Goal: Task Accomplishment & Management: Manage account settings

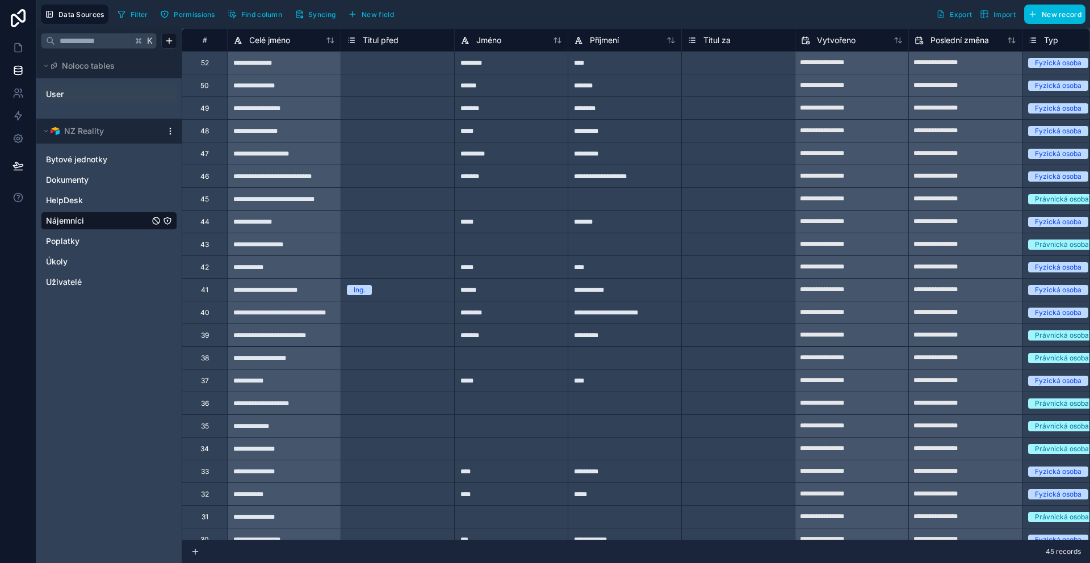
click at [91, 94] on link "User" at bounding box center [92, 94] width 92 height 11
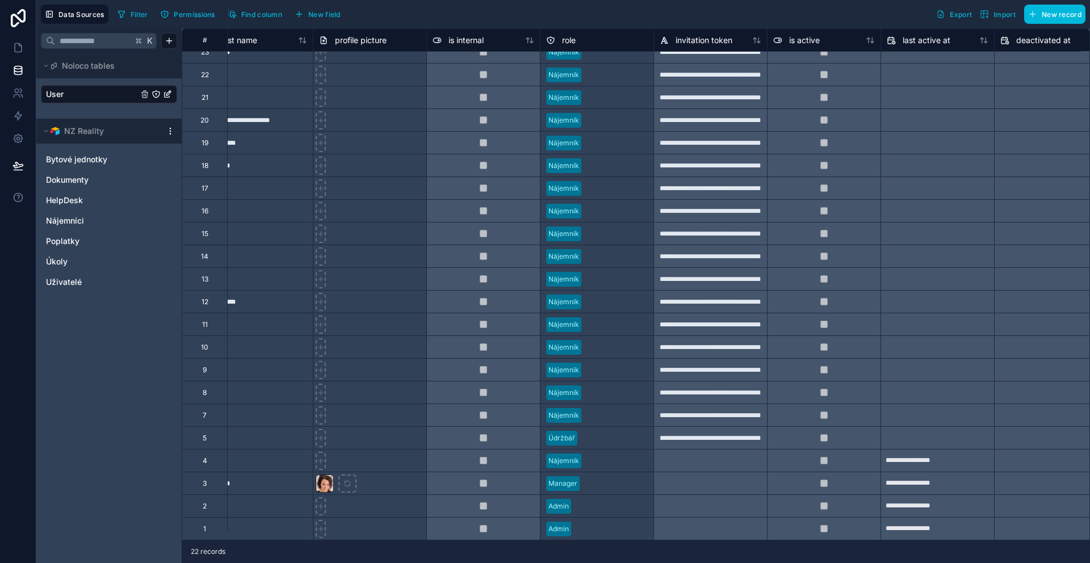
scroll to position [19, 227]
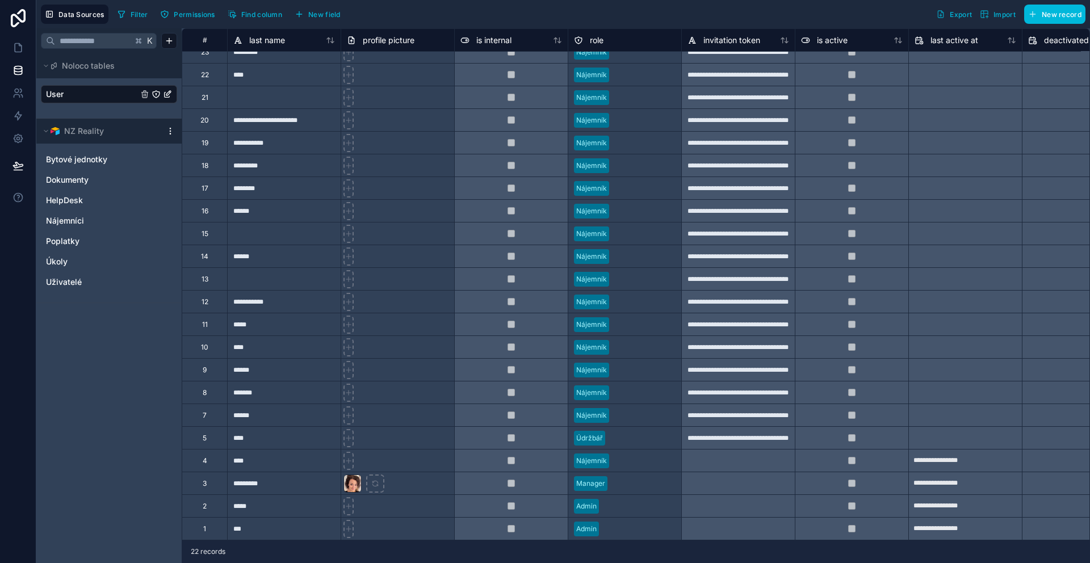
click at [757, 47] on div "invitation token" at bounding box center [724, 40] width 73 height 14
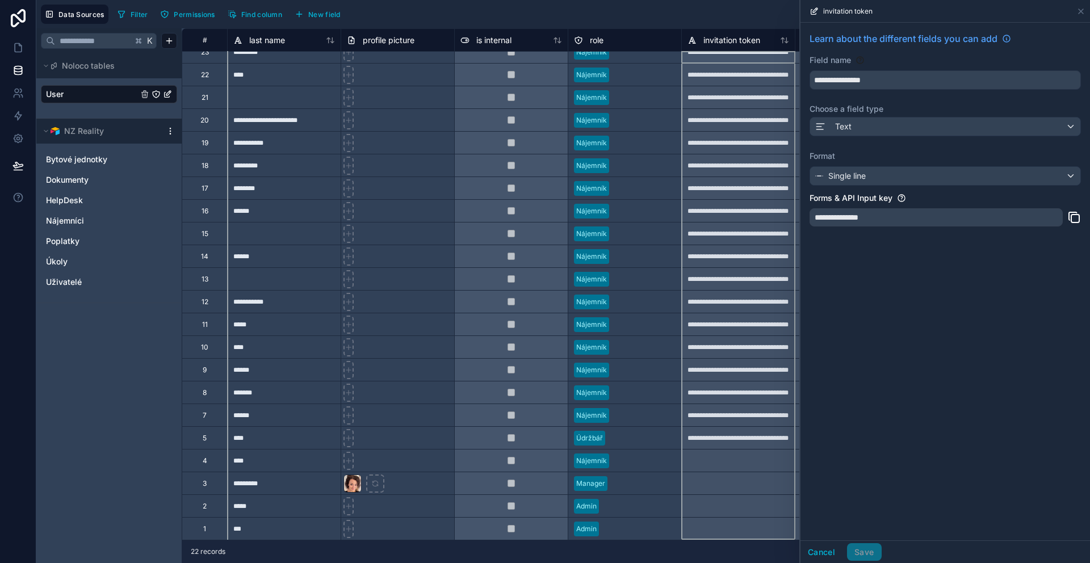
click at [709, 16] on div "Filter Permissions Find column New field Export Import New record" at bounding box center [599, 14] width 973 height 19
click at [646, 20] on div "Filter Permissions Find column New field Export Import New record" at bounding box center [599, 14] width 973 height 19
click at [1079, 14] on icon at bounding box center [1080, 11] width 9 height 9
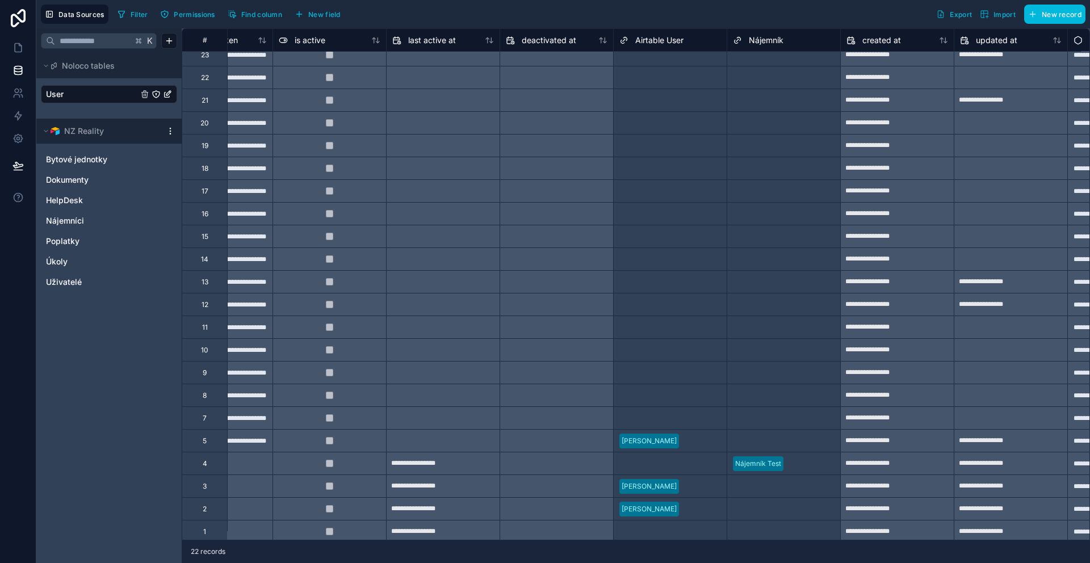
scroll to position [0, 749]
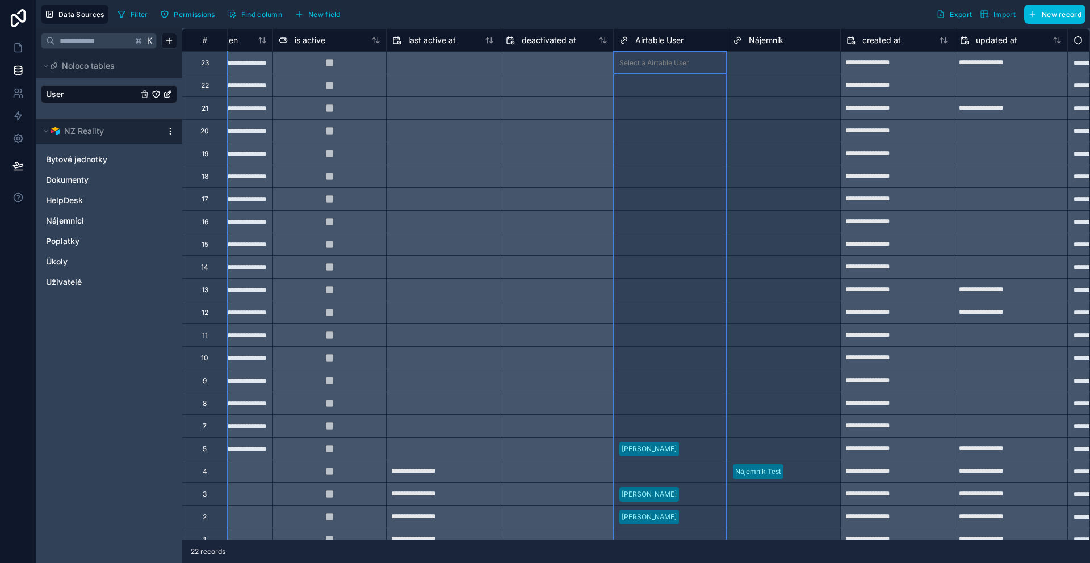
click at [655, 46] on div "Airtable User" at bounding box center [651, 40] width 64 height 14
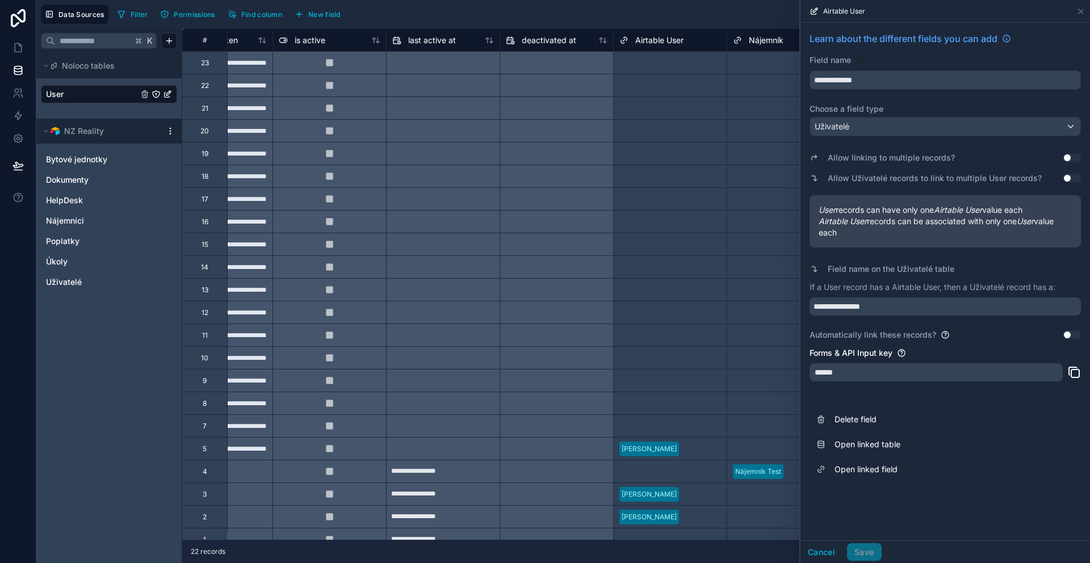
click at [695, 25] on div "Data Sources Filter Permissions Find column New field Export Import New record" at bounding box center [563, 14] width 1054 height 28
click at [665, 17] on div "Filter Permissions Find column New field Export Import New record" at bounding box center [599, 14] width 973 height 19
click at [1080, 15] on icon at bounding box center [1080, 11] width 9 height 9
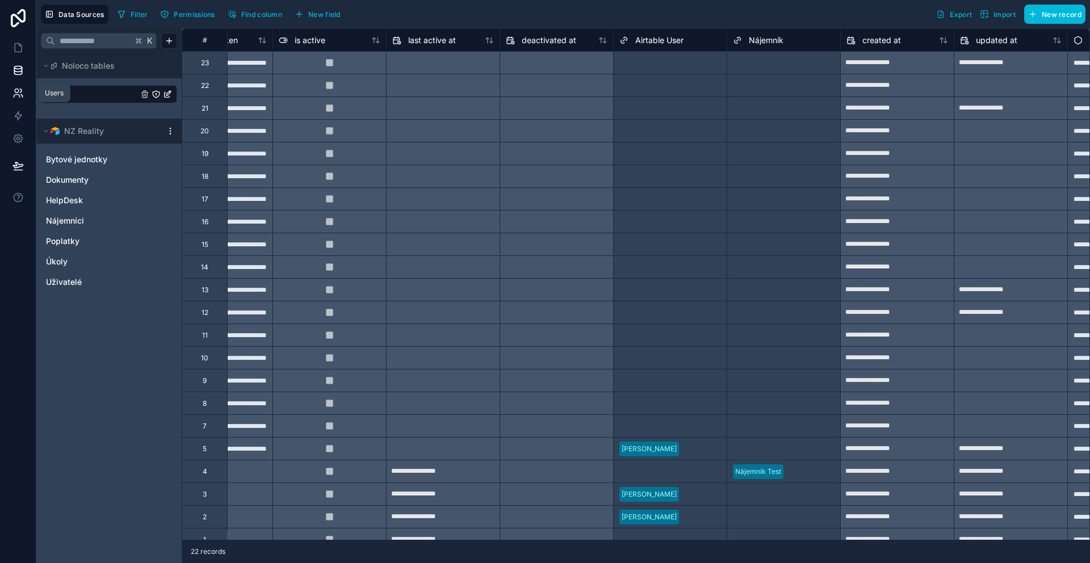
click at [14, 103] on link at bounding box center [18, 93] width 36 height 23
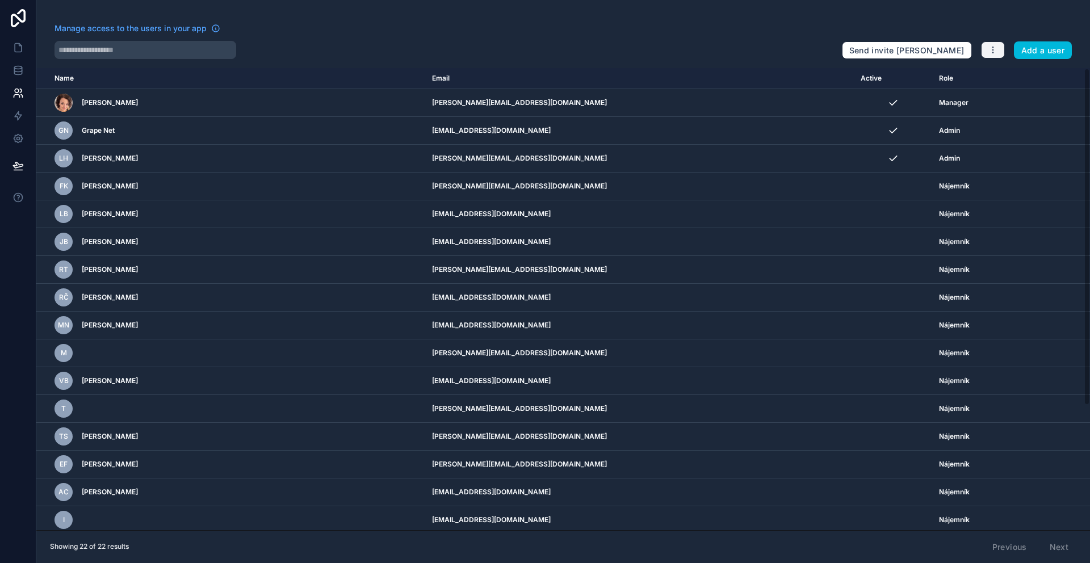
click at [1001, 46] on button "button" at bounding box center [993, 49] width 24 height 17
click at [983, 25] on div "Manage access to the users in your app Send invite reminders Add a user" at bounding box center [563, 41] width 1054 height 36
click at [990, 46] on icon "button" at bounding box center [992, 49] width 9 height 9
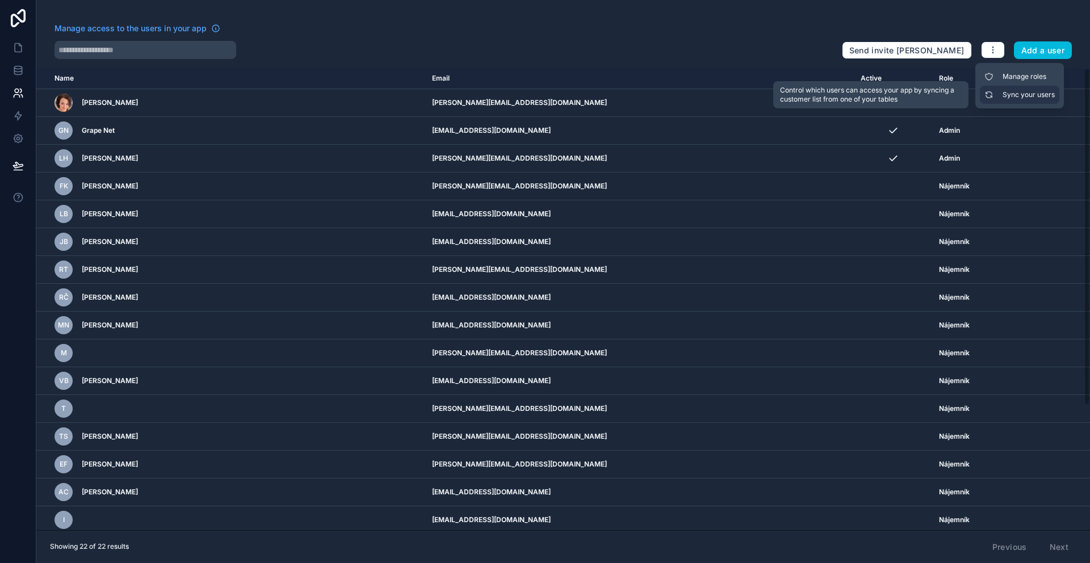
click at [994, 93] on link "Sync your users" at bounding box center [1019, 95] width 79 height 18
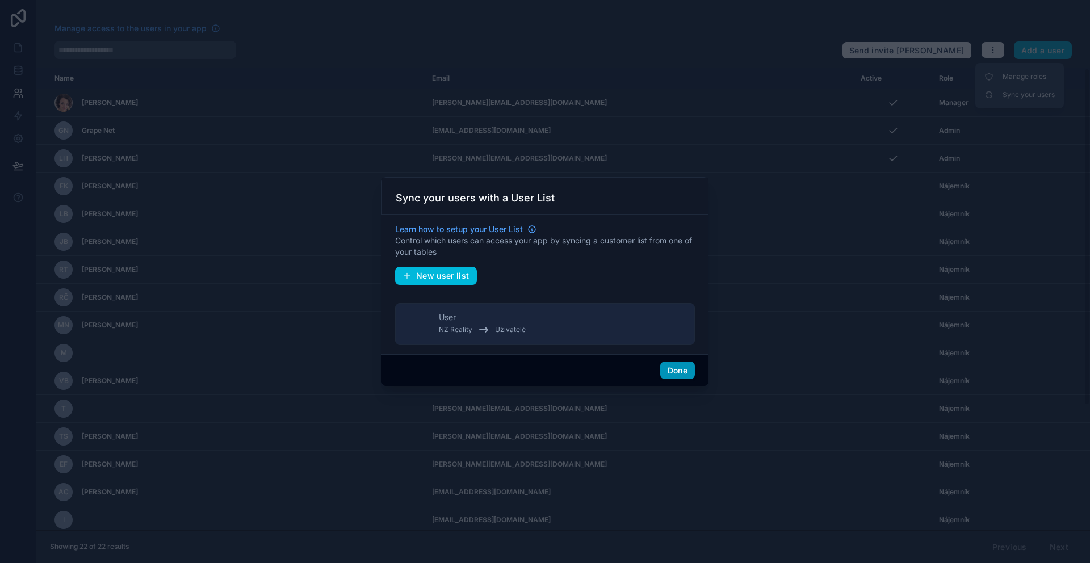
click at [667, 374] on button "Done" at bounding box center [677, 371] width 35 height 18
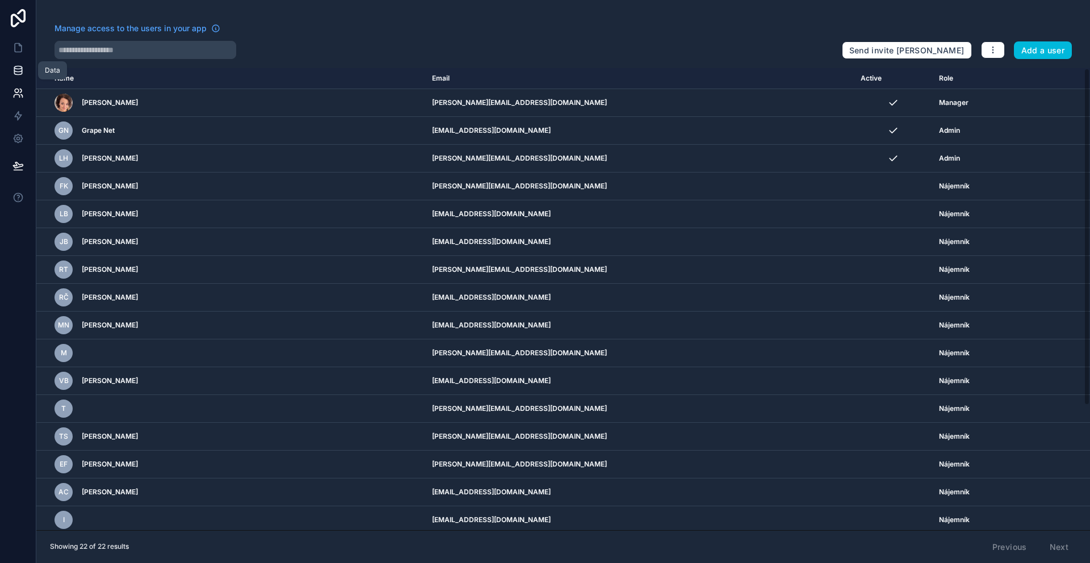
click at [6, 69] on link at bounding box center [18, 70] width 36 height 23
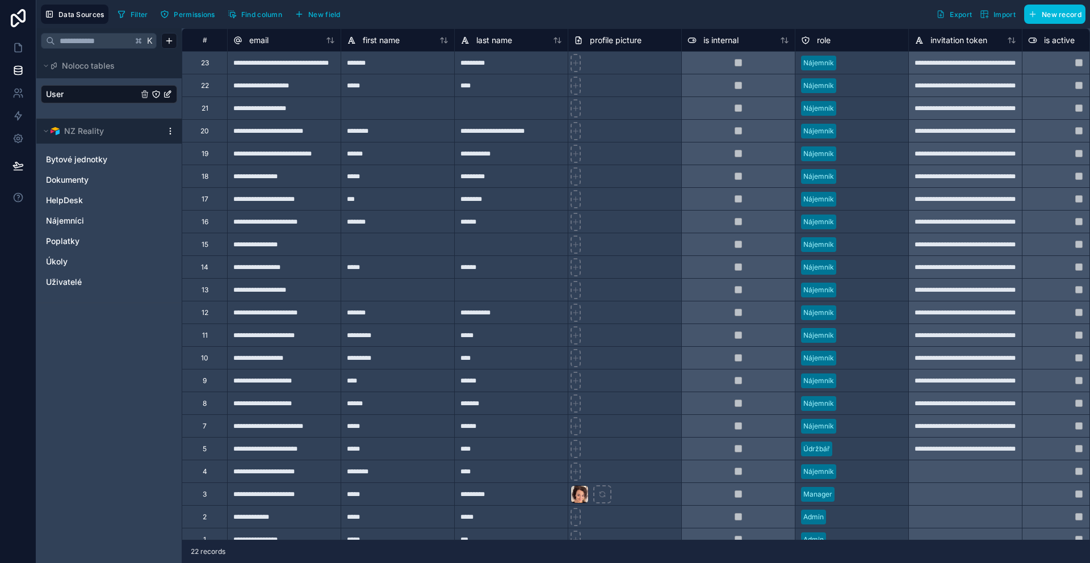
click at [114, 97] on link "User" at bounding box center [92, 94] width 92 height 11
click at [106, 220] on link "Nájemníci" at bounding box center [97, 220] width 103 height 11
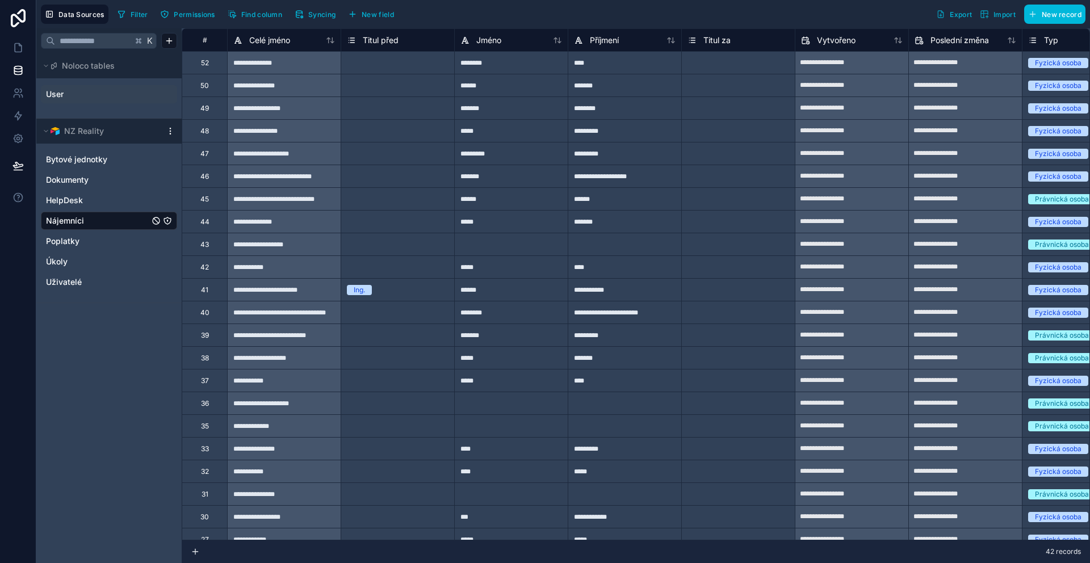
click at [102, 98] on link "User" at bounding box center [92, 94] width 92 height 11
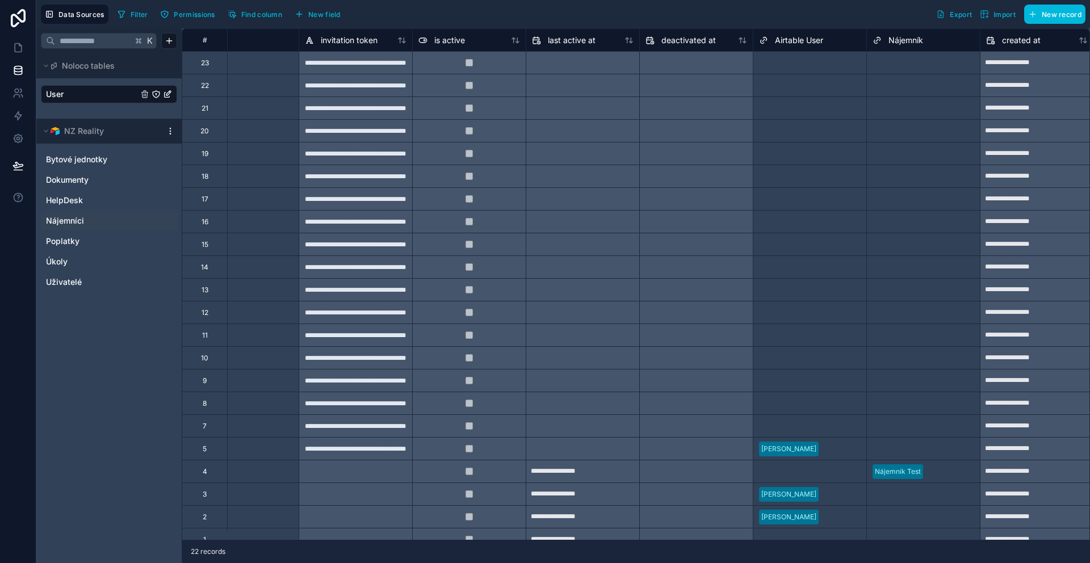
scroll to position [0, 654]
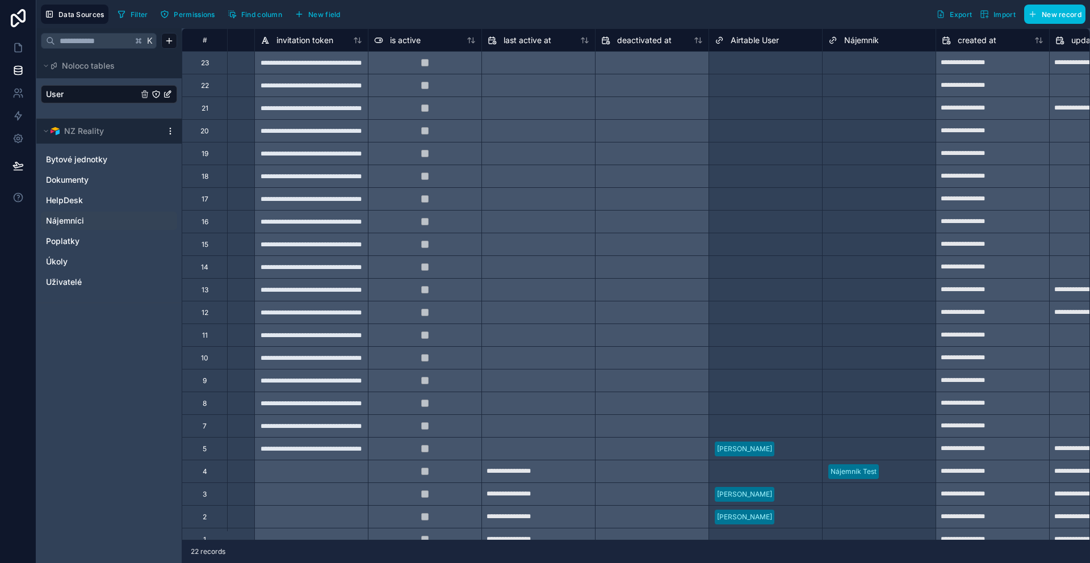
click at [736, 422] on div "Select a Airtable User" at bounding box center [750, 426] width 70 height 9
click at [863, 427] on div "Select a Nájemník" at bounding box center [857, 426] width 58 height 9
click at [855, 425] on div "Select a Nájemník" at bounding box center [857, 426] width 58 height 9
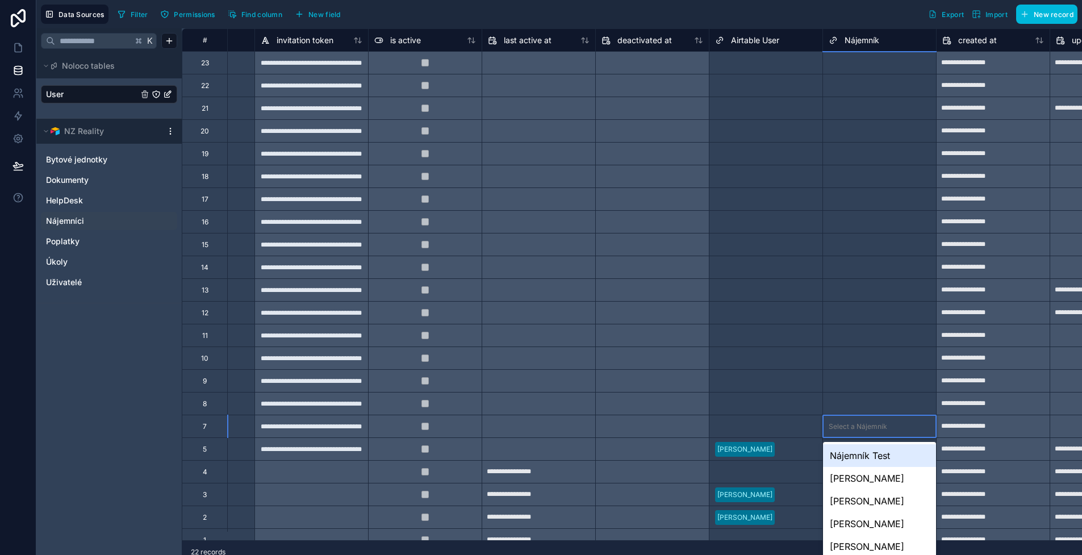
click at [855, 425] on div "Select a Nájemník" at bounding box center [857, 426] width 58 height 9
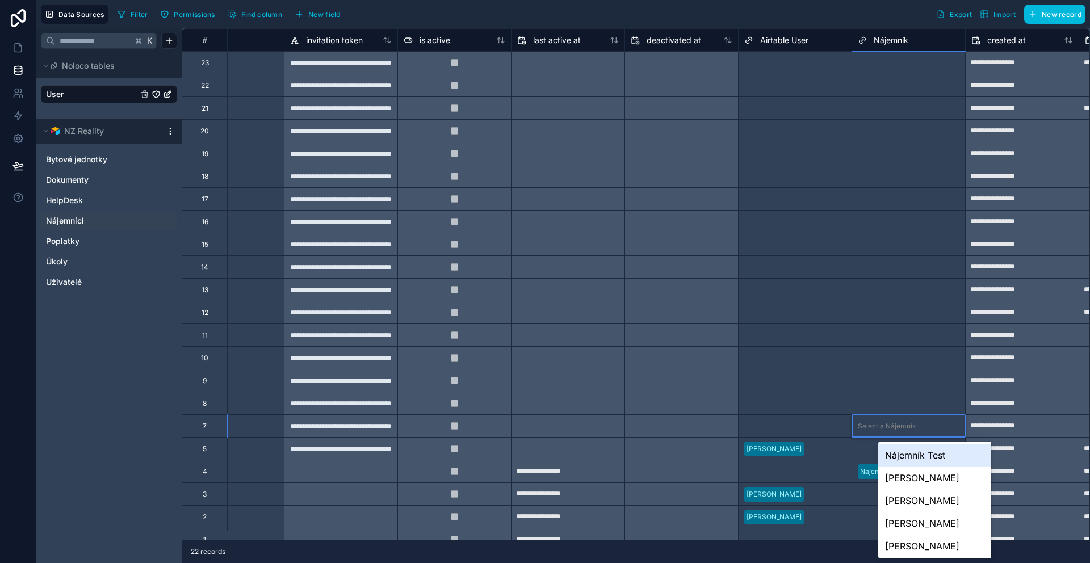
scroll to position [0, 586]
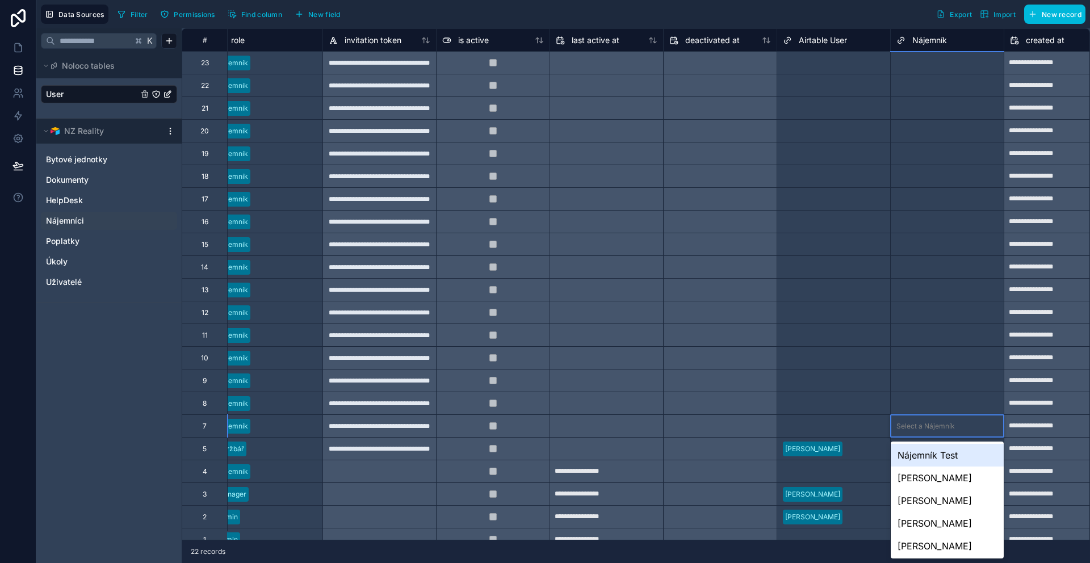
click at [815, 17] on div "Filter Permissions Find column New field Export Import New record" at bounding box center [599, 14] width 973 height 19
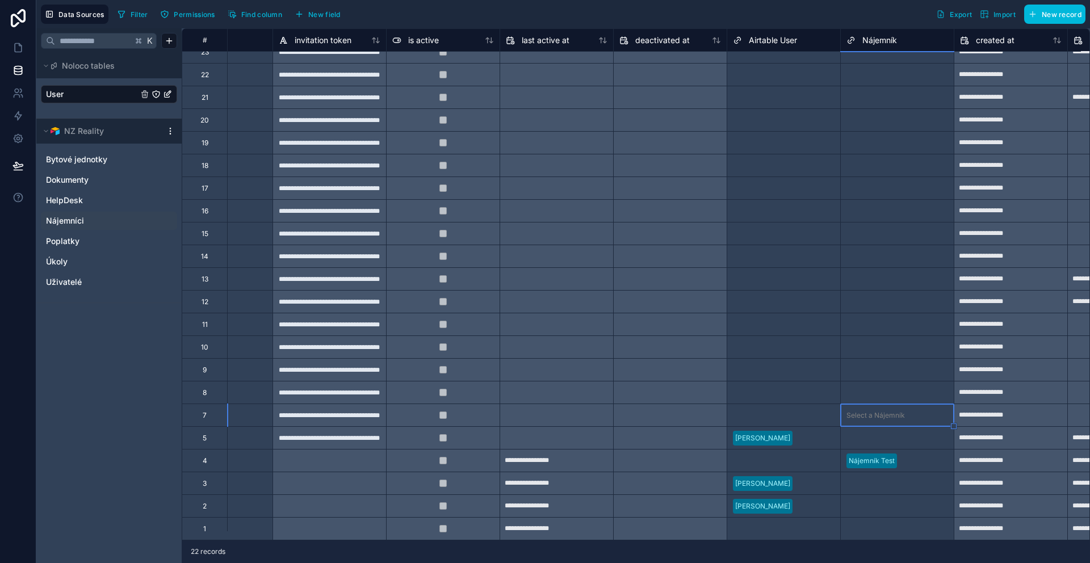
scroll to position [19, 636]
click at [111, 94] on link "User" at bounding box center [92, 94] width 92 height 11
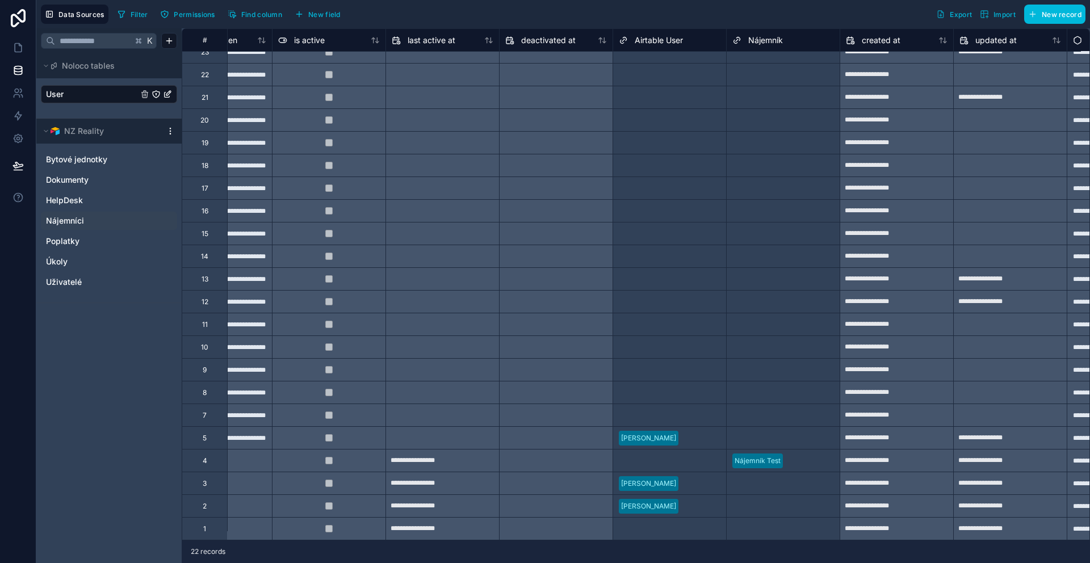
scroll to position [19, 509]
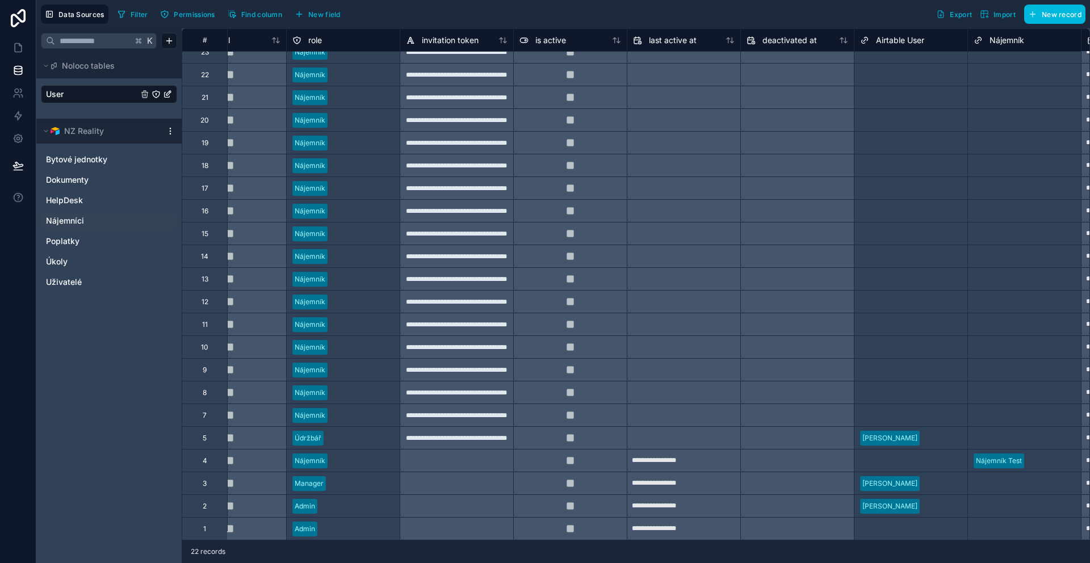
click at [460, 86] on div "**********" at bounding box center [457, 97] width 114 height 23
click at [471, 44] on span "invitation token" at bounding box center [450, 40] width 57 height 11
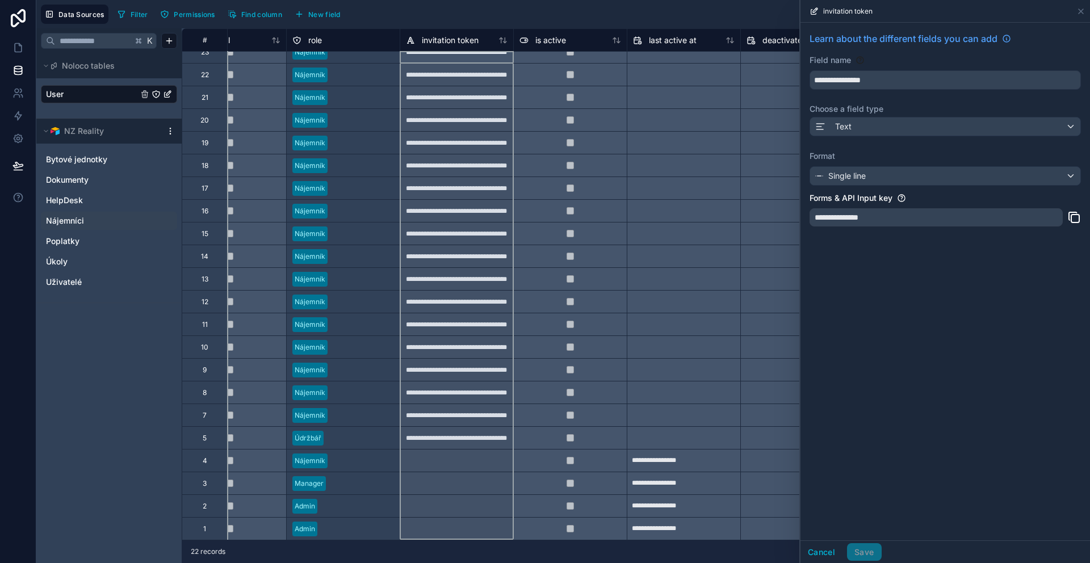
click at [466, 28] on div "invitation token" at bounding box center [457, 39] width 114 height 23
click at [1084, 9] on icon at bounding box center [1080, 11] width 9 height 9
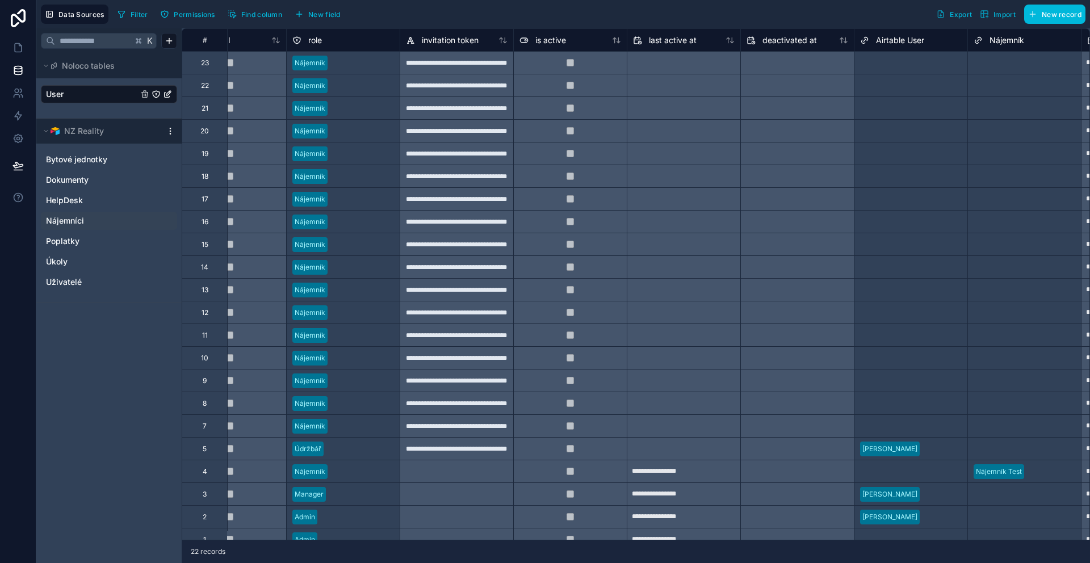
scroll to position [0, 849]
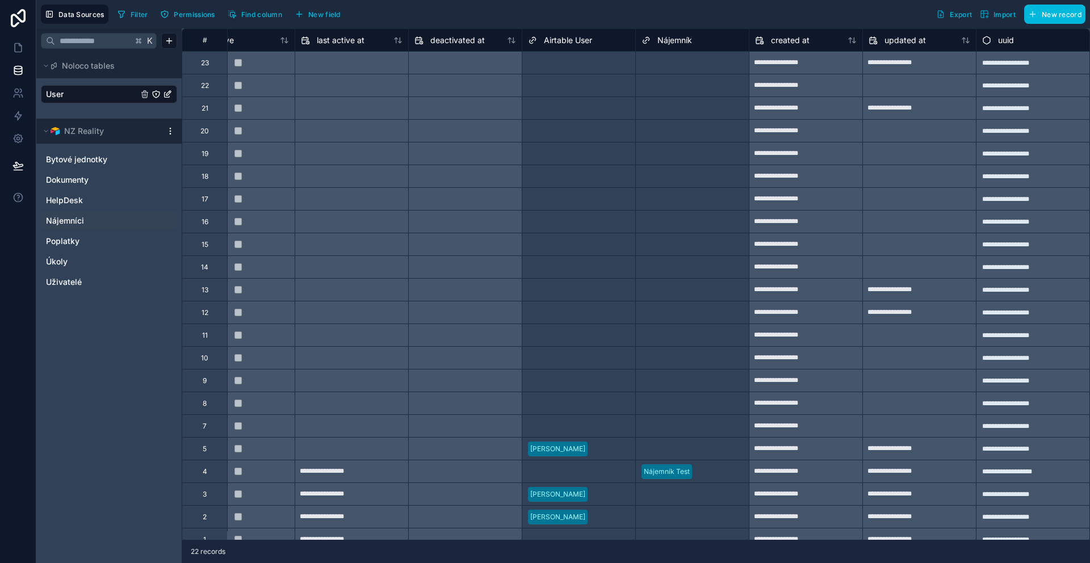
click at [657, 41] on span "Nájemník" at bounding box center [674, 40] width 35 height 11
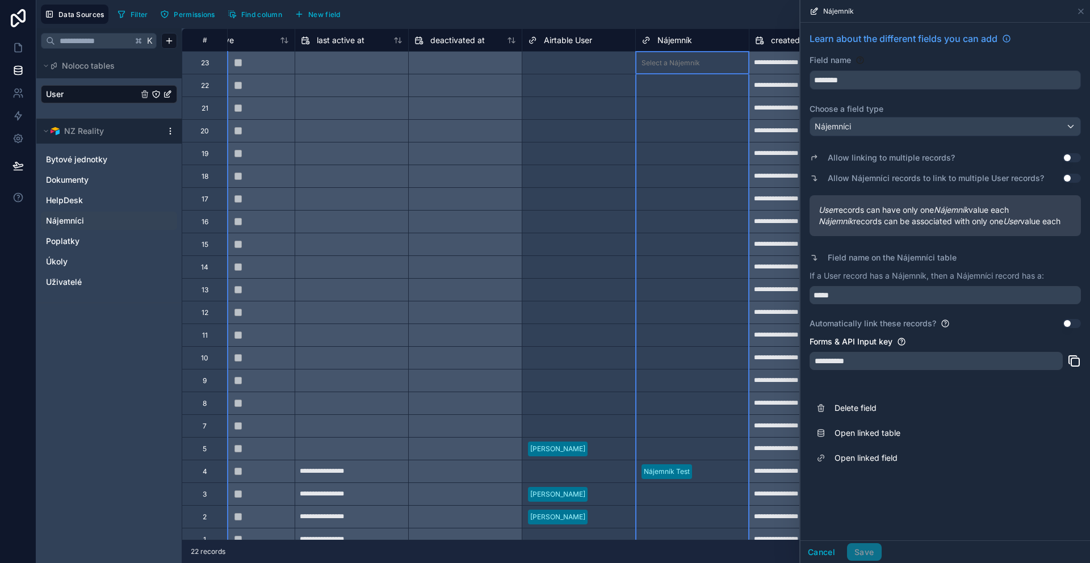
click at [626, 22] on div "Filter Permissions Find column New field Export Import New record" at bounding box center [599, 14] width 973 height 19
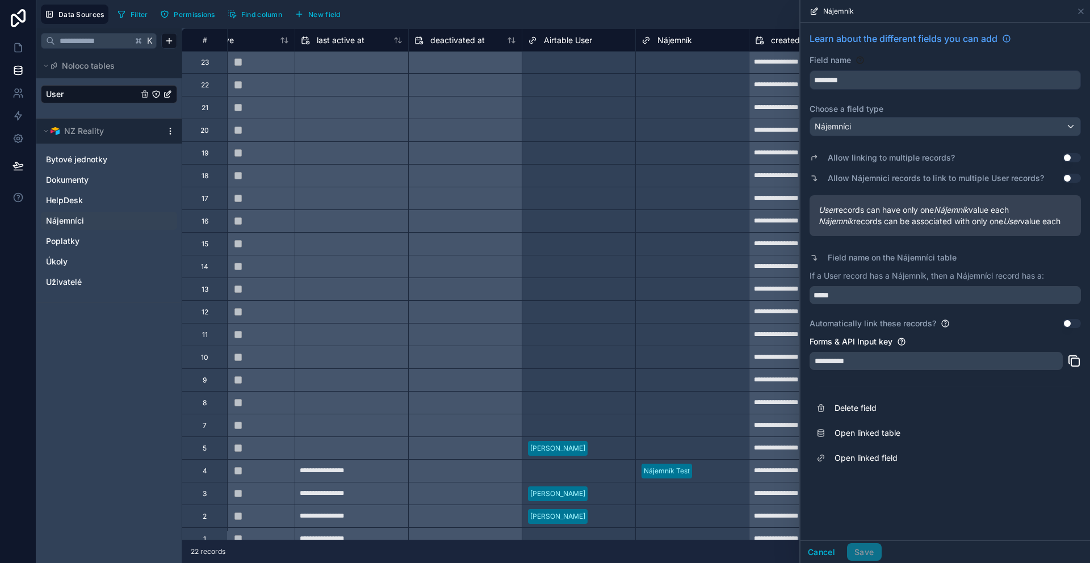
scroll to position [0, 849]
click at [690, 16] on div "Filter Permissions Find column New field Export Import New record" at bounding box center [599, 14] width 973 height 19
click at [102, 64] on span "Noloco tables" at bounding box center [88, 65] width 53 height 11
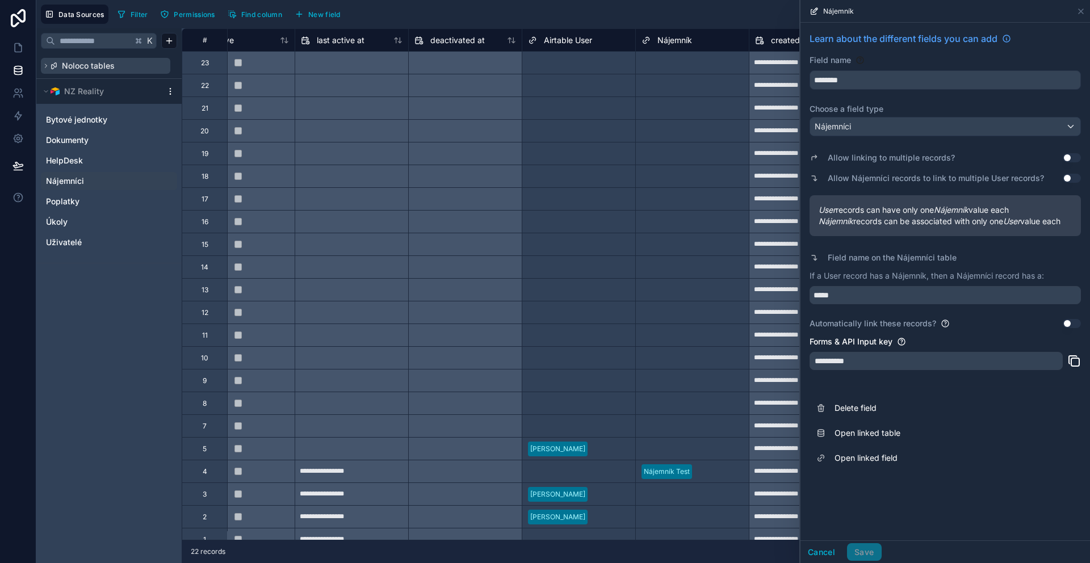
click at [102, 64] on span "Noloco tables" at bounding box center [88, 65] width 53 height 11
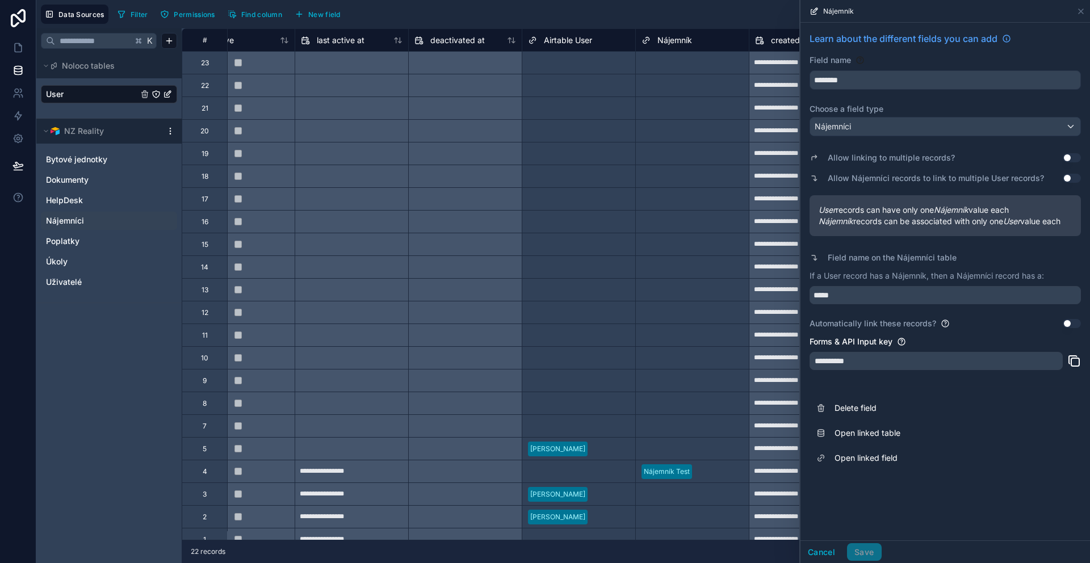
click at [98, 89] on link "User" at bounding box center [92, 94] width 92 height 11
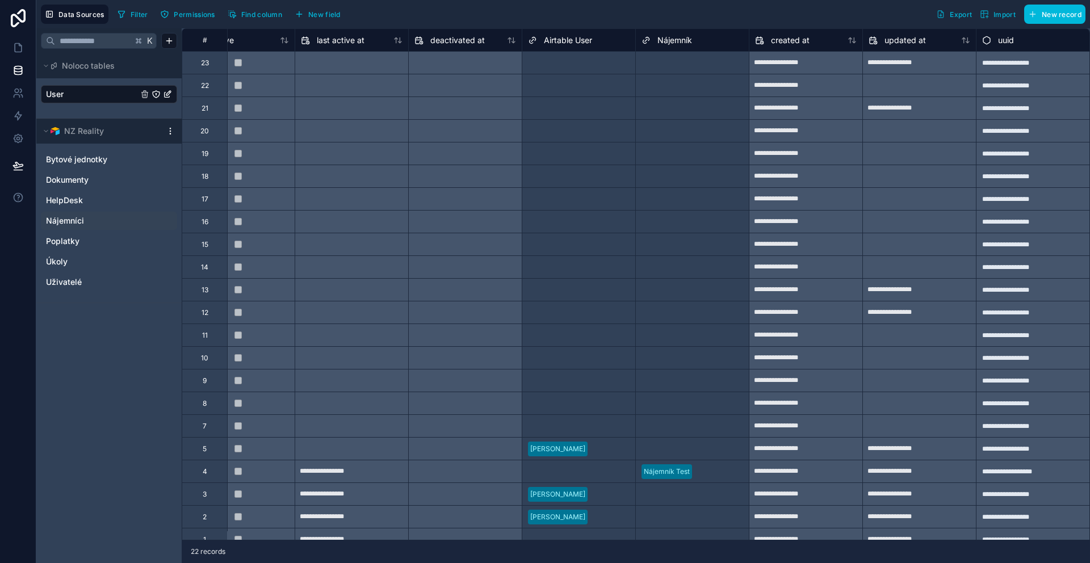
click at [991, 14] on span "Import" at bounding box center [998, 14] width 36 height 9
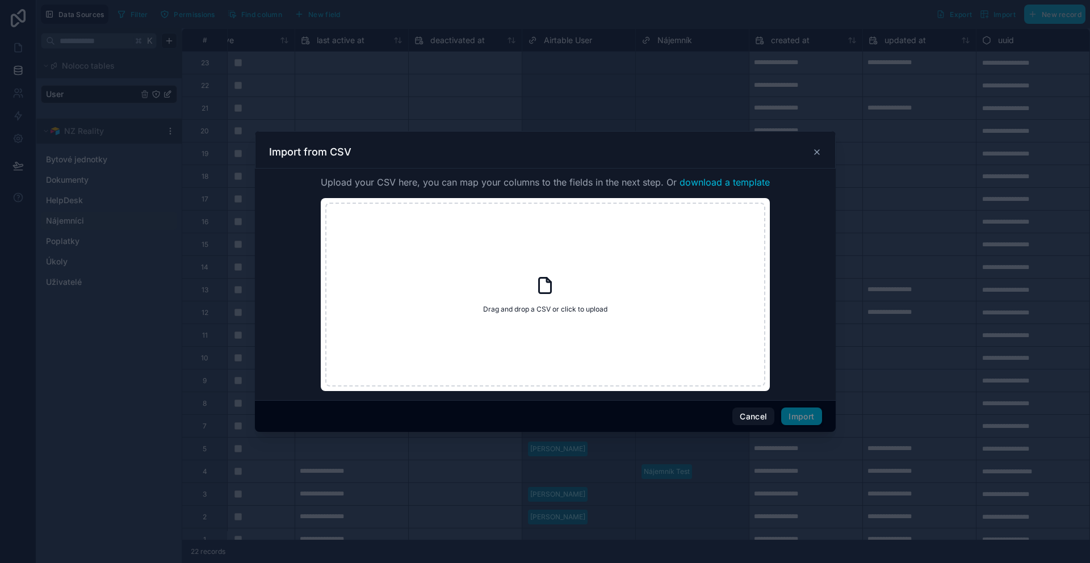
click at [816, 148] on icon at bounding box center [816, 152] width 9 height 9
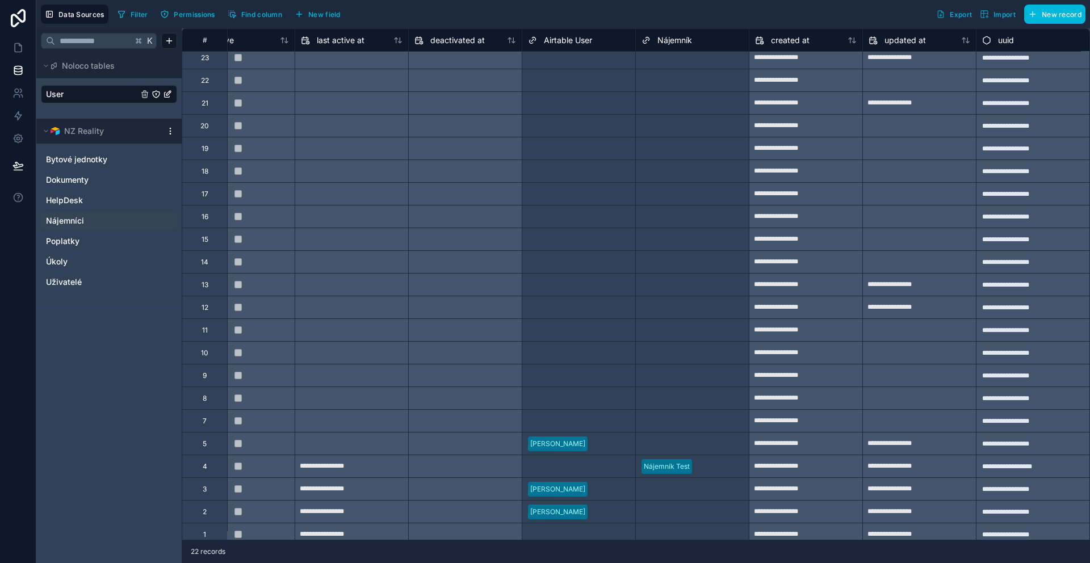
scroll to position [0, 849]
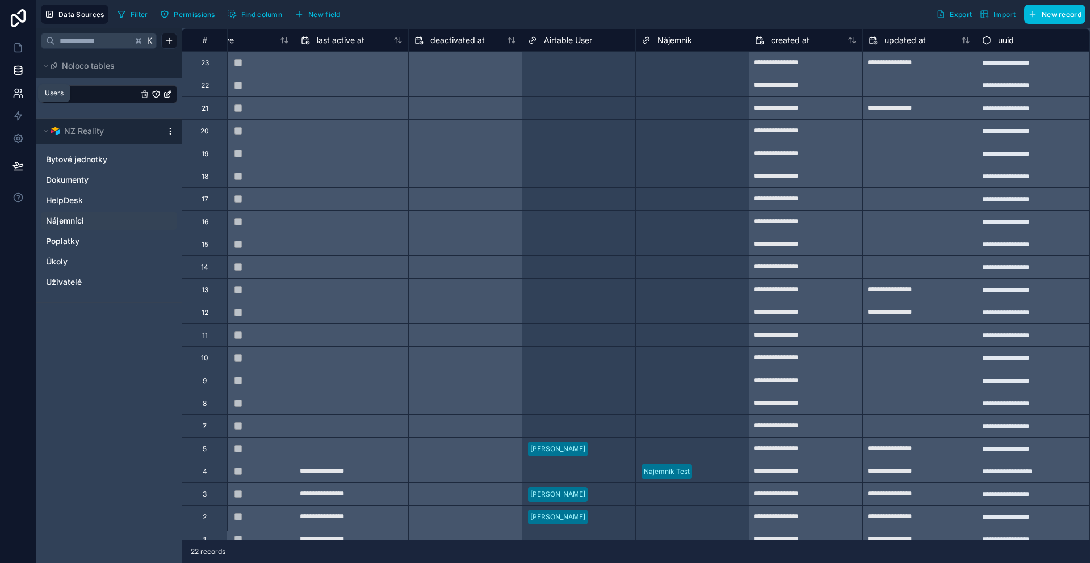
click at [25, 95] on link at bounding box center [18, 93] width 36 height 23
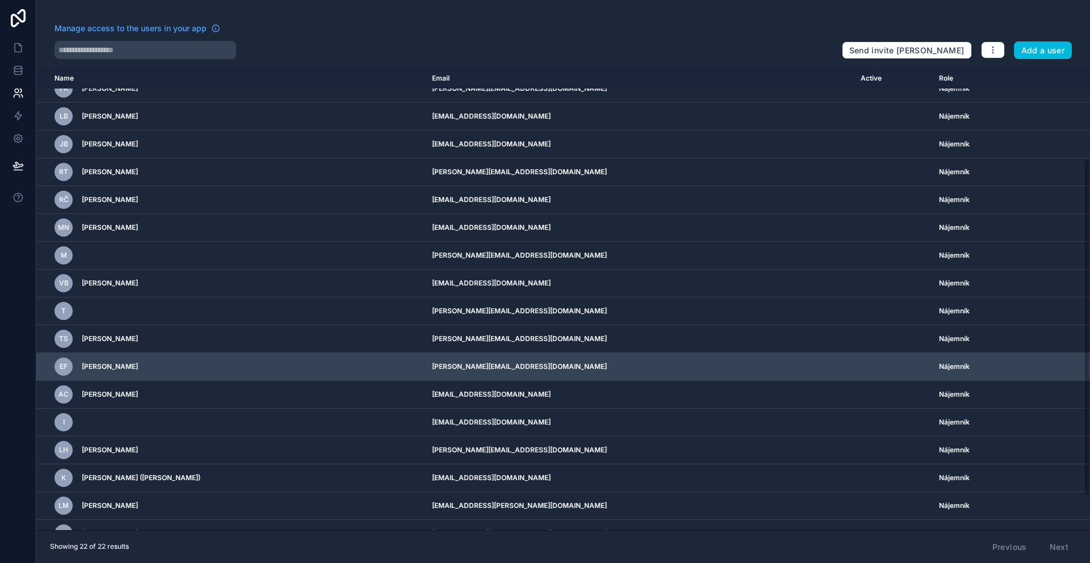
scroll to position [170, 0]
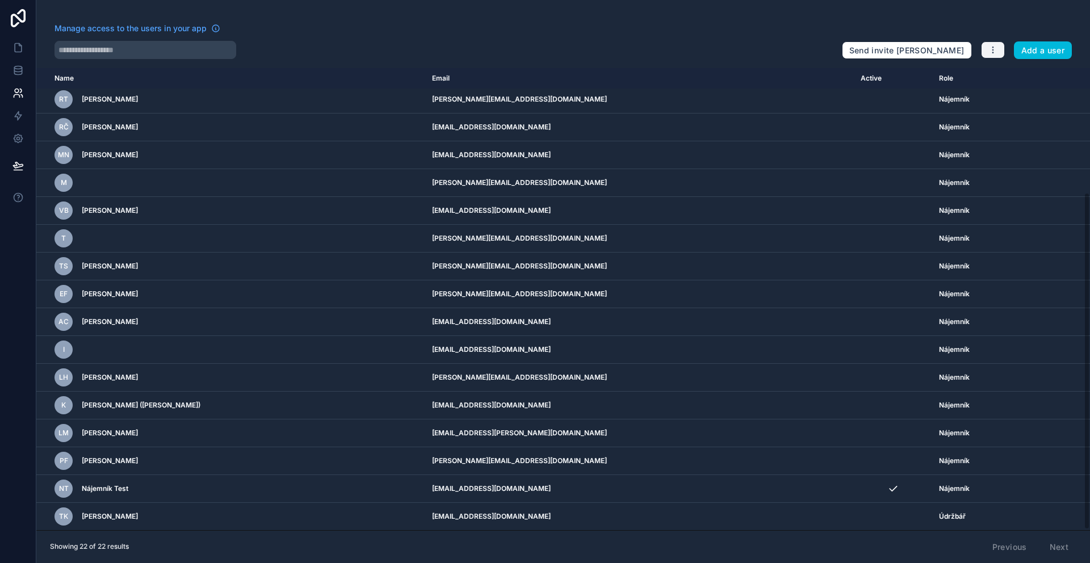
click at [987, 43] on button "button" at bounding box center [993, 49] width 24 height 17
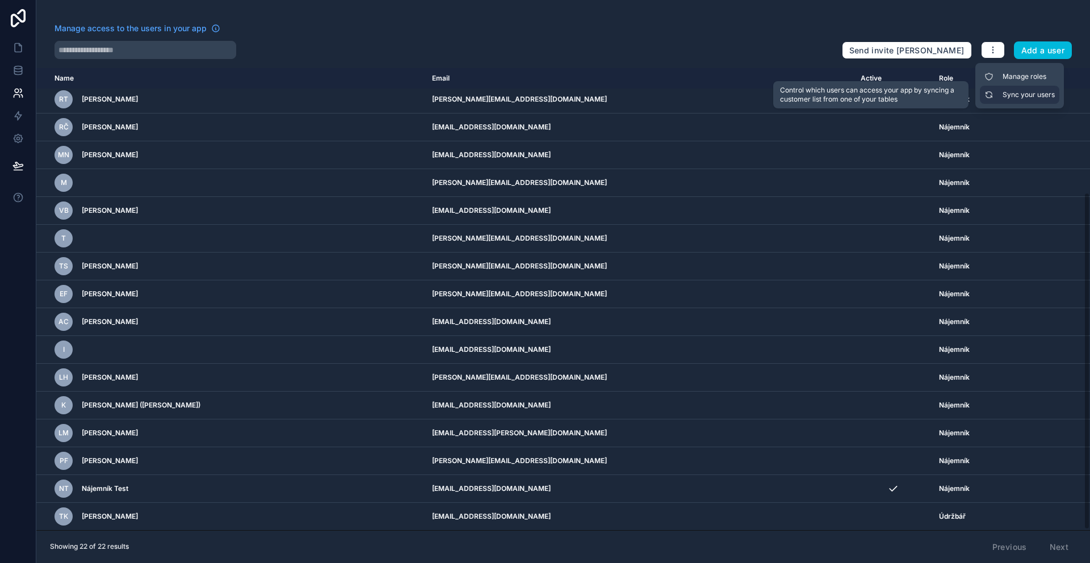
click at [1011, 95] on link "Sync your users" at bounding box center [1019, 95] width 79 height 18
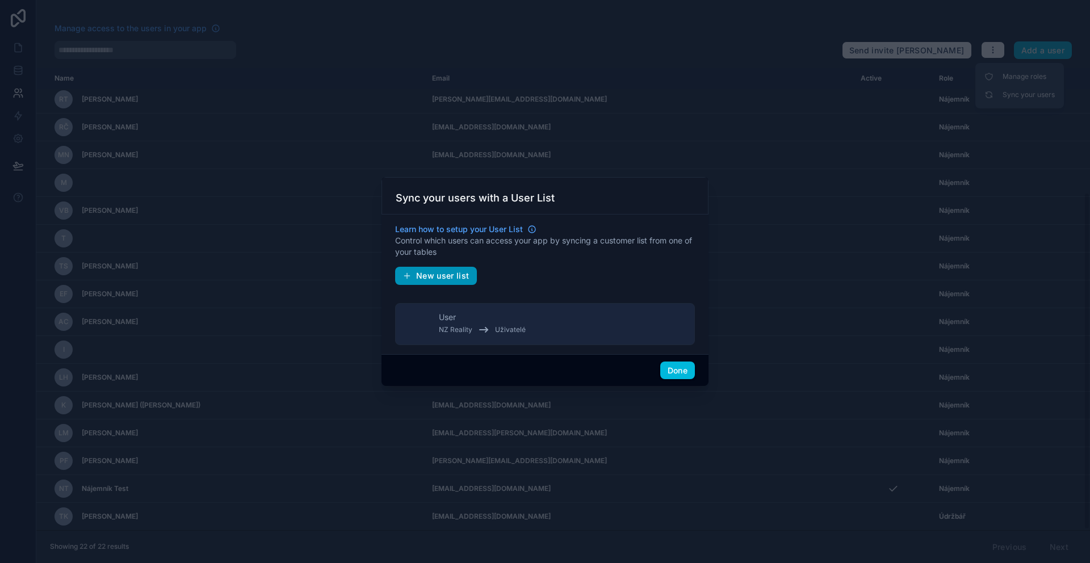
click at [455, 283] on button "New user list" at bounding box center [436, 276] width 82 height 18
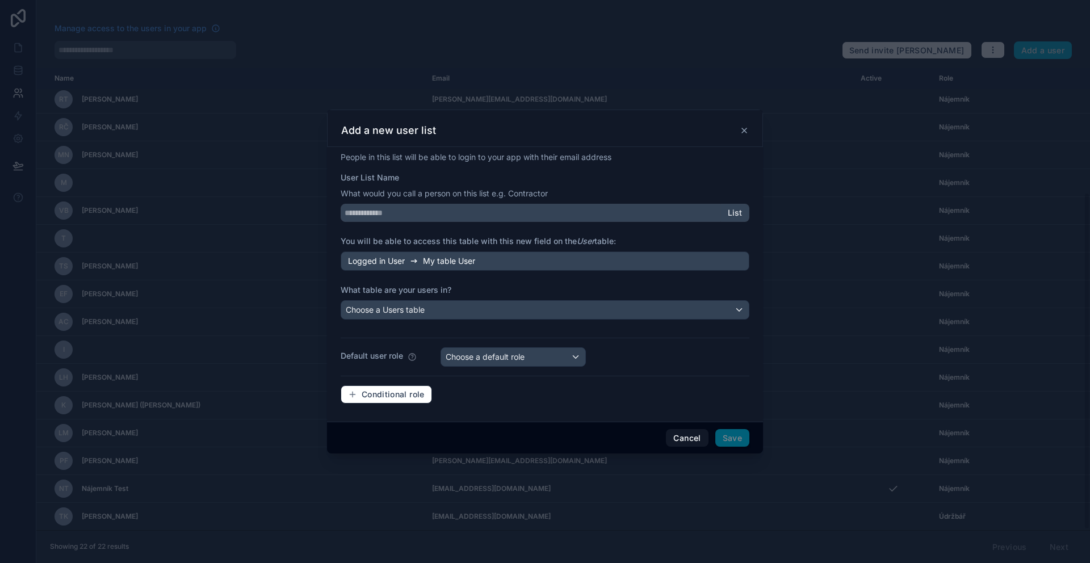
click at [447, 197] on p "What would you call a person on this list e.g. Contractor" at bounding box center [545, 193] width 409 height 11
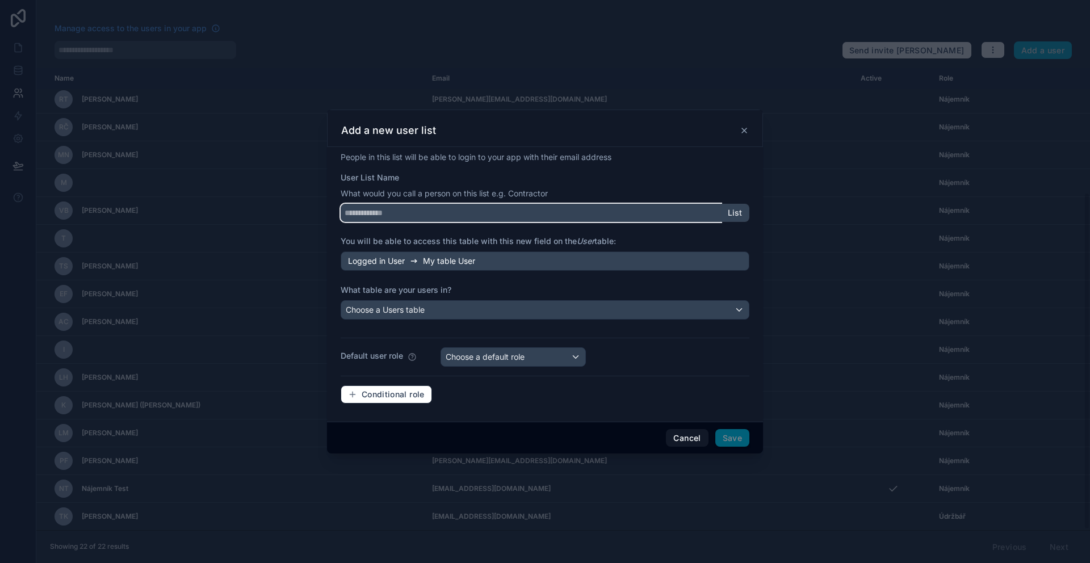
click at [439, 216] on input "User List Name" at bounding box center [531, 213] width 380 height 18
type input "*********"
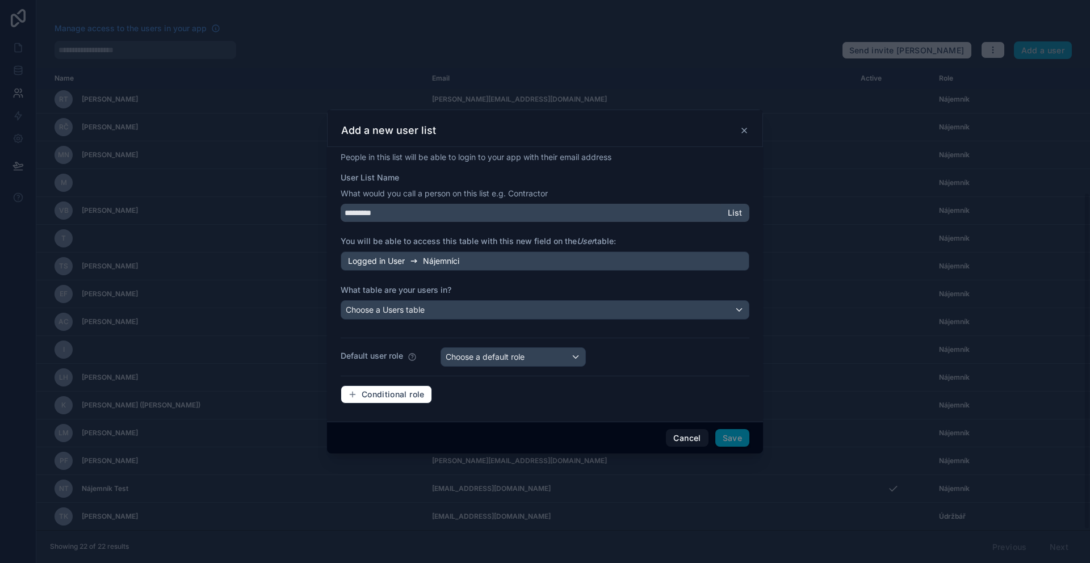
click at [463, 258] on div "Logged in User Nájemníci" at bounding box center [545, 261] width 409 height 19
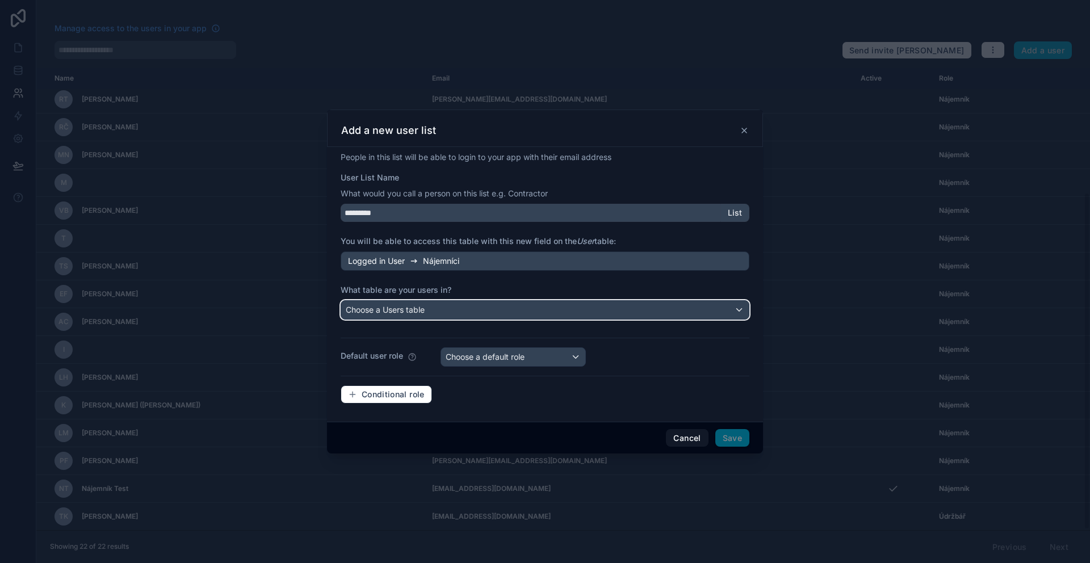
click at [419, 313] on span "Choose a Users table" at bounding box center [385, 310] width 79 height 10
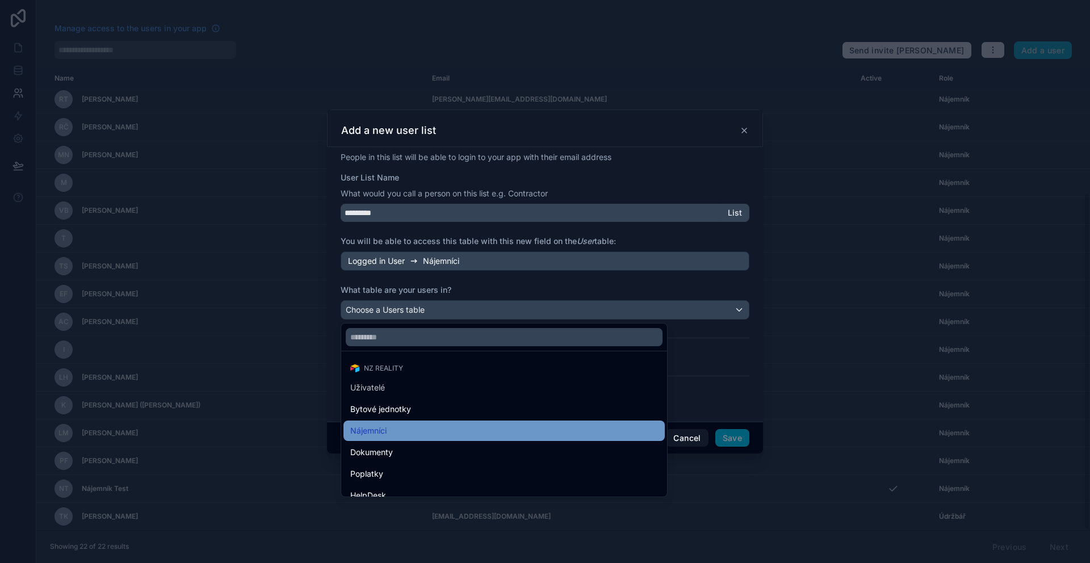
click at [412, 430] on div "Nájemníci" at bounding box center [504, 431] width 308 height 14
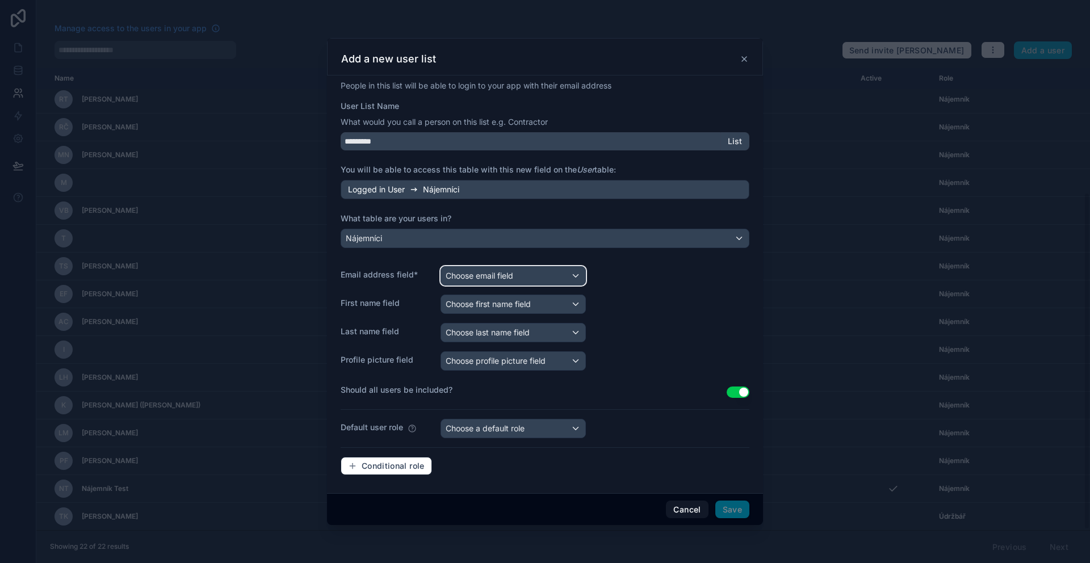
click at [523, 275] on div "Choose email field" at bounding box center [513, 276] width 144 height 18
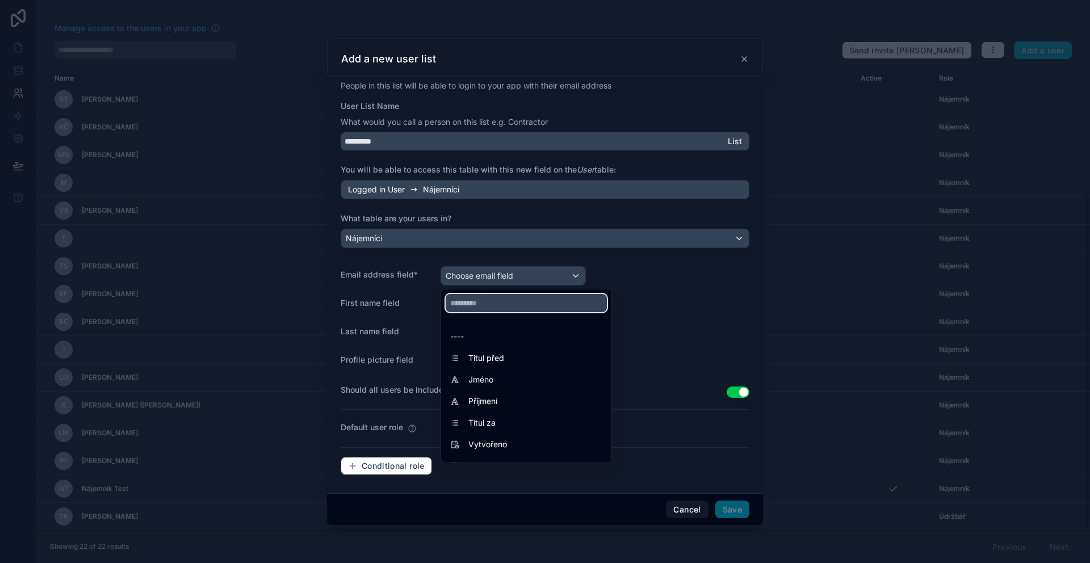
click at [501, 308] on input "text" at bounding box center [526, 303] width 161 height 18
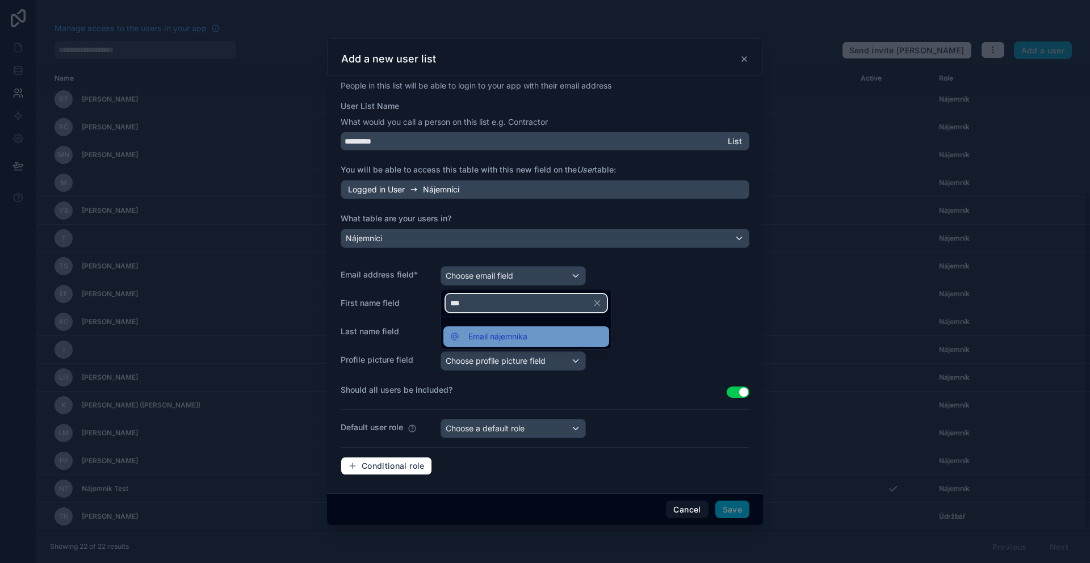
type input "***"
click at [512, 328] on div "Email nájemníka" at bounding box center [526, 336] width 166 height 20
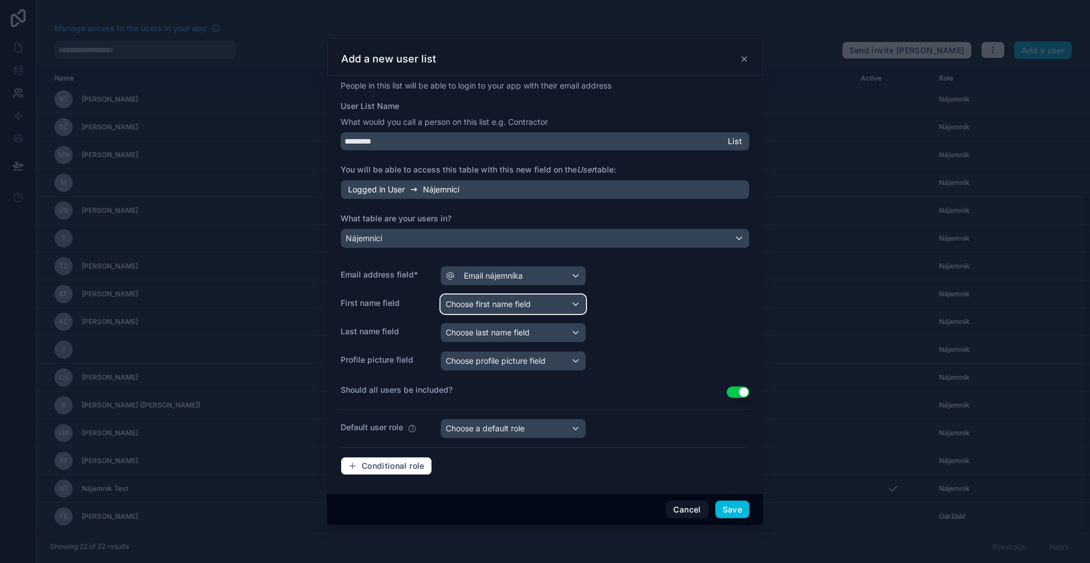
click at [502, 310] on div "Choose first name field" at bounding box center [513, 304] width 144 height 18
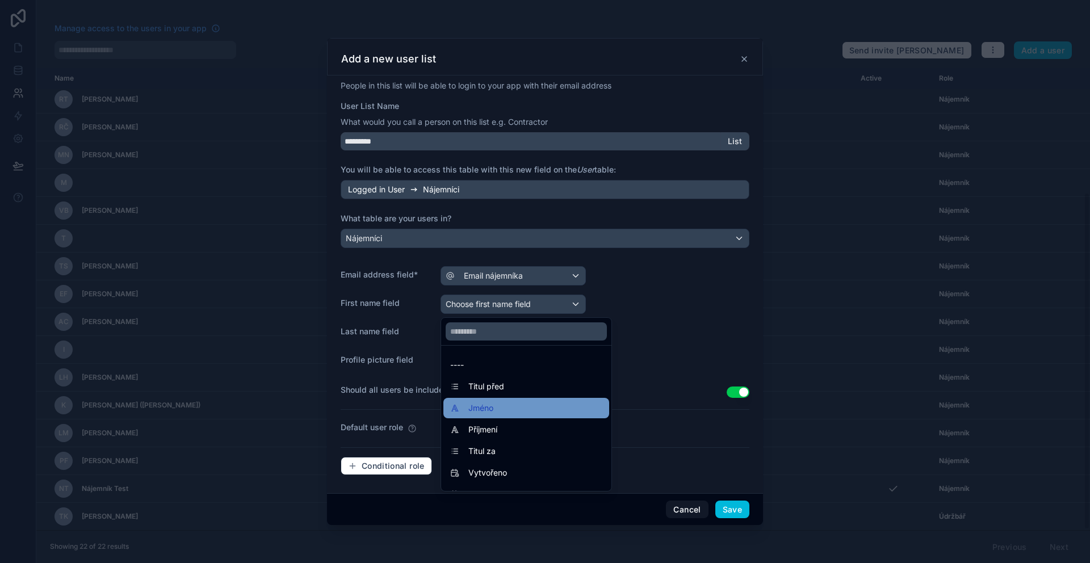
click at [510, 413] on div "Jméno" at bounding box center [526, 408] width 152 height 14
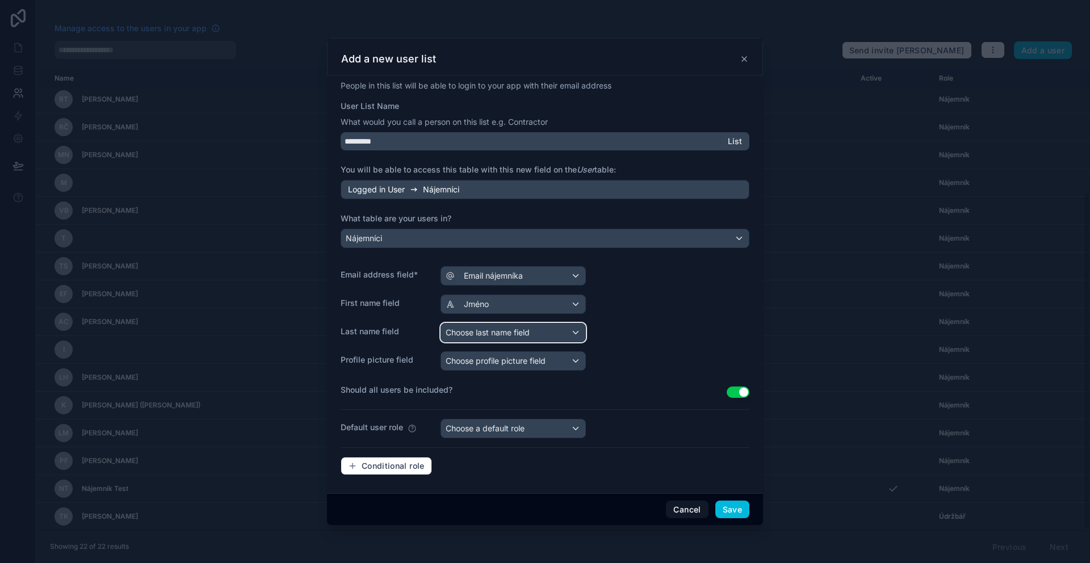
click at [500, 331] on span "Choose last name field" at bounding box center [488, 333] width 84 height 10
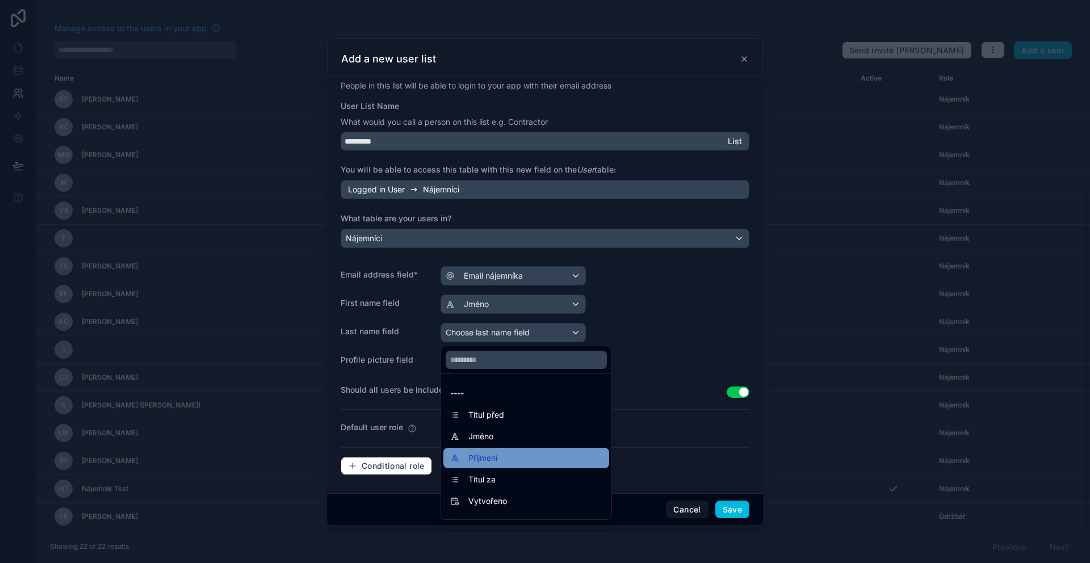
click at [514, 448] on div "Příjmení" at bounding box center [526, 458] width 166 height 20
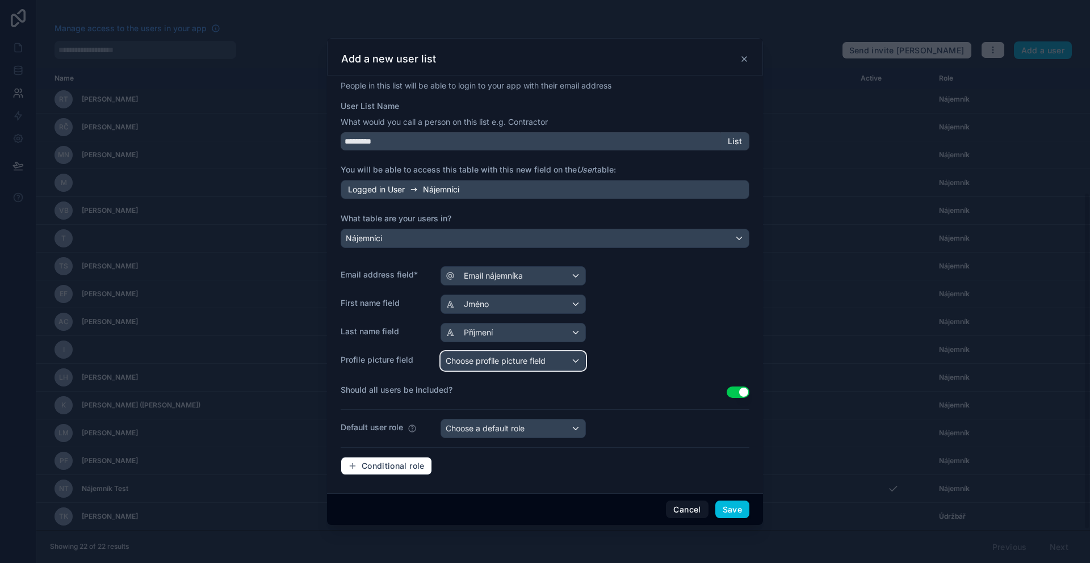
click at [512, 358] on span "Choose profile picture field" at bounding box center [496, 361] width 100 height 10
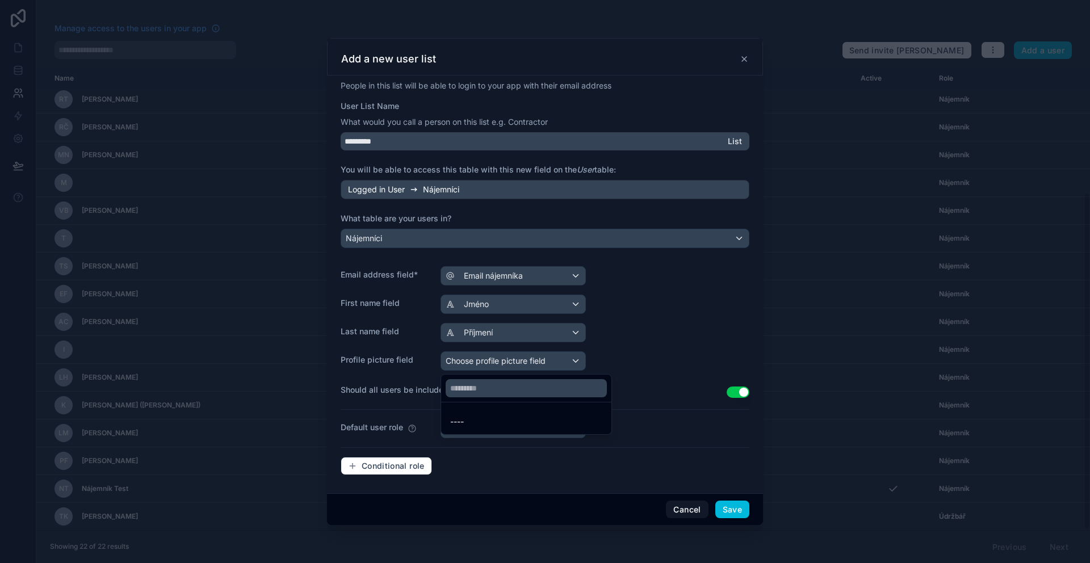
click at [511, 433] on ul "----" at bounding box center [526, 419] width 170 height 32
click at [508, 417] on div "----" at bounding box center [526, 422] width 152 height 14
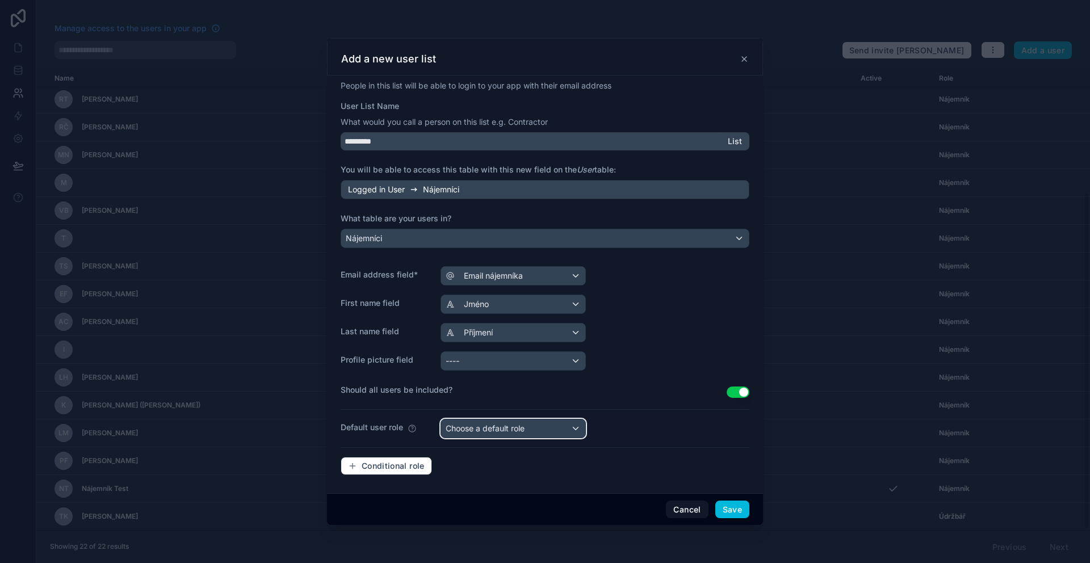
click at [509, 425] on span "Choose a default role" at bounding box center [485, 429] width 79 height 10
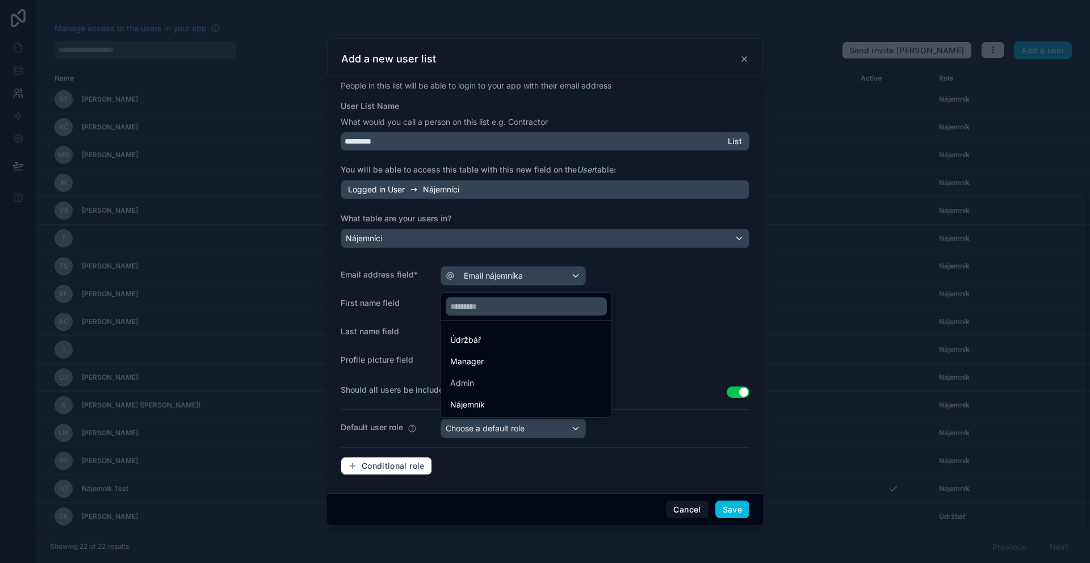
click at [688, 366] on div at bounding box center [545, 281] width 1090 height 563
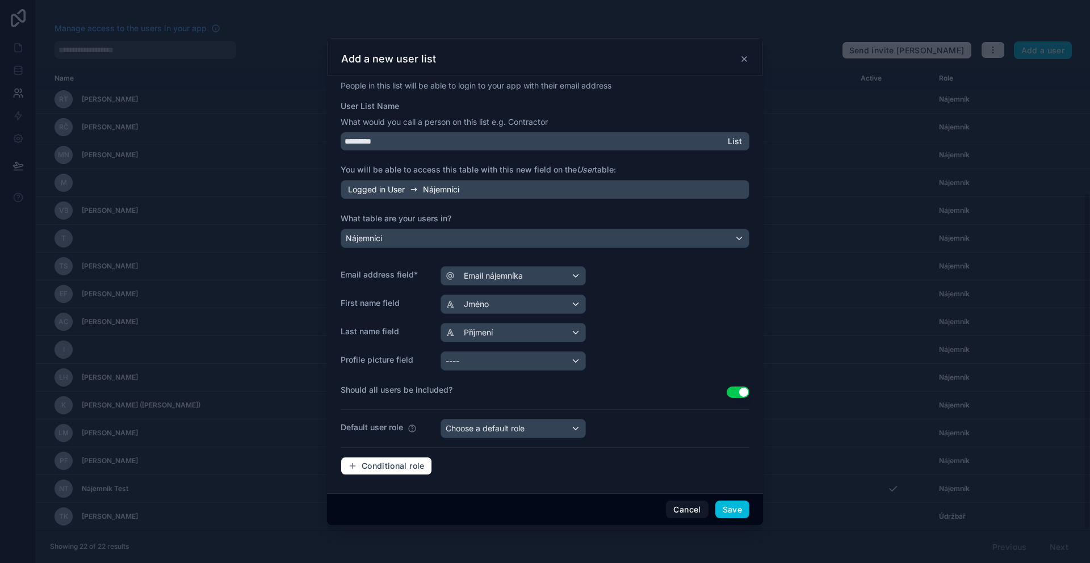
click at [684, 365] on div "Profile picture field ----" at bounding box center [545, 360] width 409 height 19
click at [694, 498] on div "Cancel Save" at bounding box center [545, 509] width 436 height 32
click at [691, 508] on button "Cancel" at bounding box center [687, 510] width 42 height 18
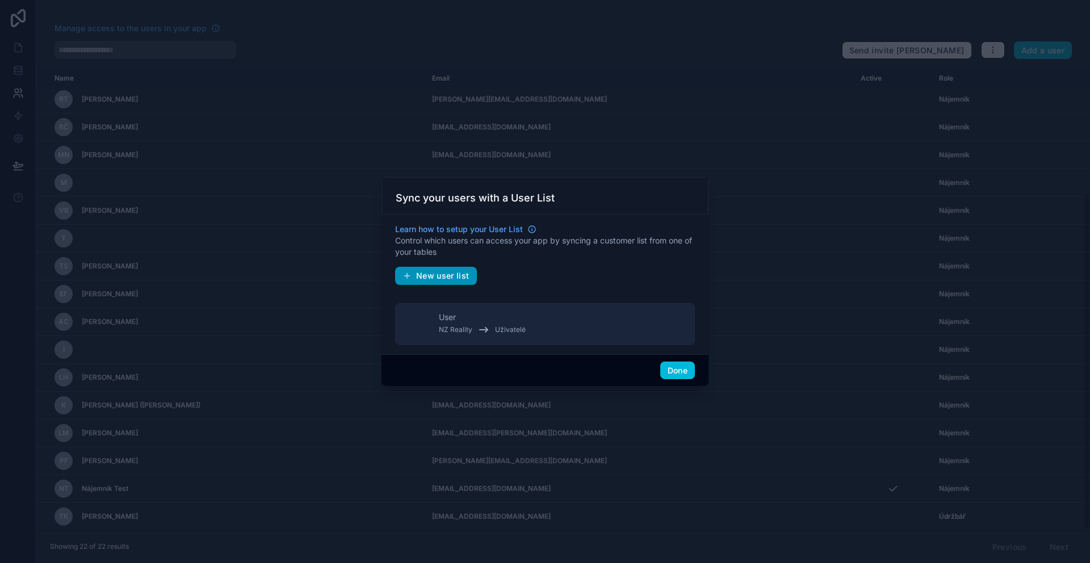
click at [459, 271] on span "New user list" at bounding box center [442, 276] width 53 height 10
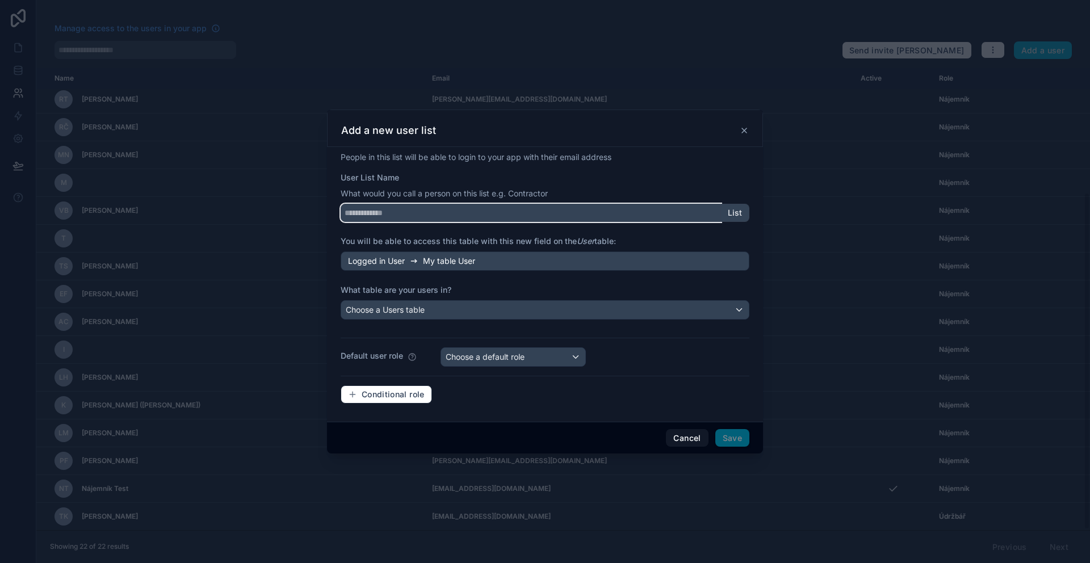
click at [445, 216] on input "User List Name" at bounding box center [531, 213] width 380 height 18
type input "*********"
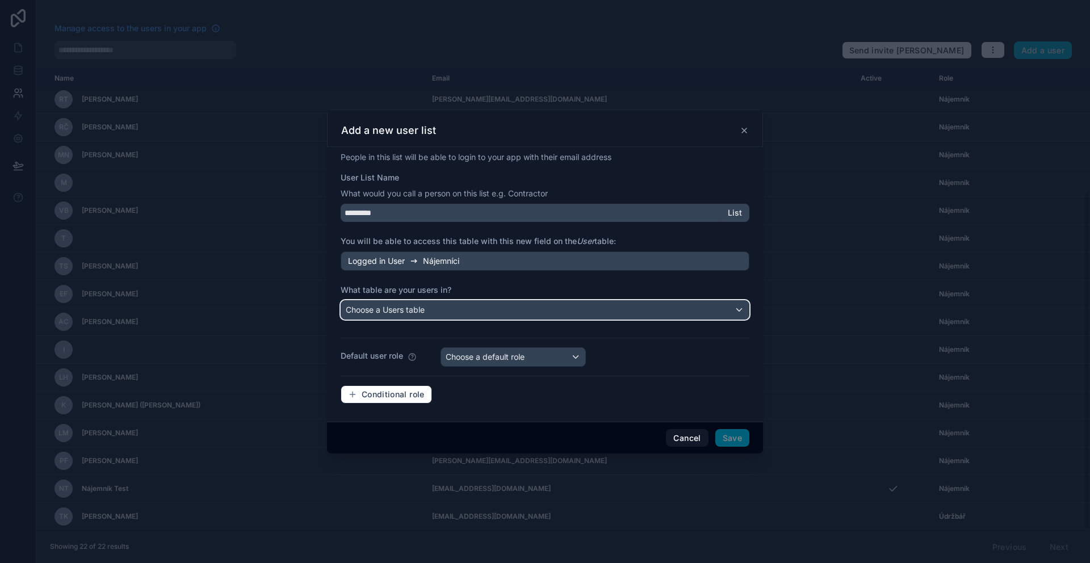
click at [439, 306] on div "Choose a Users table" at bounding box center [545, 310] width 408 height 18
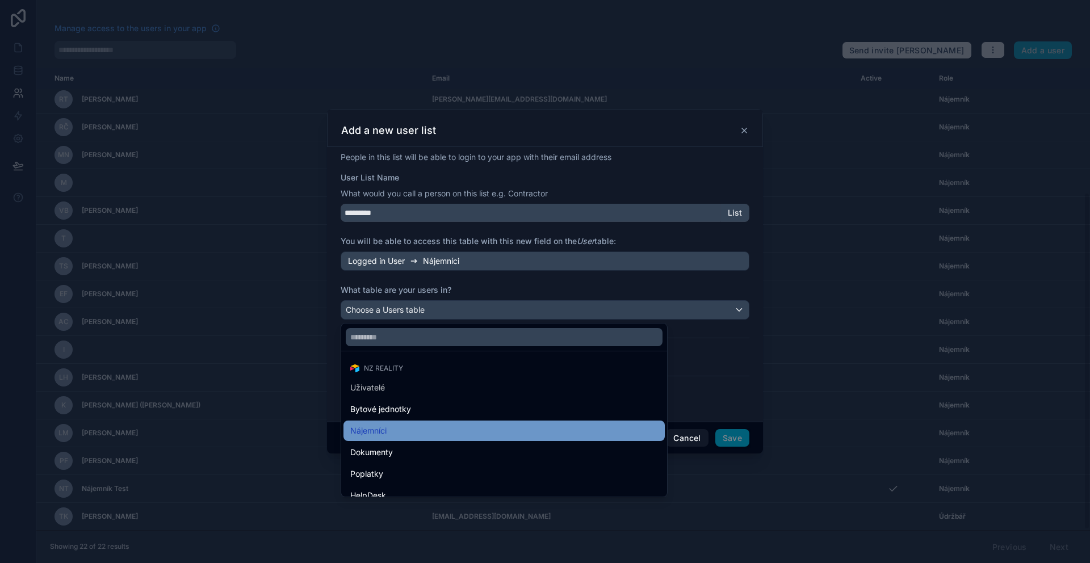
click at [402, 429] on div "Nájemníci" at bounding box center [504, 431] width 308 height 14
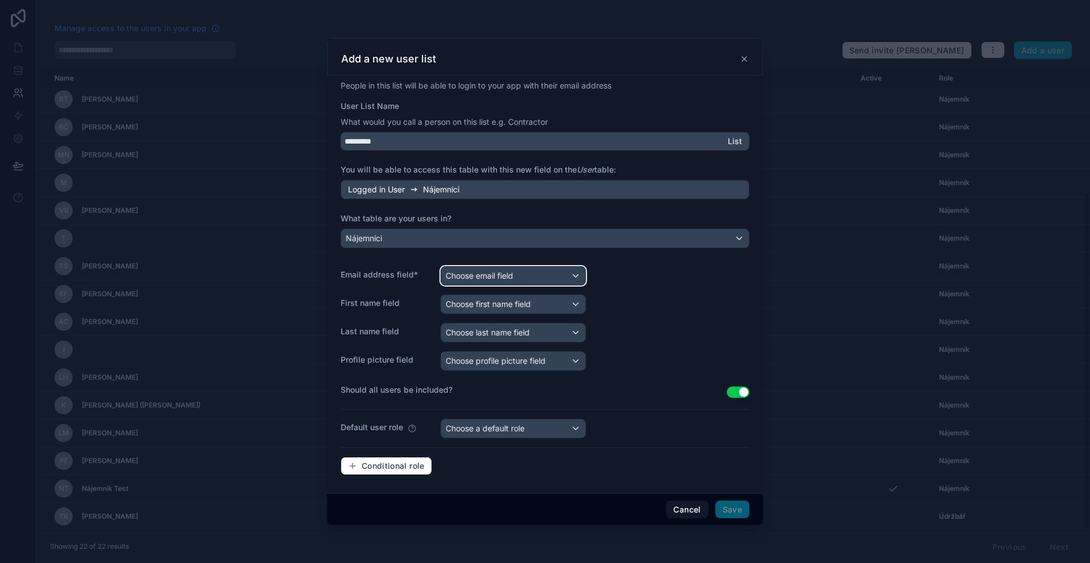
click at [515, 273] on div "Choose email field" at bounding box center [513, 276] width 144 height 18
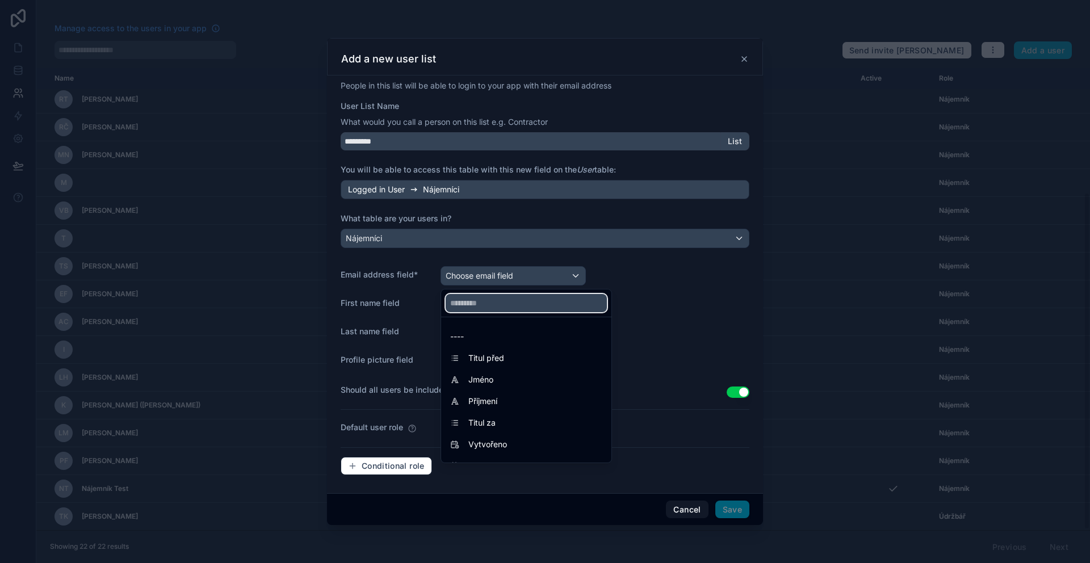
click at [518, 309] on input "text" at bounding box center [526, 303] width 161 height 18
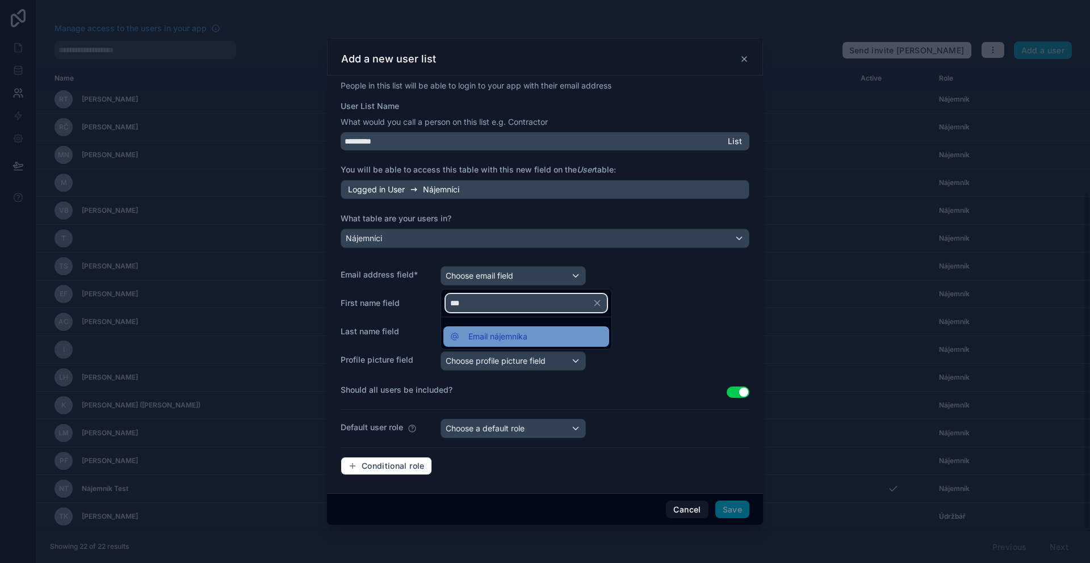
type input "***"
click at [521, 336] on span "Email nájemníka" at bounding box center [497, 337] width 59 height 14
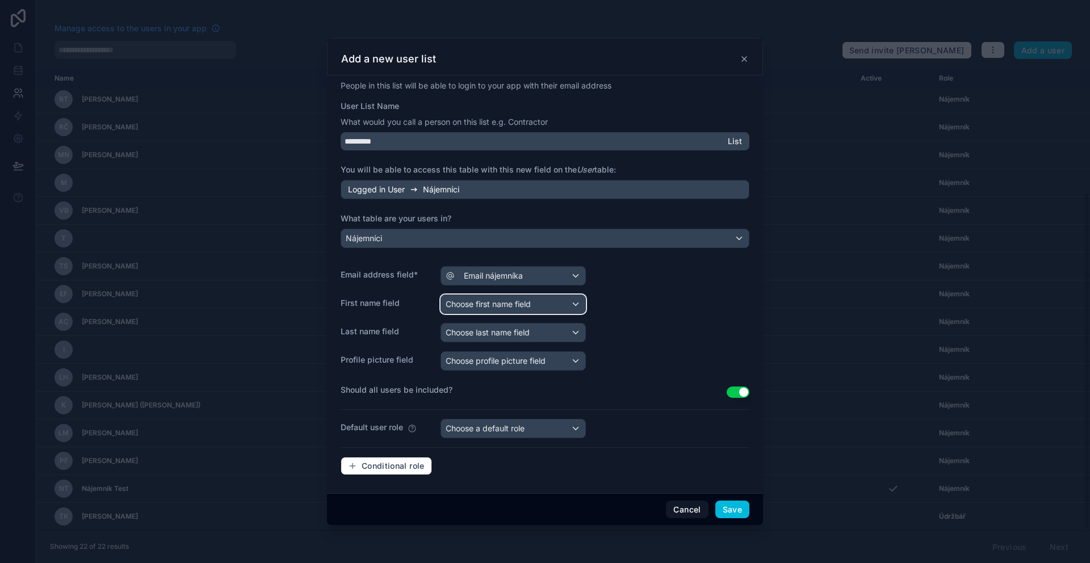
click at [478, 304] on span "Choose first name field" at bounding box center [488, 304] width 85 height 10
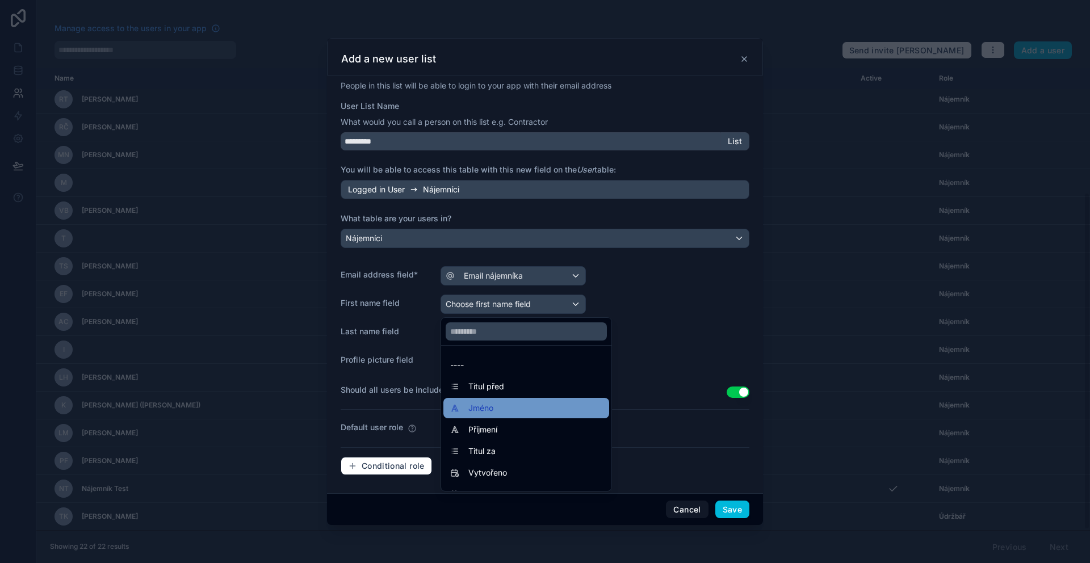
click at [496, 402] on div "Jméno" at bounding box center [526, 408] width 152 height 14
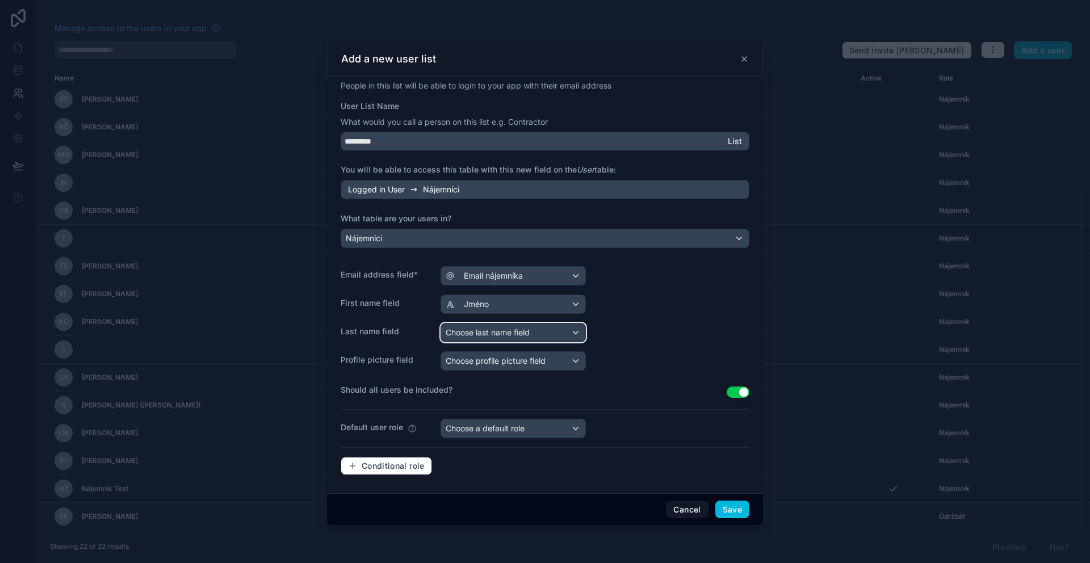
click at [495, 335] on span "Choose last name field" at bounding box center [488, 333] width 84 height 10
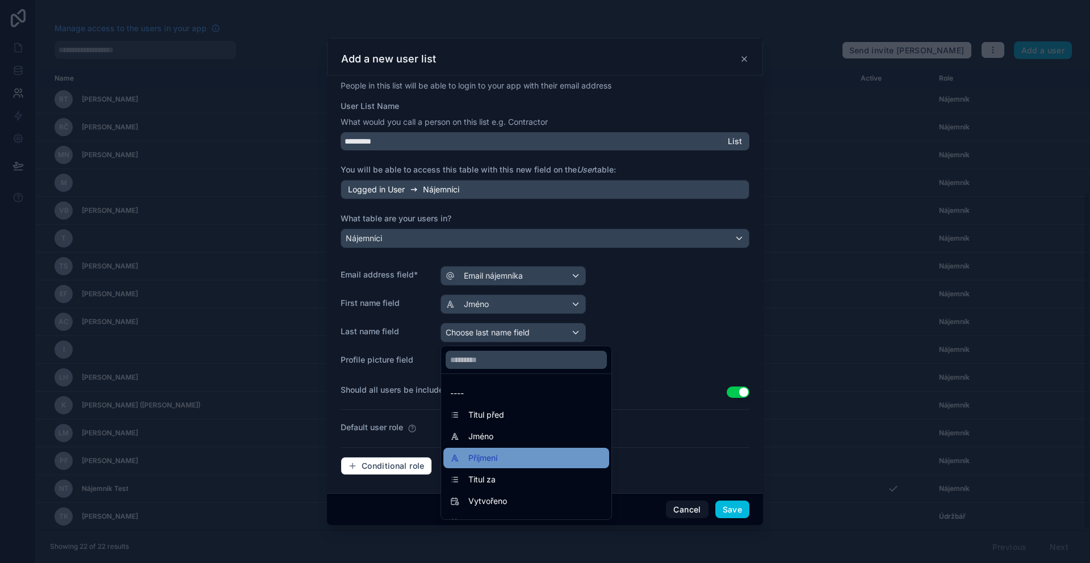
click at [509, 460] on div "Příjmení" at bounding box center [526, 458] width 152 height 14
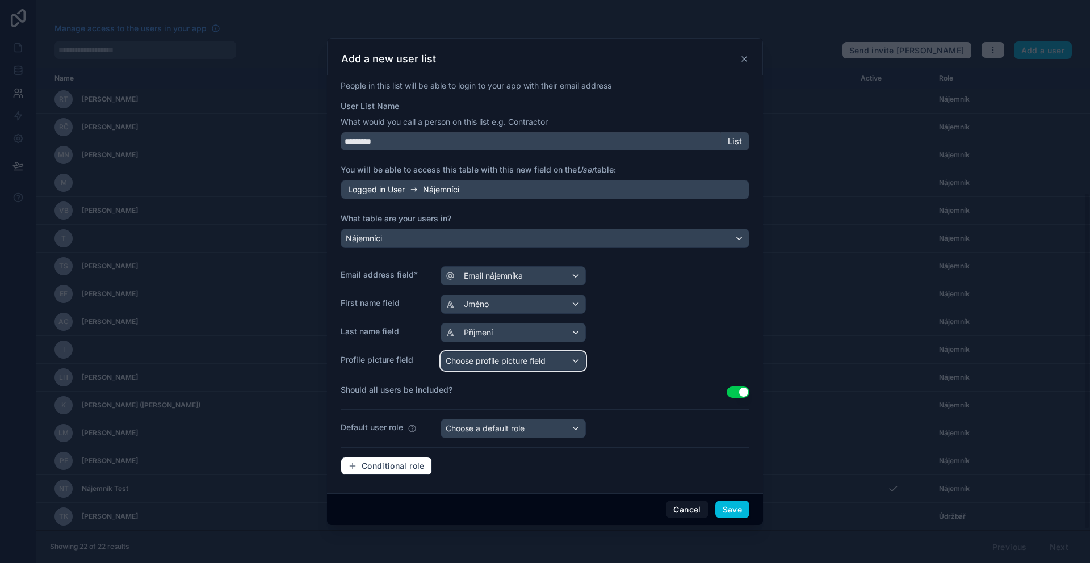
click at [478, 364] on span "Choose profile picture field" at bounding box center [496, 361] width 100 height 10
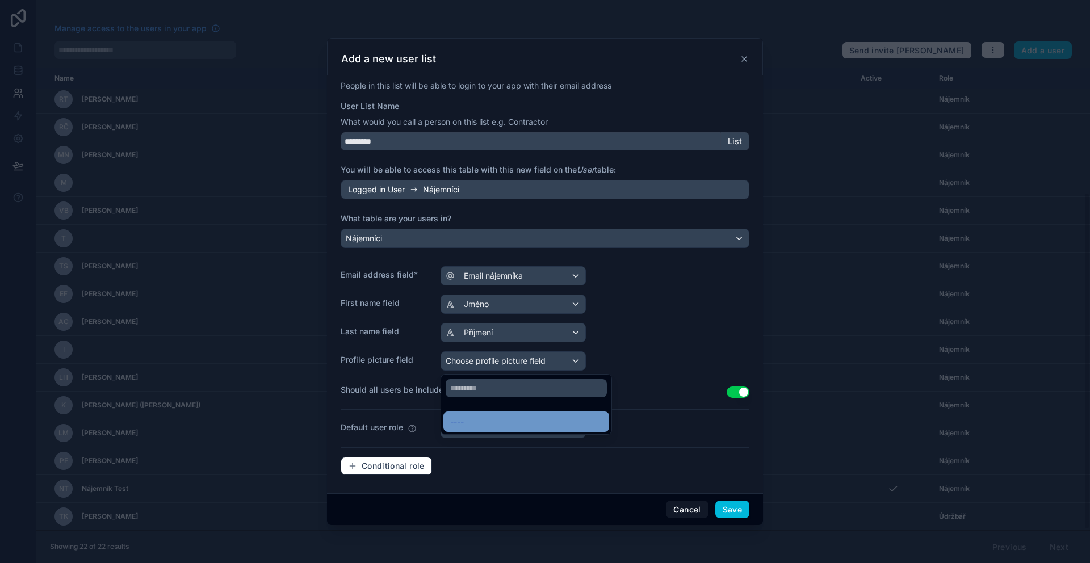
click at [493, 429] on div "----" at bounding box center [526, 422] width 166 height 20
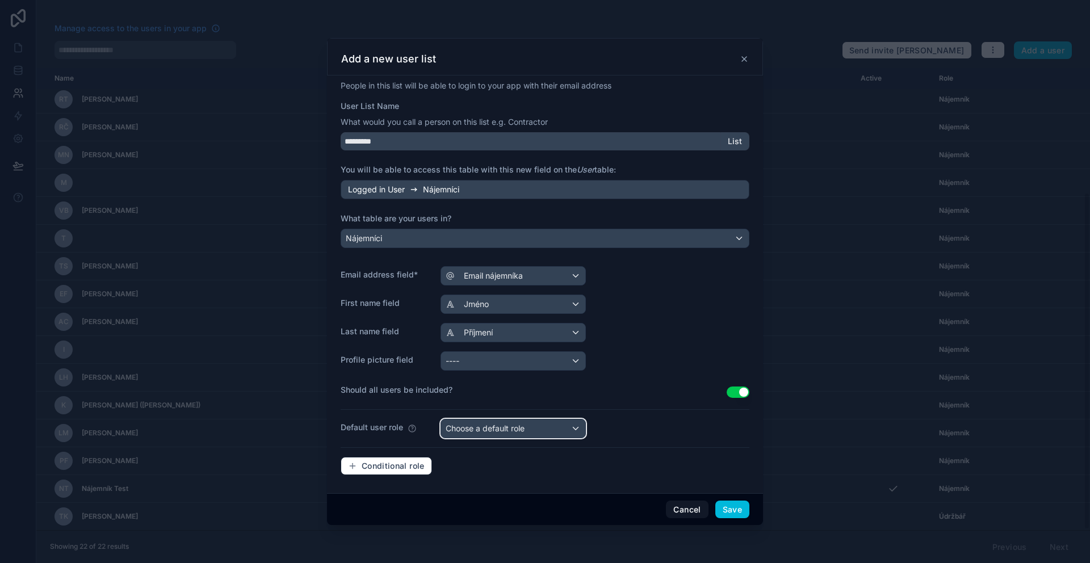
click at [522, 424] on span "Choose a default role" at bounding box center [485, 429] width 79 height 10
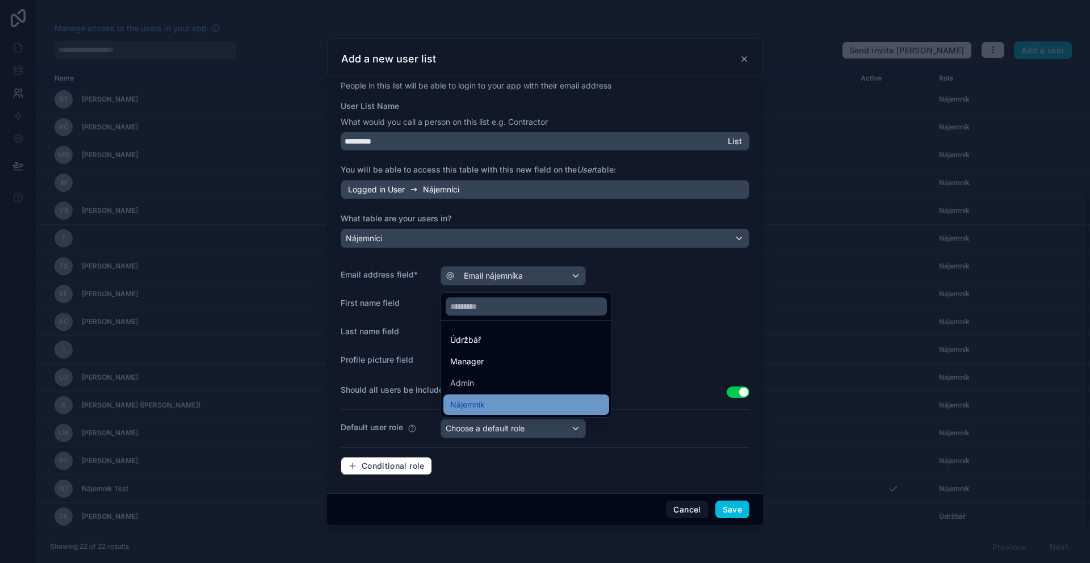
click at [485, 406] on div "Nájemník" at bounding box center [526, 405] width 152 height 14
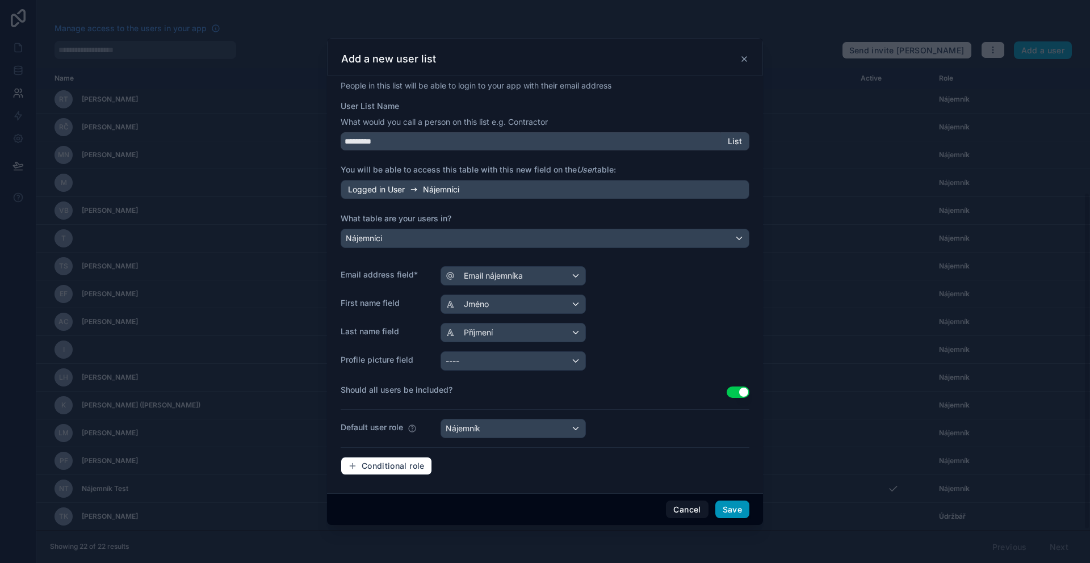
click at [738, 506] on button "Save" at bounding box center [732, 510] width 34 height 18
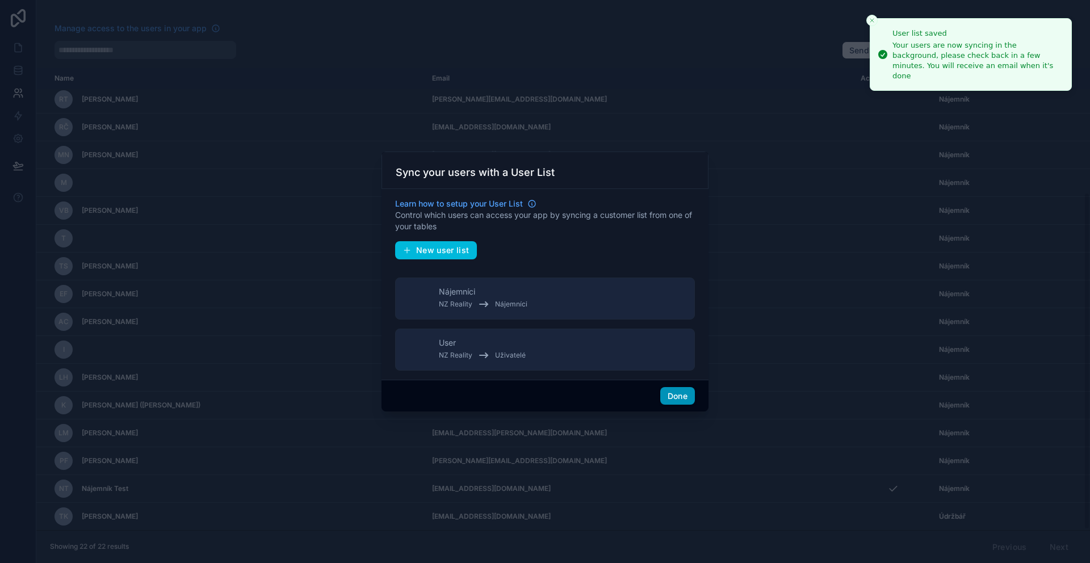
click at [678, 393] on button "Done" at bounding box center [677, 396] width 35 height 18
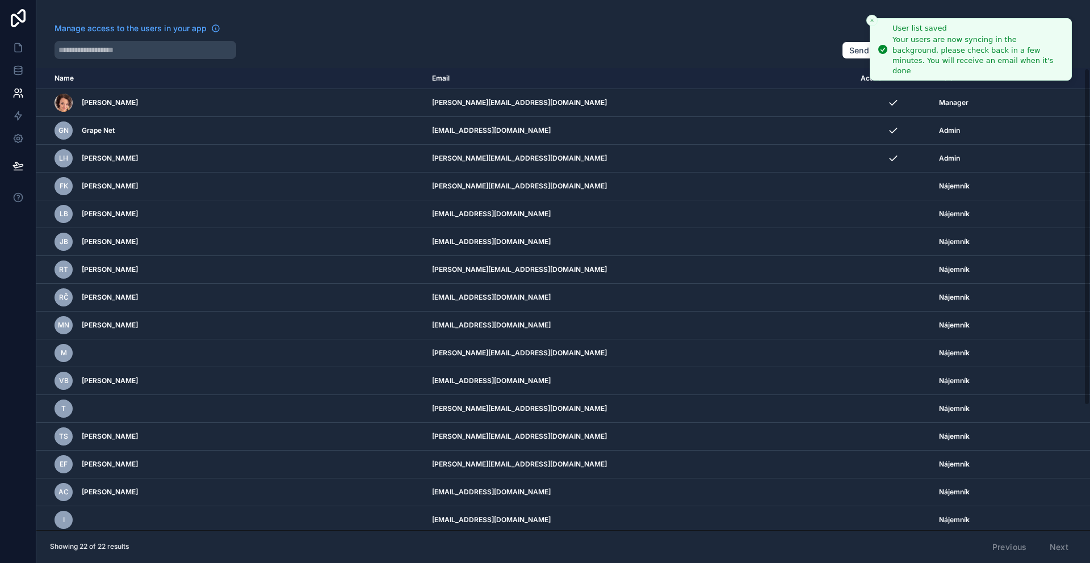
click at [873, 22] on icon "Close toast" at bounding box center [872, 20] width 7 height 7
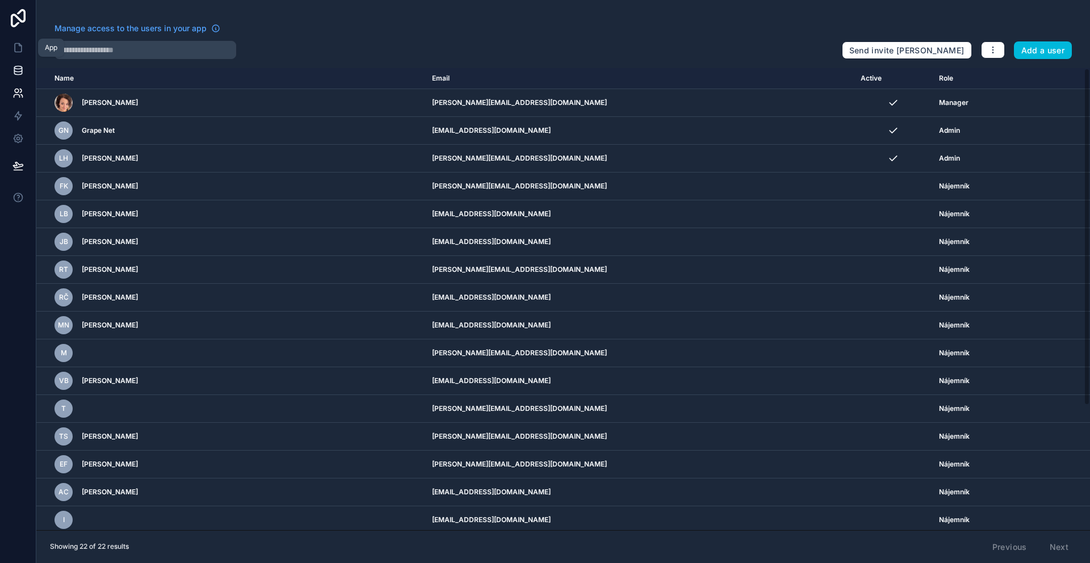
click at [9, 72] on link at bounding box center [18, 70] width 36 height 23
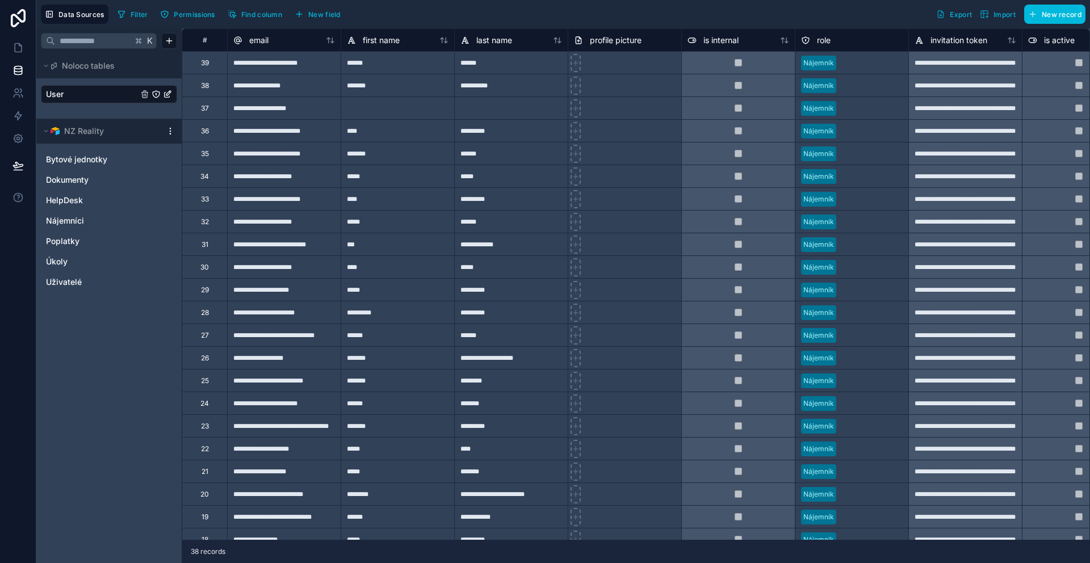
drag, startPoint x: 642, startPoint y: 18, endPoint x: 658, endPoint y: 43, distance: 29.9
click at [642, 18] on div "Filter Permissions Find column New field Export Import New record" at bounding box center [599, 14] width 973 height 19
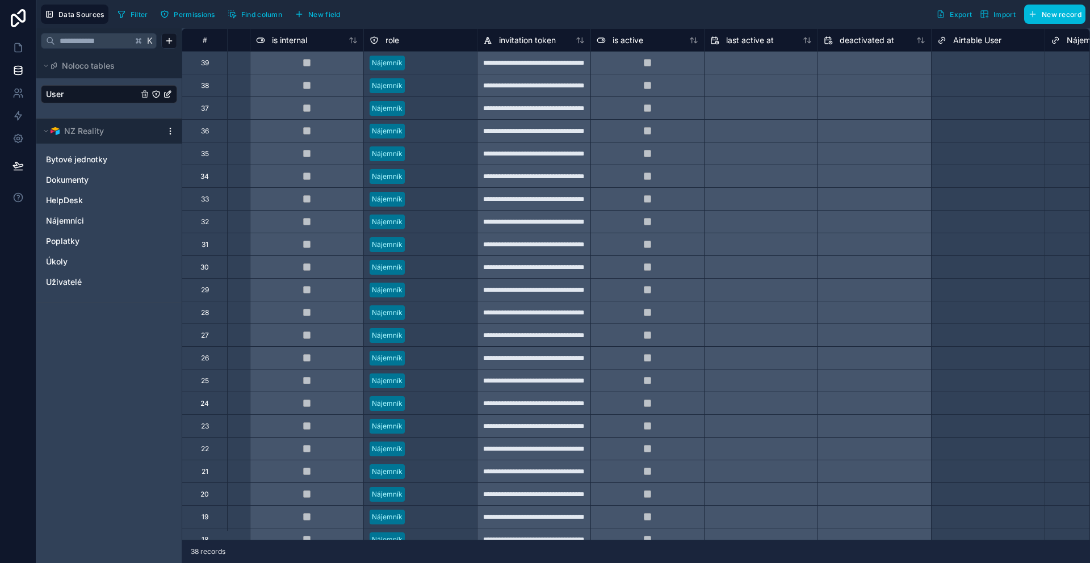
click at [966, 65] on div "Select a Airtable User" at bounding box center [972, 62] width 70 height 9
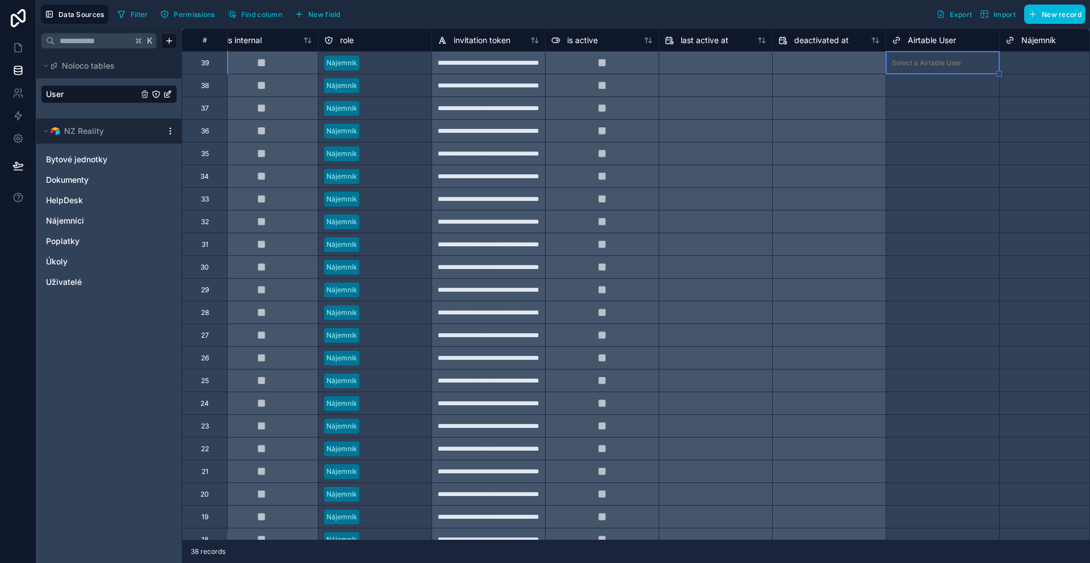
click at [1036, 62] on div "Select a Nájemník" at bounding box center [1056, 63] width 113 height 16
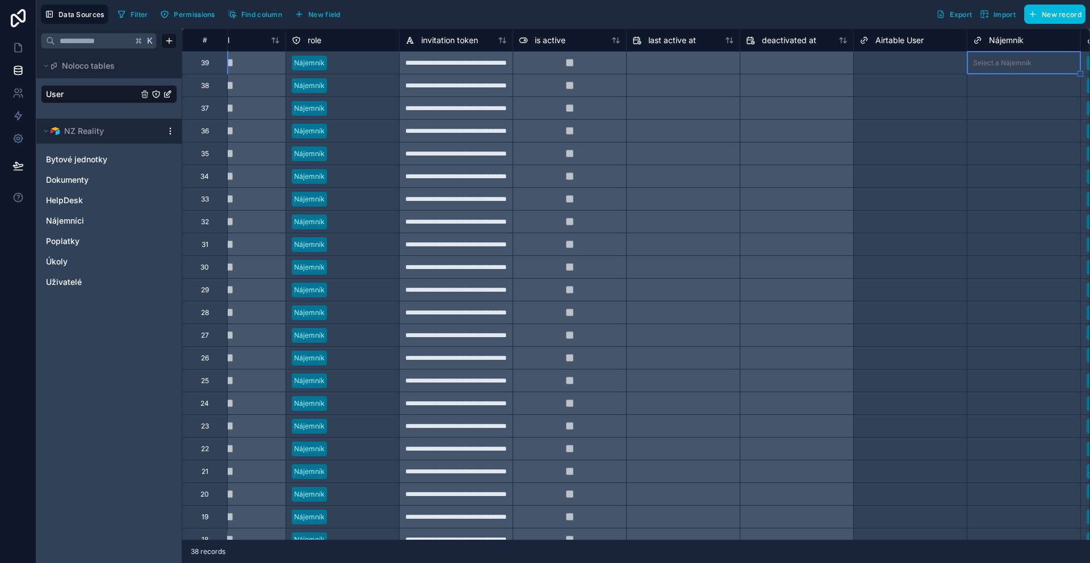
click at [1022, 62] on div "Select a Nájemník" at bounding box center [1002, 62] width 58 height 9
type input "****"
type input "*****"
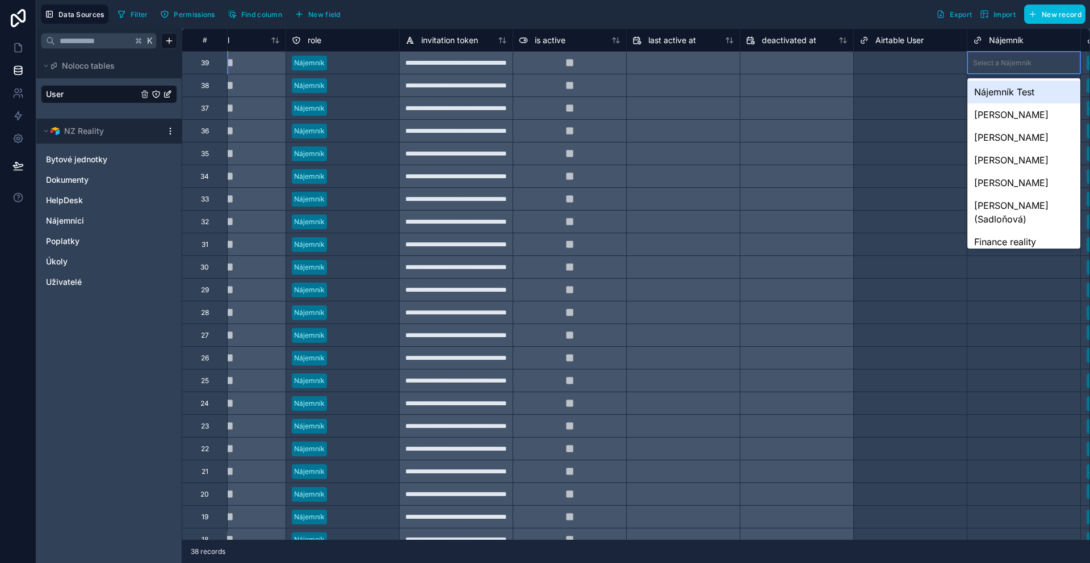
click at [1019, 43] on span "Nájemník" at bounding box center [1006, 40] width 35 height 11
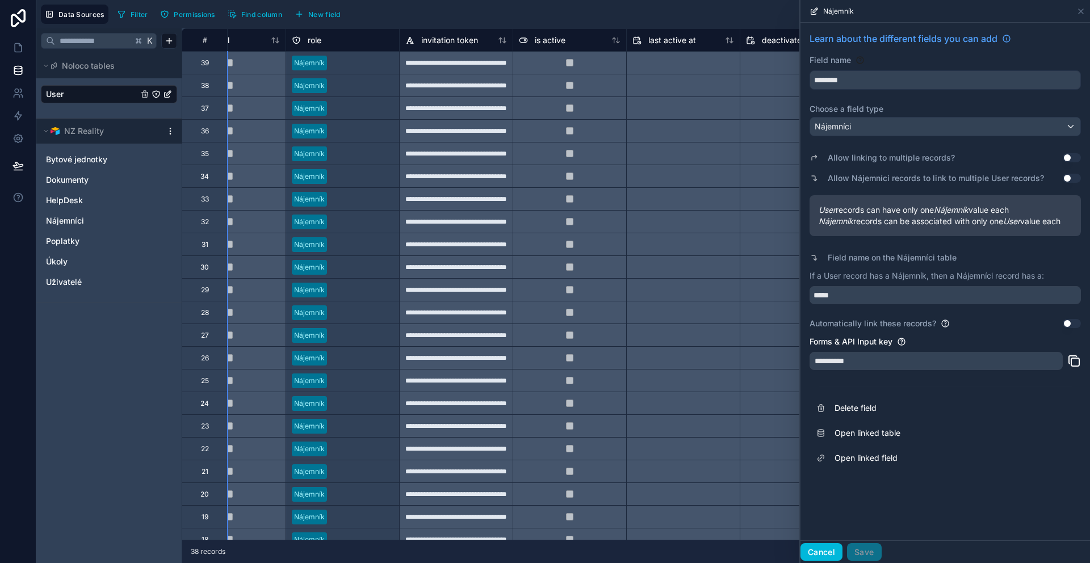
click at [818, 554] on button "Cancel" at bounding box center [821, 552] width 42 height 18
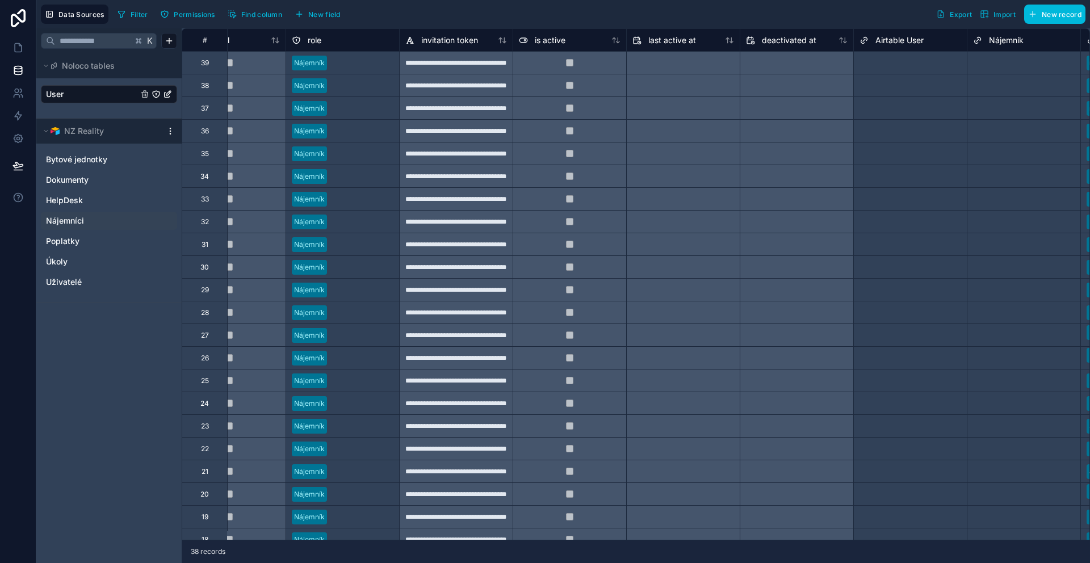
click at [90, 217] on link "Nájemníci" at bounding box center [97, 220] width 103 height 11
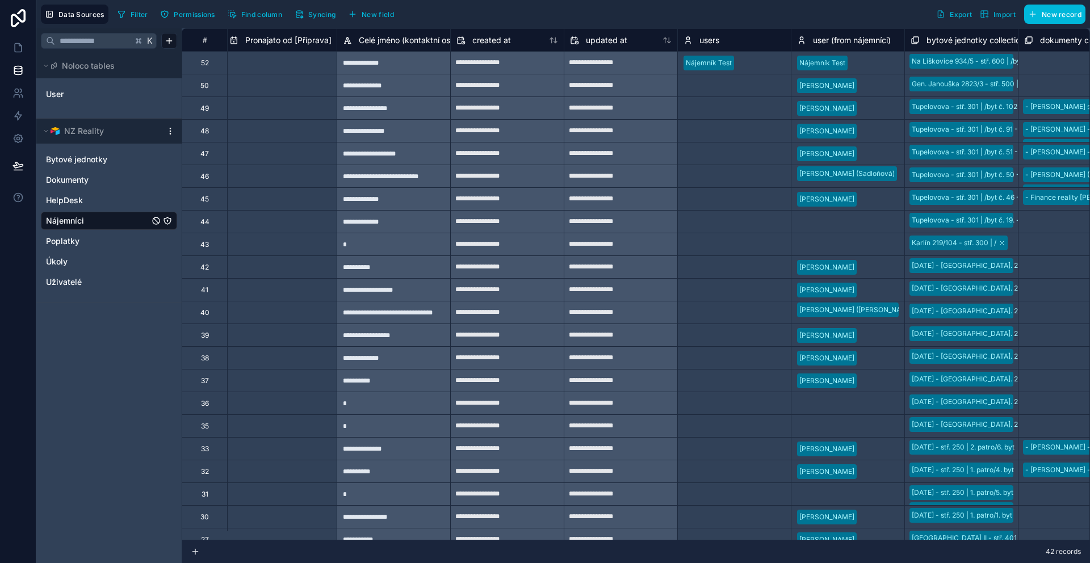
scroll to position [0, 1462]
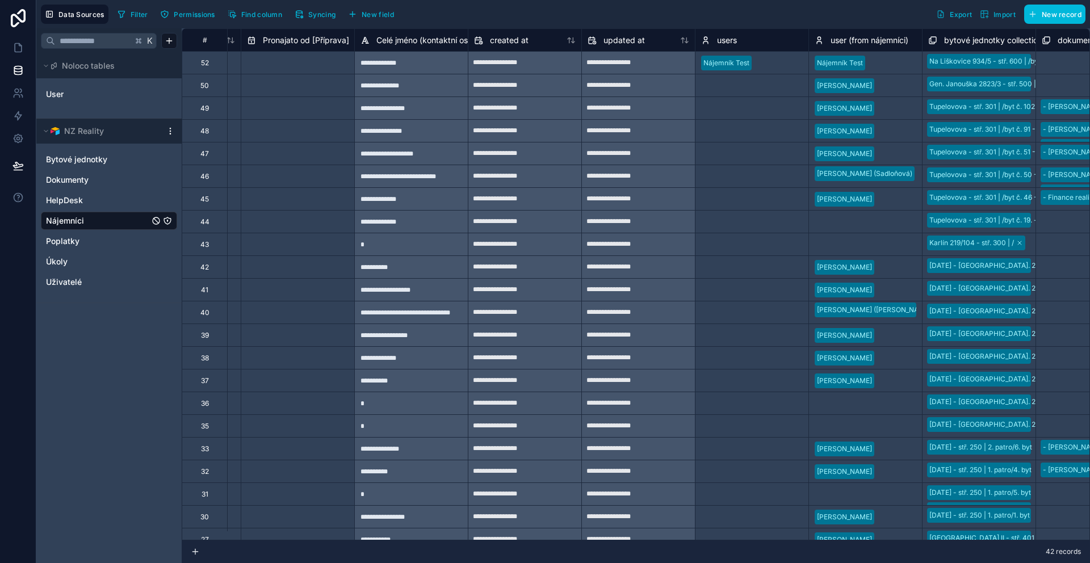
click at [747, 93] on div "Select a users" at bounding box center [751, 86] width 113 height 16
click at [724, 89] on div "Select a users" at bounding box center [723, 85] width 45 height 9
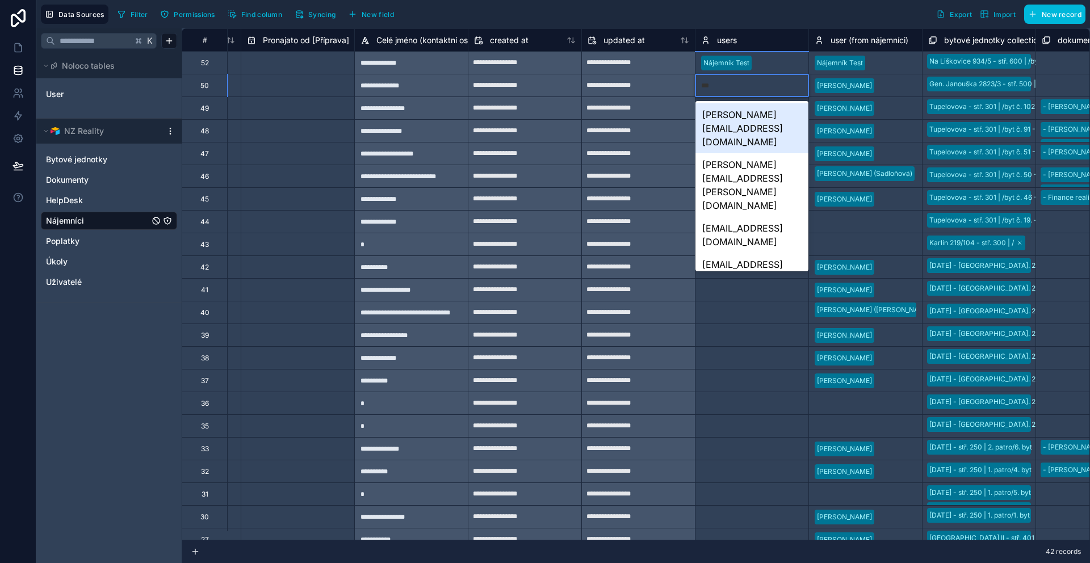
type input "****"
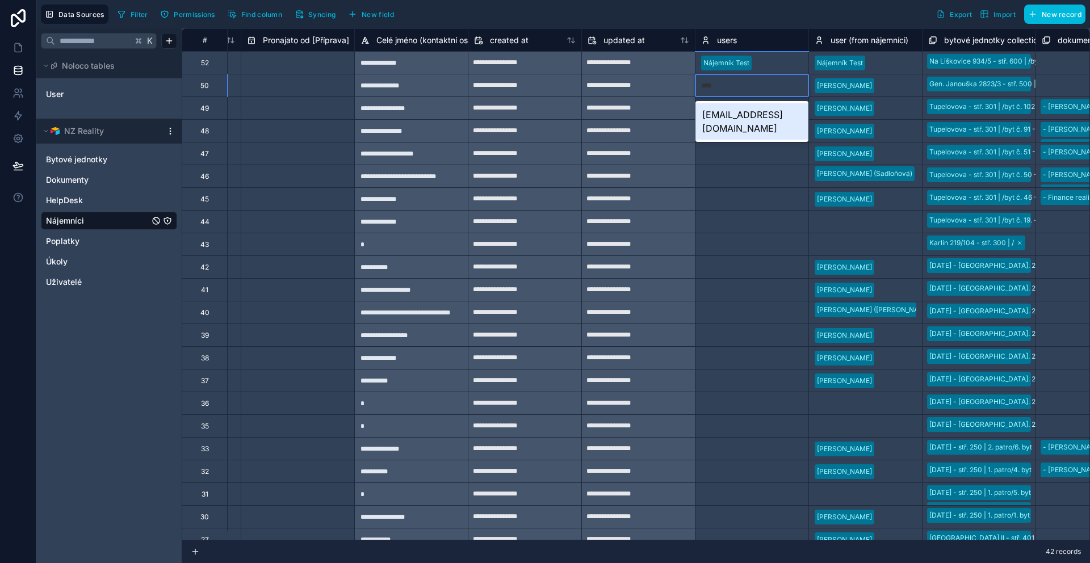
click at [734, 115] on div "renatafricova@seznam.cz" at bounding box center [751, 121] width 113 height 36
click at [730, 110] on div "Select a users" at bounding box center [723, 108] width 45 height 9
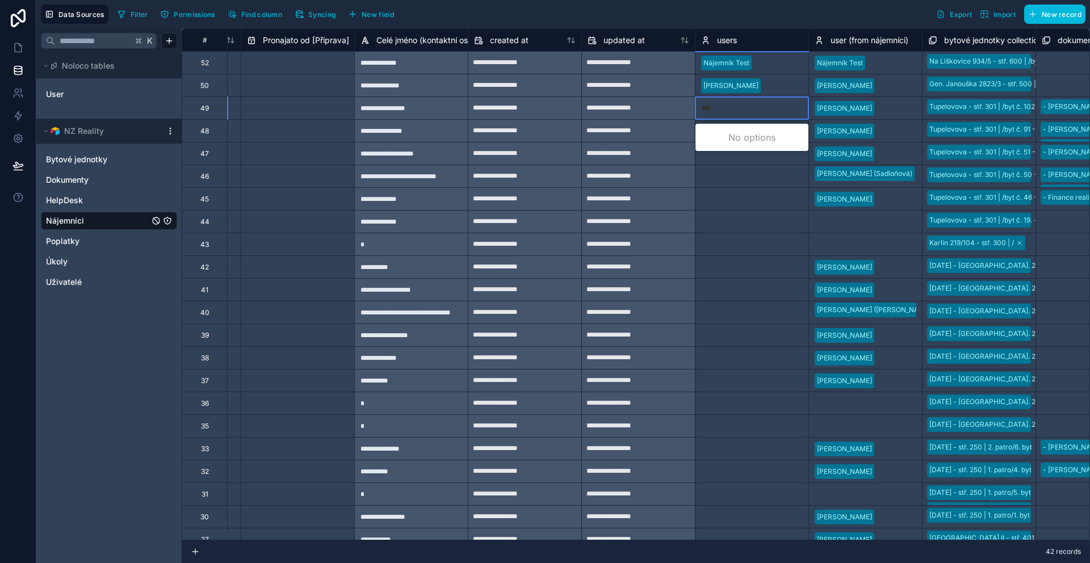
type input "*****"
click at [758, 133] on div "marketa.novakova@email.cz" at bounding box center [751, 151] width 113 height 50
click at [734, 128] on div "Select a users" at bounding box center [723, 131] width 45 height 9
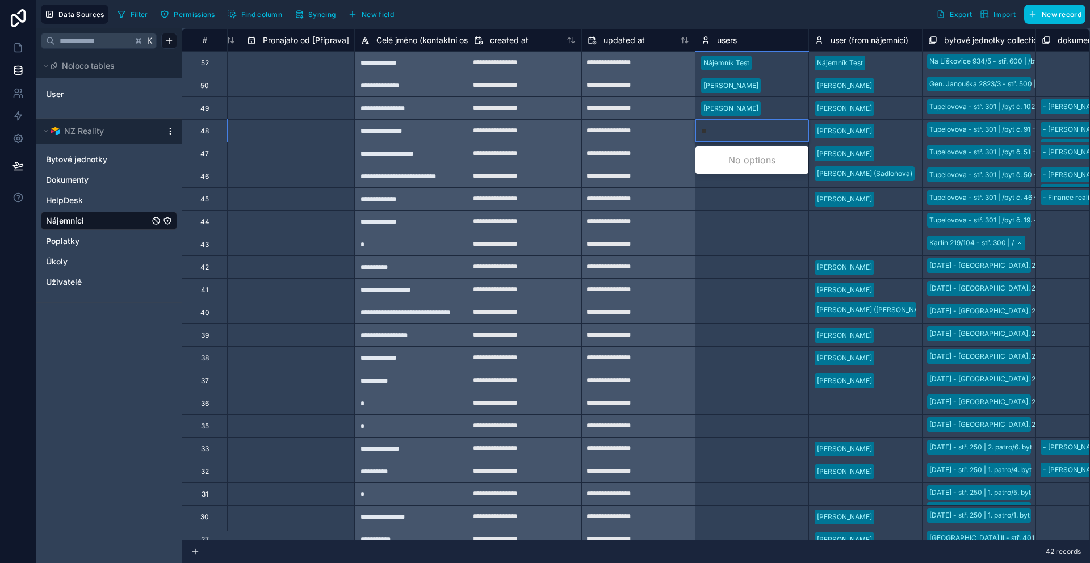
type input "*"
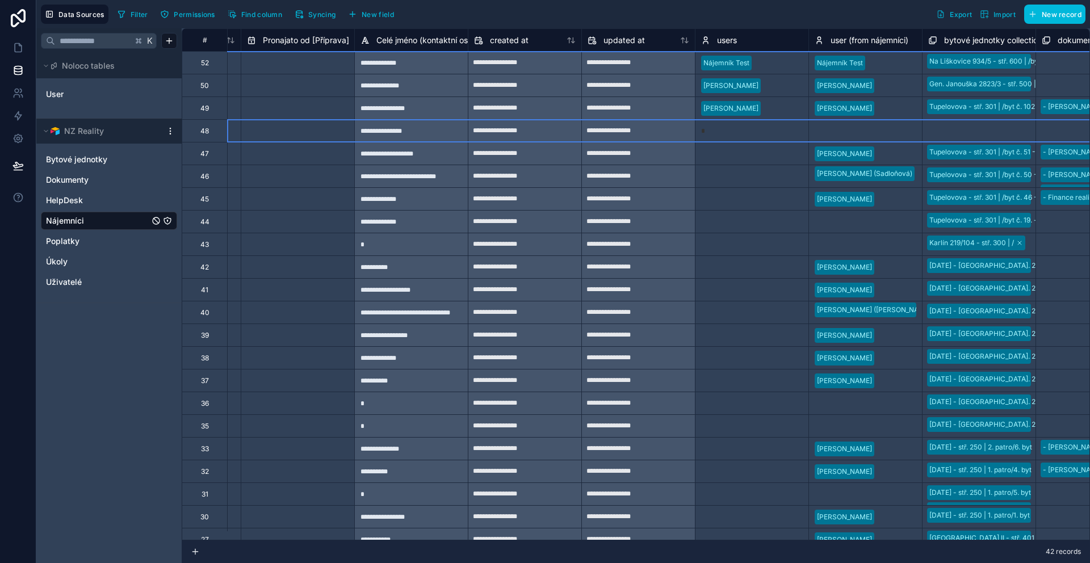
type input "**"
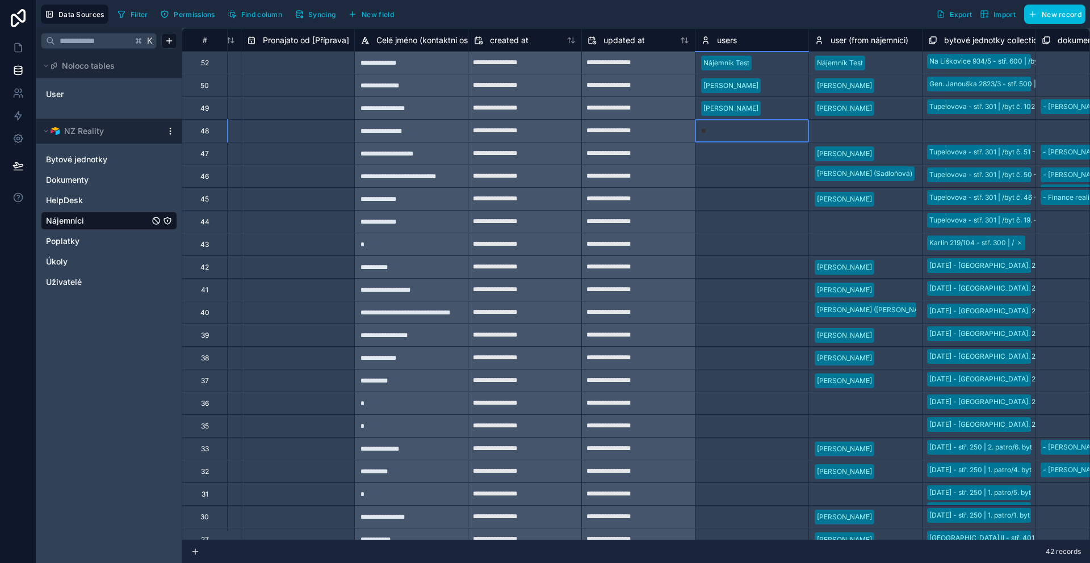
click at [735, 127] on div "**" at bounding box center [752, 130] width 102 height 11
click at [735, 127] on div "Select a users" at bounding box center [751, 131] width 113 height 16
click at [735, 127] on div "Select a users" at bounding box center [723, 131] width 45 height 9
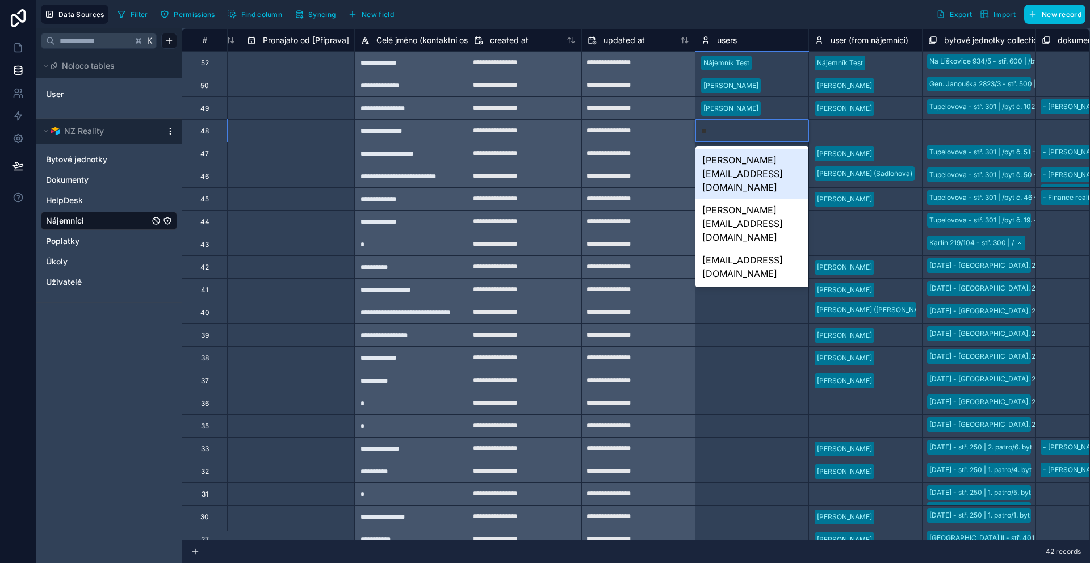
type input "*"
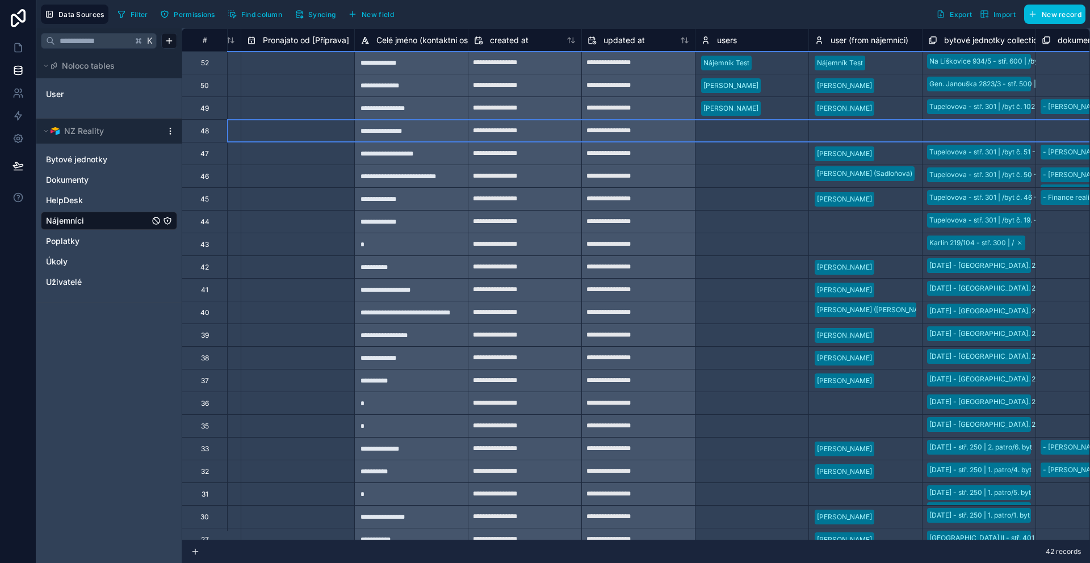
click at [734, 157] on div "Select a users" at bounding box center [723, 153] width 45 height 9
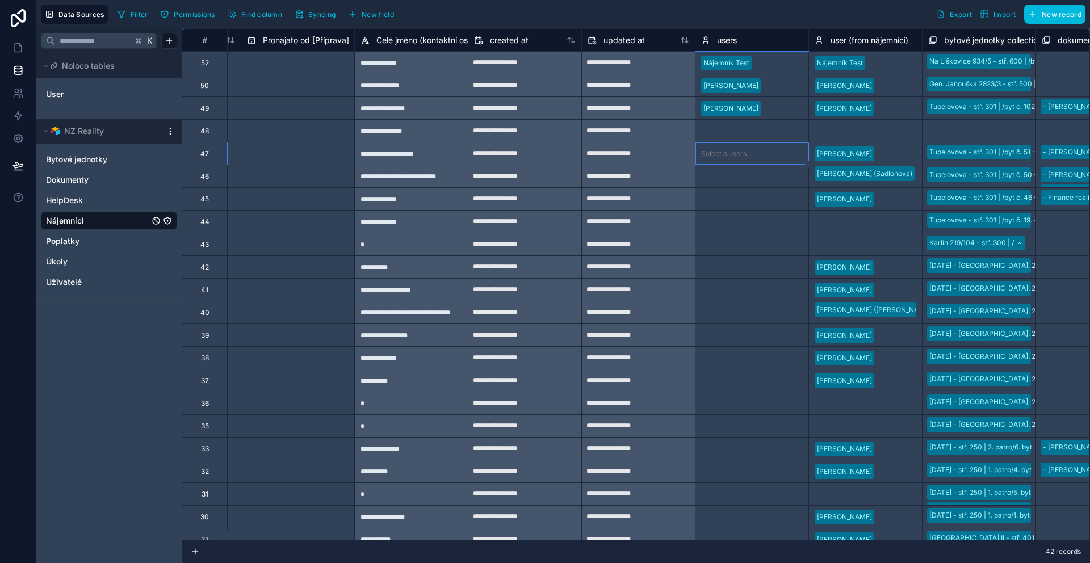
click at [729, 123] on div "Select a users" at bounding box center [751, 131] width 113 height 16
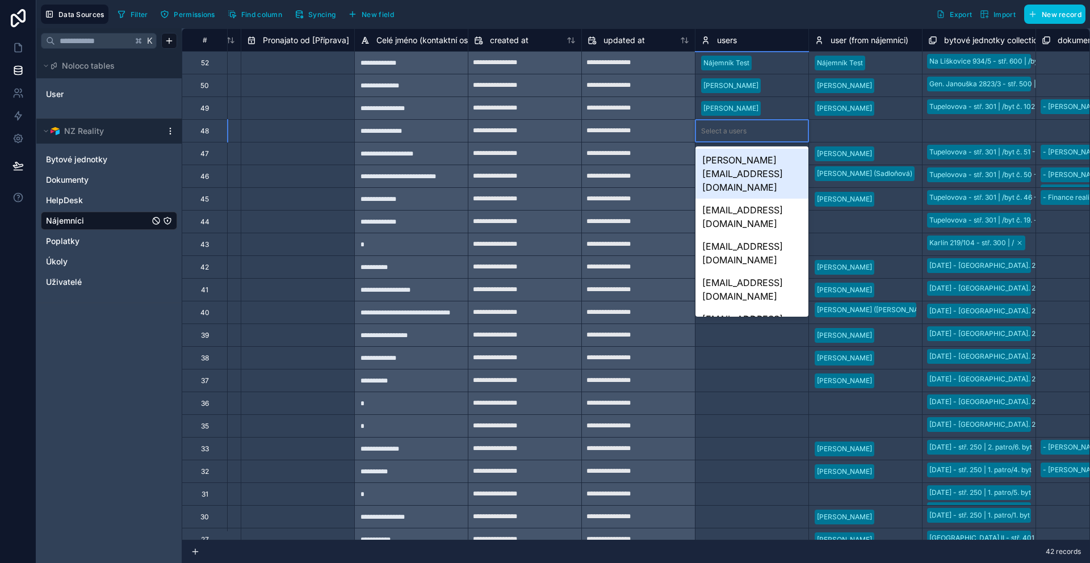
click at [729, 123] on div "Select a users" at bounding box center [751, 131] width 113 height 16
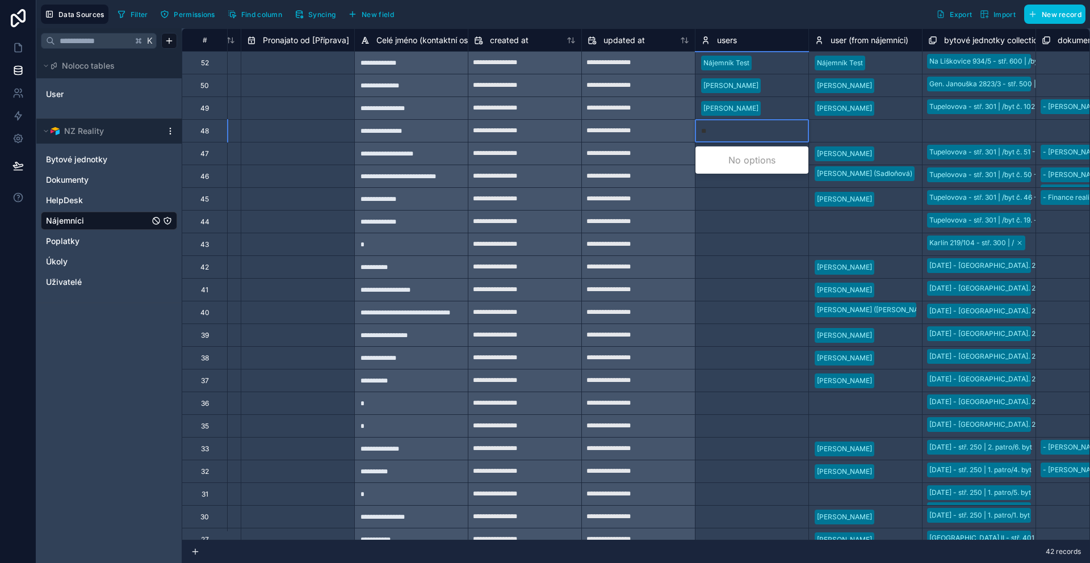
type input "***"
click at [739, 160] on div "anet.ionia@gmail.com" at bounding box center [751, 167] width 113 height 36
click at [733, 156] on div "Select a users" at bounding box center [723, 153] width 45 height 9
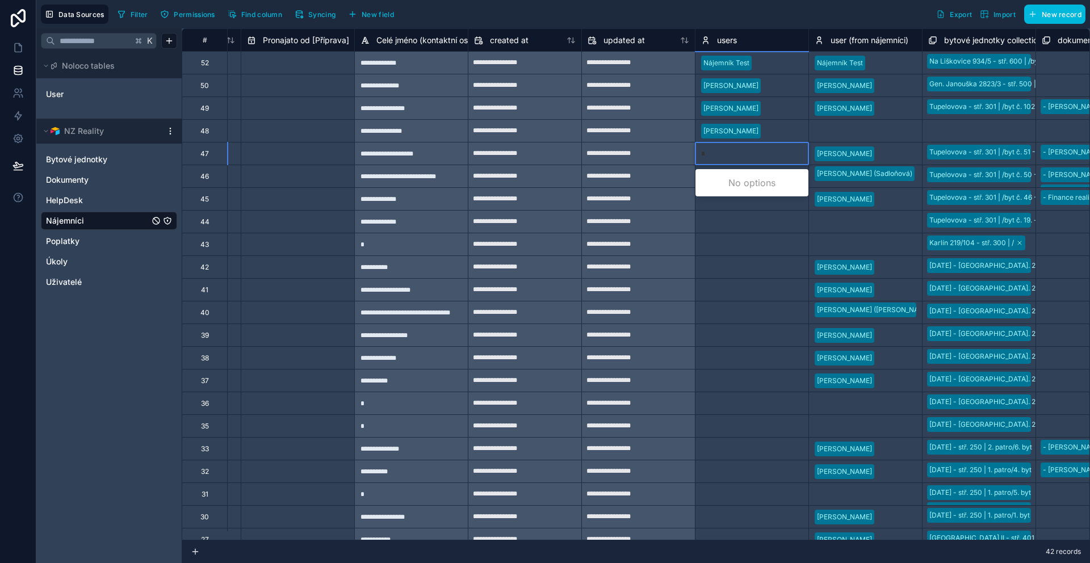
type input "**"
click at [743, 179] on div "z.alshiekhli@gmail.com" at bounding box center [751, 189] width 113 height 36
click at [716, 175] on div "Select a users" at bounding box center [723, 176] width 45 height 9
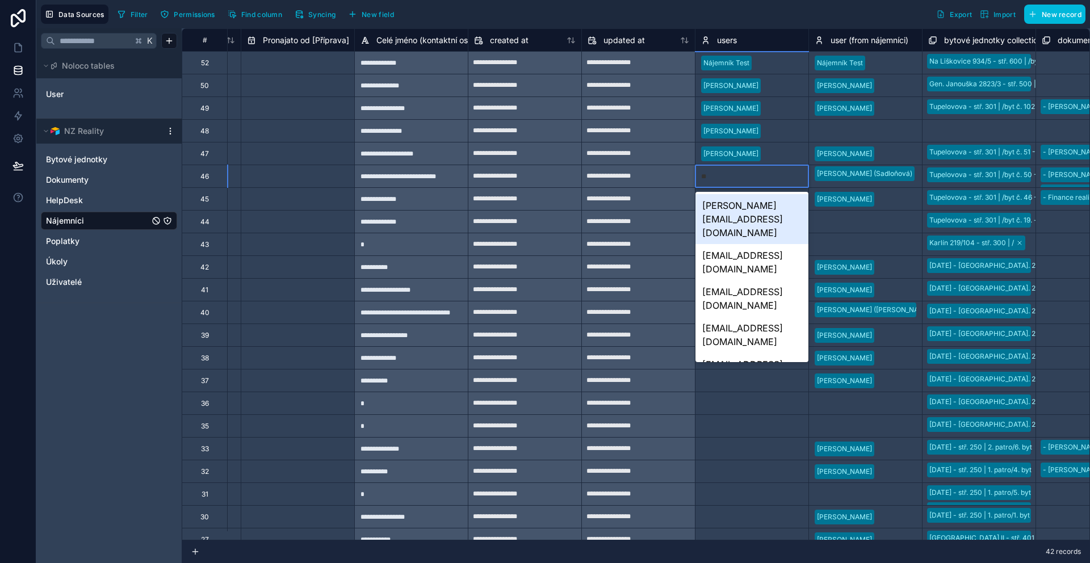
type input "***"
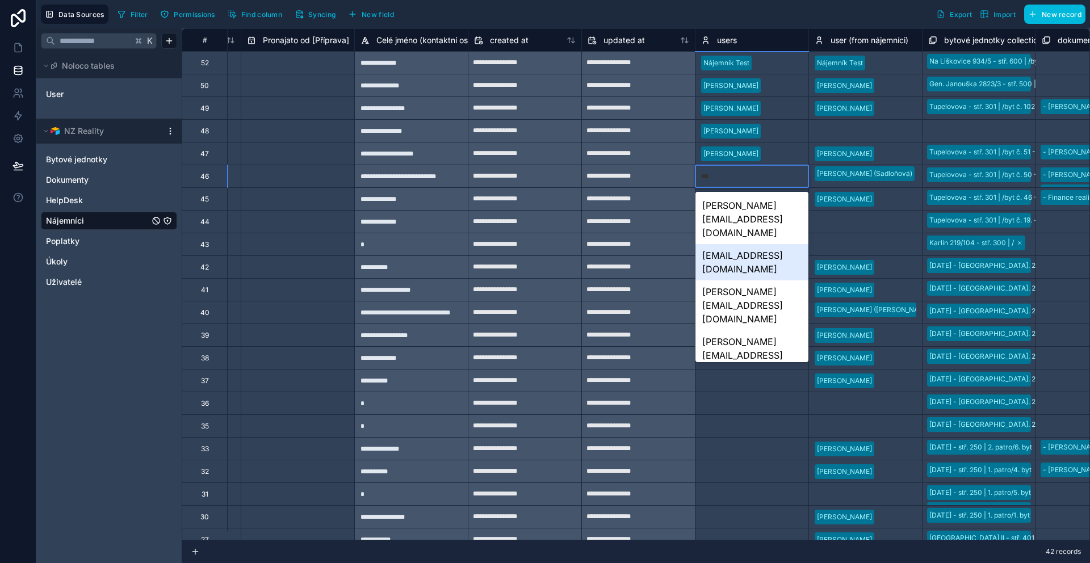
click at [745, 244] on div "marky.12@seznam.cz" at bounding box center [751, 262] width 113 height 36
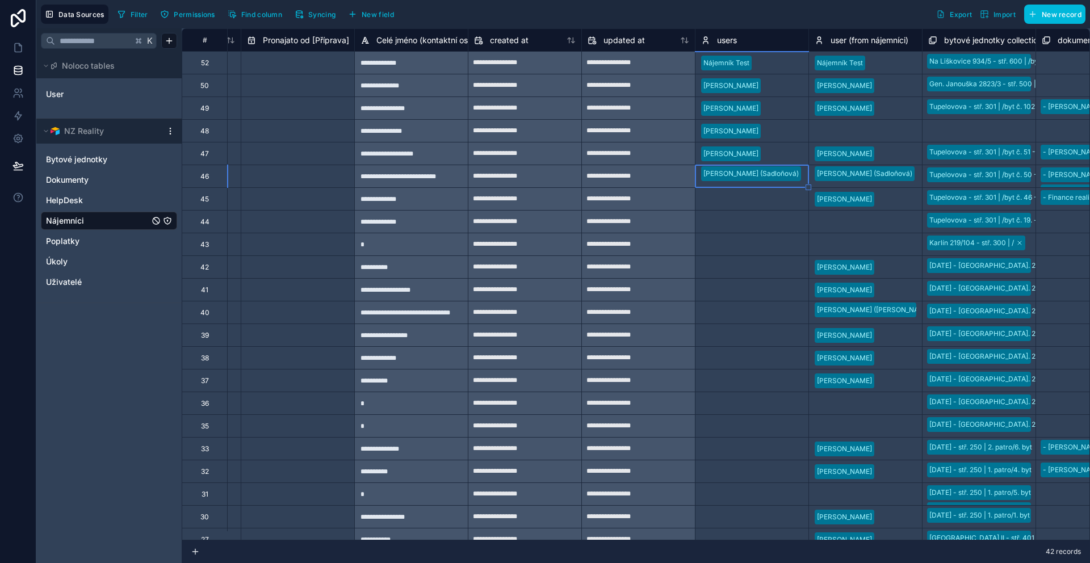
click at [729, 196] on div "Select a users" at bounding box center [723, 199] width 45 height 9
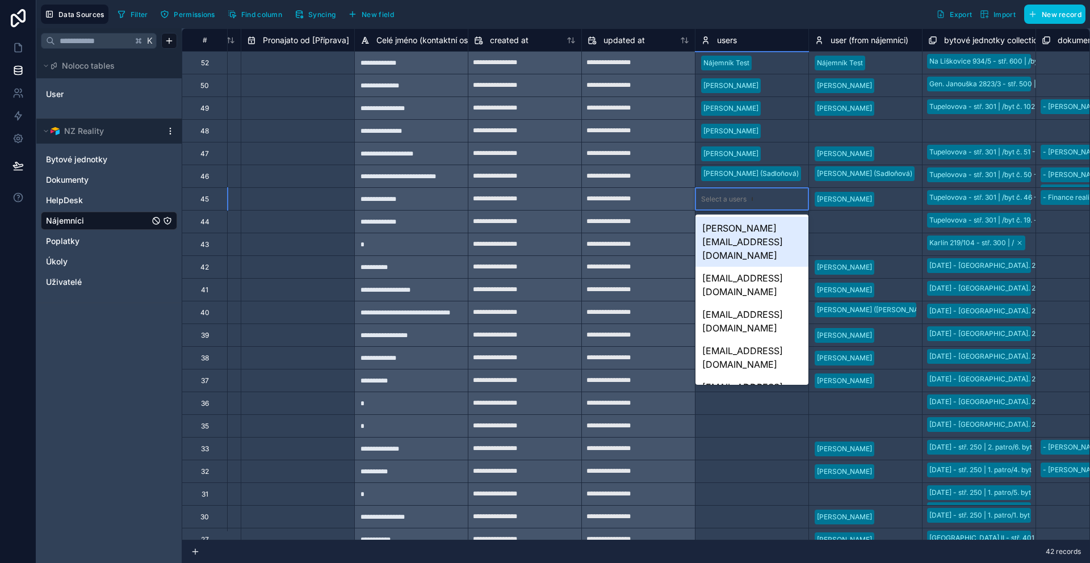
type input "**"
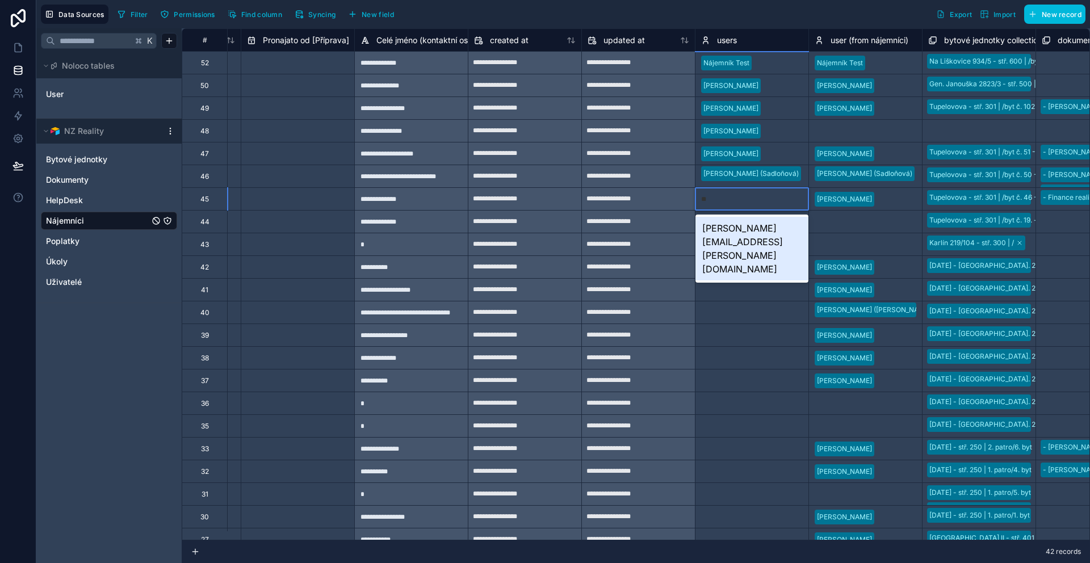
click at [751, 229] on div "david.lorenc@financelorenc.cz" at bounding box center [751, 249] width 113 height 64
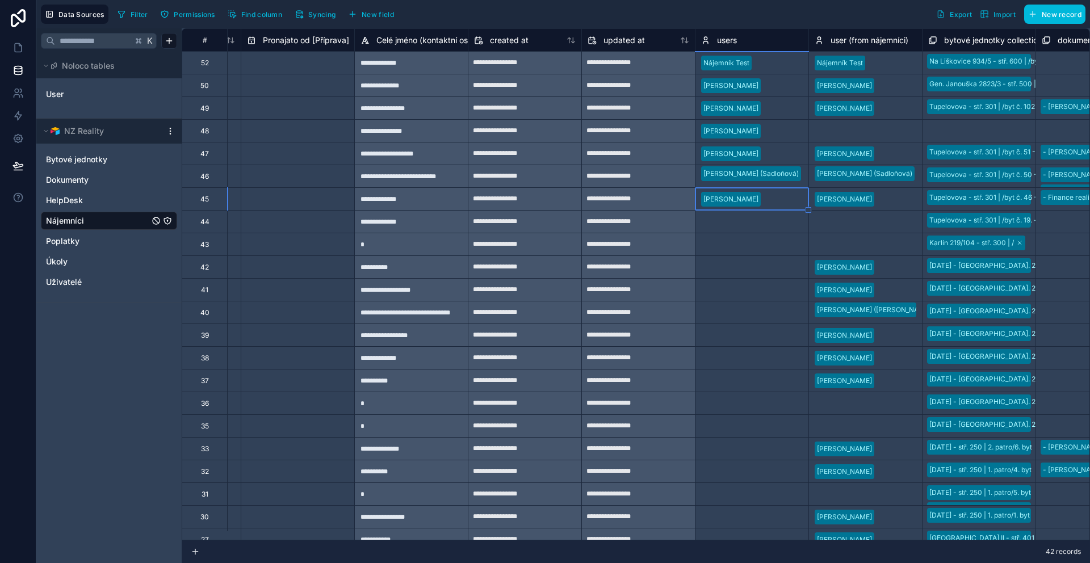
click at [730, 222] on div "Select a users" at bounding box center [723, 221] width 45 height 9
type input "*"
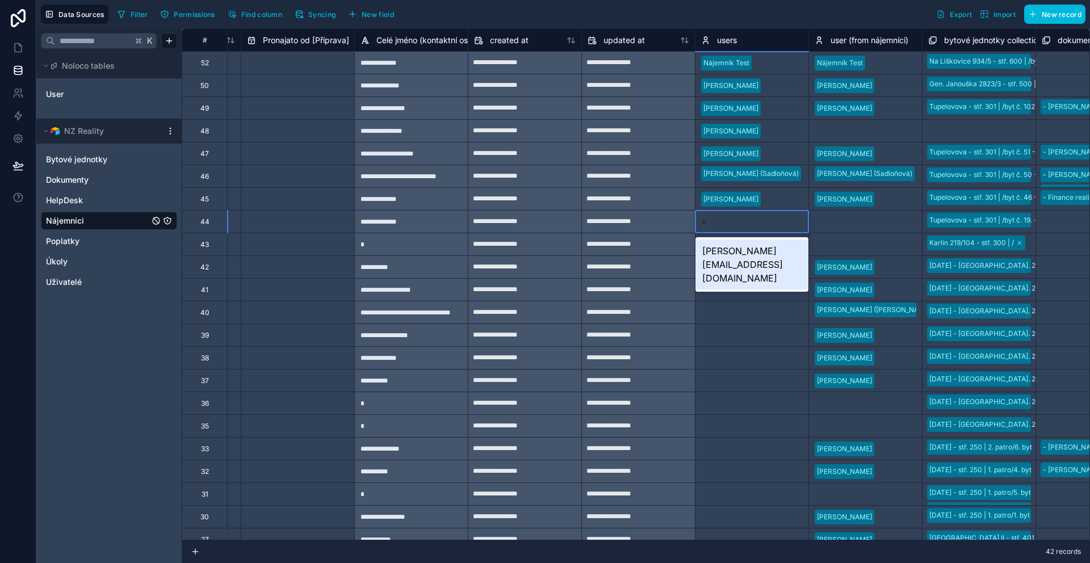
type input "*"
type input "***"
click at [773, 334] on div at bounding box center [777, 335] width 52 height 11
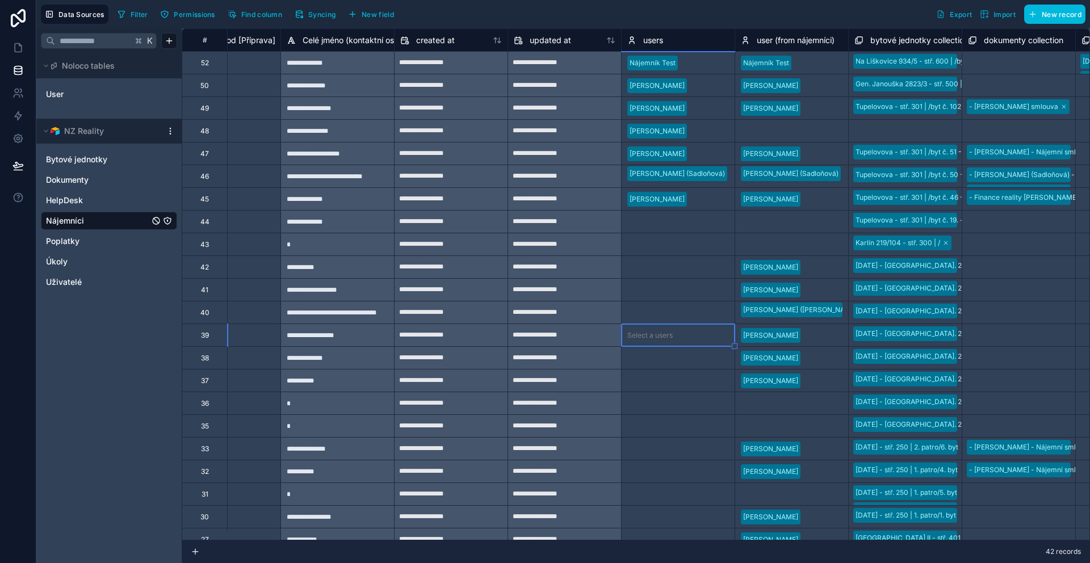
scroll to position [0, 1544]
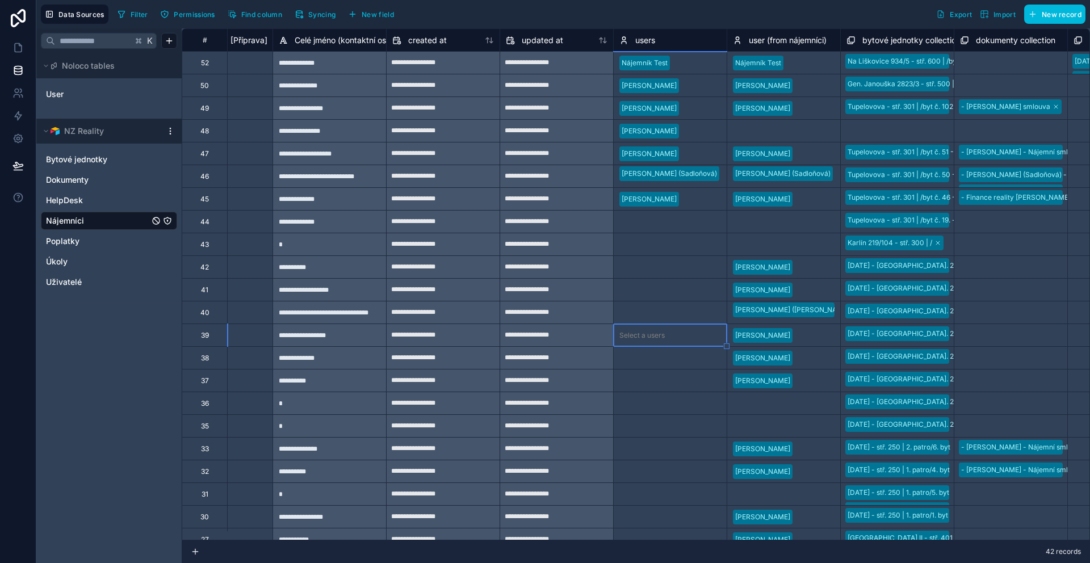
click at [714, 246] on div at bounding box center [695, 244] width 52 height 11
click at [642, 267] on div "Select a users" at bounding box center [641, 267] width 45 height 9
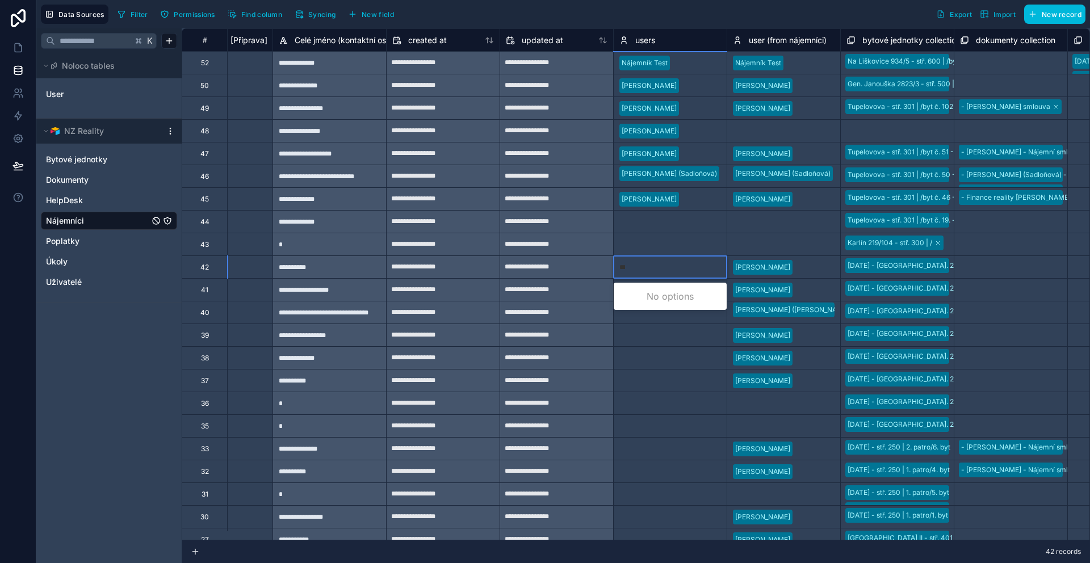
type input "****"
click at [707, 289] on div "pavel.frys@seznam.cz" at bounding box center [670, 310] width 113 height 50
click at [667, 290] on div "Select a users" at bounding box center [670, 290] width 113 height 16
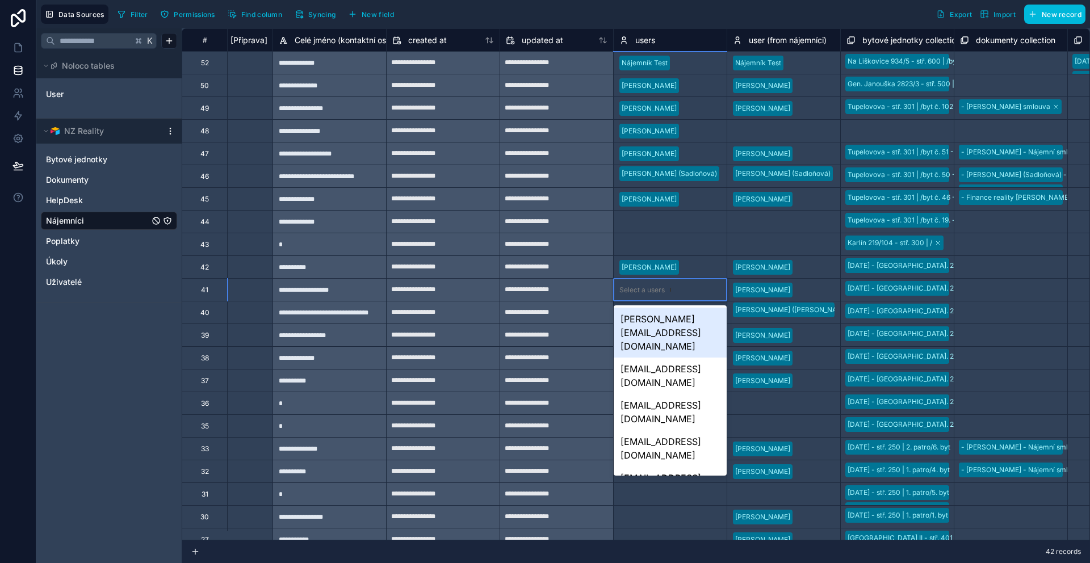
type input "**"
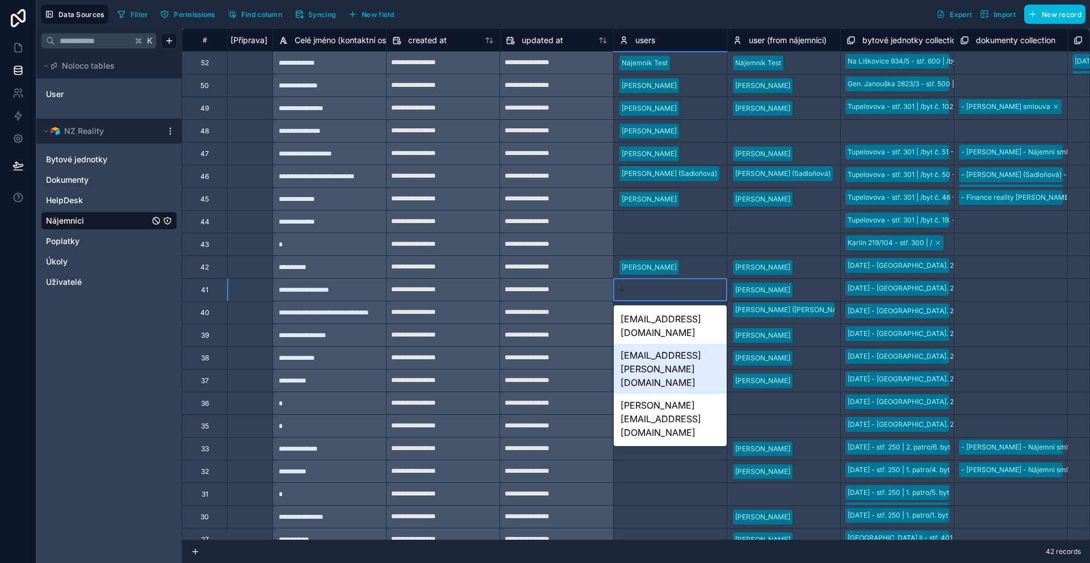
click at [665, 344] on div "lilija.michalikova@seznam.cz" at bounding box center [670, 369] width 113 height 50
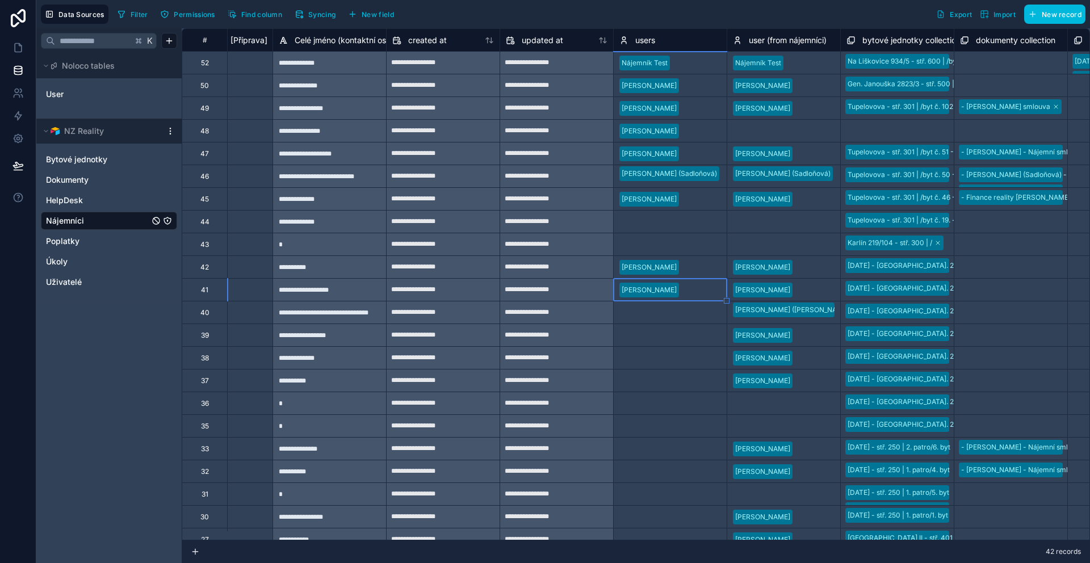
click at [657, 324] on div "Select a users" at bounding box center [670, 335] width 113 height 22
click at [656, 320] on div "Select a users" at bounding box center [670, 313] width 113 height 16
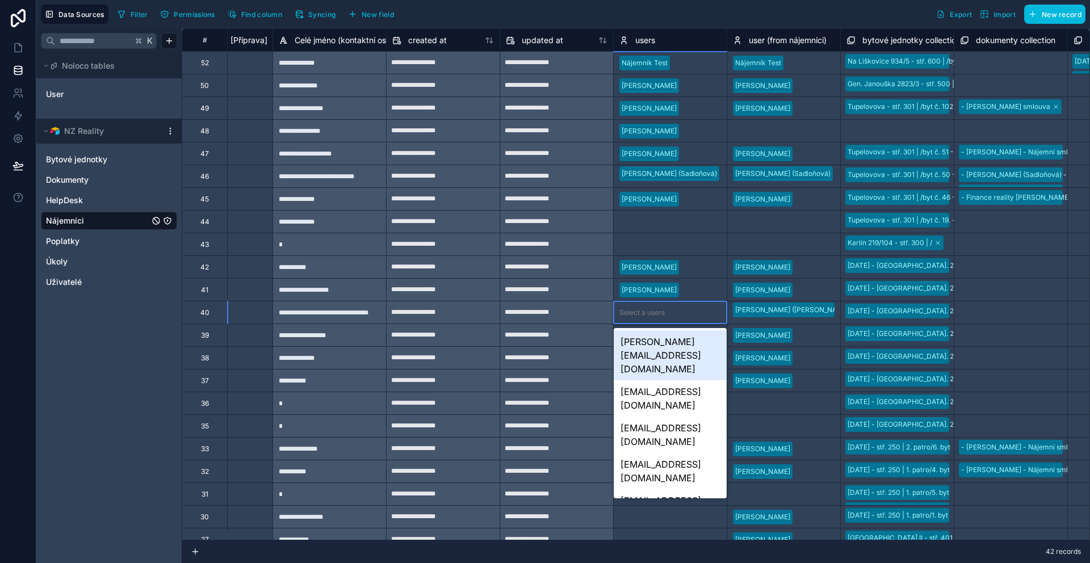
click at [655, 316] on div "Select a users" at bounding box center [641, 312] width 45 height 9
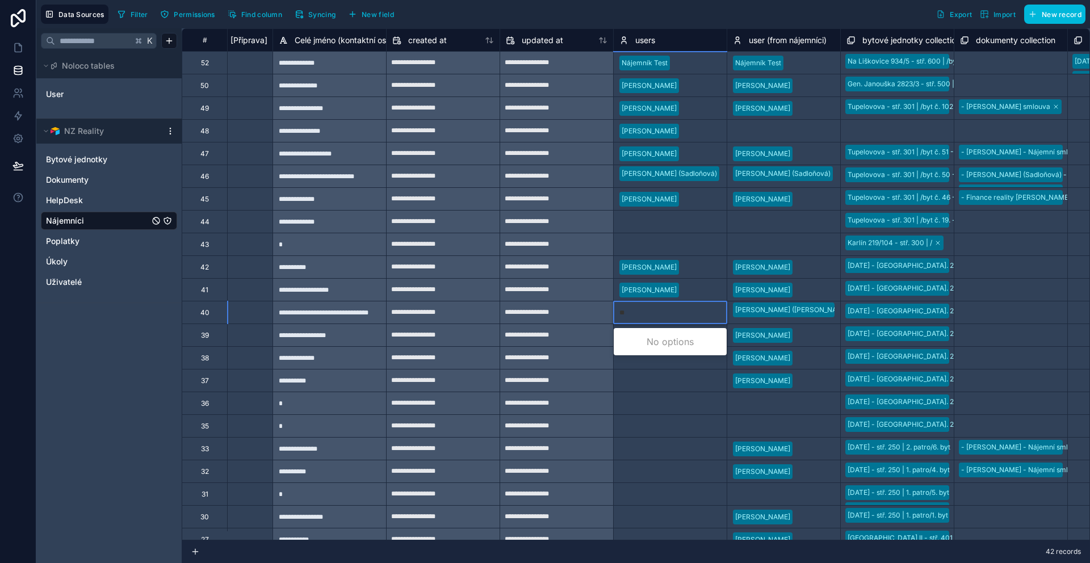
type input "***"
click at [682, 338] on div "klashbeautycare@seznam.cz" at bounding box center [670, 348] width 113 height 36
click at [642, 341] on div "Select a users" at bounding box center [670, 336] width 113 height 16
click at [642, 340] on div "Select a users" at bounding box center [670, 336] width 113 height 16
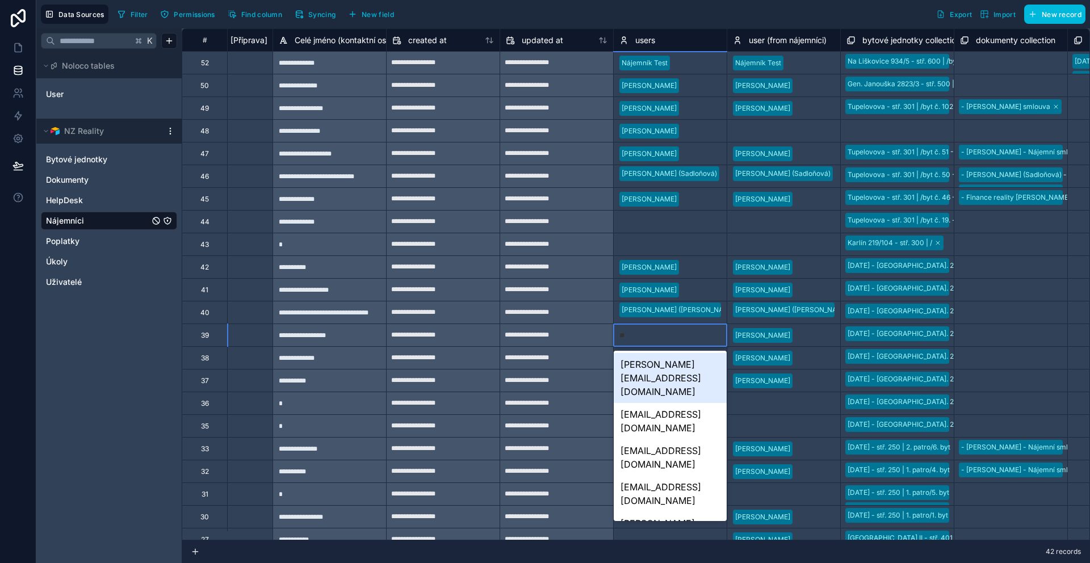
type input "**"
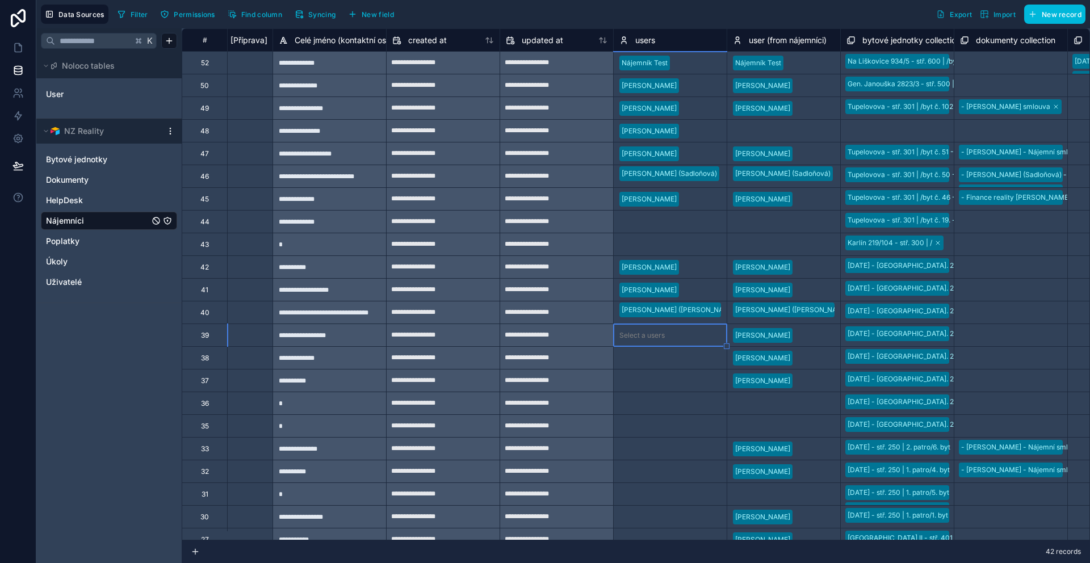
click at [656, 335] on div "Select a users" at bounding box center [641, 335] width 45 height 9
type input "****"
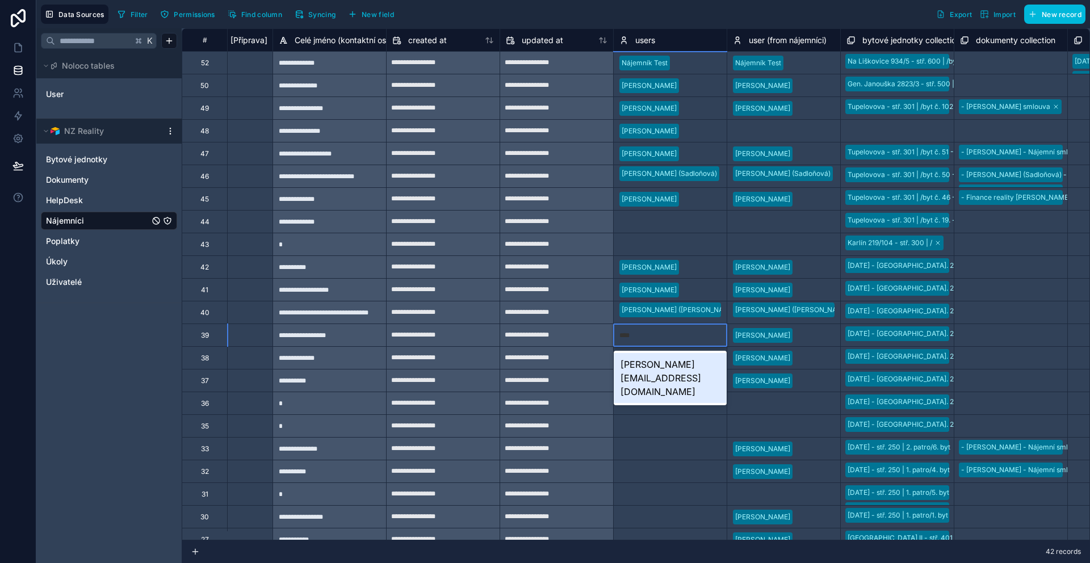
click at [712, 375] on div "l.halamicek@security-management.cz" at bounding box center [670, 378] width 113 height 50
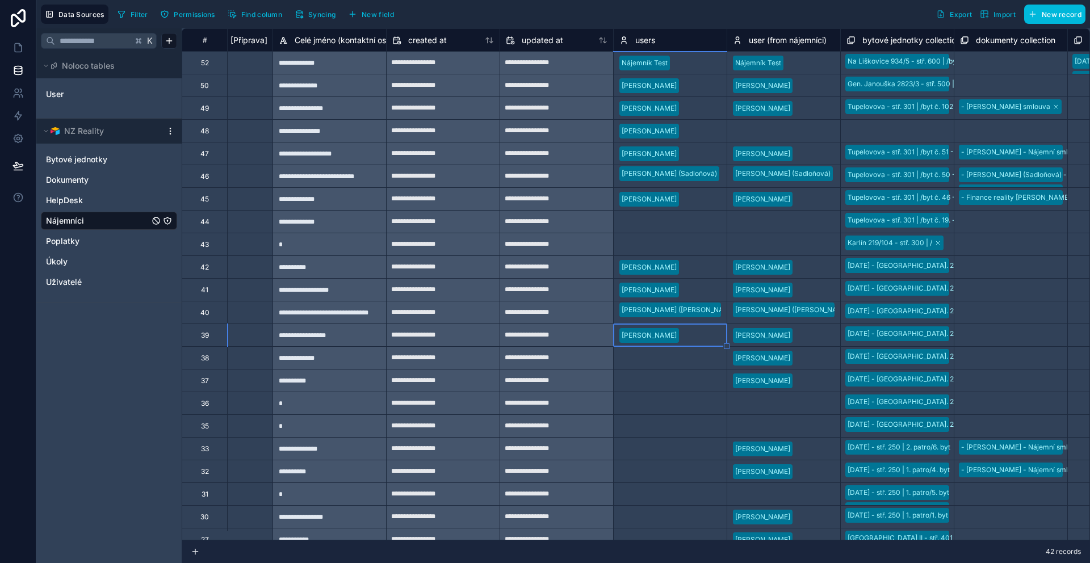
click at [665, 361] on div "Select a users" at bounding box center [670, 358] width 113 height 16
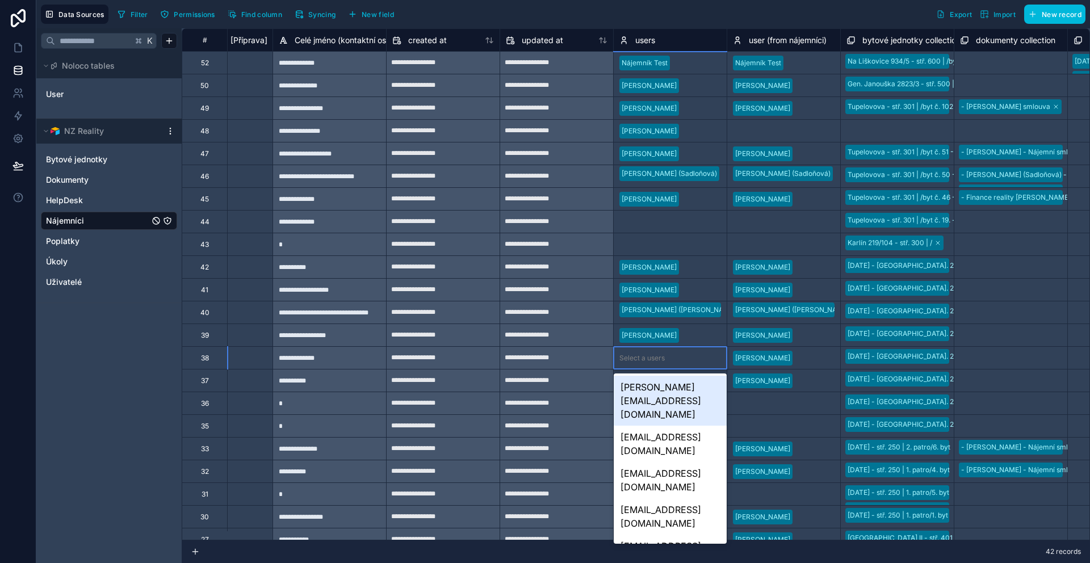
click at [665, 361] on div "Select a users" at bounding box center [670, 358] width 113 height 16
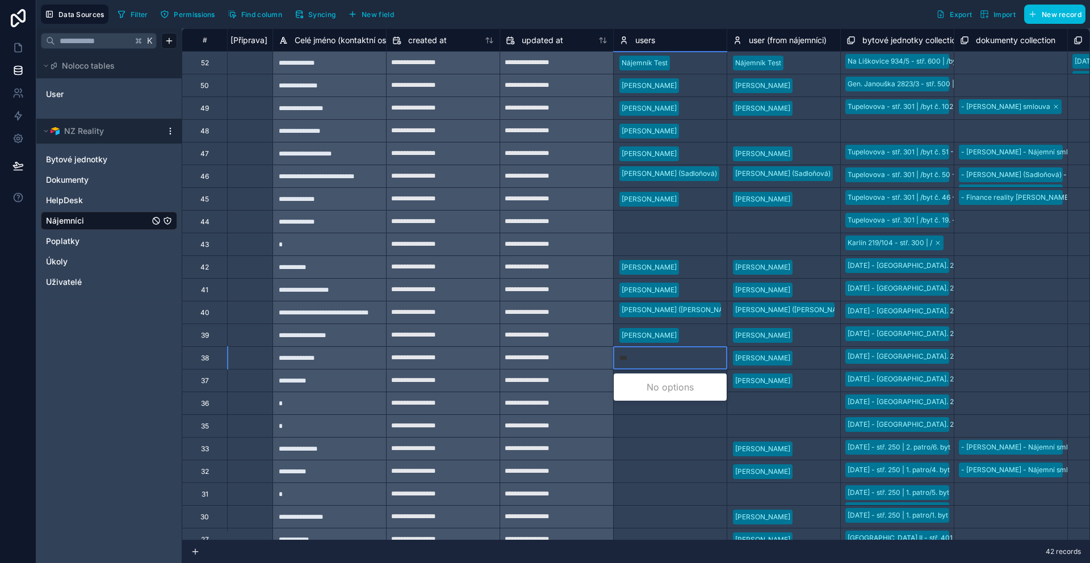
type input "****"
click at [663, 384] on div "info@jgkadvokati.cz" at bounding box center [670, 394] width 113 height 36
click at [663, 380] on div "Select a users" at bounding box center [641, 380] width 45 height 9
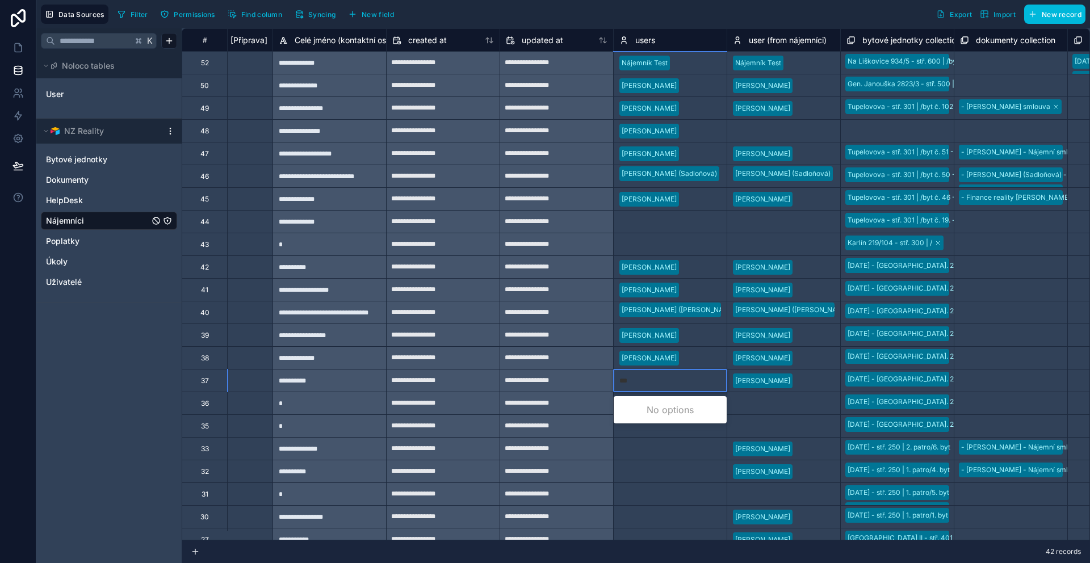
type input "****"
type input "***"
click at [661, 405] on div "kraal.thomash@gmail.com" at bounding box center [670, 417] width 113 height 36
click at [661, 404] on div "Select a users" at bounding box center [641, 403] width 45 height 9
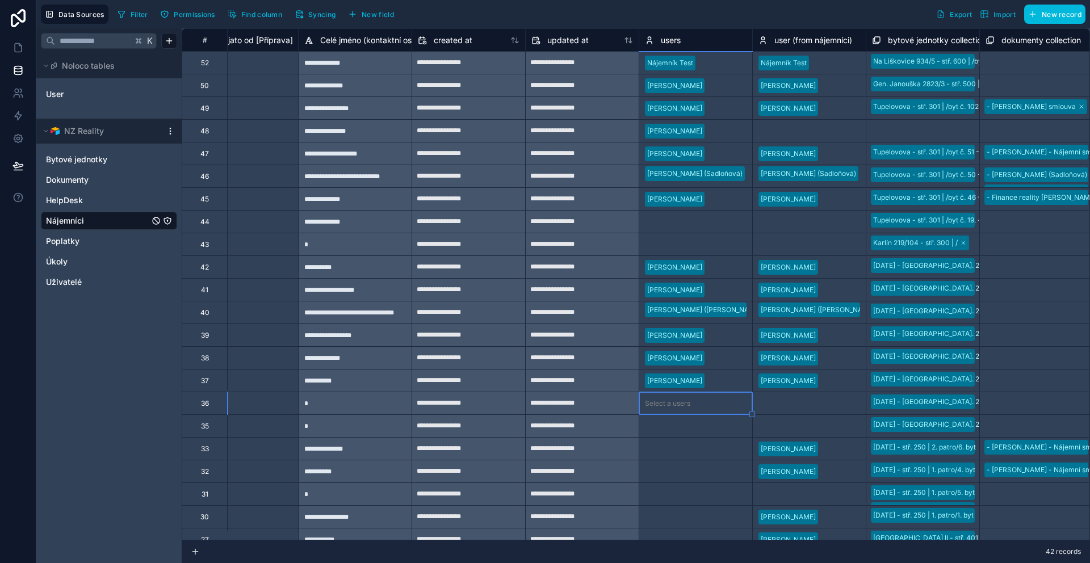
scroll to position [0, 1522]
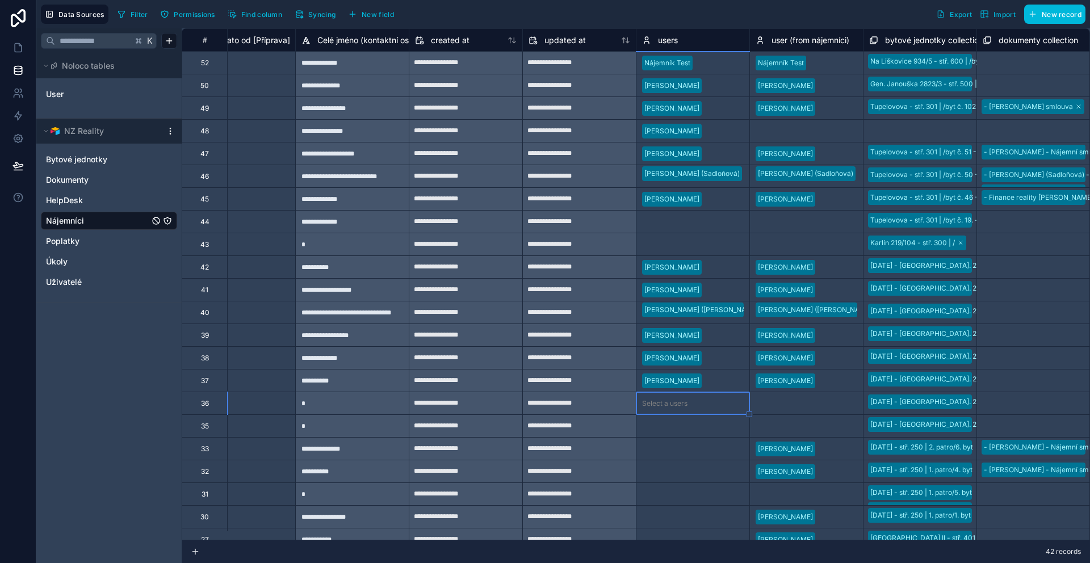
click at [691, 426] on div "Select a users" at bounding box center [692, 426] width 113 height 16
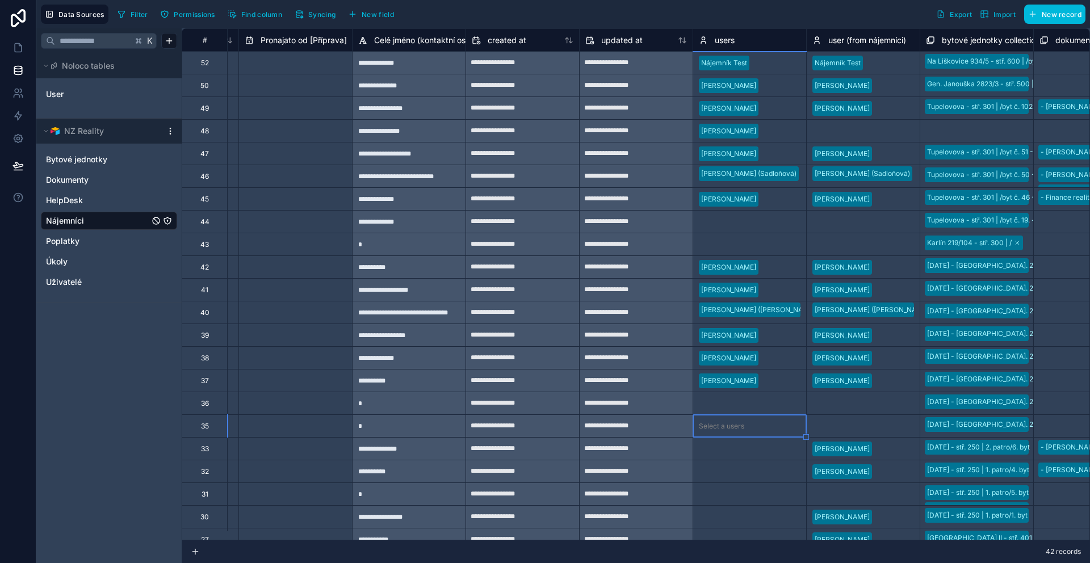
scroll to position [0, 1476]
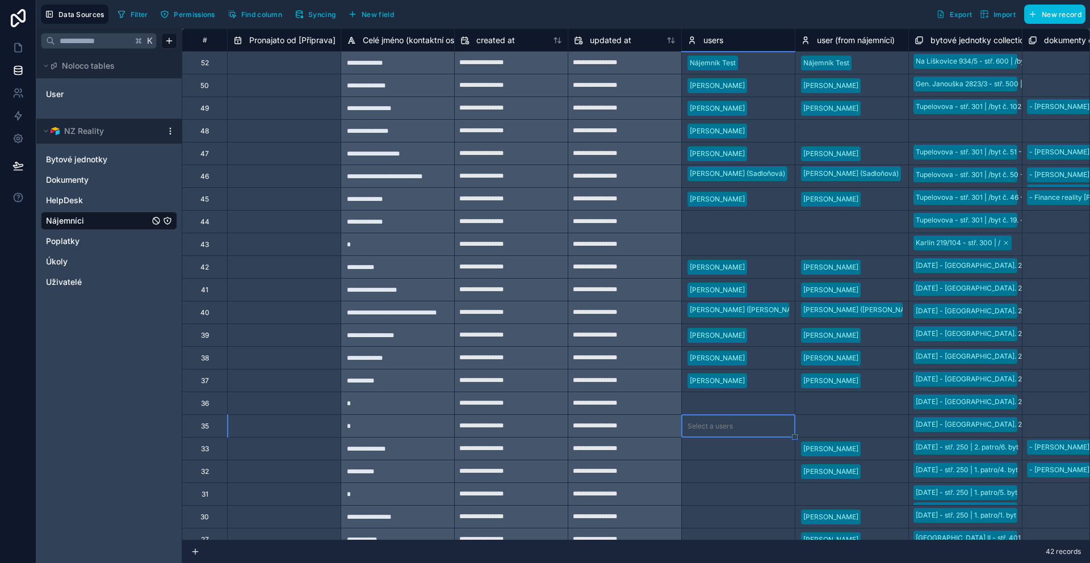
click at [675, 404] on div "**********" at bounding box center [624, 404] width 113 height 18
click at [705, 406] on div "Select a users" at bounding box center [710, 403] width 45 height 9
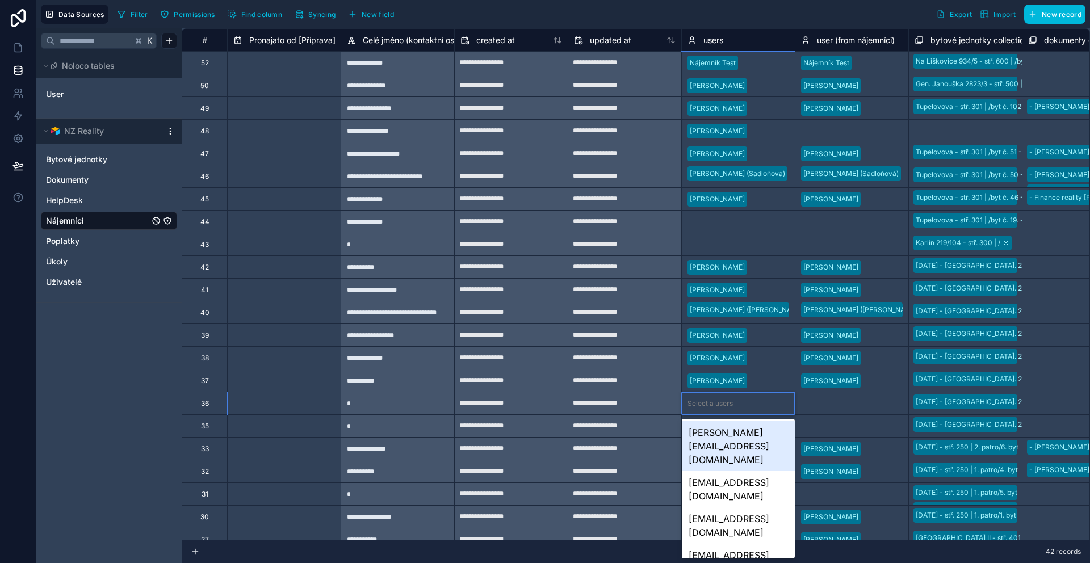
click at [705, 406] on div "Select a users" at bounding box center [710, 403] width 45 height 9
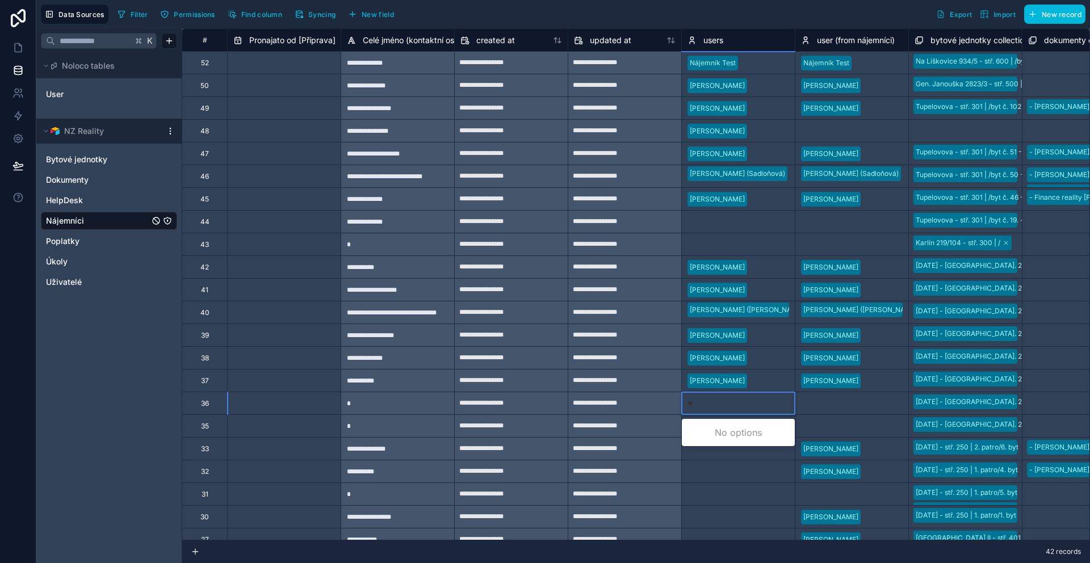
type input "*"
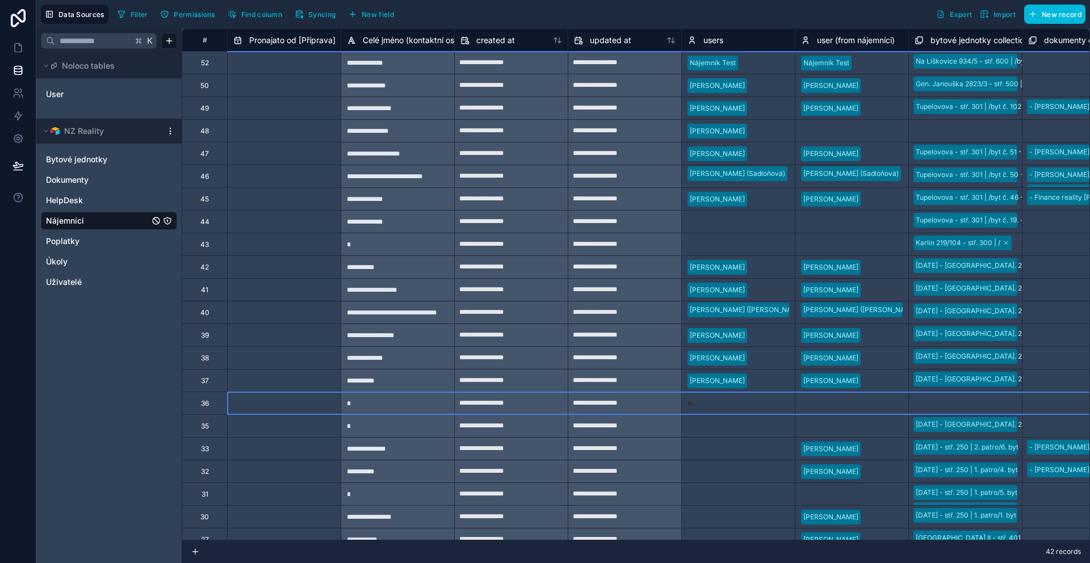
type input "*"
click at [741, 421] on div at bounding box center [763, 426] width 52 height 11
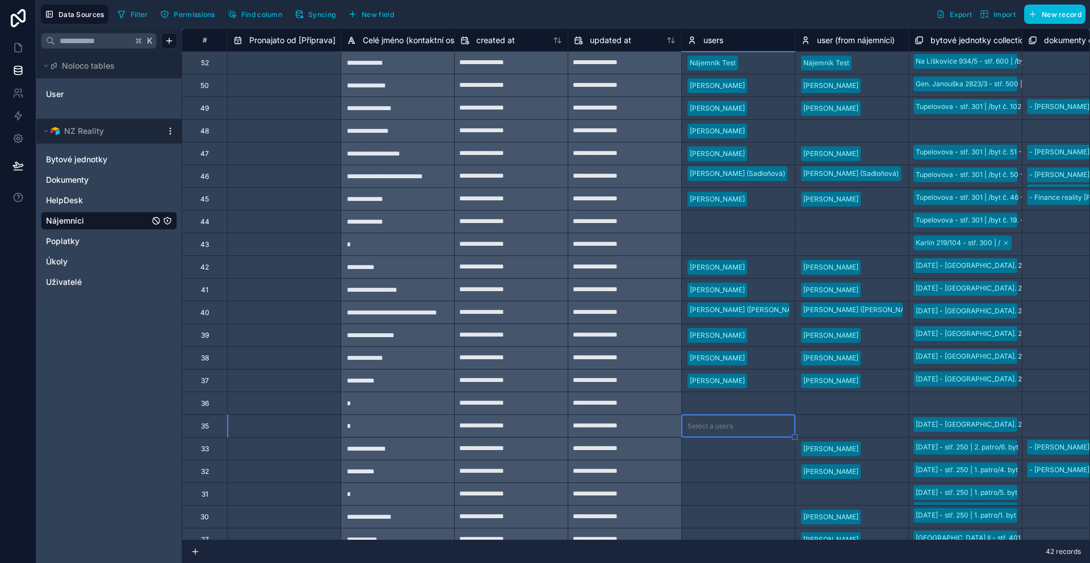
click at [744, 407] on div at bounding box center [763, 403] width 52 height 11
click at [921, 403] on div "Select a bytové jednotky collection" at bounding box center [966, 404] width 102 height 18
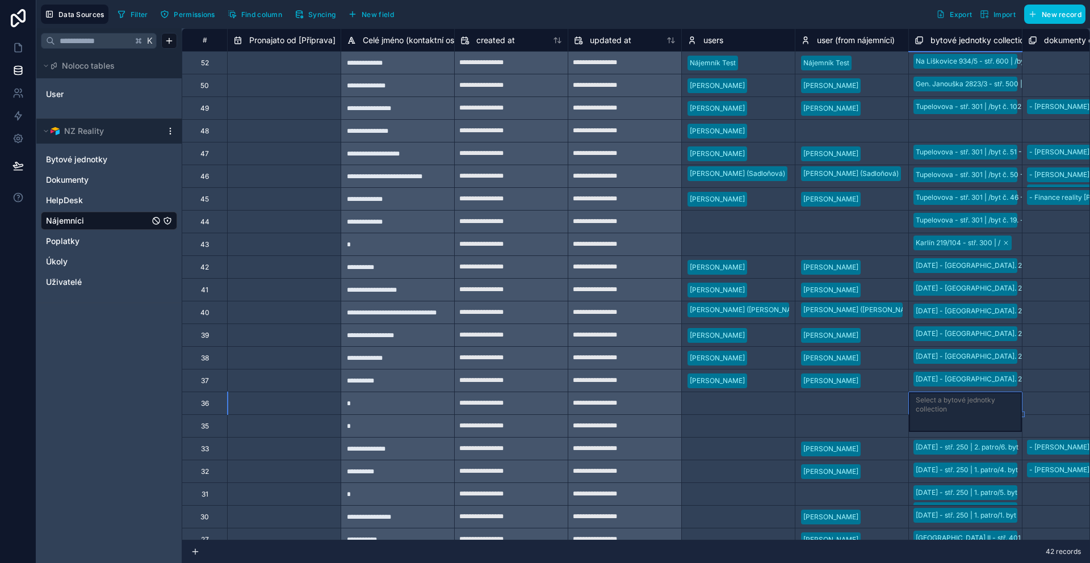
click at [928, 402] on div "Select a bytové jednotky collection" at bounding box center [965, 405] width 99 height 18
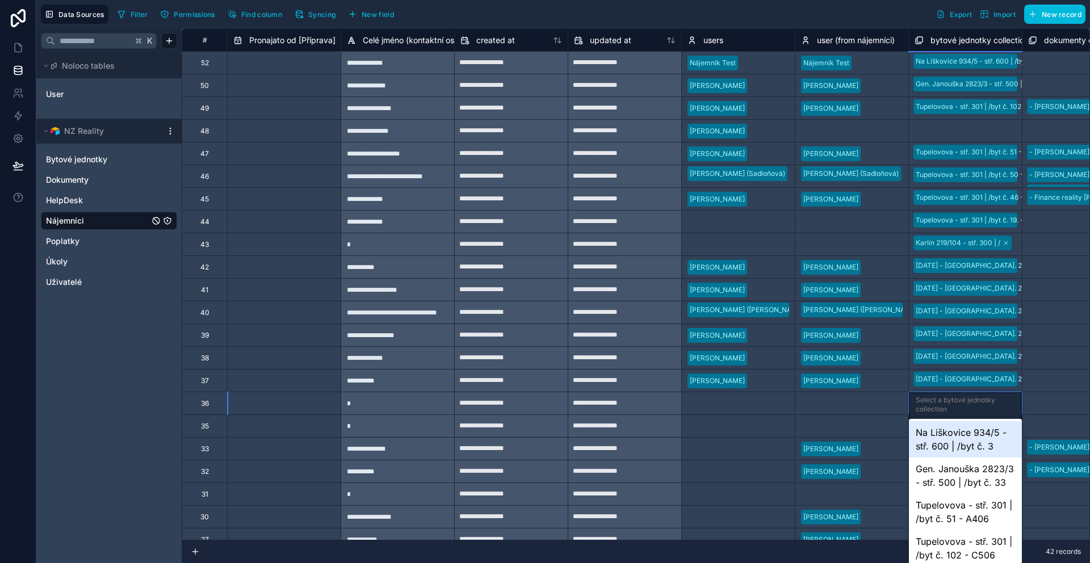
click at [928, 402] on div "Select a bytové jednotky collection" at bounding box center [965, 405] width 99 height 18
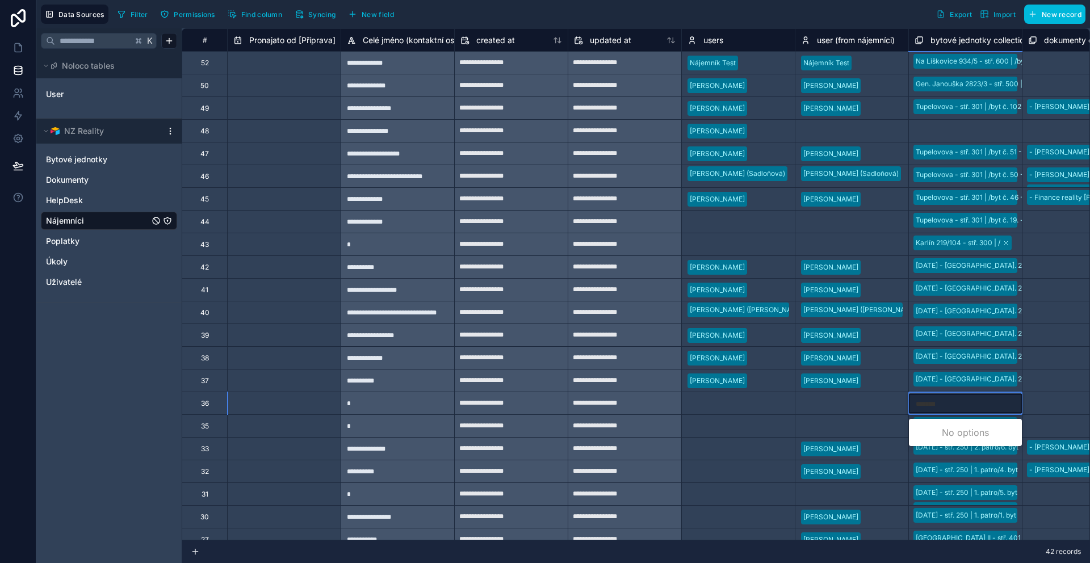
type input "*********"
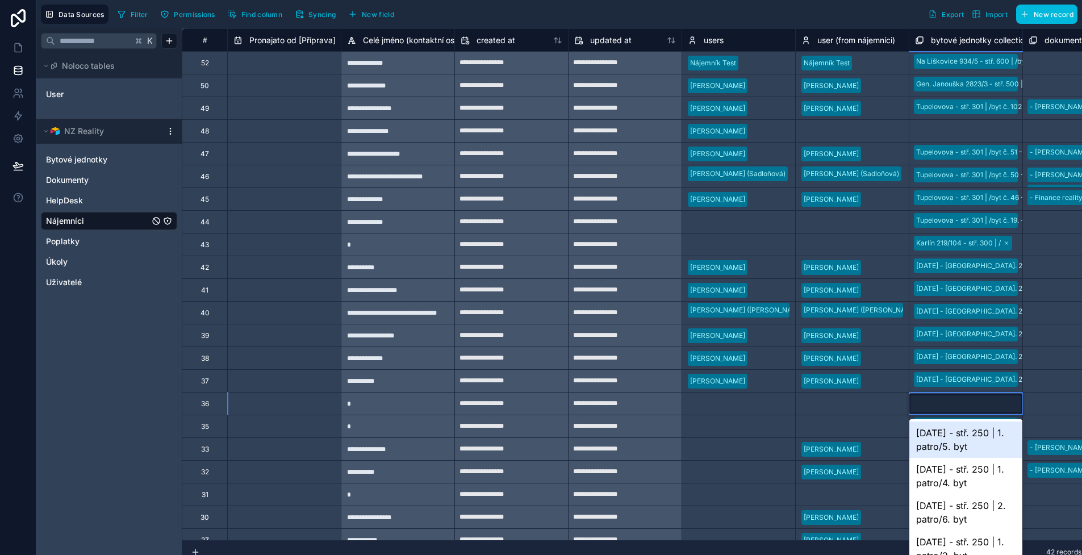
click at [950, 401] on div at bounding box center [965, 403] width 113 height 19
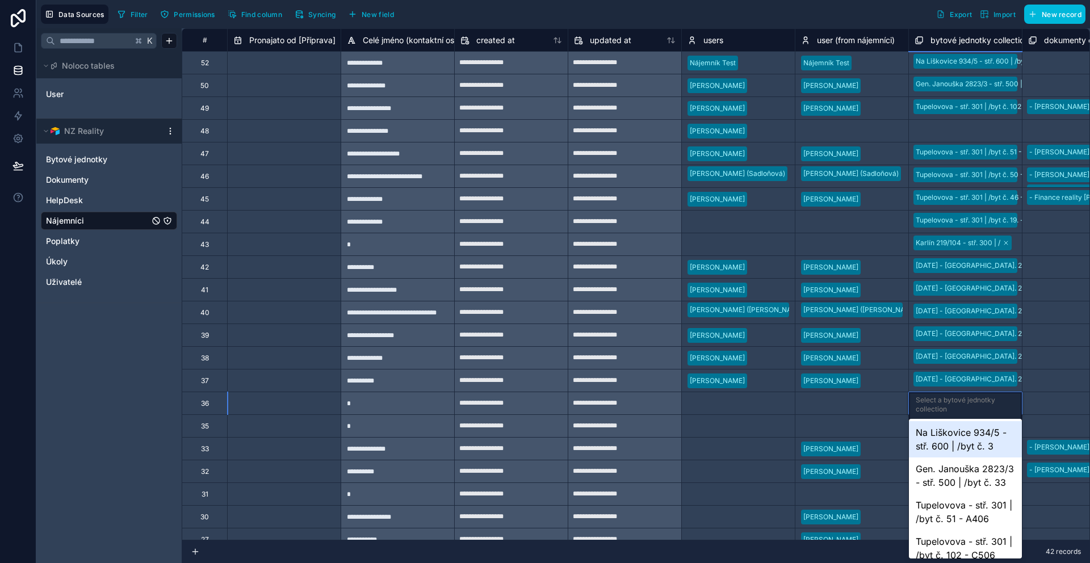
click at [950, 401] on div "Select a bytové jednotky collection" at bounding box center [965, 405] width 99 height 18
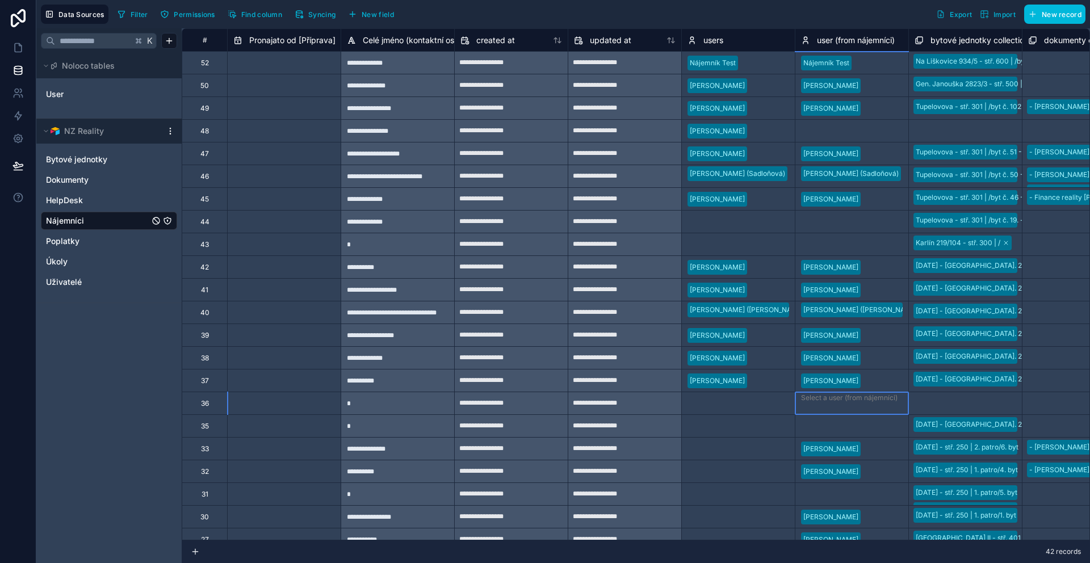
click at [850, 409] on div at bounding box center [852, 411] width 102 height 11
click at [736, 404] on div "Select a users" at bounding box center [738, 404] width 113 height 16
click at [715, 425] on div "Select a users" at bounding box center [710, 426] width 45 height 9
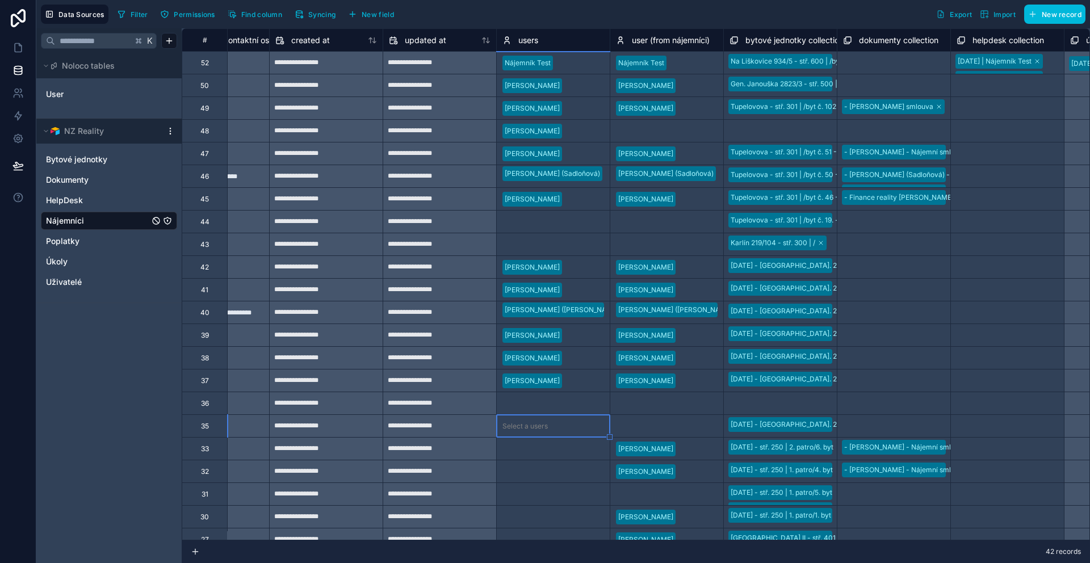
scroll to position [0, 1553]
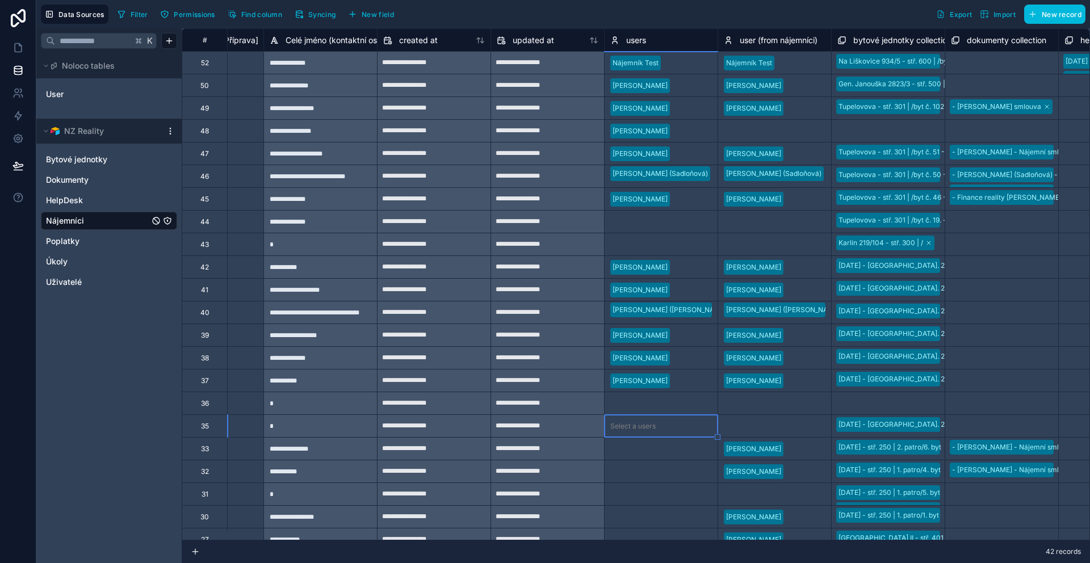
click at [691, 430] on div at bounding box center [686, 426] width 52 height 11
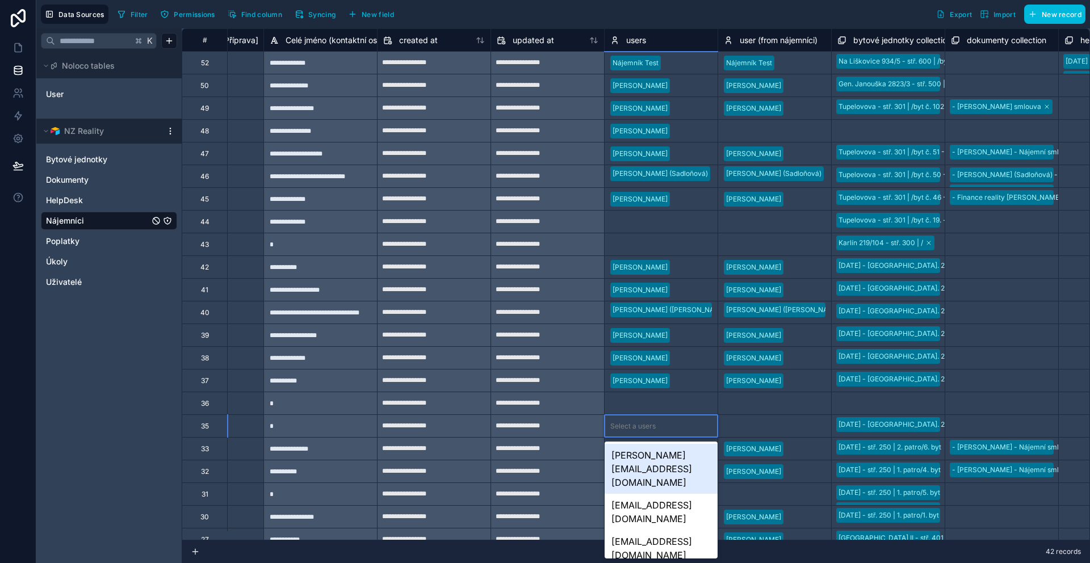
click at [691, 430] on div at bounding box center [686, 426] width 52 height 11
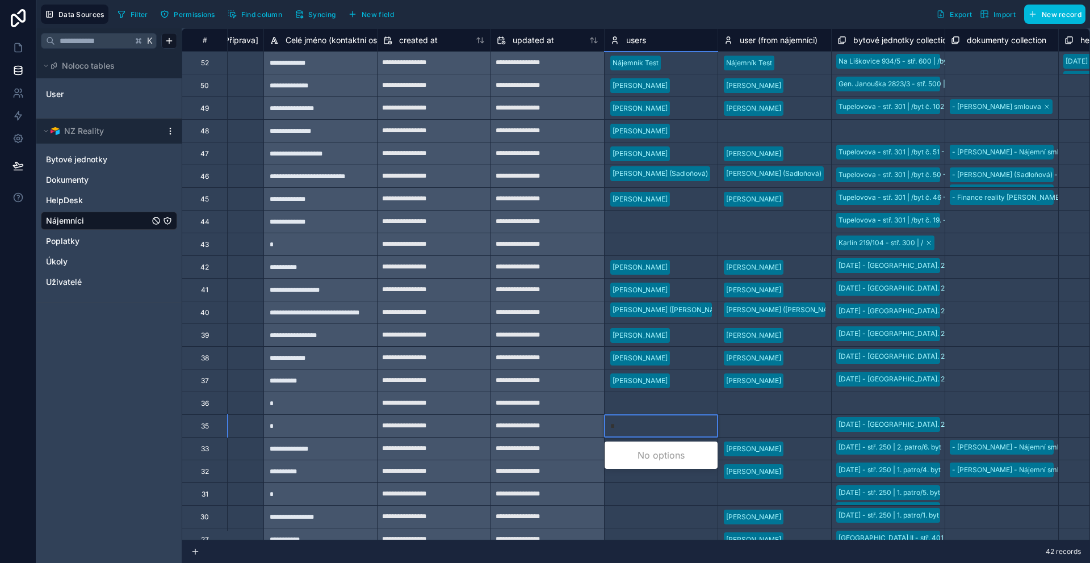
type input "***"
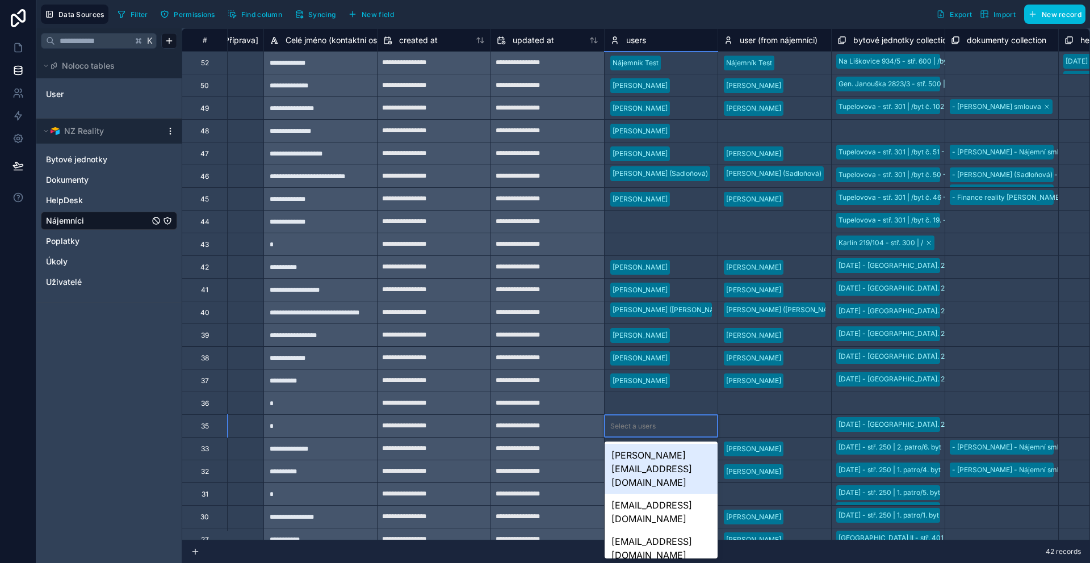
click at [691, 430] on div at bounding box center [686, 426] width 52 height 11
click at [554, 431] on div "**********" at bounding box center [547, 426] width 113 height 18
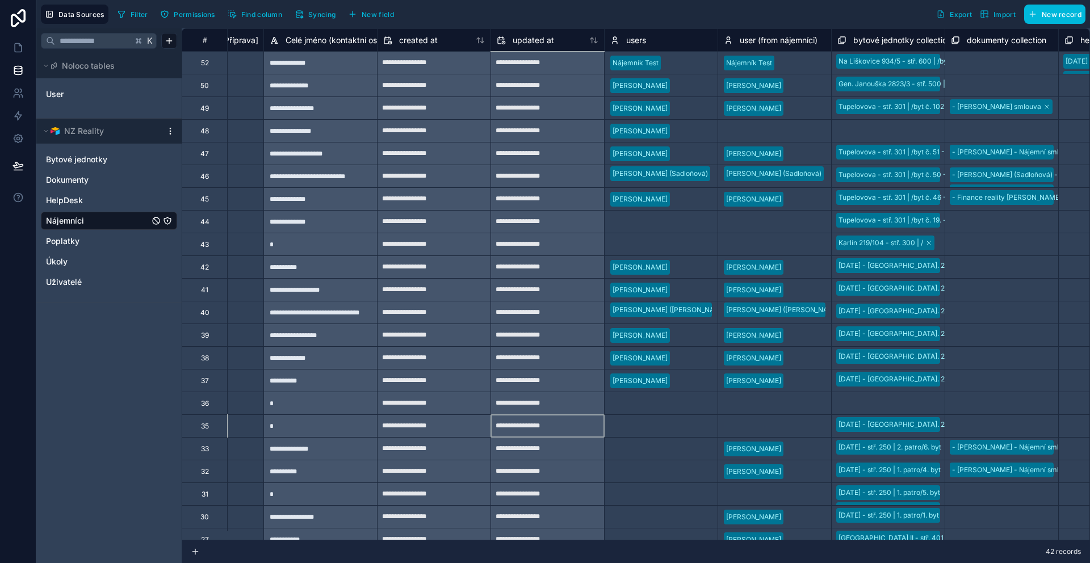
click at [649, 449] on div "Select a users" at bounding box center [632, 449] width 45 height 9
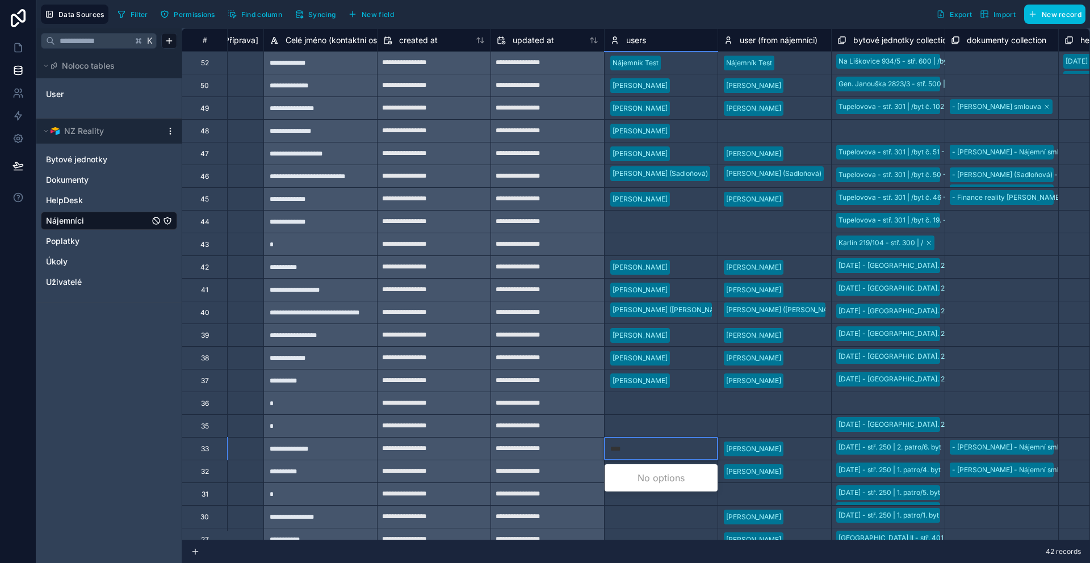
type input "****"
click at [638, 449] on div "Select a users" at bounding box center [632, 449] width 45 height 9
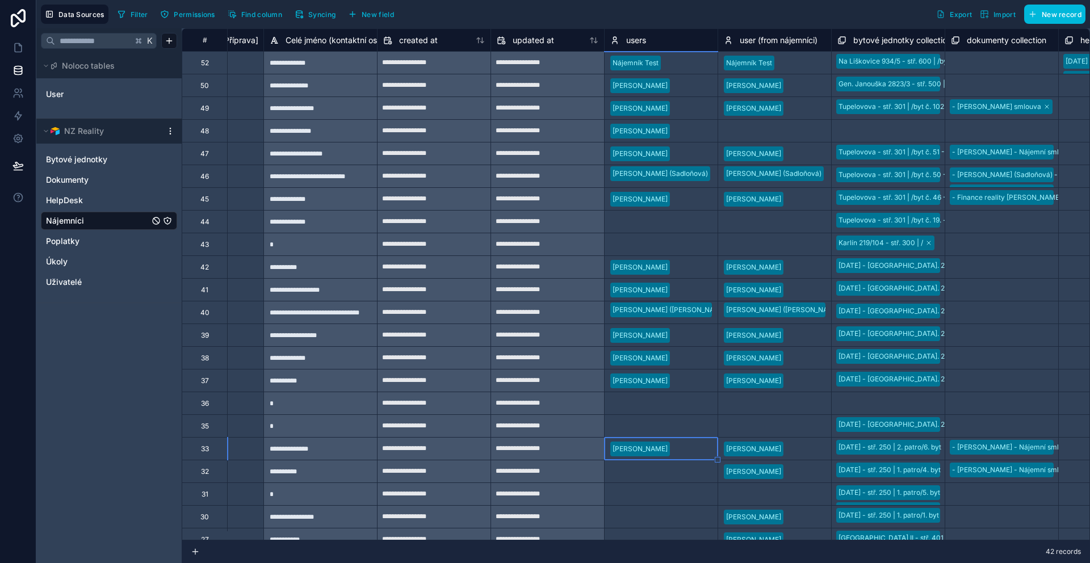
click at [650, 470] on div "Select a users" at bounding box center [632, 471] width 45 height 9
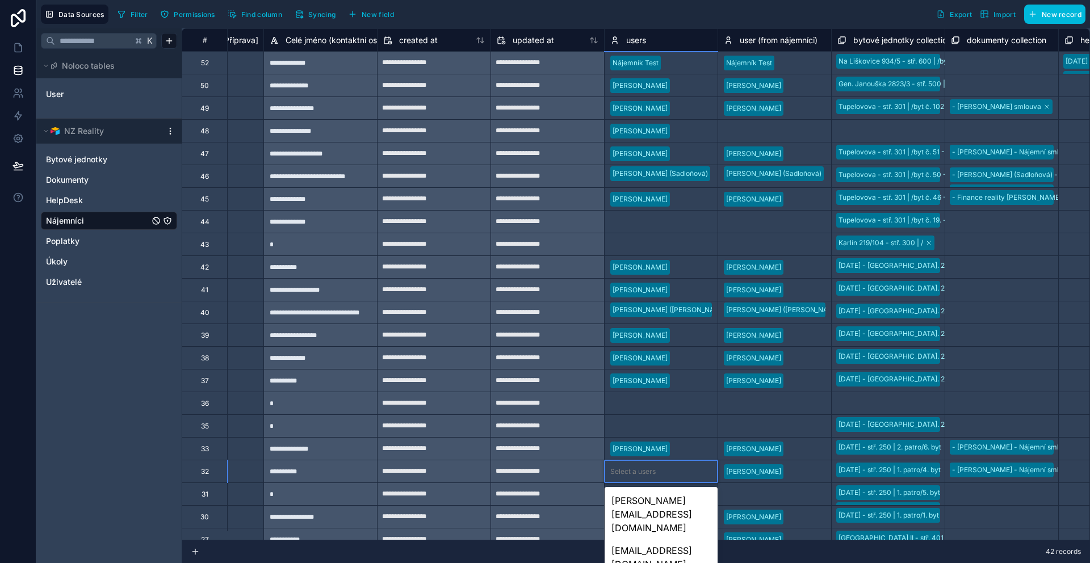
click at [650, 470] on body "**********" at bounding box center [545, 281] width 1090 height 563
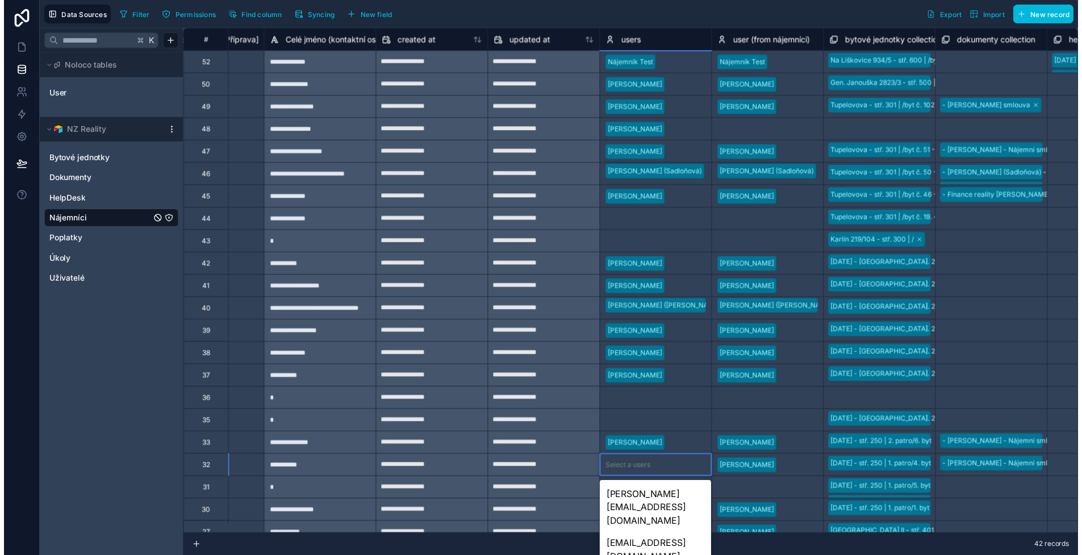
scroll to position [99, 0]
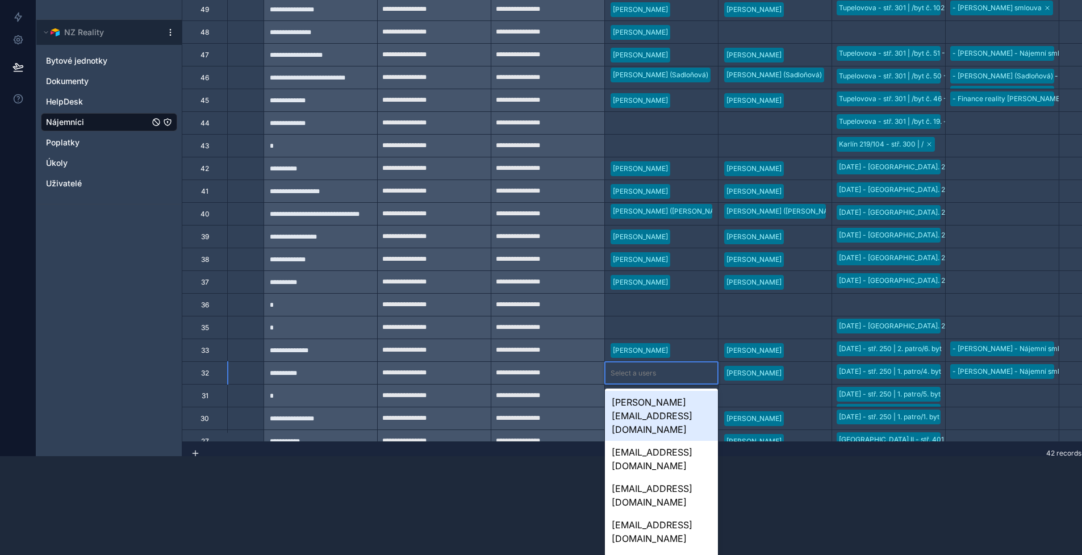
click at [680, 379] on div "**********" at bounding box center [13, 418] width 2771 height 976
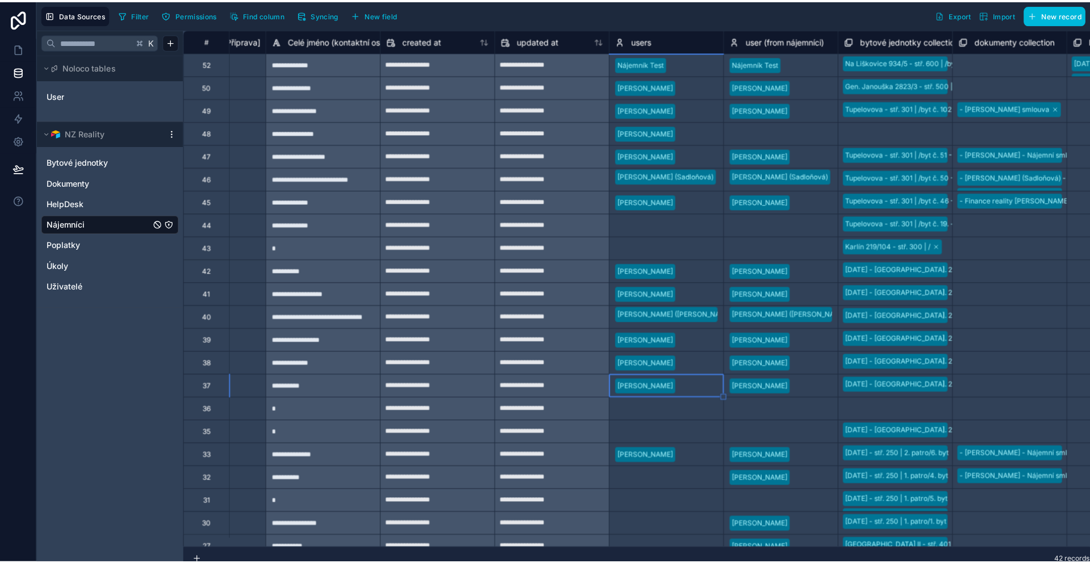
scroll to position [0, 0]
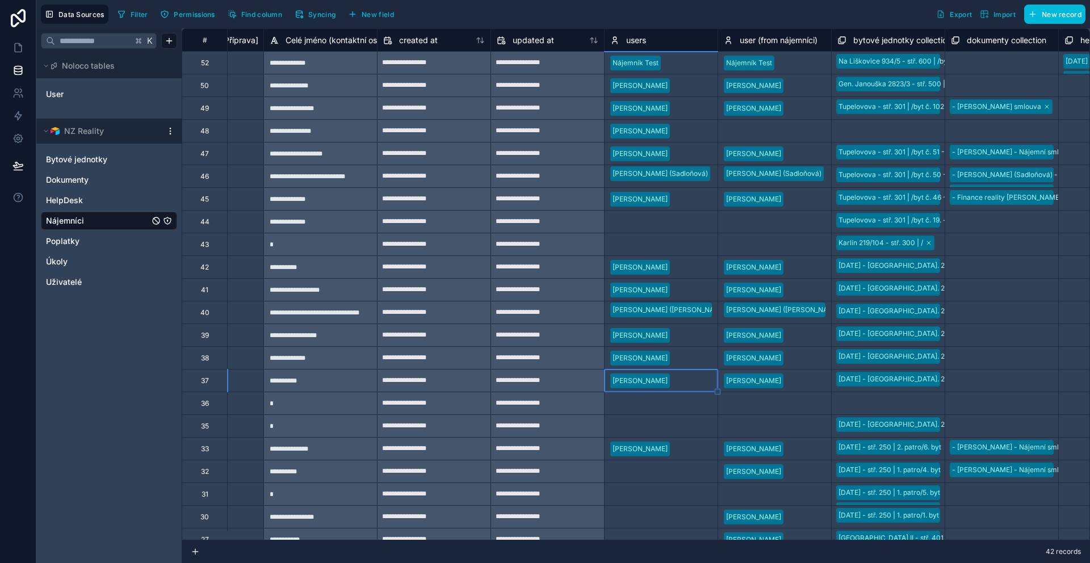
click at [669, 469] on div at bounding box center [686, 471] width 52 height 11
click at [669, 469] on body "**********" at bounding box center [545, 281] width 1090 height 563
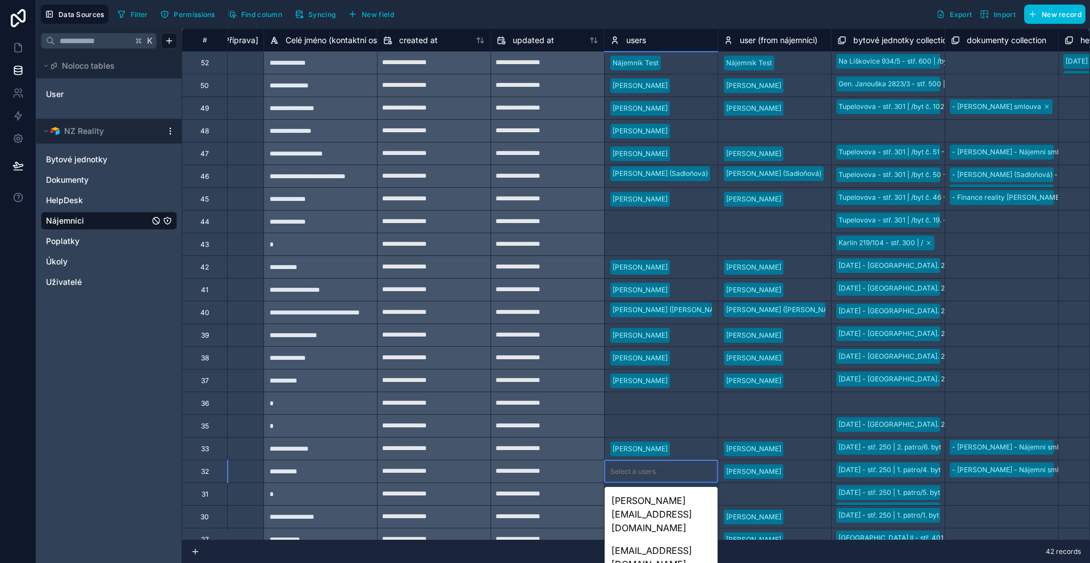
type input "**"
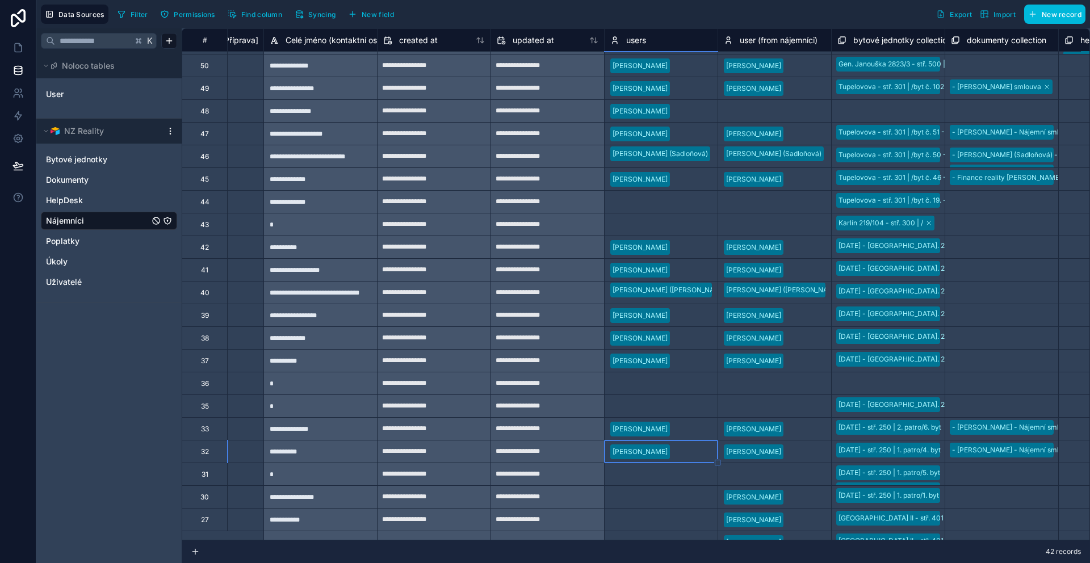
click at [670, 497] on div at bounding box center [686, 497] width 52 height 11
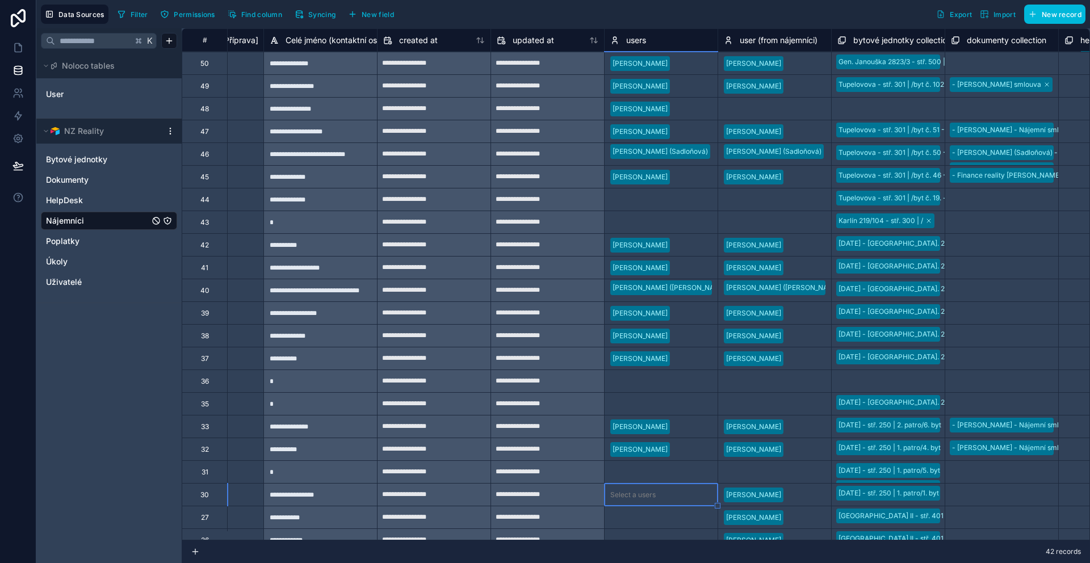
click at [670, 497] on body "**********" at bounding box center [545, 281] width 1090 height 563
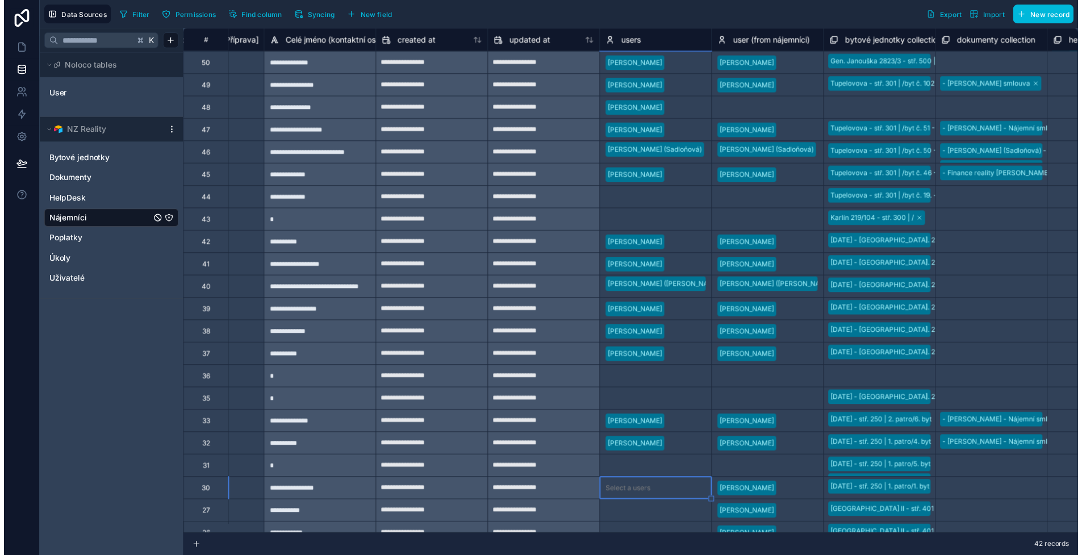
scroll to position [122, 0]
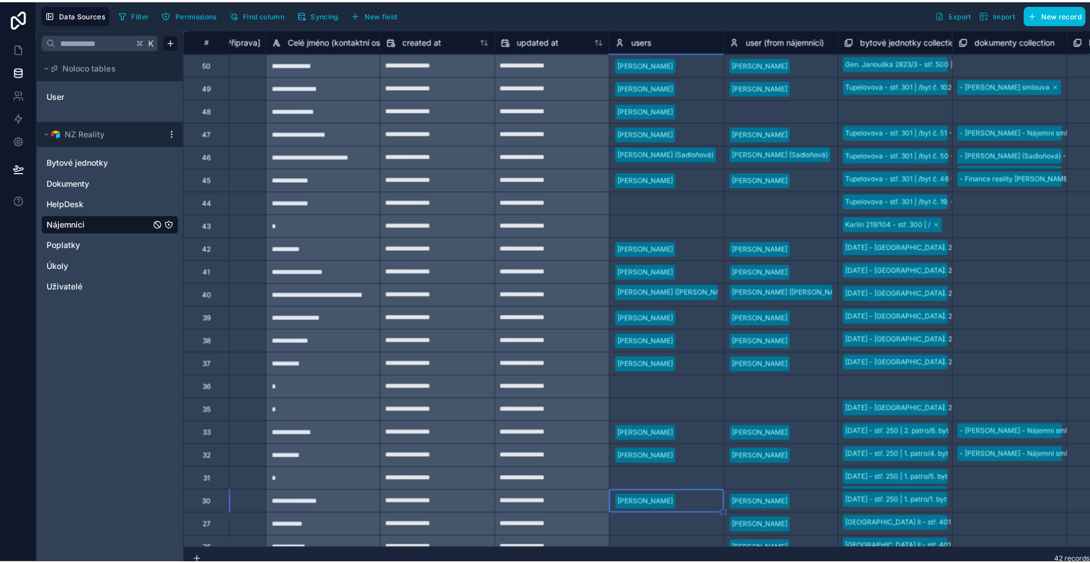
scroll to position [0, 0]
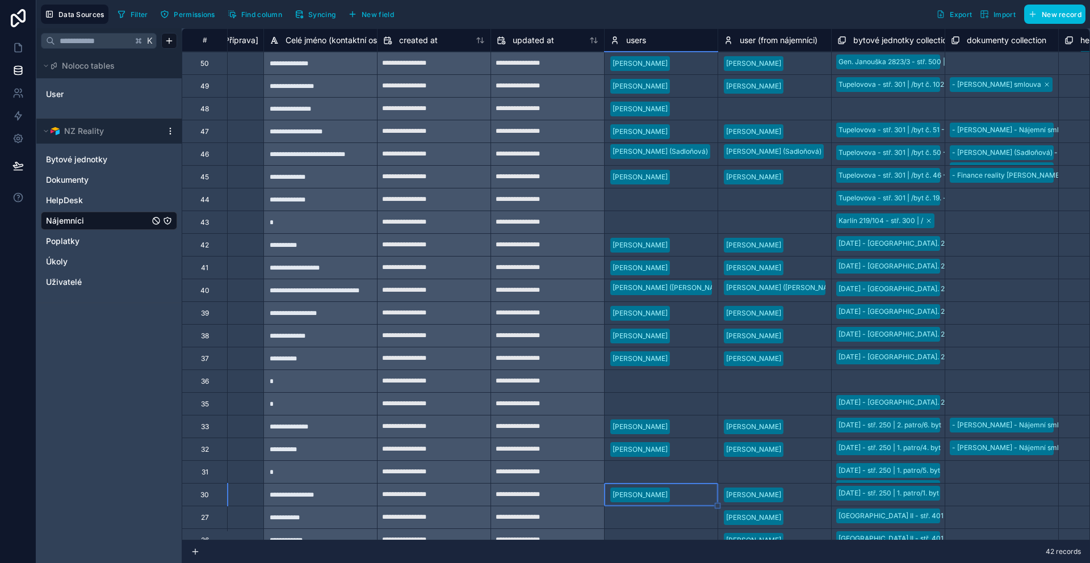
click at [669, 497] on body "**********" at bounding box center [545, 281] width 1090 height 563
type input "**"
click at [663, 517] on div "pospichalovaeva5@gmail.com" at bounding box center [661, 531] width 113 height 36
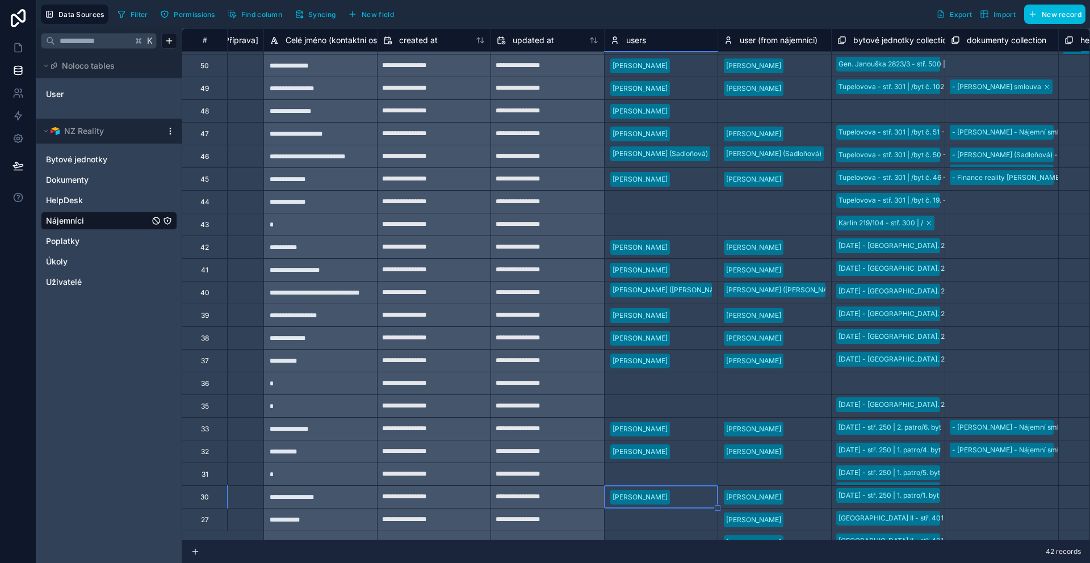
click at [655, 521] on div "Select a users" at bounding box center [632, 519] width 45 height 9
click at [655, 521] on body "**********" at bounding box center [545, 281] width 1090 height 563
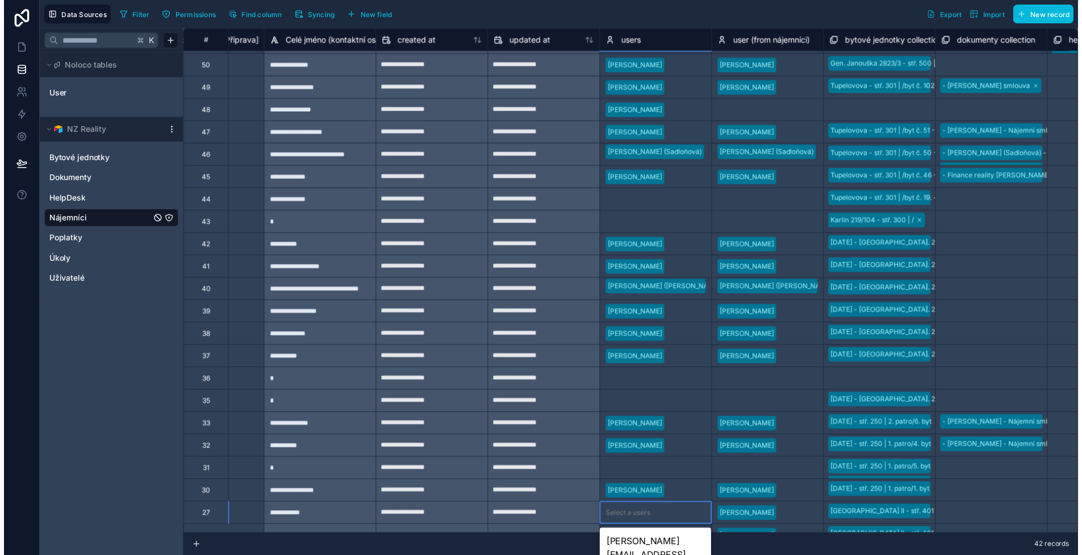
scroll to position [147, 0]
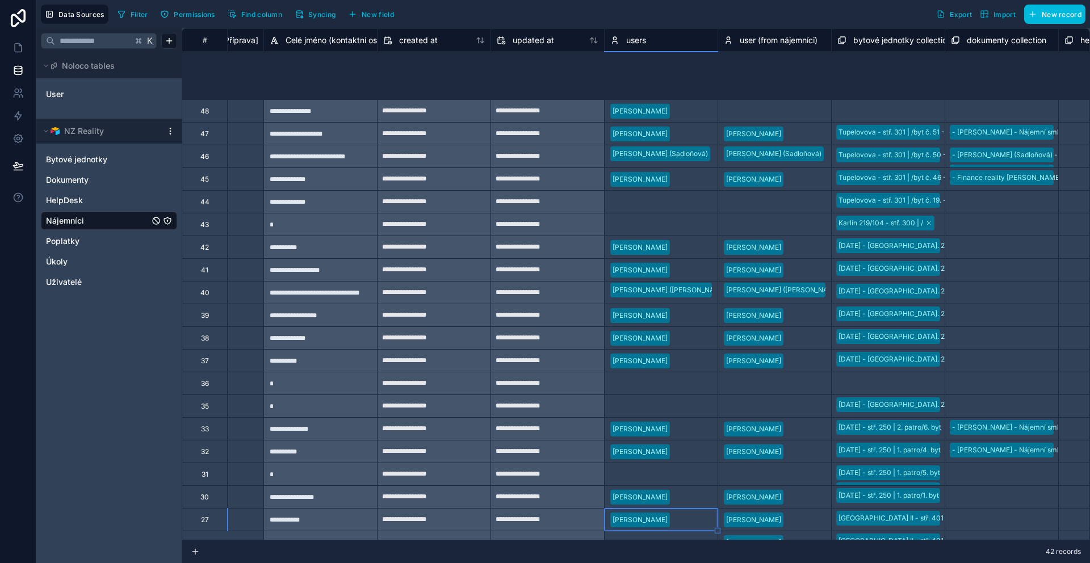
scroll to position [240, 1553]
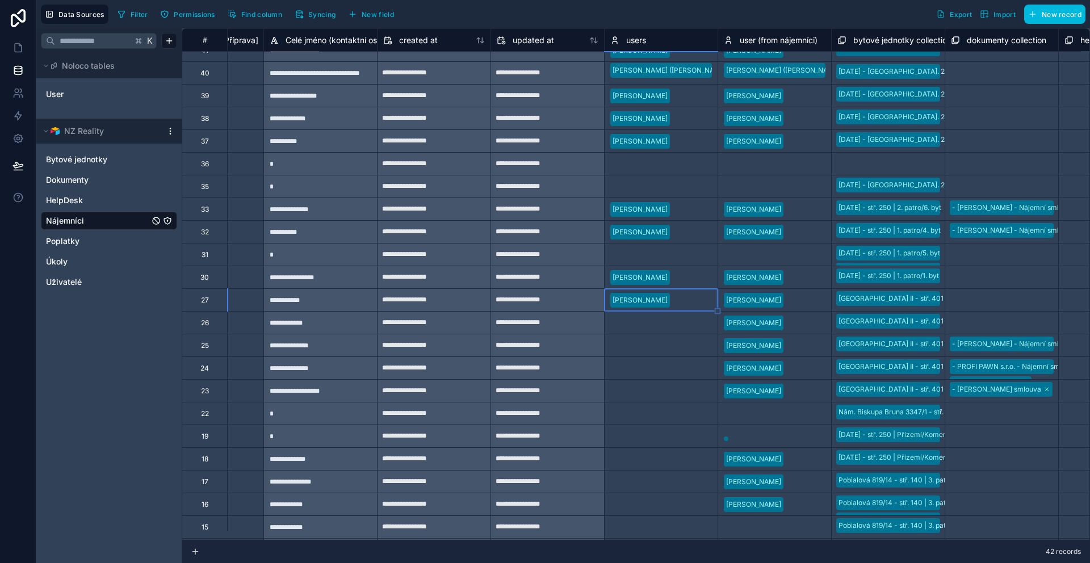
click at [660, 319] on input "text" at bounding box center [661, 322] width 2 height 9
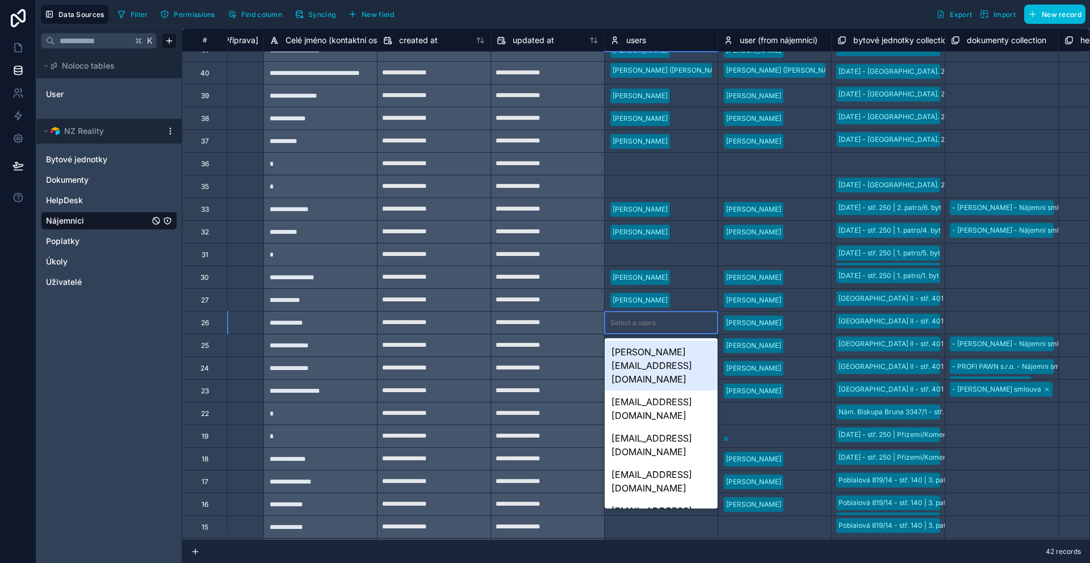
click at [660, 319] on input "text" at bounding box center [661, 322] width 2 height 9
type input "*"
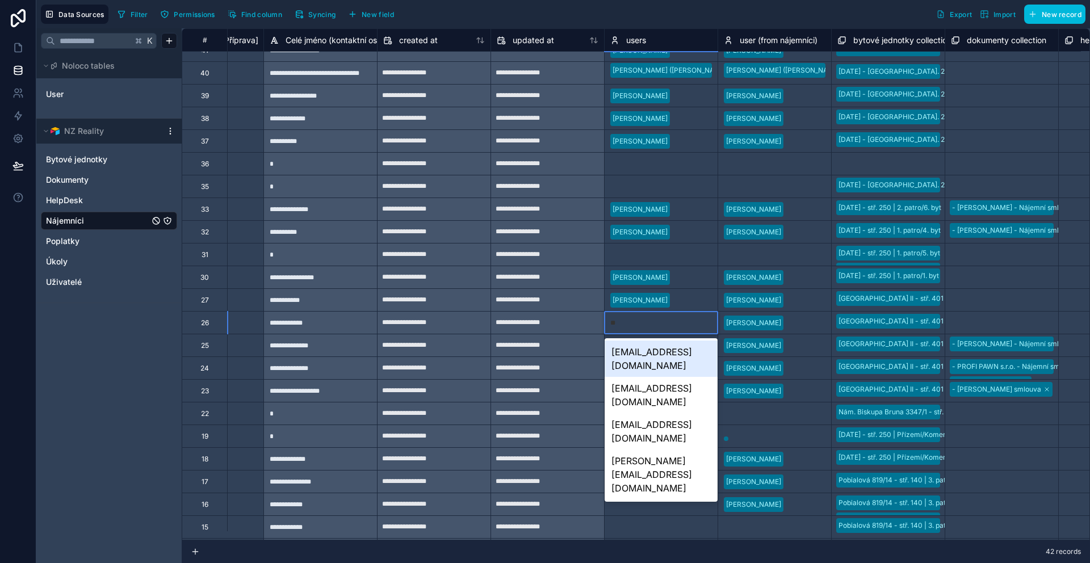
type input "***"
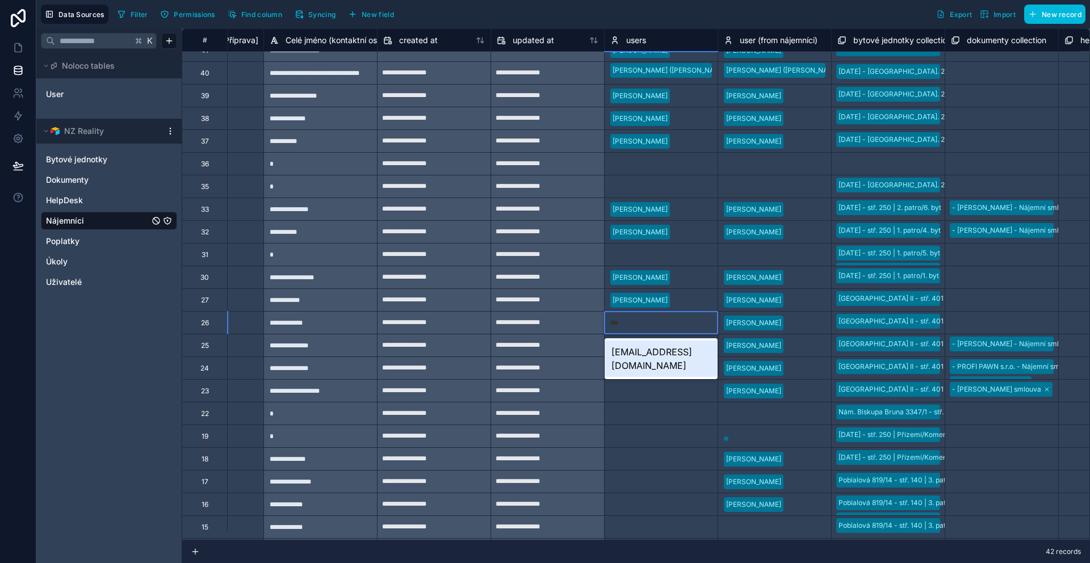
click at [643, 353] on div "boolertrade@gmail.com" at bounding box center [661, 359] width 113 height 36
click at [643, 353] on div "Select a users" at bounding box center [661, 346] width 113 height 16
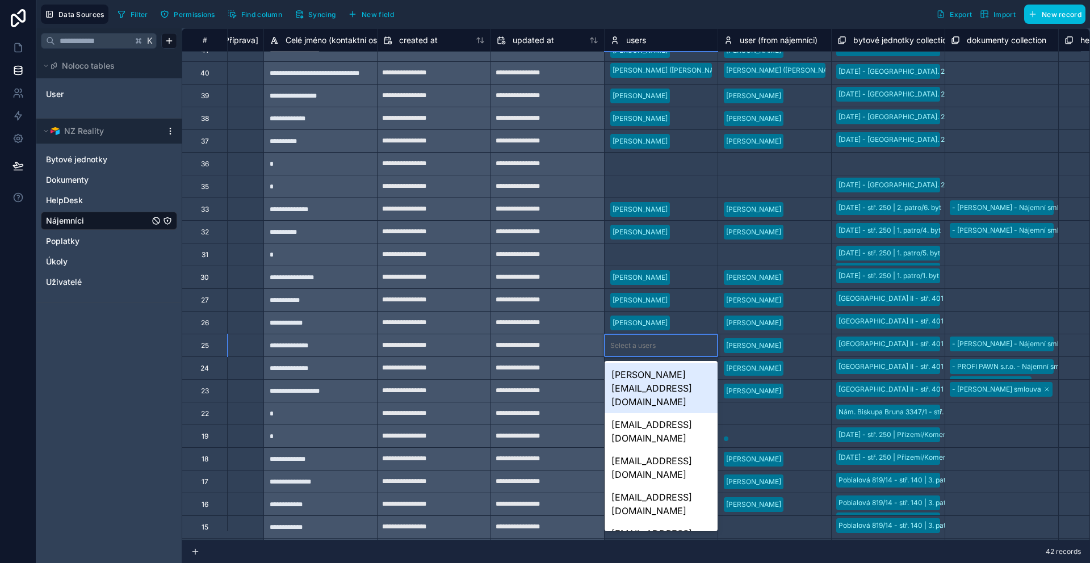
click at [643, 353] on div "Select a users" at bounding box center [661, 346] width 113 height 16
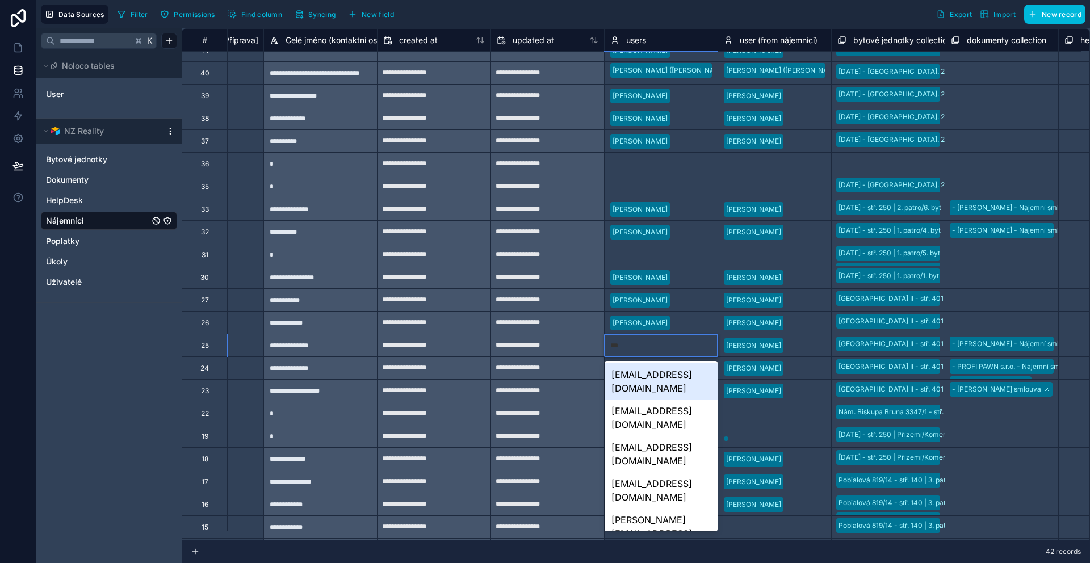
type input "****"
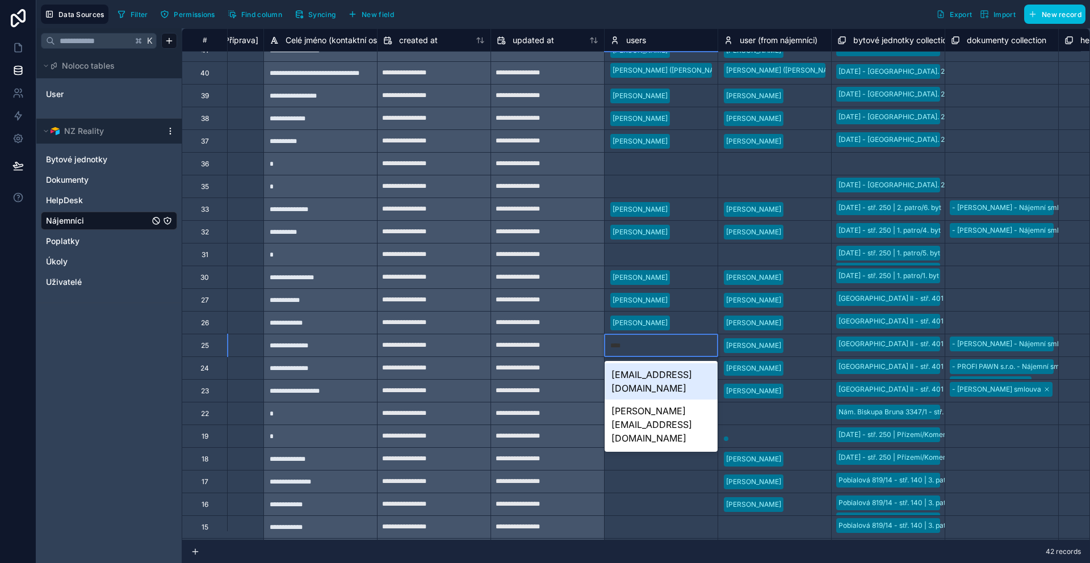
click at [662, 377] on div "annatomeckova9@gmail.com" at bounding box center [661, 381] width 113 height 36
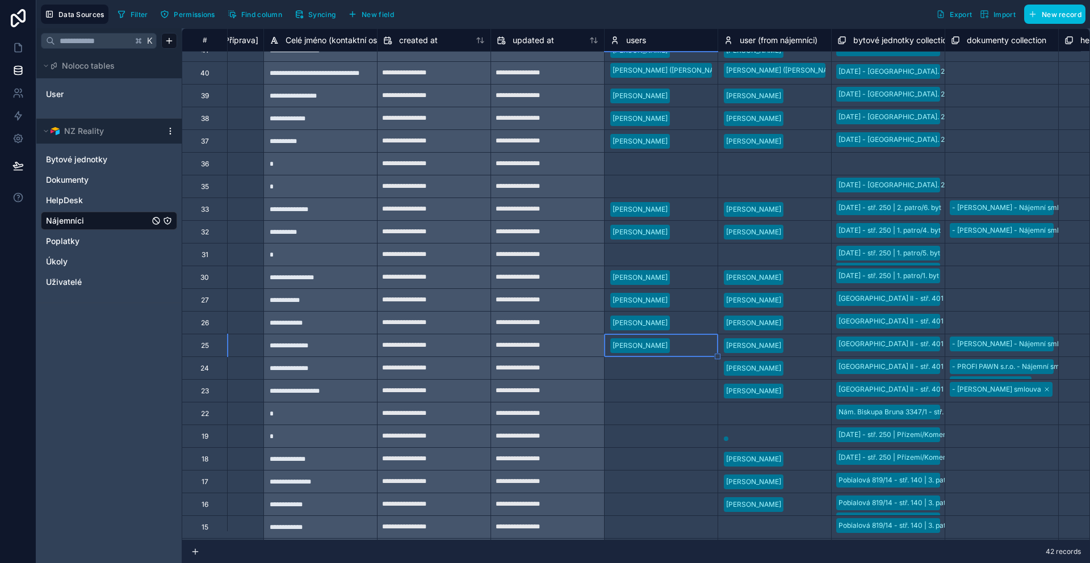
click at [621, 372] on div "Select a users" at bounding box center [632, 368] width 45 height 9
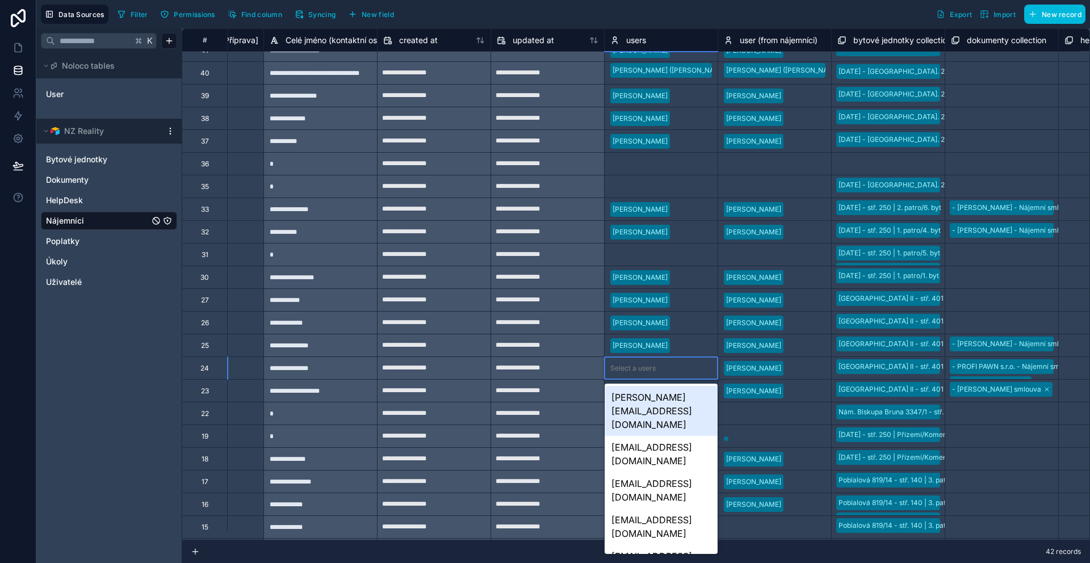
click at [626, 371] on div "Select a users" at bounding box center [632, 368] width 45 height 9
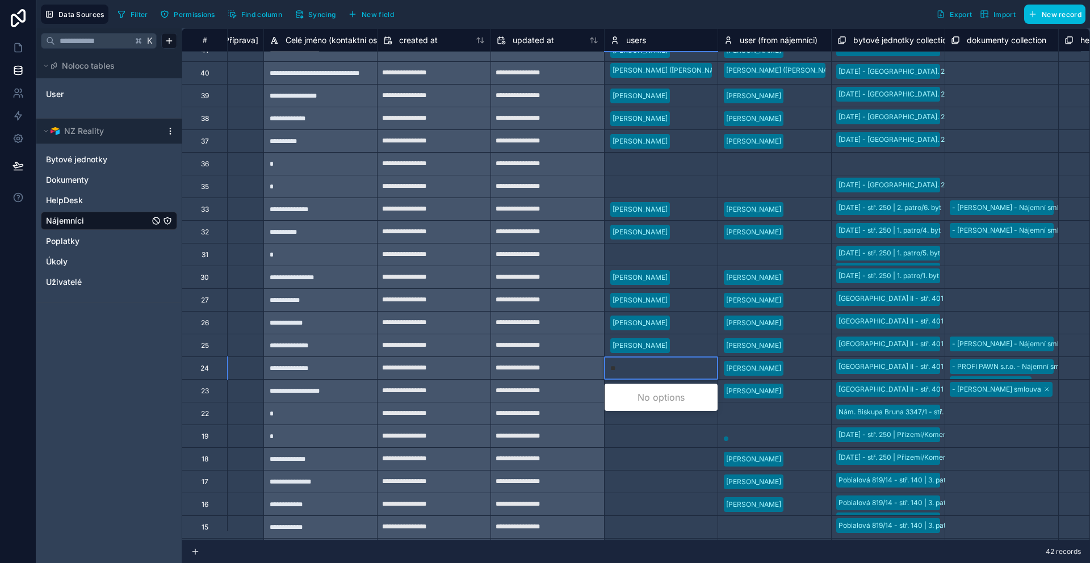
type input "***"
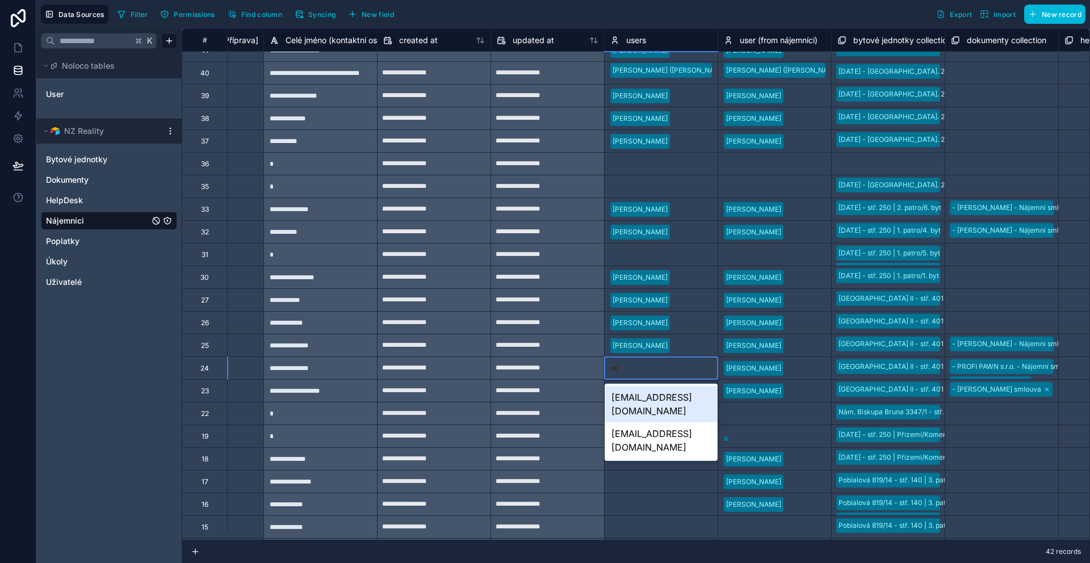
click at [672, 395] on div "vincentgracik@icloud.com" at bounding box center [661, 404] width 113 height 36
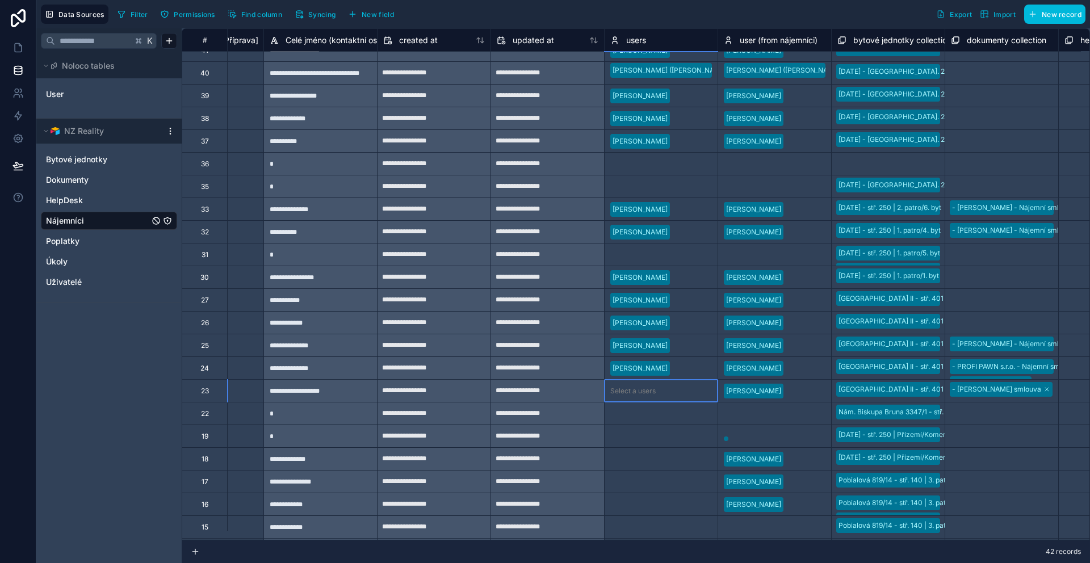
click at [640, 392] on div "Select a users" at bounding box center [632, 391] width 45 height 9
click at [650, 391] on div "Select a users" at bounding box center [632, 391] width 45 height 9
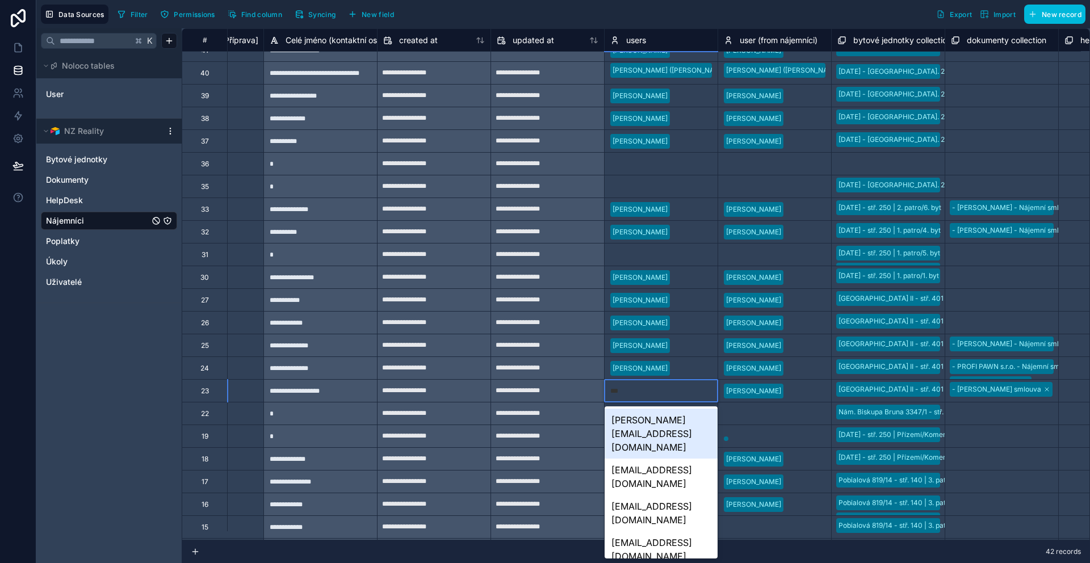
type input "****"
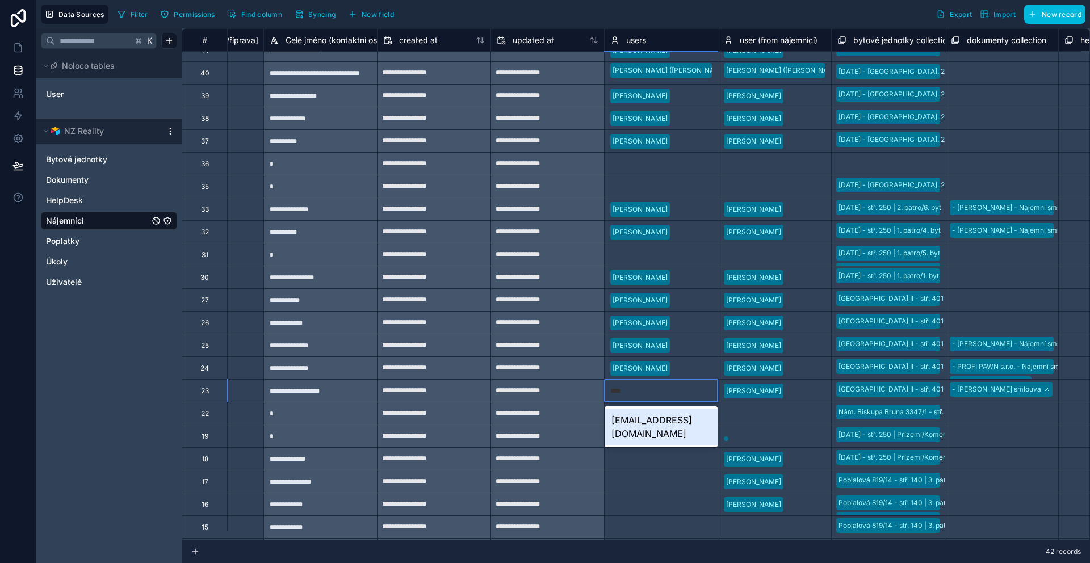
click at [646, 414] on div "mamagic@seznam.cz" at bounding box center [661, 427] width 113 height 36
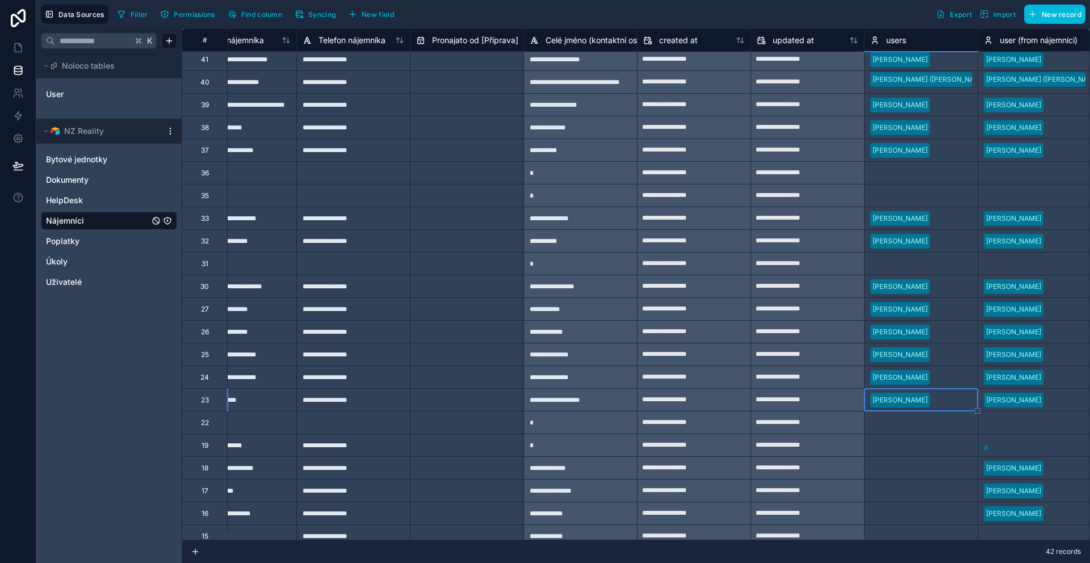
scroll to position [230, 1294]
click at [890, 450] on div "Select a users" at bounding box center [920, 446] width 113 height 16
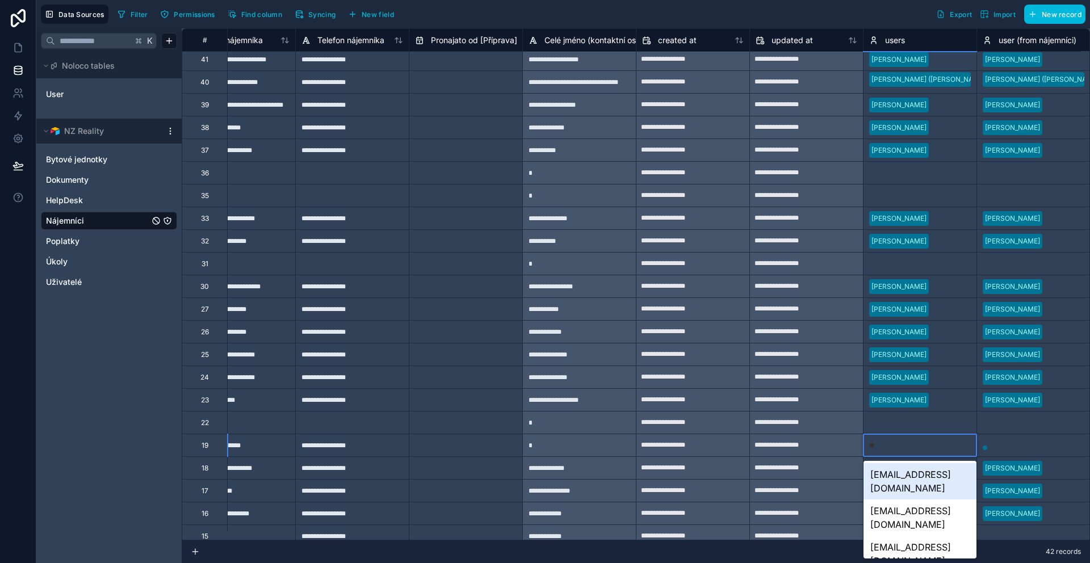
type input "***"
click at [894, 473] on div "velehan92@gmail.com" at bounding box center [920, 481] width 113 height 36
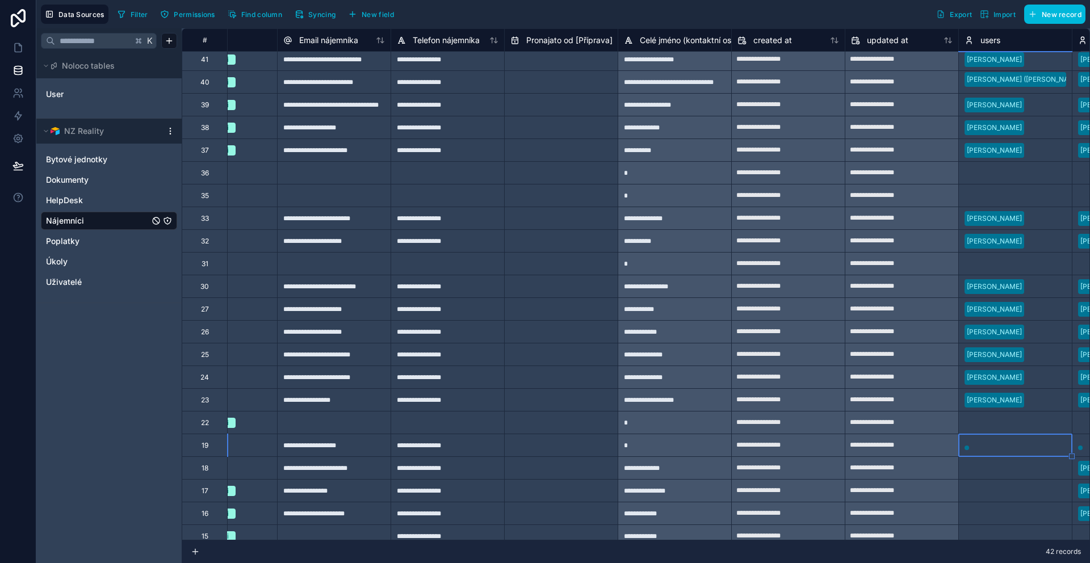
scroll to position [230, 1181]
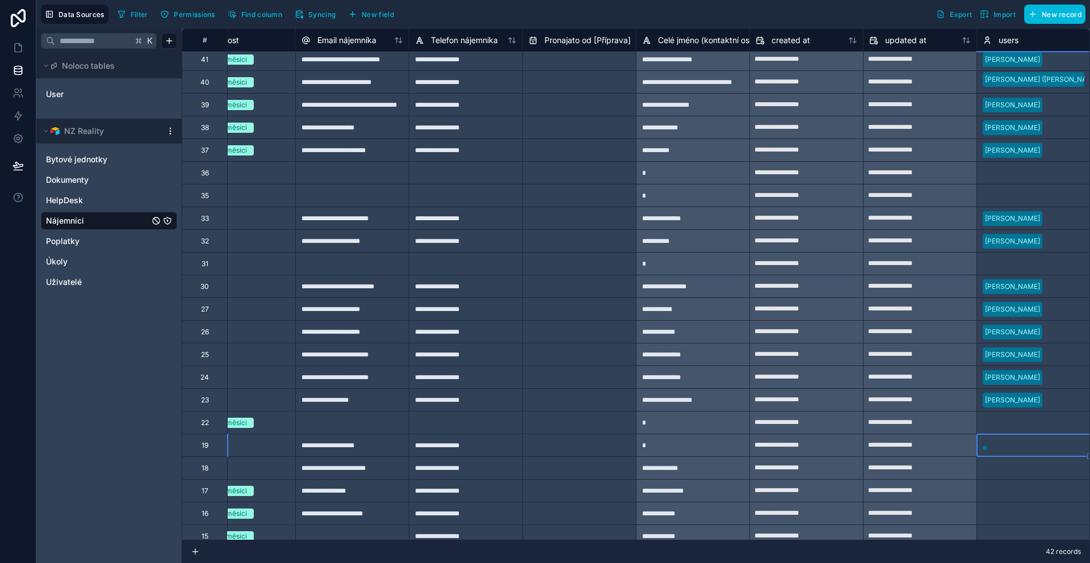
click at [1001, 452] on div at bounding box center [1033, 446] width 113 height 16
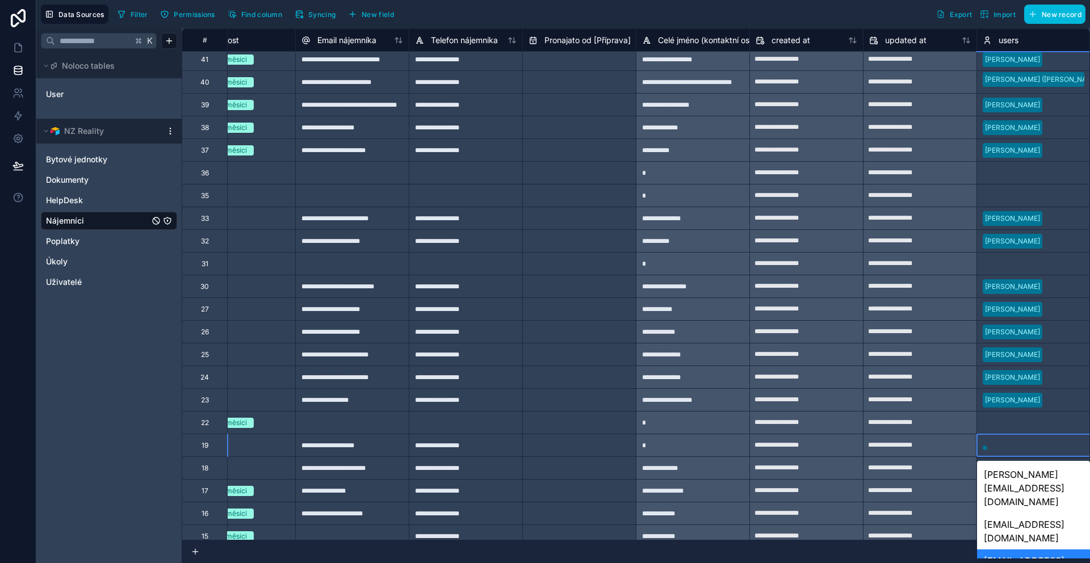
click at [1013, 550] on div "velehan92@gmail.com" at bounding box center [1033, 568] width 113 height 36
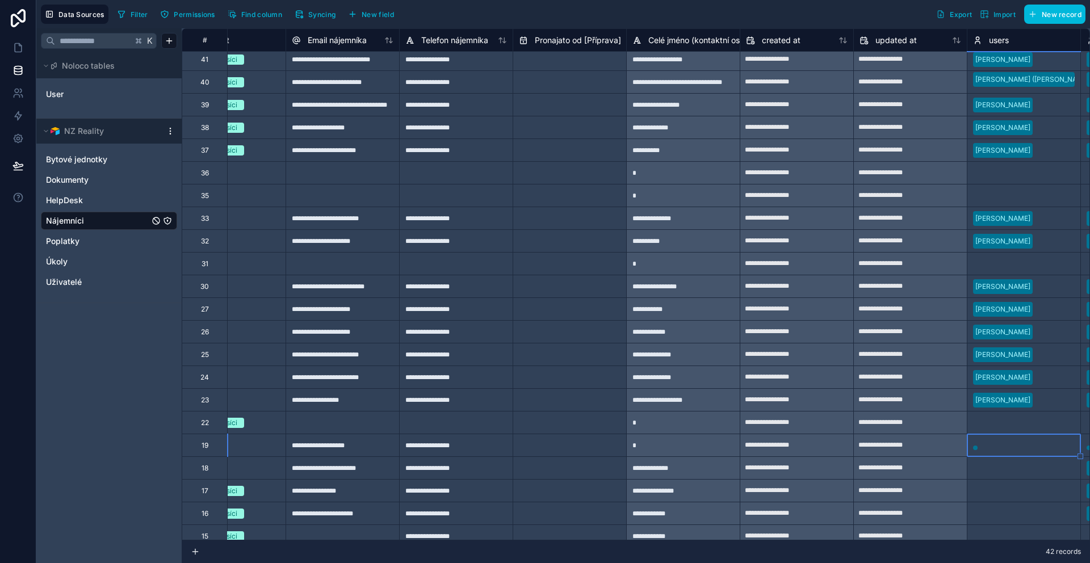
scroll to position [230, 1213]
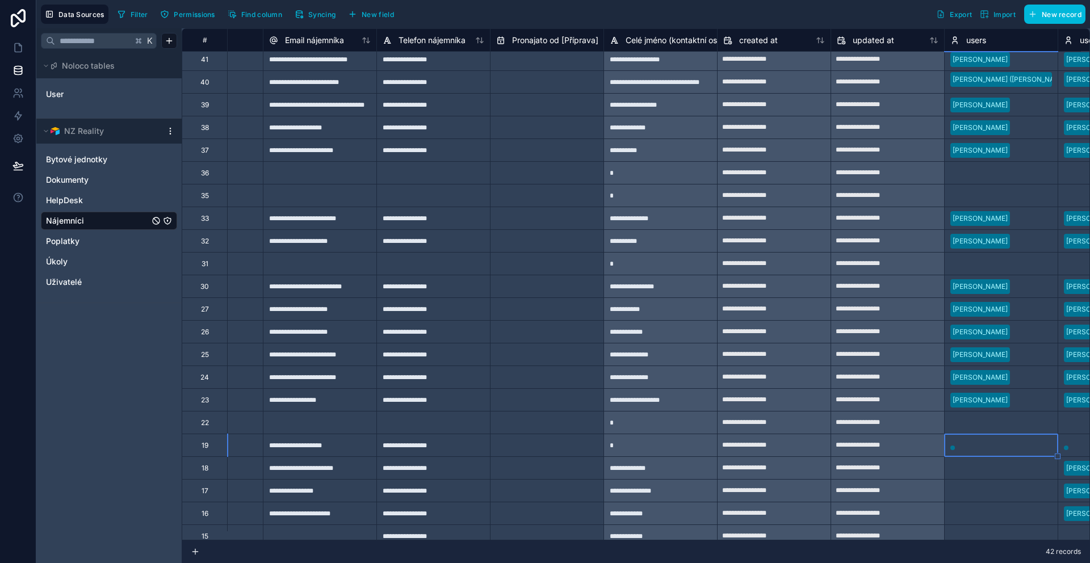
click at [980, 469] on div "Select a users" at bounding box center [972, 468] width 45 height 9
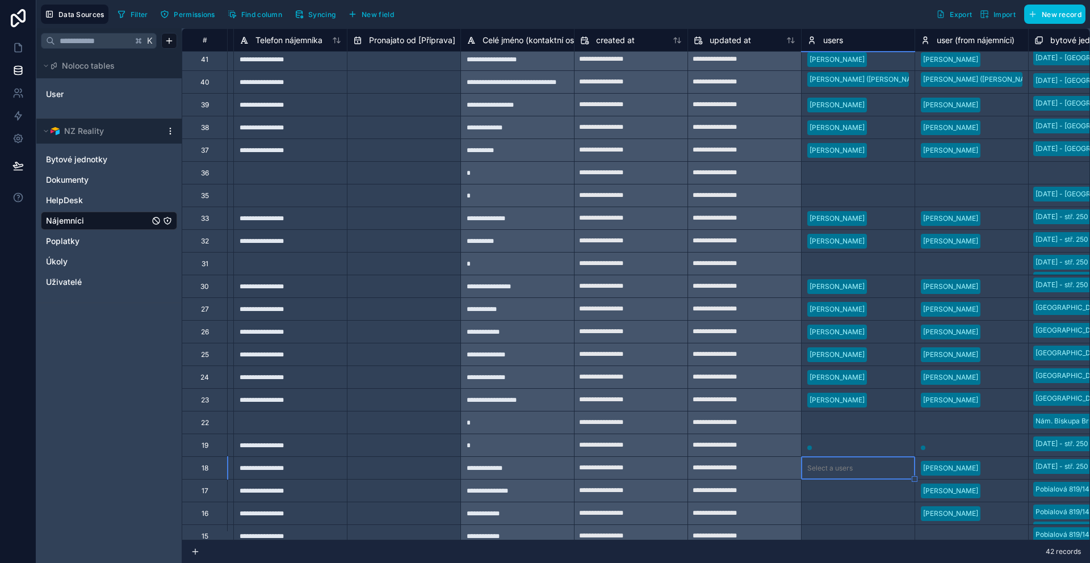
scroll to position [230, 1531]
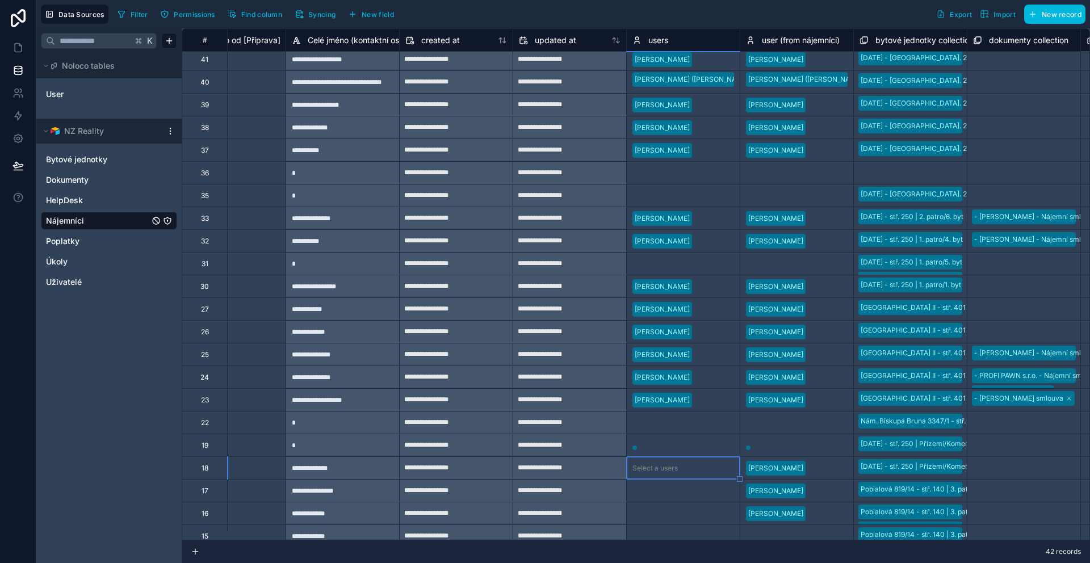
click at [706, 440] on div at bounding box center [688, 445] width 93 height 11
click at [667, 447] on div at bounding box center [688, 445] width 93 height 11
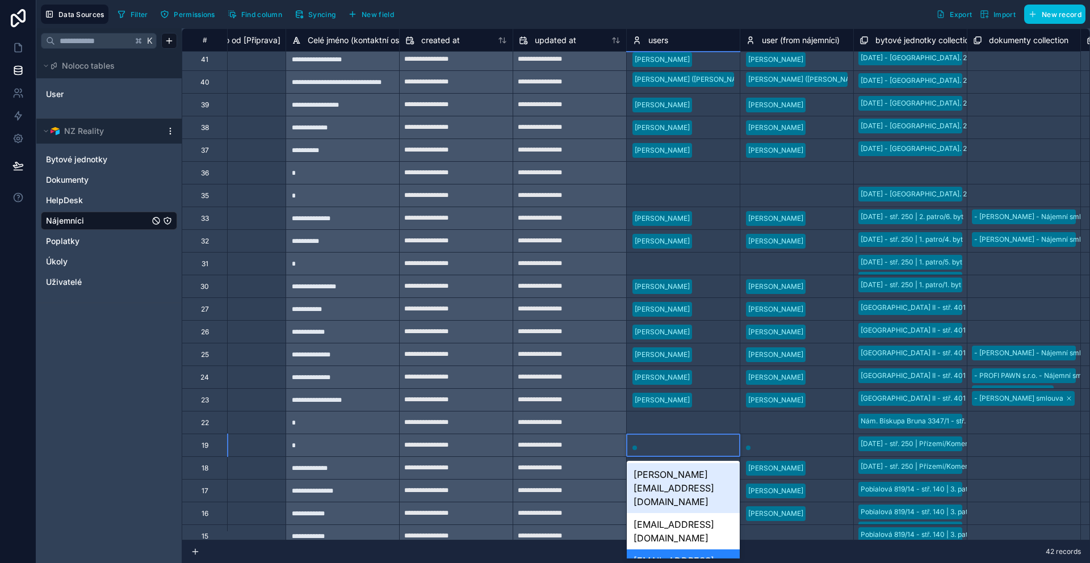
click at [667, 447] on div at bounding box center [688, 445] width 93 height 11
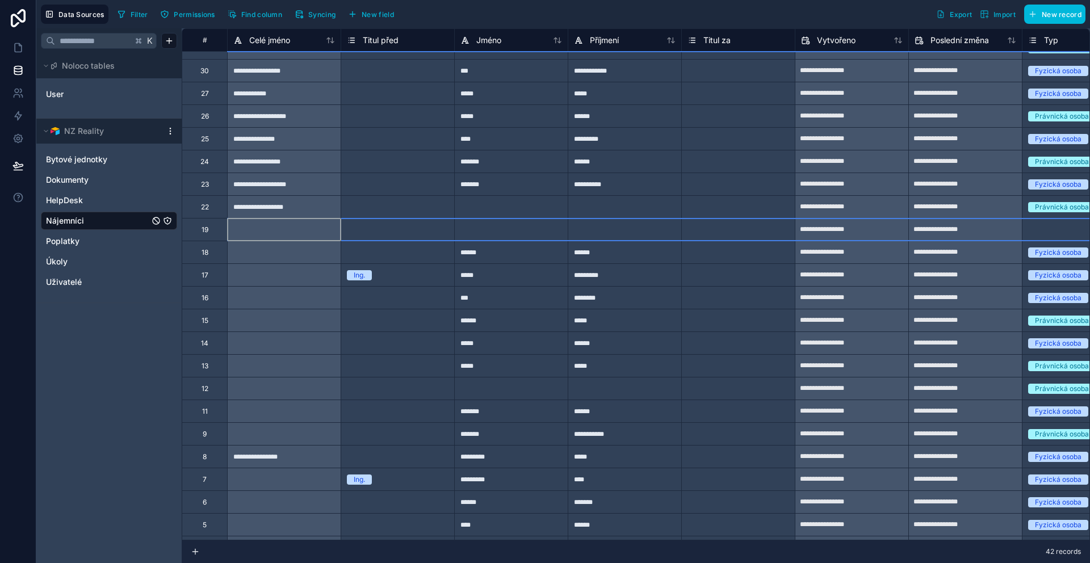
scroll to position [473, 0]
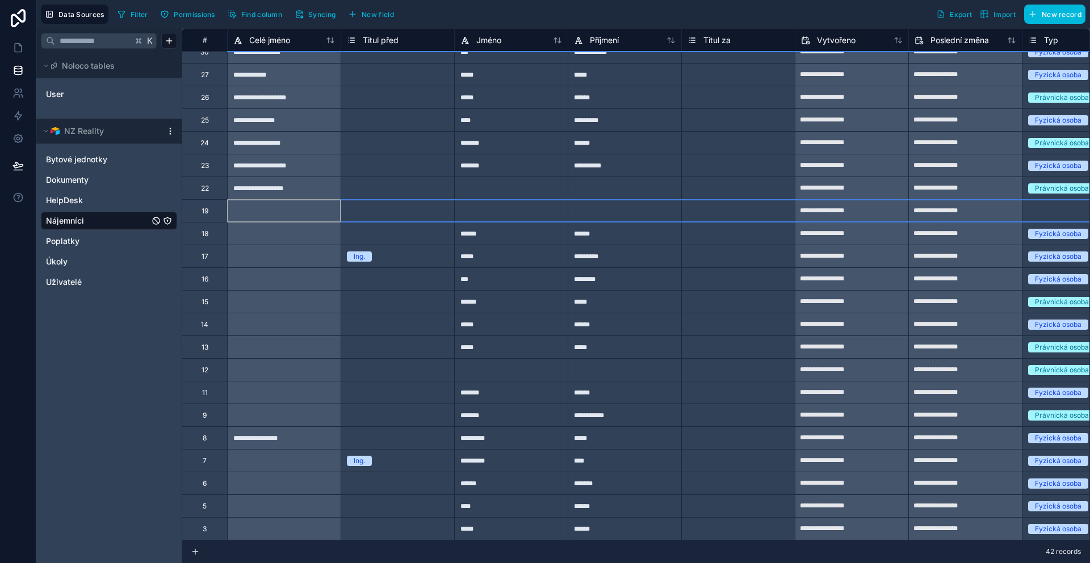
click at [393, 291] on div "Select a Titul před" at bounding box center [397, 302] width 113 height 22
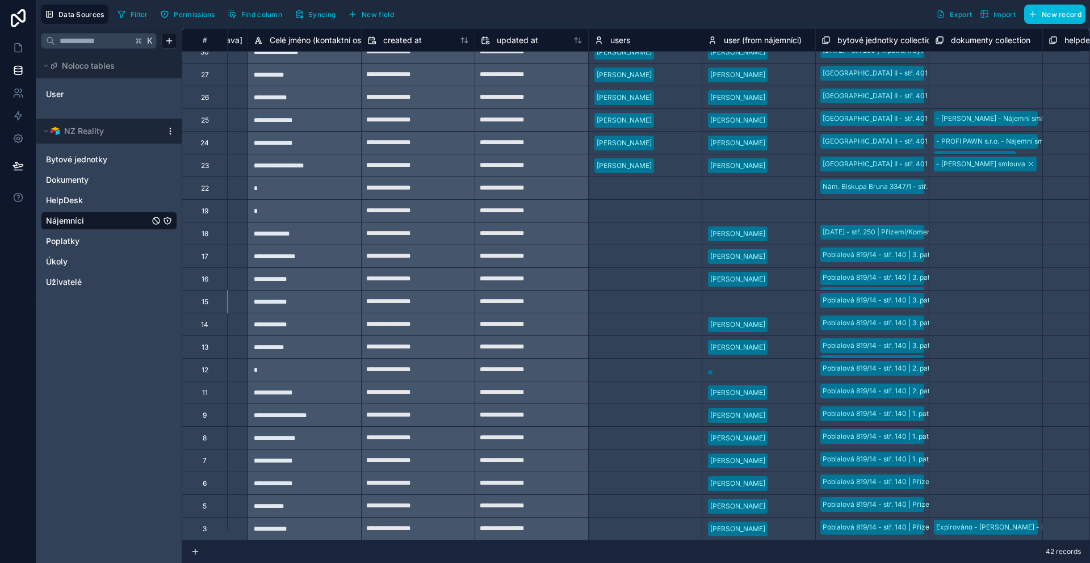
scroll to position [473, 1658]
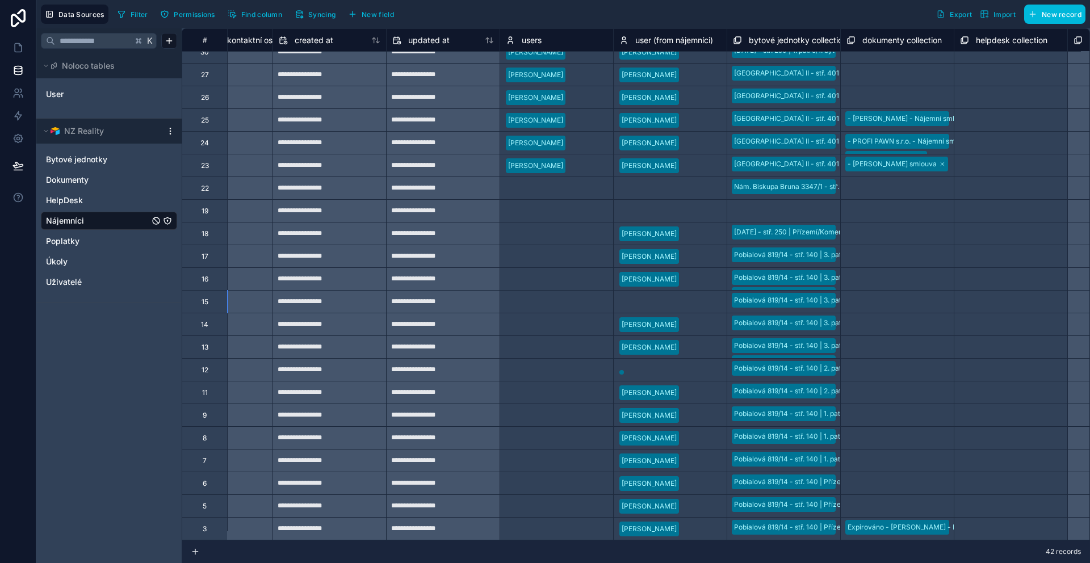
click at [560, 253] on div at bounding box center [582, 256] width 52 height 11
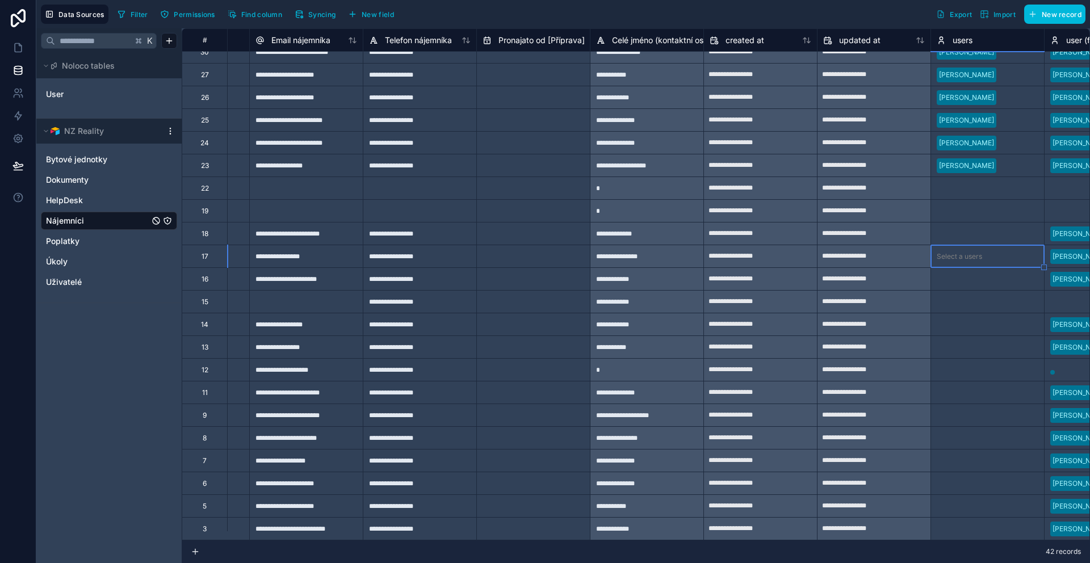
scroll to position [473, 1226]
click at [1010, 251] on div at bounding box center [1013, 256] width 52 height 11
type input "****"
click at [1004, 282] on div "chez47@gmail.com" at bounding box center [988, 284] width 113 height 36
click at [967, 275] on div "Select a users" at bounding box center [959, 279] width 45 height 9
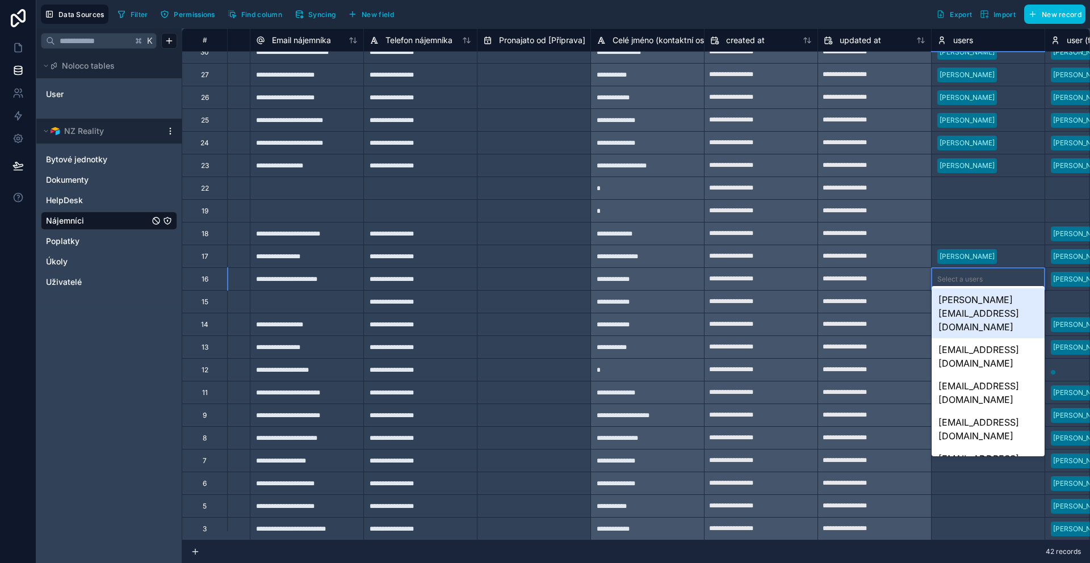
click at [967, 275] on div "Select a users" at bounding box center [959, 279] width 45 height 9
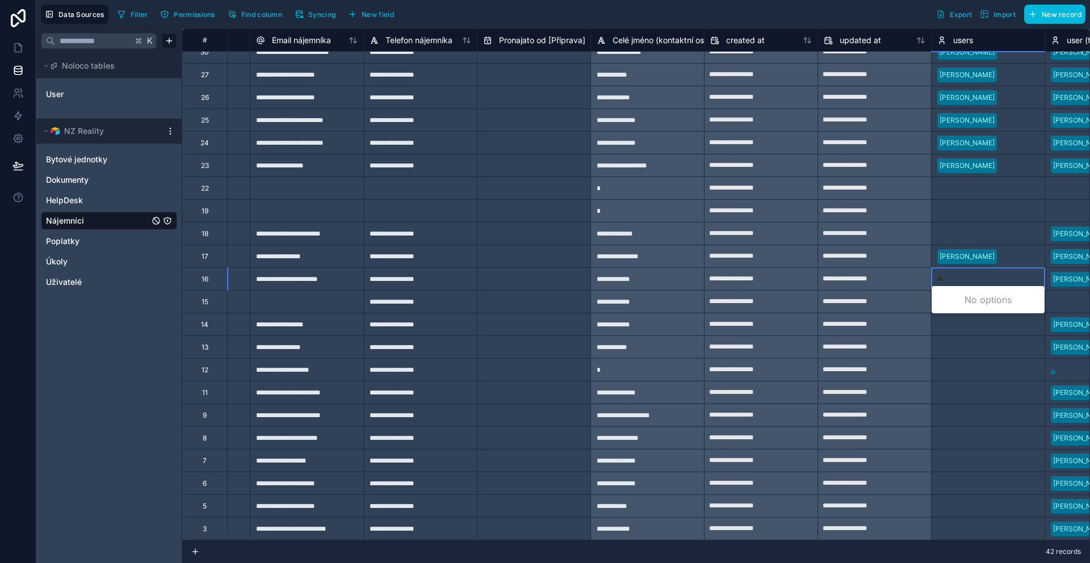
type input "*"
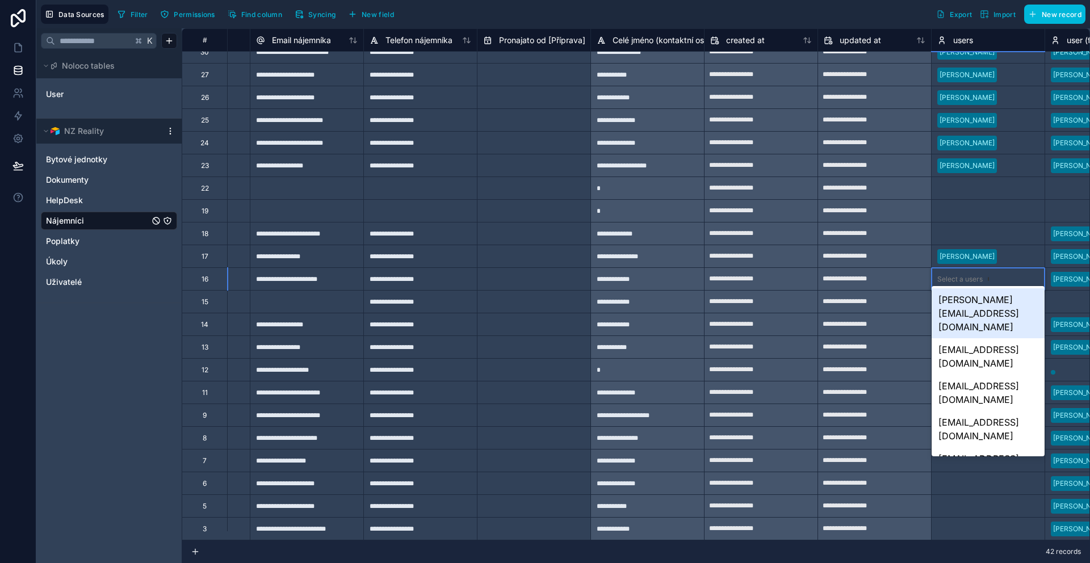
type input "**"
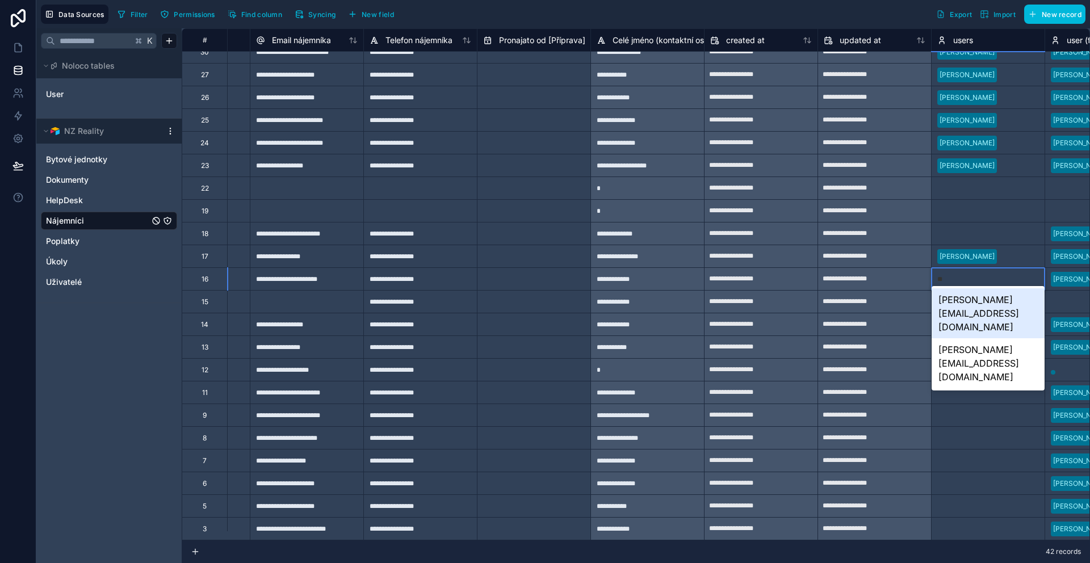
click at [984, 301] on div "faiglova.eva@gmail.com" at bounding box center [988, 313] width 113 height 50
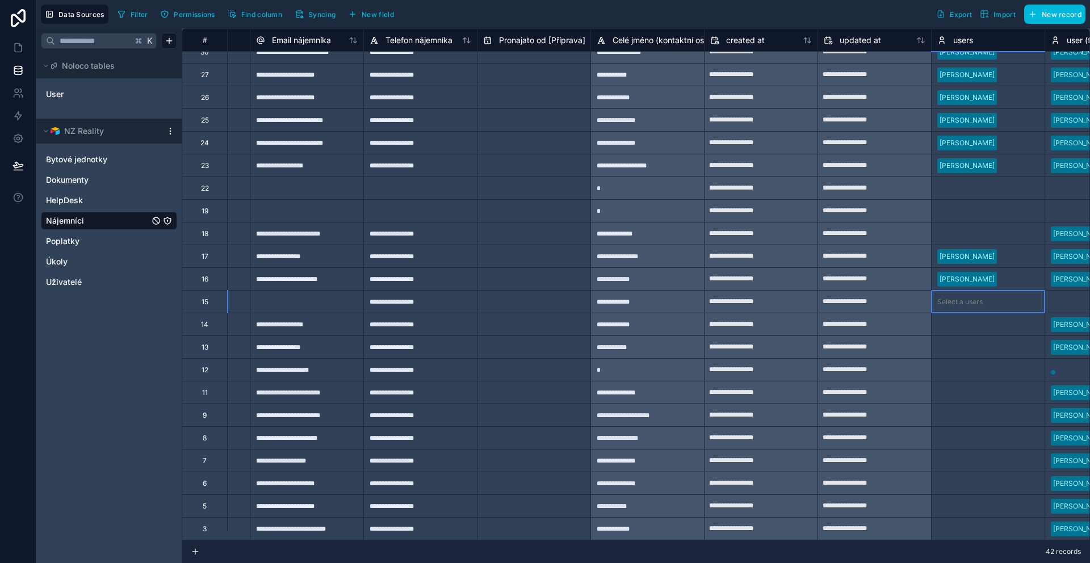
click at [974, 297] on div "Select a users" at bounding box center [959, 301] width 45 height 9
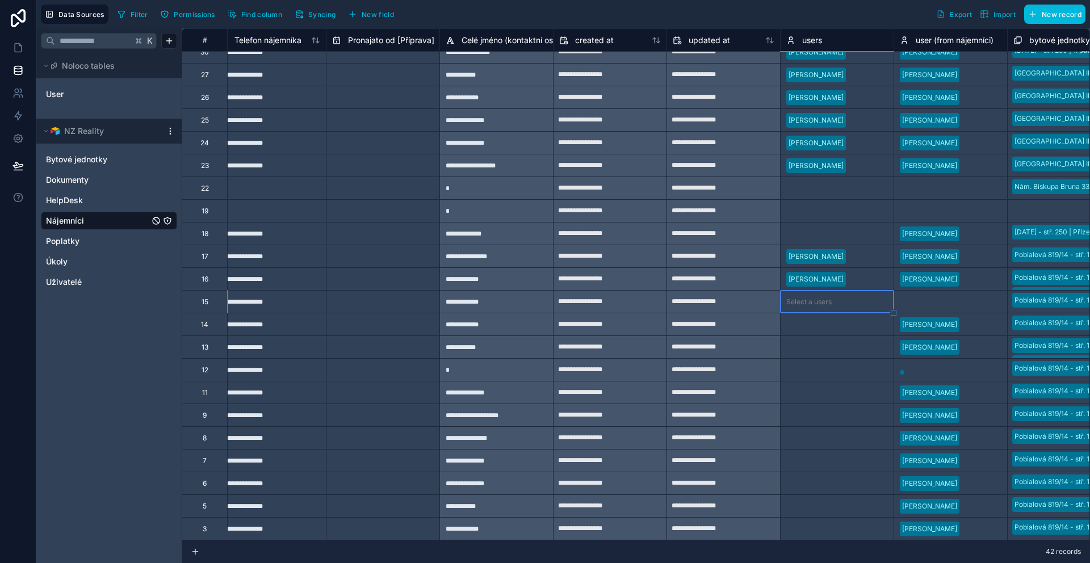
scroll to position [473, 1385]
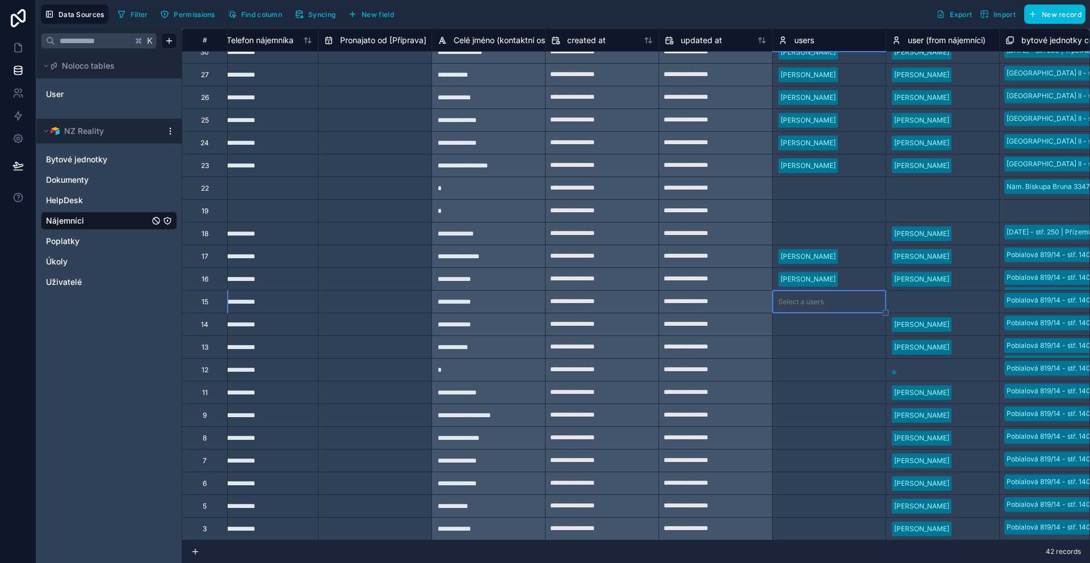
click at [823, 320] on div "Select a users" at bounding box center [800, 324] width 45 height 9
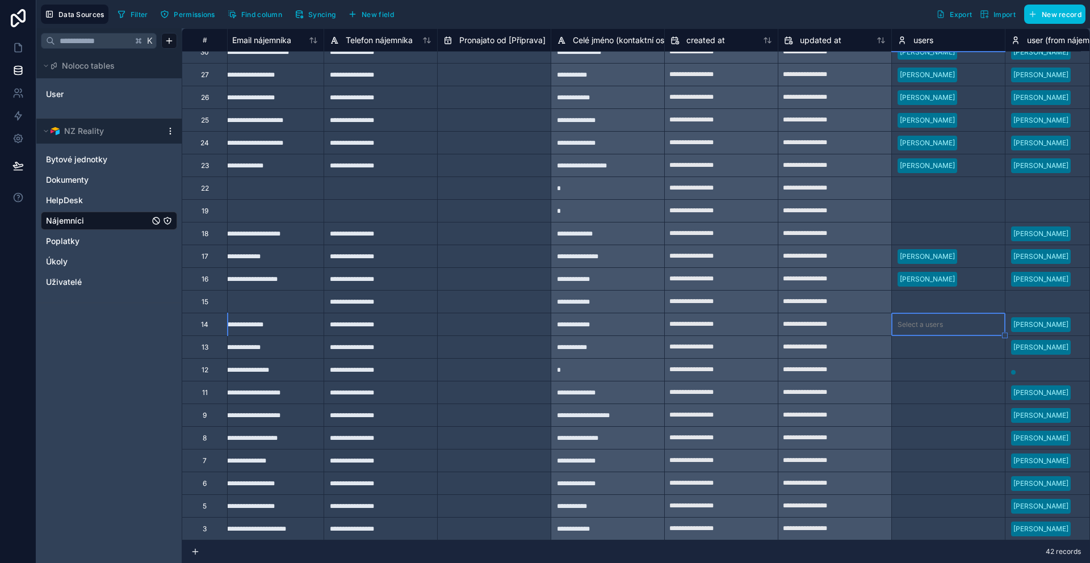
scroll to position [473, 1249]
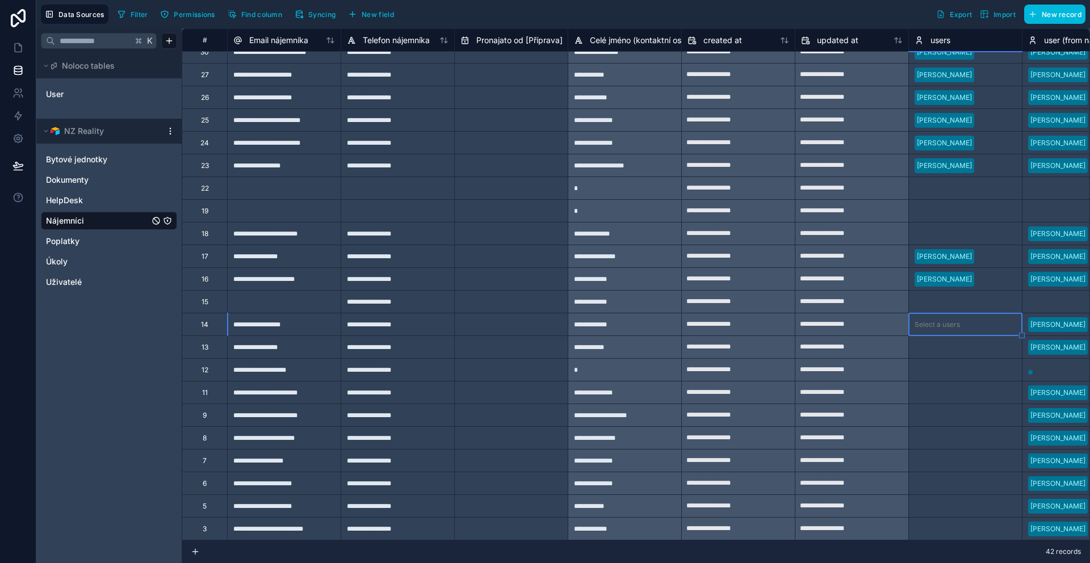
click at [980, 317] on div "Select a users" at bounding box center [965, 325] width 113 height 16
type input "***"
click at [958, 341] on div "t.stibor@email.cz" at bounding box center [965, 359] width 113 height 50
click at [946, 343] on div "Select a users" at bounding box center [937, 347] width 45 height 9
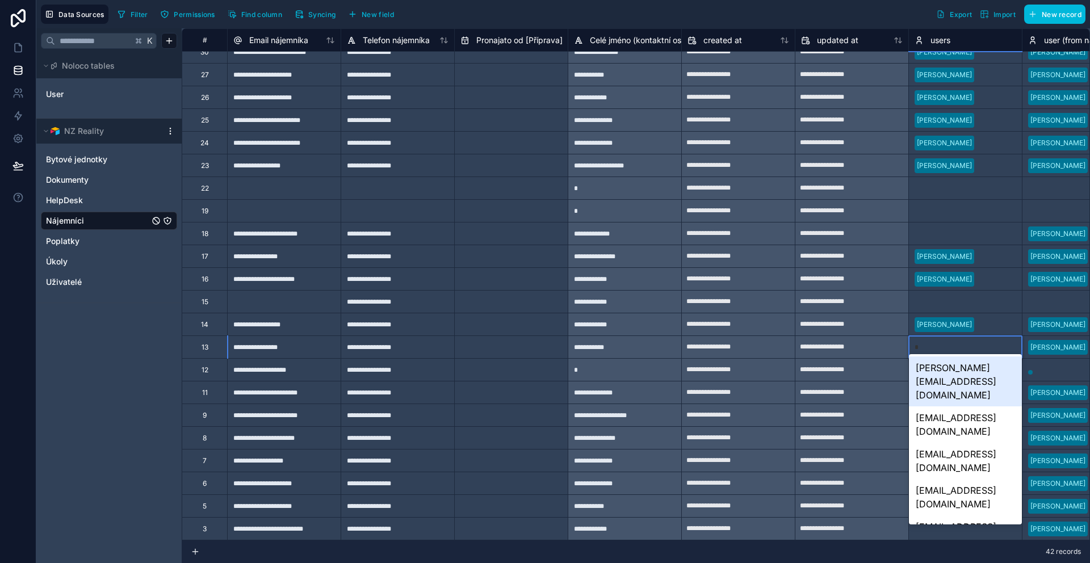
type input "**"
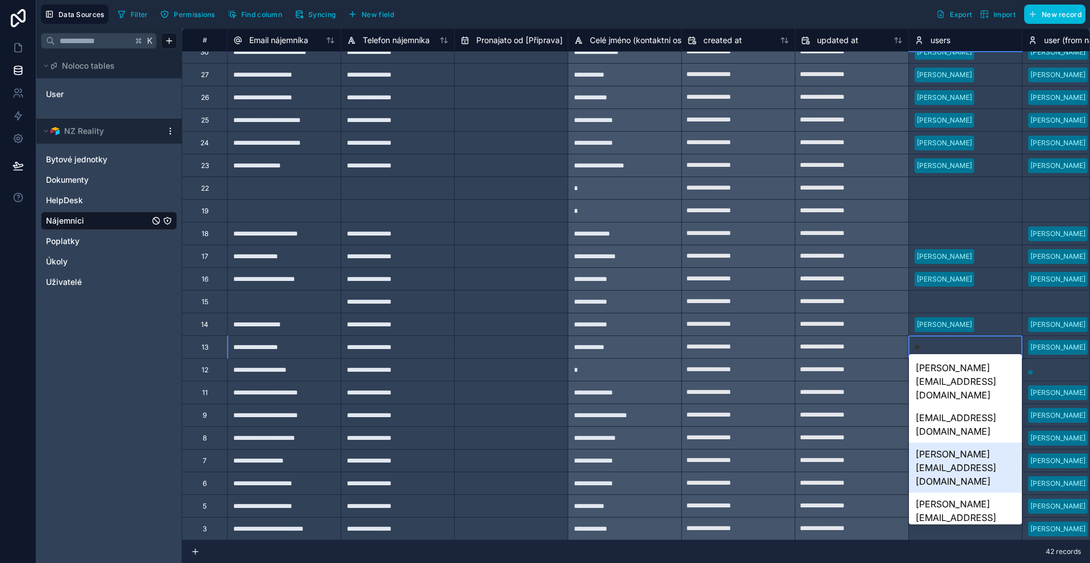
click at [958, 443] on div "tyson@fastest.cz" at bounding box center [965, 468] width 113 height 50
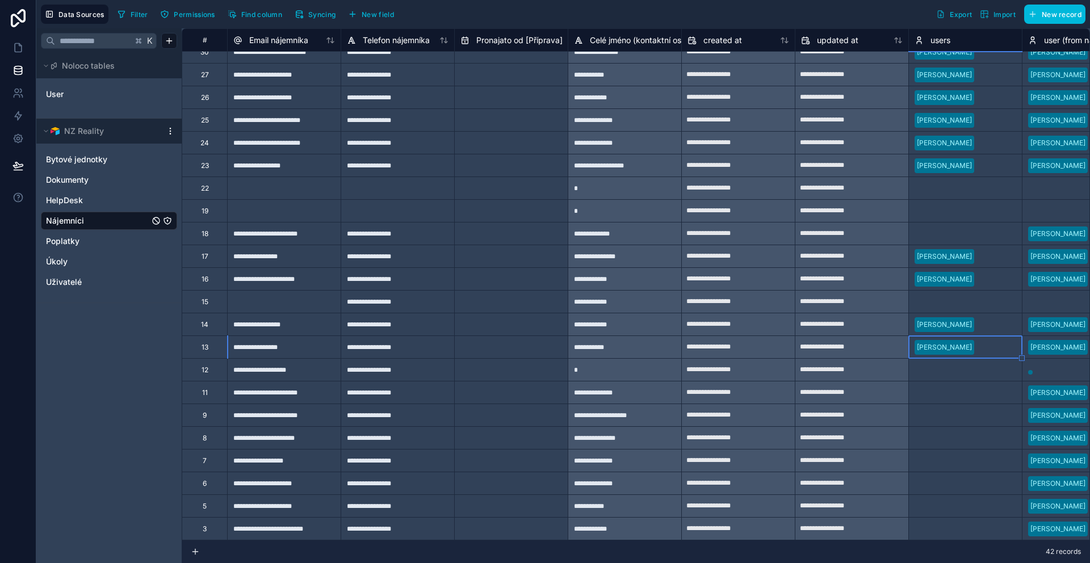
click at [945, 366] on div "Select a users" at bounding box center [937, 370] width 45 height 9
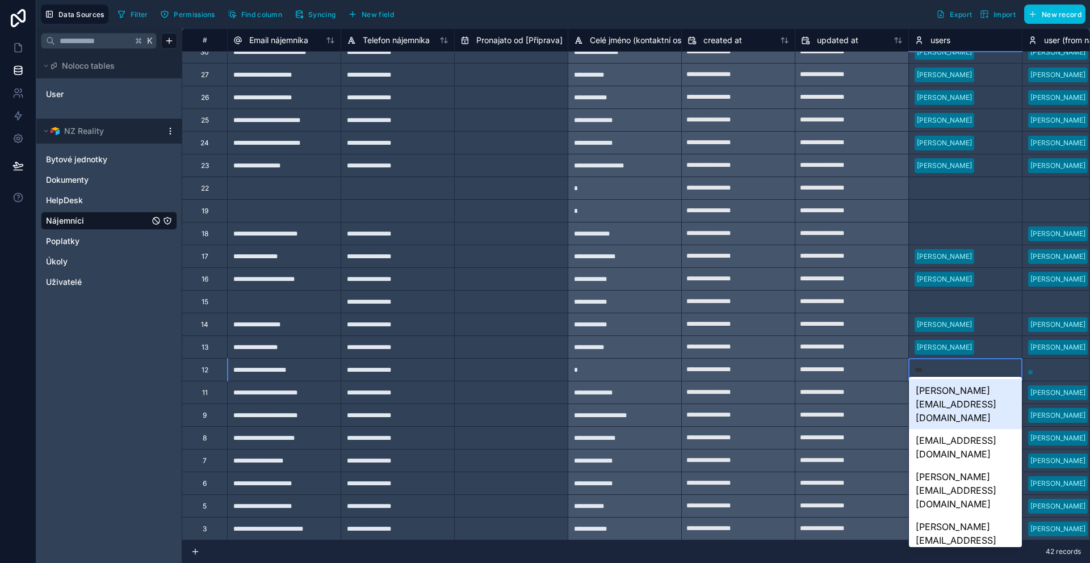
type input "****"
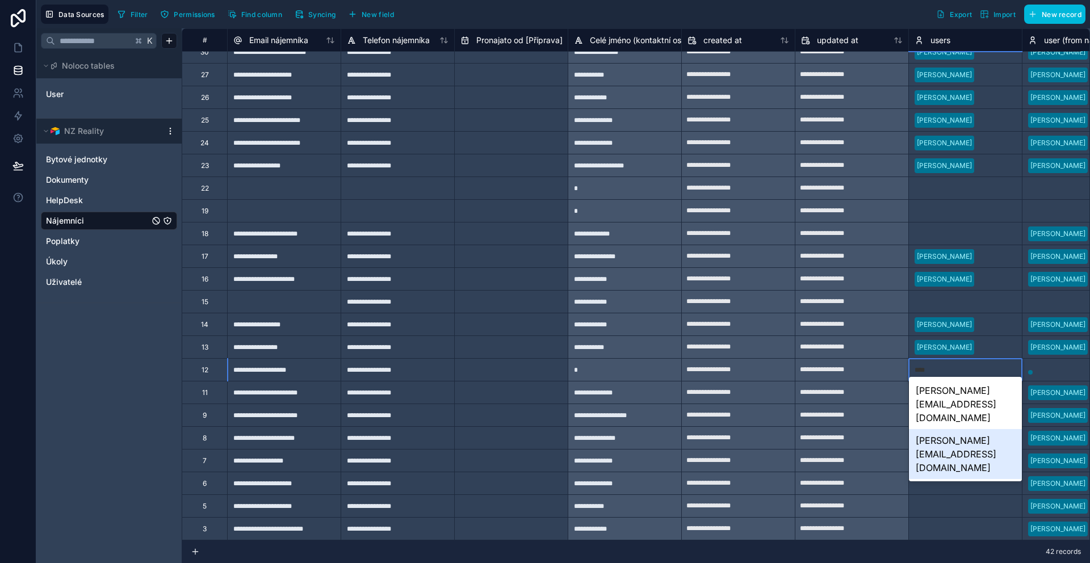
click at [962, 429] on div "martin@nemovisto.cz" at bounding box center [965, 454] width 113 height 50
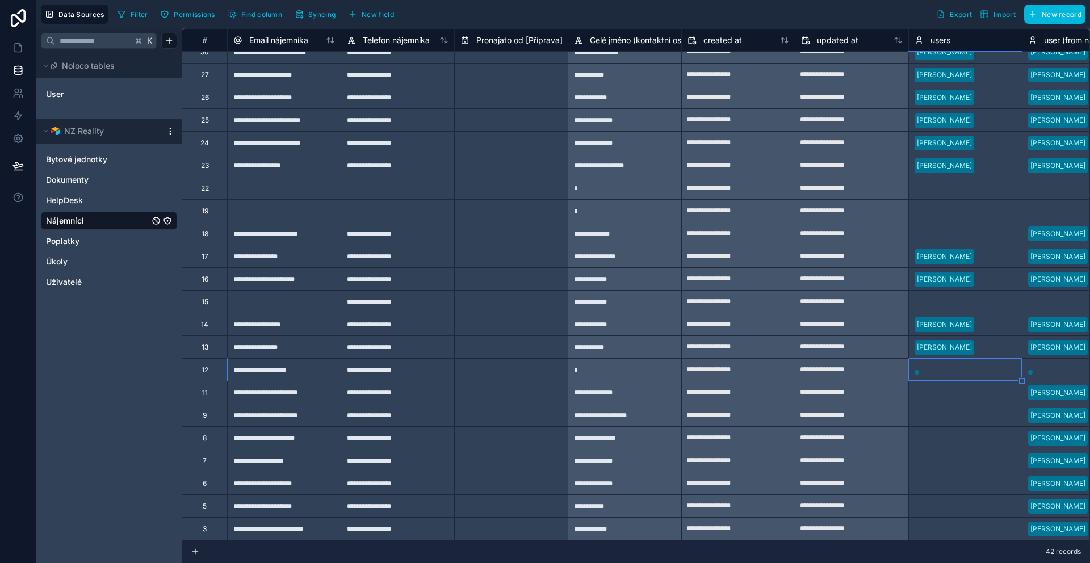
click at [944, 388] on div "Select a users" at bounding box center [937, 392] width 45 height 9
type input "*****"
click at [949, 409] on div "vojtechbutova@seznam.cz" at bounding box center [965, 420] width 113 height 36
click at [934, 411] on div "Select a users" at bounding box center [937, 415] width 45 height 9
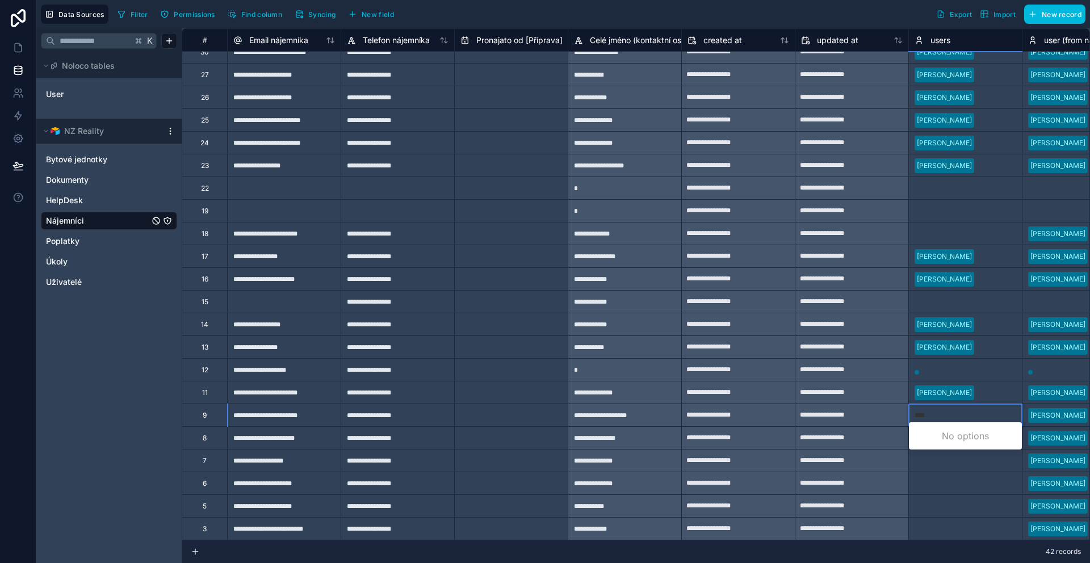
type input "*****"
click at [950, 435] on div "navratilova20@seznam.cz" at bounding box center [965, 443] width 113 height 36
click at [949, 434] on div "Select a users" at bounding box center [937, 438] width 45 height 9
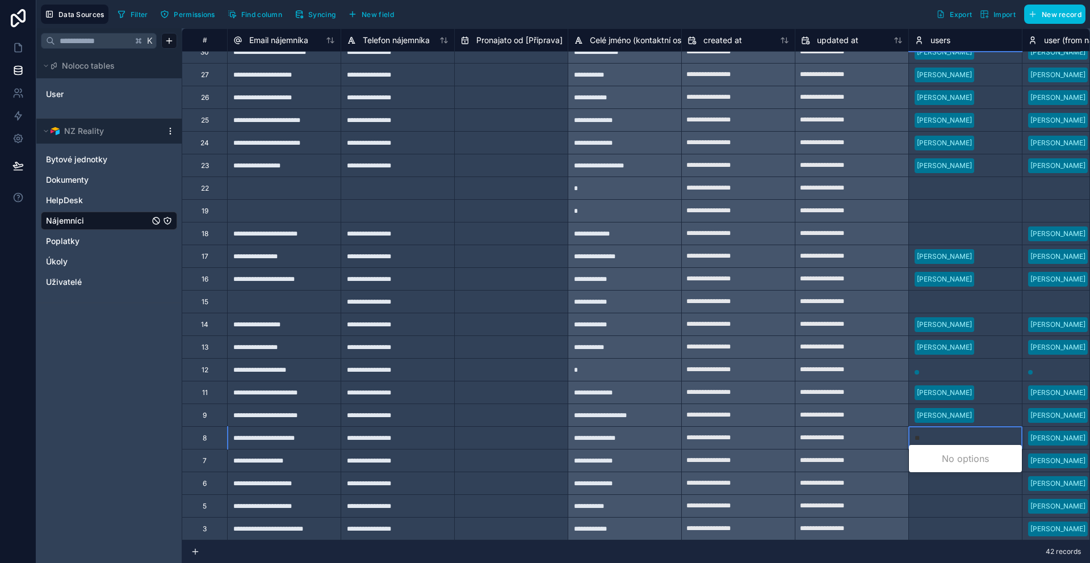
type input "***"
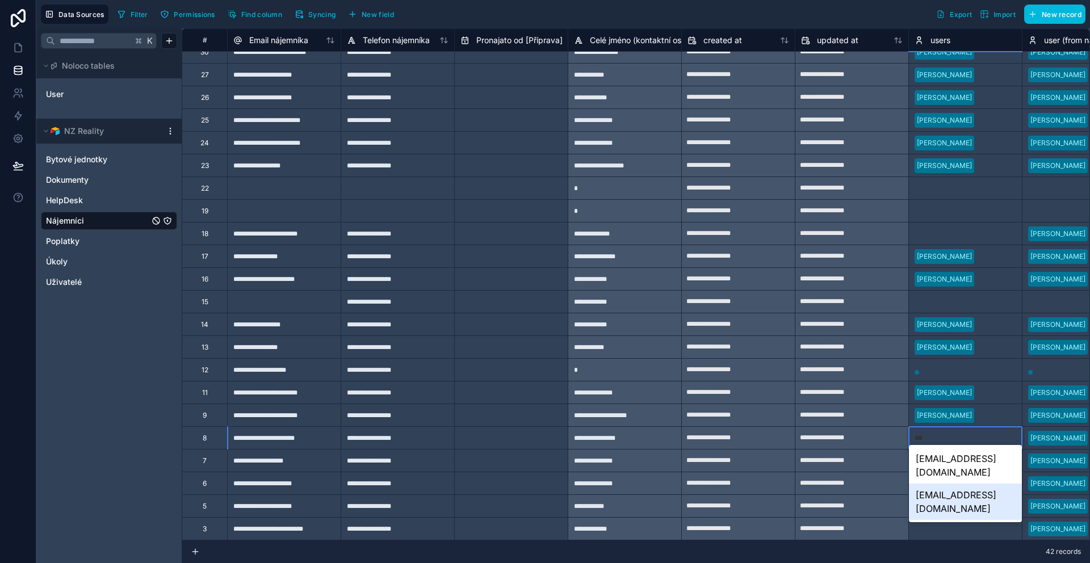
click at [959, 484] on div "radkacernyuk@gmail.com" at bounding box center [965, 502] width 113 height 36
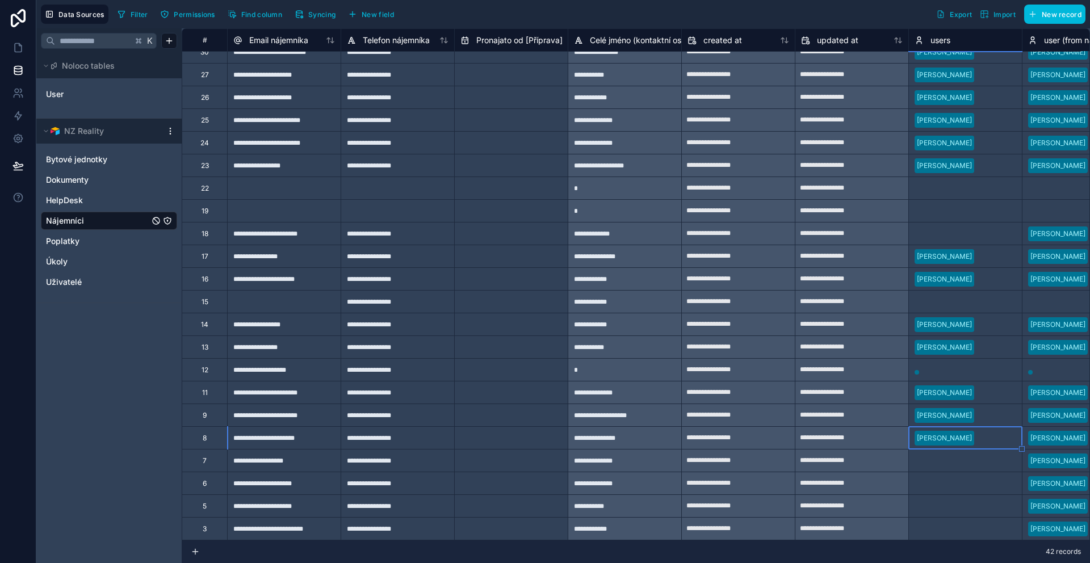
click at [937, 456] on div "Select a users" at bounding box center [937, 460] width 45 height 9
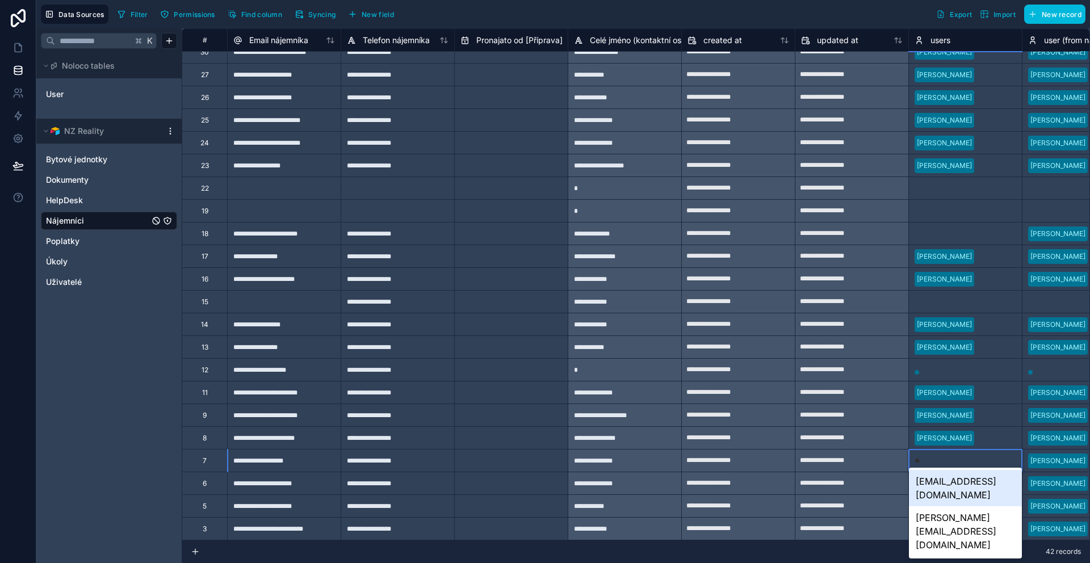
type input "*"
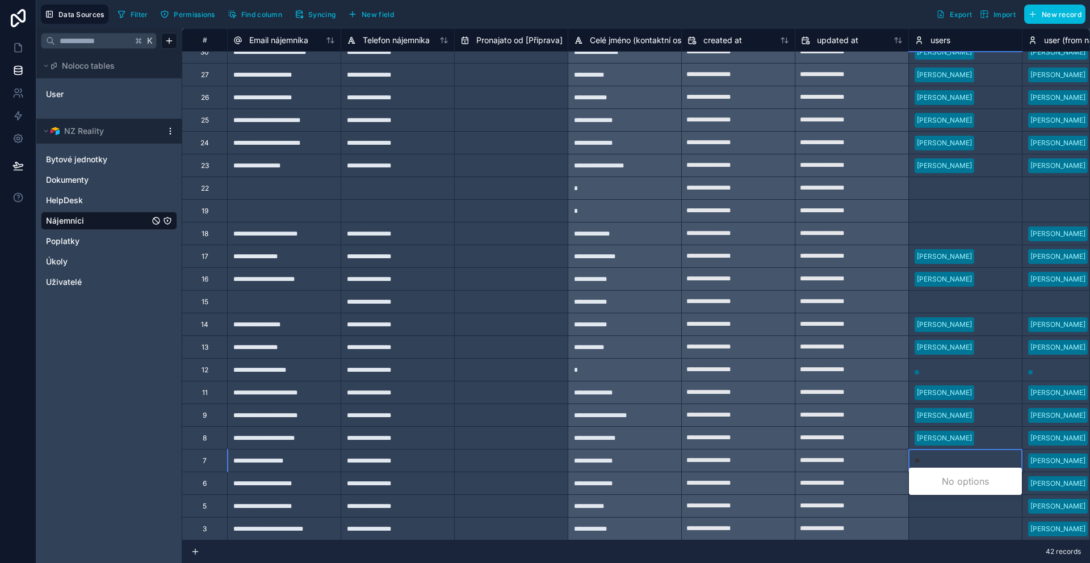
type input "***"
click at [967, 481] on div "tkac@abc-audit.com" at bounding box center [965, 495] width 113 height 50
click at [927, 479] on div "Select a users" at bounding box center [937, 483] width 45 height 9
click at [927, 474] on body "**********" at bounding box center [545, 281] width 1090 height 563
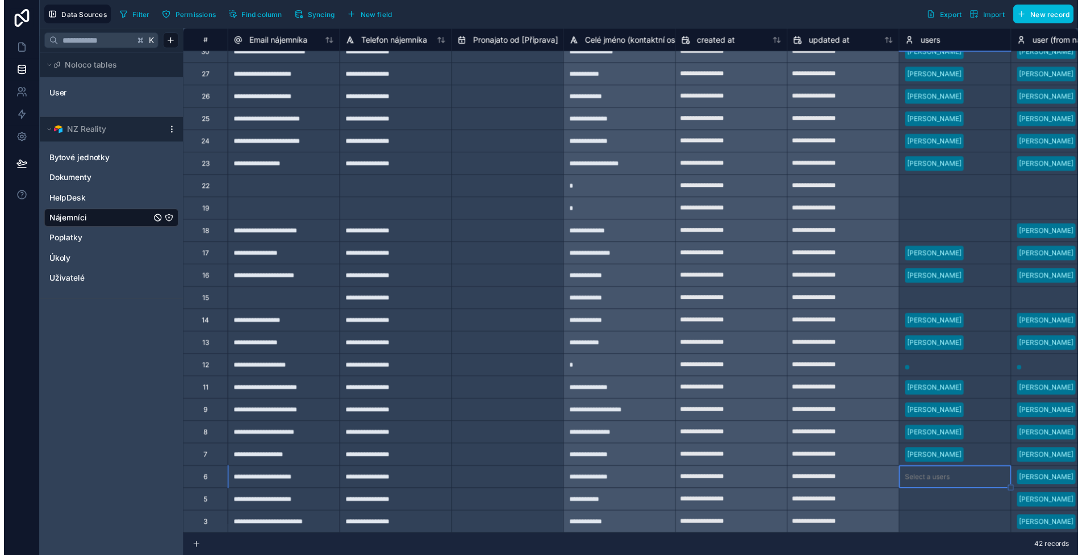
scroll to position [102, 0]
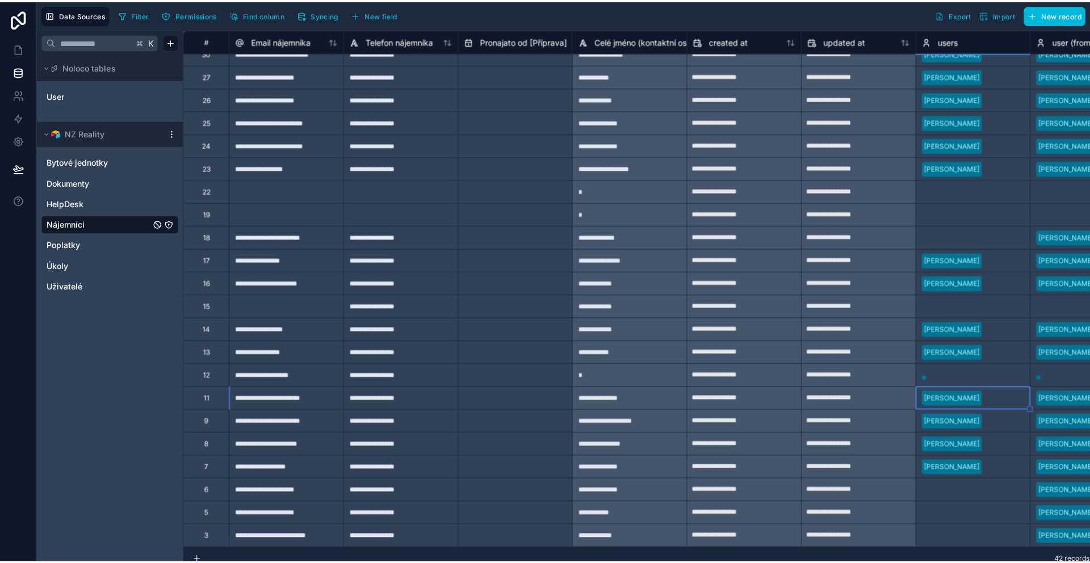
scroll to position [0, 0]
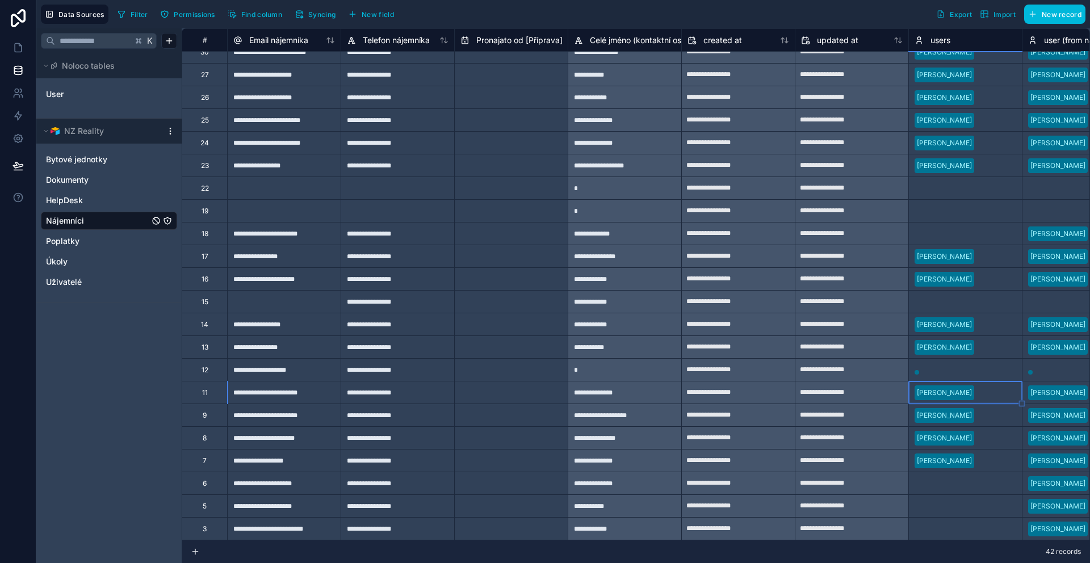
click at [929, 479] on div "Select a users" at bounding box center [937, 483] width 45 height 9
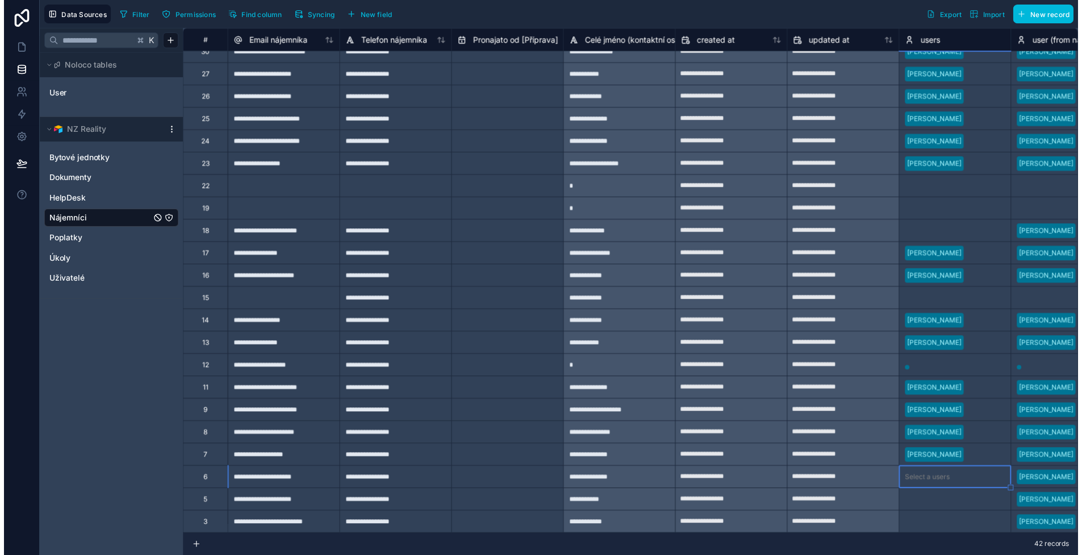
scroll to position [102, 0]
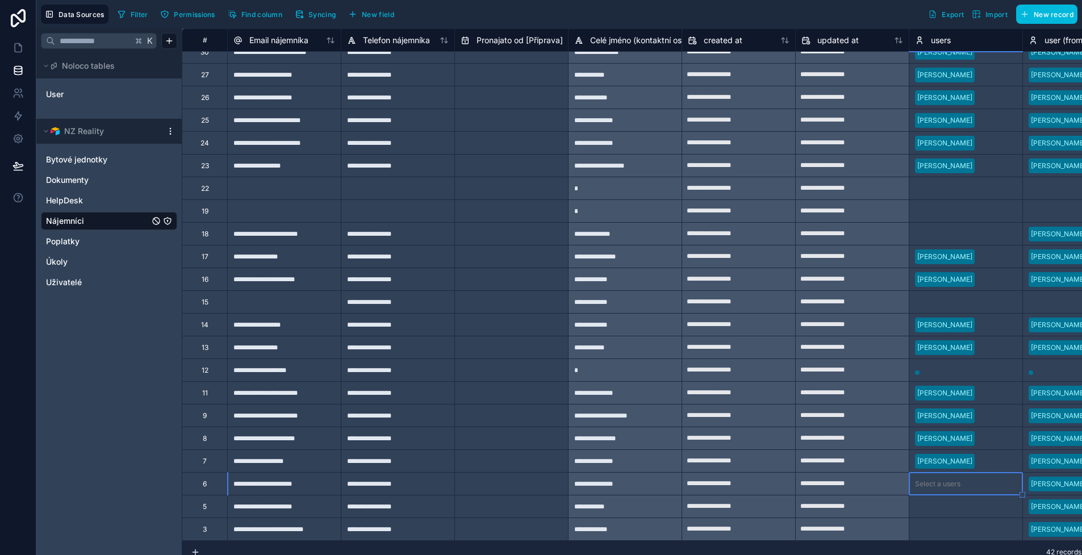
click at [929, 472] on body "**********" at bounding box center [541, 277] width 1082 height 555
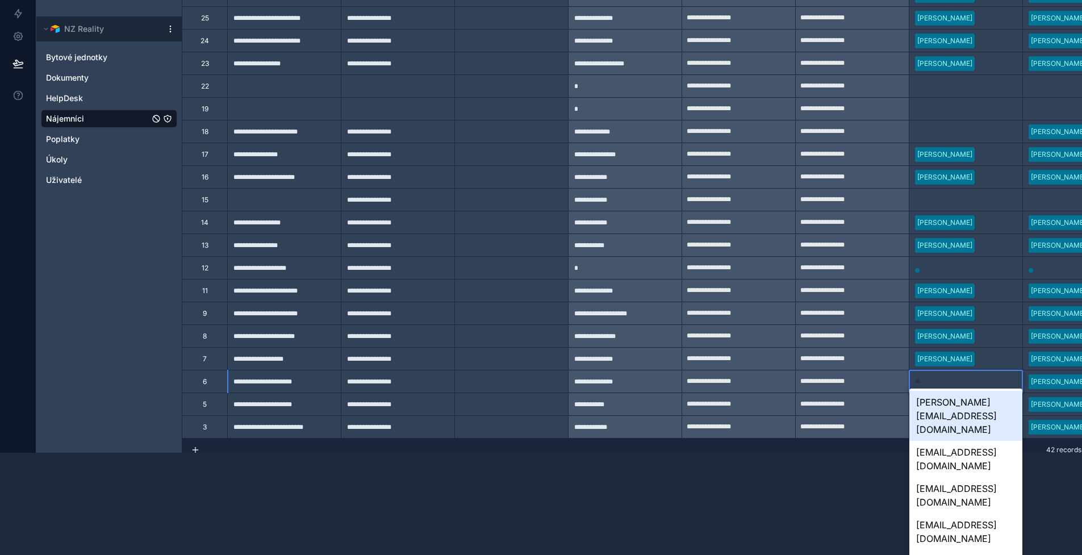
scroll to position [62, 0]
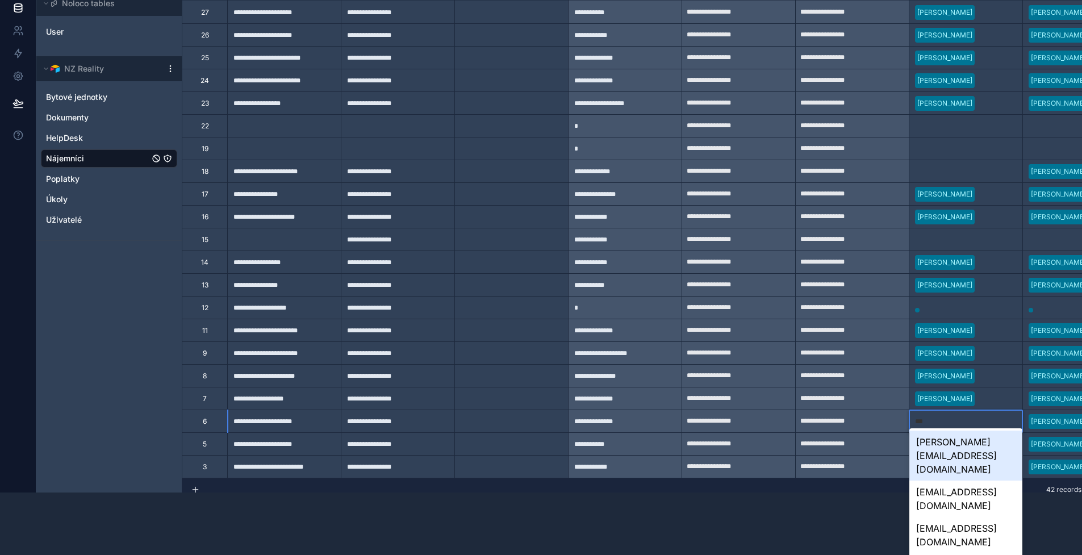
type input "****"
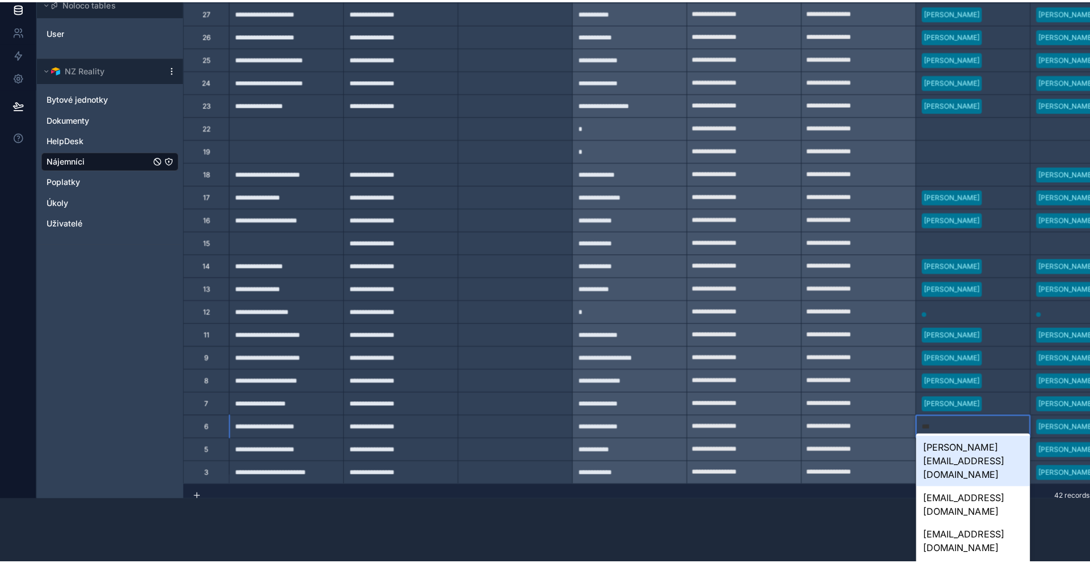
scroll to position [0, 0]
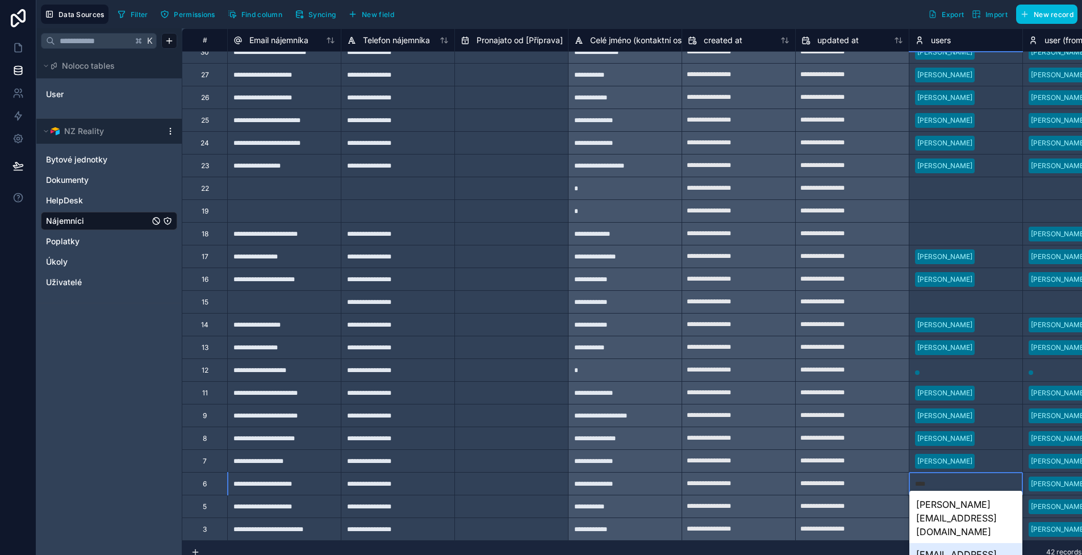
click at [947, 543] on div "lukabergr37@gmail.com" at bounding box center [965, 561] width 113 height 36
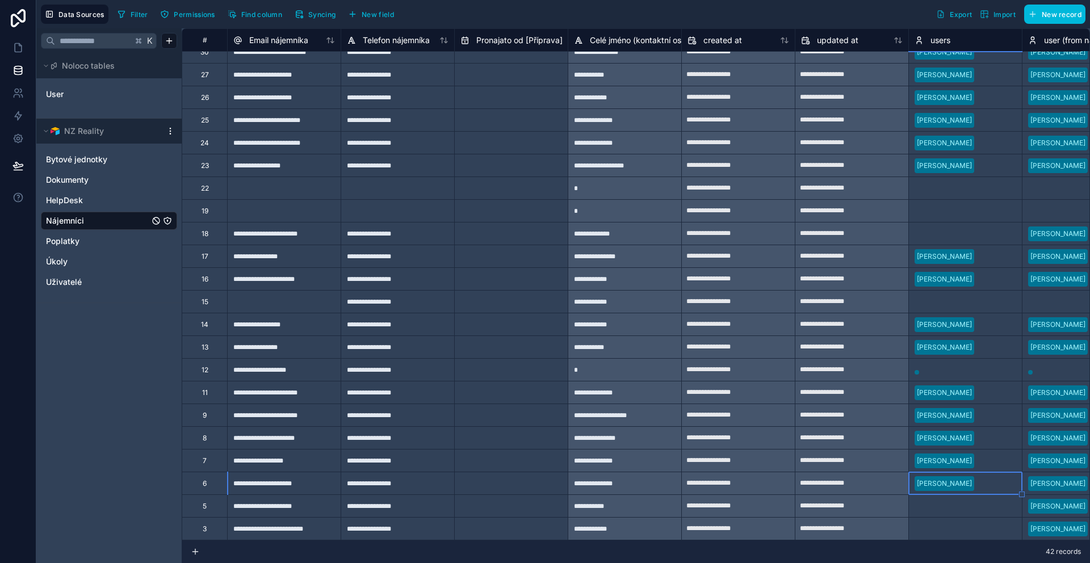
click at [935, 502] on div "Select a users" at bounding box center [937, 506] width 45 height 9
click at [935, 501] on body "**********" at bounding box center [545, 281] width 1090 height 563
type input "*****"
click at [952, 525] on div "obchod@klukustroje.cz" at bounding box center [965, 533] width 113 height 36
click at [944, 525] on div "Select a users" at bounding box center [937, 529] width 45 height 9
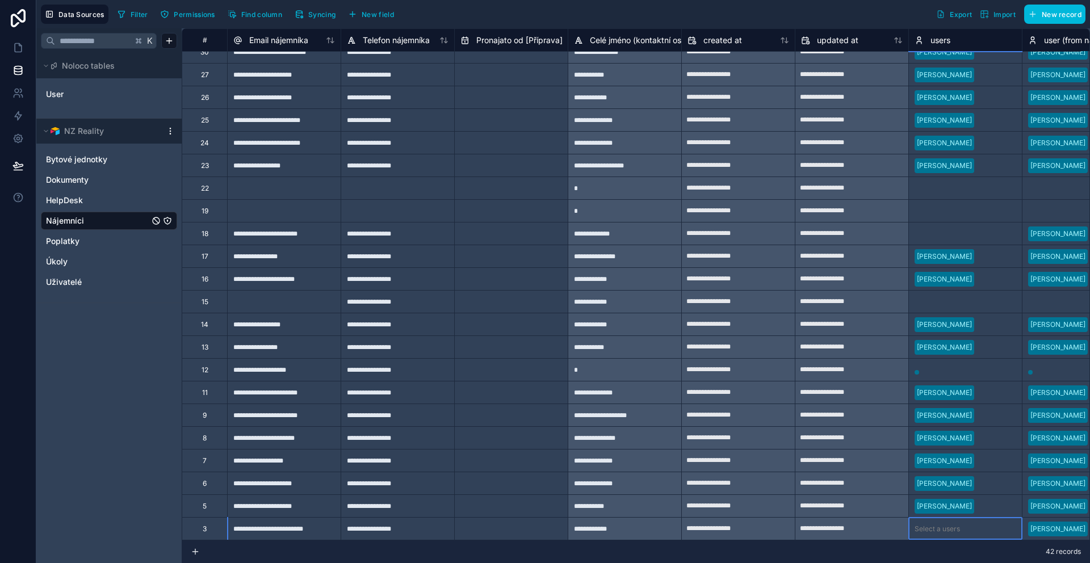
click at [944, 520] on body "**********" at bounding box center [545, 281] width 1090 height 563
type input "*****"
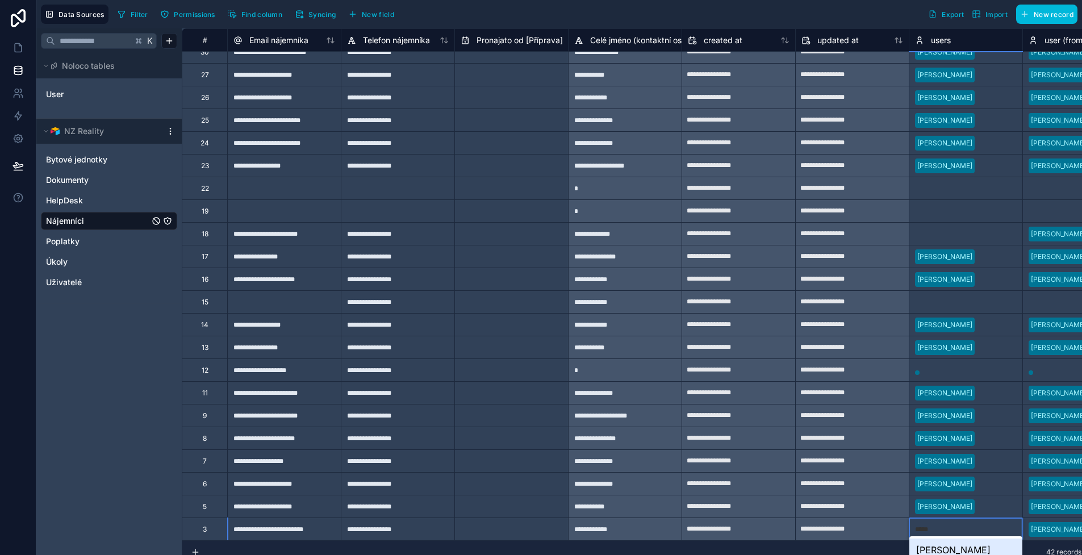
click at [951, 543] on div "katerina.kostkova@bcas.cz" at bounding box center [965, 563] width 113 height 50
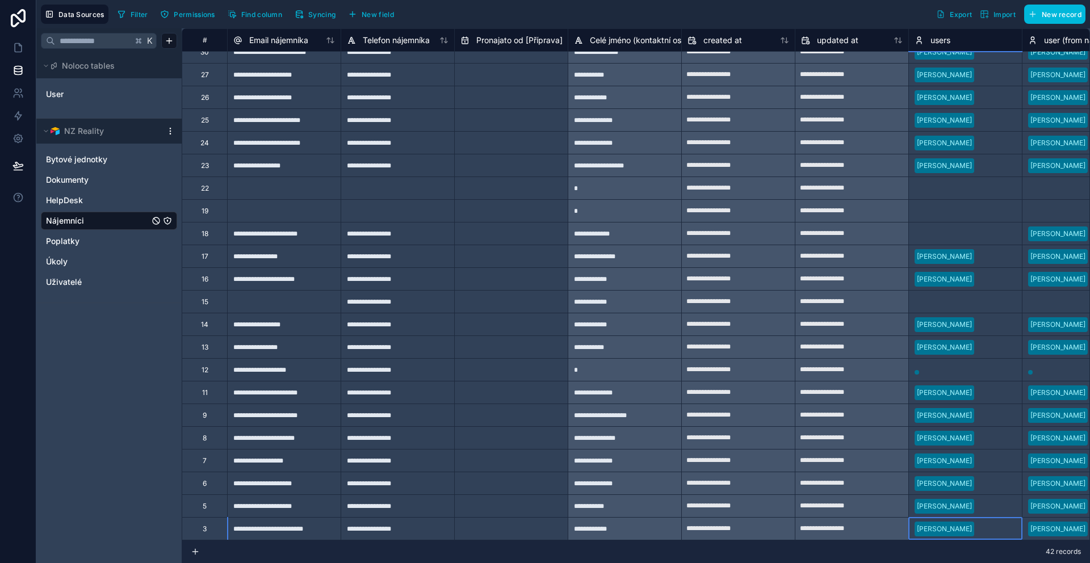
click at [931, 547] on div "42 records" at bounding box center [636, 551] width 908 height 23
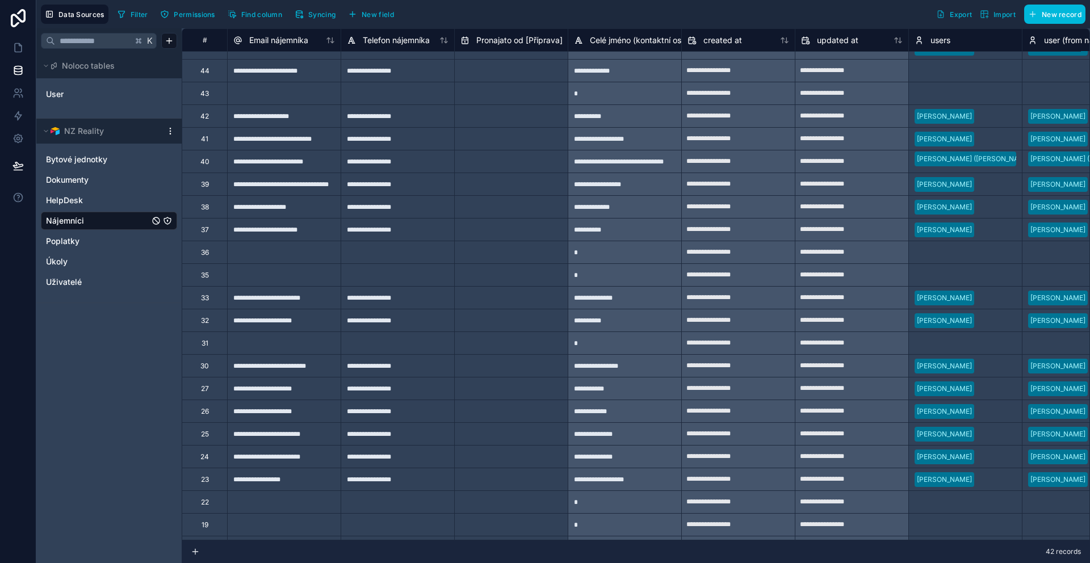
scroll to position [0, 1249]
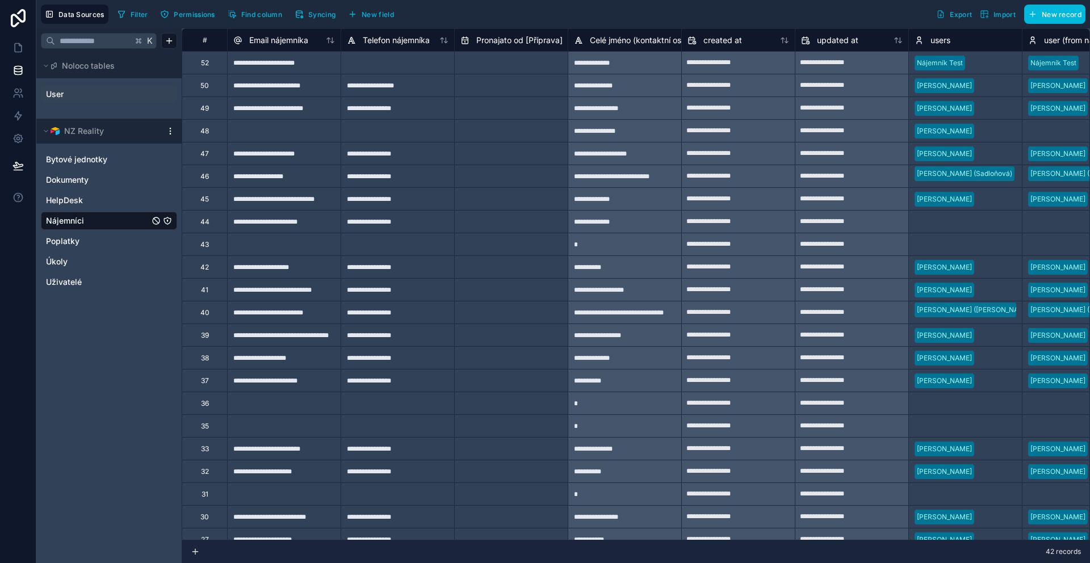
click at [83, 89] on link "User" at bounding box center [92, 94] width 92 height 11
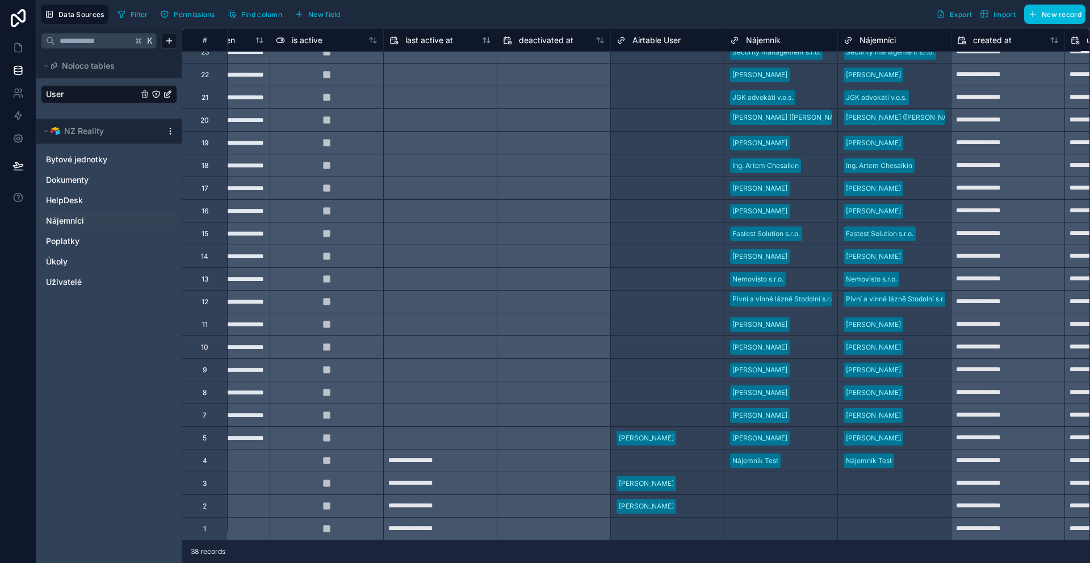
scroll to position [383, 772]
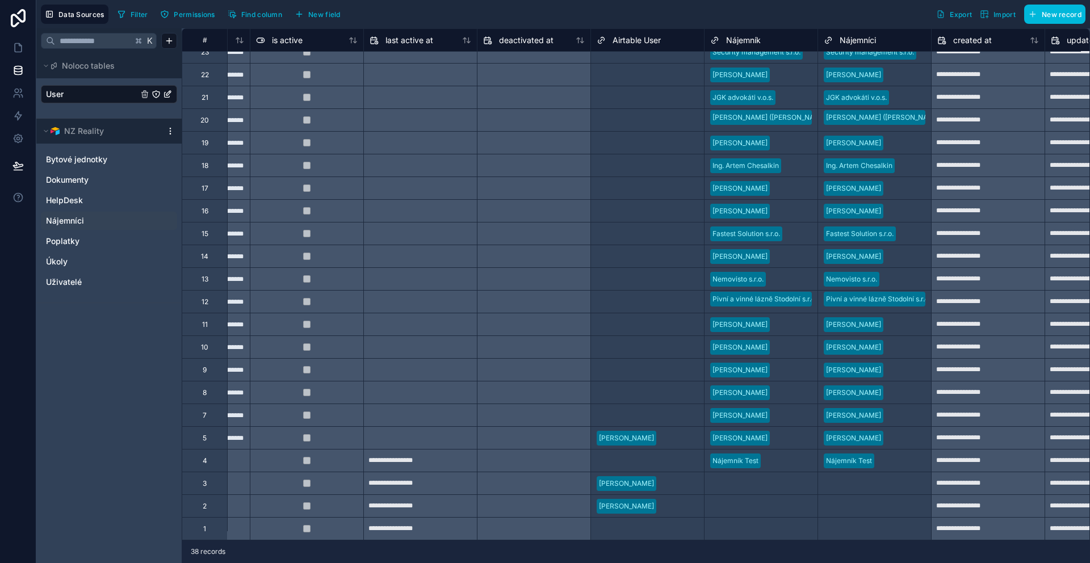
click at [870, 40] on span "Nájemníci" at bounding box center [858, 40] width 36 height 11
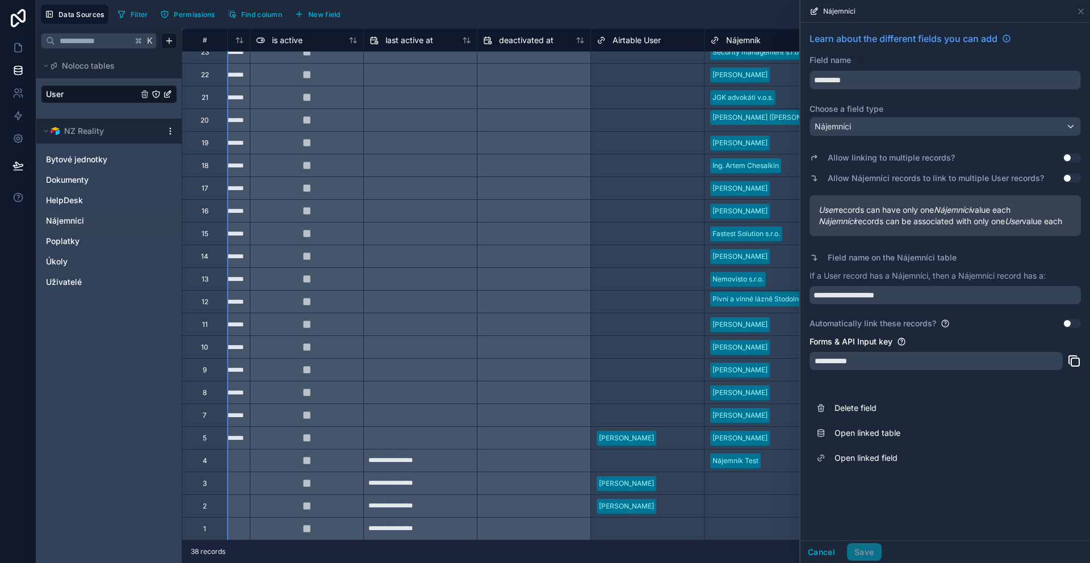
click at [739, 20] on div "Filter Permissions Find column New field Export Import New record" at bounding box center [599, 14] width 973 height 19
click at [1082, 10] on icon at bounding box center [1081, 11] width 5 height 5
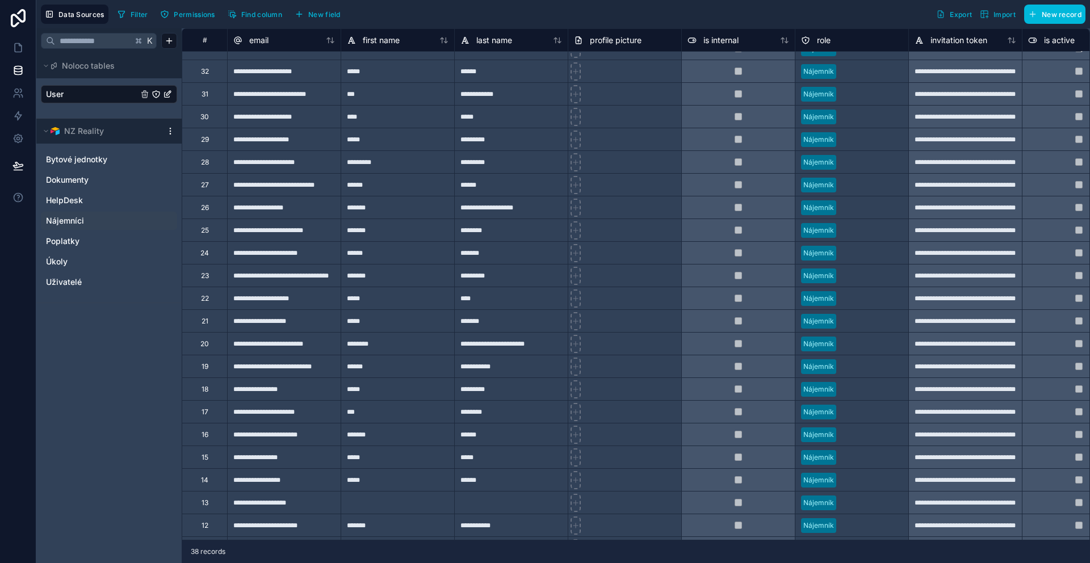
scroll to position [383, 0]
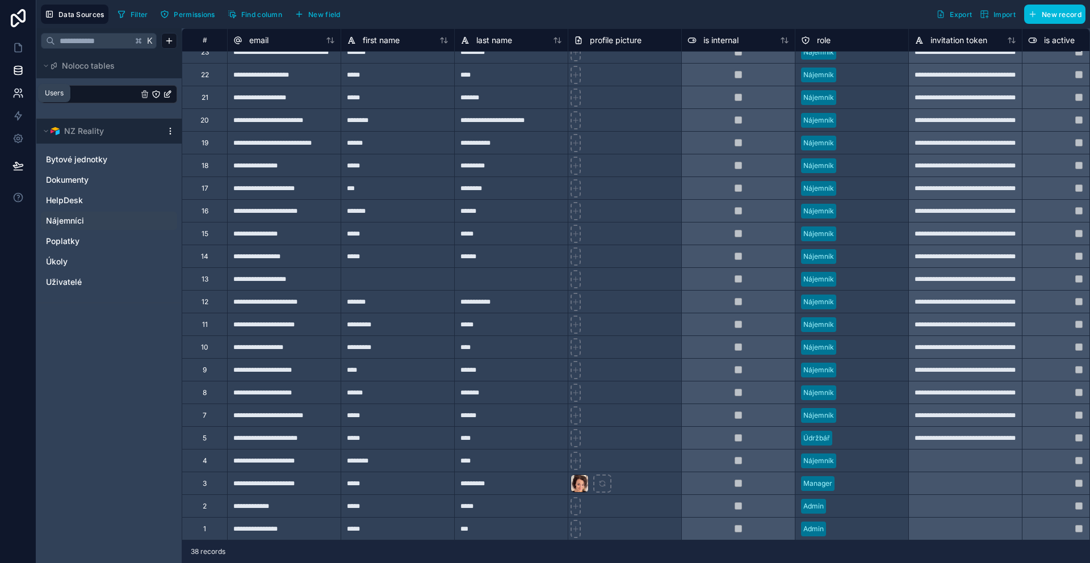
click at [26, 97] on link at bounding box center [18, 93] width 36 height 23
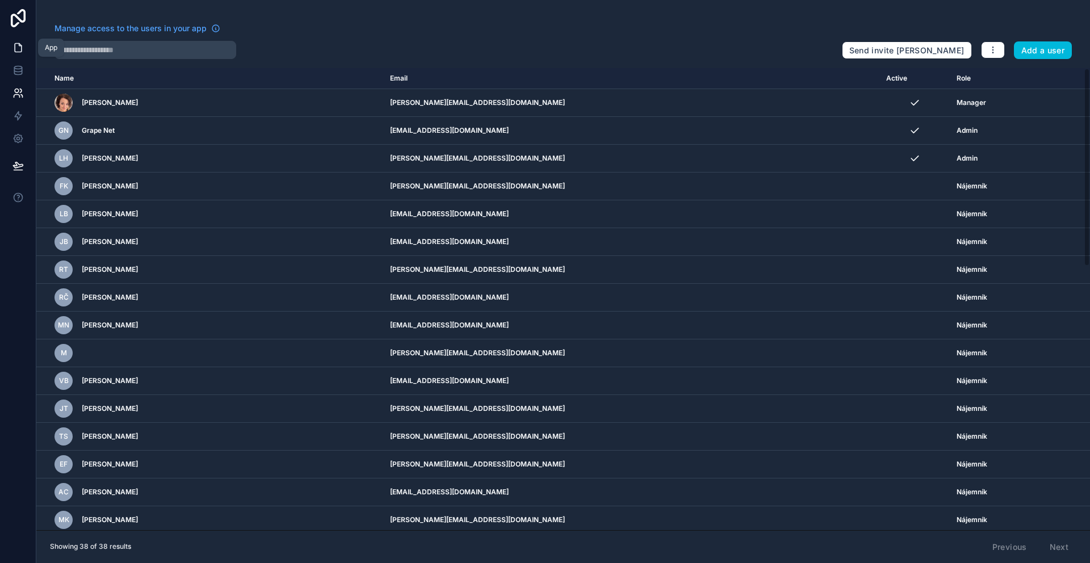
click at [18, 52] on icon at bounding box center [17, 47] width 11 height 11
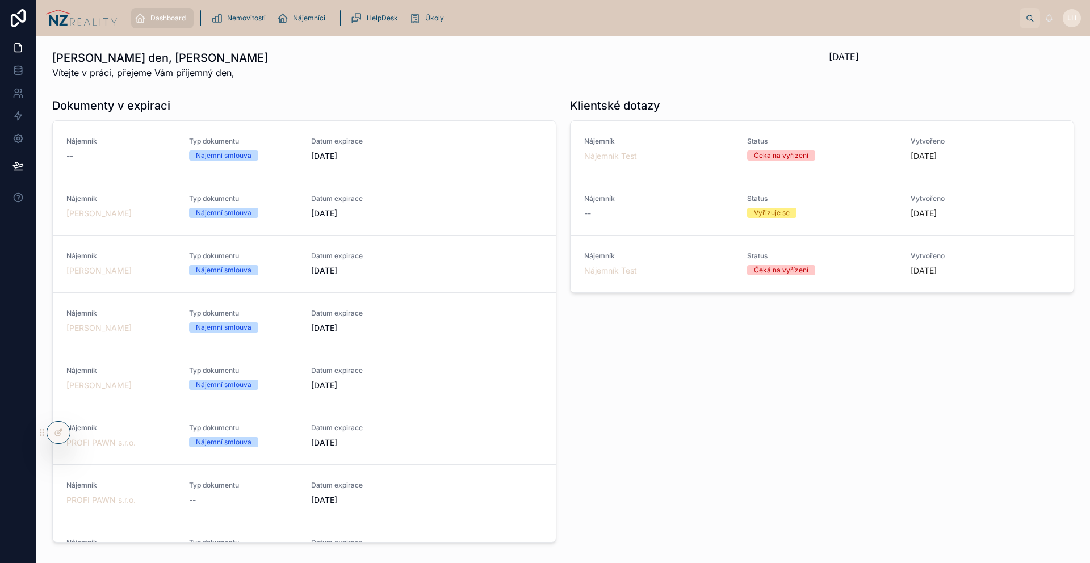
click at [55, 428] on icon at bounding box center [58, 432] width 9 height 9
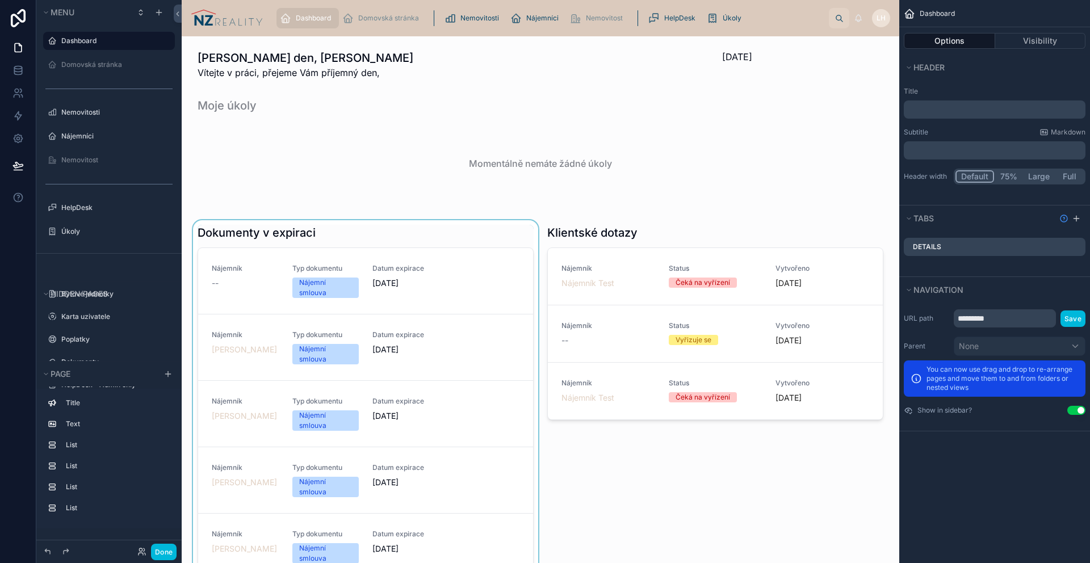
click at [291, 229] on div at bounding box center [366, 449] width 350 height 459
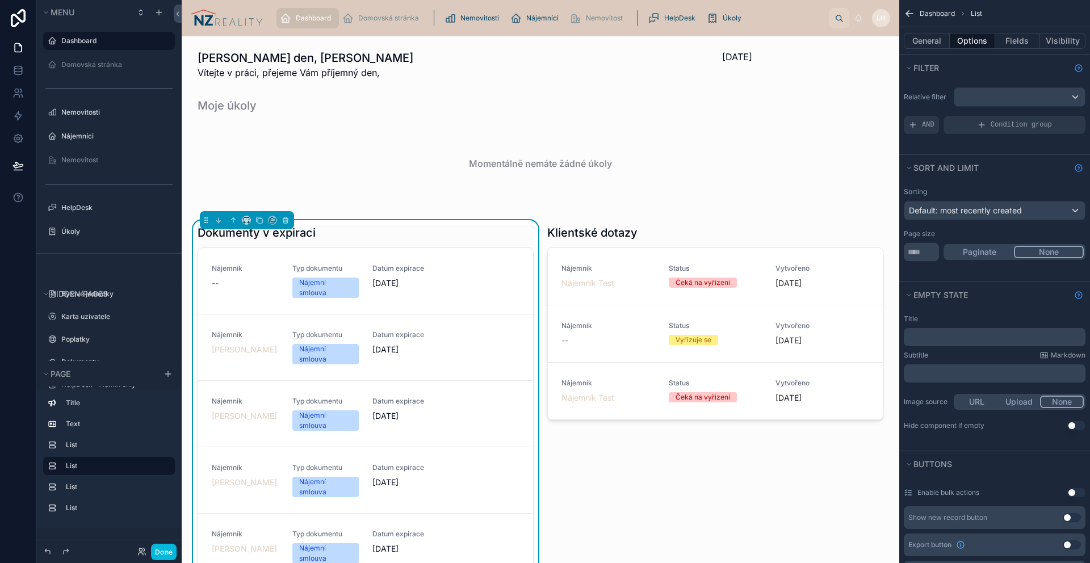
click at [920, 120] on div "AND" at bounding box center [921, 125] width 35 height 18
click at [0, 0] on div "scrollable content" at bounding box center [0, 0] width 0 height 0
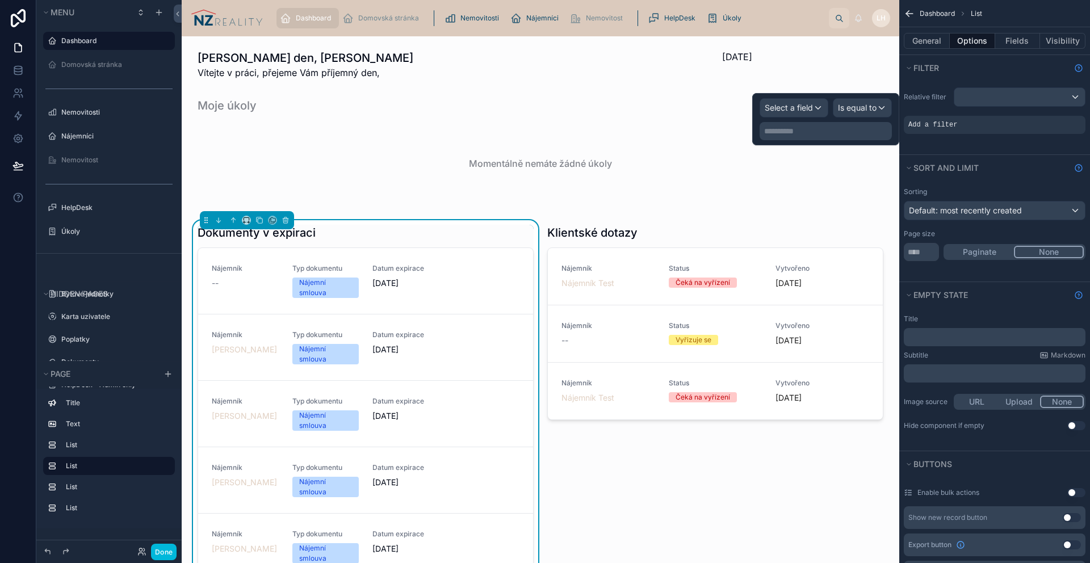
click at [815, 121] on div "**********" at bounding box center [826, 119] width 132 height 42
click at [785, 103] on span "Select a field" at bounding box center [789, 108] width 48 height 10
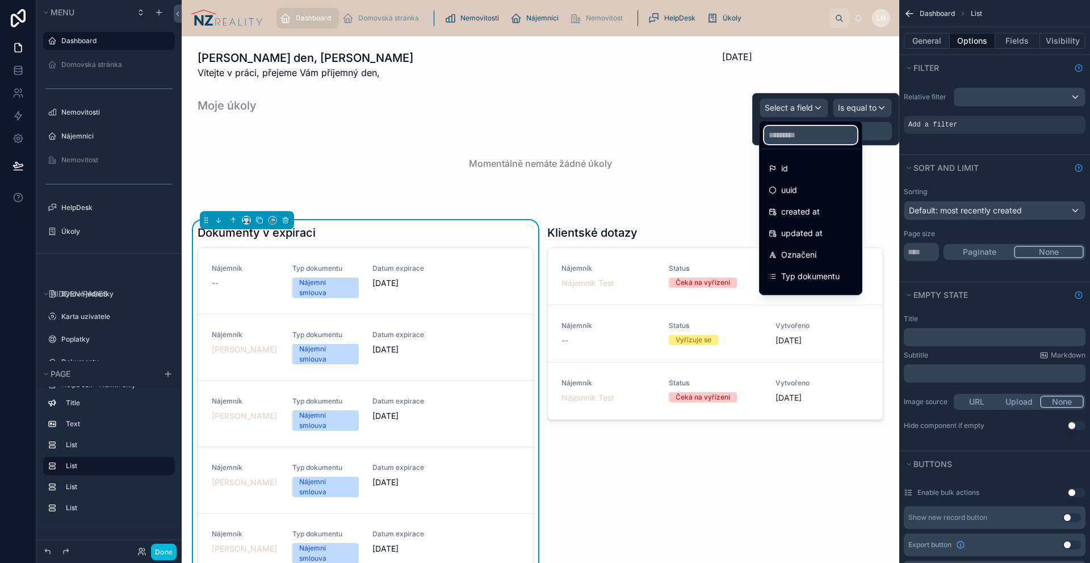
click at [794, 133] on input "text" at bounding box center [810, 135] width 93 height 18
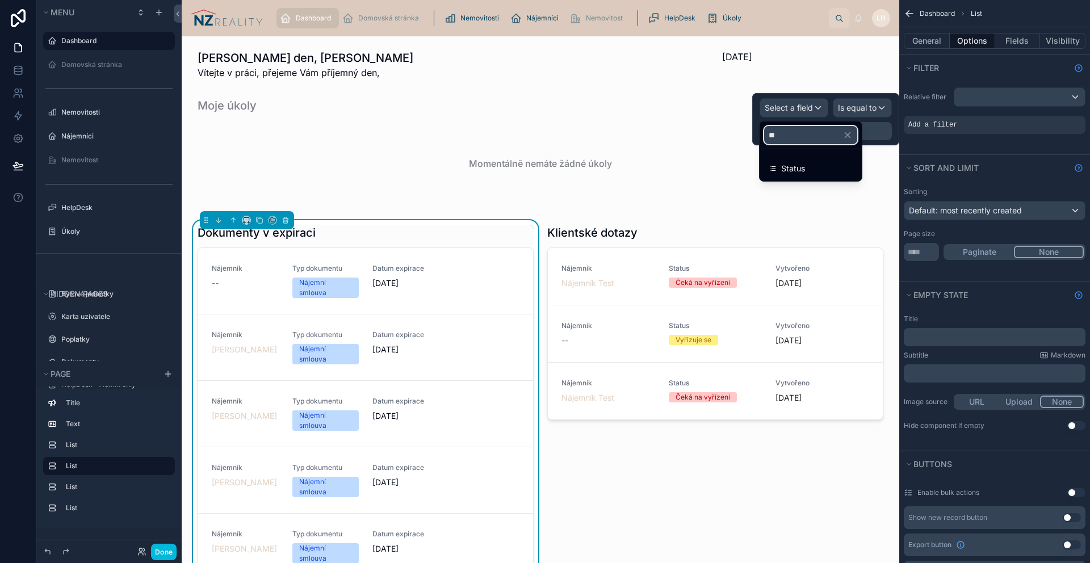
type input "***"
click at [811, 162] on div "Status" at bounding box center [811, 169] width 84 height 14
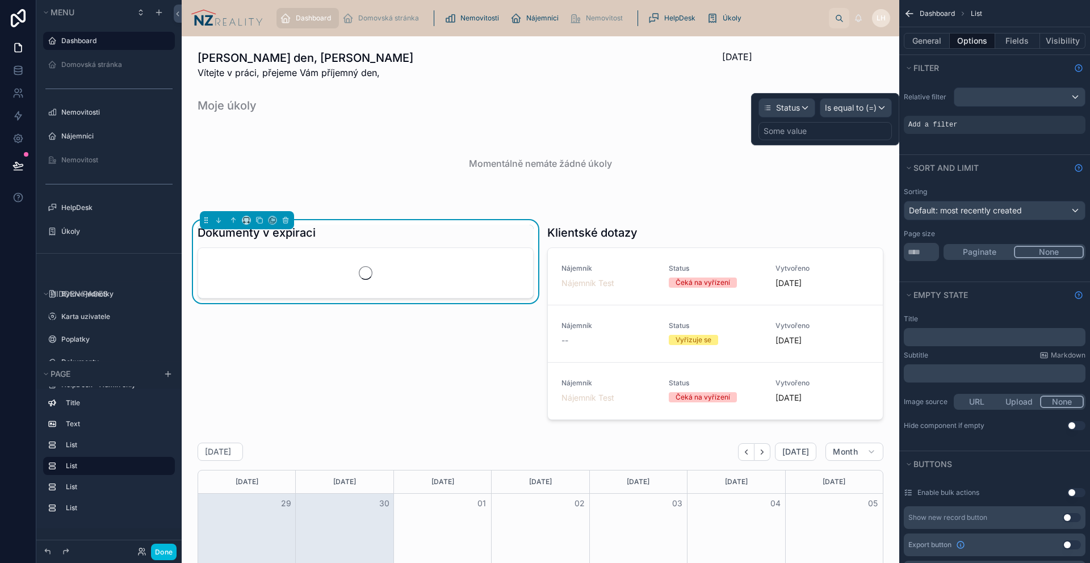
click at [849, 124] on div "Some value" at bounding box center [824, 131] width 133 height 18
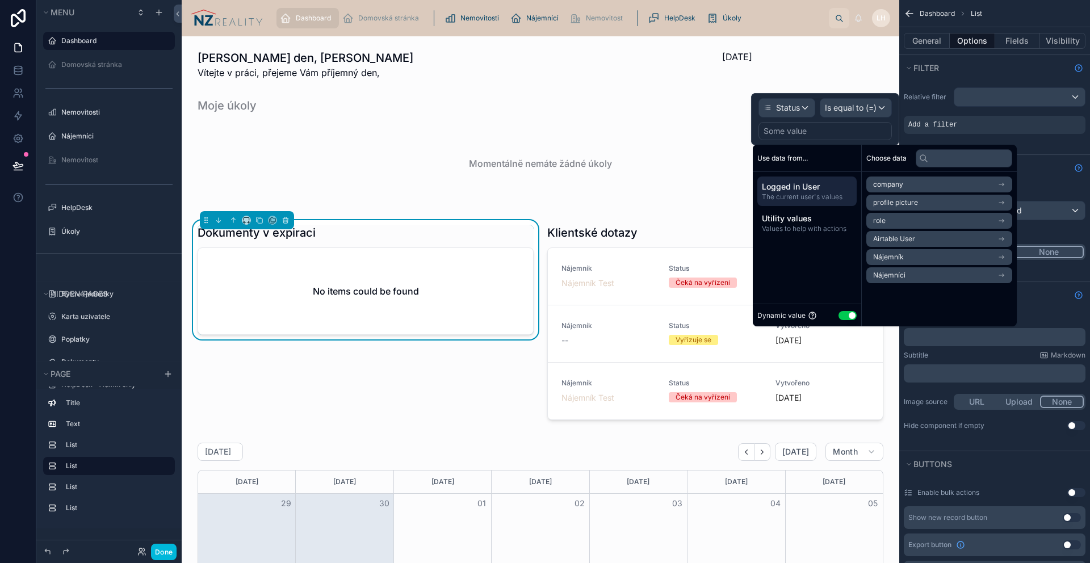
click at [854, 311] on button "Use setting" at bounding box center [848, 315] width 18 height 9
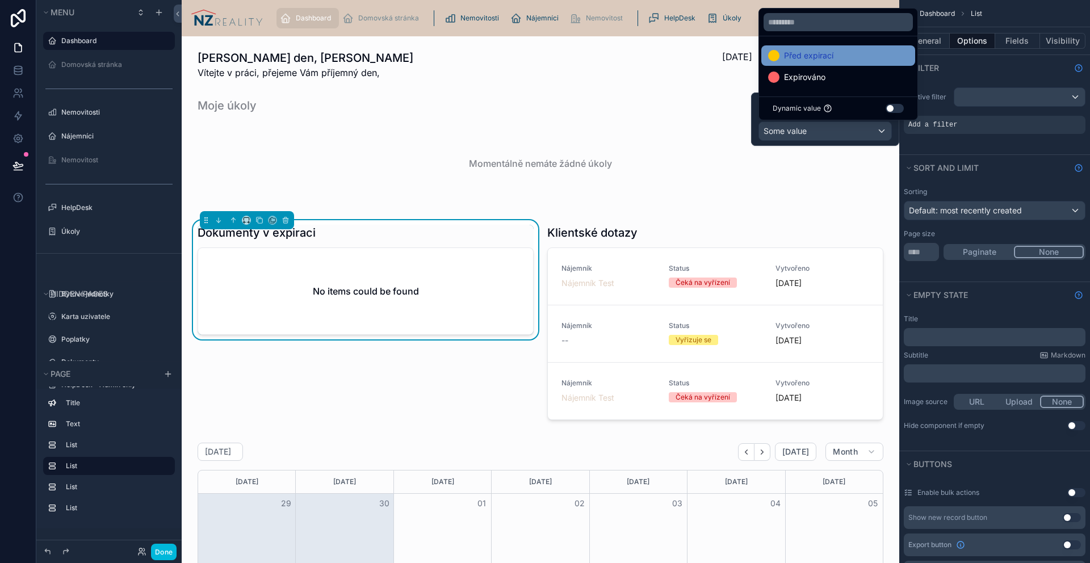
click at [811, 59] on span "Před expirací" at bounding box center [808, 56] width 49 height 14
click at [1021, 145] on div "Relative filter Status is equal to (=) Před expirací" at bounding box center [994, 118] width 191 height 74
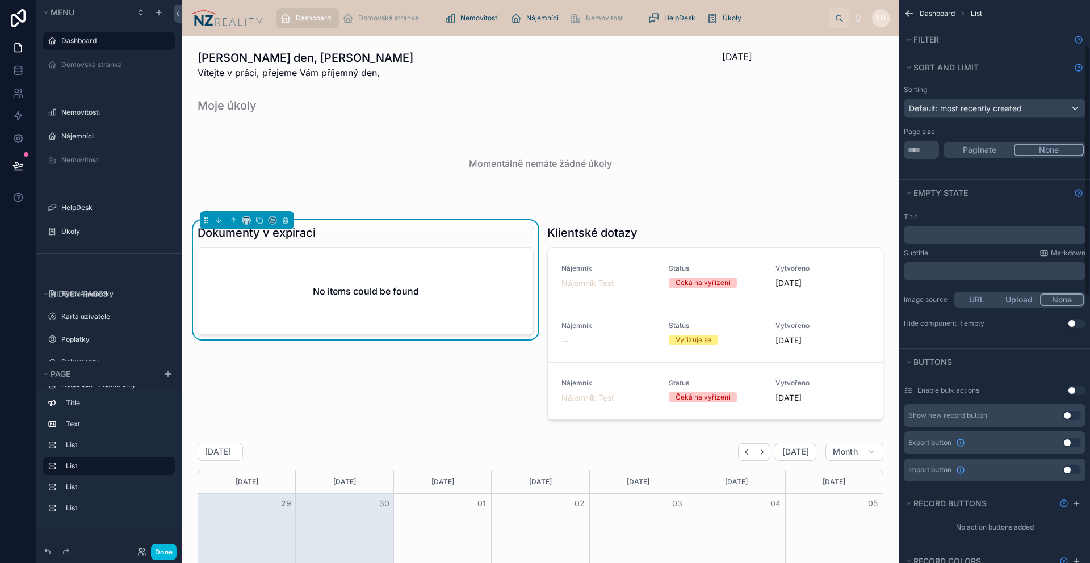
scroll to position [103, 0]
click at [965, 233] on p "﻿" at bounding box center [995, 234] width 175 height 9
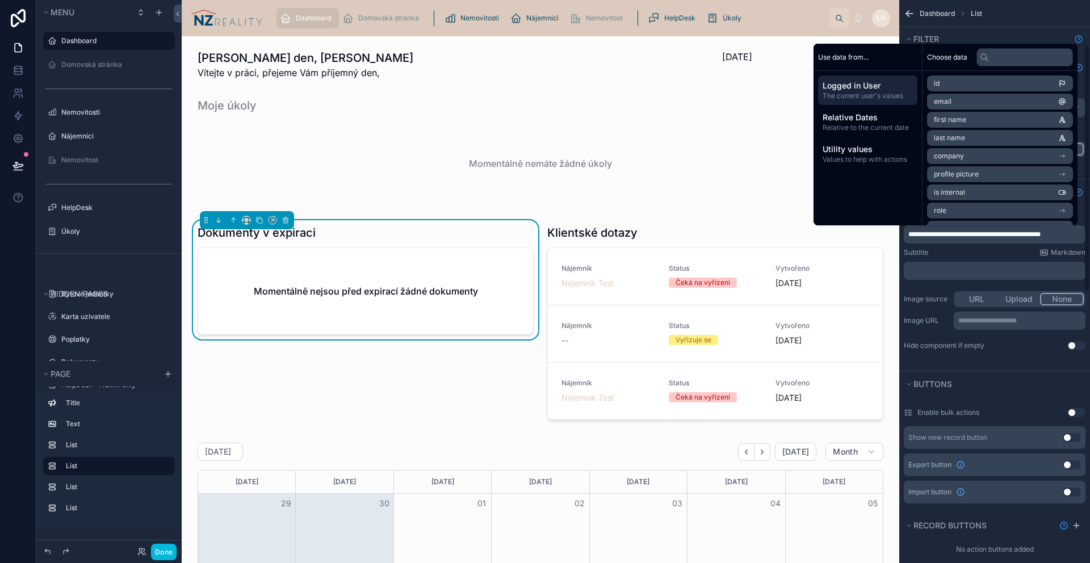
click at [979, 250] on div "Subtitle Markdown" at bounding box center [995, 252] width 182 height 9
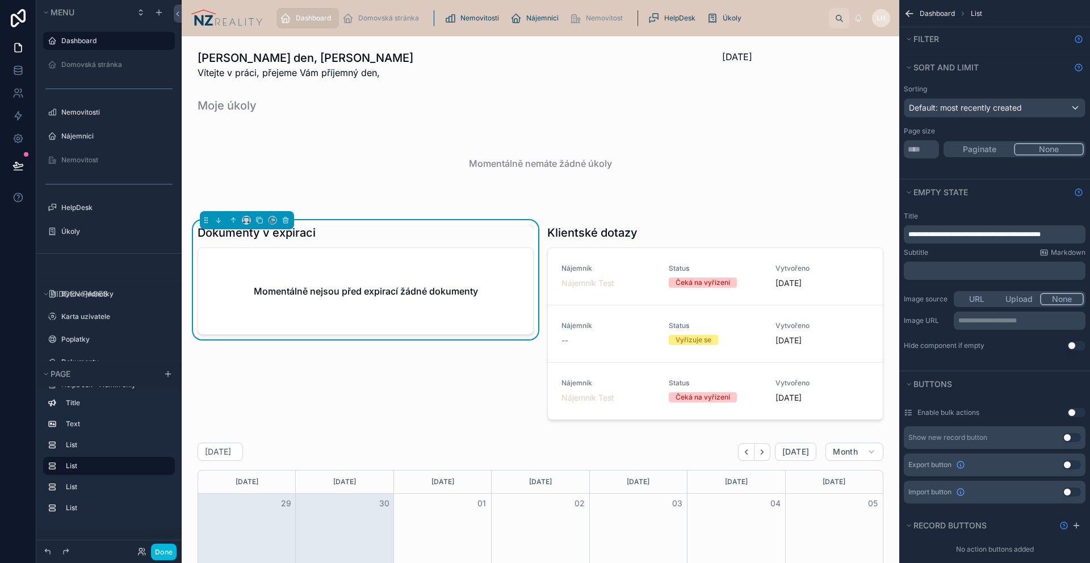
click at [116, 42] on label "Dashboard" at bounding box center [114, 40] width 107 height 9
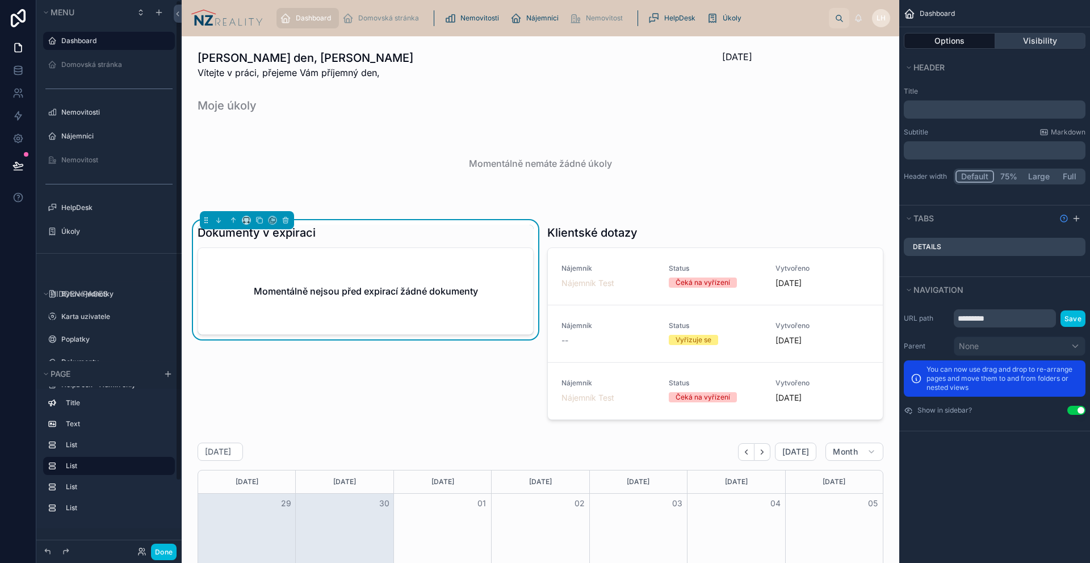
click at [1051, 47] on button "Visibility" at bounding box center [1040, 41] width 91 height 16
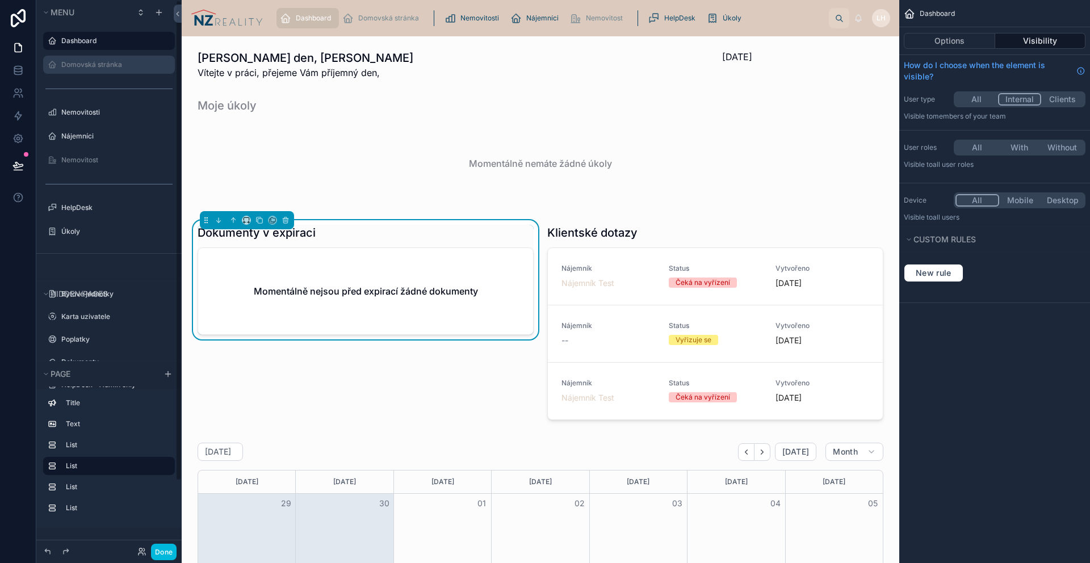
click at [100, 69] on div "Domovská stránka" at bounding box center [116, 64] width 111 height 9
click at [105, 63] on label "Domovská stránka" at bounding box center [114, 64] width 107 height 9
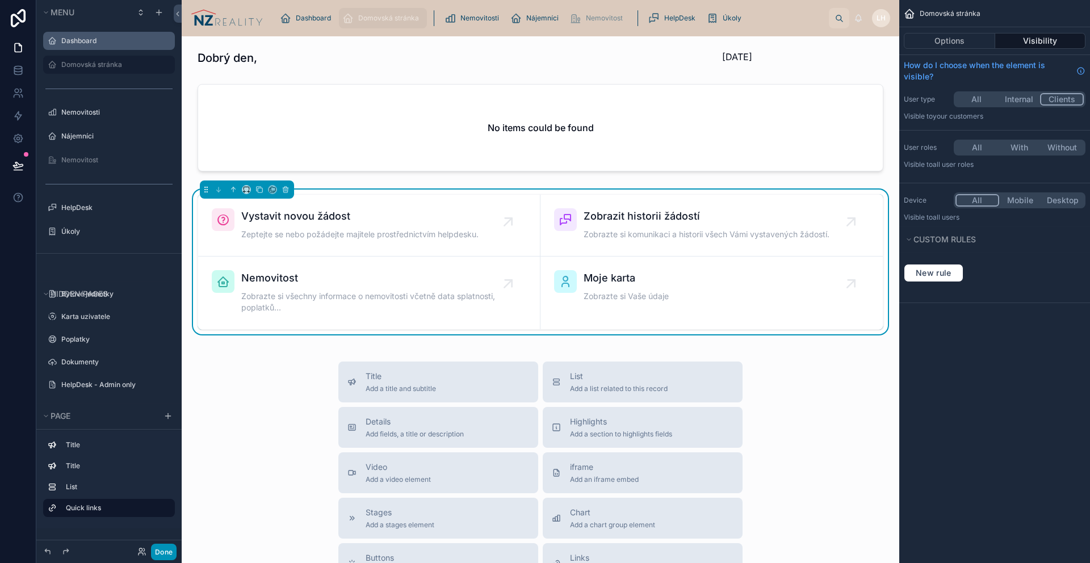
click at [167, 554] on button "Done" at bounding box center [164, 552] width 26 height 16
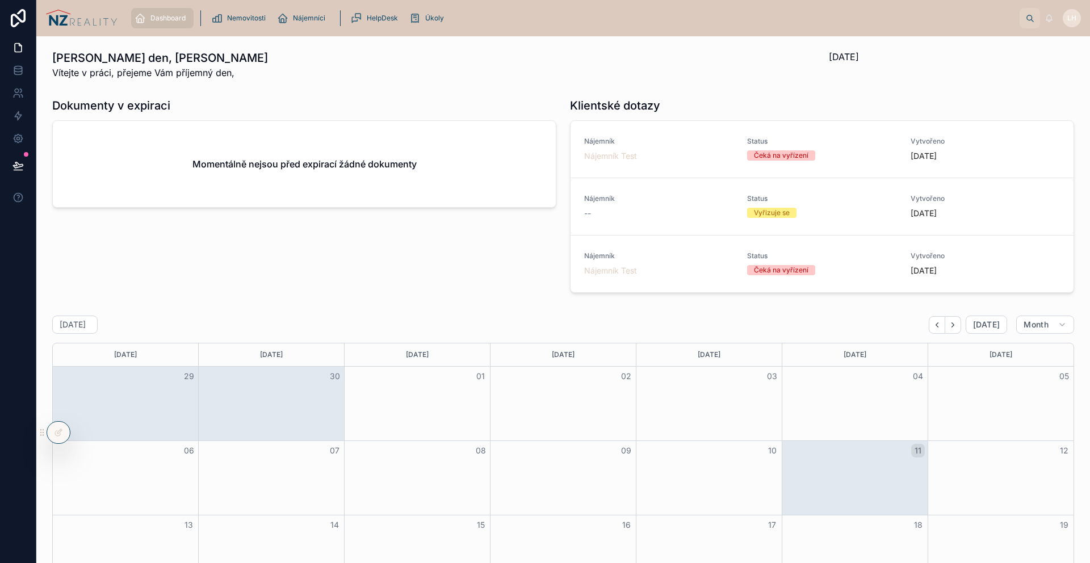
click at [0, 0] on icon at bounding box center [0, 0] width 0 height 0
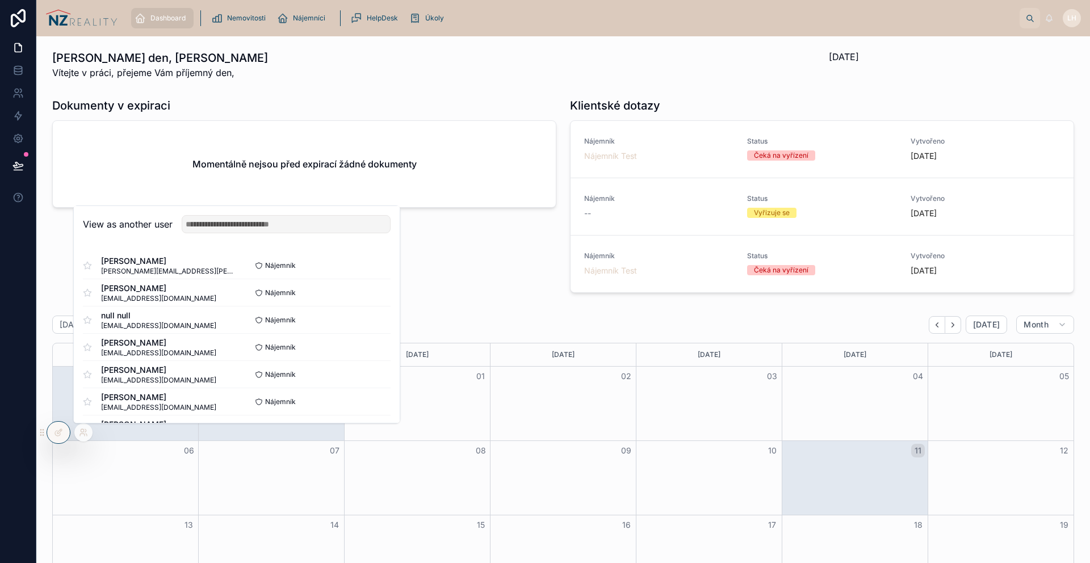
click at [0, 0] on button "Select" at bounding box center [0, 0] width 0 height 0
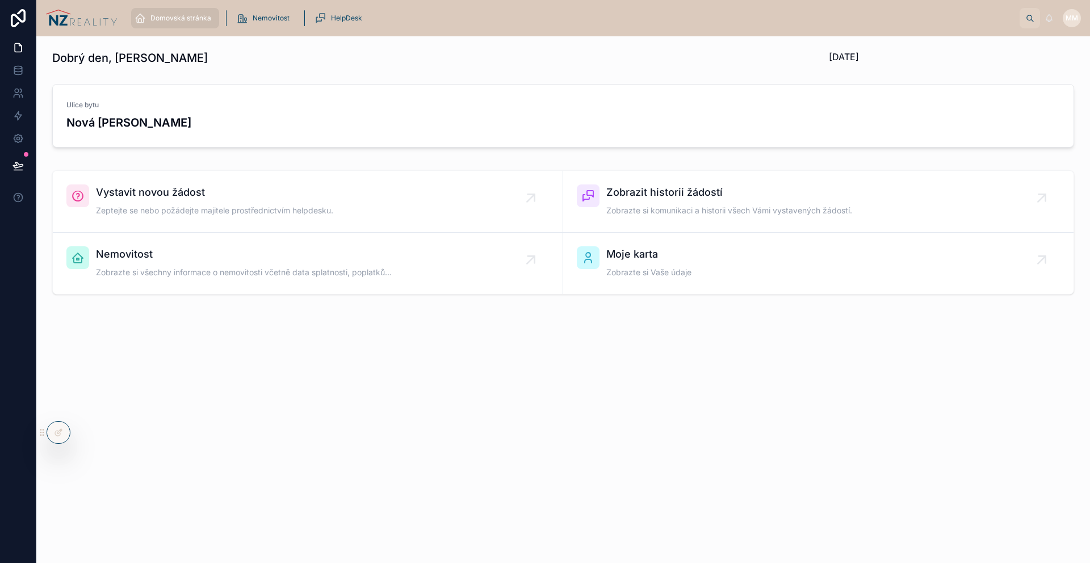
click at [176, 108] on span "Ulice bytu" at bounding box center [563, 104] width 994 height 9
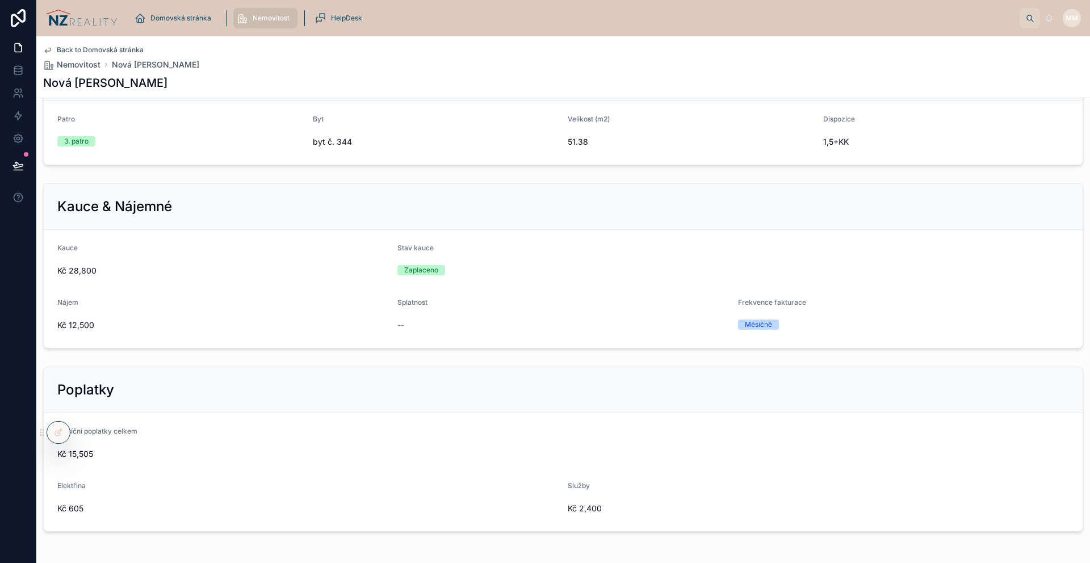
scroll to position [183, 0]
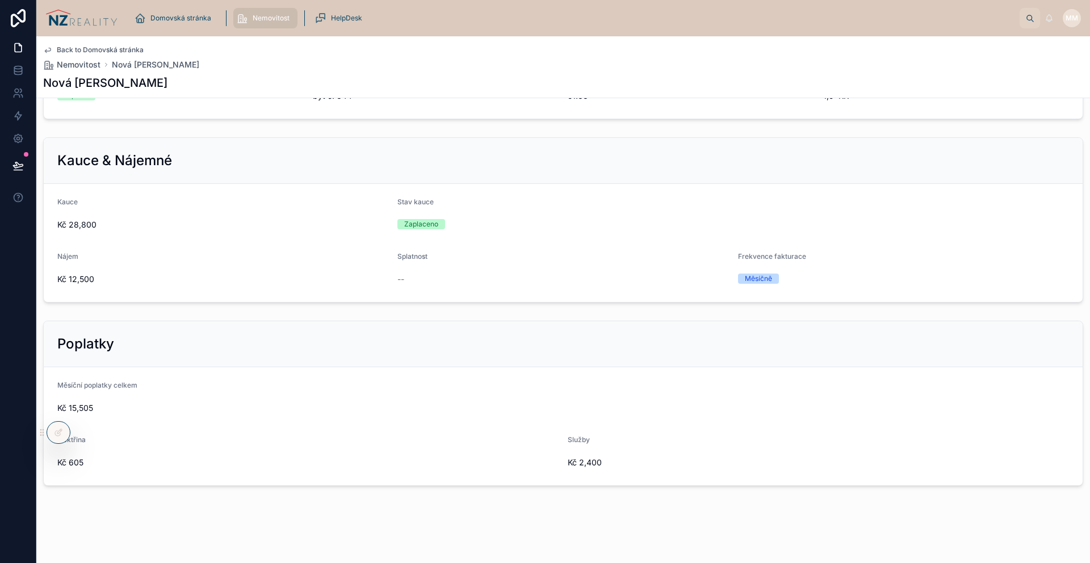
click at [73, 227] on span "Kč 28,800" at bounding box center [222, 224] width 331 height 11
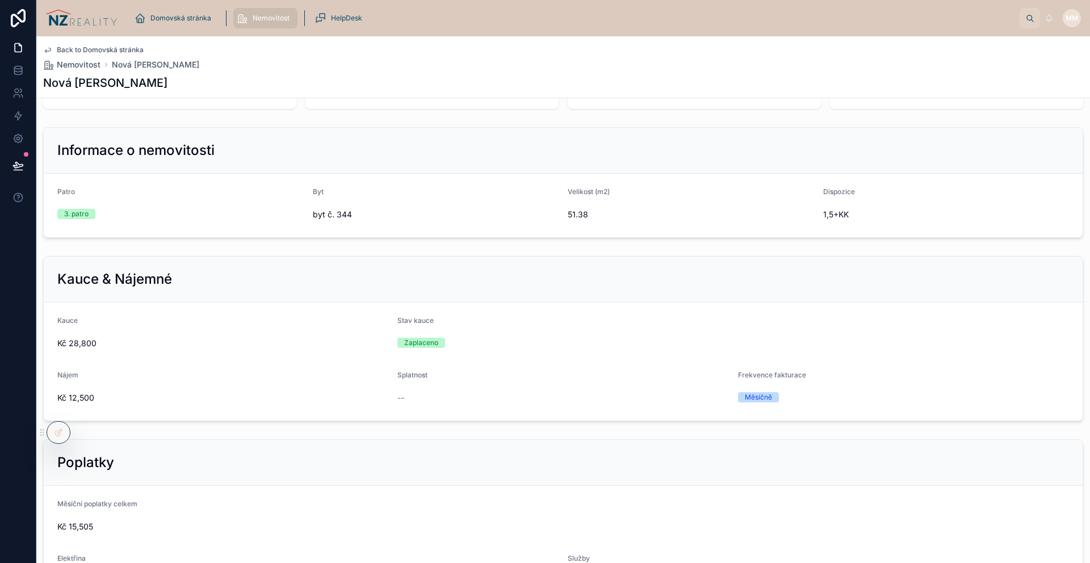
scroll to position [0, 0]
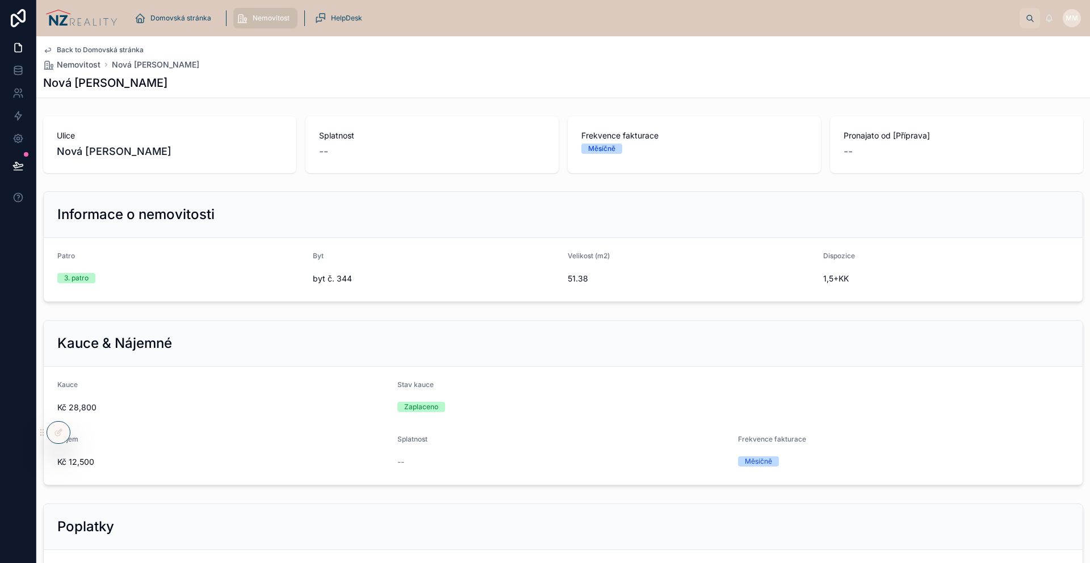
click at [91, 50] on span "Back to Domovská stránka" at bounding box center [100, 49] width 87 height 9
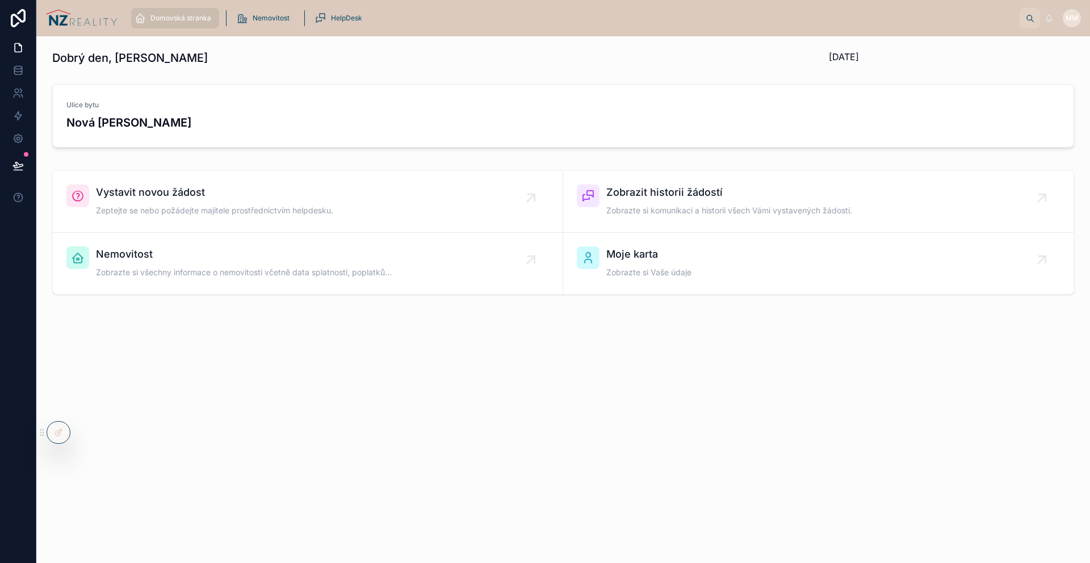
click at [263, 195] on span "Vystavit novou žádost" at bounding box center [214, 193] width 237 height 16
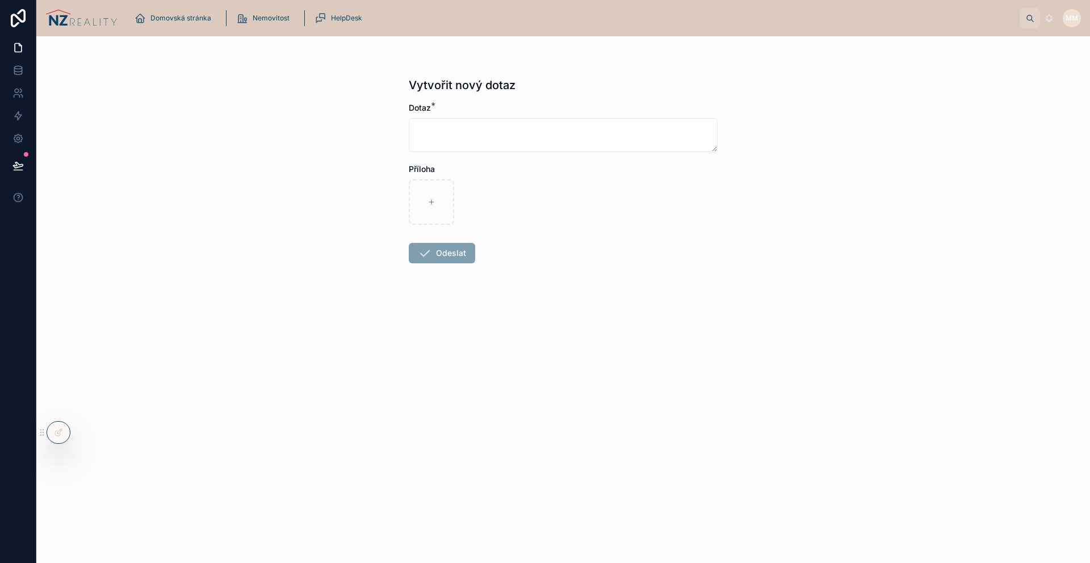
click at [92, 25] on img at bounding box center [81, 18] width 72 height 18
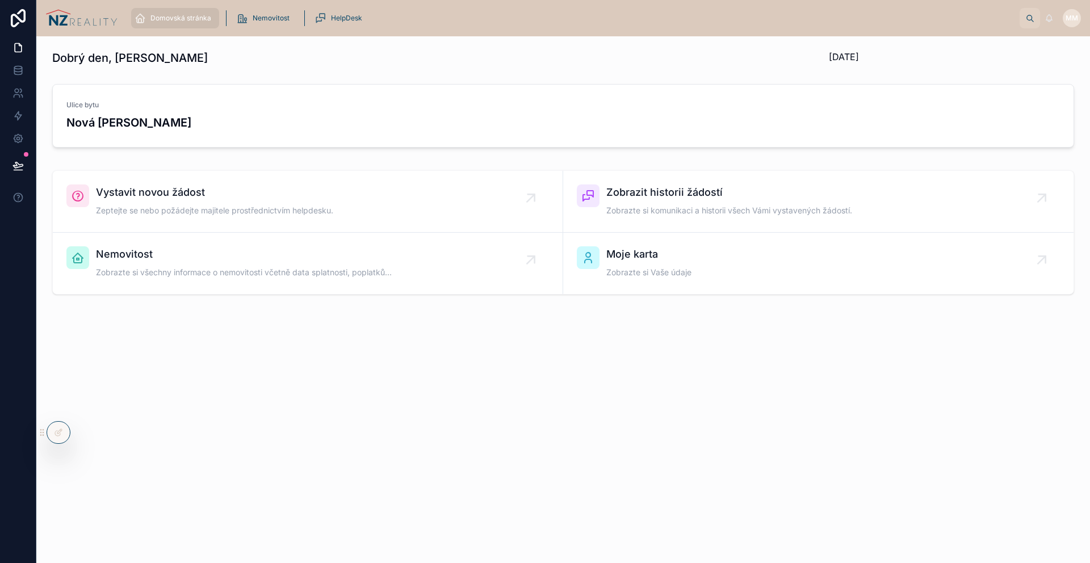
click at [263, 267] on span "Zobrazte si všechny informace o nemovitosti včetně data splatnosti, poplatků..." at bounding box center [244, 272] width 296 height 11
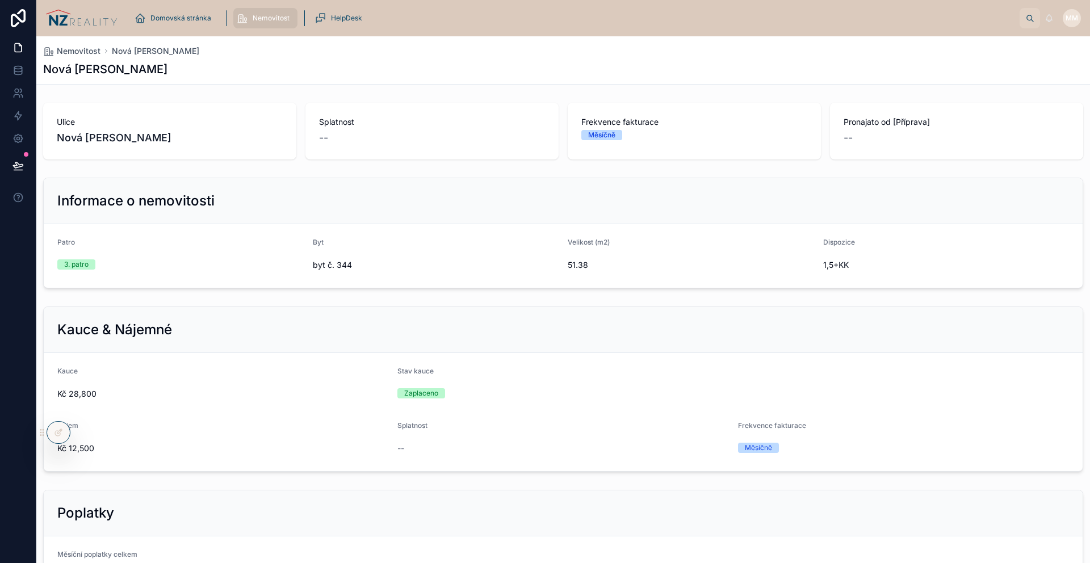
click at [85, 11] on img at bounding box center [81, 18] width 72 height 18
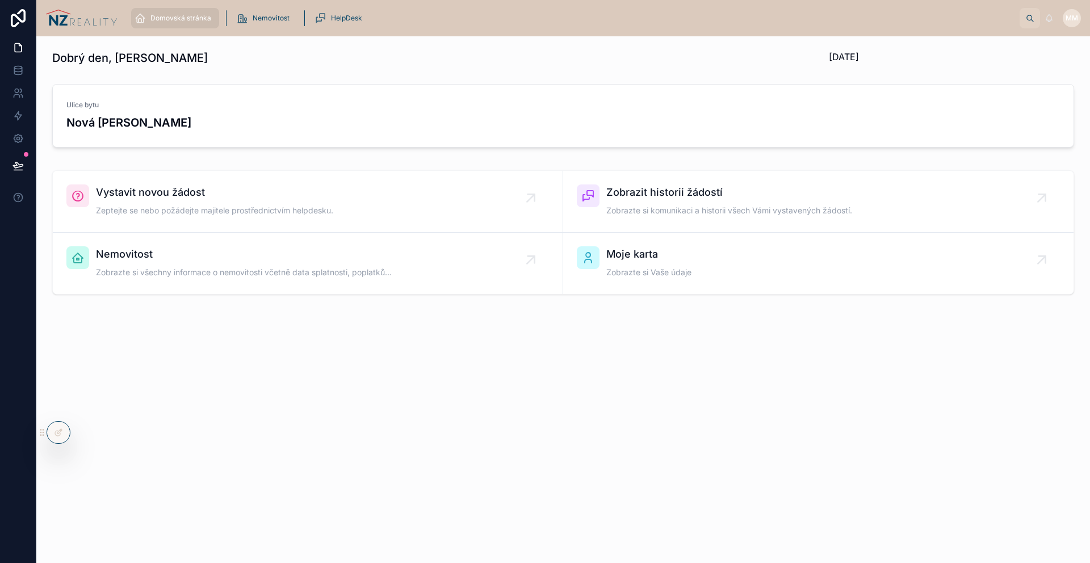
click at [723, 262] on div "Moje karta Zobrazte si Vaše údaje" at bounding box center [818, 263] width 483 height 34
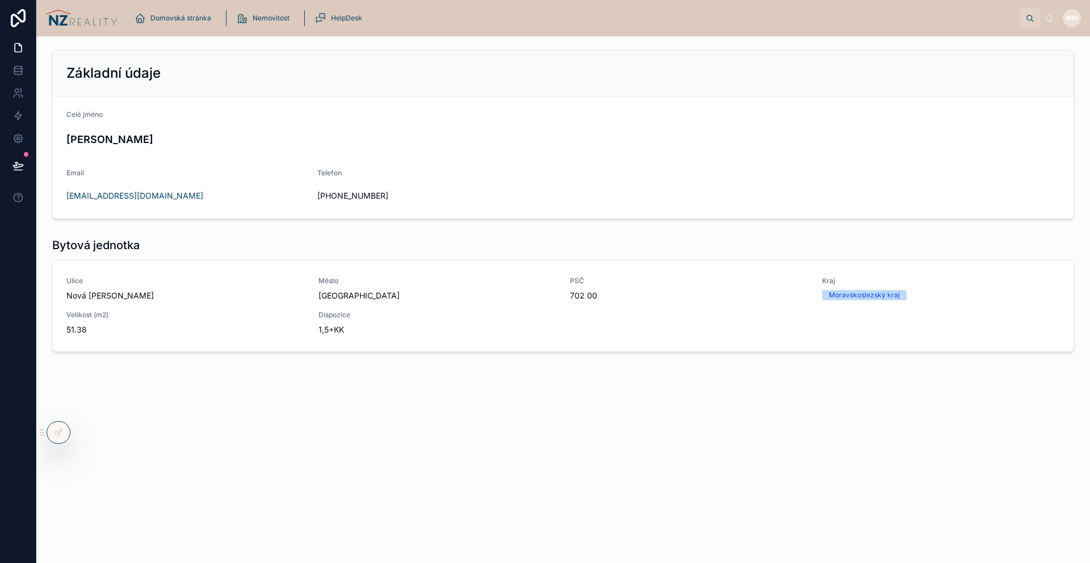
click at [0, 0] on div at bounding box center [0, 0] width 0 height 0
click at [0, 0] on icon at bounding box center [0, 0] width 0 height 0
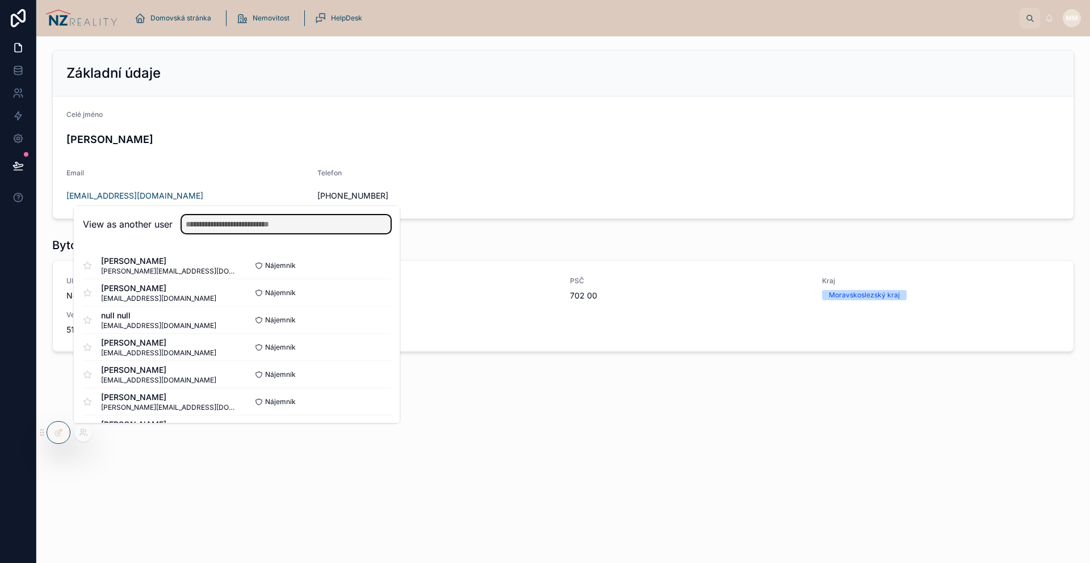
click at [245, 228] on input "text" at bounding box center [286, 224] width 209 height 18
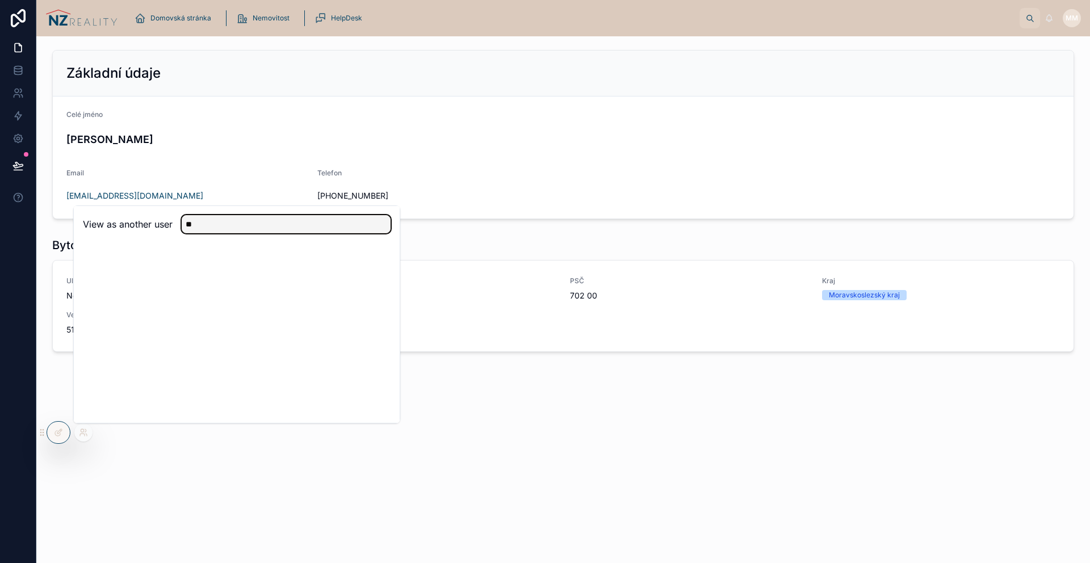
type input "*"
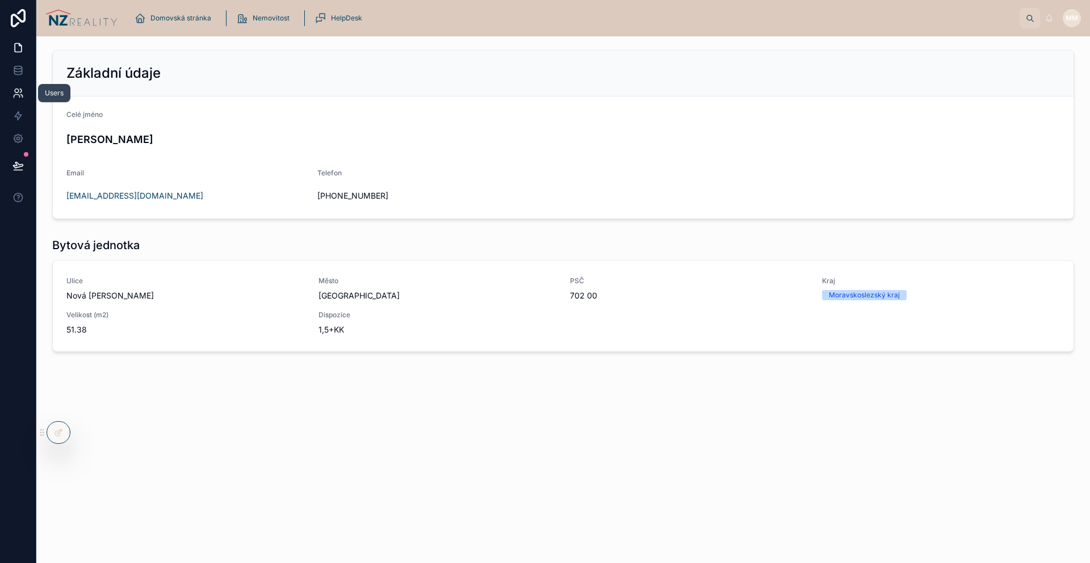
click at [31, 91] on link at bounding box center [18, 93] width 36 height 23
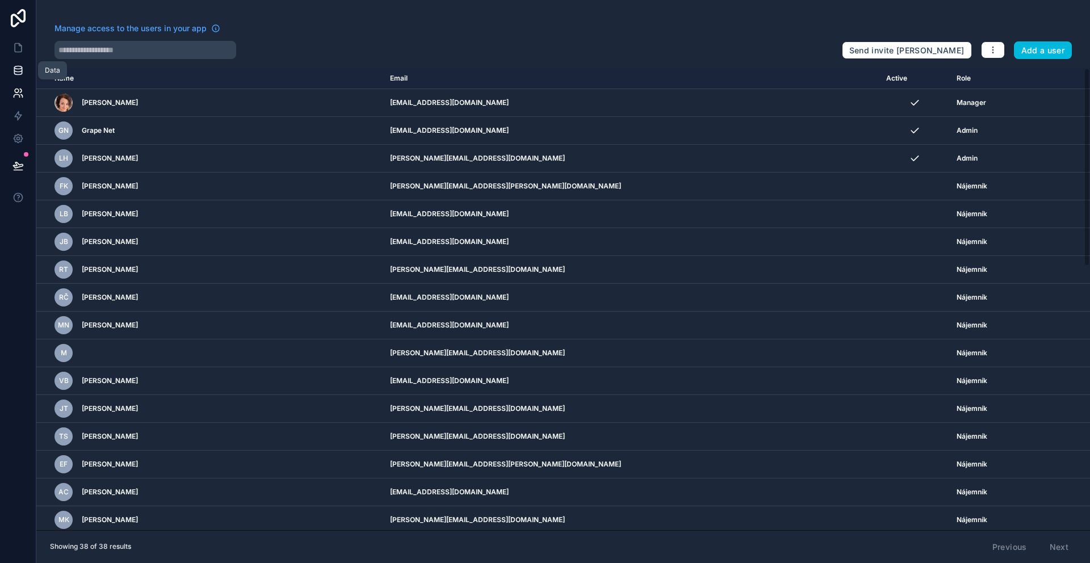
click at [27, 76] on link at bounding box center [18, 70] width 36 height 23
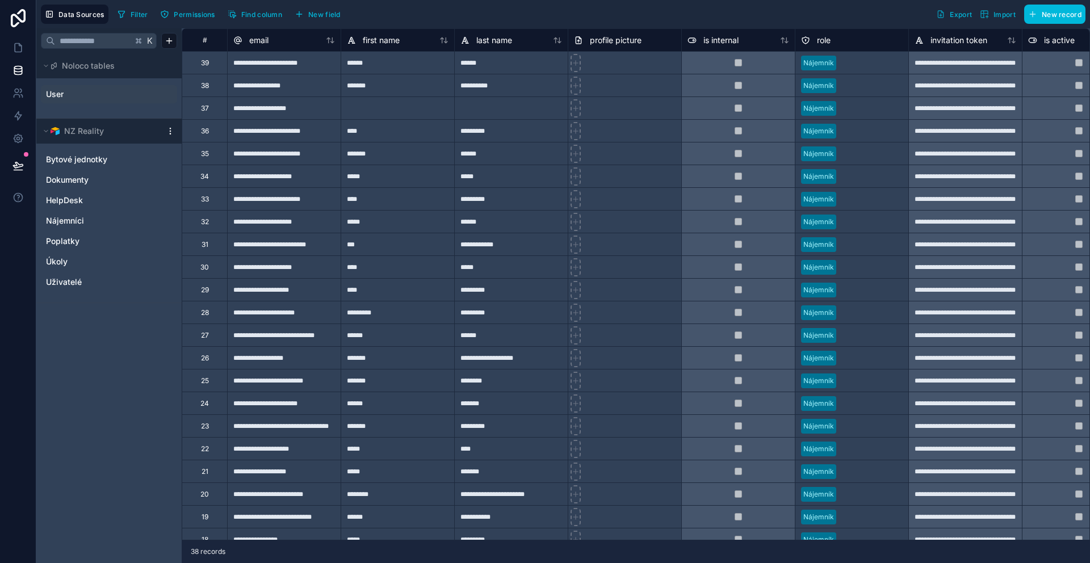
click at [103, 97] on link "User" at bounding box center [92, 94] width 92 height 11
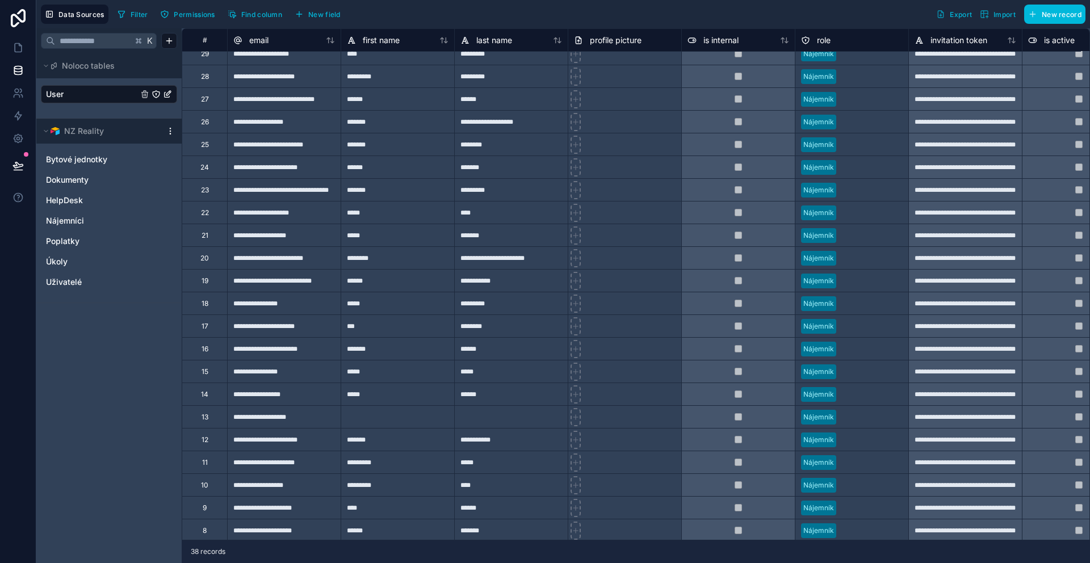
scroll to position [232, 0]
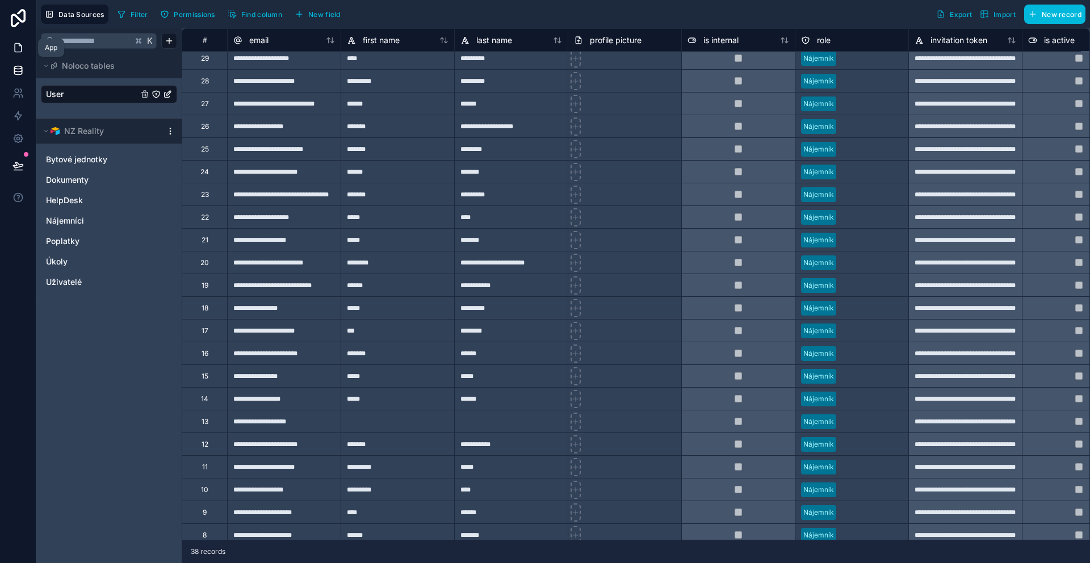
click at [15, 44] on icon at bounding box center [18, 48] width 7 height 9
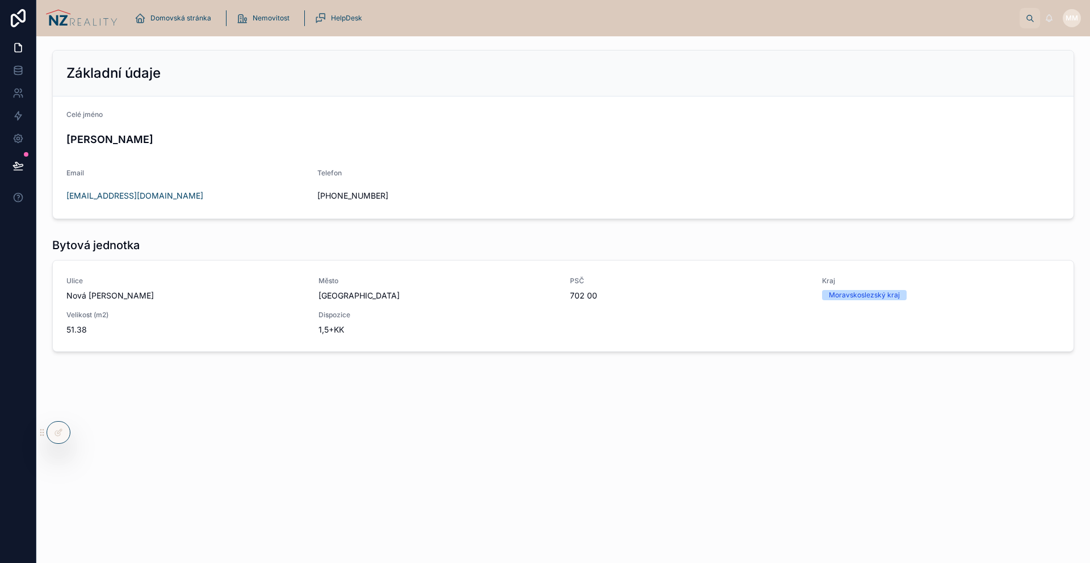
click at [0, 0] on icon at bounding box center [0, 0] width 0 height 0
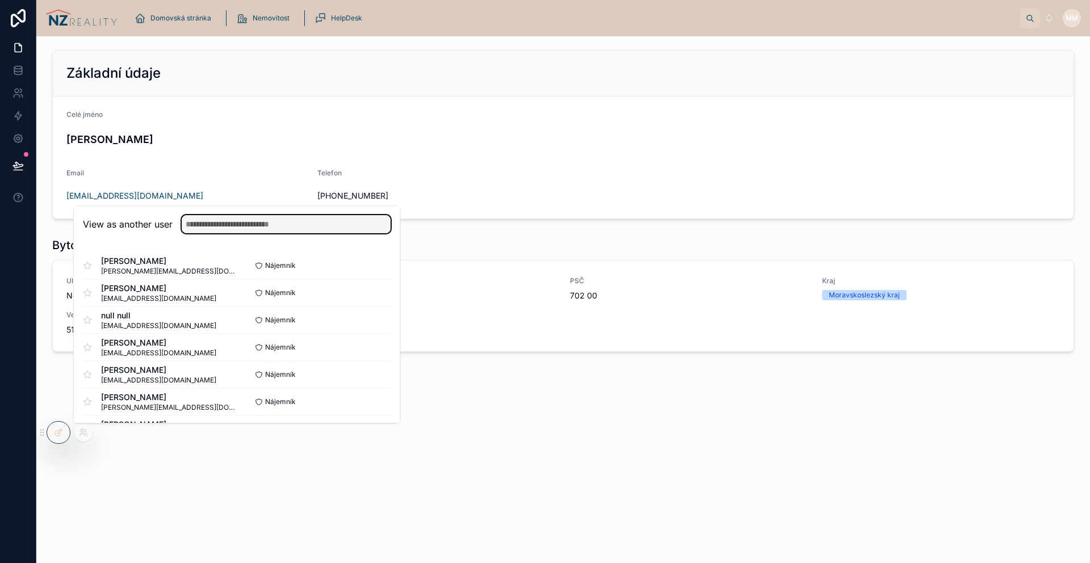
click at [248, 220] on input "text" at bounding box center [286, 224] width 209 height 18
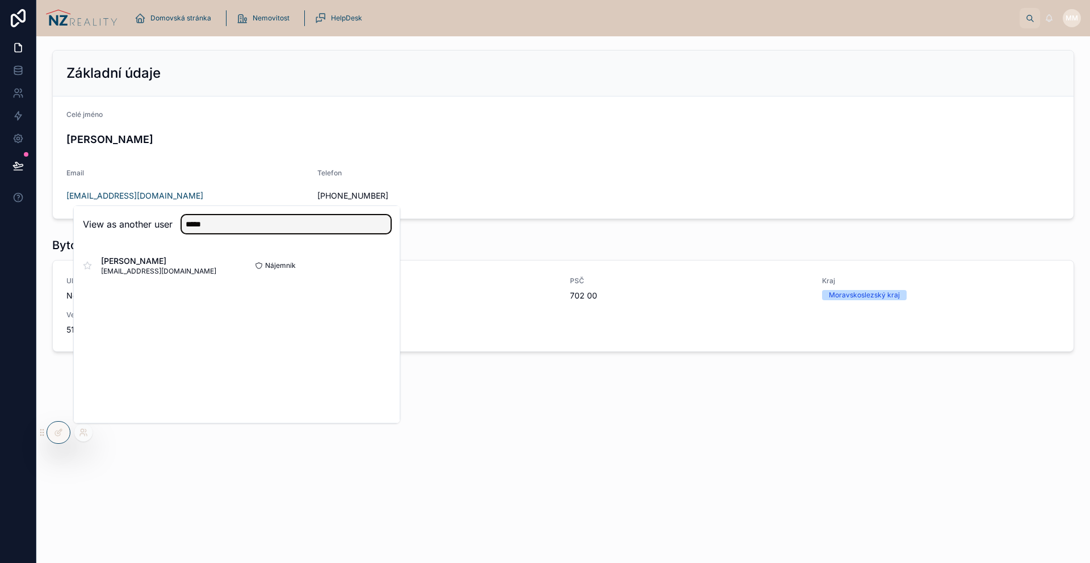
type input "*****"
click at [0, 0] on button "Select" at bounding box center [0, 0] width 0 height 0
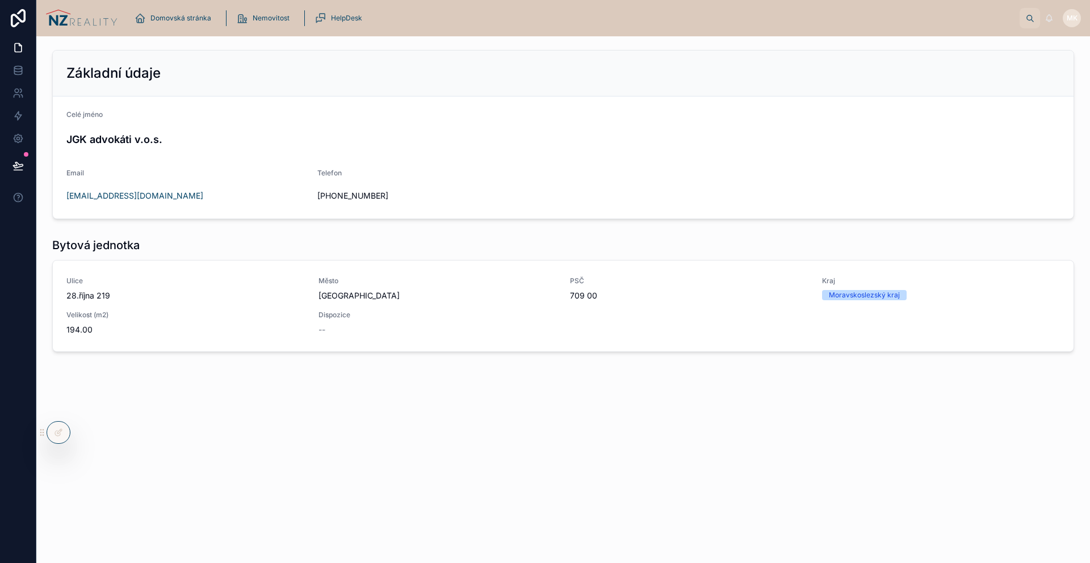
click at [96, 20] on img at bounding box center [81, 18] width 72 height 18
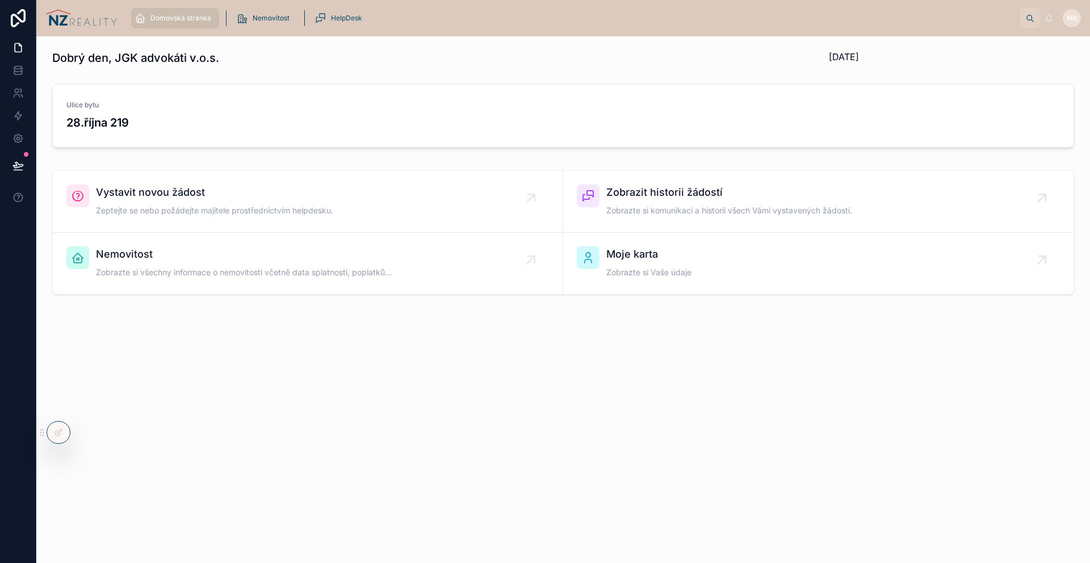
click at [305, 266] on div "Nemovitost Zobrazte si všechny informace o nemovitosti včetně data splatnosti, …" at bounding box center [244, 263] width 296 height 34
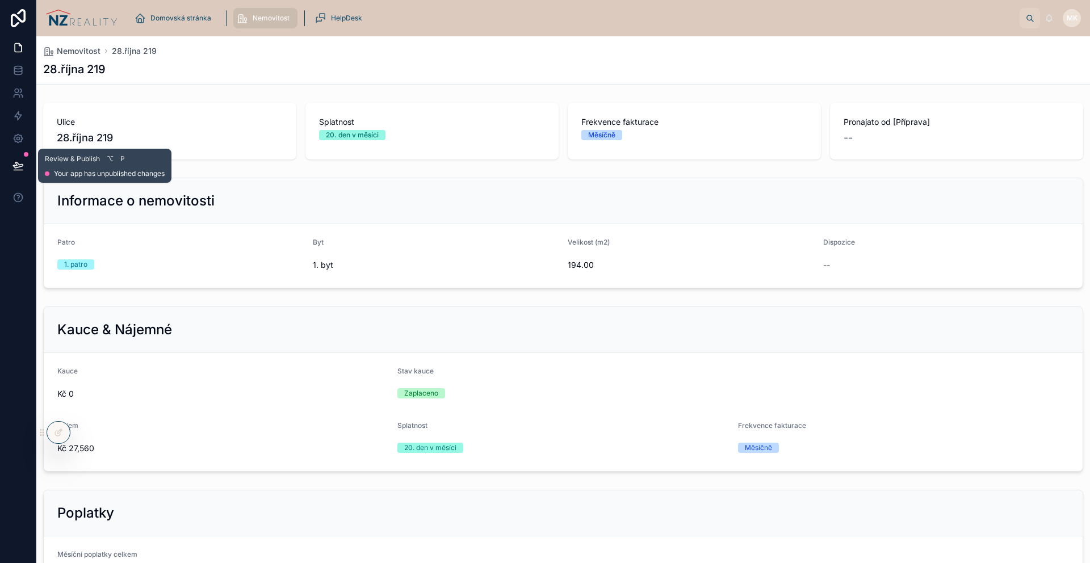
click at [27, 166] on button at bounding box center [18, 166] width 25 height 32
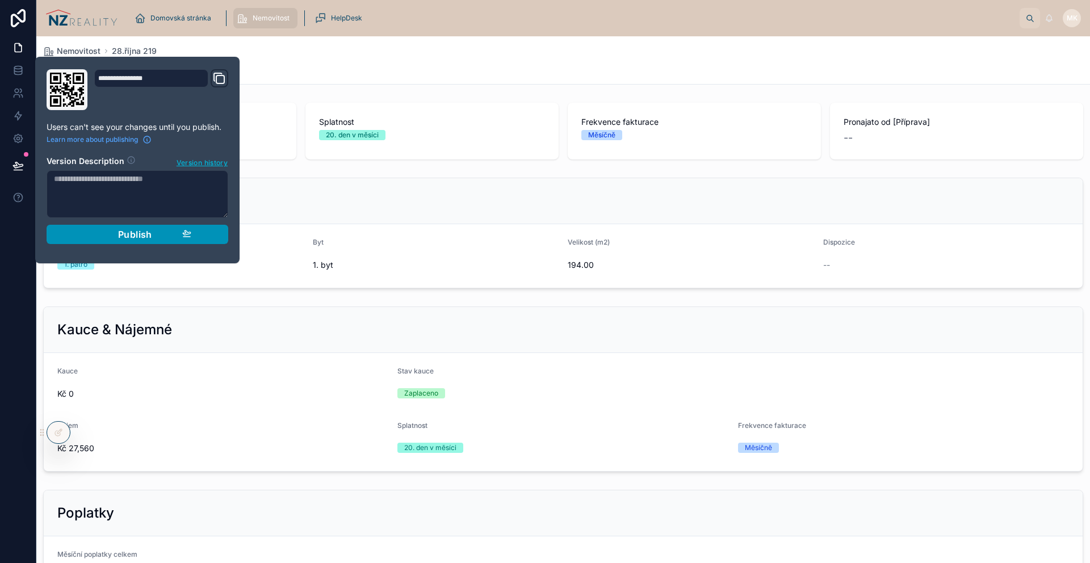
click at [108, 234] on div "Publish" at bounding box center [137, 234] width 108 height 11
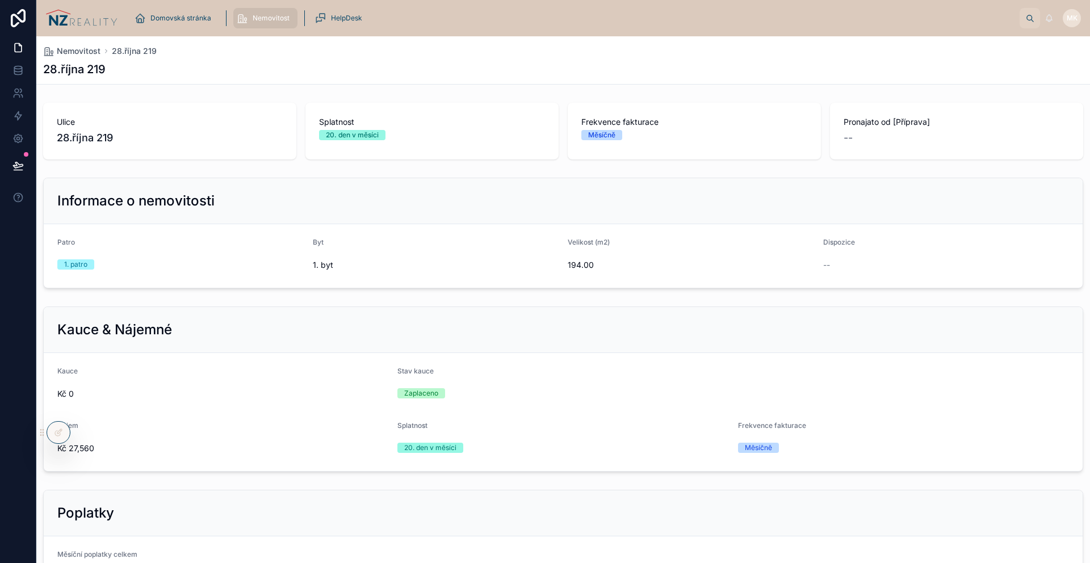
click at [325, 73] on div "28.října 219" at bounding box center [563, 69] width 1040 height 16
click at [190, 19] on span "Domovská stránka" at bounding box center [180, 18] width 61 height 9
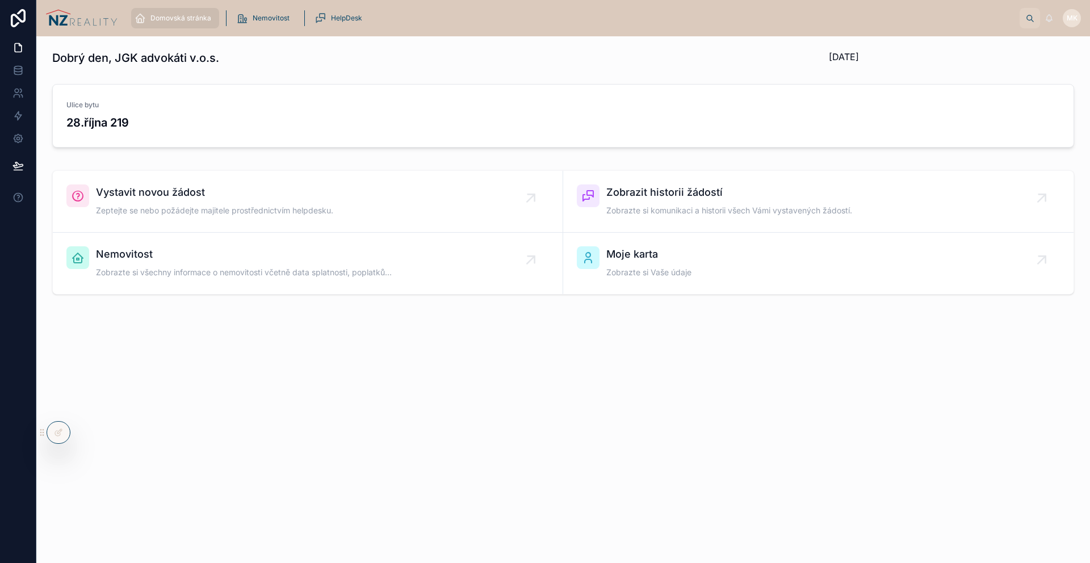
click at [0, 0] on icon at bounding box center [0, 0] width 0 height 0
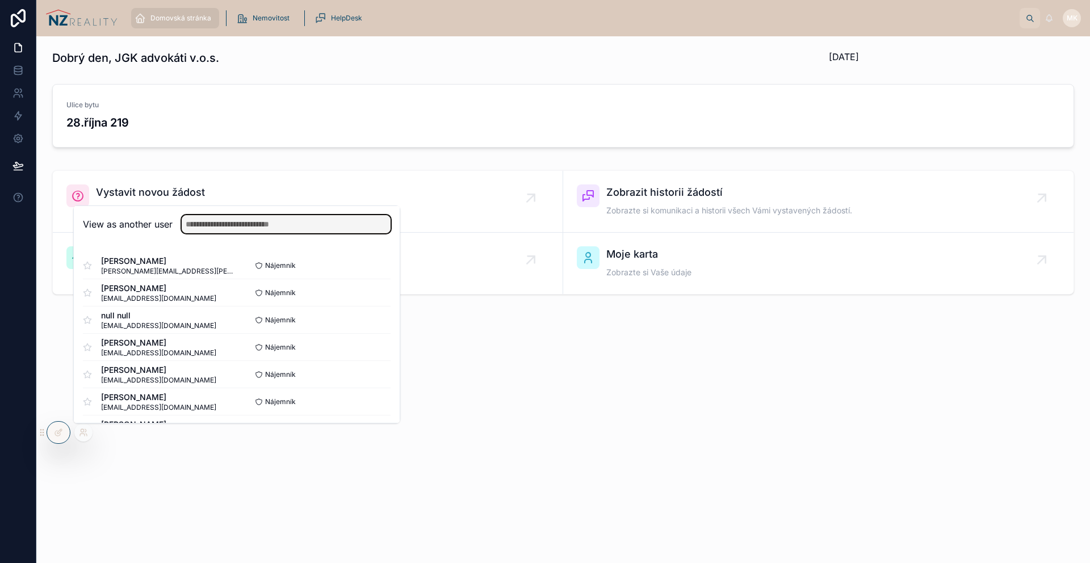
click at [240, 215] on input "text" at bounding box center [286, 224] width 209 height 18
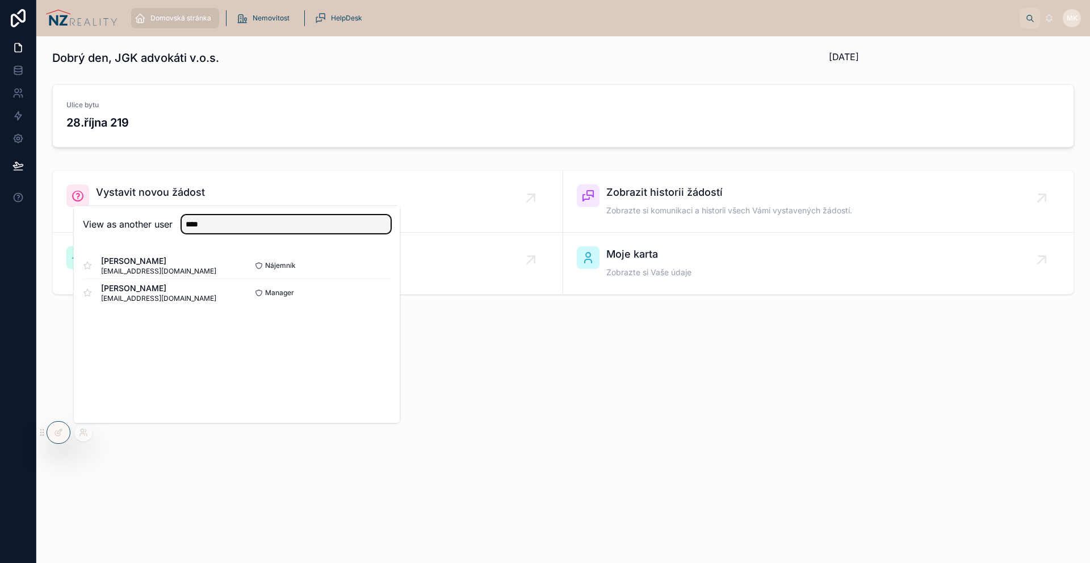
type input "****"
click at [0, 0] on button "Select" at bounding box center [0, 0] width 0 height 0
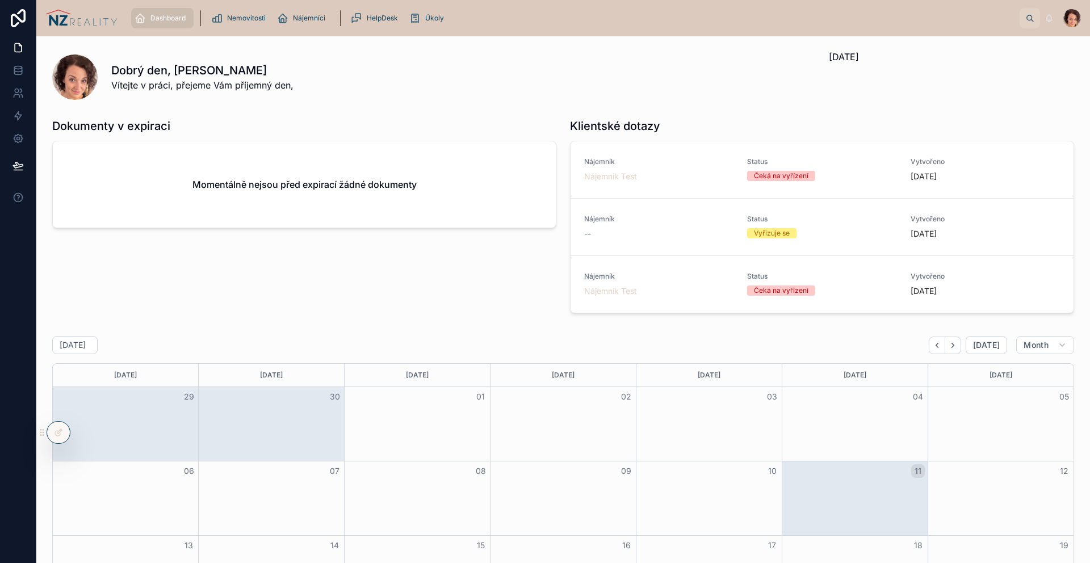
click at [391, 87] on div "Dobrý den, Lucie Vítejte v práci, přejeme Vám příjemný den," at bounding box center [463, 77] width 704 height 30
click at [290, 20] on div "Nájemníci" at bounding box center [303, 18] width 53 height 18
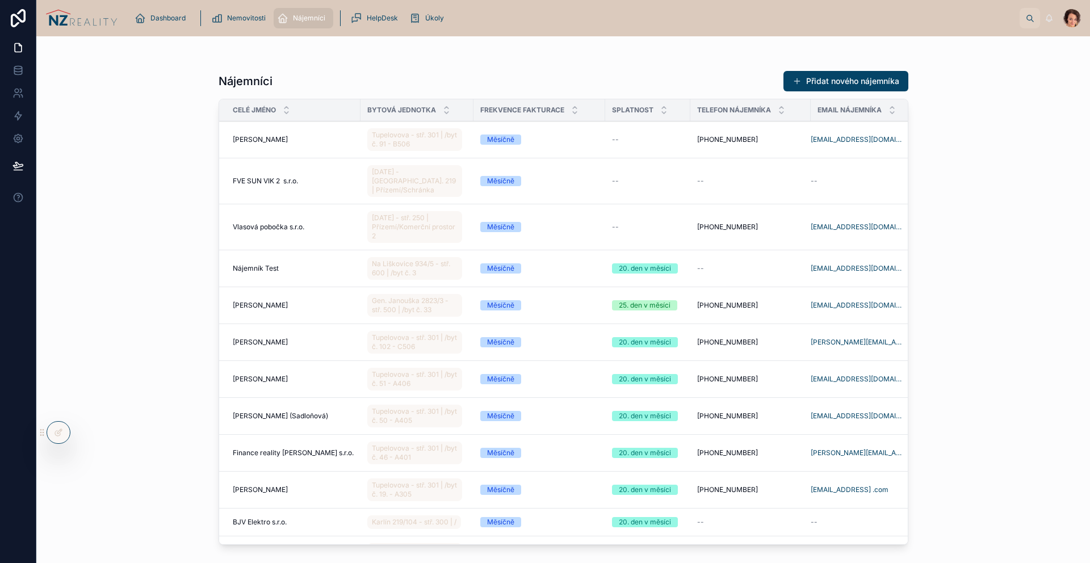
click at [240, 19] on span "Nemovitosti" at bounding box center [246, 18] width 39 height 9
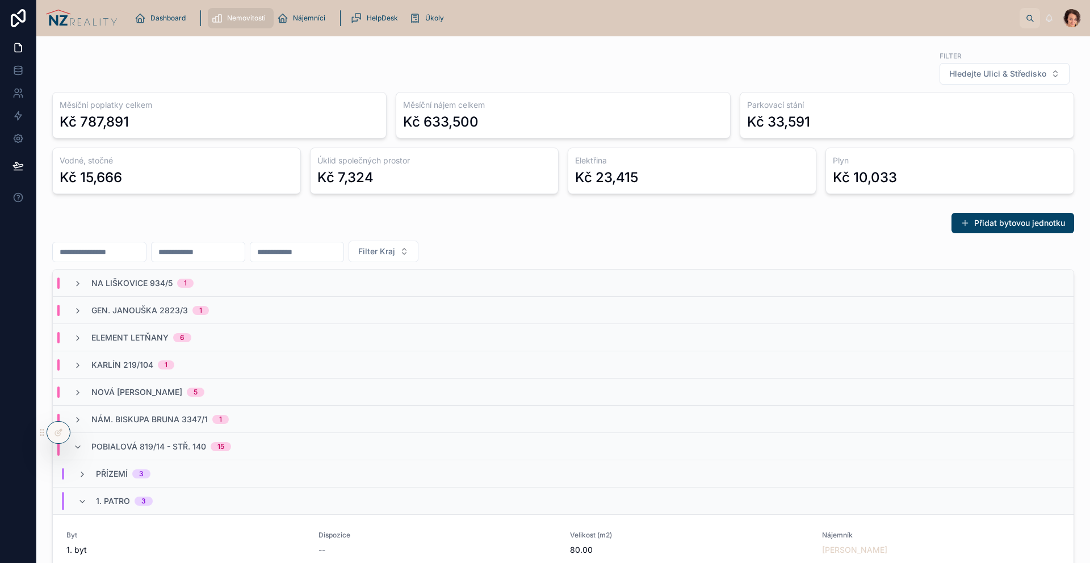
click at [308, 19] on span "Nájemníci" at bounding box center [309, 18] width 32 height 9
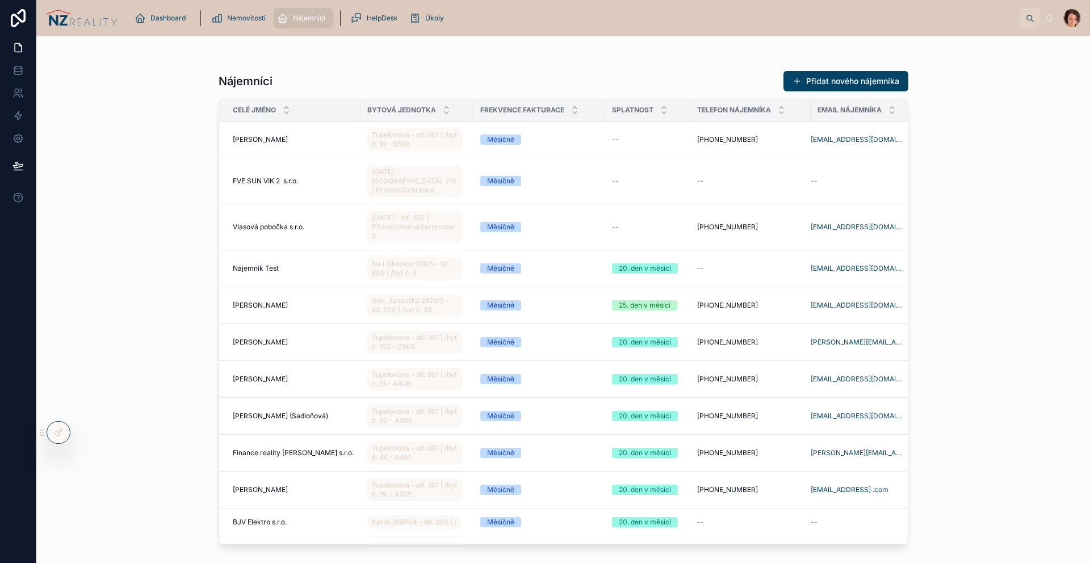
click at [259, 16] on span "Nemovitosti" at bounding box center [246, 18] width 39 height 9
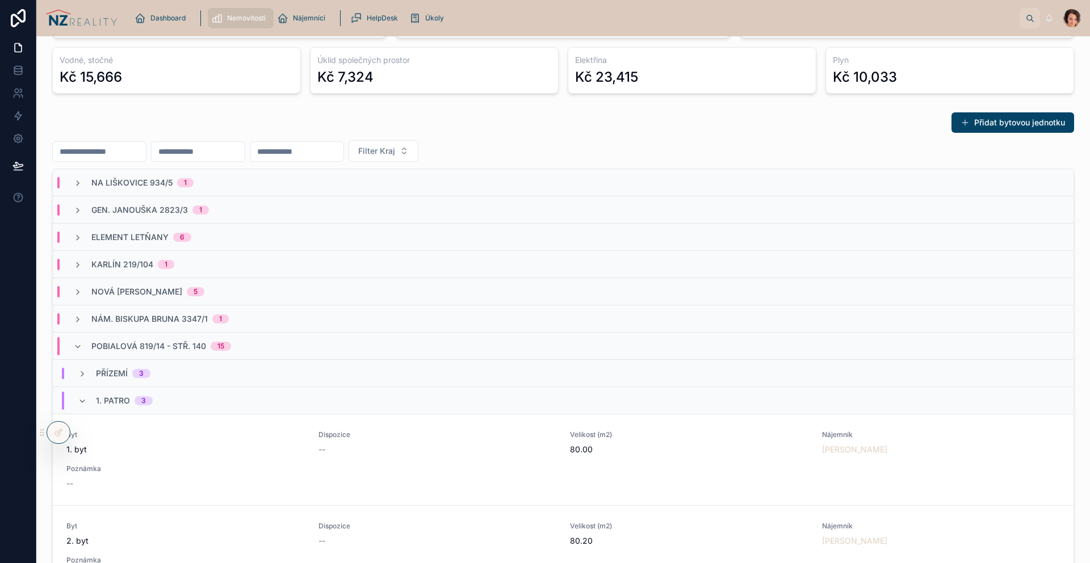
scroll to position [153, 0]
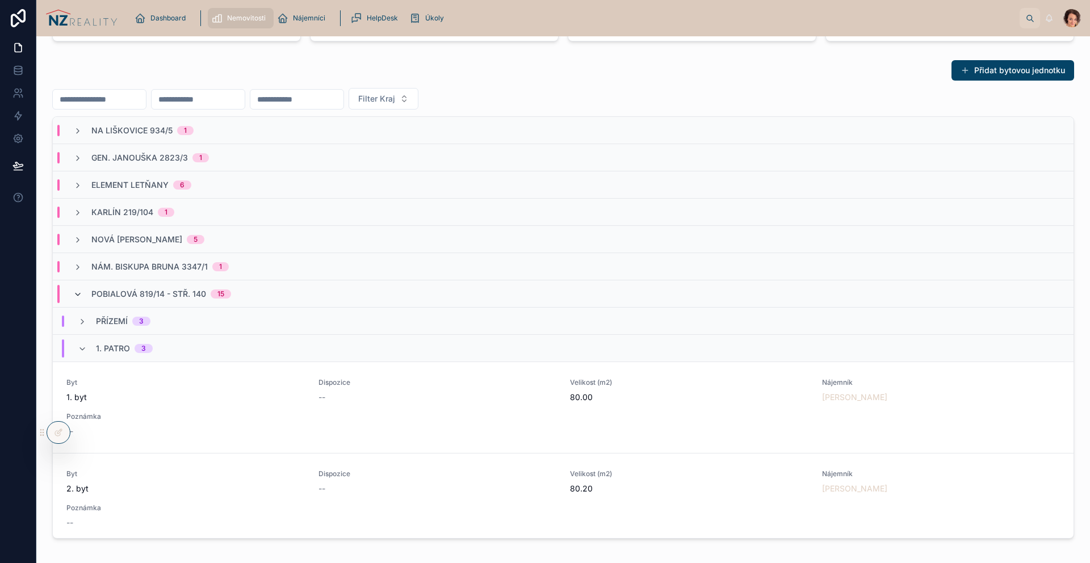
click at [73, 297] on icon at bounding box center [77, 294] width 9 height 9
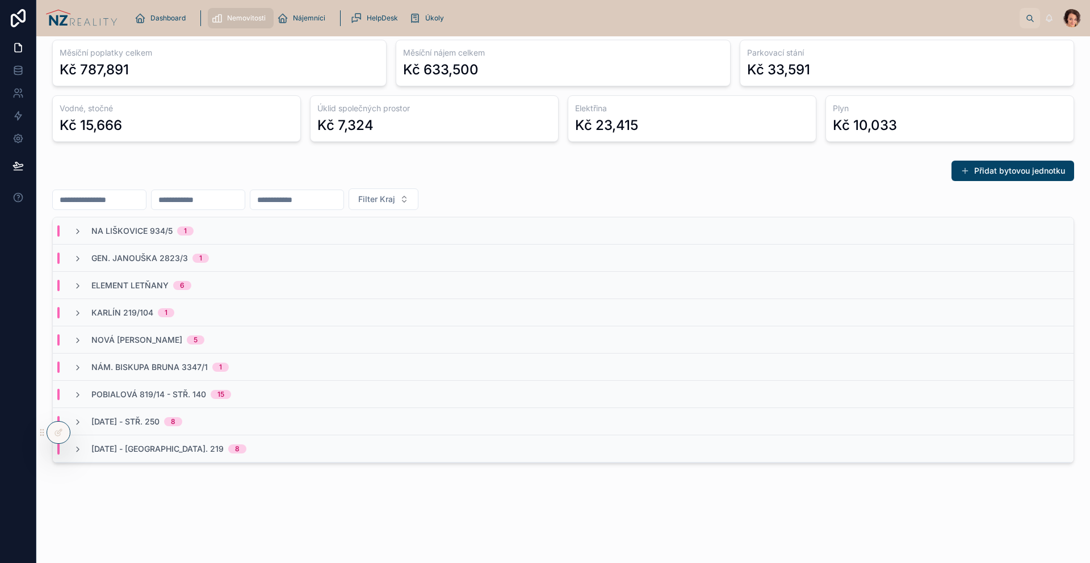
scroll to position [52, 0]
click at [139, 451] on span "28. října 219 - stř. 219" at bounding box center [157, 448] width 132 height 11
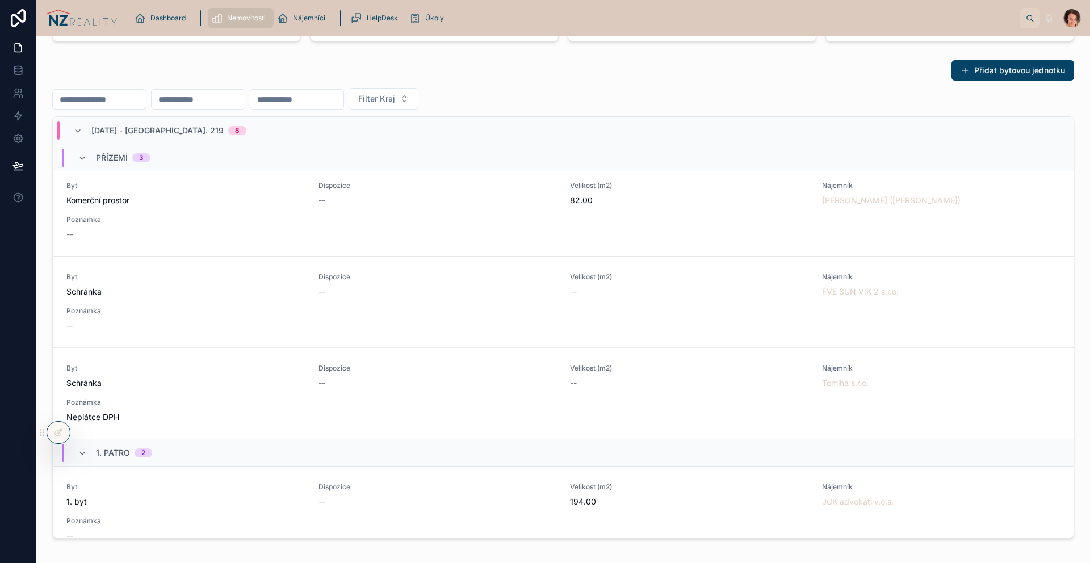
scroll to position [243, 0]
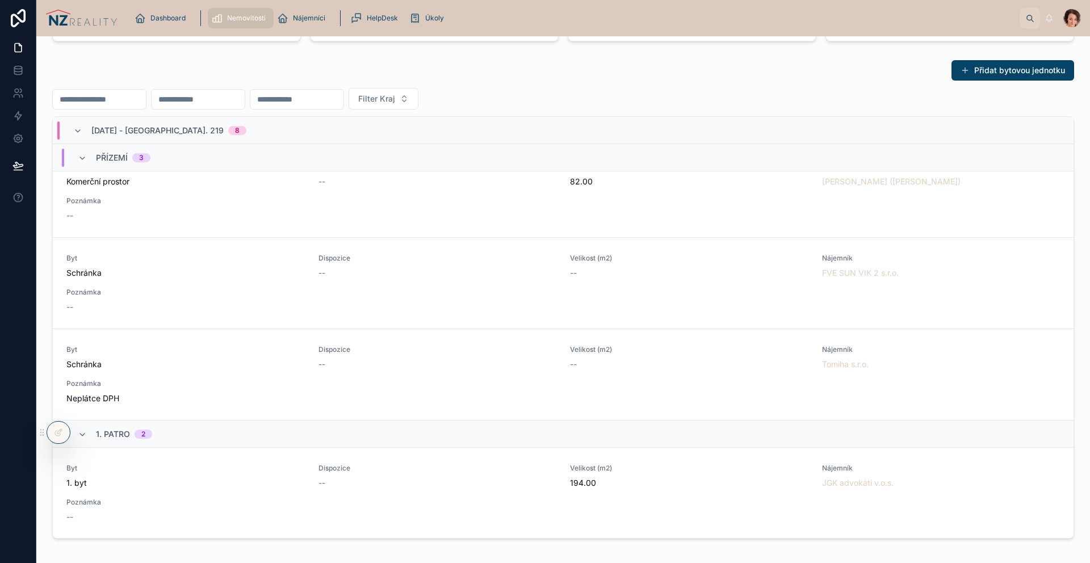
click at [127, 161] on span "Přízemí" at bounding box center [112, 157] width 32 height 11
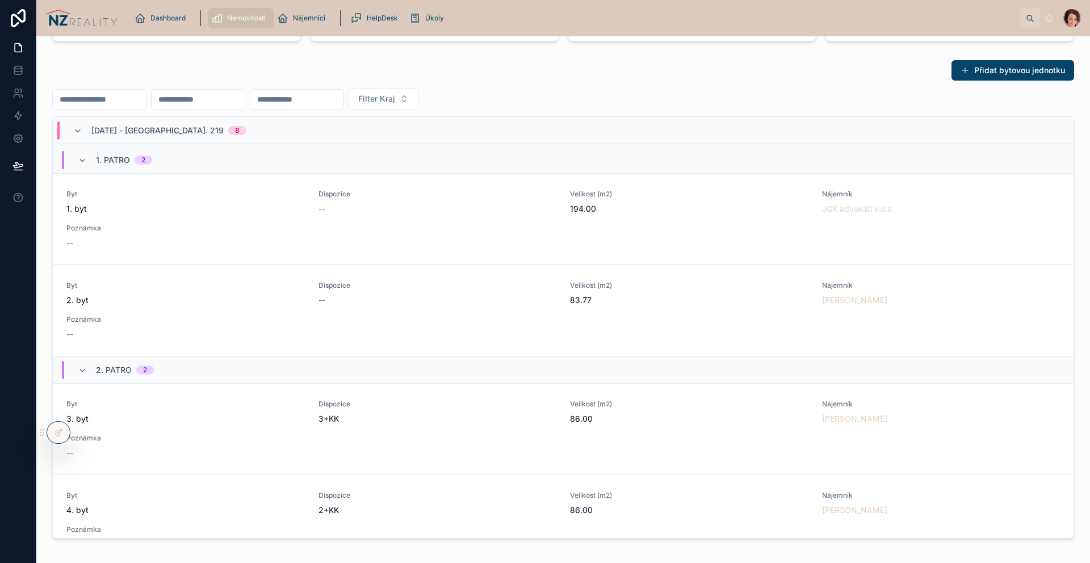
click at [686, 225] on div "Byt 1. byt Dispozice -- Velikost (m2) 194.00 Nájemník JGK advokáti v.o.s. Pozná…" at bounding box center [563, 219] width 994 height 59
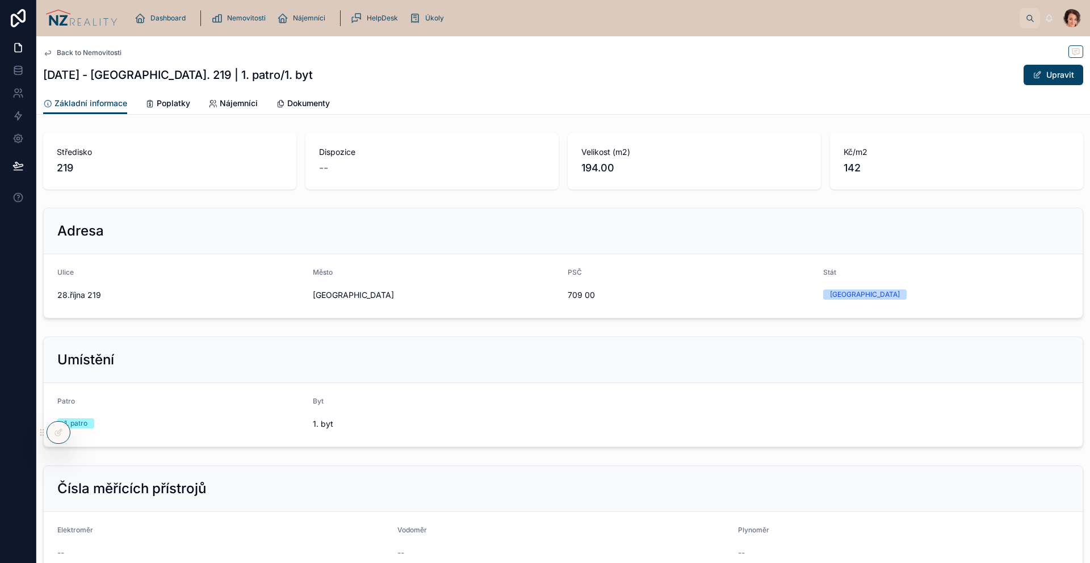
click at [244, 101] on span "Nájemníci" at bounding box center [239, 103] width 38 height 11
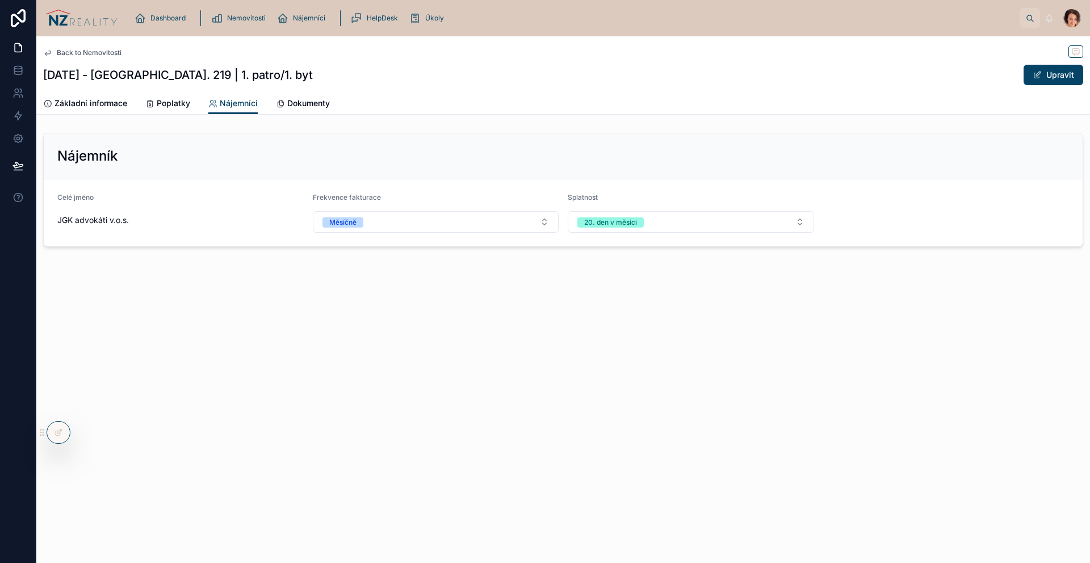
click at [98, 102] on span "Základní informace" at bounding box center [91, 103] width 73 height 11
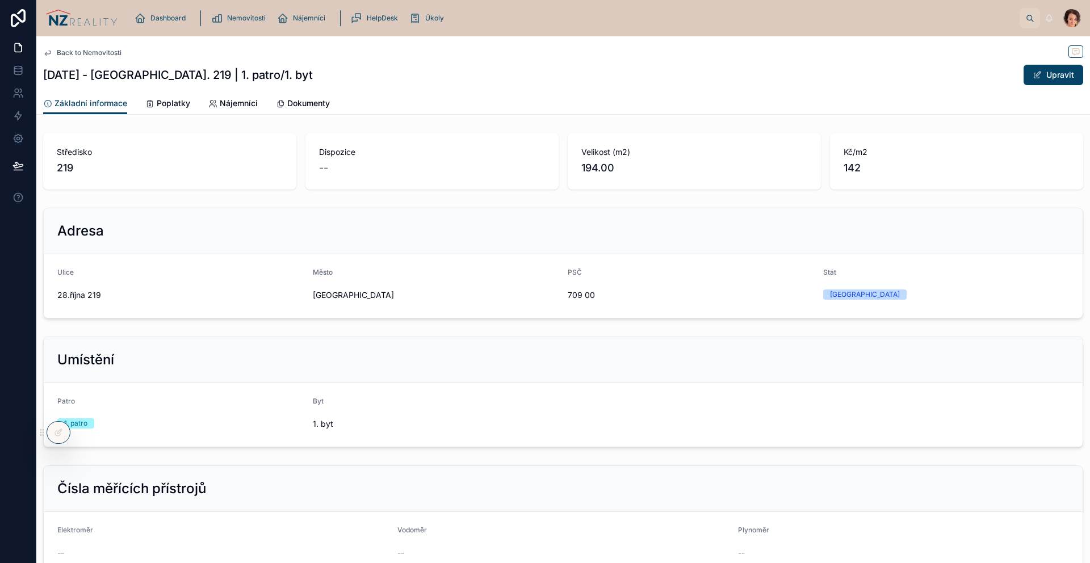
click at [229, 101] on span "Nájemníci" at bounding box center [239, 103] width 38 height 11
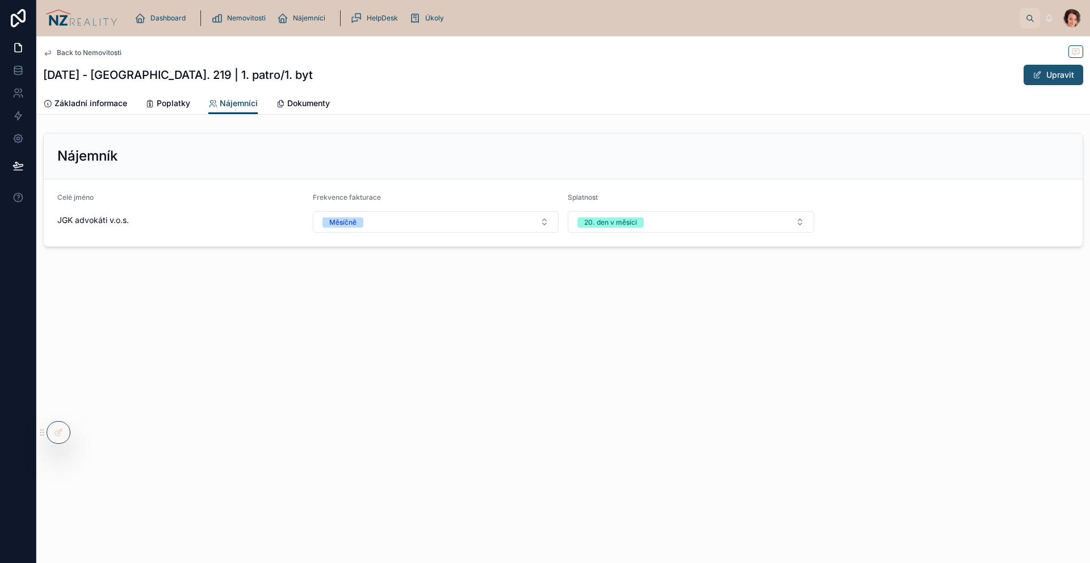
click at [1043, 79] on button "Upravit" at bounding box center [1054, 75] width 60 height 20
click at [1043, 79] on span at bounding box center [1042, 74] width 9 height 9
click at [183, 103] on span "Poplatky" at bounding box center [173, 103] width 33 height 11
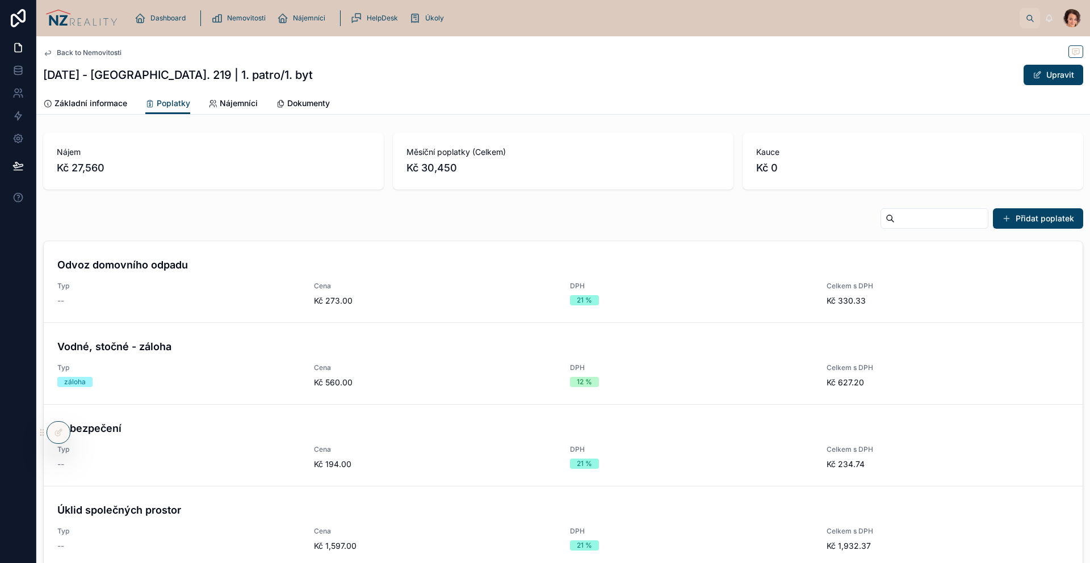
click at [120, 103] on span "Základní informace" at bounding box center [91, 103] width 73 height 11
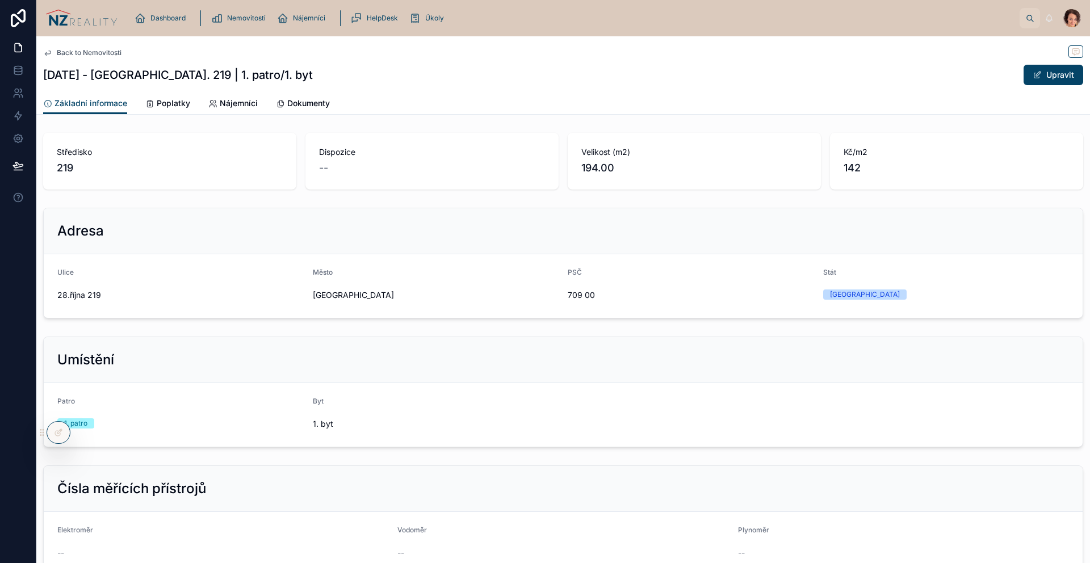
click at [172, 105] on span "Poplatky" at bounding box center [173, 103] width 33 height 11
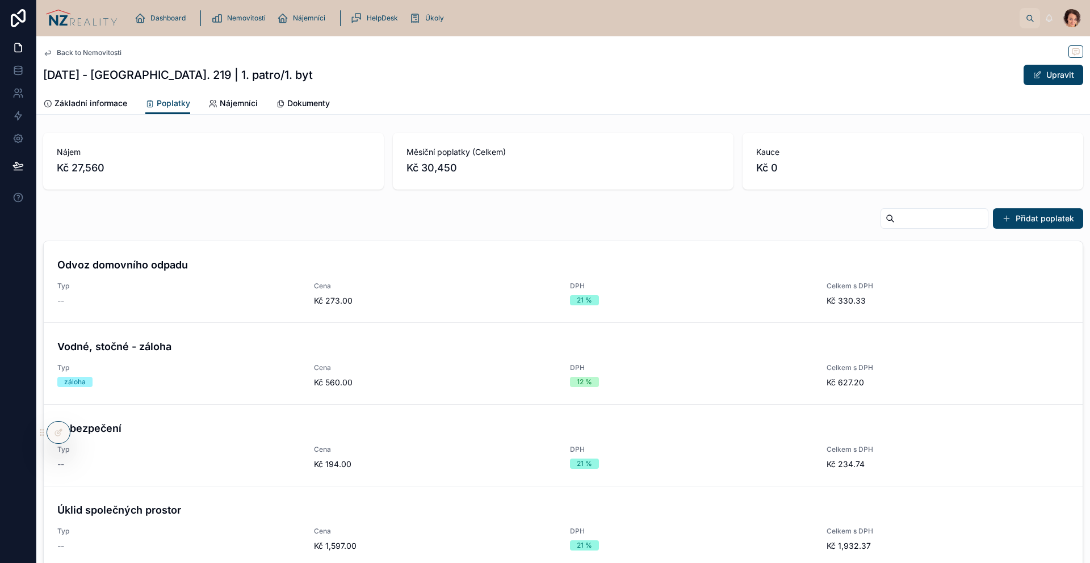
click at [227, 106] on span "Nájemníci" at bounding box center [239, 103] width 38 height 11
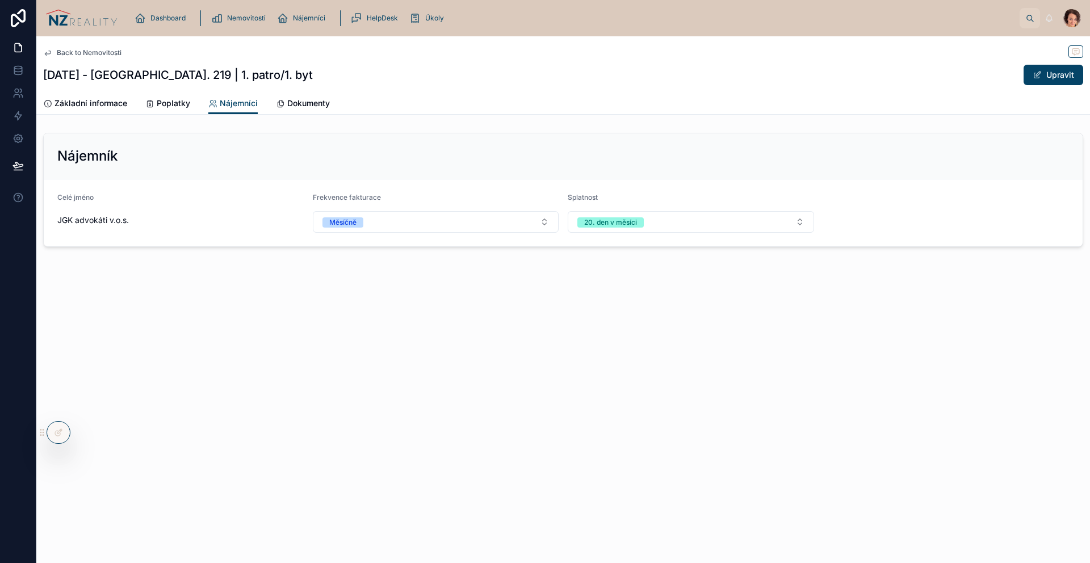
click at [295, 102] on span "Dokumenty" at bounding box center [308, 103] width 43 height 11
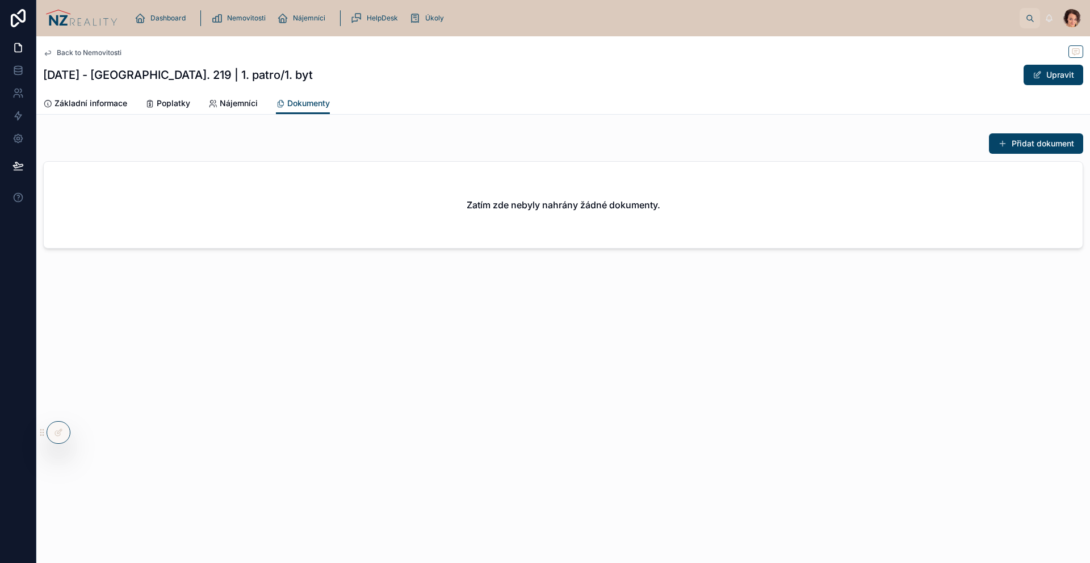
click at [248, 102] on span "Nájemníci" at bounding box center [239, 103] width 38 height 11
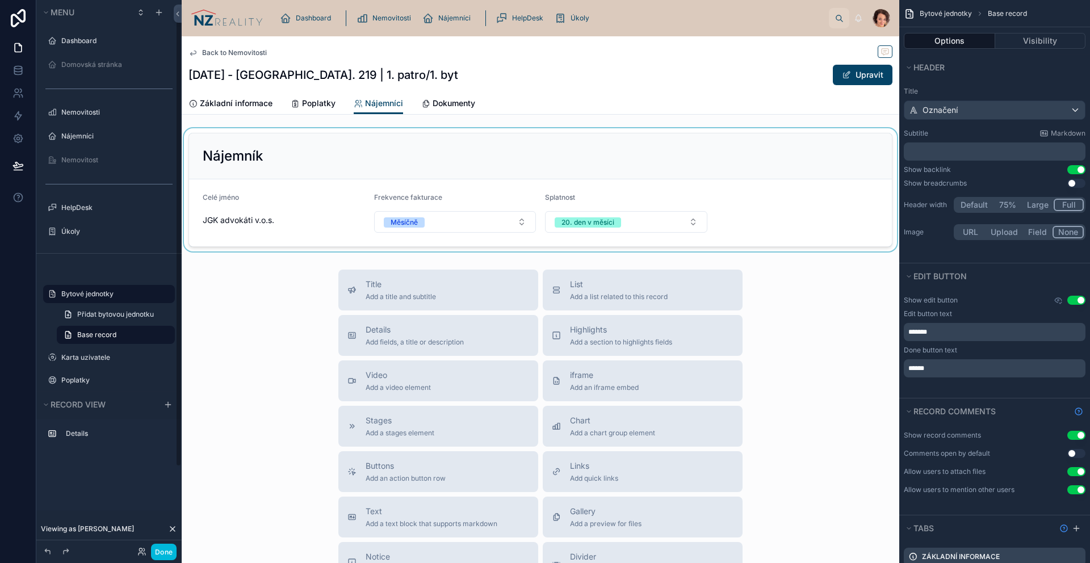
scroll to position [8, 0]
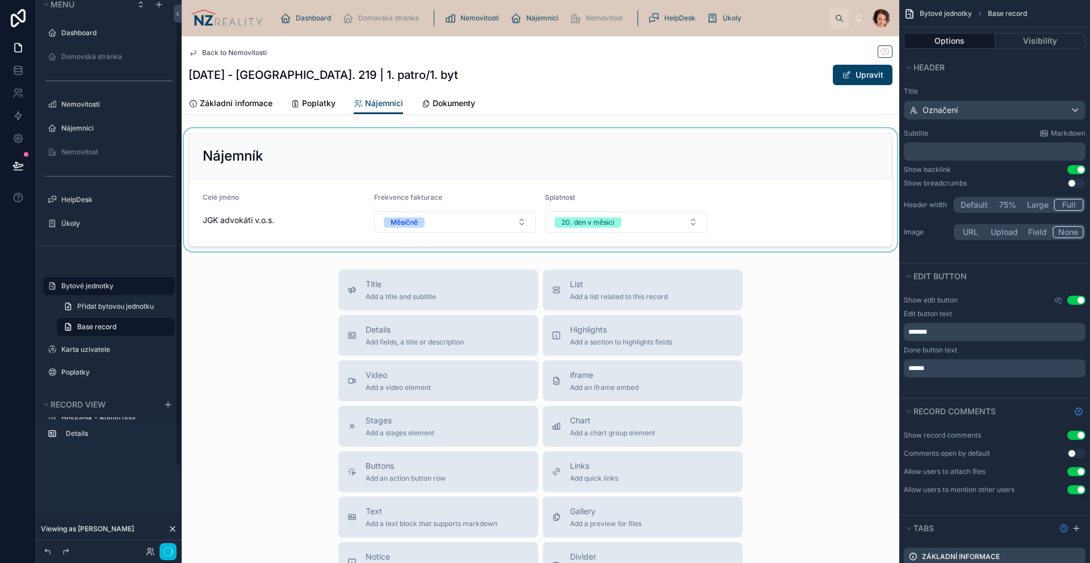
click at [271, 164] on div at bounding box center [541, 189] width 718 height 123
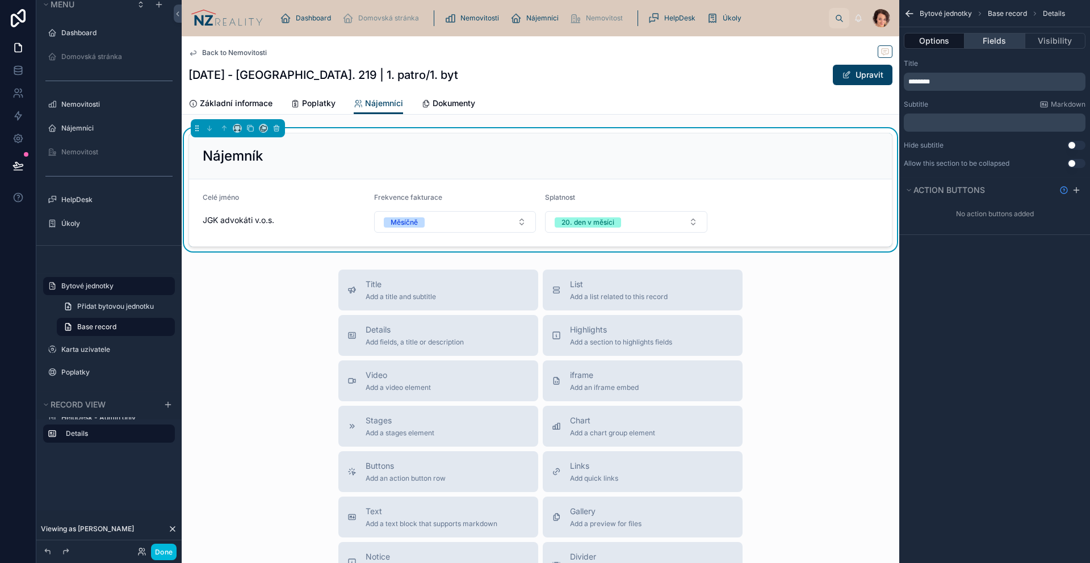
click at [993, 48] on button "Fields" at bounding box center [995, 41] width 60 height 16
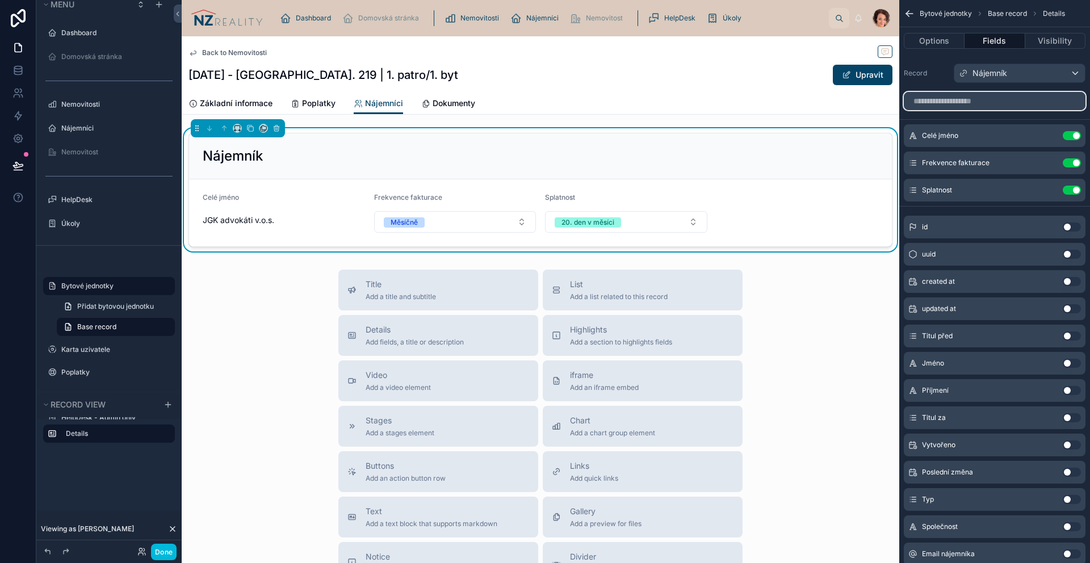
click at [977, 104] on input "scrollable content" at bounding box center [995, 101] width 182 height 18
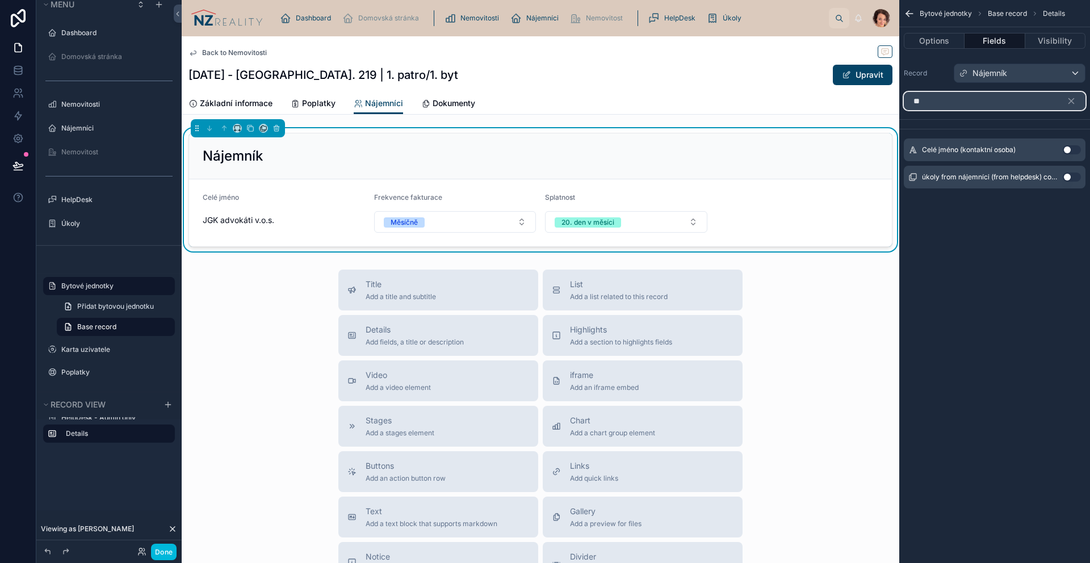
type input "**"
click at [1072, 148] on button "Use setting" at bounding box center [1072, 149] width 18 height 9
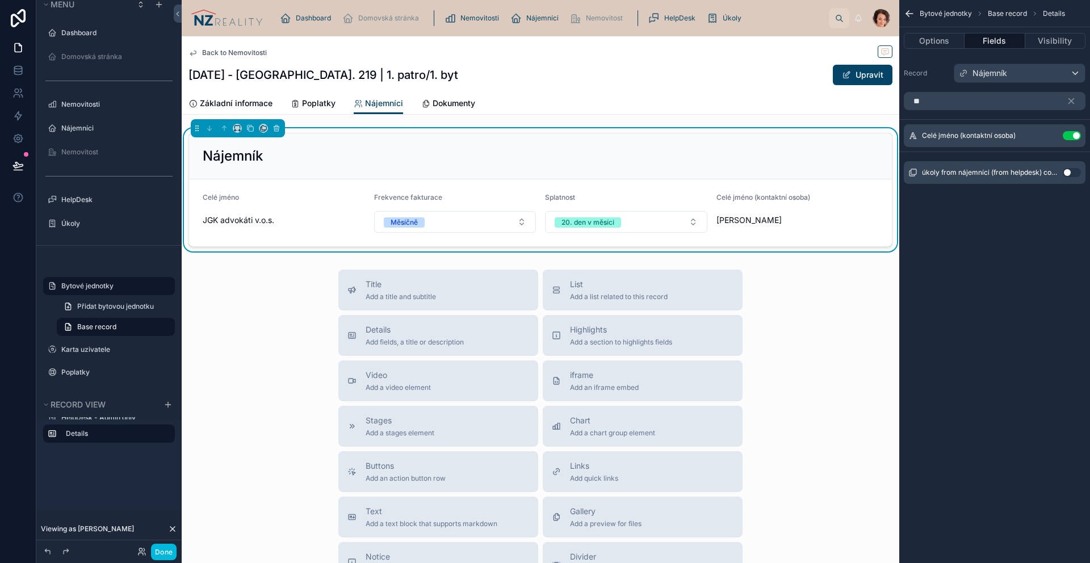
click at [0, 0] on icon "scrollable content" at bounding box center [0, 0] width 0 height 0
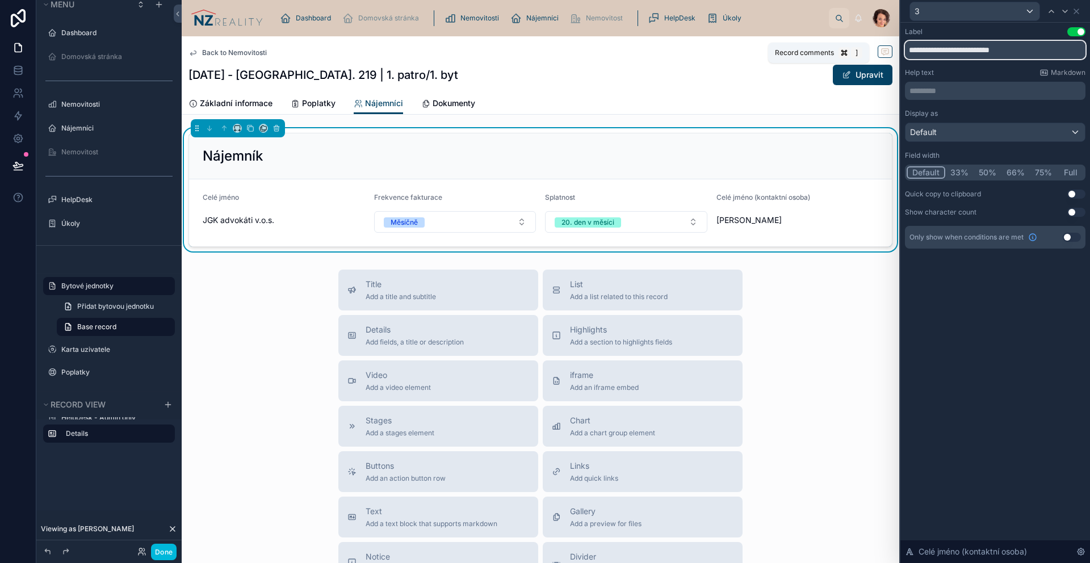
drag, startPoint x: 1037, startPoint y: 51, endPoint x: 874, endPoint y: 47, distance: 163.0
click at [854, 45] on div "**********" at bounding box center [545, 281] width 1090 height 563
type input "**********"
click at [1076, 234] on button "Use setting" at bounding box center [1072, 237] width 18 height 9
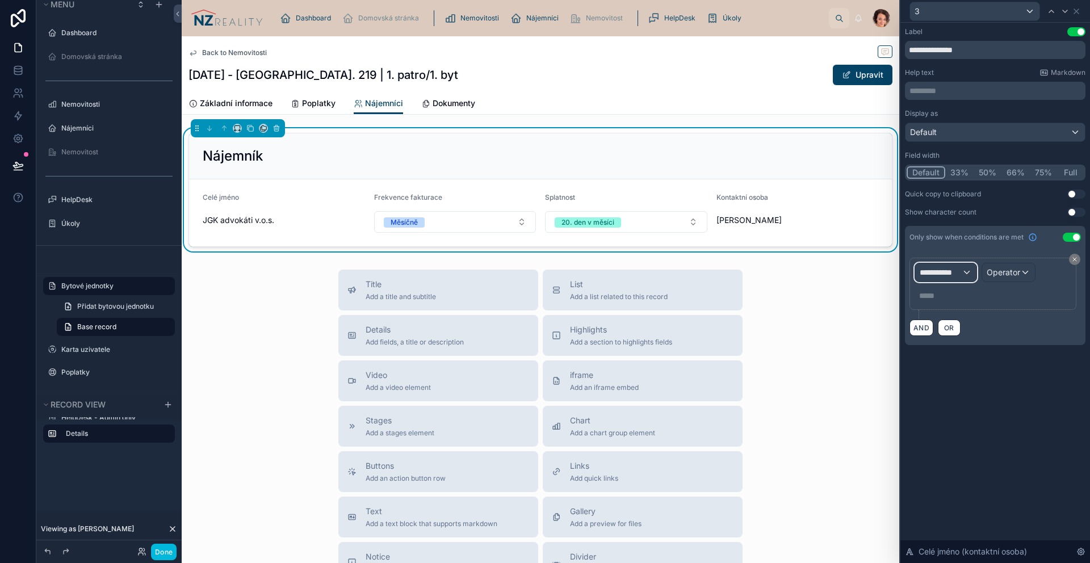
click at [939, 265] on div "**********" at bounding box center [945, 272] width 61 height 18
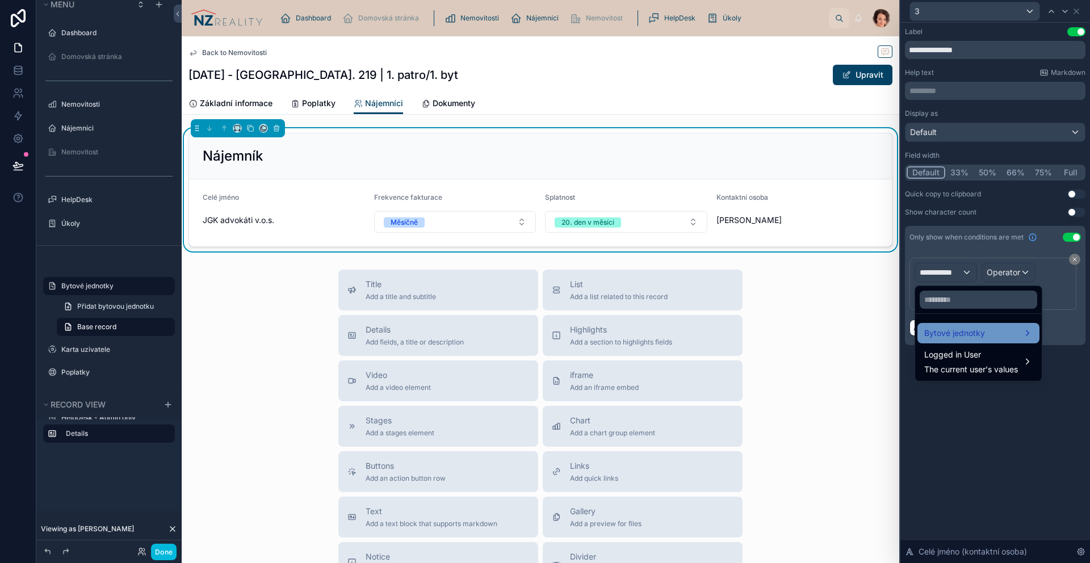
click at [952, 331] on span "Bytové jednotky" at bounding box center [954, 333] width 61 height 14
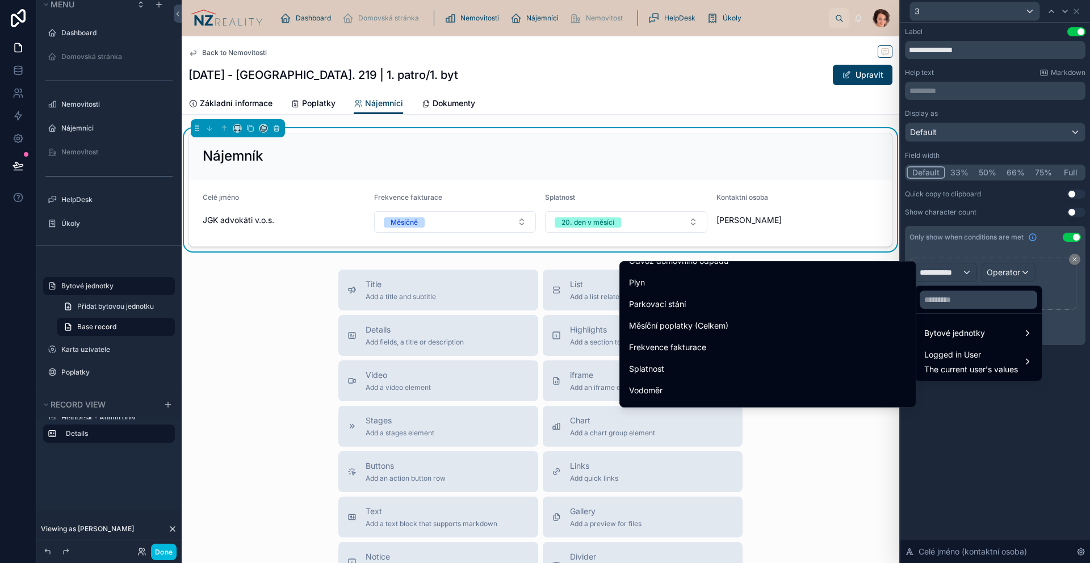
scroll to position [531, 0]
click at [955, 300] on input "text" at bounding box center [979, 300] width 118 height 18
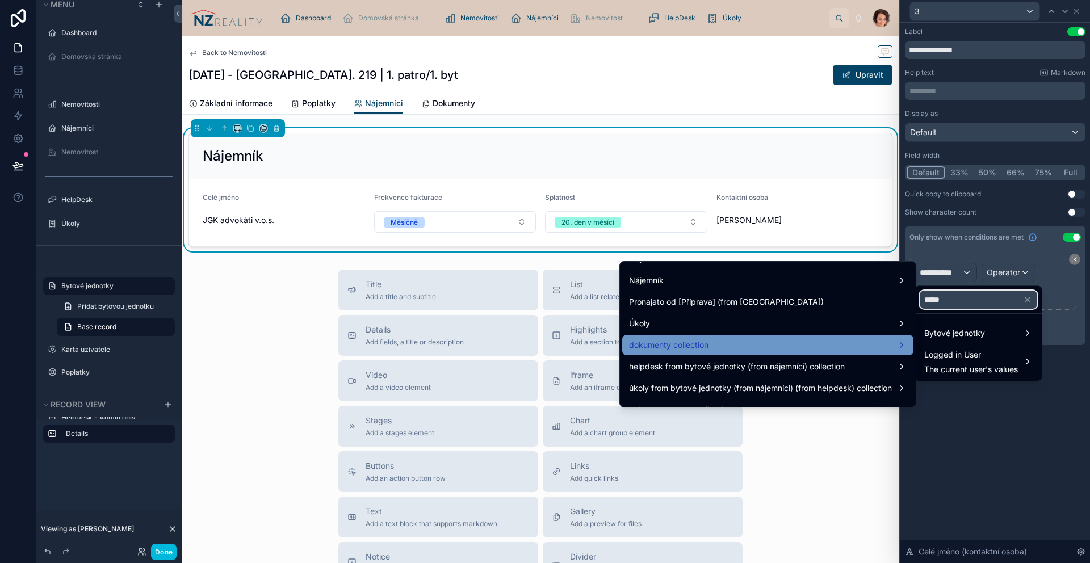
scroll to position [0, 0]
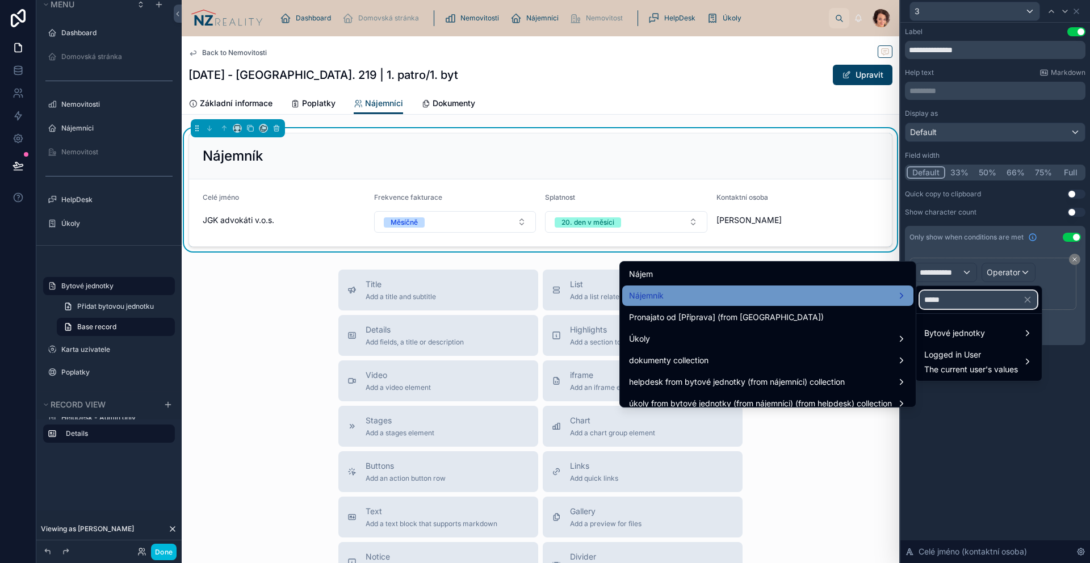
type input "*****"
click at [734, 295] on div "Nájemník" at bounding box center [768, 296] width 278 height 14
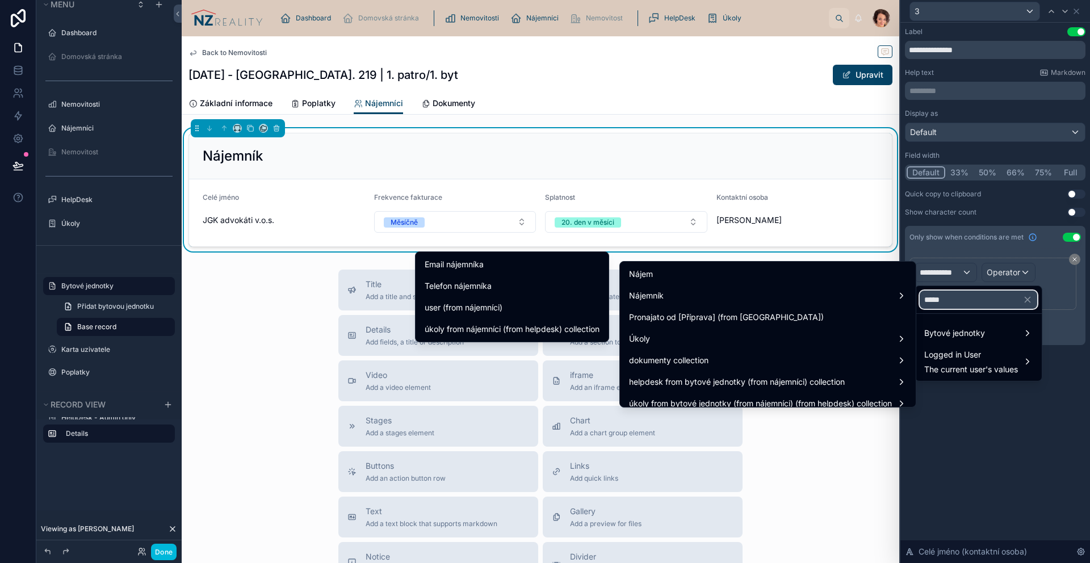
click at [971, 302] on input "*****" at bounding box center [979, 300] width 118 height 18
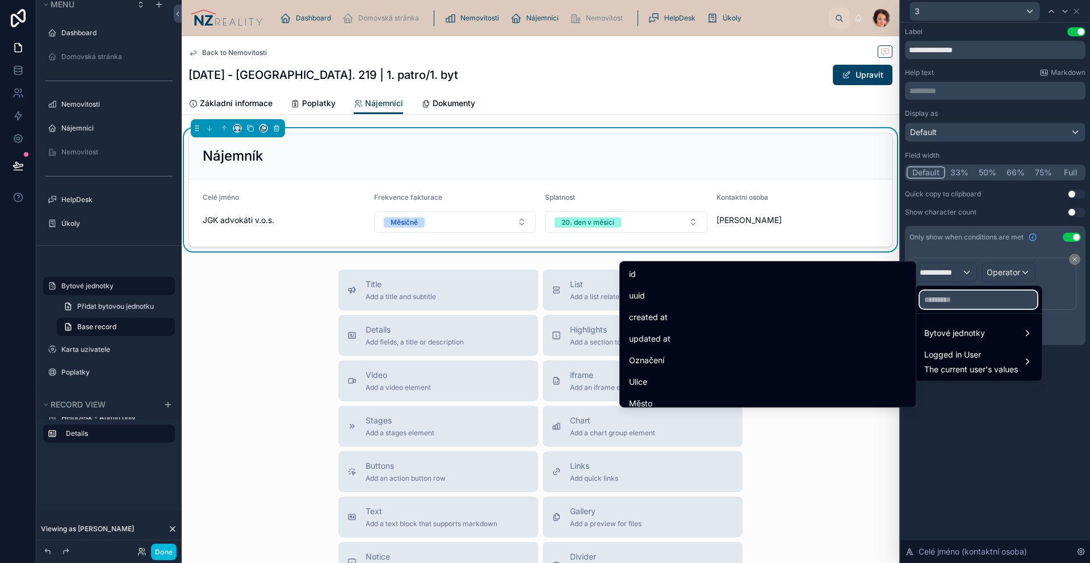
click at [973, 300] on input "text" at bounding box center [979, 300] width 118 height 18
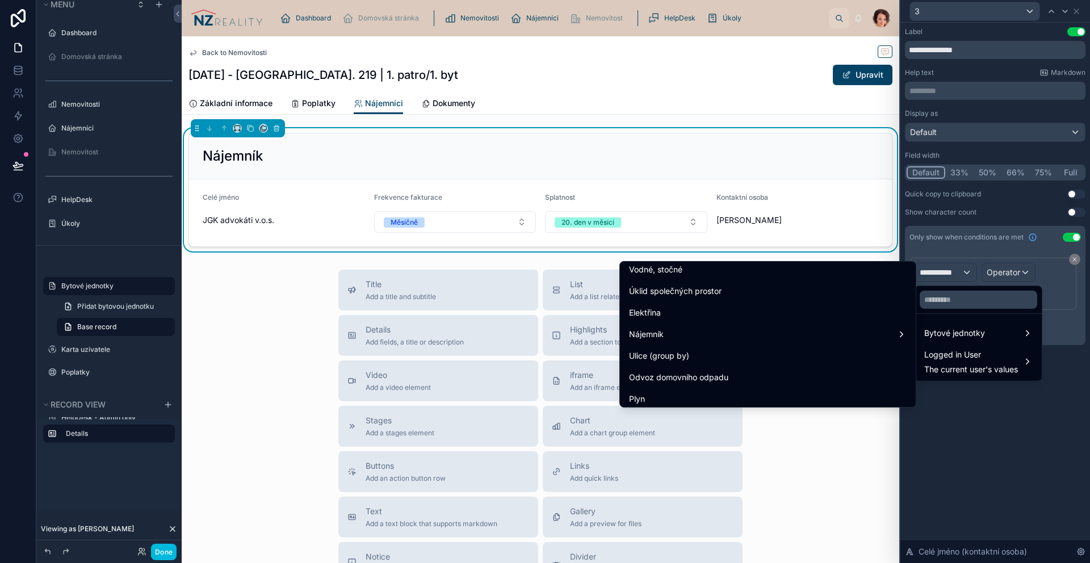
click at [749, 330] on div "Nájemník" at bounding box center [768, 335] width 278 height 14
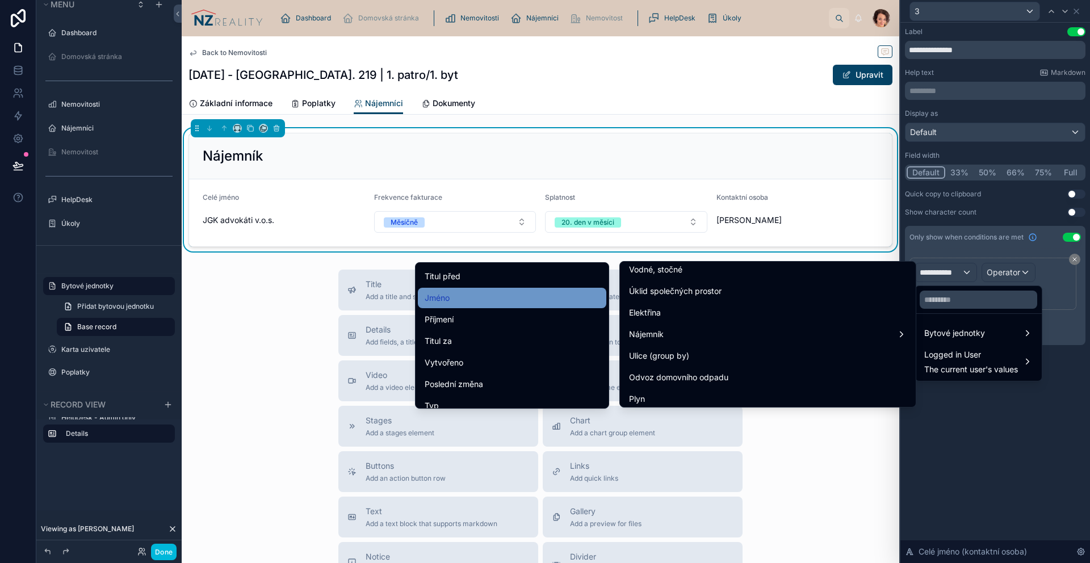
scroll to position [134, 0]
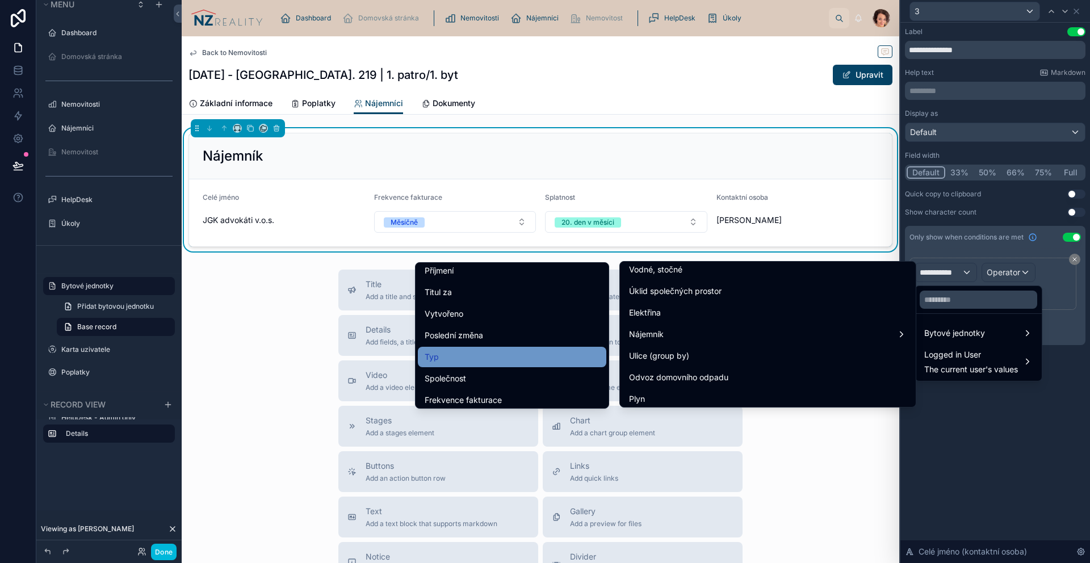
click at [445, 351] on div "Typ" at bounding box center [512, 357] width 175 height 14
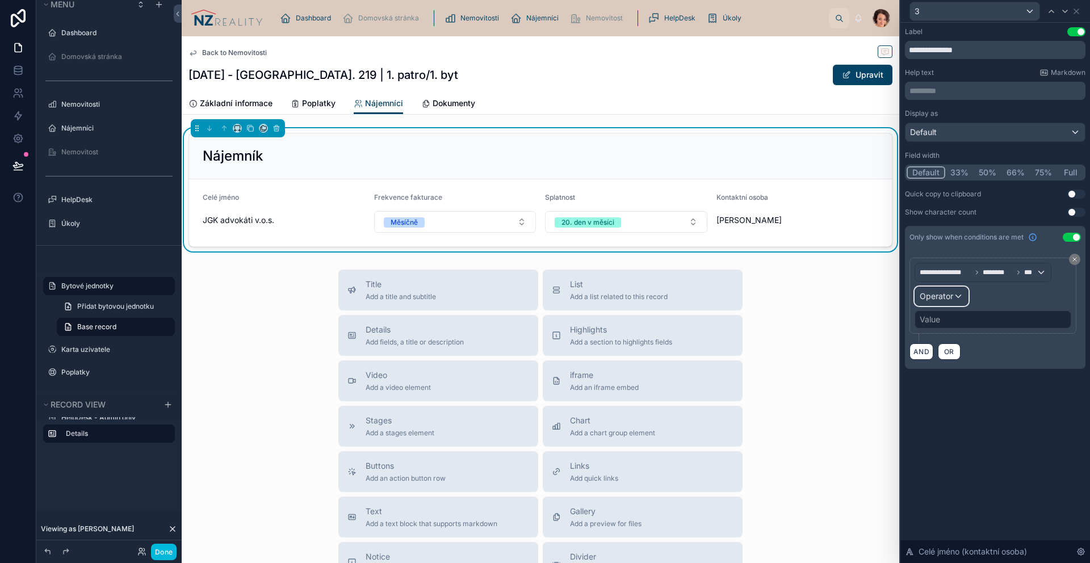
click at [955, 296] on div "Operator" at bounding box center [941, 296] width 53 height 18
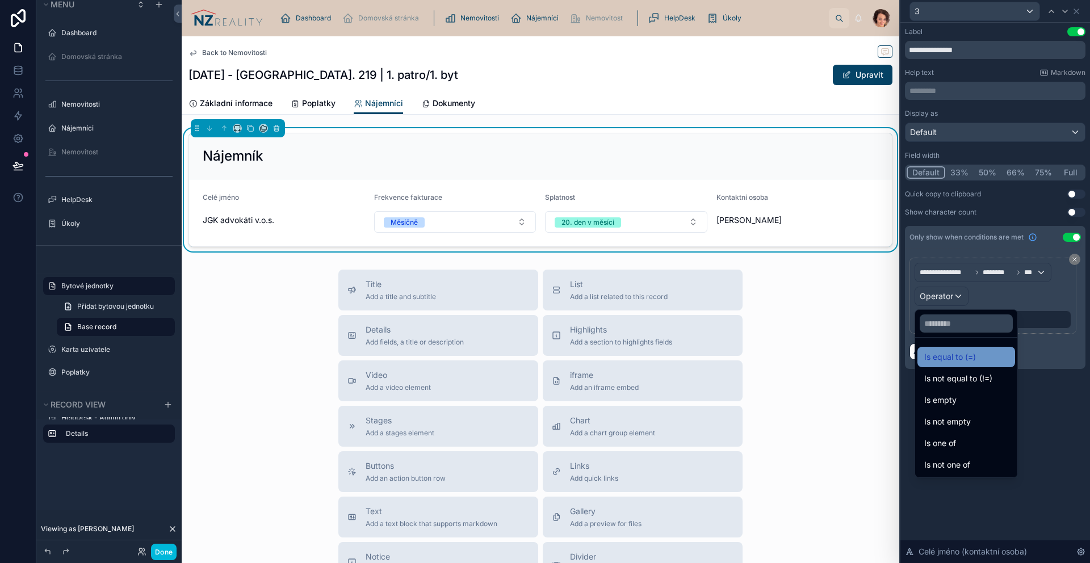
click at [955, 360] on span "Is equal to (=)" at bounding box center [950, 357] width 52 height 14
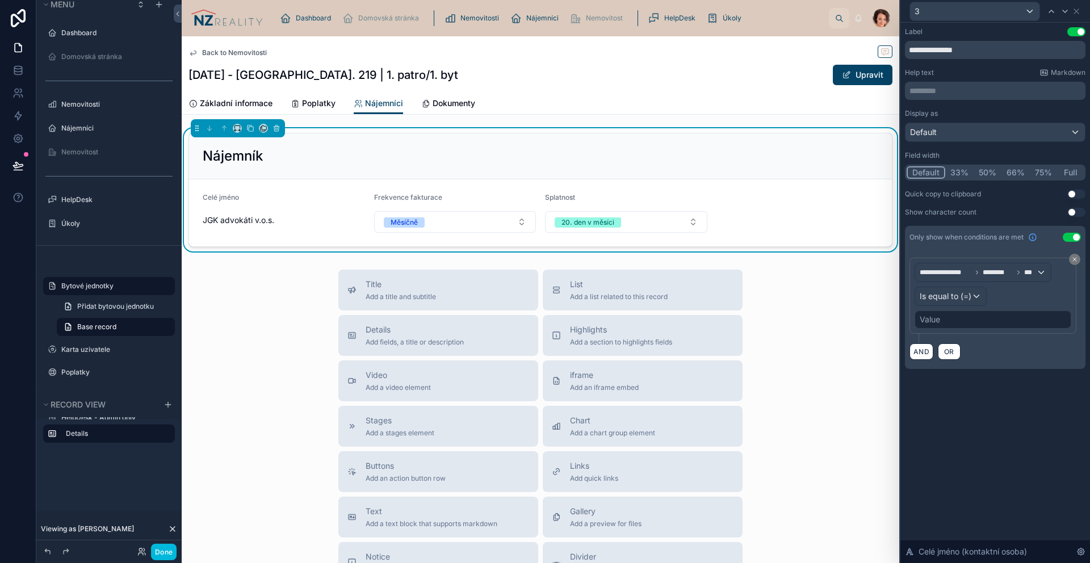
click at [945, 322] on div "Value" at bounding box center [993, 320] width 157 height 18
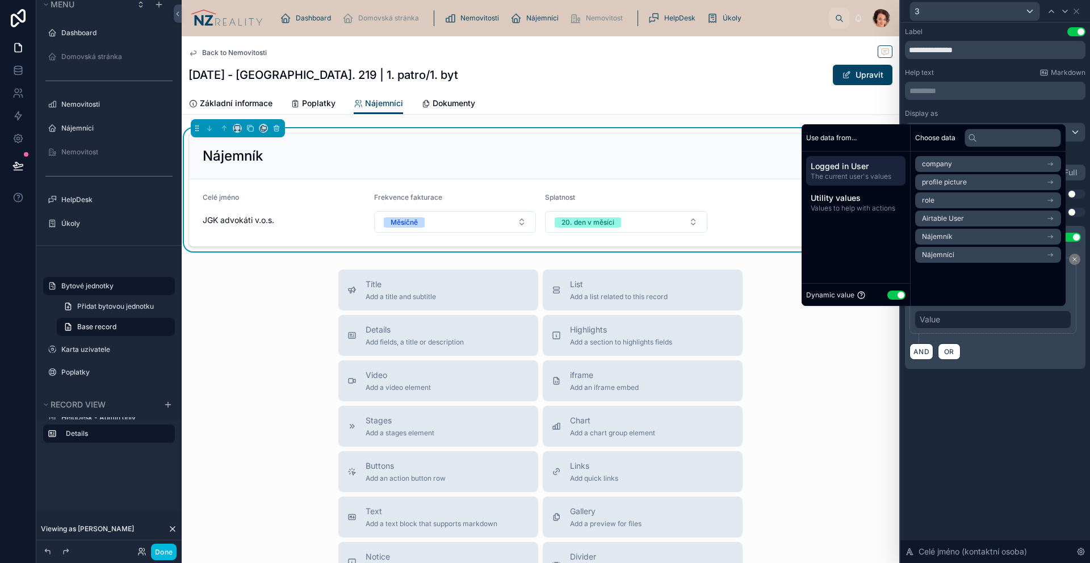
click at [890, 292] on button "Use setting" at bounding box center [896, 295] width 18 height 9
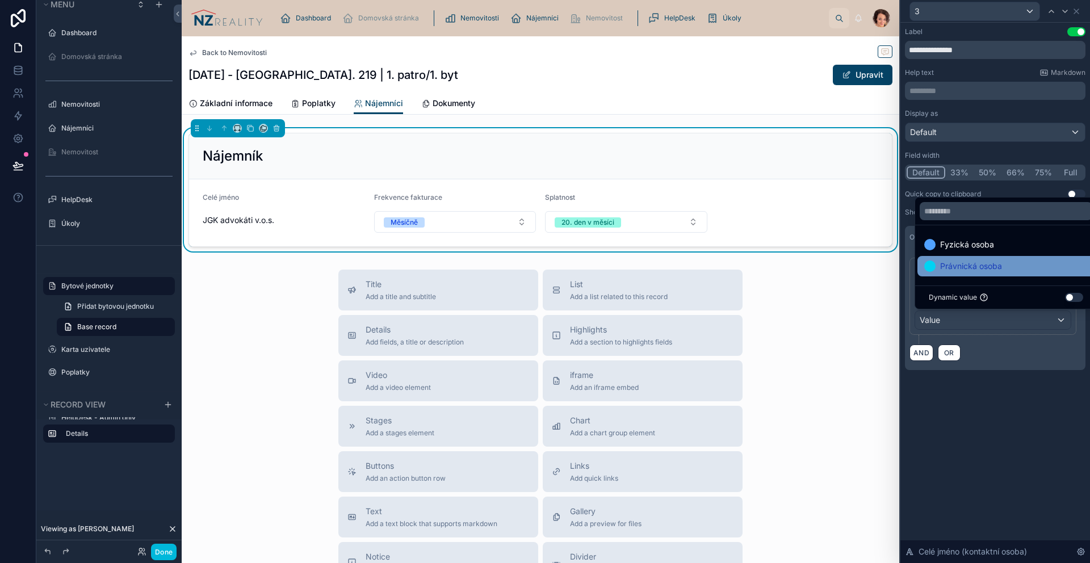
click at [984, 263] on span "Právnická osoba" at bounding box center [971, 266] width 62 height 14
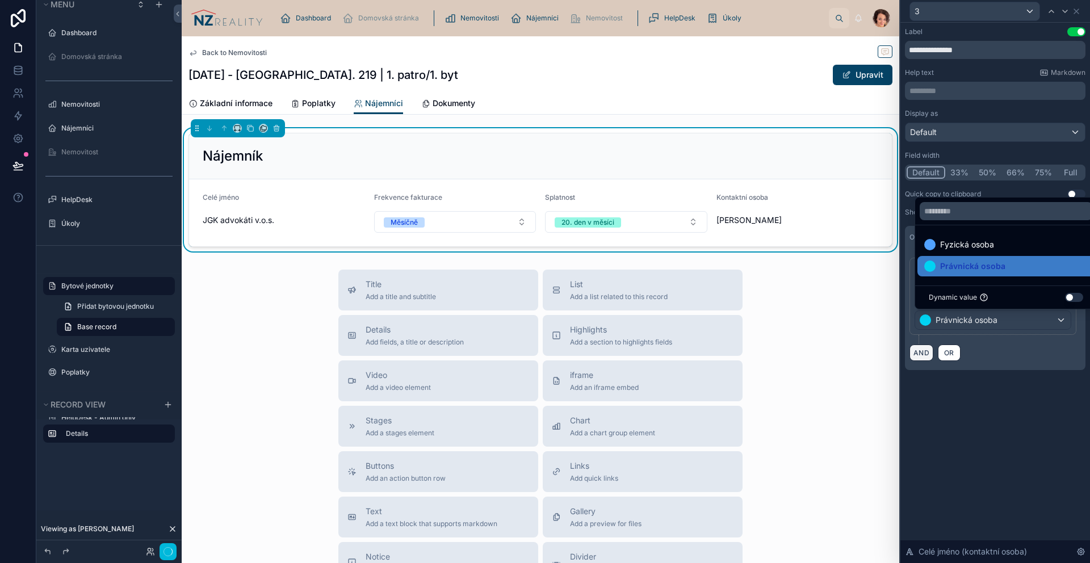
click at [929, 351] on button "AND" at bounding box center [922, 353] width 24 height 16
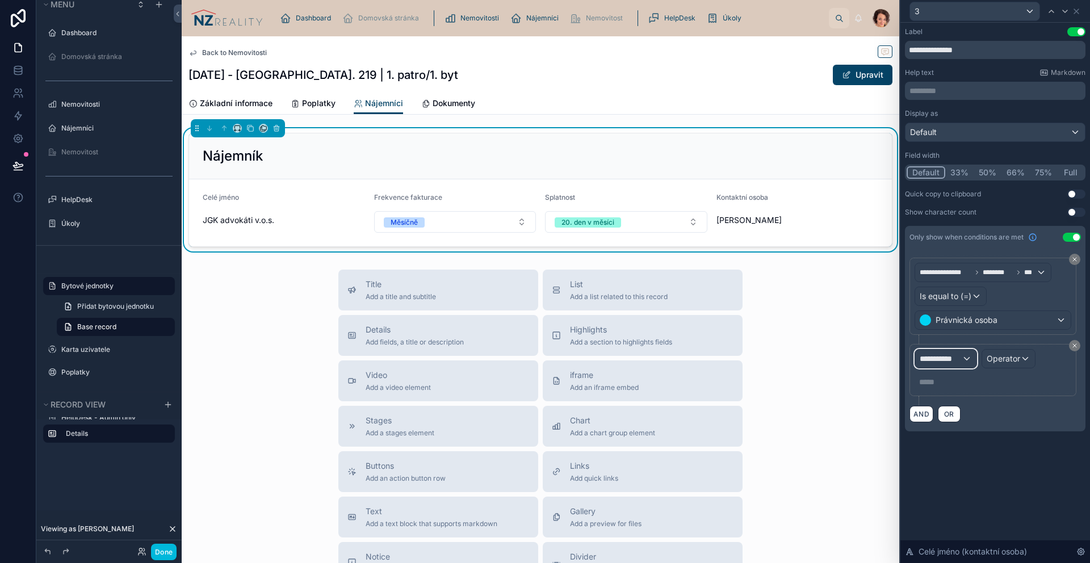
click at [949, 361] on span "**********" at bounding box center [941, 358] width 42 height 11
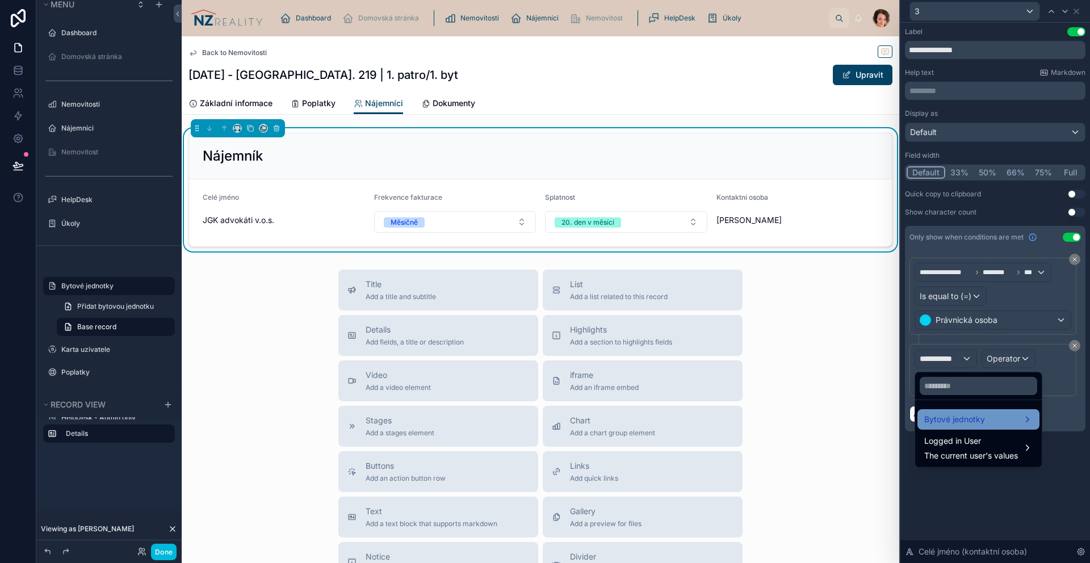
click at [966, 416] on span "Bytové jednotky" at bounding box center [954, 420] width 61 height 14
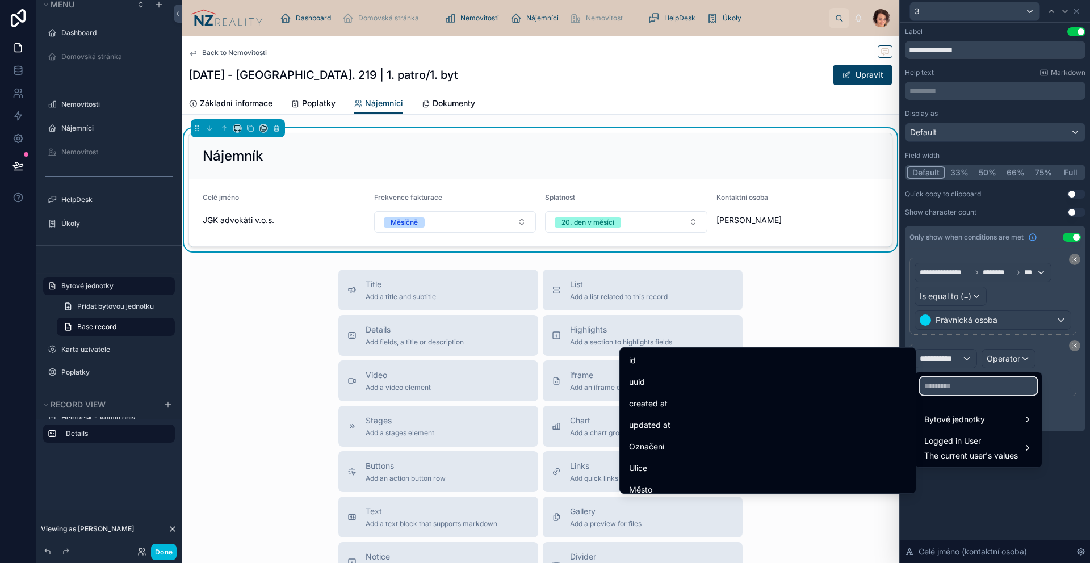
click at [953, 391] on input "text" at bounding box center [979, 386] width 118 height 18
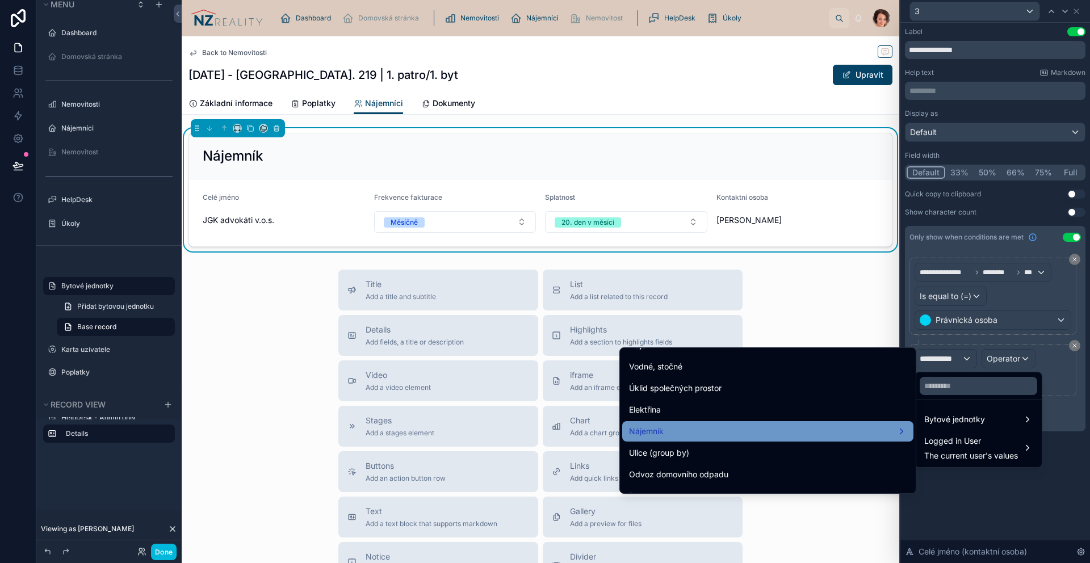
click at [711, 427] on div "Nájemník" at bounding box center [768, 432] width 278 height 14
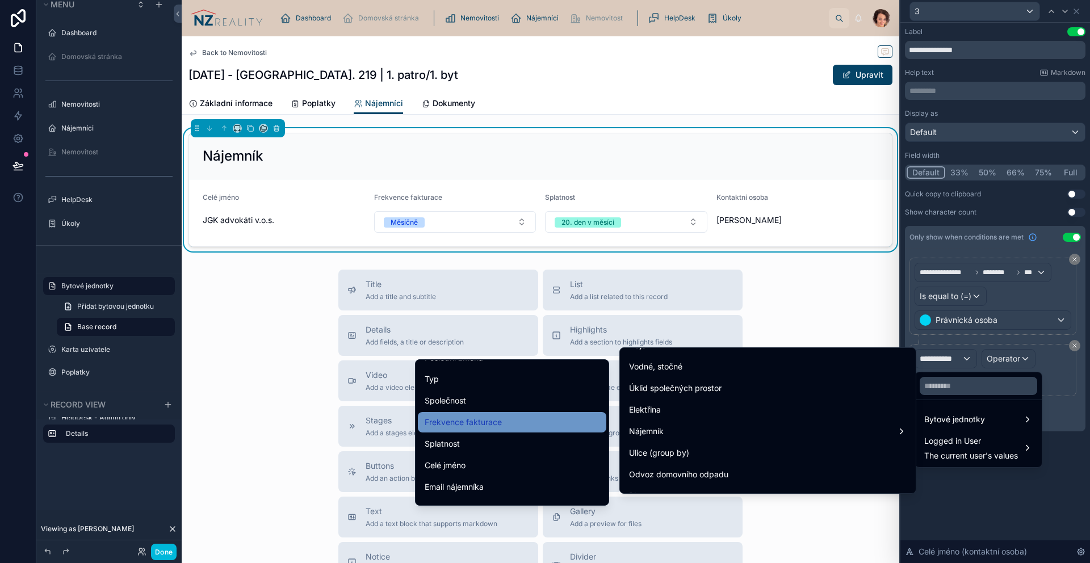
scroll to position [228, 0]
click at [468, 457] on ul "id uuid created at updated at Titul před Jméno Příjmení Titul za Vytvořeno Posl…" at bounding box center [512, 432] width 193 height 145
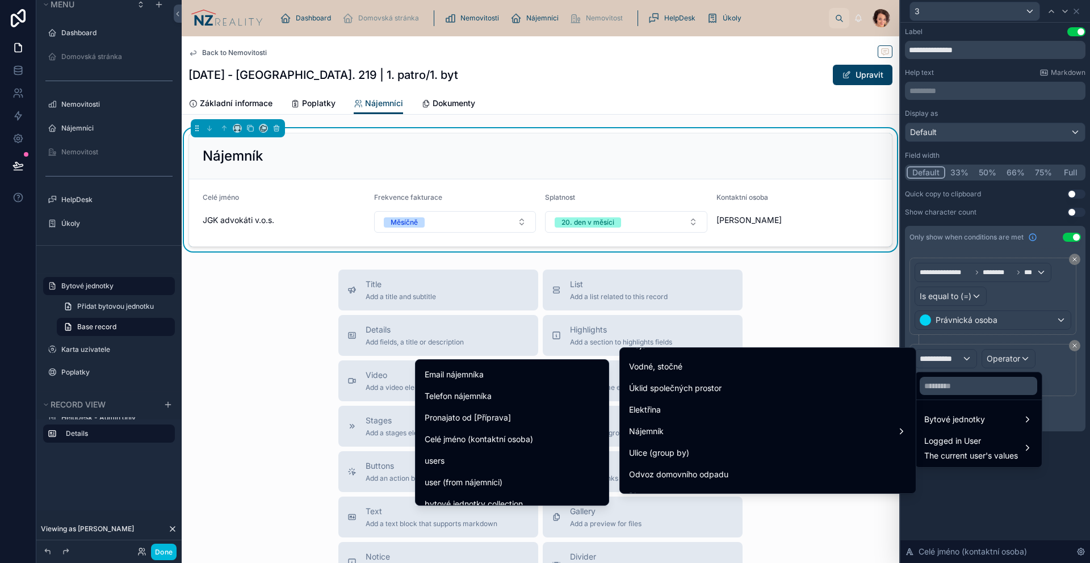
scroll to position [364, 0]
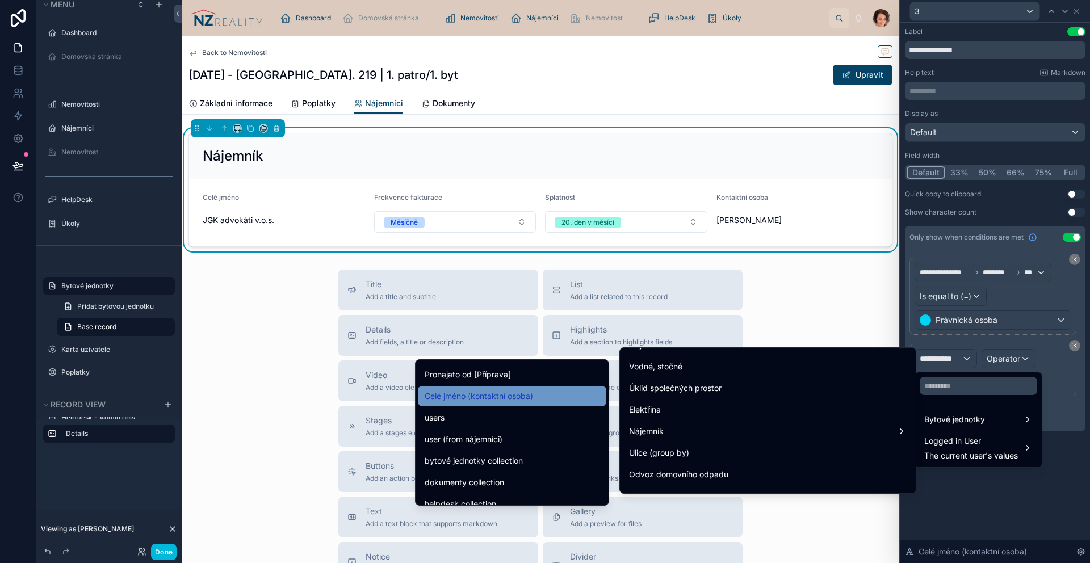
click at [514, 401] on span "Celé jméno (kontaktní osoba)" at bounding box center [479, 396] width 108 height 14
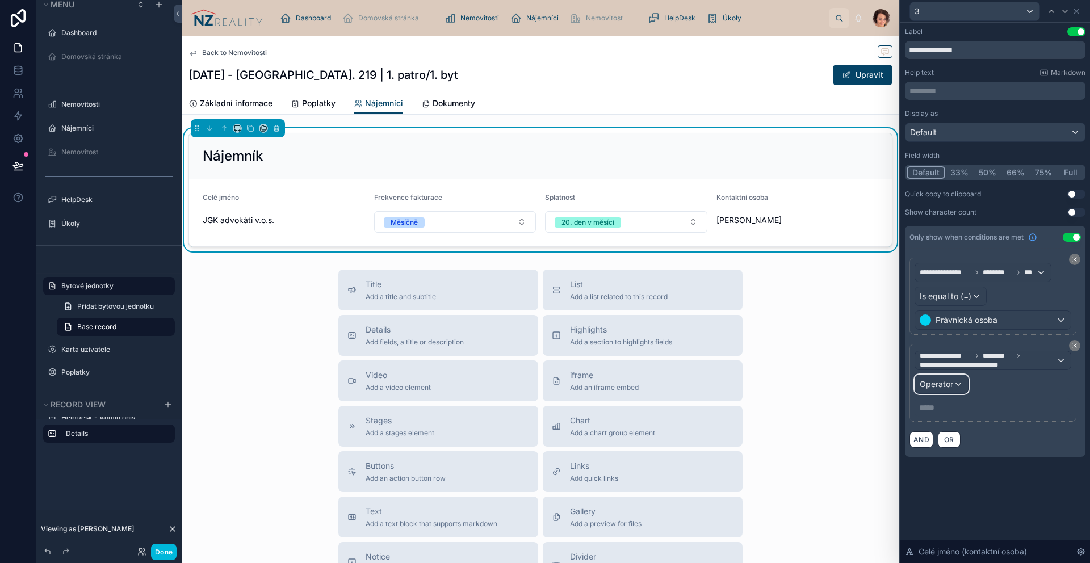
click at [959, 382] on div "Operator" at bounding box center [941, 384] width 53 height 18
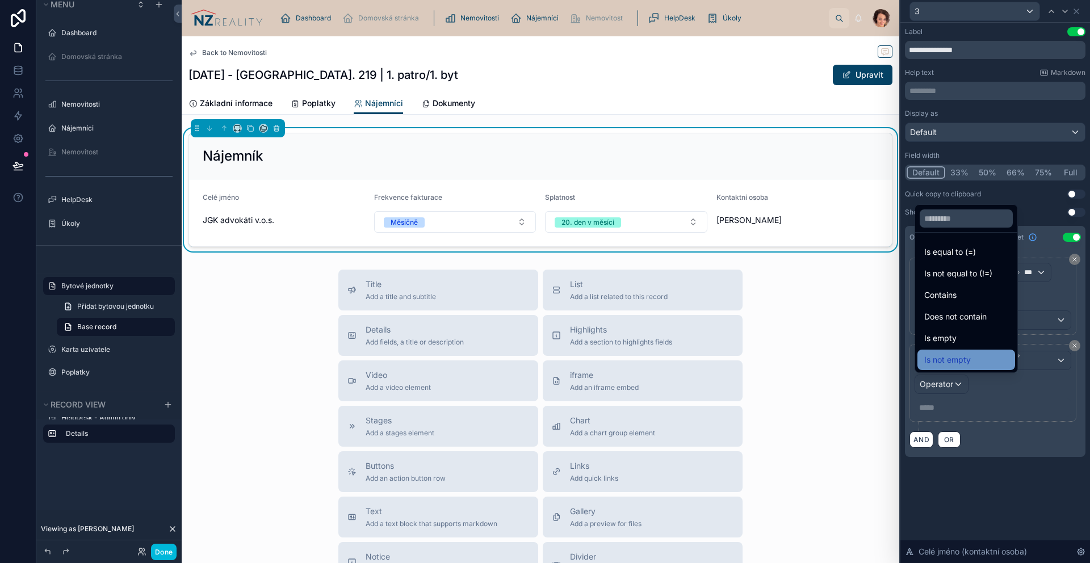
click at [947, 357] on span "Is not empty" at bounding box center [947, 360] width 47 height 14
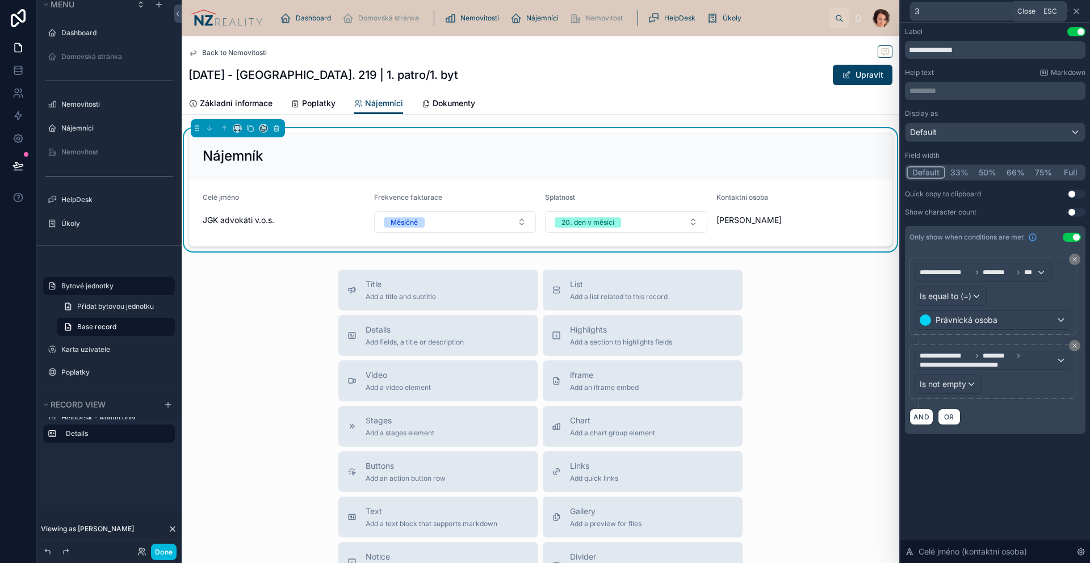
click at [1077, 7] on icon at bounding box center [1076, 11] width 9 height 9
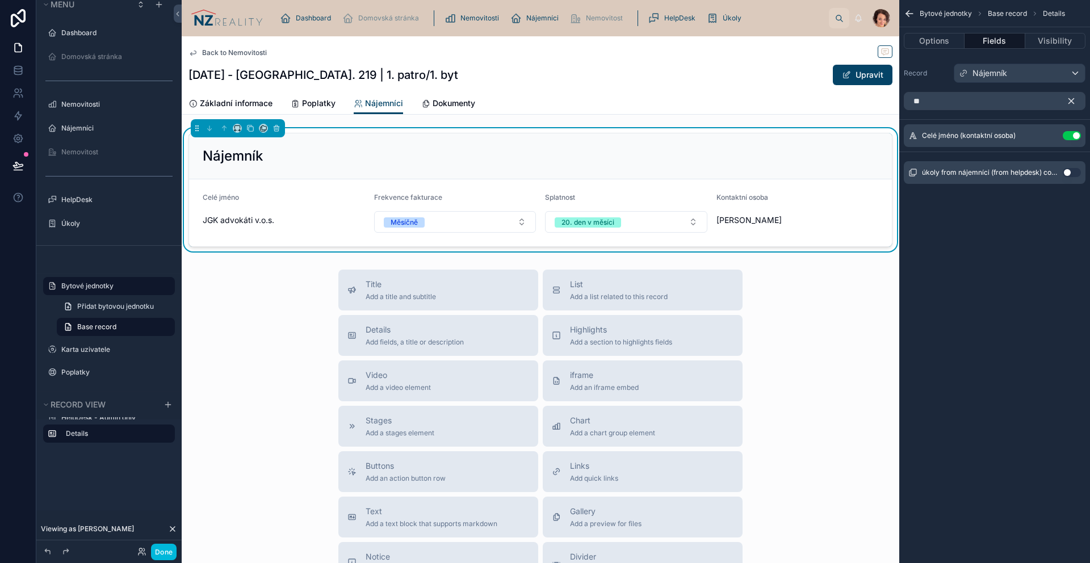
click at [1070, 101] on icon "scrollable content" at bounding box center [1071, 101] width 5 height 5
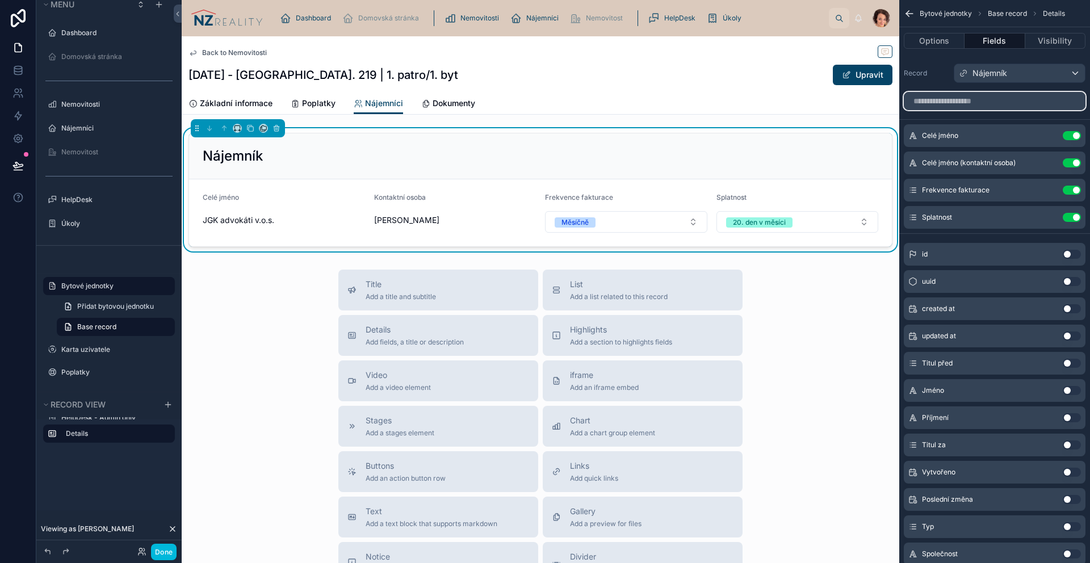
click at [961, 102] on input "scrollable content" at bounding box center [995, 101] width 182 height 18
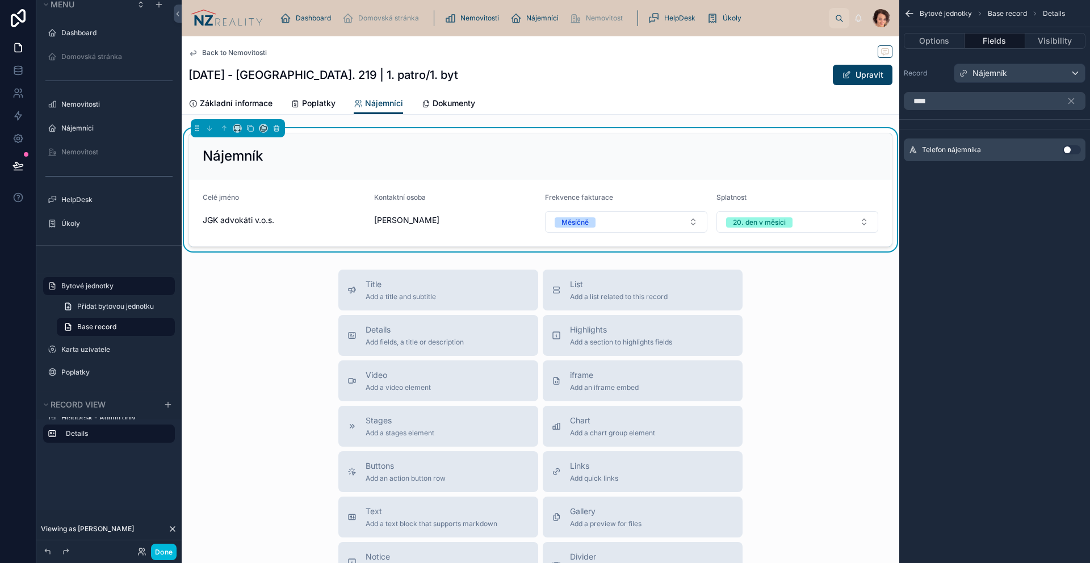
click at [1068, 148] on button "Use setting" at bounding box center [1072, 149] width 18 height 9
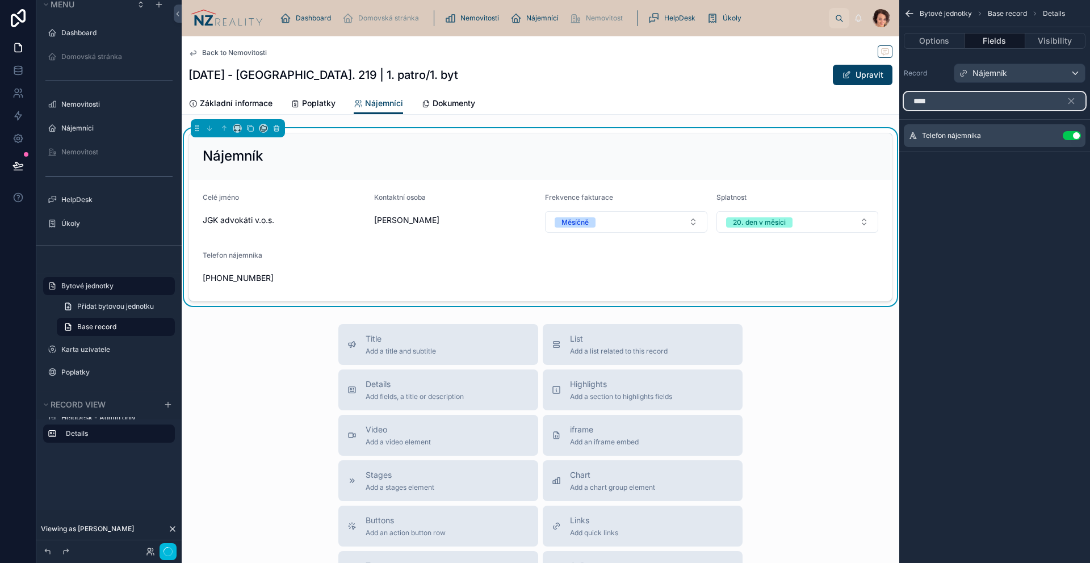
click at [1028, 98] on input "****" at bounding box center [995, 101] width 182 height 18
type input "****"
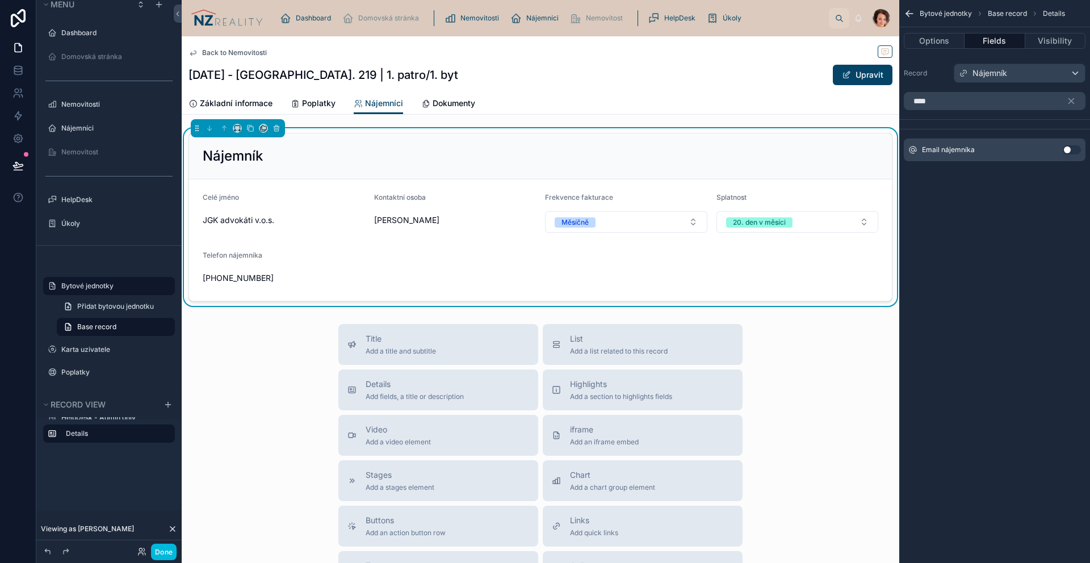
click at [1074, 150] on button "Use setting" at bounding box center [1072, 149] width 18 height 9
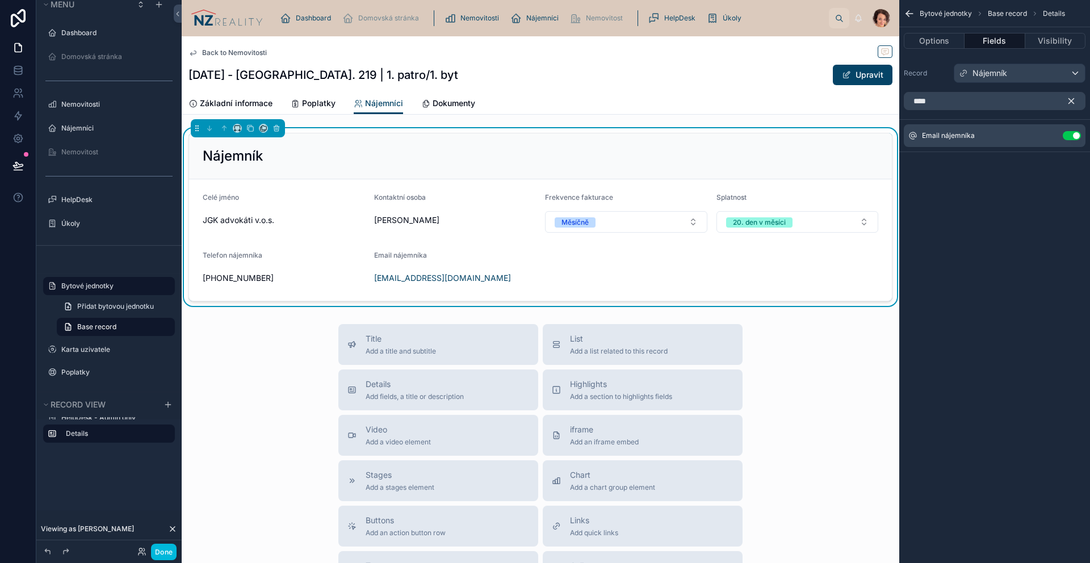
click at [1072, 104] on icon "scrollable content" at bounding box center [1071, 101] width 10 height 10
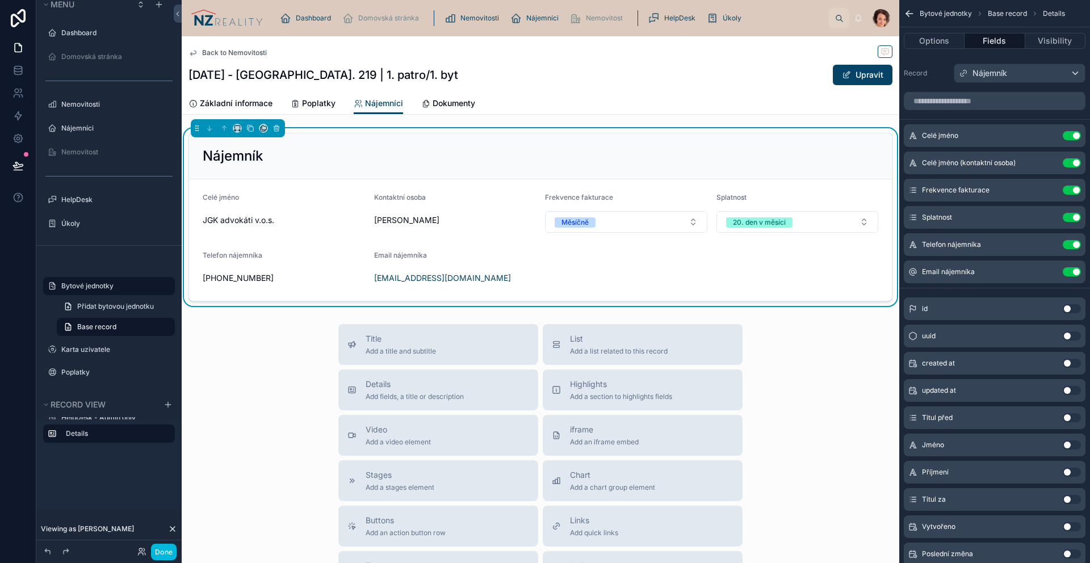
click at [0, 0] on icon "scrollable content" at bounding box center [0, 0] width 0 height 0
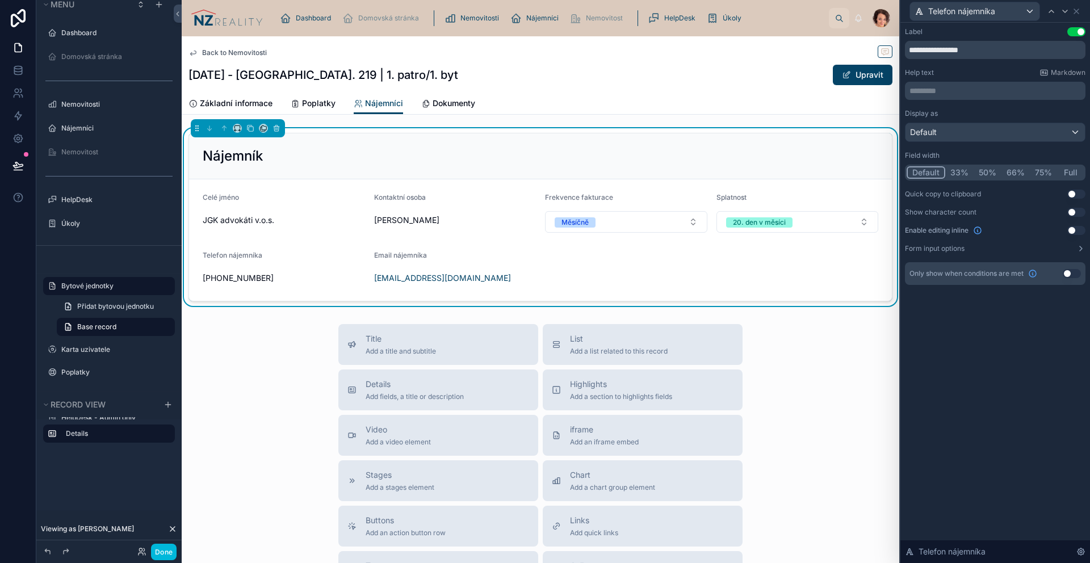
click at [1071, 193] on button "Use setting" at bounding box center [1076, 194] width 18 height 9
click at [1065, 12] on icon at bounding box center [1065, 11] width 9 height 9
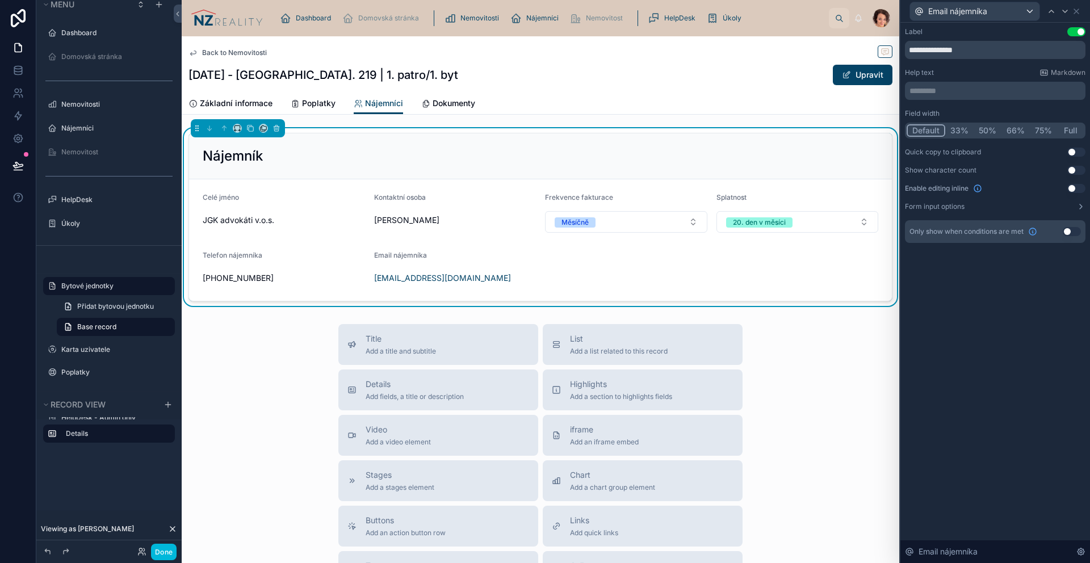
click at [1071, 153] on button "Use setting" at bounding box center [1076, 152] width 18 height 9
click at [166, 552] on button "Done" at bounding box center [164, 552] width 26 height 16
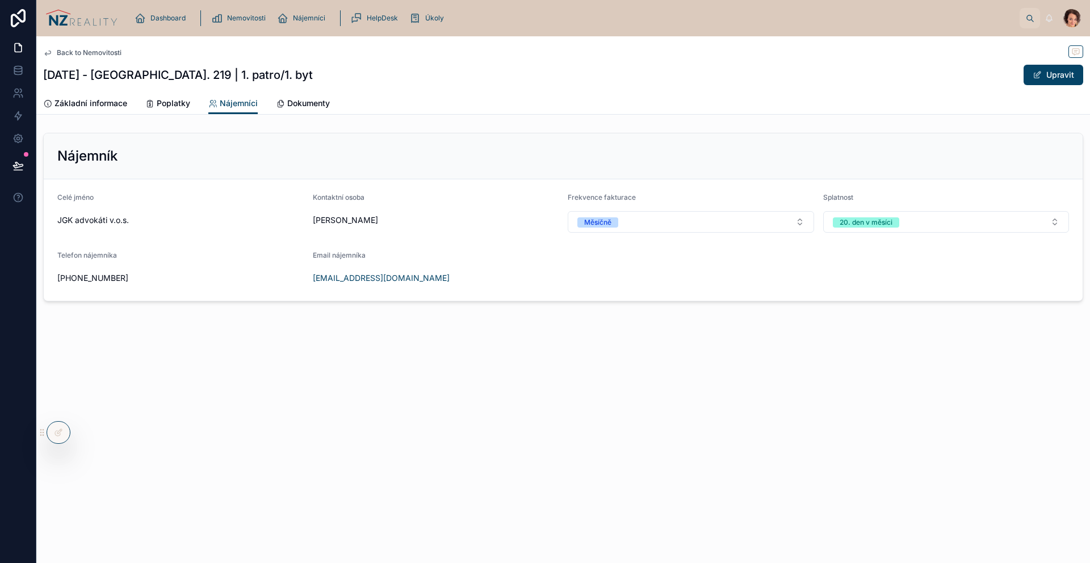
click at [248, 24] on div "Nemovitosti" at bounding box center [240, 18] width 59 height 18
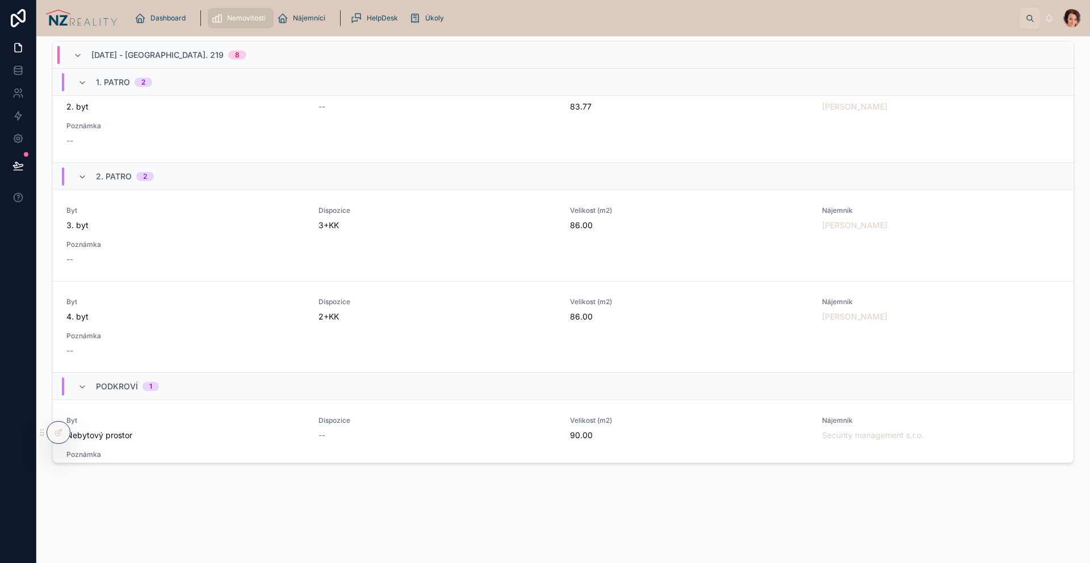
scroll to position [358, 0]
click at [497, 270] on link "Byt 3. byt Dispozice 3+KK Velikost (m2) 86.00 Nájemník Tomáš Král Poznámka --" at bounding box center [563, 239] width 1021 height 91
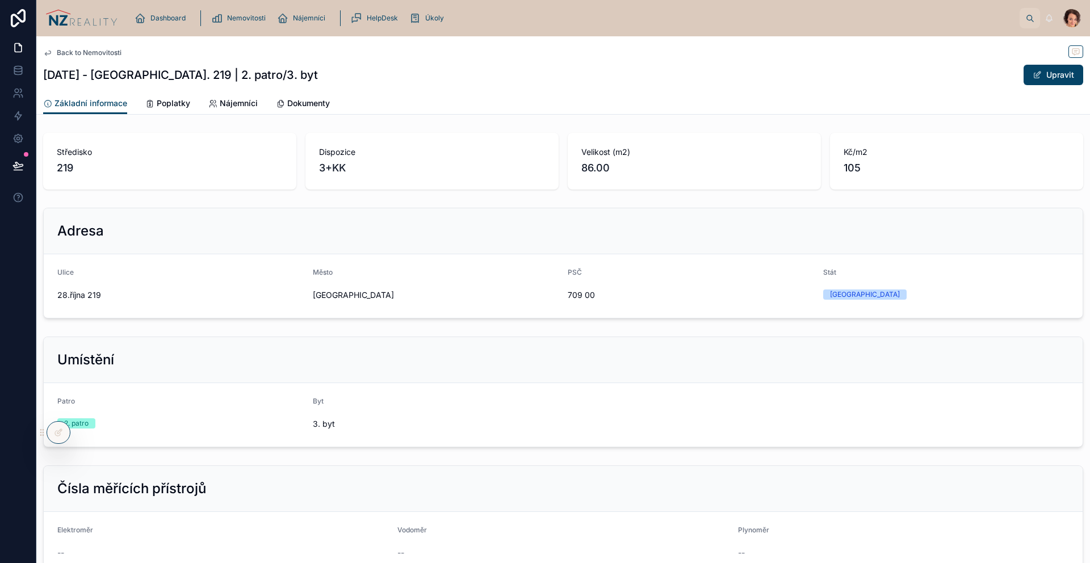
click at [258, 106] on div "Základní informace Poplatky Nájemníci Dokumenty" at bounding box center [563, 104] width 1040 height 22
click at [254, 105] on span "Nájemníci" at bounding box center [239, 103] width 38 height 11
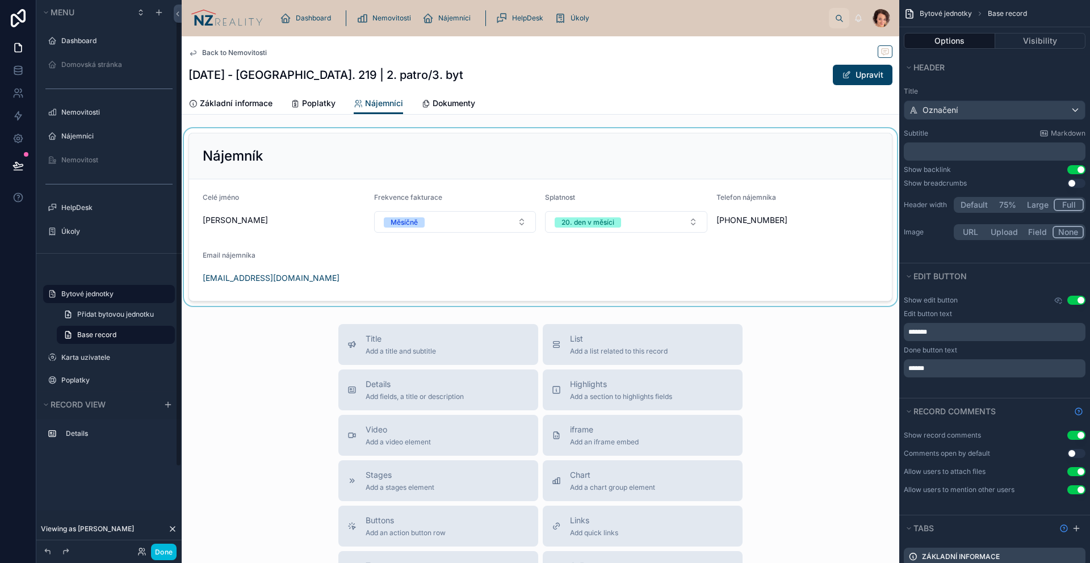
scroll to position [8, 0]
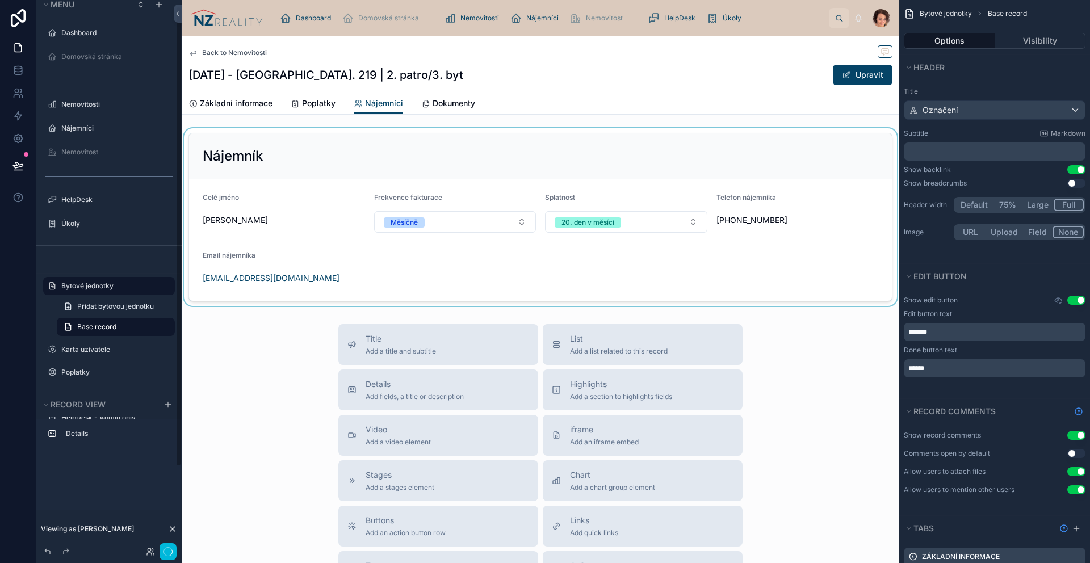
click at [599, 191] on div at bounding box center [541, 217] width 718 height 178
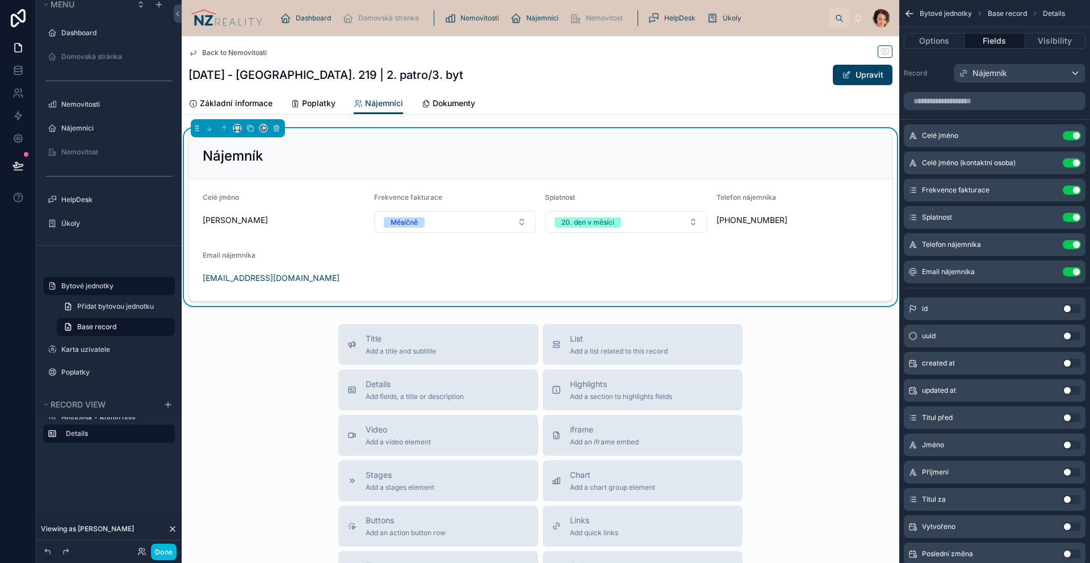
click at [0, 0] on icon "scrollable content" at bounding box center [0, 0] width 0 height 0
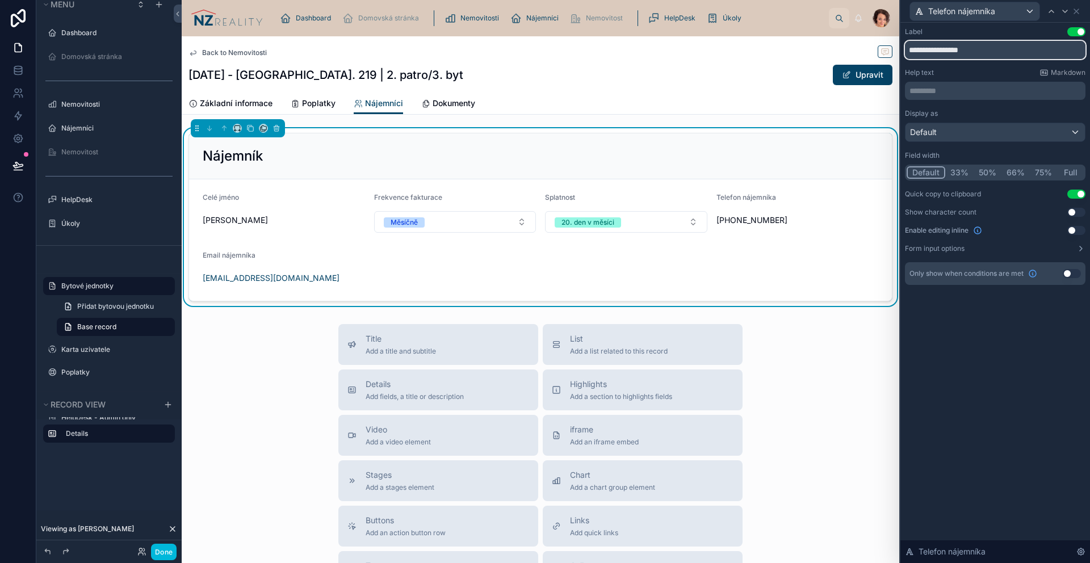
click at [973, 48] on input "**********" at bounding box center [995, 50] width 181 height 18
type input "*******"
click at [1065, 12] on icon at bounding box center [1065, 11] width 9 height 9
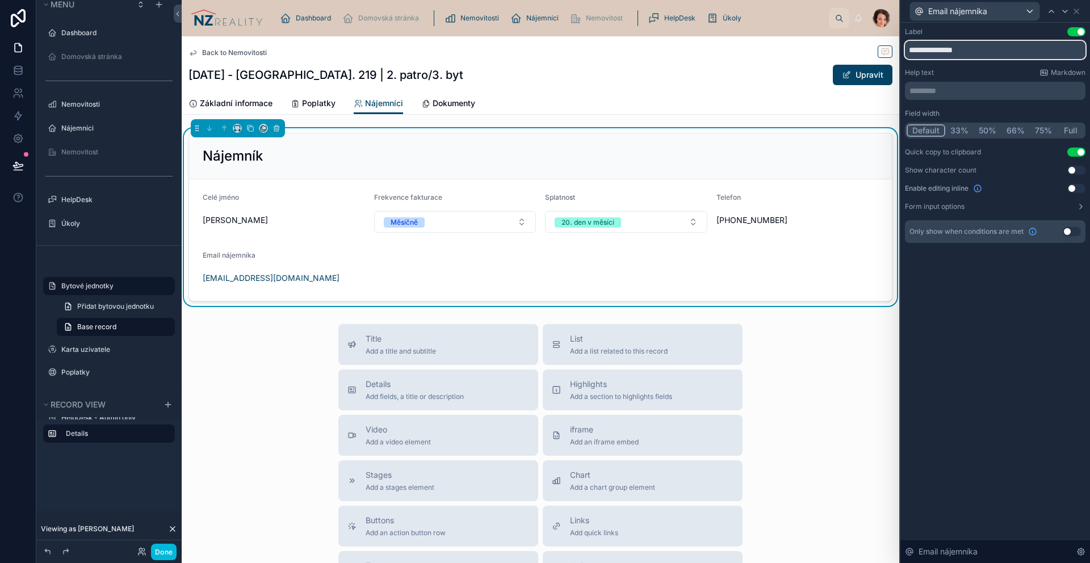
click at [952, 52] on input "**********" at bounding box center [995, 50] width 181 height 18
type input "*****"
click at [166, 552] on button "Done" at bounding box center [164, 552] width 26 height 16
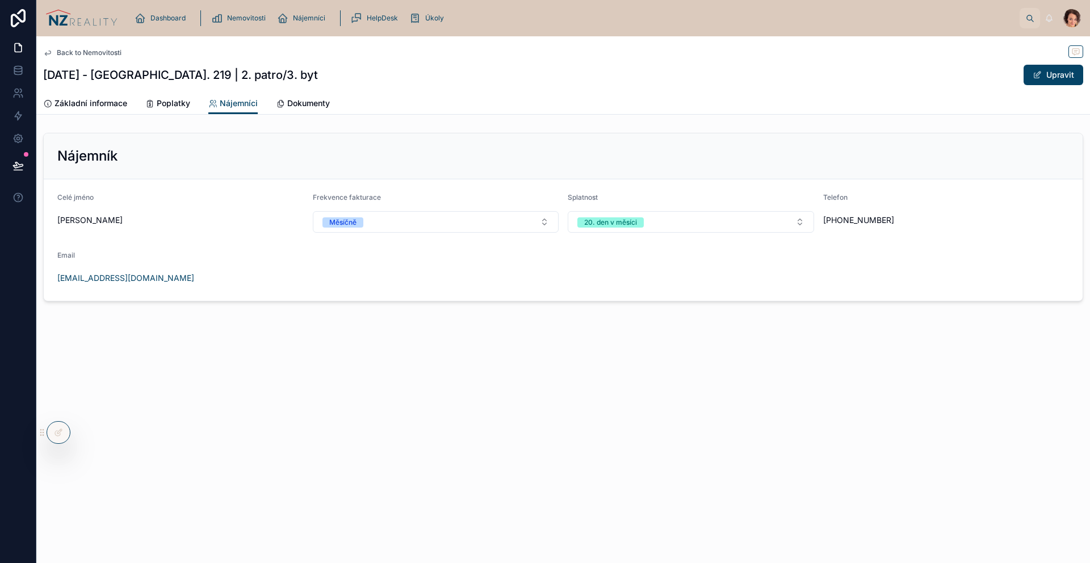
click at [79, 222] on span "Tomáš Král" at bounding box center [180, 220] width 246 height 11
click at [1049, 76] on button "Upravit" at bounding box center [1054, 75] width 60 height 20
click at [1040, 72] on span at bounding box center [1042, 74] width 9 height 9
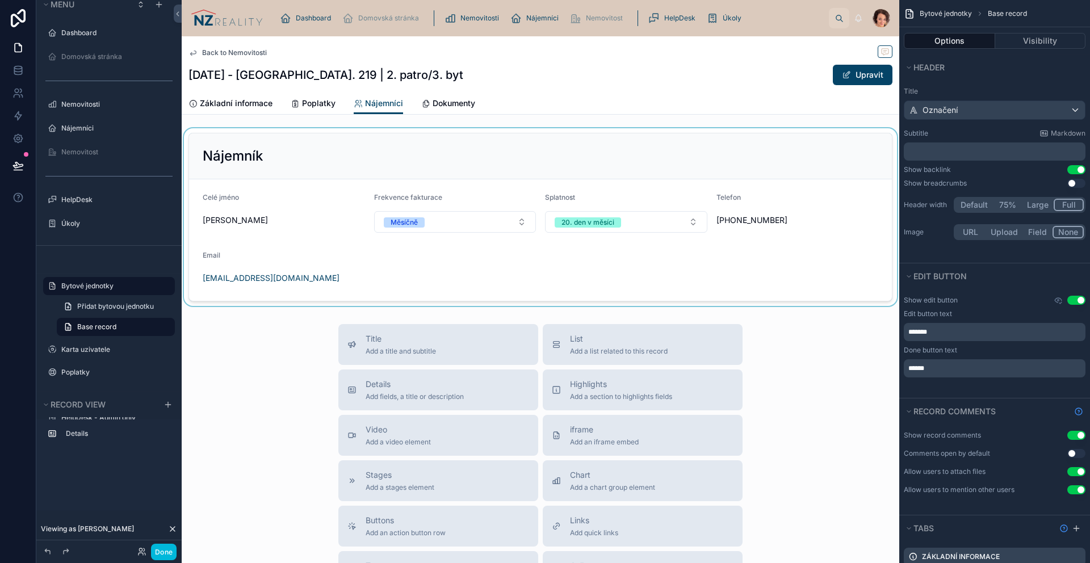
click at [601, 284] on div at bounding box center [541, 217] width 718 height 178
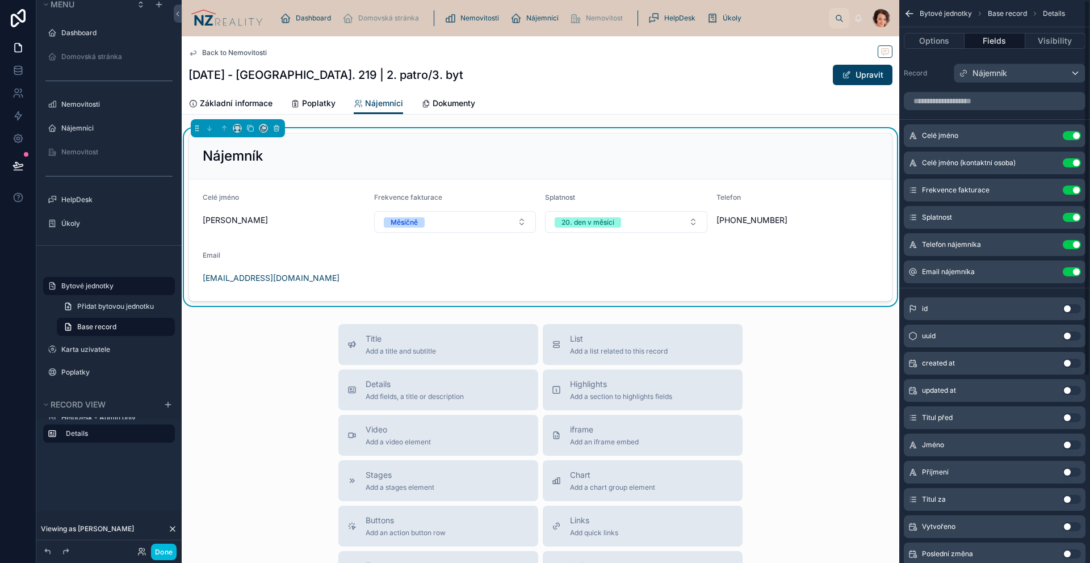
click at [0, 0] on icon "scrollable content" at bounding box center [0, 0] width 0 height 0
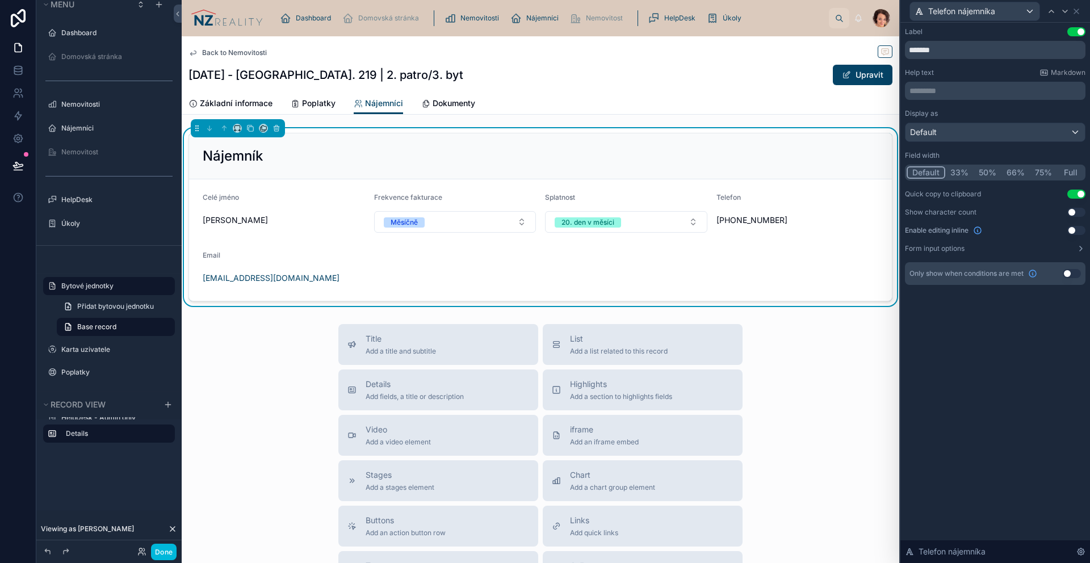
click at [1067, 174] on button "Full" at bounding box center [1070, 172] width 27 height 12
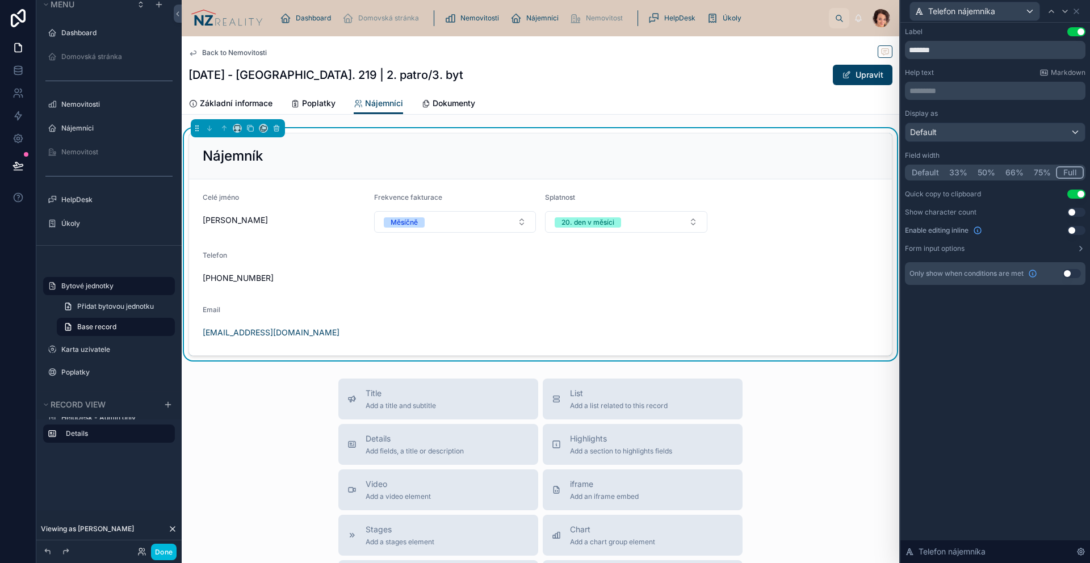
click at [978, 173] on button "50%" at bounding box center [987, 172] width 28 height 12
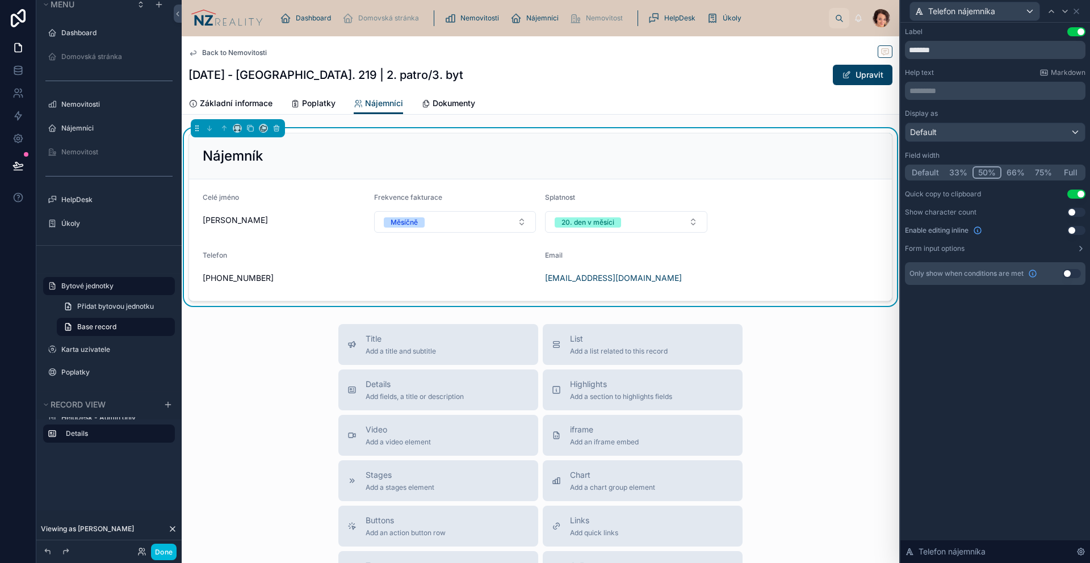
click at [961, 171] on button "33%" at bounding box center [958, 172] width 28 height 12
click at [1061, 15] on div at bounding box center [1065, 12] width 14 height 14
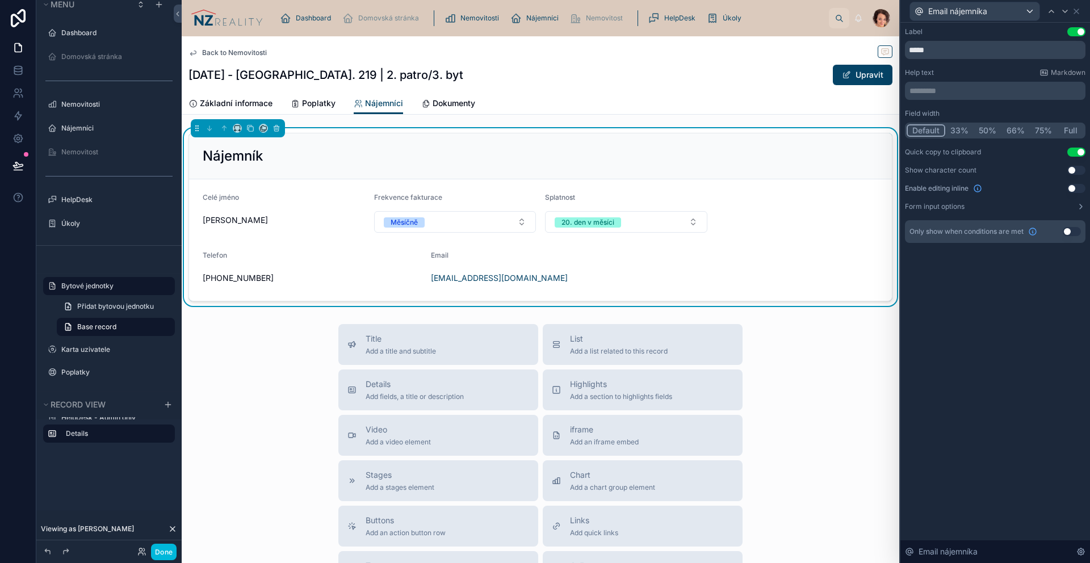
click at [957, 129] on button "33%" at bounding box center [959, 130] width 28 height 12
click at [161, 554] on button "Done" at bounding box center [164, 552] width 26 height 16
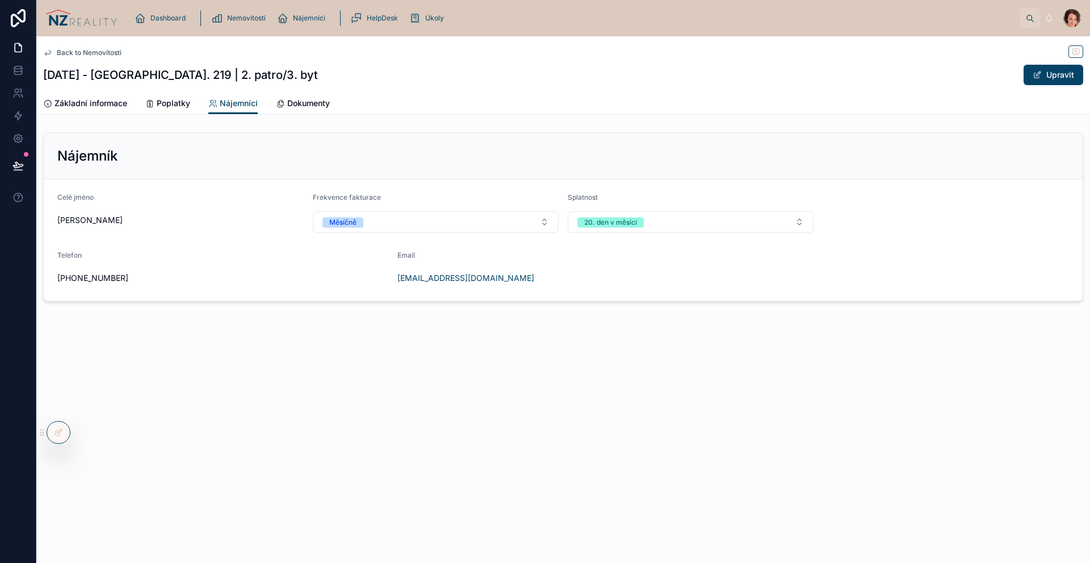
click at [65, 215] on span "Tomáš Král" at bounding box center [180, 220] width 246 height 11
click at [58, 435] on icon at bounding box center [58, 432] width 9 height 9
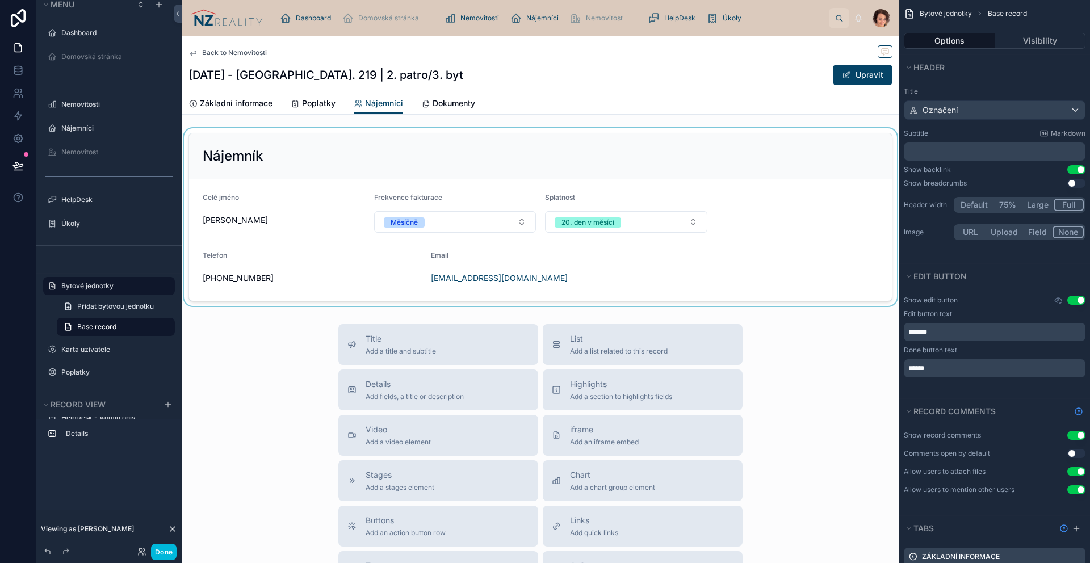
click at [471, 159] on div at bounding box center [541, 217] width 718 height 178
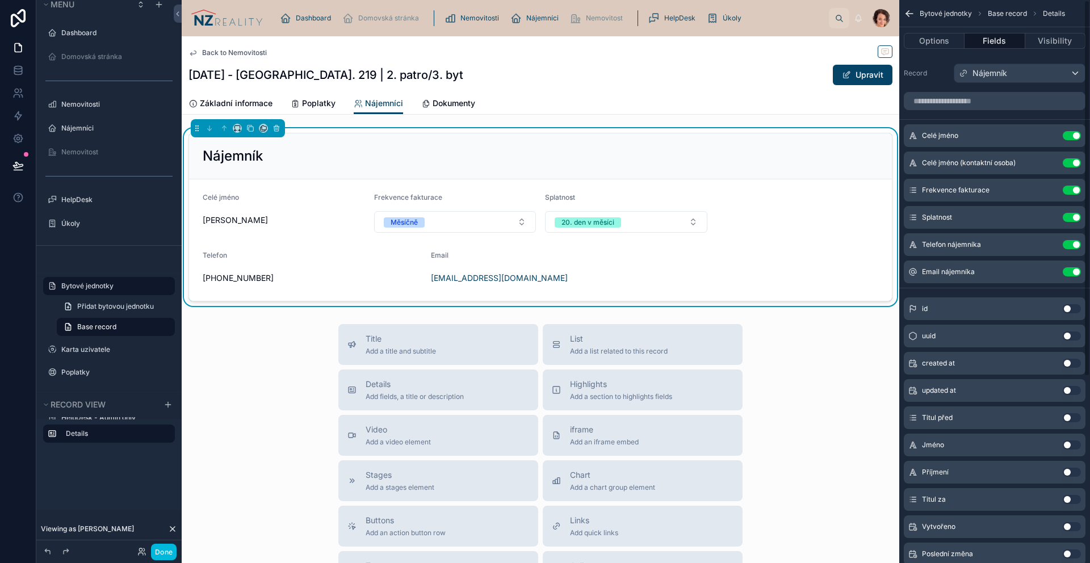
click at [0, 0] on icon "scrollable content" at bounding box center [0, 0] width 0 height 0
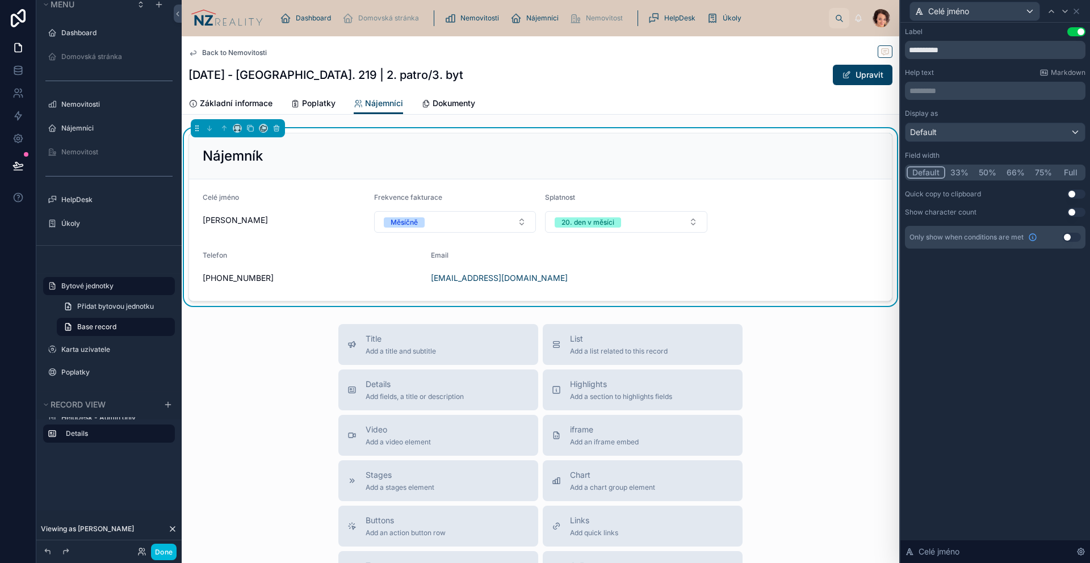
click at [1083, 17] on div "Celé jméno" at bounding box center [995, 11] width 181 height 22
click at [1080, 15] on div "Celé jméno" at bounding box center [995, 11] width 181 height 22
click at [1076, 12] on icon at bounding box center [1076, 11] width 9 height 9
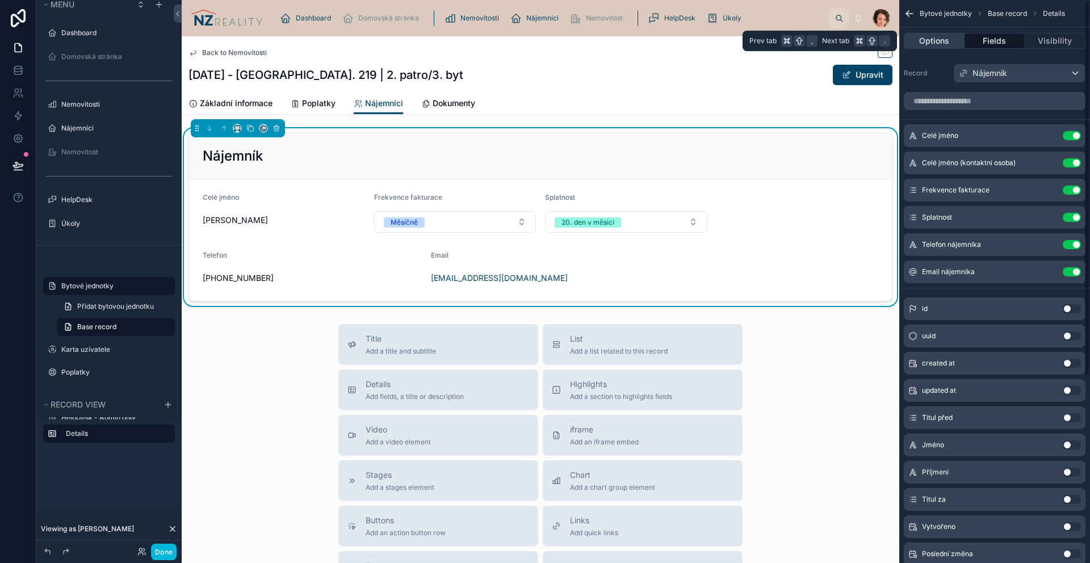
click at [928, 37] on button "Options" at bounding box center [934, 41] width 61 height 16
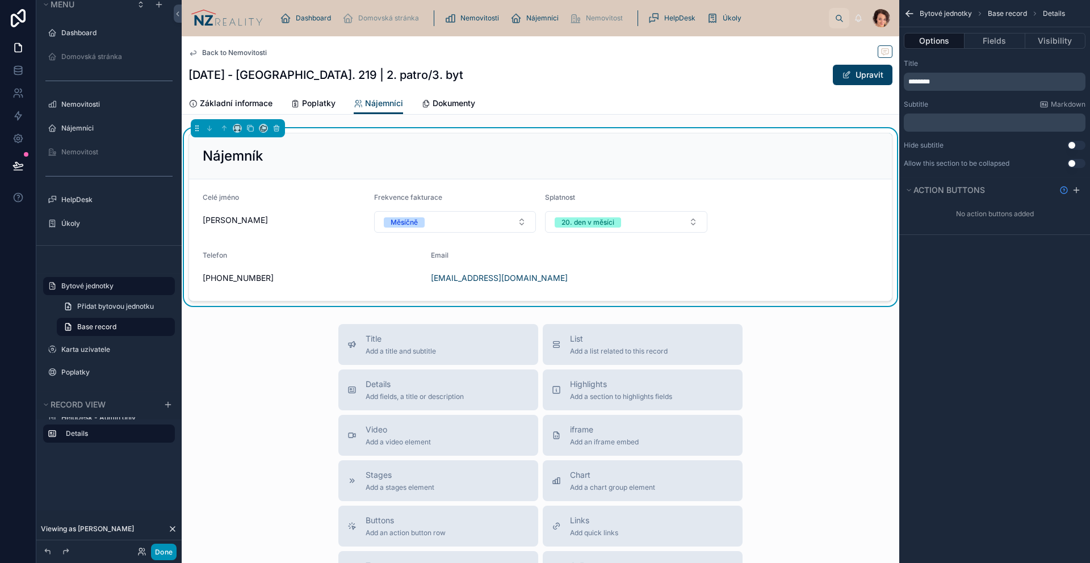
click at [167, 546] on button "Done" at bounding box center [164, 552] width 26 height 16
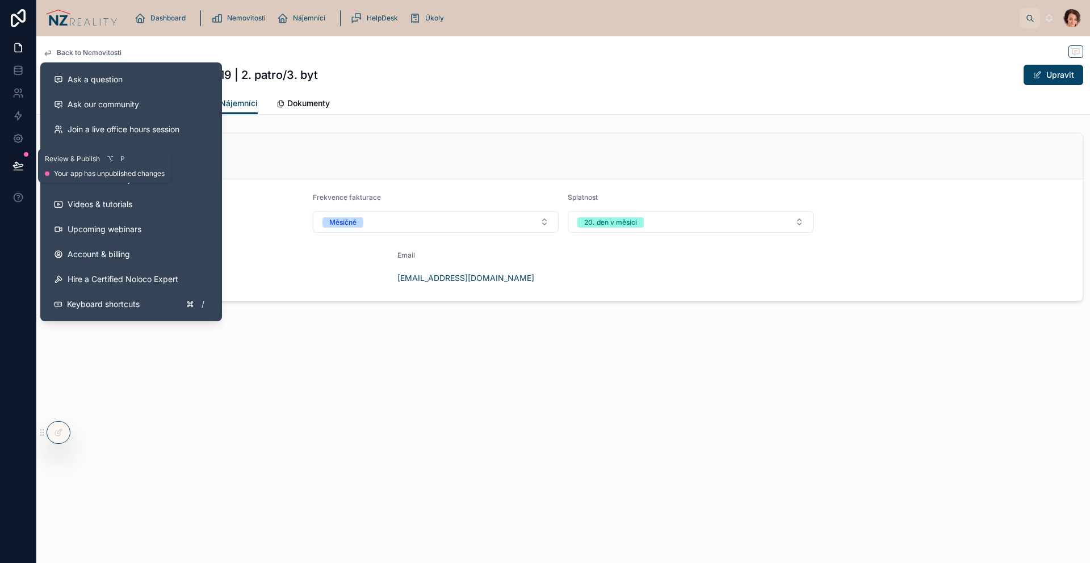
click at [15, 173] on button at bounding box center [18, 166] width 25 height 32
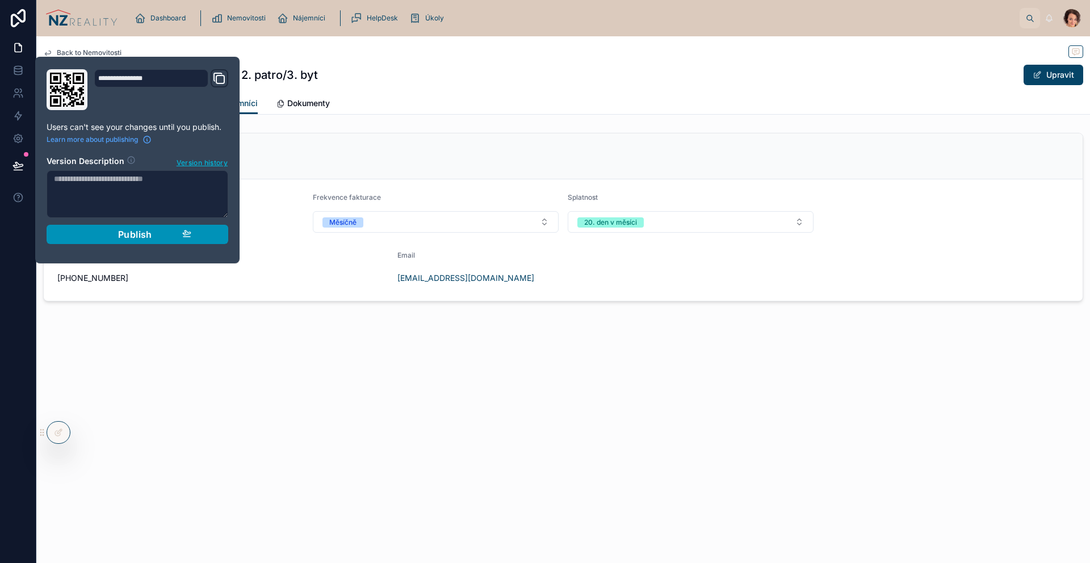
click at [129, 242] on button "Publish" at bounding box center [138, 234] width 182 height 19
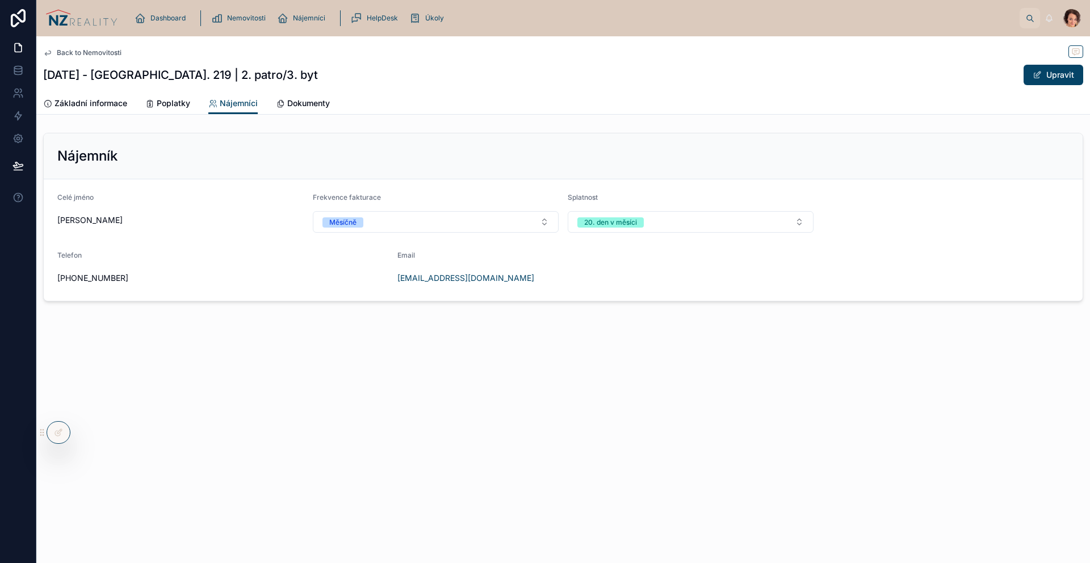
click at [72, 30] on div at bounding box center [81, 18] width 72 height 36
click at [87, 20] on img at bounding box center [81, 18] width 72 height 18
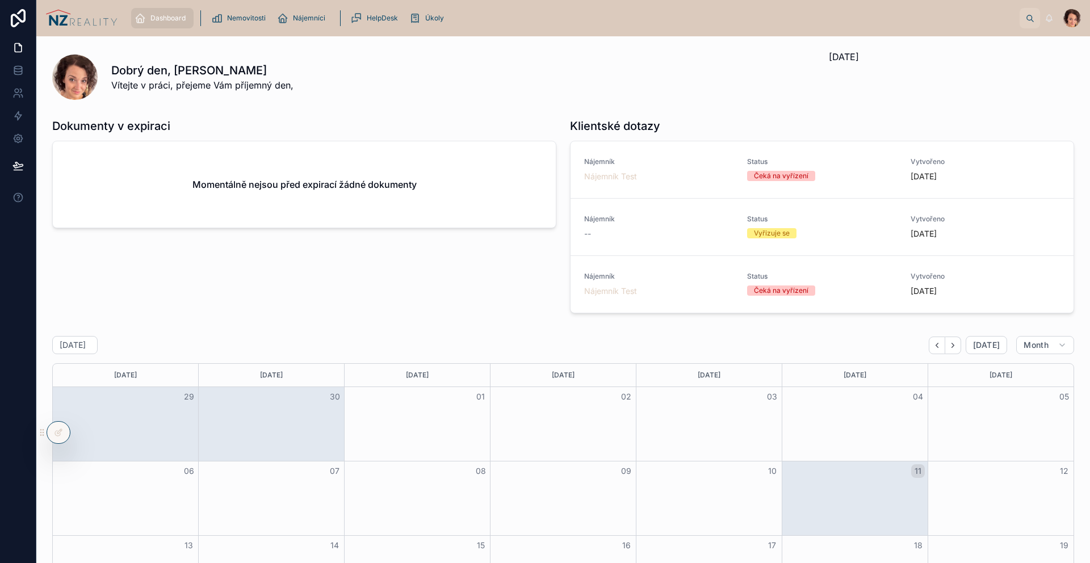
click at [438, 119] on div "Dokumenty v expiraci" at bounding box center [304, 126] width 504 height 16
click at [31, 173] on div at bounding box center [18, 166] width 36 height 32
click at [23, 169] on icon at bounding box center [17, 165] width 11 height 11
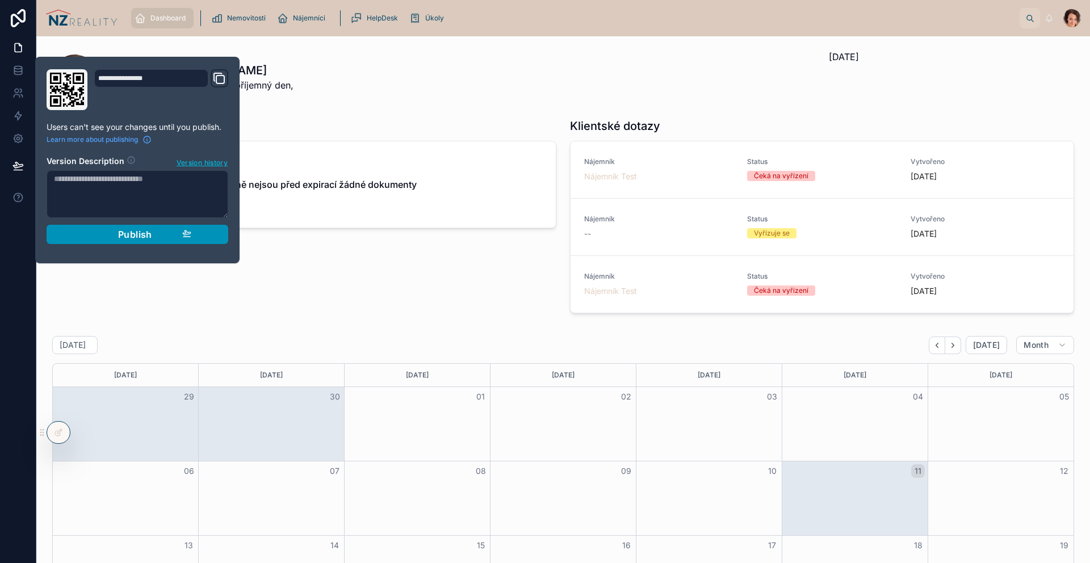
click at [131, 230] on span "Publish" at bounding box center [135, 234] width 34 height 11
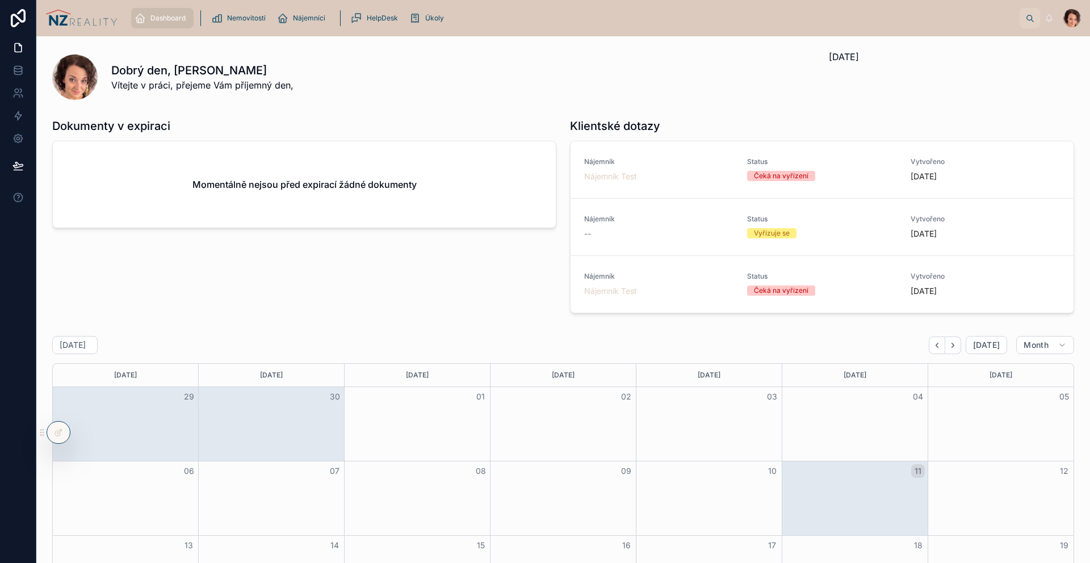
click at [395, 88] on div "Dobrý den, Lucie Vítejte v práci, přejeme Vám příjemný den," at bounding box center [463, 77] width 704 height 30
click at [39, 93] on div "Dobrý den, Lucie Vítejte v práci, přejeme Vám příjemný den, 11/10/2025 Dokument…" at bounding box center [563, 435] width 1054 height 799
click at [25, 93] on link at bounding box center [18, 93] width 36 height 23
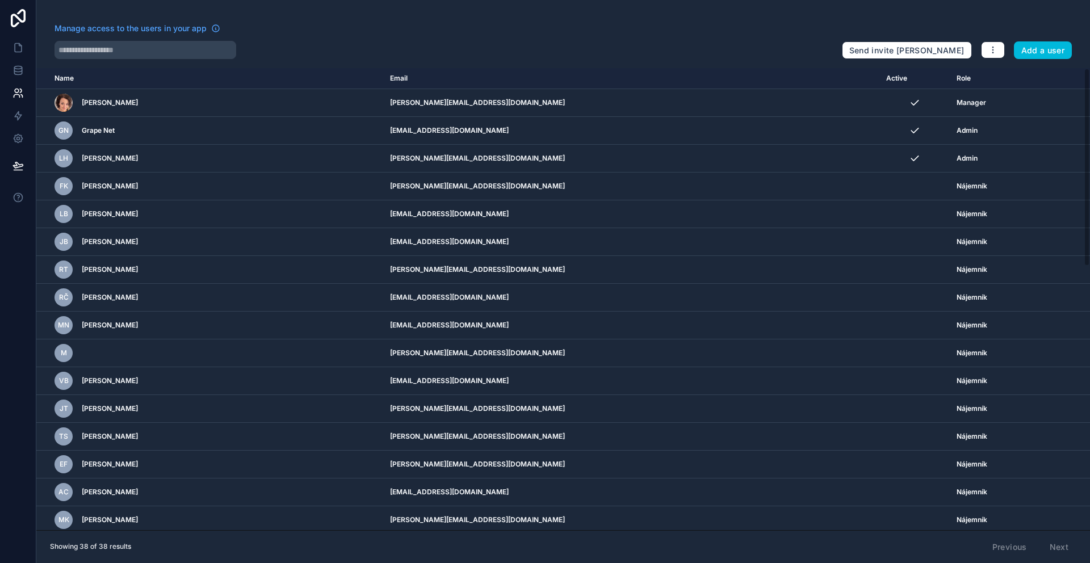
click at [505, 37] on div "Manage access to the users in your app" at bounding box center [444, 32] width 778 height 18
click at [992, 54] on icon "button" at bounding box center [992, 49] width 9 height 9
click at [991, 27] on div "Manage access to the users in your app Send invite reminders Add a user" at bounding box center [563, 41] width 1054 height 36
click at [20, 139] on icon at bounding box center [18, 139] width 9 height 9
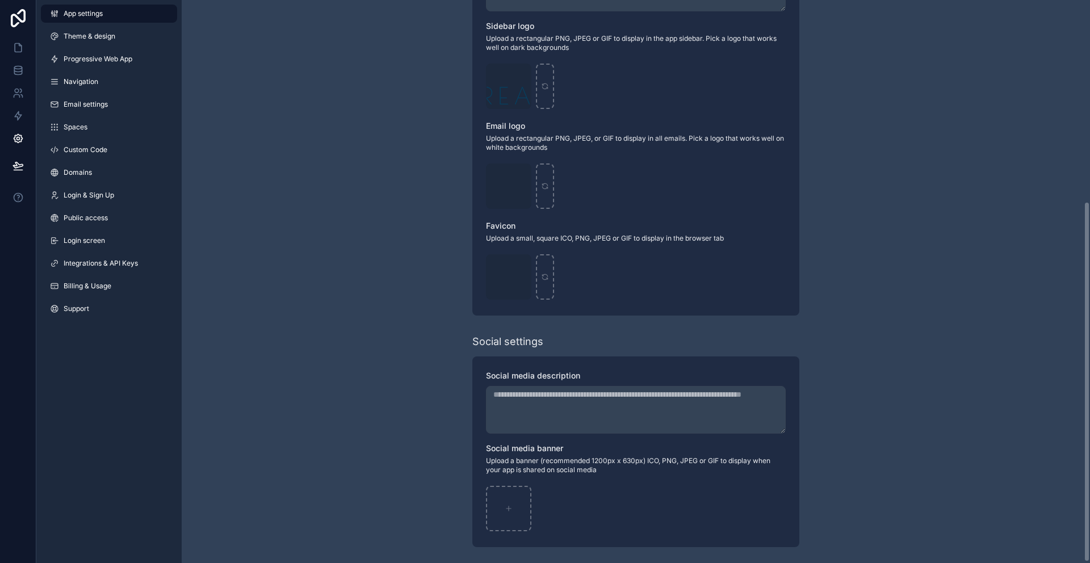
scroll to position [316, 0]
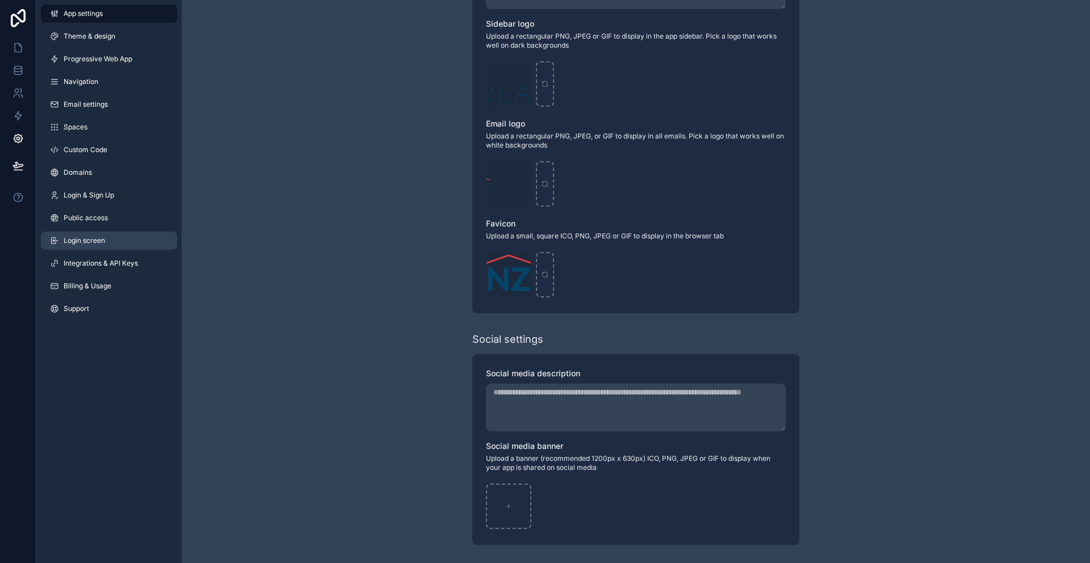
click at [148, 236] on link "Login screen" at bounding box center [109, 241] width 136 height 18
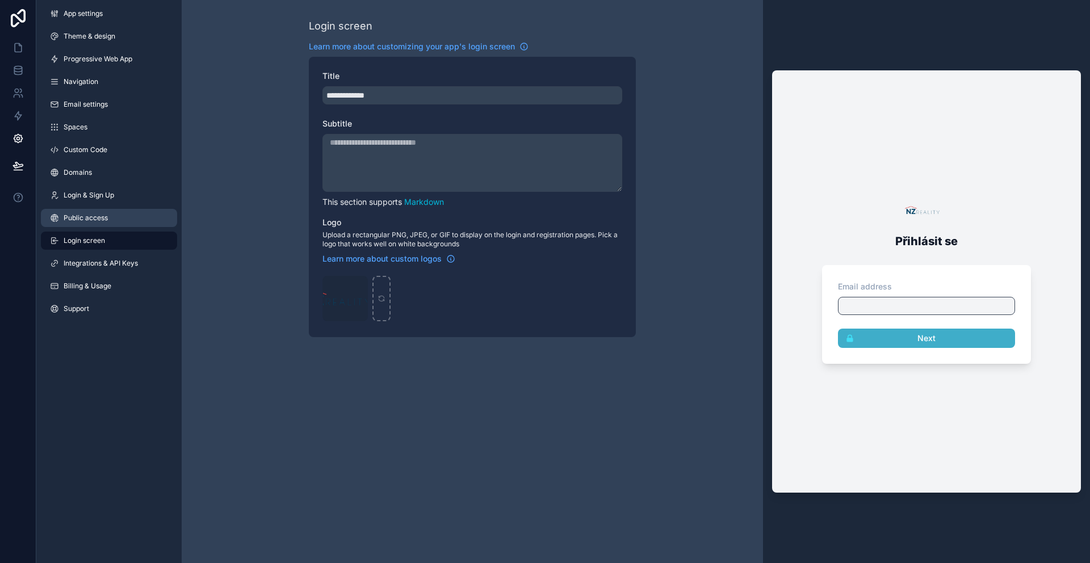
click at [100, 221] on span "Public access" at bounding box center [86, 217] width 44 height 9
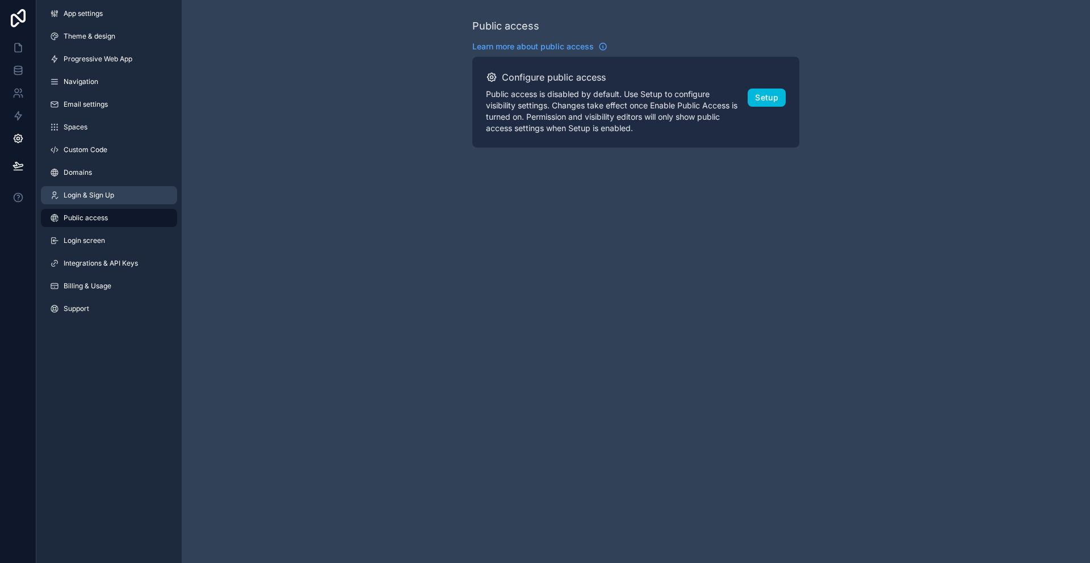
click at [98, 197] on span "Login & Sign Up" at bounding box center [89, 195] width 51 height 9
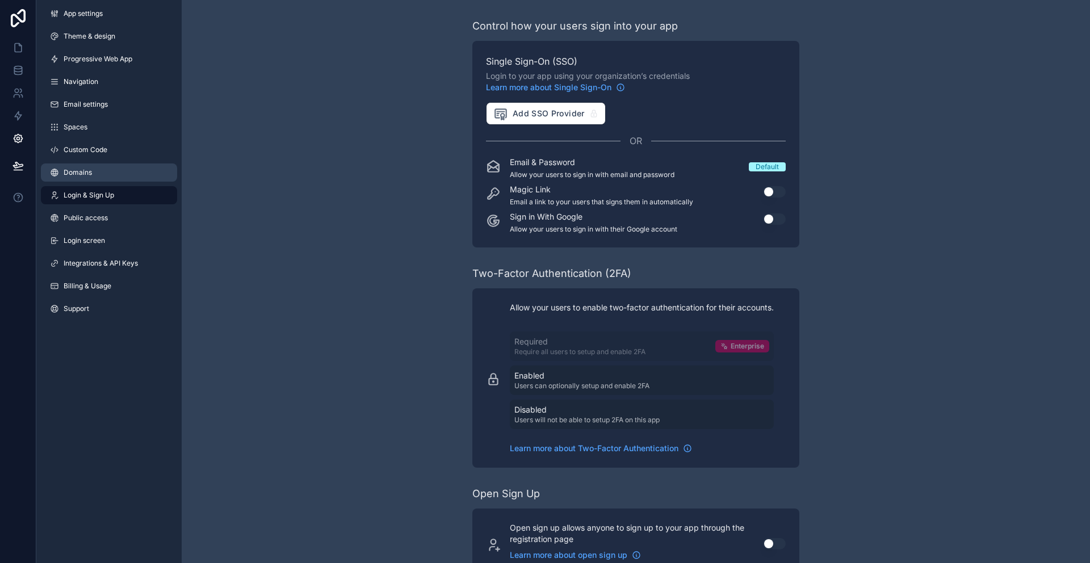
click at [111, 169] on link "Domains" at bounding box center [109, 173] width 136 height 18
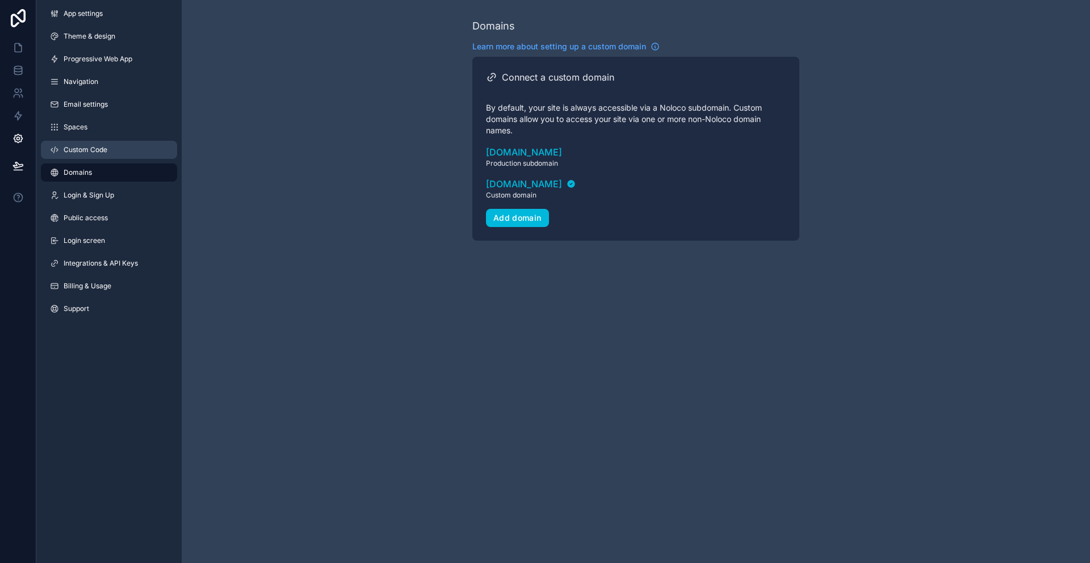
click at [119, 151] on link "Custom Code" at bounding box center [109, 150] width 136 height 18
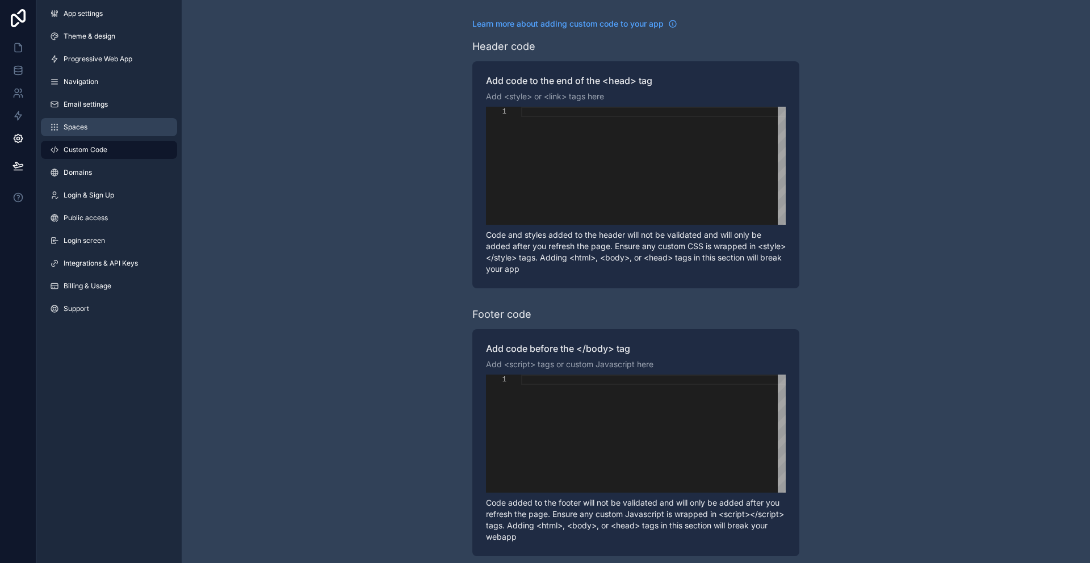
click at [118, 128] on link "Spaces" at bounding box center [109, 127] width 136 height 18
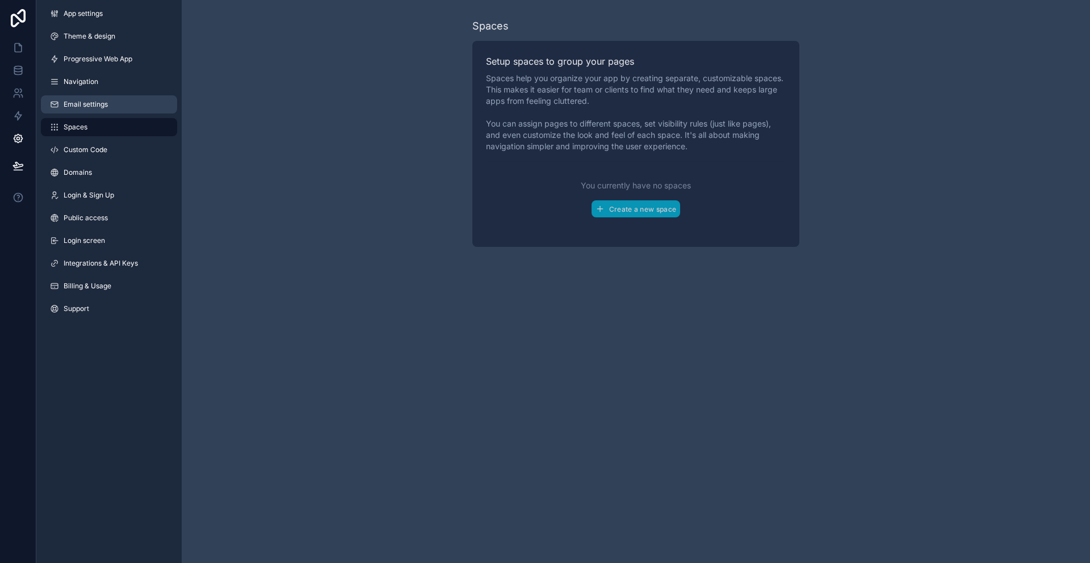
click at [119, 108] on link "Email settings" at bounding box center [109, 104] width 136 height 18
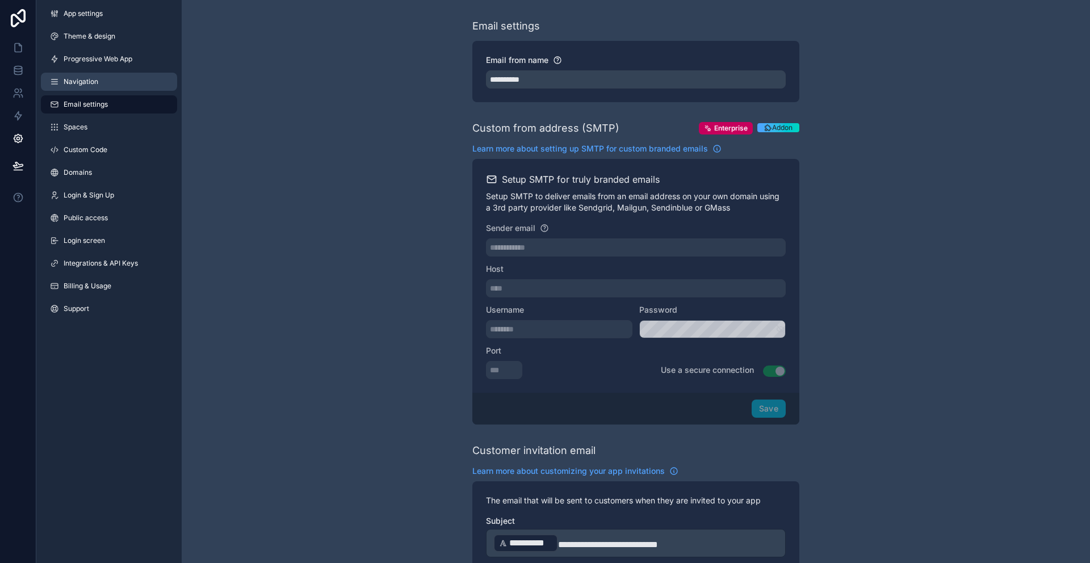
click at [118, 81] on link "Navigation" at bounding box center [109, 82] width 136 height 18
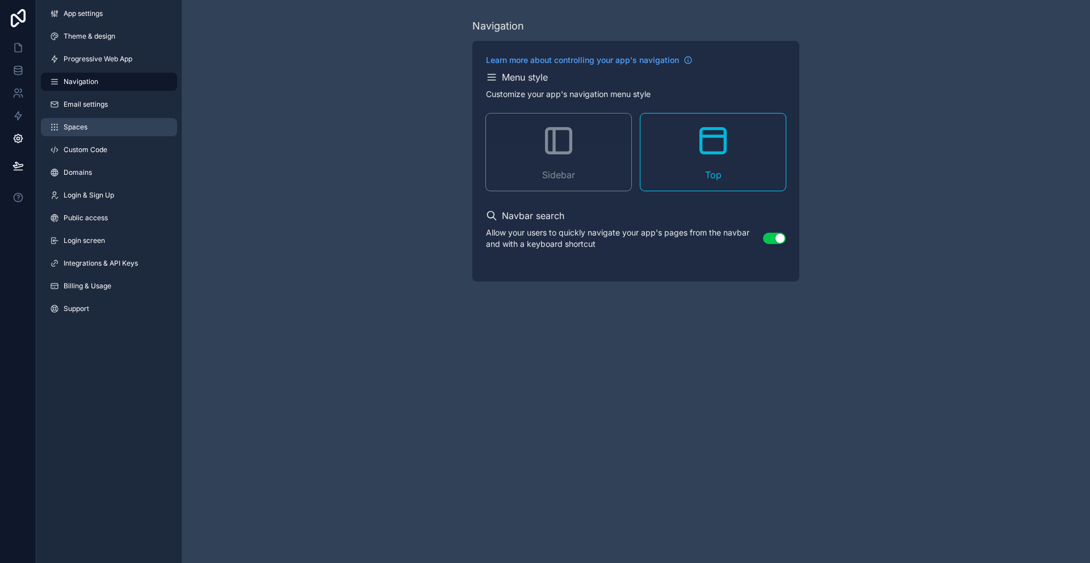
click at [122, 131] on link "Spaces" at bounding box center [109, 127] width 136 height 18
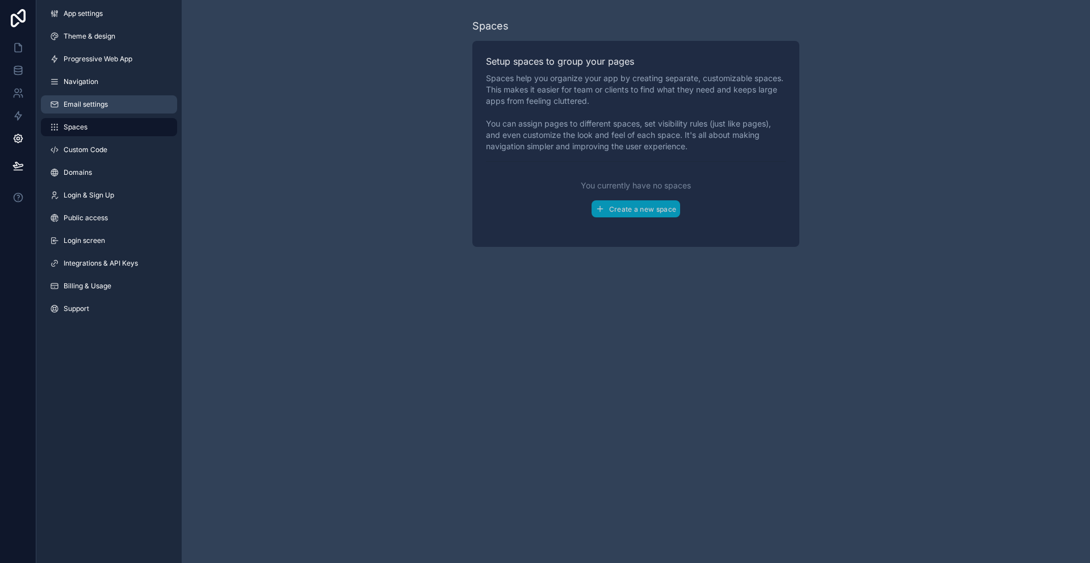
click at [124, 109] on link "Email settings" at bounding box center [109, 104] width 136 height 18
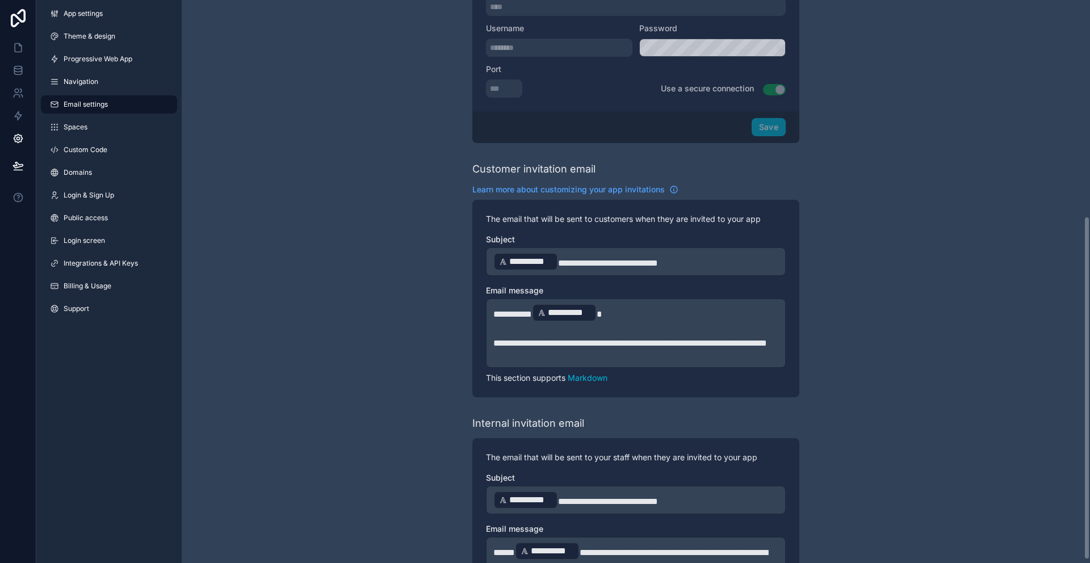
scroll to position [279, 0]
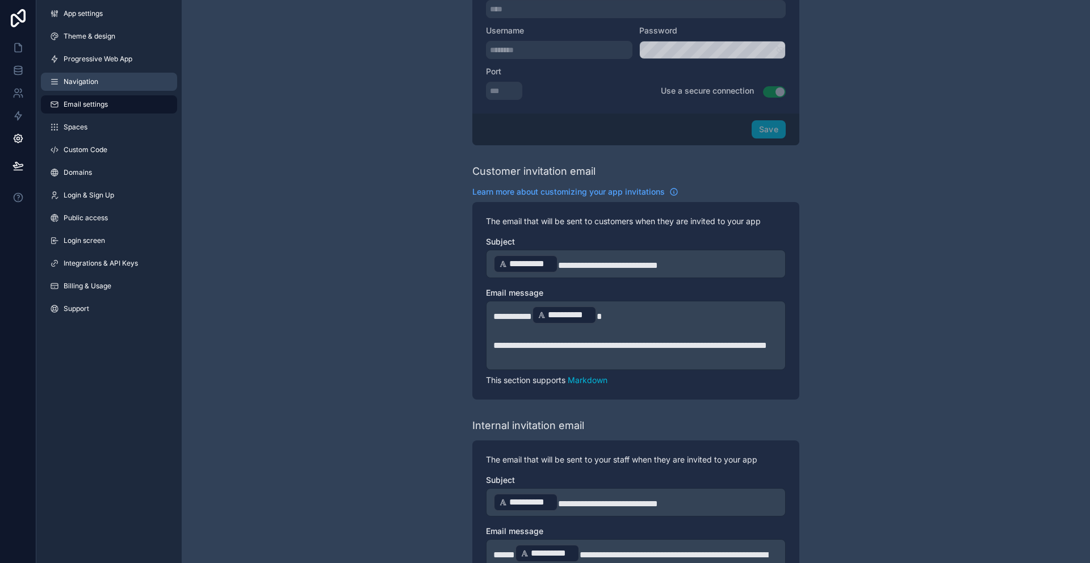
click at [104, 76] on link "Navigation" at bounding box center [109, 82] width 136 height 18
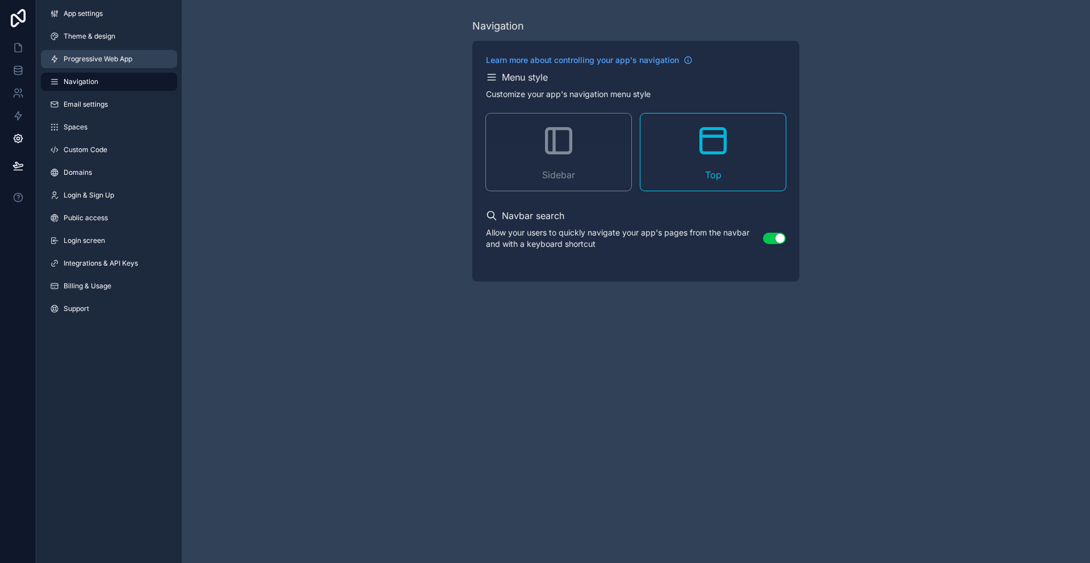
click at [106, 62] on span "Progressive Web App" at bounding box center [98, 59] width 69 height 9
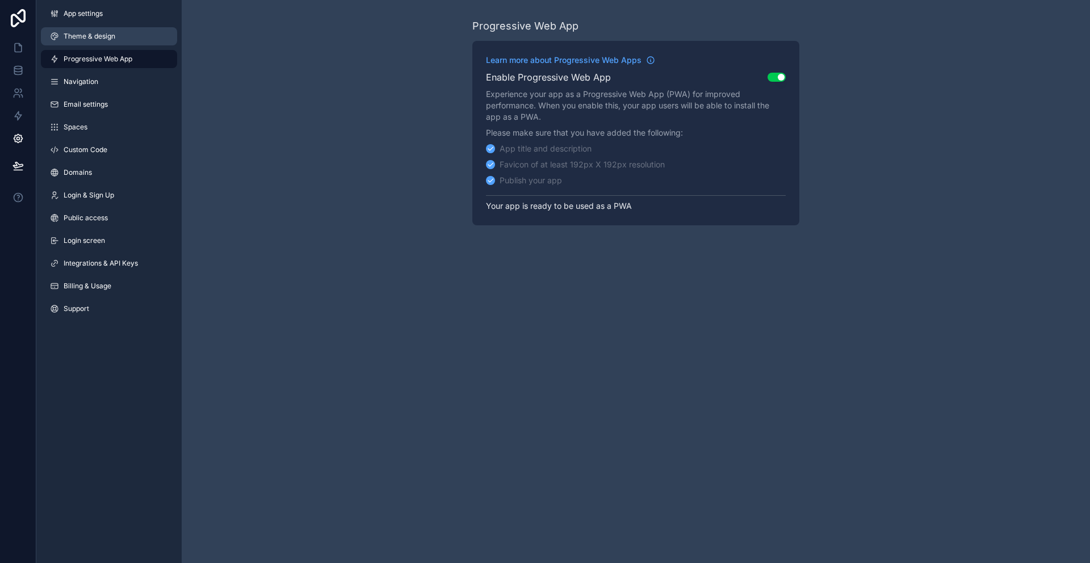
click at [122, 44] on link "Theme & design" at bounding box center [109, 36] width 136 height 18
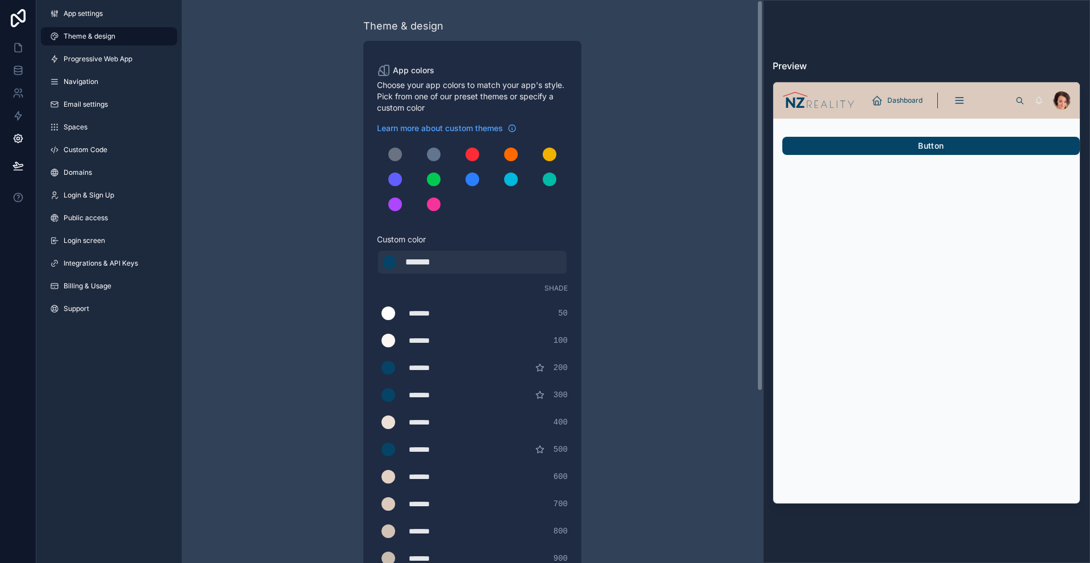
click at [229, 60] on div "Theme & design App colors Choose your app colors to match your app's style. Pic…" at bounding box center [472, 405] width 581 height 811
click at [110, 8] on link "App settings" at bounding box center [109, 14] width 136 height 18
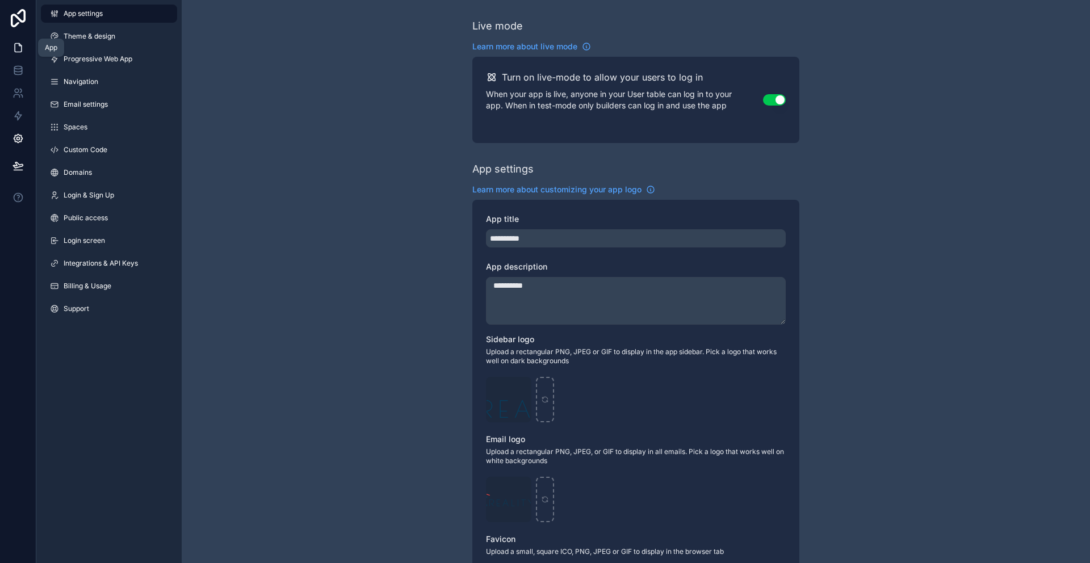
click at [32, 53] on link at bounding box center [18, 47] width 36 height 23
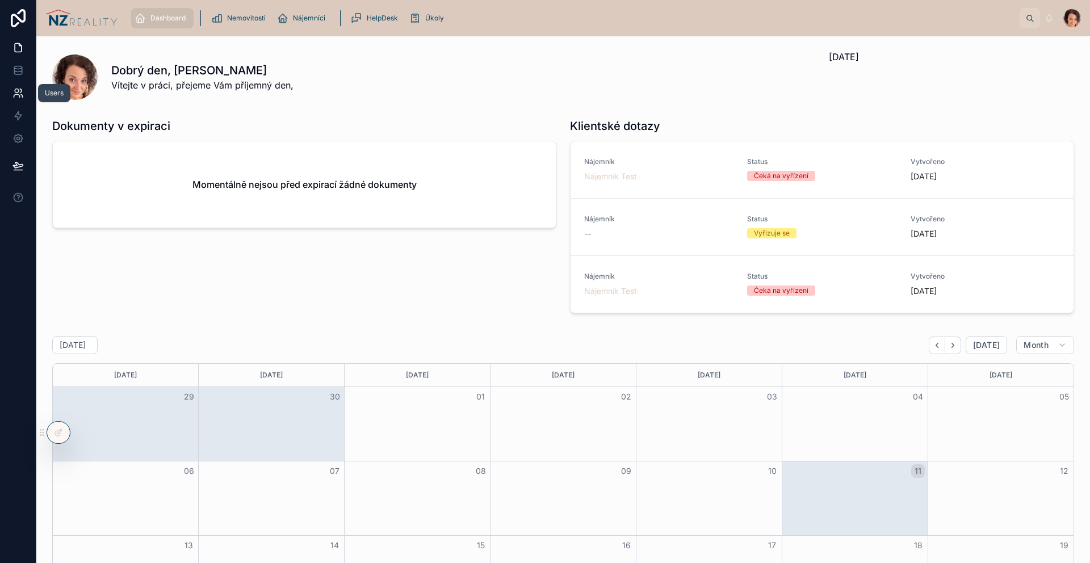
click at [21, 88] on icon at bounding box center [17, 92] width 11 height 11
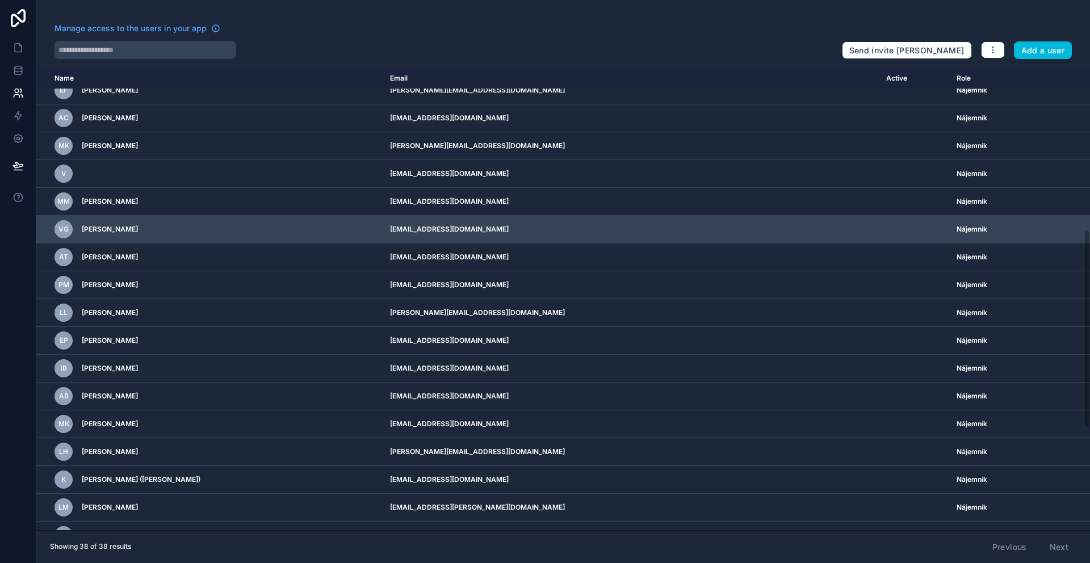
scroll to position [615, 0]
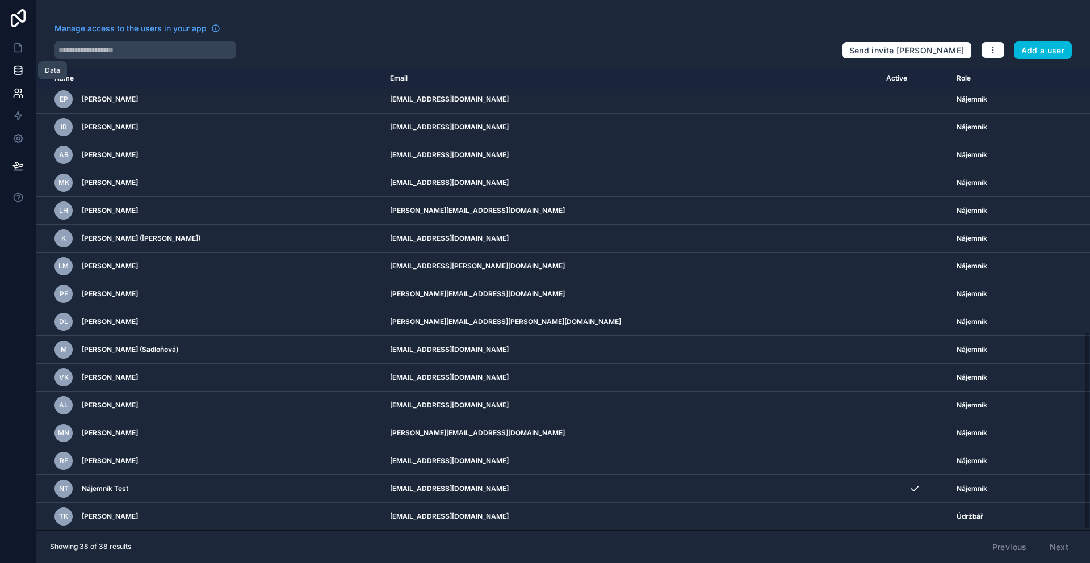
click at [22, 75] on icon at bounding box center [17, 70] width 11 height 11
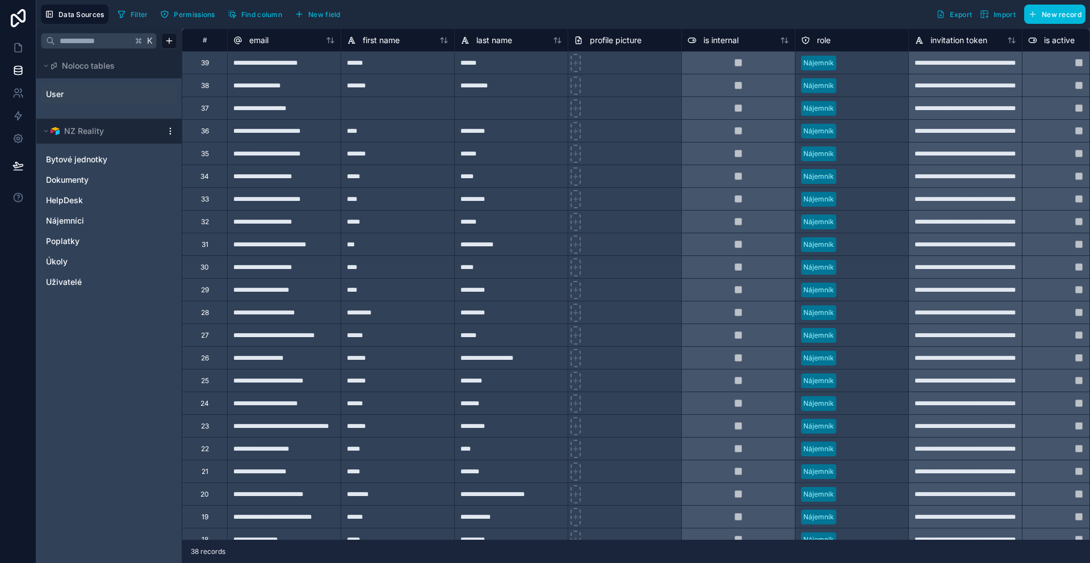
click at [79, 98] on link "User" at bounding box center [92, 94] width 92 height 11
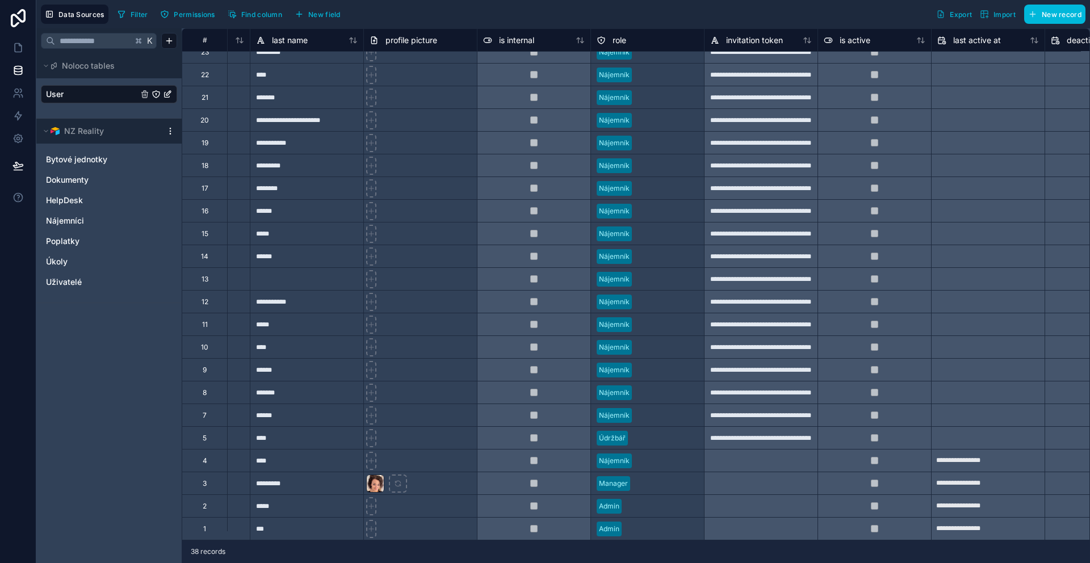
scroll to position [383, 204]
click at [759, 458] on div at bounding box center [761, 460] width 114 height 23
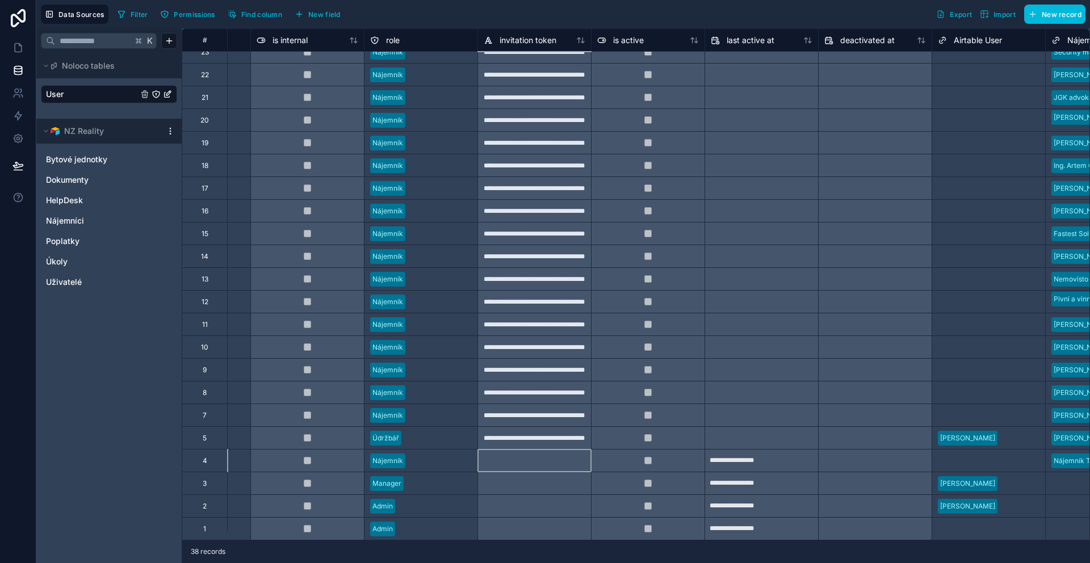
scroll to position [383, 431]
click at [869, 70] on div at bounding box center [874, 75] width 113 height 18
click at [870, 71] on div at bounding box center [874, 75] width 113 height 18
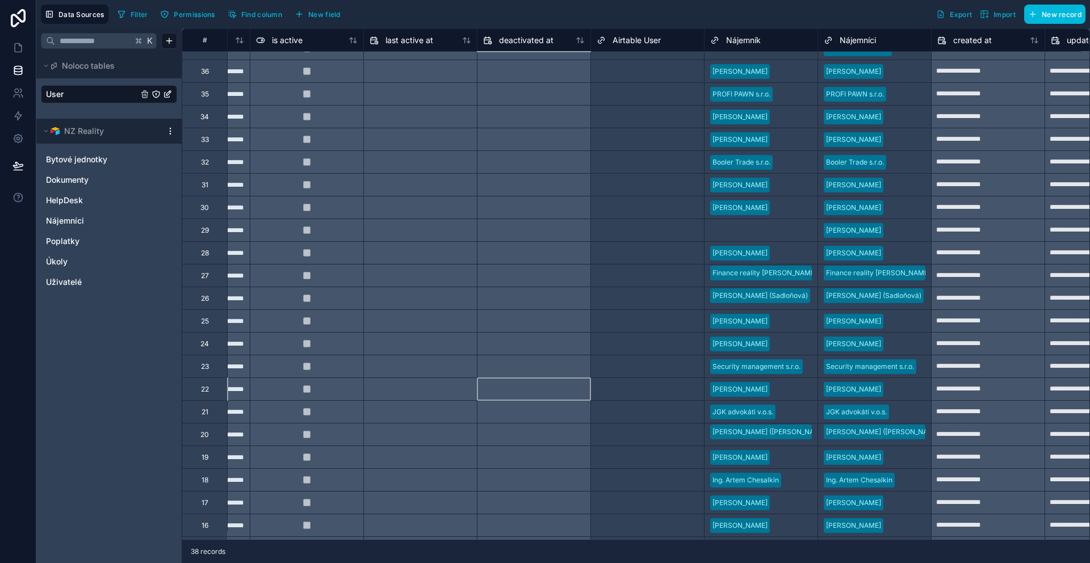
scroll to position [0, 772]
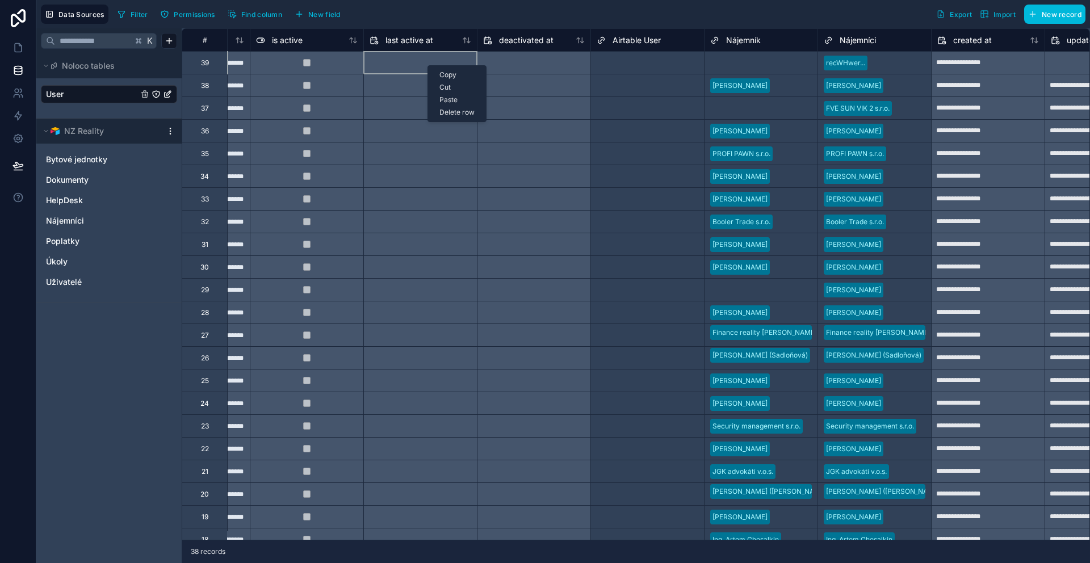
click at [406, 68] on div at bounding box center [420, 63] width 113 height 18
click at [211, 43] on div "#" at bounding box center [205, 40] width 28 height 9
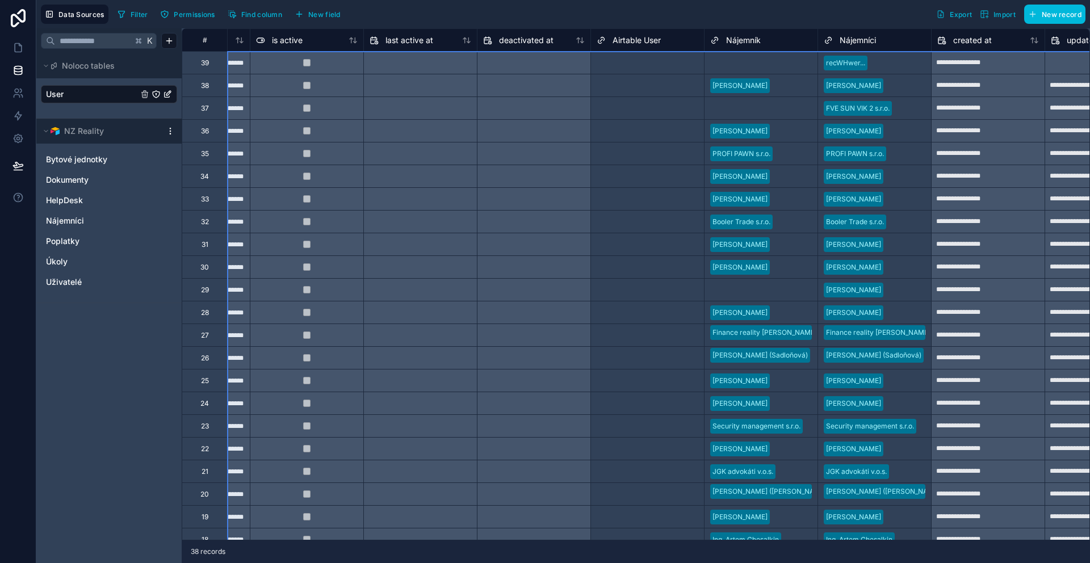
click at [464, 107] on div at bounding box center [420, 108] width 113 height 18
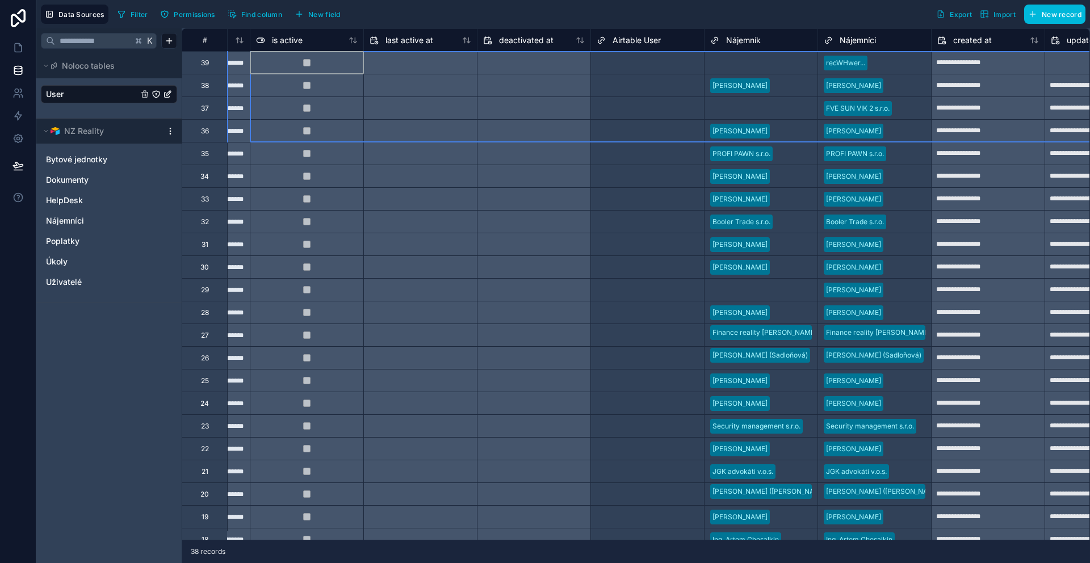
scroll to position [0, 963]
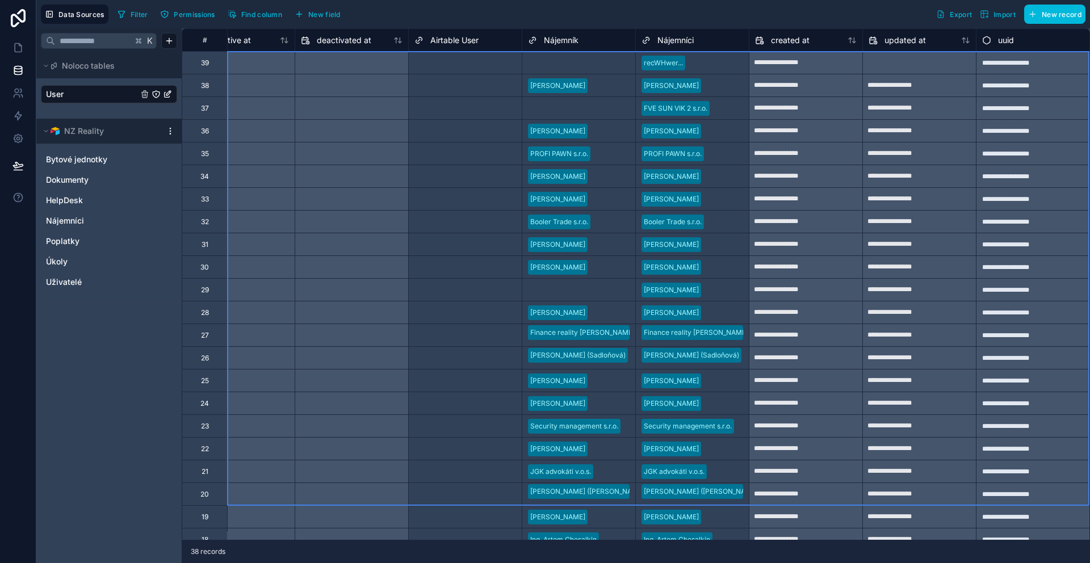
drag, startPoint x: 252, startPoint y: 66, endPoint x: 1043, endPoint y: 484, distance: 894.9
click at [1043, 484] on div "**********" at bounding box center [158, 471] width 1862 height 886
click at [394, 316] on div at bounding box center [351, 313] width 113 height 18
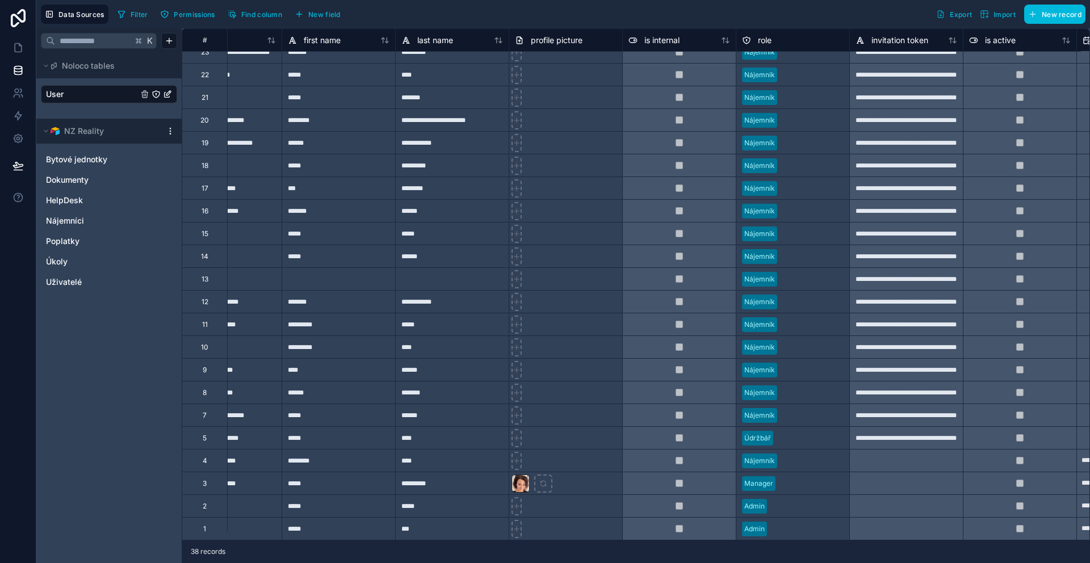
scroll to position [383, 0]
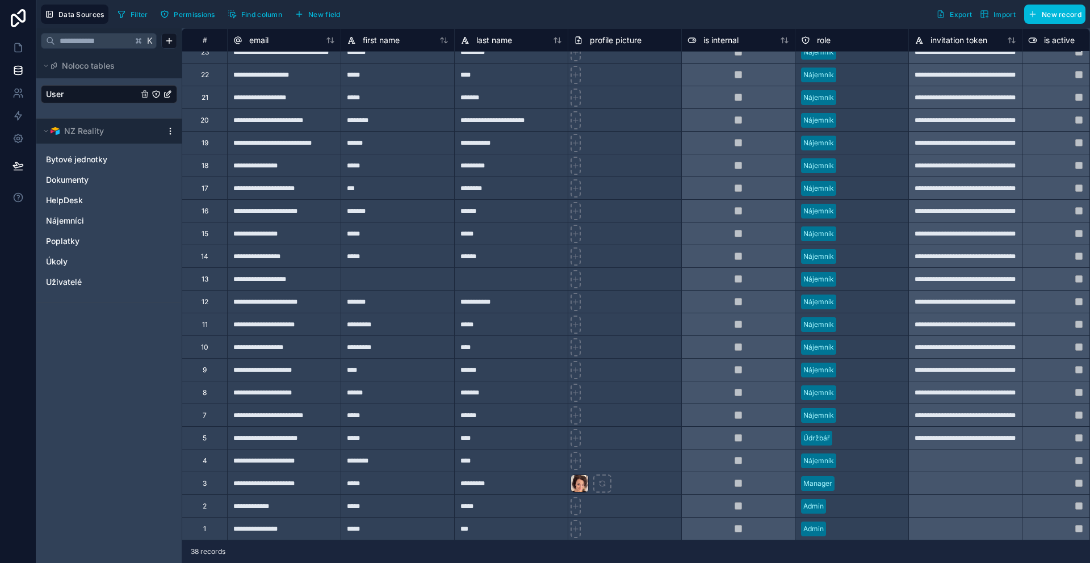
click at [286, 432] on div "**********" at bounding box center [284, 437] width 114 height 23
click at [417, 431] on div "*****" at bounding box center [398, 437] width 114 height 23
click at [506, 429] on div "****" at bounding box center [511, 437] width 114 height 23
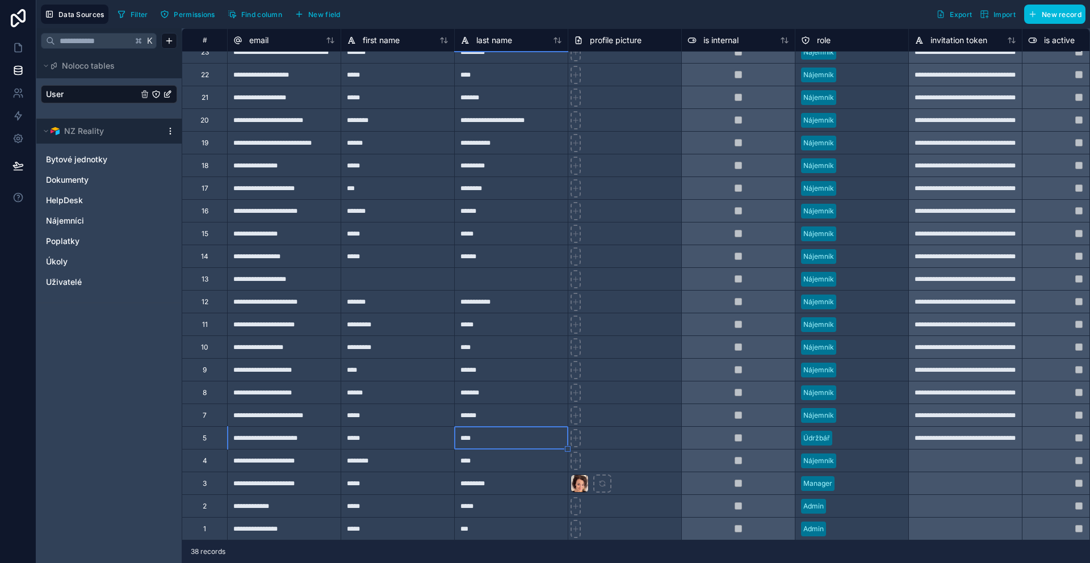
click at [212, 433] on div "5" at bounding box center [204, 437] width 45 height 23
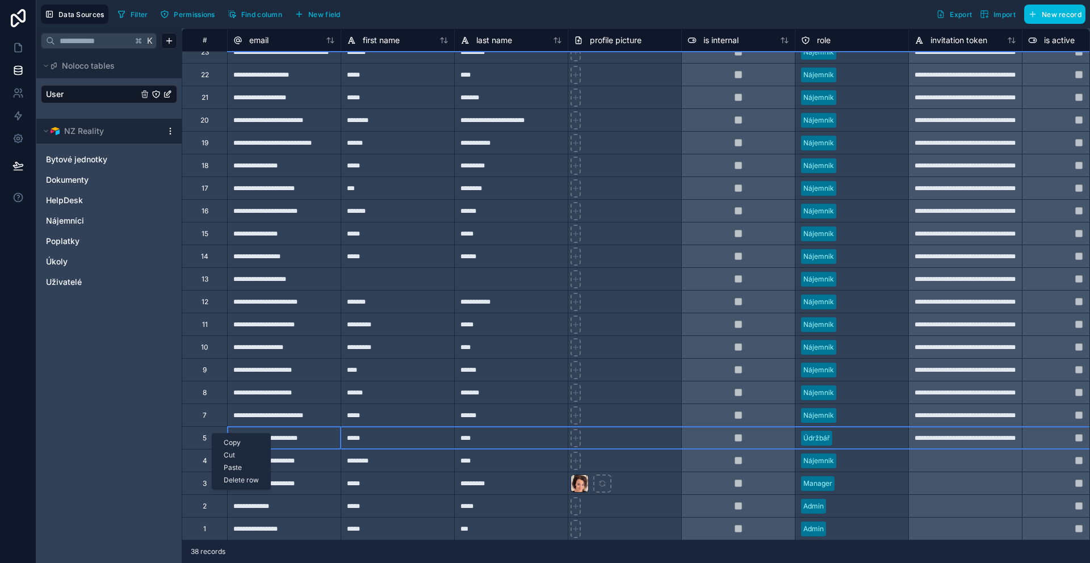
click at [203, 434] on div "5" at bounding box center [205, 438] width 4 height 9
click at [28, 94] on link at bounding box center [18, 93] width 36 height 23
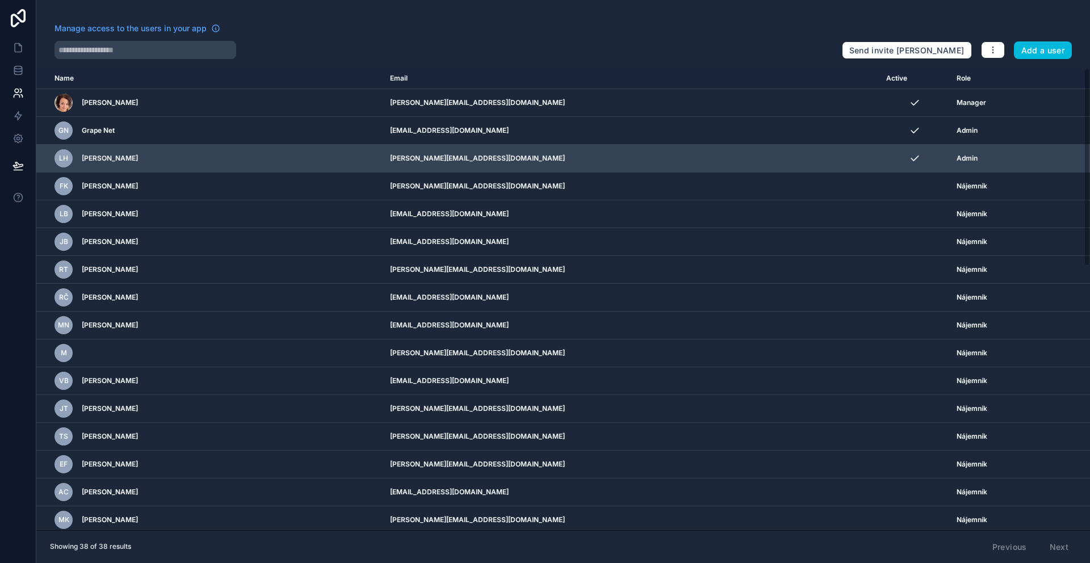
click at [163, 150] on div "LH Lukáš Heřik" at bounding box center [216, 158] width 322 height 18
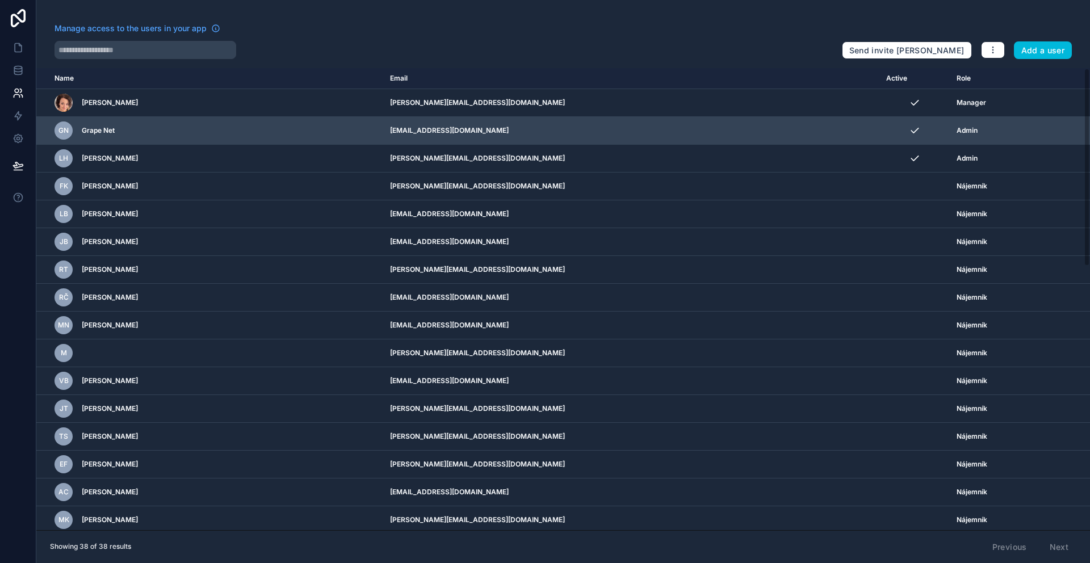
click at [152, 139] on div "GN Grape Net" at bounding box center [216, 130] width 322 height 18
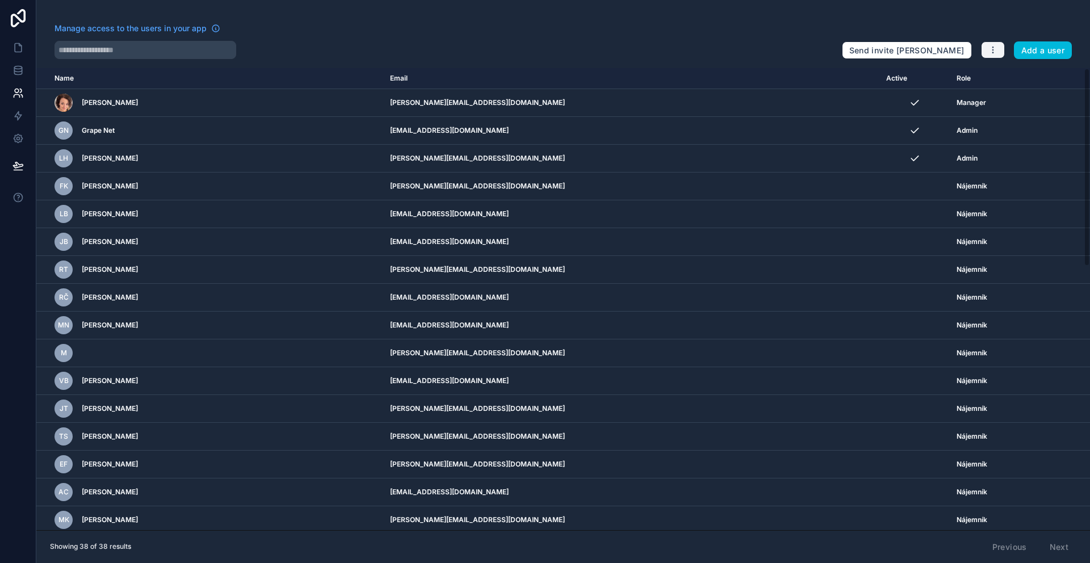
click at [992, 54] on icon "button" at bounding box center [992, 49] width 9 height 9
click at [980, 26] on div "Manage access to the users in your app Send invite reminders Add a user" at bounding box center [563, 41] width 1054 height 36
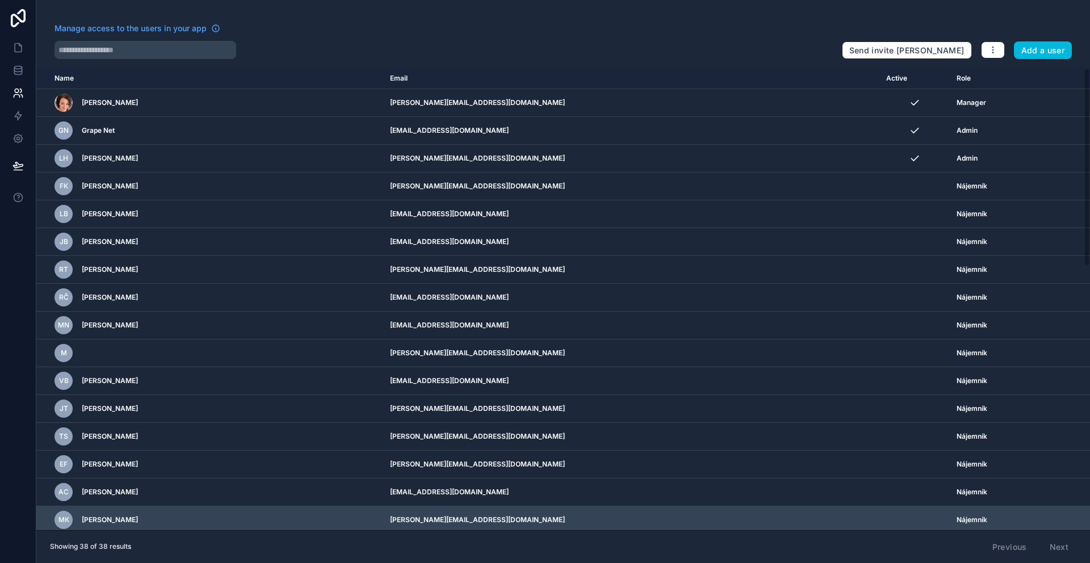
click at [0, 0] on icon "scrollable content" at bounding box center [0, 0] width 0 height 0
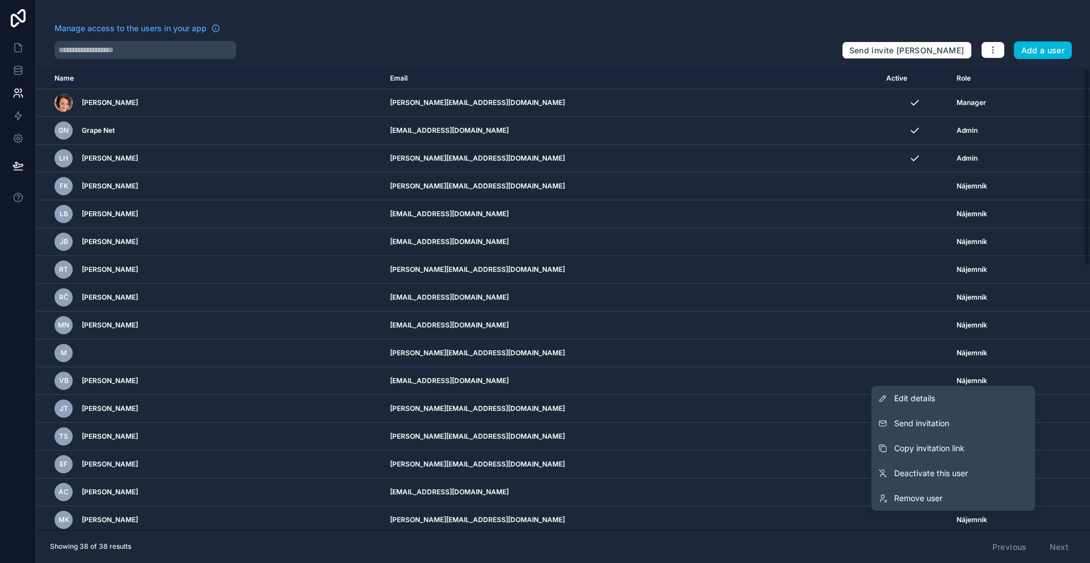
click at [766, 61] on div "Manage access to the users in your app Send invite reminders Add a user Name Em…" at bounding box center [563, 281] width 1054 height 563
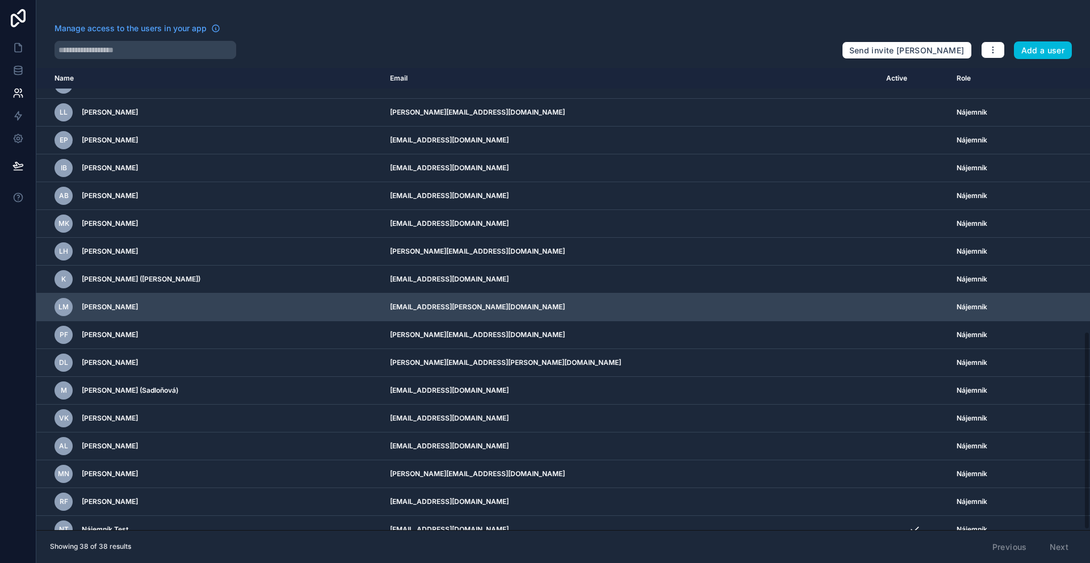
scroll to position [615, 0]
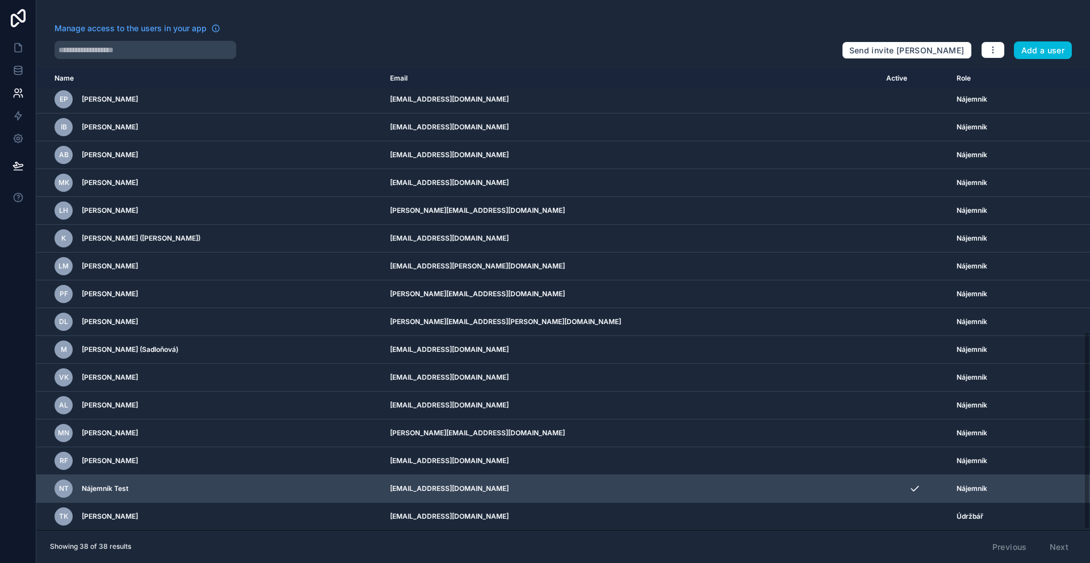
click at [0, 0] on icon "scrollable content" at bounding box center [0, 0] width 0 height 0
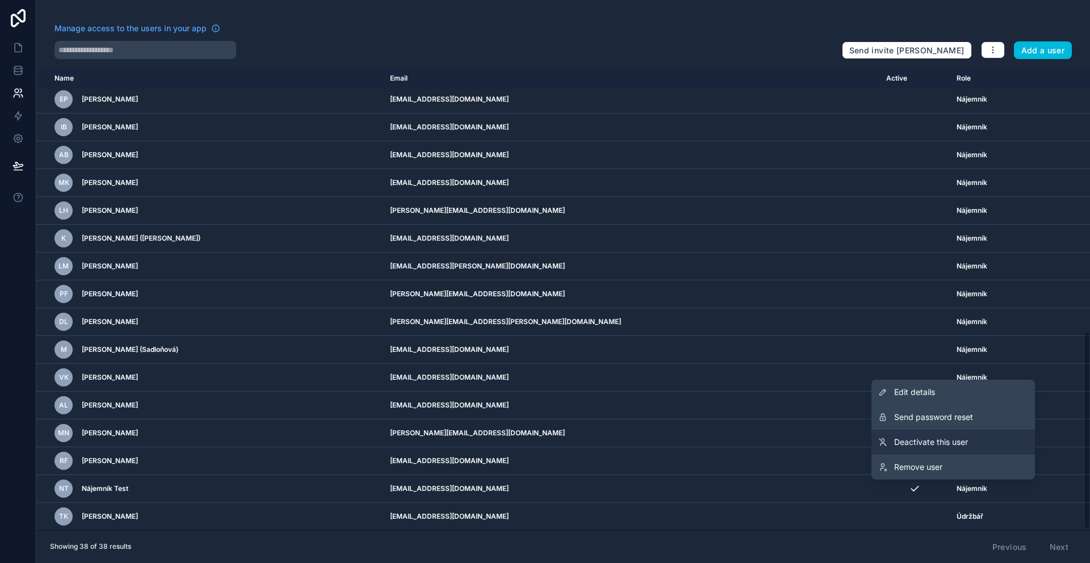
click at [989, 449] on link "Deactivate this user" at bounding box center [953, 442] width 164 height 25
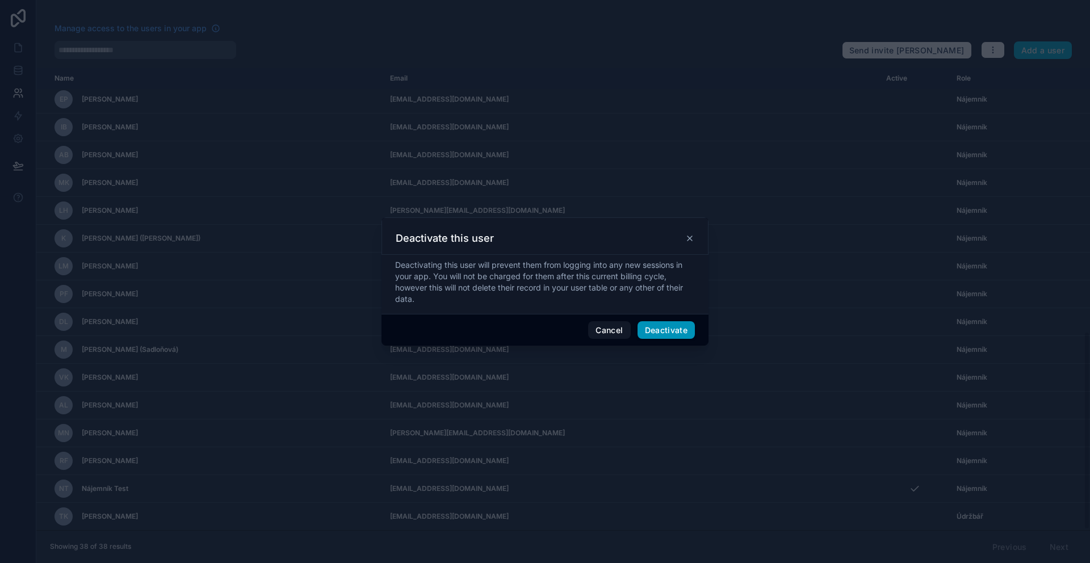
click at [674, 338] on button "Deactivate" at bounding box center [667, 330] width 58 height 18
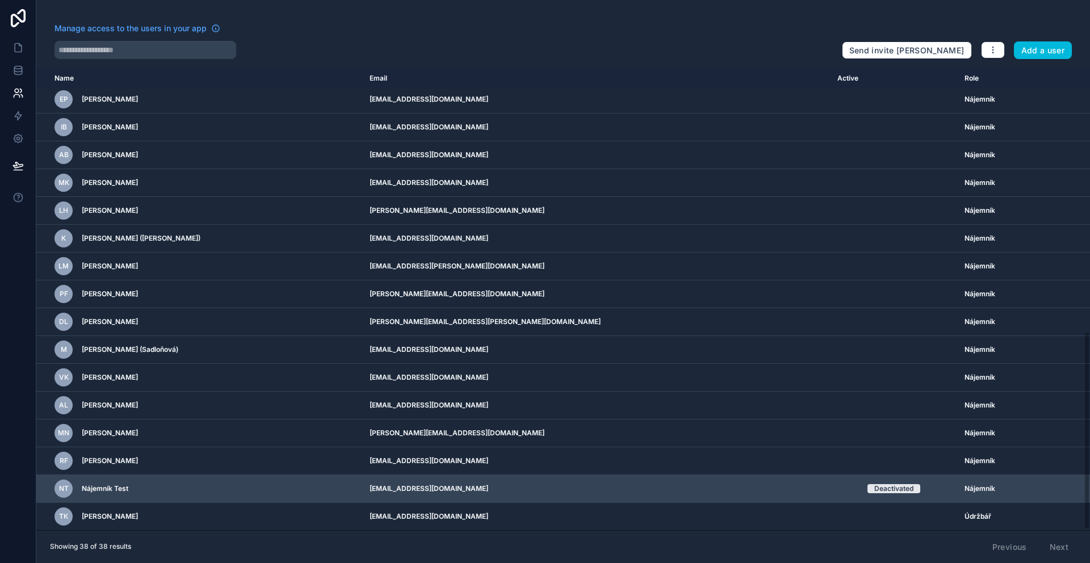
click at [0, 0] on icon "scrollable content" at bounding box center [0, 0] width 0 height 0
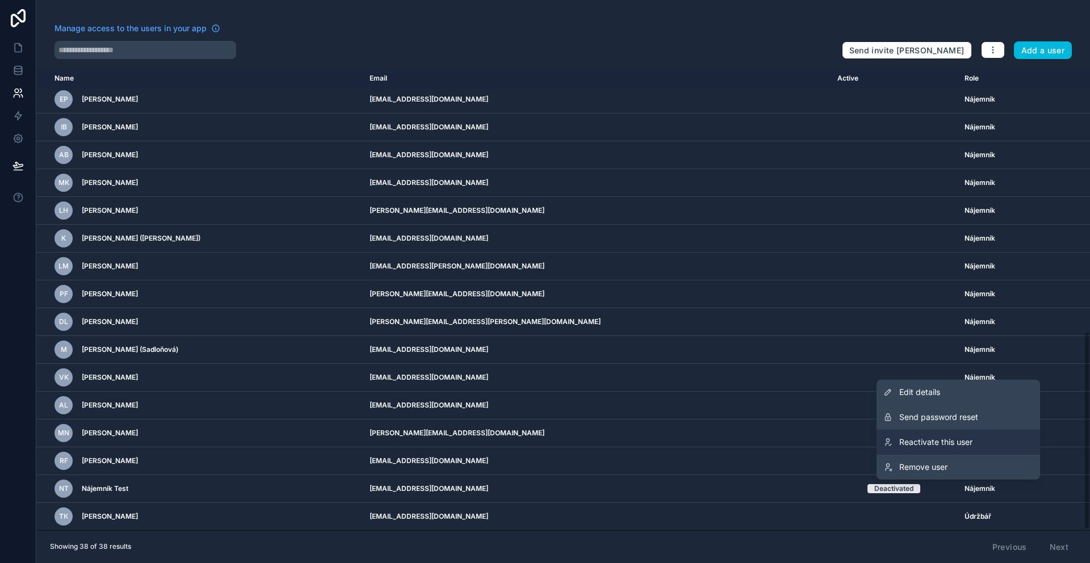
click at [976, 449] on link "Reactivate this user" at bounding box center [959, 442] width 164 height 25
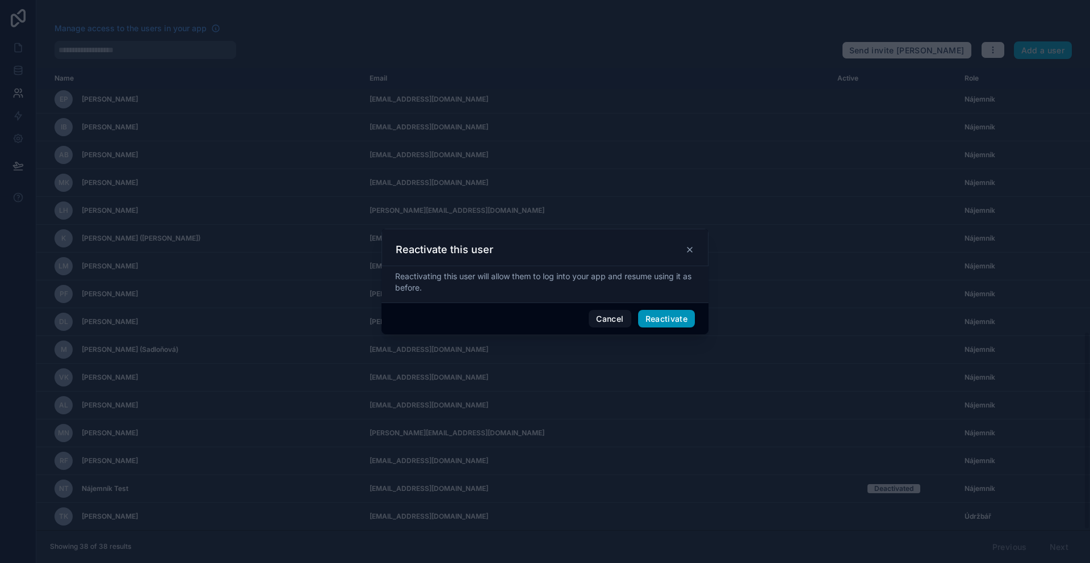
click at [653, 323] on button "Reactivate" at bounding box center [666, 319] width 57 height 18
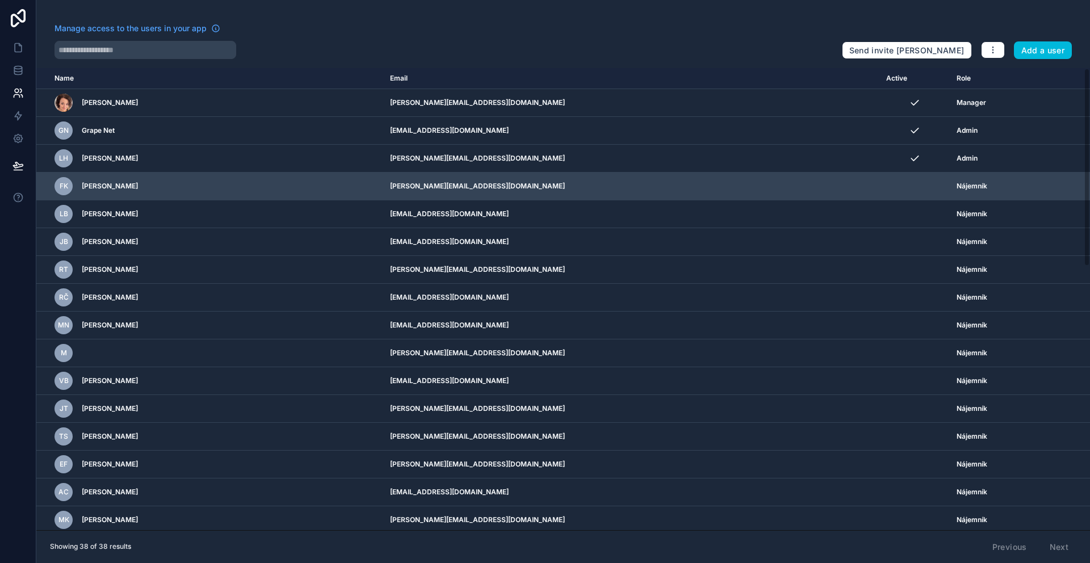
click at [0, 0] on icon "scrollable content" at bounding box center [0, 0] width 0 height 0
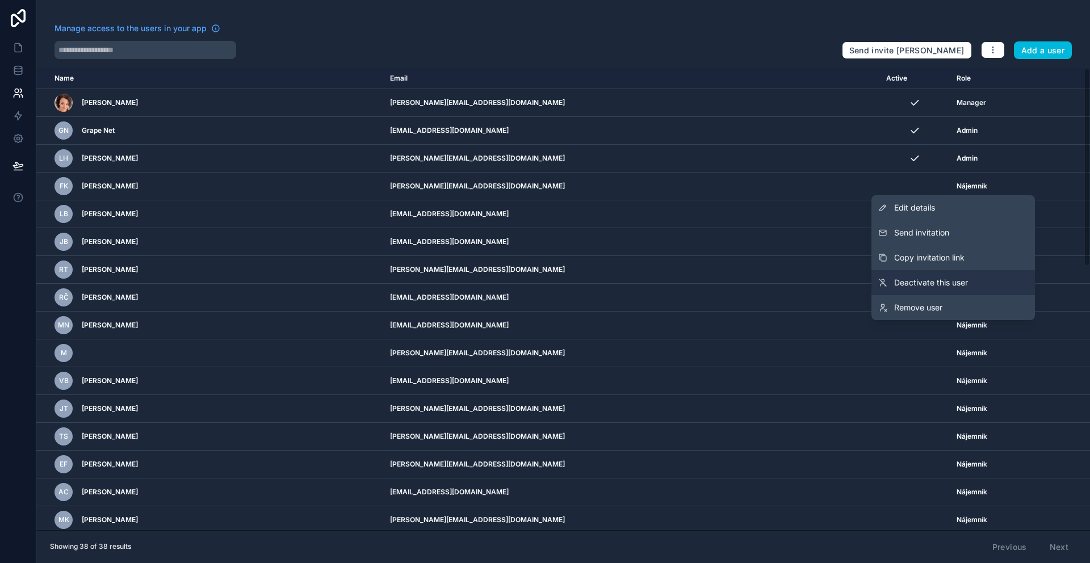
click at [984, 278] on link "Deactivate this user" at bounding box center [953, 282] width 164 height 25
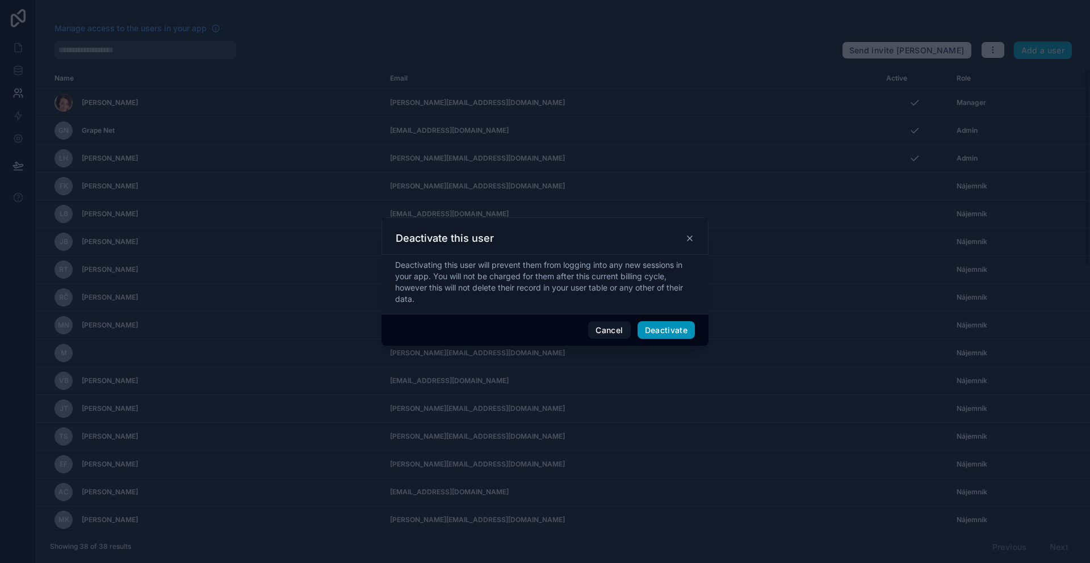
click at [669, 330] on button "Deactivate" at bounding box center [667, 330] width 58 height 18
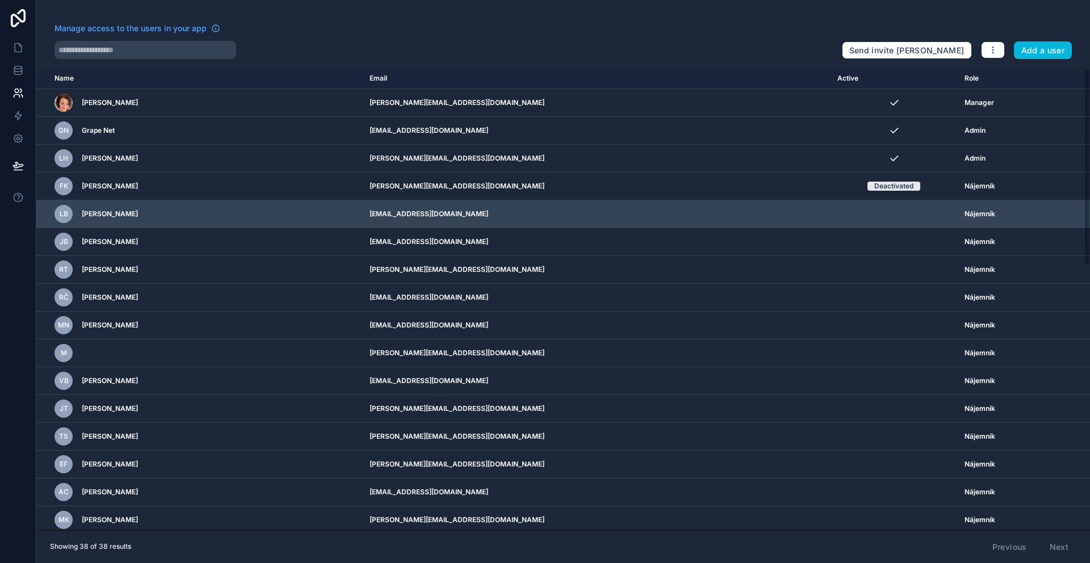
click at [0, 0] on icon "scrollable content" at bounding box center [0, 0] width 0 height 0
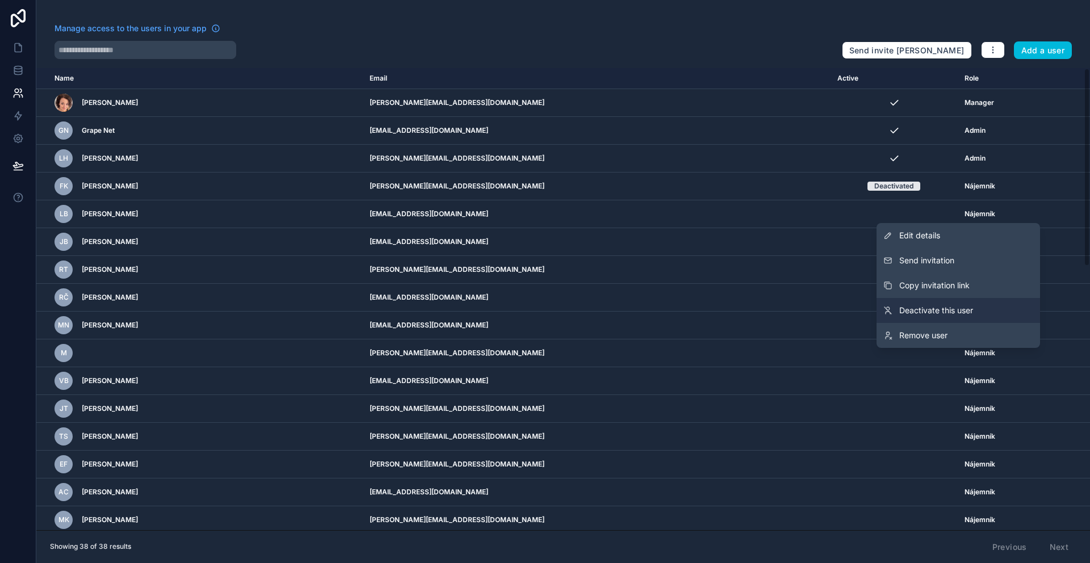
click at [979, 311] on link "Deactivate this user" at bounding box center [959, 310] width 164 height 25
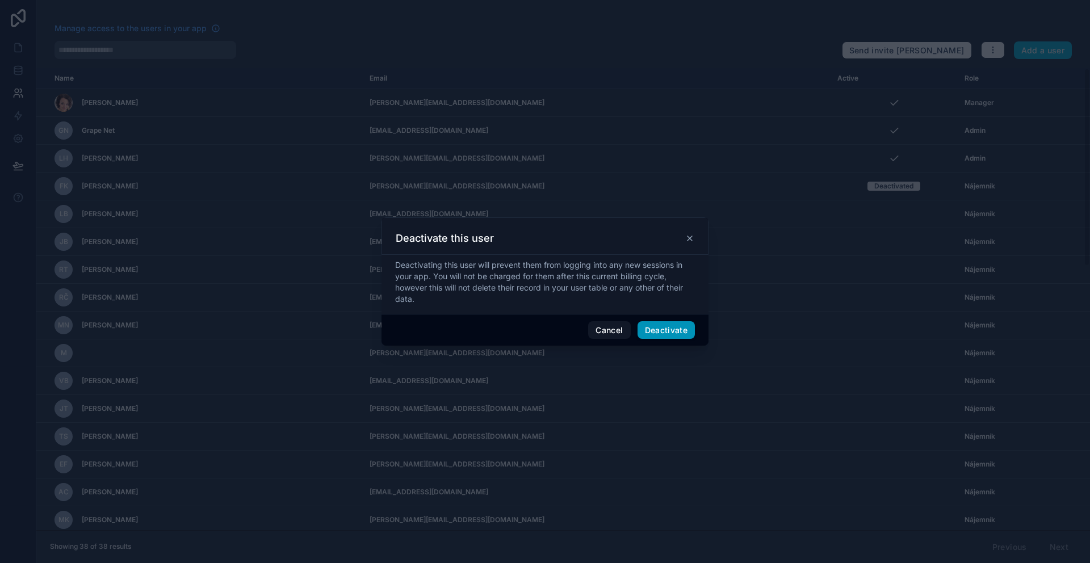
click at [684, 327] on button "Deactivate" at bounding box center [667, 330] width 58 height 18
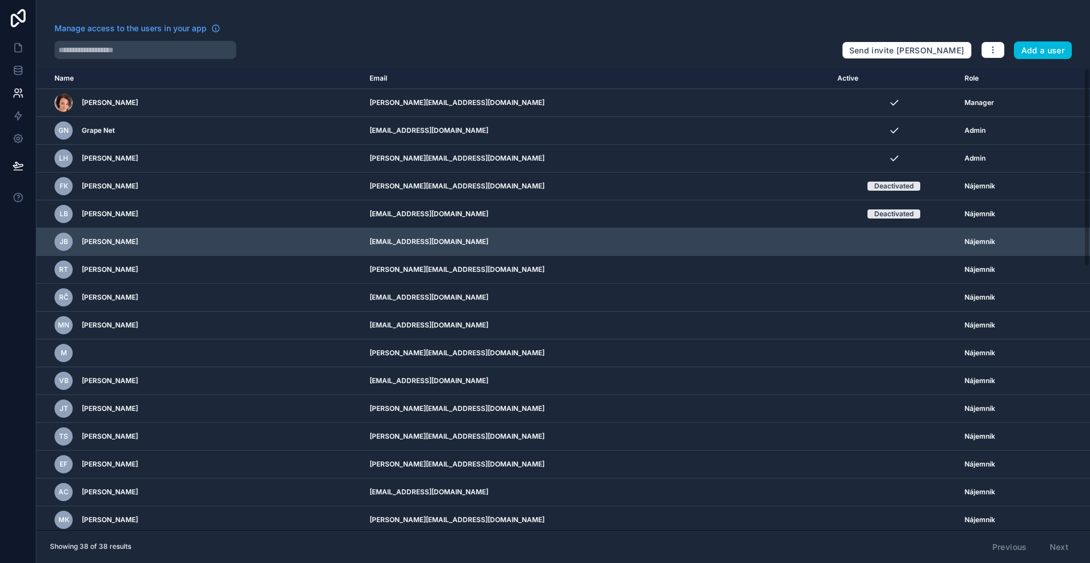
click at [0, 0] on icon "scrollable content" at bounding box center [0, 0] width 0 height 0
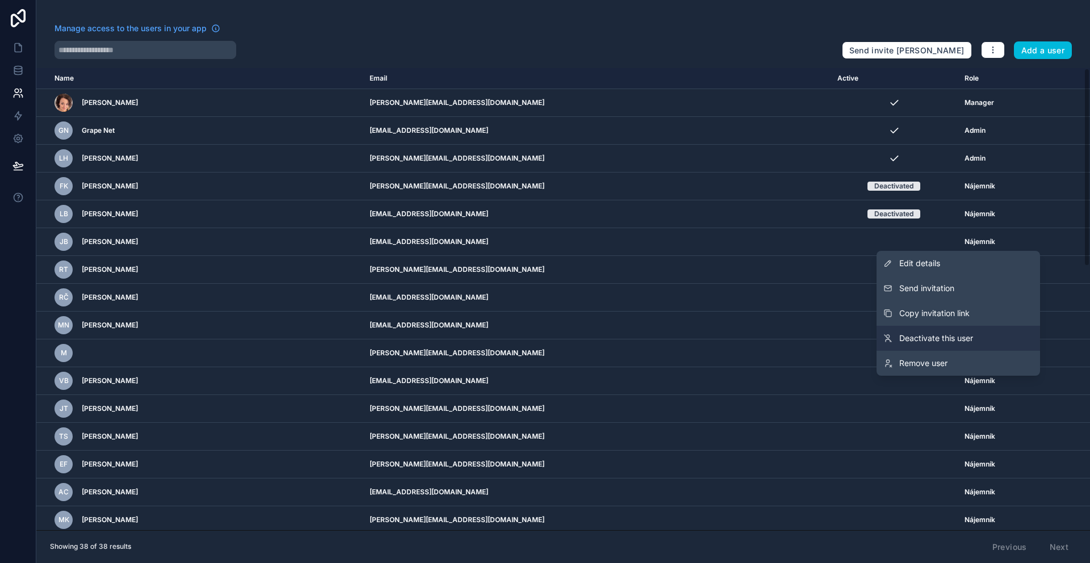
click at [962, 334] on span "Deactivate this user" at bounding box center [936, 338] width 74 height 11
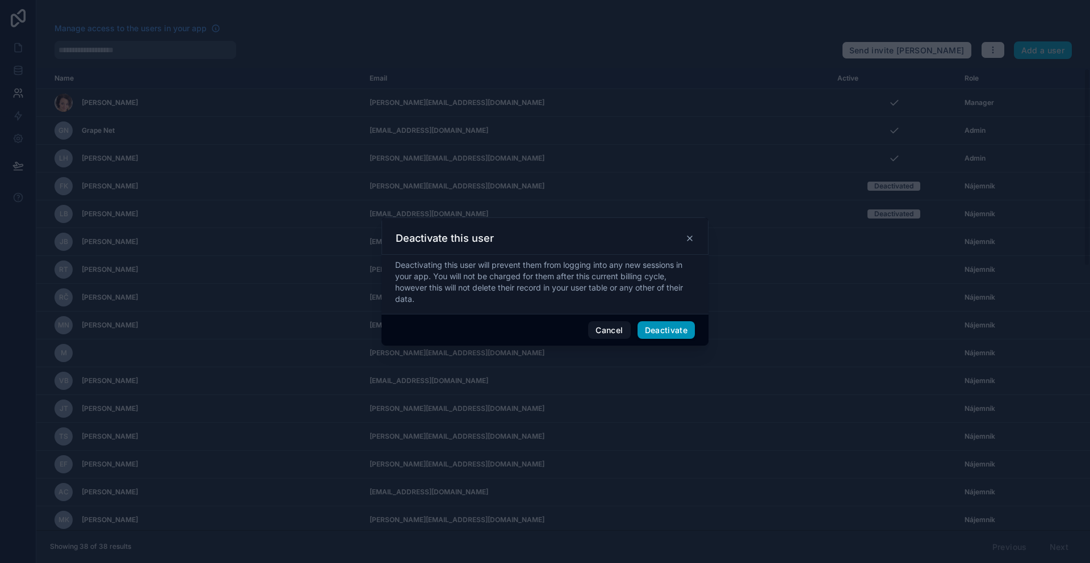
click at [686, 334] on button "Deactivate" at bounding box center [667, 330] width 58 height 18
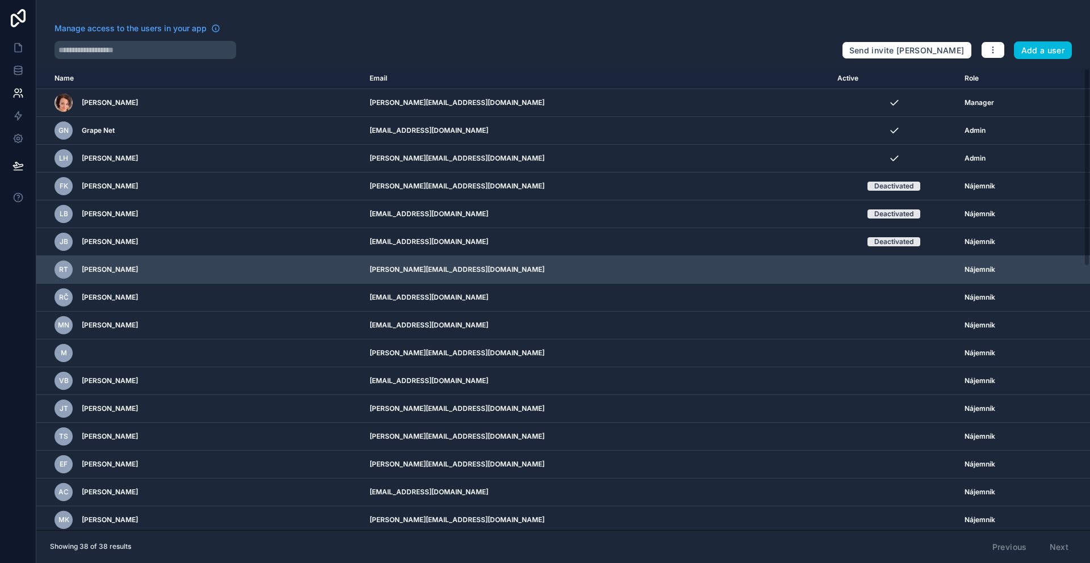
click at [0, 0] on icon "scrollable content" at bounding box center [0, 0] width 0 height 0
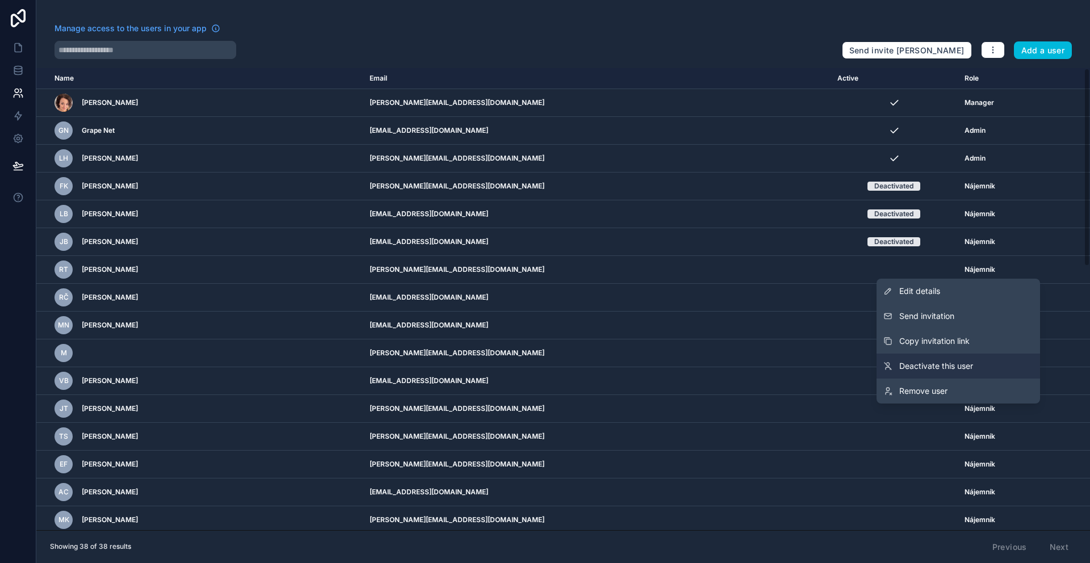
click at [903, 361] on span "Deactivate this user" at bounding box center [936, 366] width 74 height 11
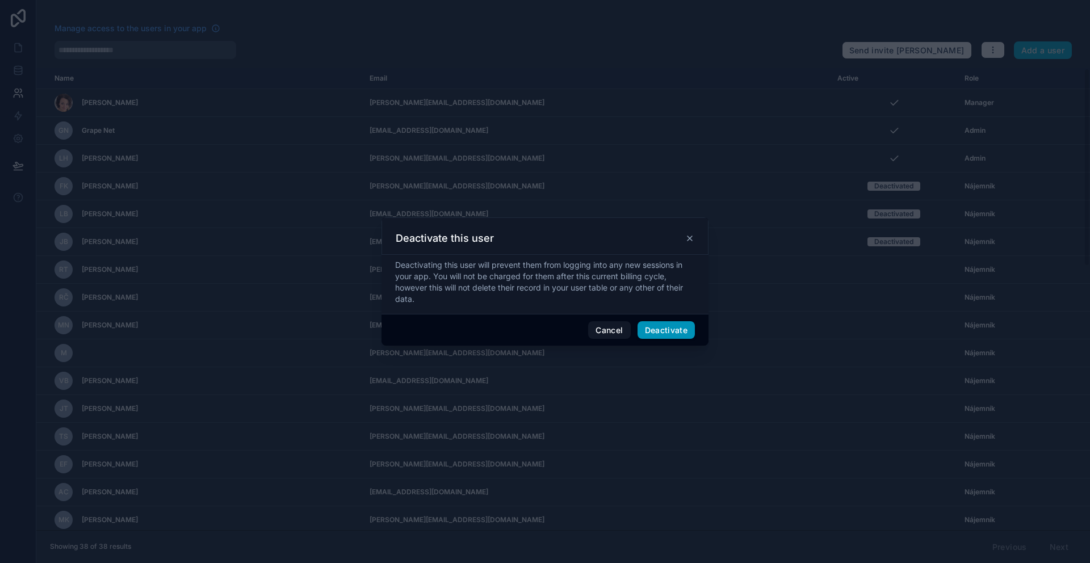
click at [687, 332] on button "Deactivate" at bounding box center [667, 330] width 58 height 18
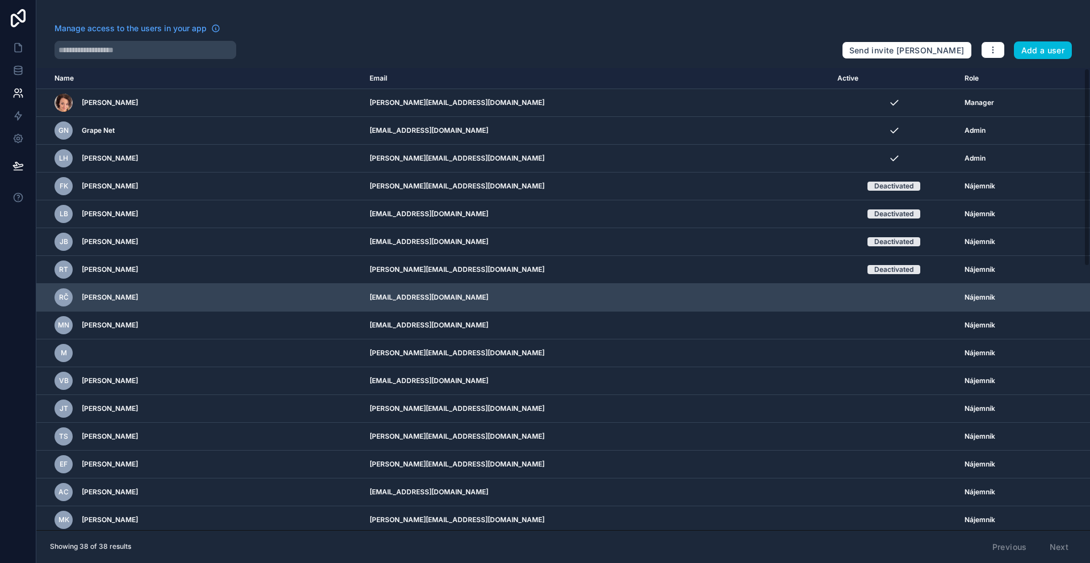
click at [1048, 289] on td "scrollable content" at bounding box center [1066, 298] width 48 height 28
click at [0, 0] on icon "scrollable content" at bounding box center [0, 0] width 0 height 0
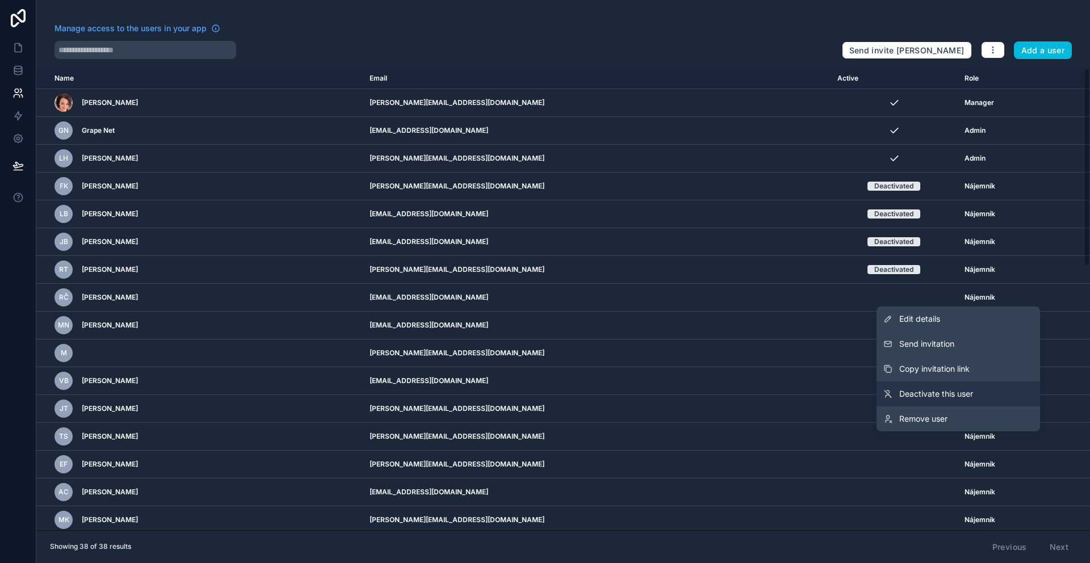
click at [932, 388] on span "Deactivate this user" at bounding box center [936, 393] width 74 height 11
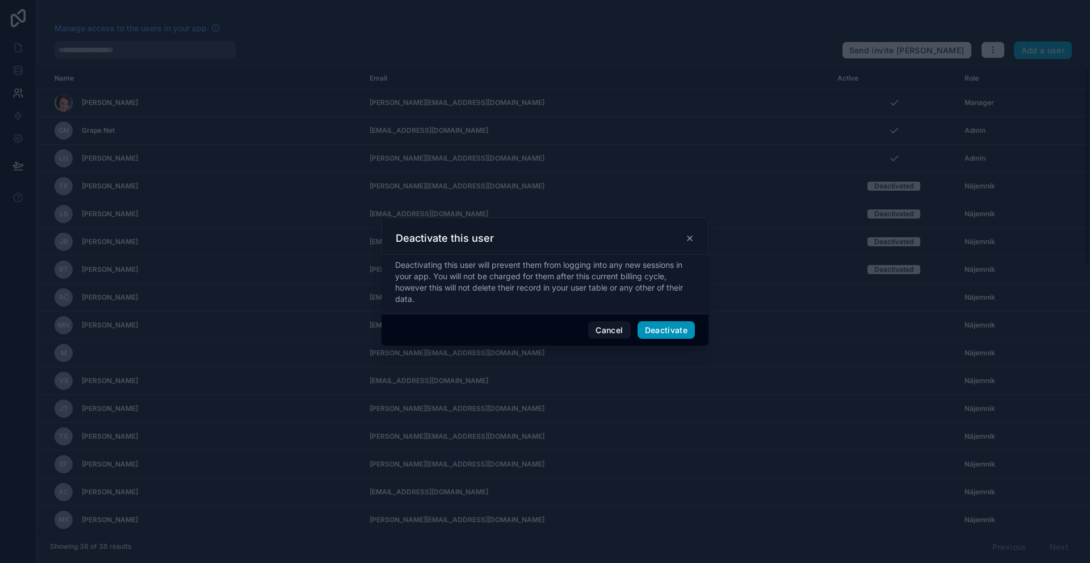
click at [682, 329] on button "Deactivate" at bounding box center [667, 330] width 58 height 18
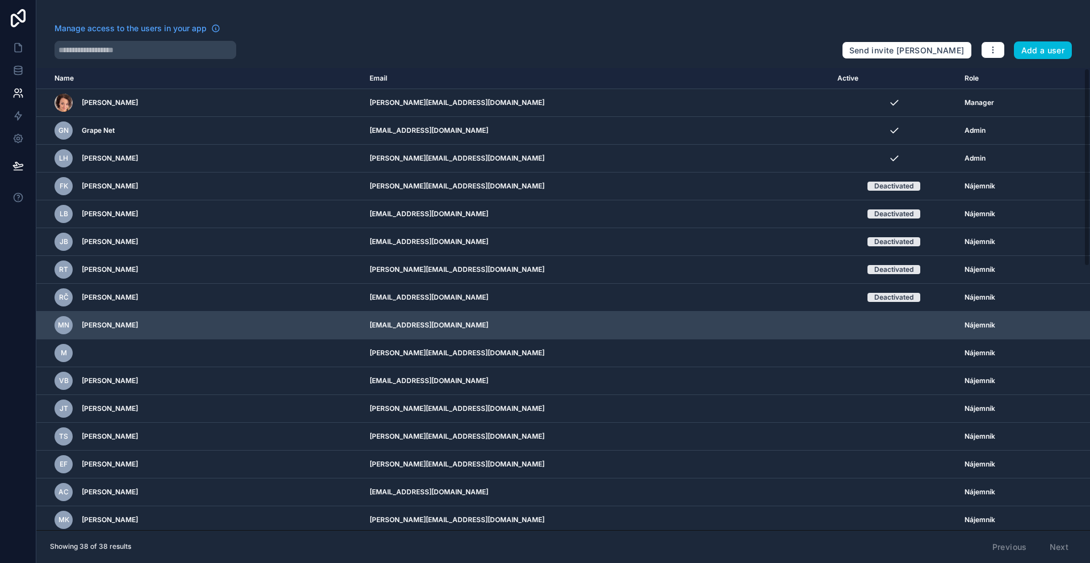
click at [0, 0] on icon "scrollable content" at bounding box center [0, 0] width 0 height 0
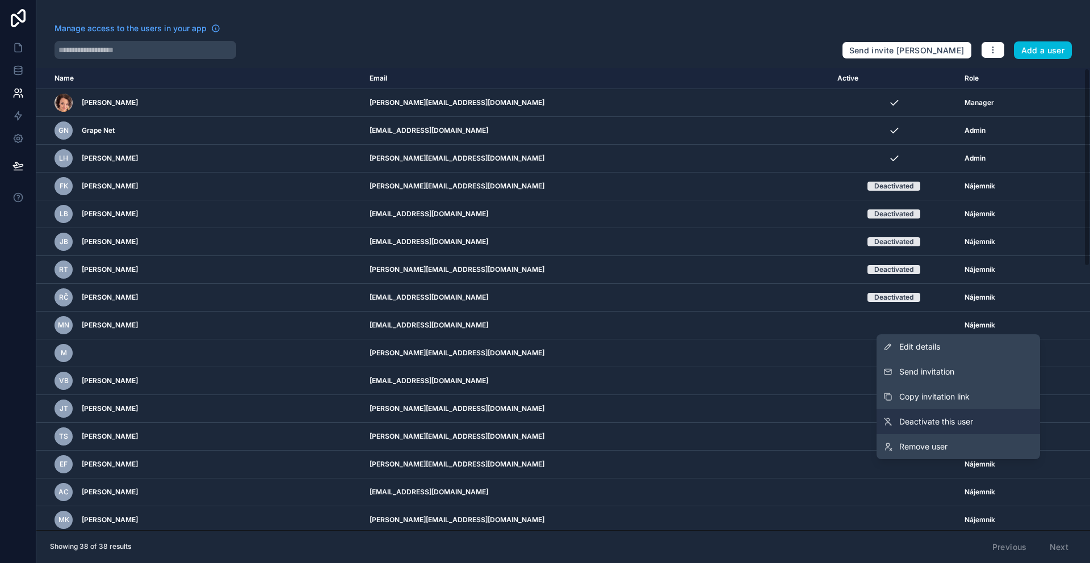
click at [921, 416] on span "Deactivate this user" at bounding box center [936, 421] width 74 height 11
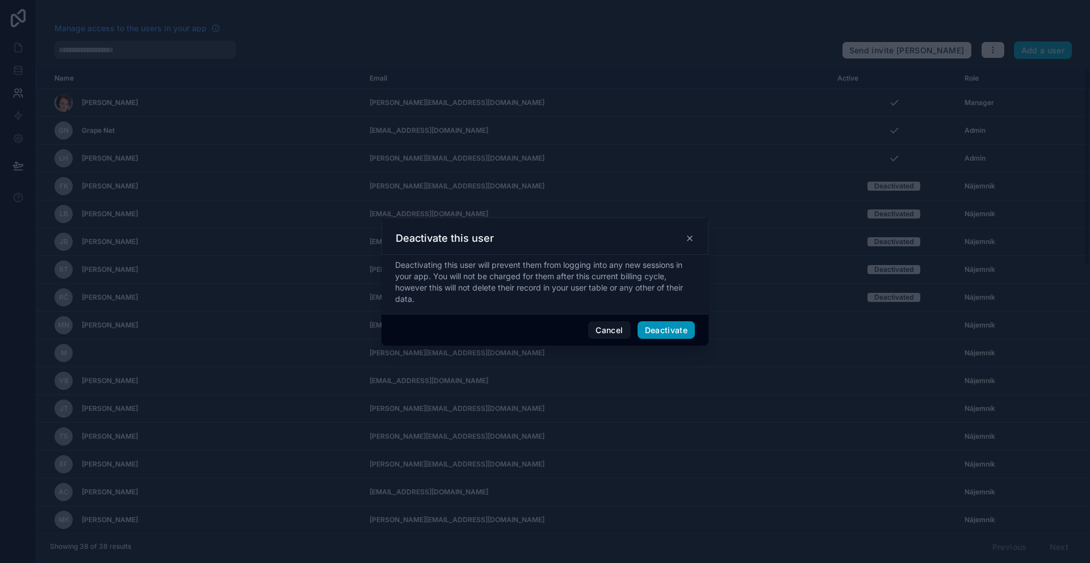
click at [658, 333] on button "Deactivate" at bounding box center [667, 330] width 58 height 18
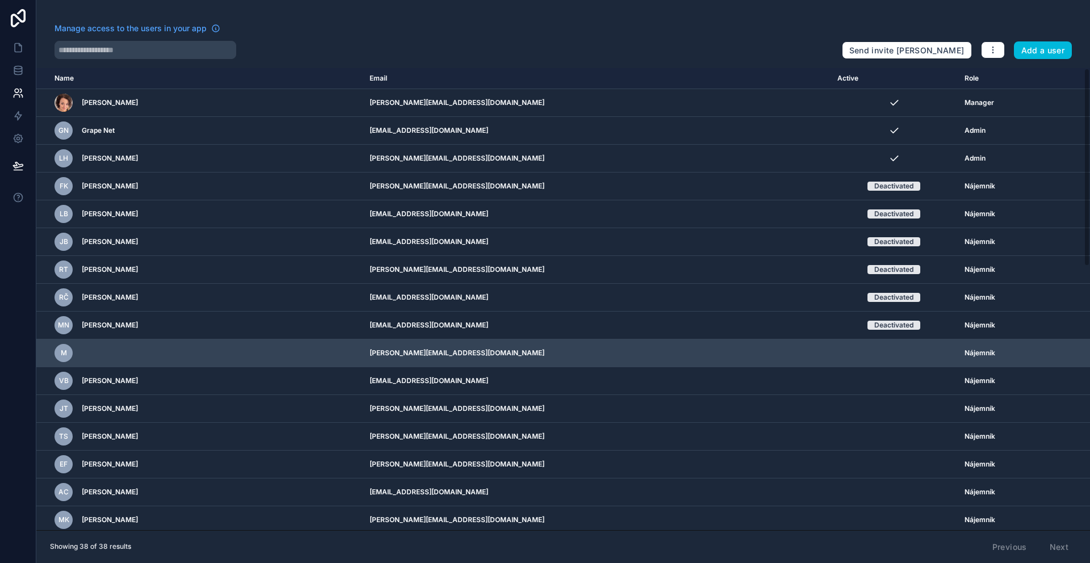
click at [0, 0] on icon "scrollable content" at bounding box center [0, 0] width 0 height 0
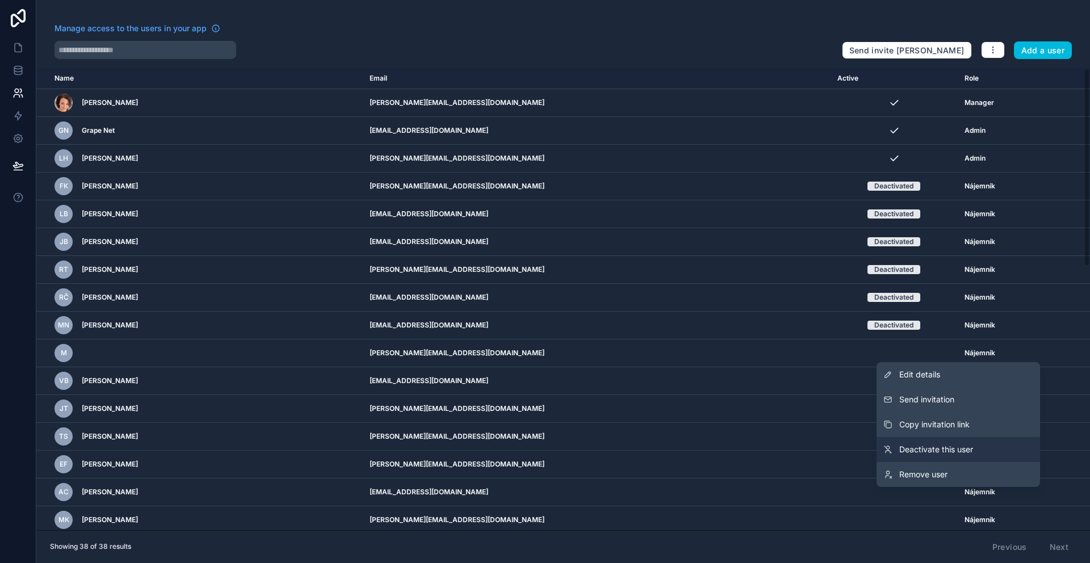
click at [921, 444] on span "Deactivate this user" at bounding box center [936, 449] width 74 height 11
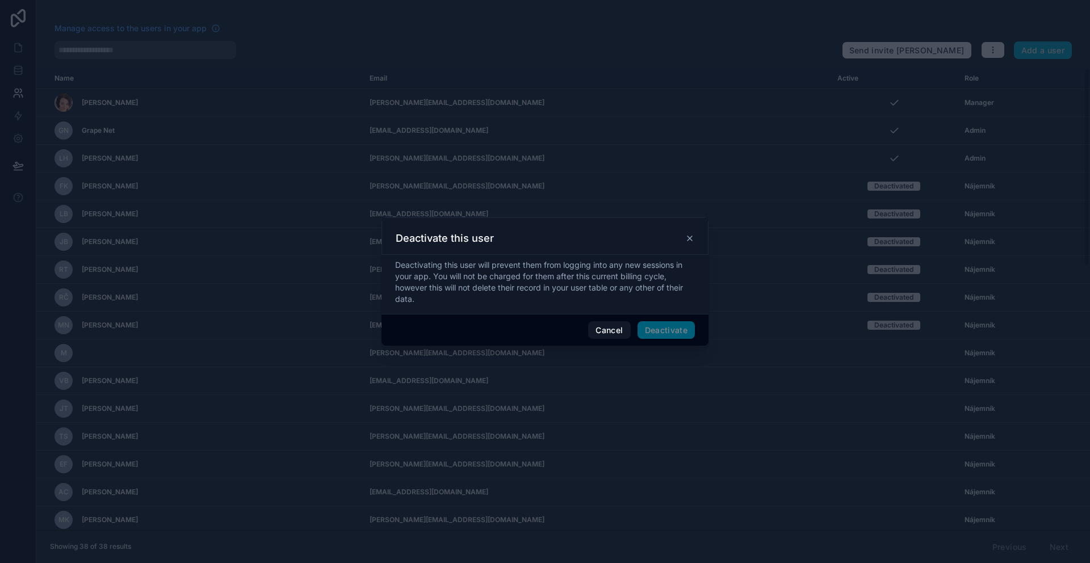
click at [665, 326] on span "Deactivate" at bounding box center [667, 330] width 58 height 18
click at [671, 330] on button "Deactivate" at bounding box center [667, 330] width 58 height 18
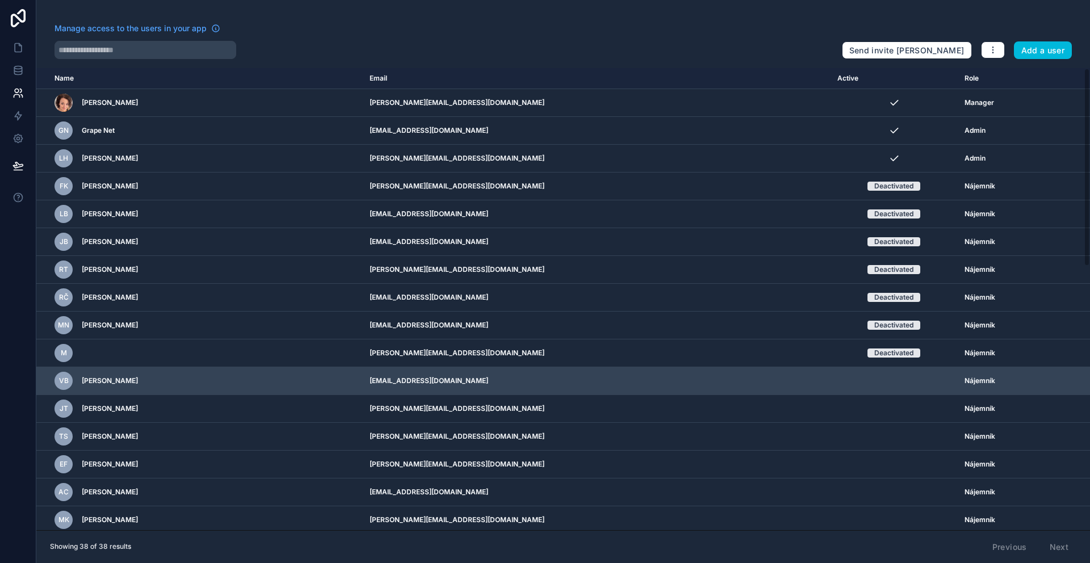
click at [0, 0] on icon "scrollable content" at bounding box center [0, 0] width 0 height 0
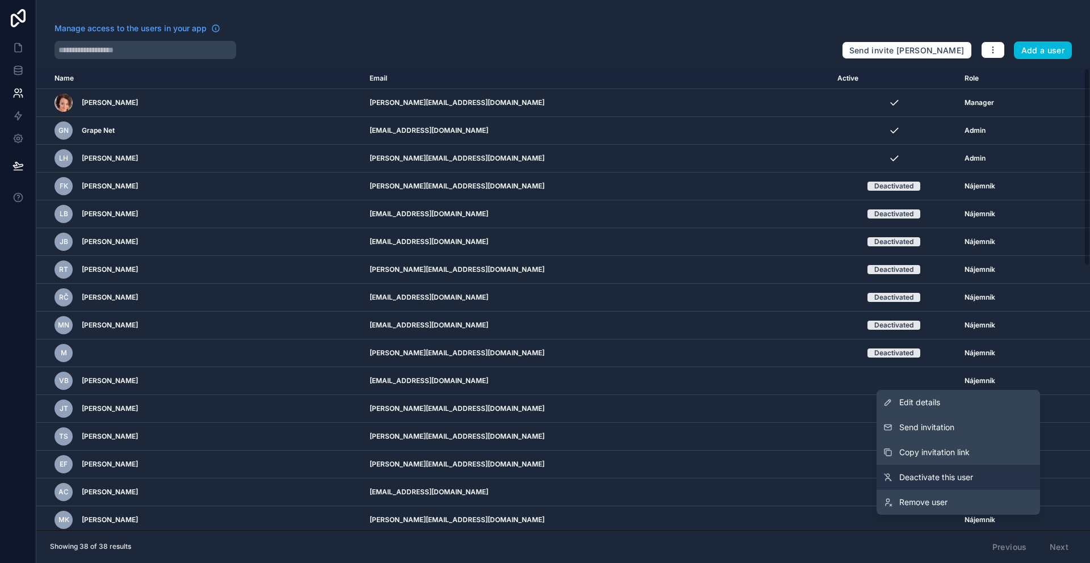
click at [927, 468] on link "Deactivate this user" at bounding box center [959, 477] width 164 height 25
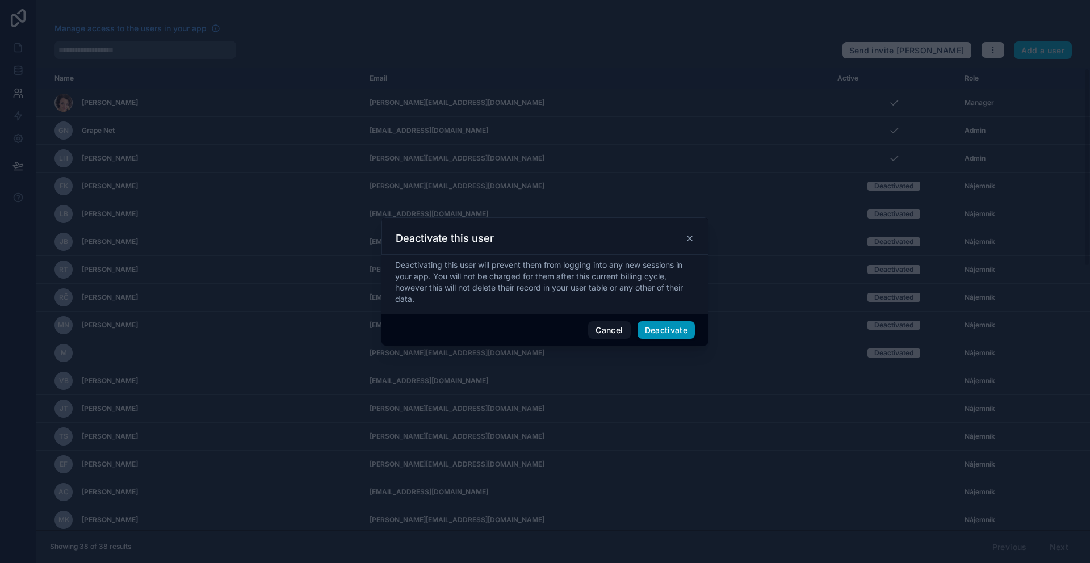
click at [667, 330] on button "Deactivate" at bounding box center [667, 330] width 58 height 18
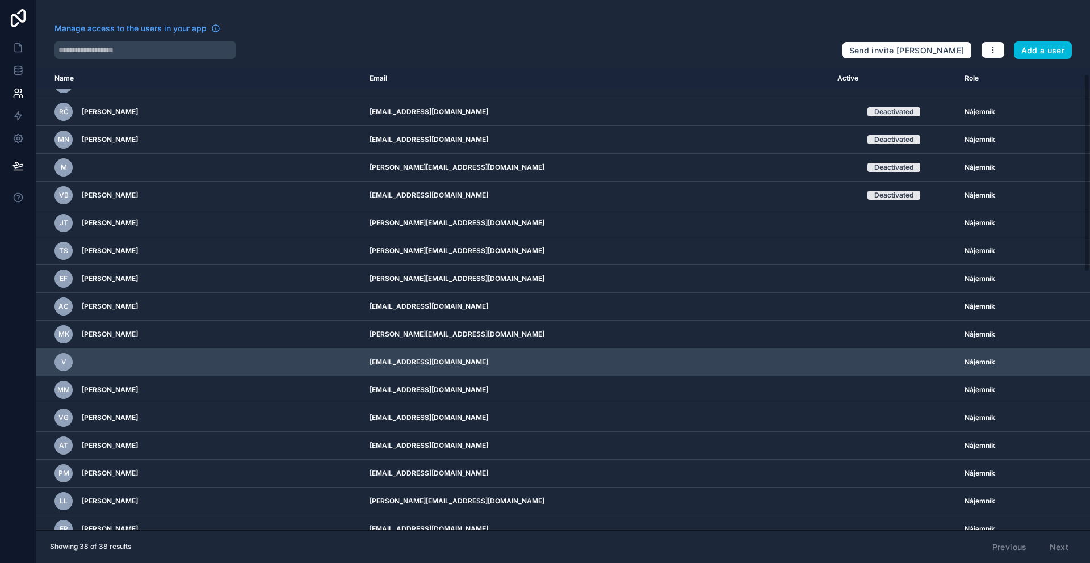
scroll to position [189, 0]
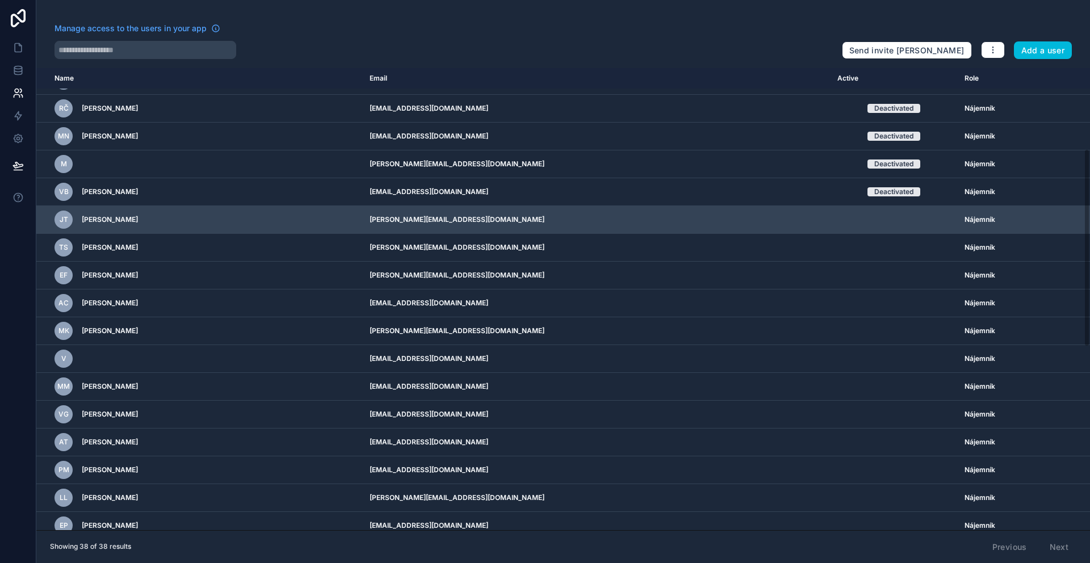
click at [0, 0] on icon "scrollable content" at bounding box center [0, 0] width 0 height 0
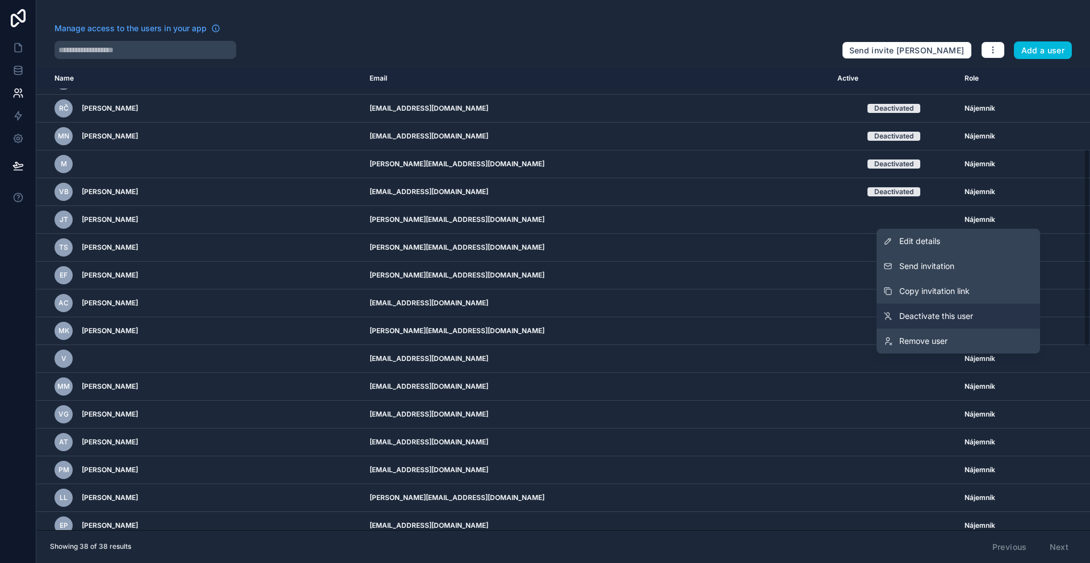
click at [942, 321] on span "Deactivate this user" at bounding box center [936, 316] width 74 height 11
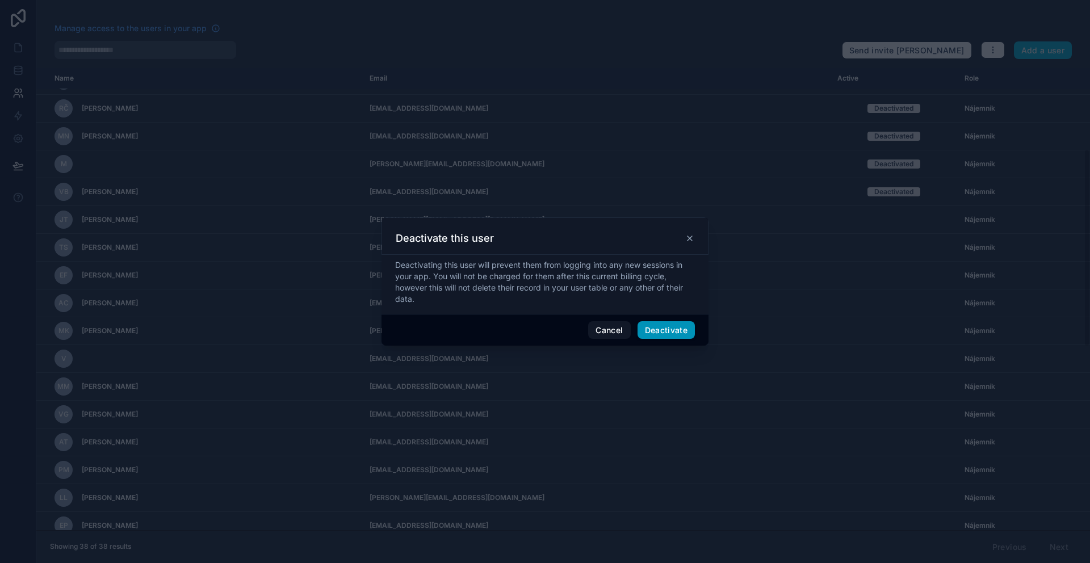
click at [676, 331] on button "Deactivate" at bounding box center [667, 330] width 58 height 18
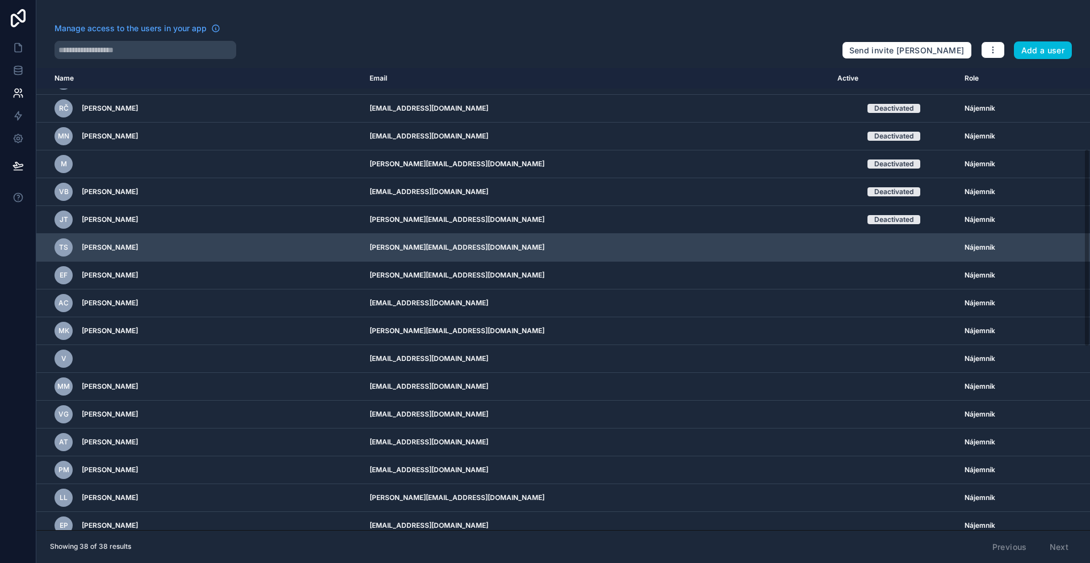
click at [0, 0] on icon "scrollable content" at bounding box center [0, 0] width 0 height 0
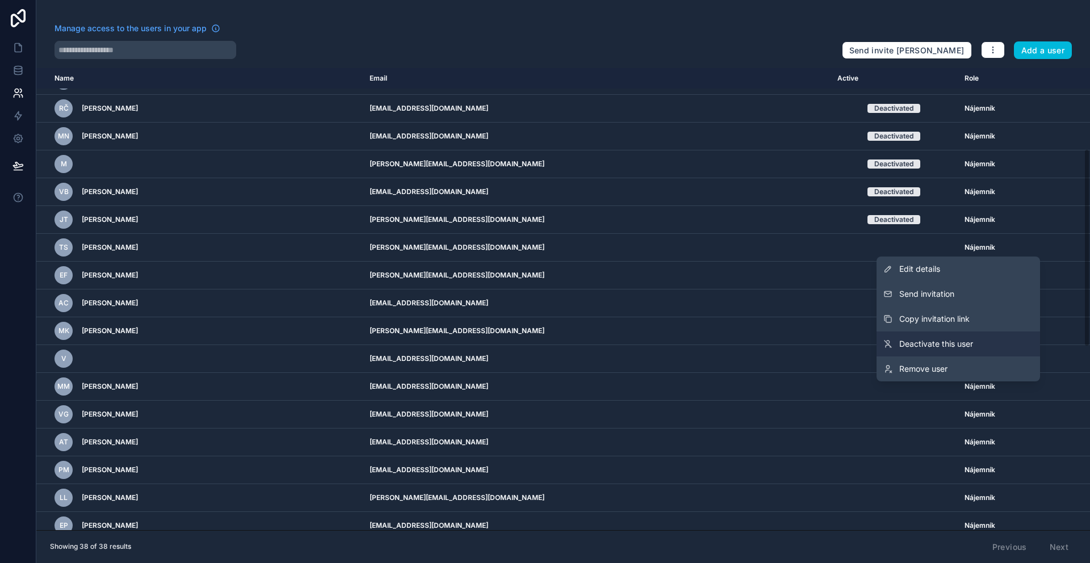
click at [921, 343] on span "Deactivate this user" at bounding box center [936, 343] width 74 height 11
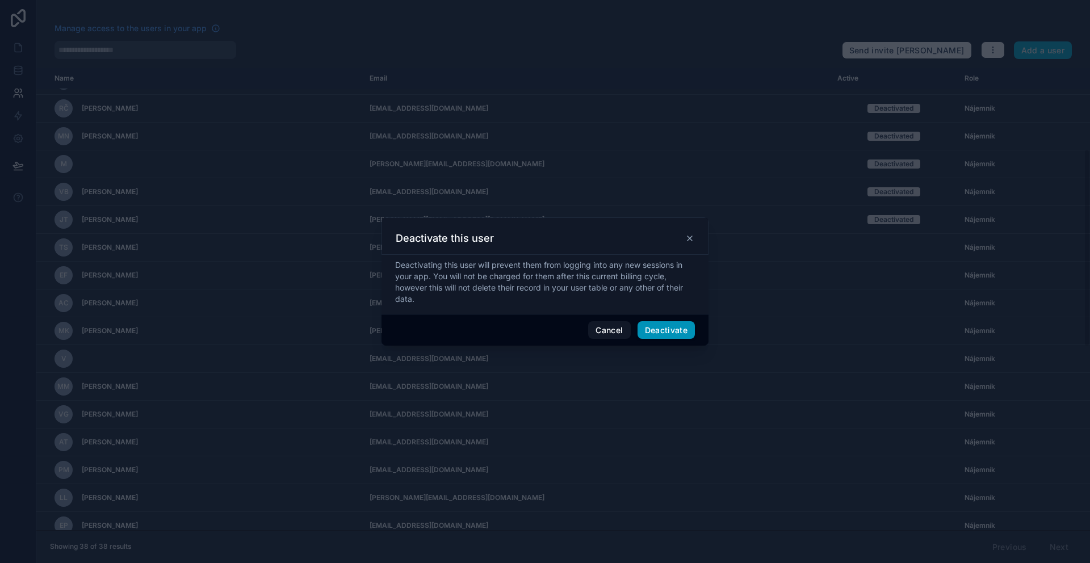
click at [659, 328] on button "Deactivate" at bounding box center [667, 330] width 58 height 18
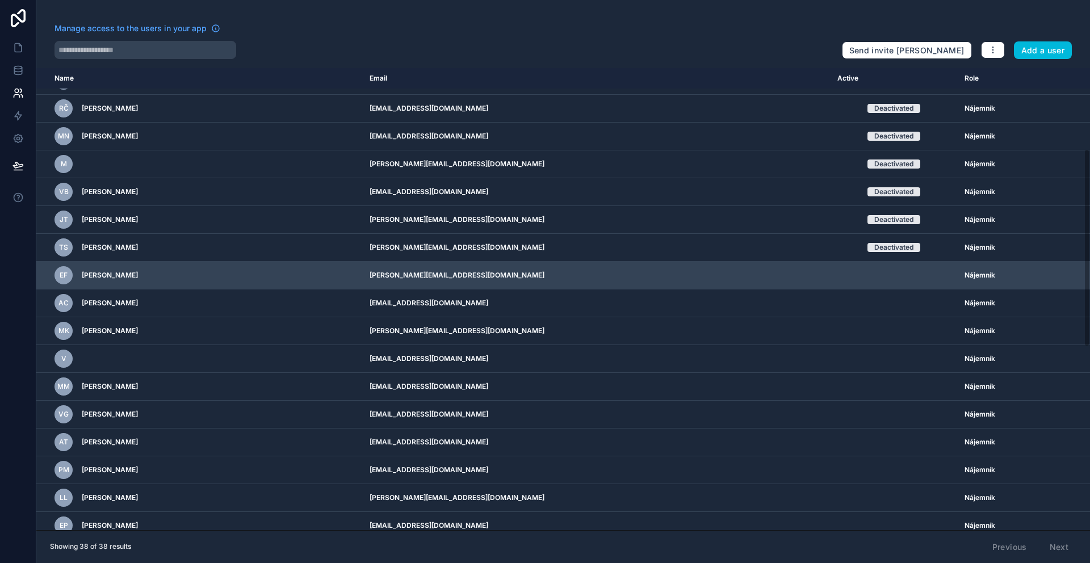
click at [0, 0] on icon "scrollable content" at bounding box center [0, 0] width 0 height 0
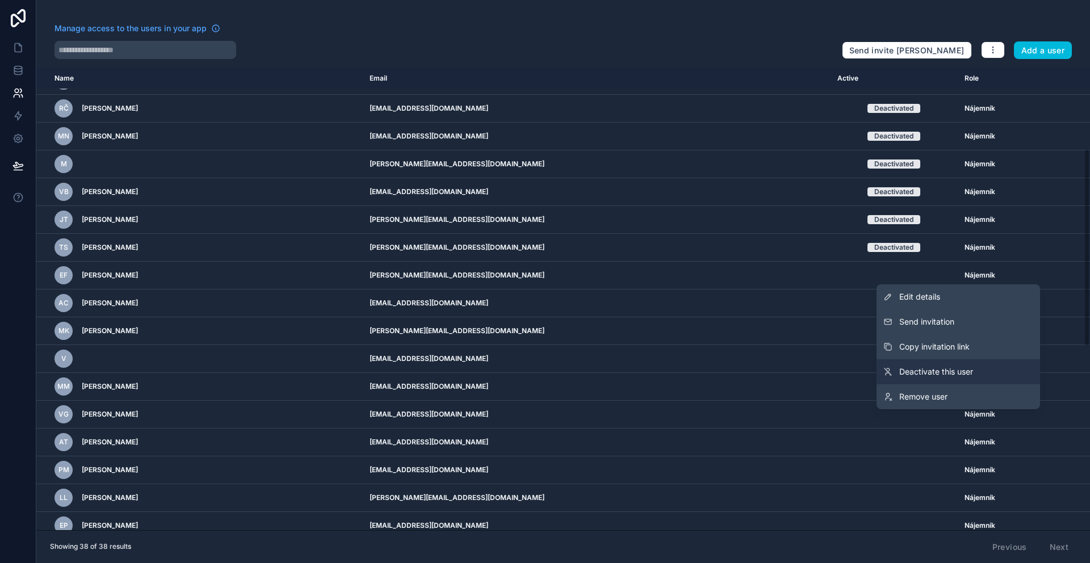
click at [923, 366] on span "Deactivate this user" at bounding box center [936, 371] width 74 height 11
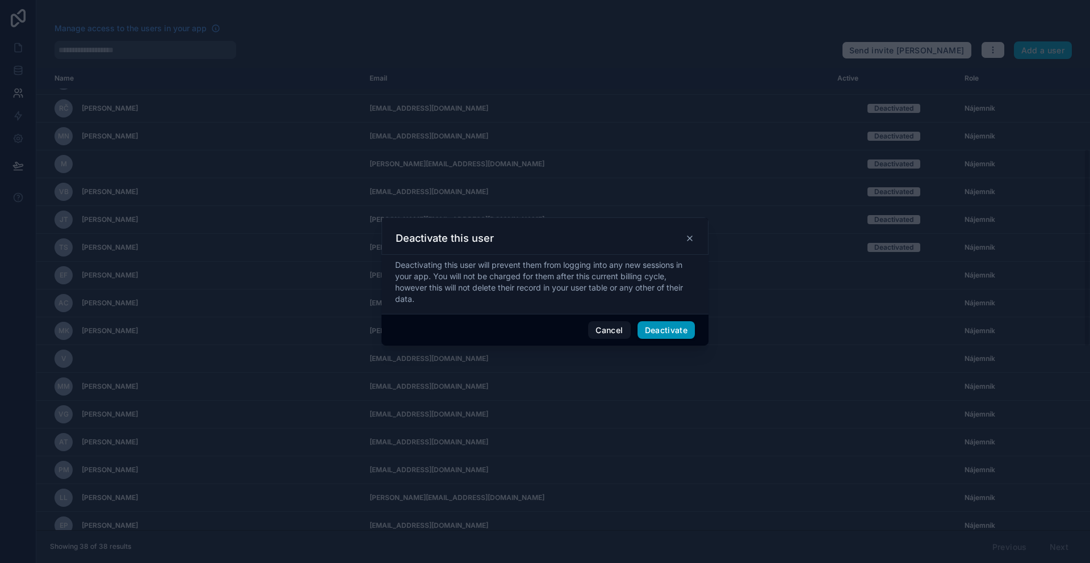
click at [661, 328] on button "Deactivate" at bounding box center [667, 330] width 58 height 18
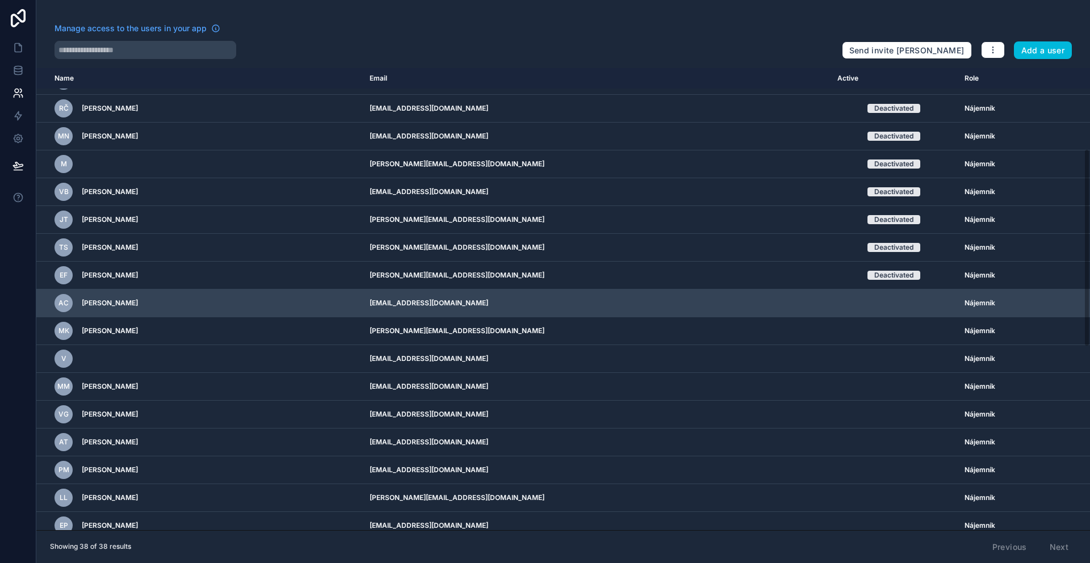
click at [0, 0] on icon "scrollable content" at bounding box center [0, 0] width 0 height 0
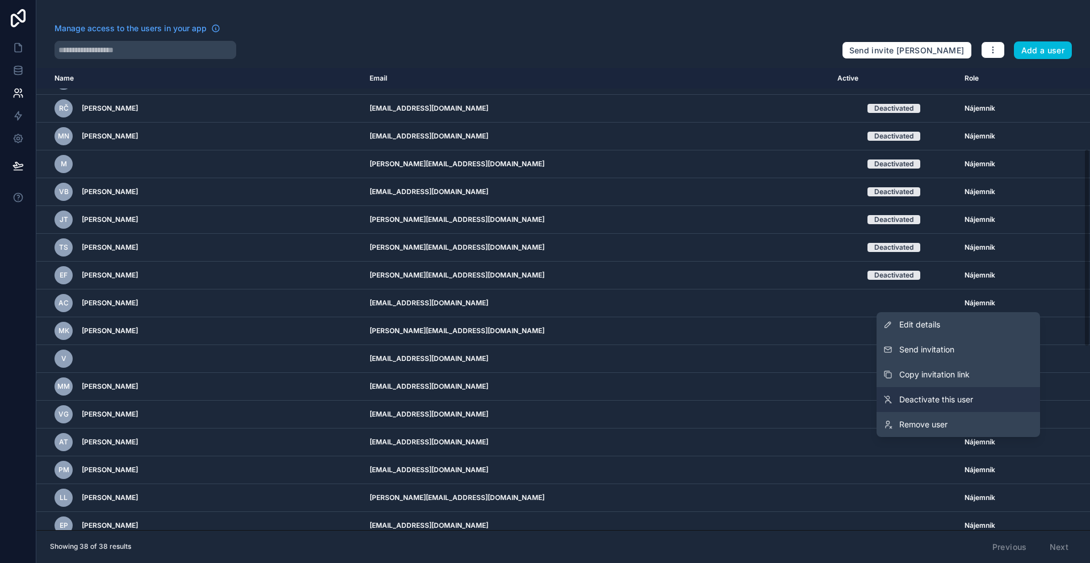
click at [928, 397] on span "Deactivate this user" at bounding box center [936, 399] width 74 height 11
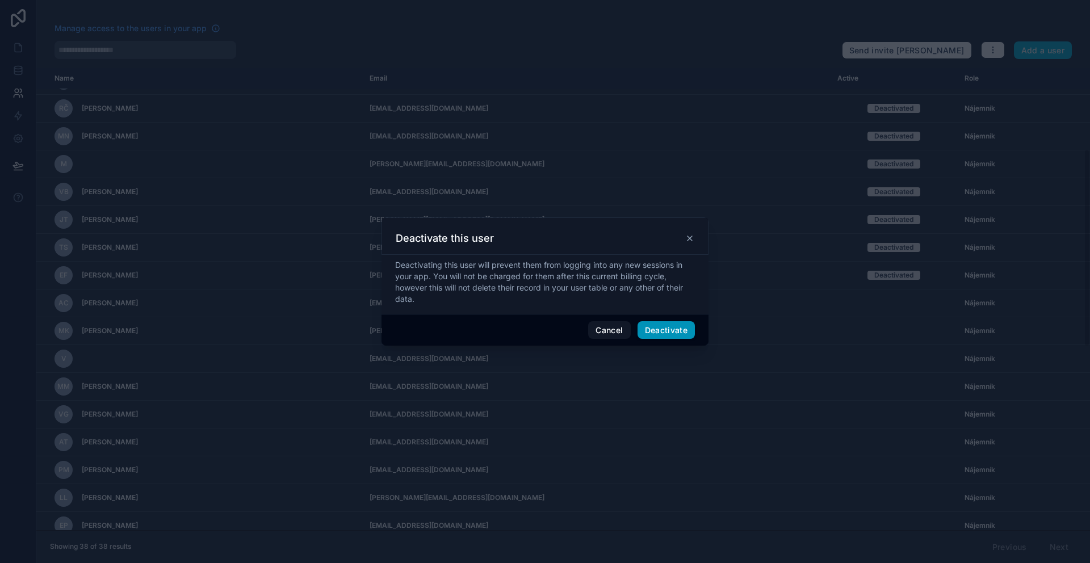
click at [684, 331] on button "Deactivate" at bounding box center [667, 330] width 58 height 18
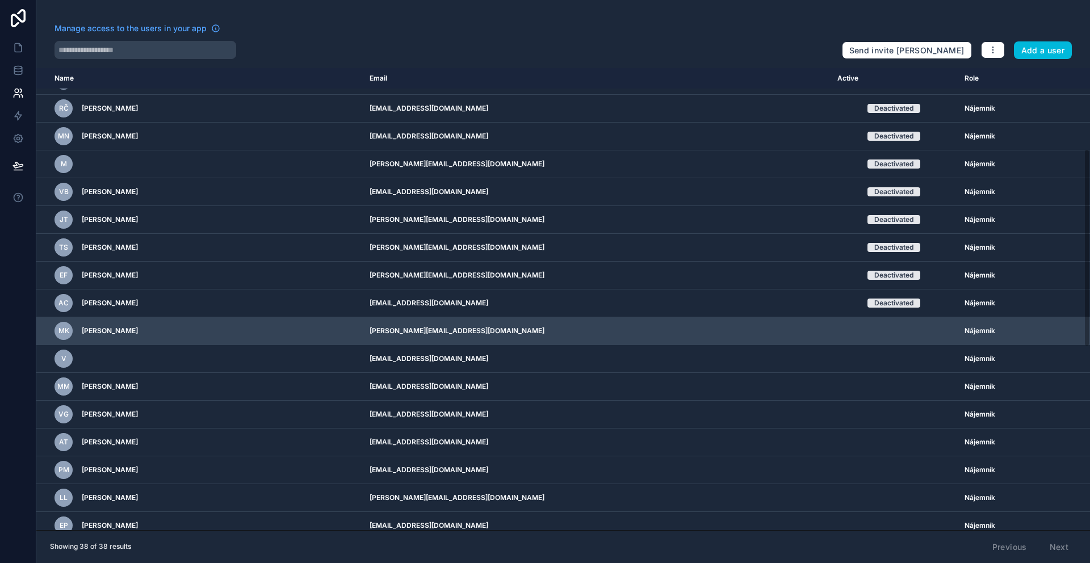
click at [0, 0] on icon "scrollable content" at bounding box center [0, 0] width 0 height 0
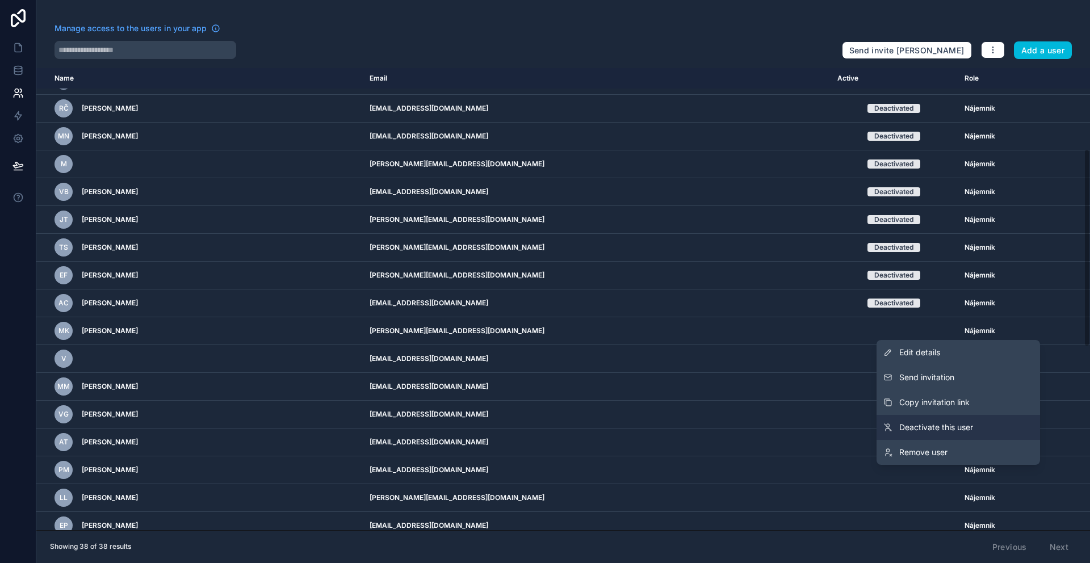
click at [954, 420] on link "Deactivate this user" at bounding box center [959, 427] width 164 height 25
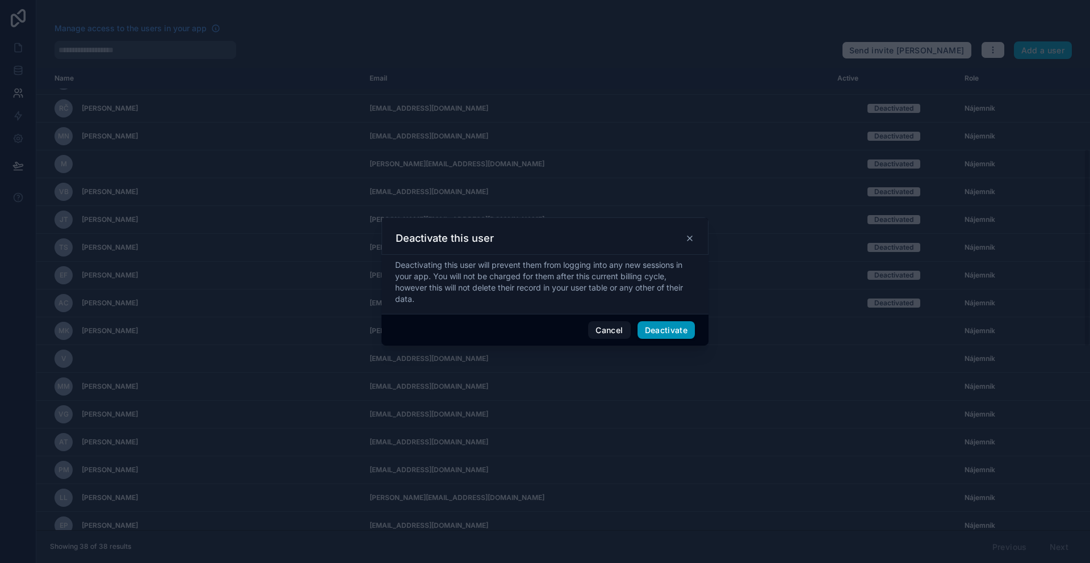
click at [691, 336] on button "Deactivate" at bounding box center [667, 330] width 58 height 18
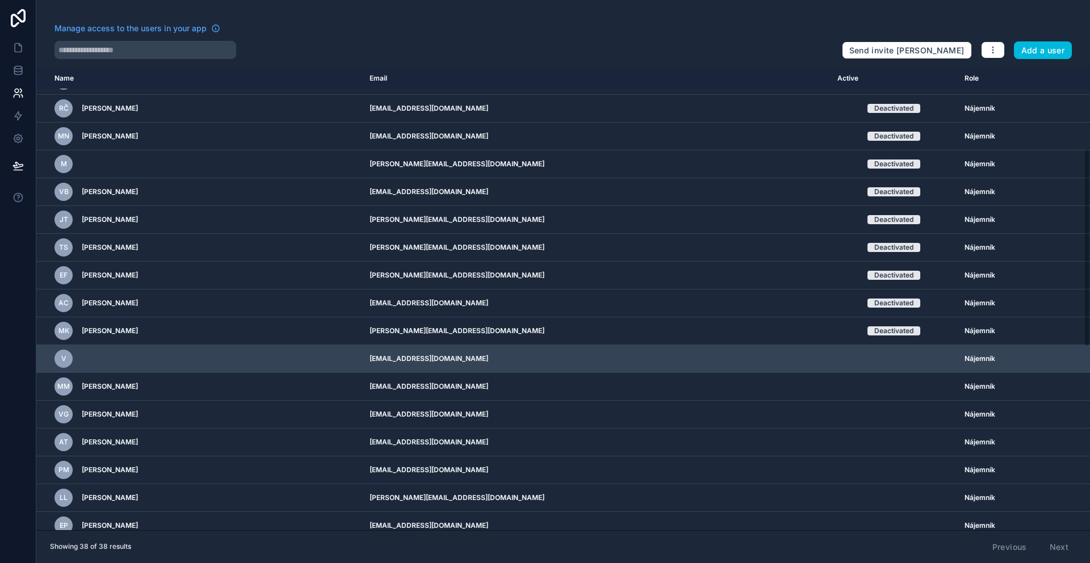
click at [0, 0] on icon "scrollable content" at bounding box center [0, 0] width 0 height 0
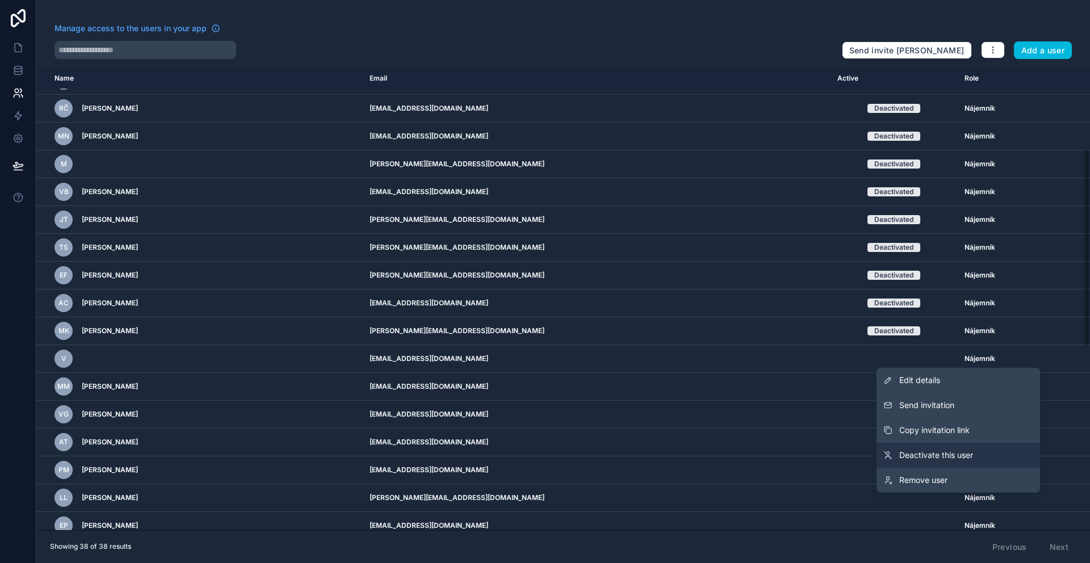
click at [936, 447] on link "Deactivate this user" at bounding box center [959, 455] width 164 height 25
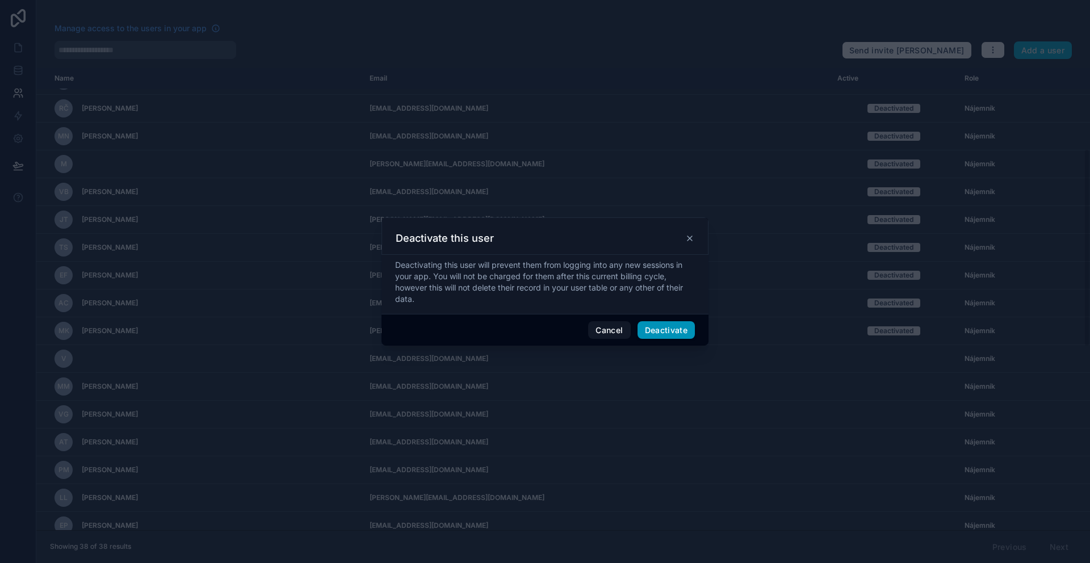
click at [682, 332] on button "Deactivate" at bounding box center [667, 330] width 58 height 18
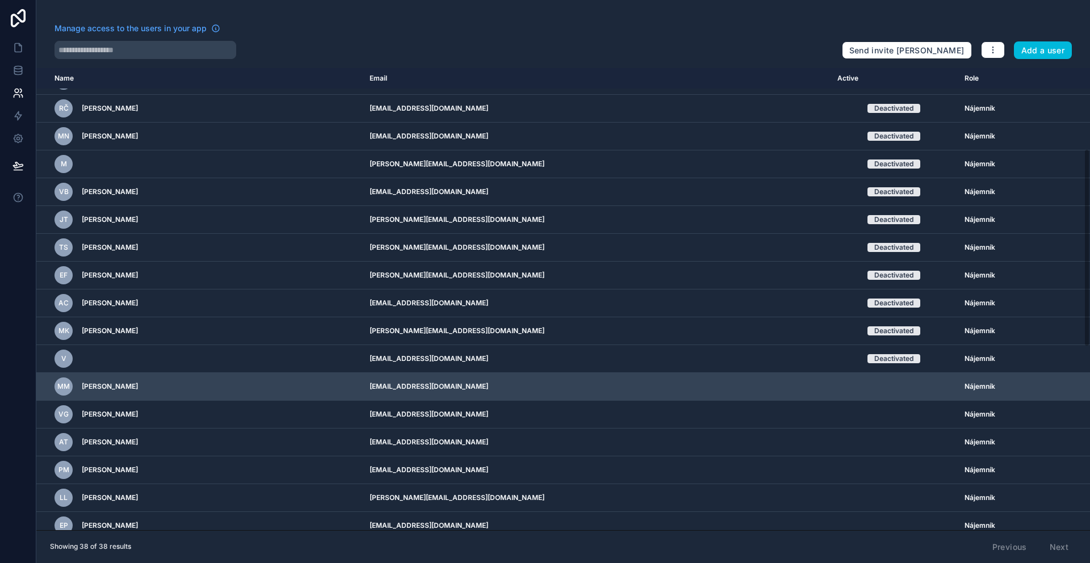
click at [0, 0] on icon "scrollable content" at bounding box center [0, 0] width 0 height 0
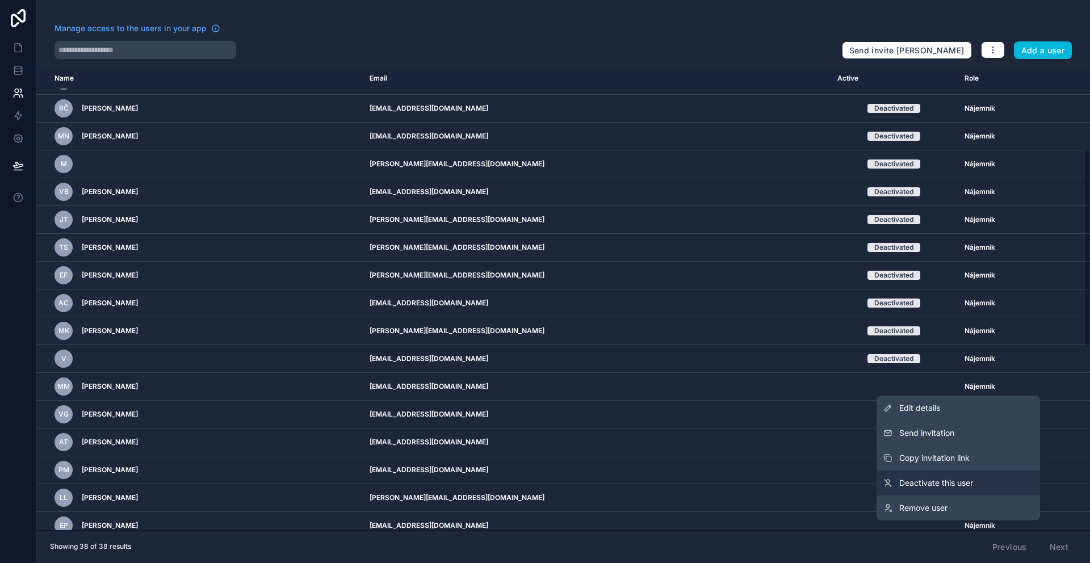
click at [919, 473] on link "Deactivate this user" at bounding box center [959, 483] width 164 height 25
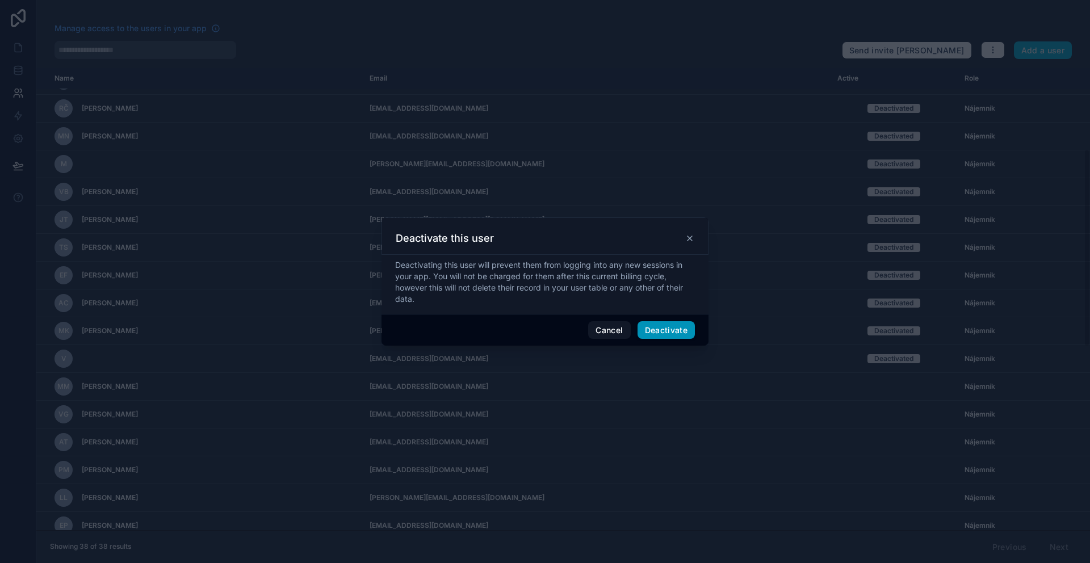
click at [679, 322] on button "Deactivate" at bounding box center [667, 330] width 58 height 18
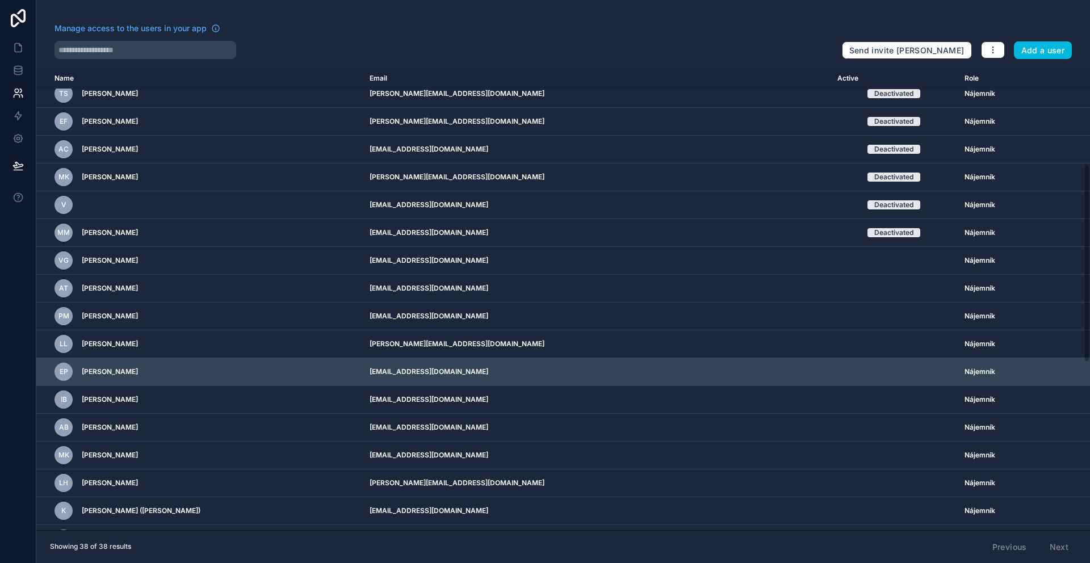
scroll to position [357, 0]
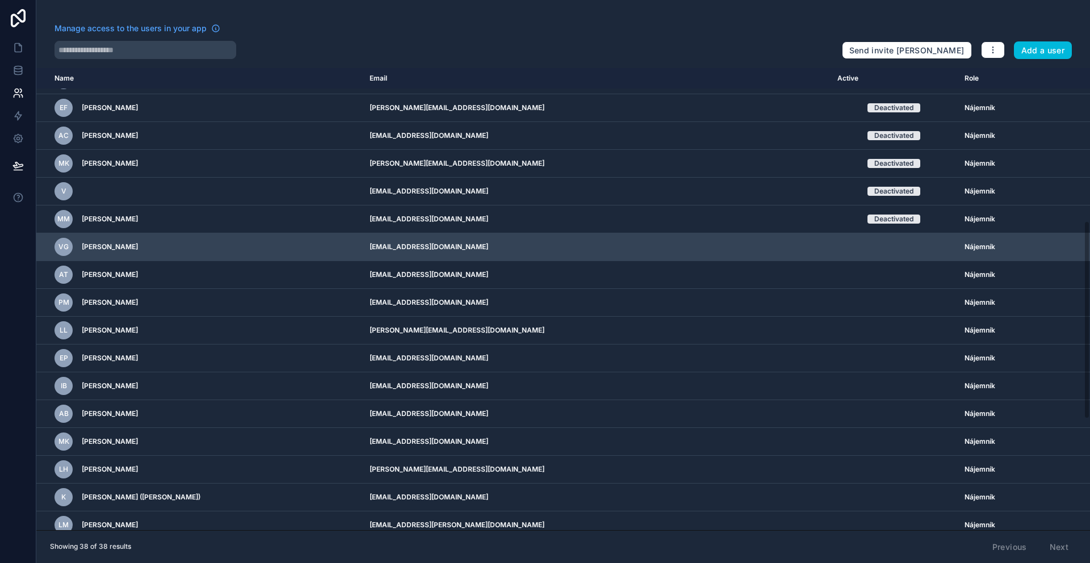
click at [0, 0] on icon "scrollable content" at bounding box center [0, 0] width 0 height 0
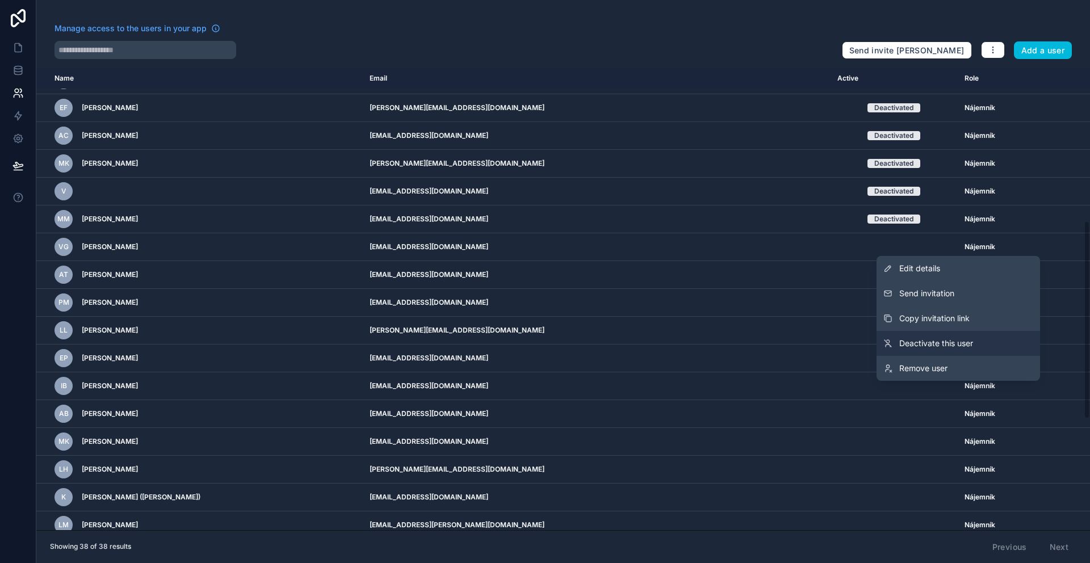
click at [900, 347] on span "Deactivate this user" at bounding box center [936, 343] width 74 height 11
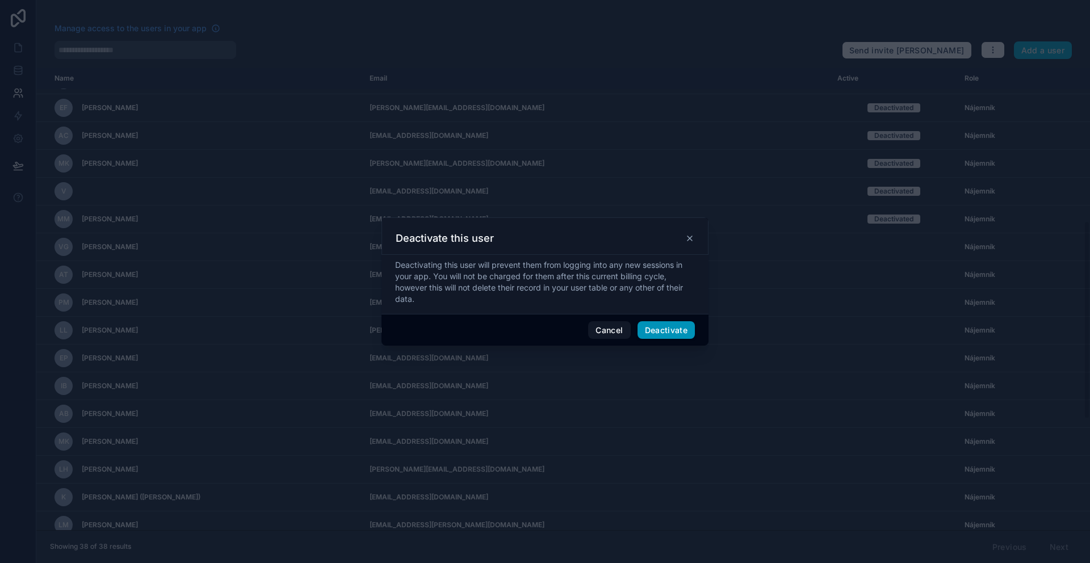
click at [687, 331] on button "Deactivate" at bounding box center [667, 330] width 58 height 18
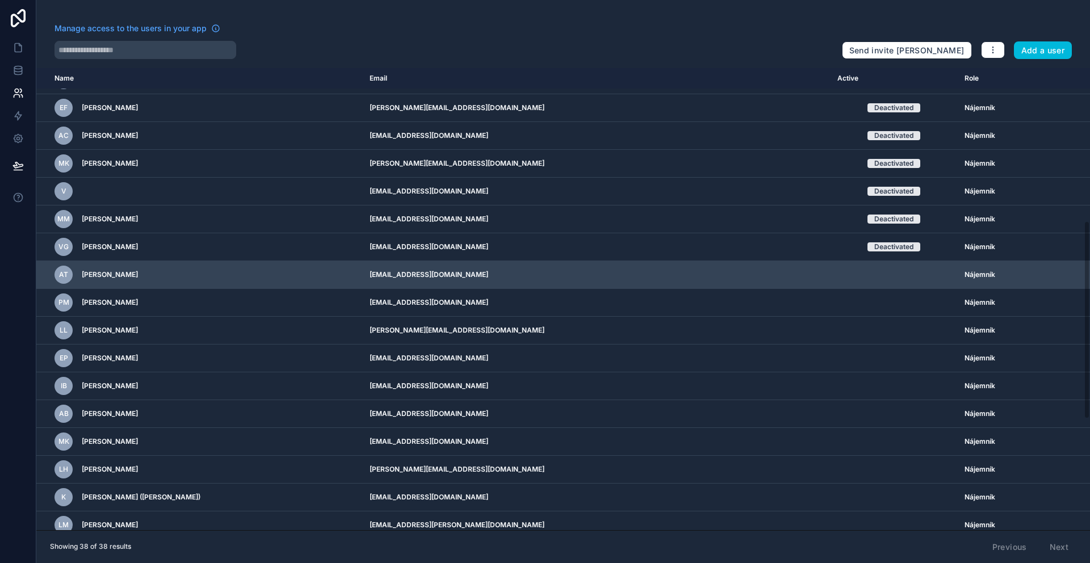
click at [0, 0] on icon "scrollable content" at bounding box center [0, 0] width 0 height 0
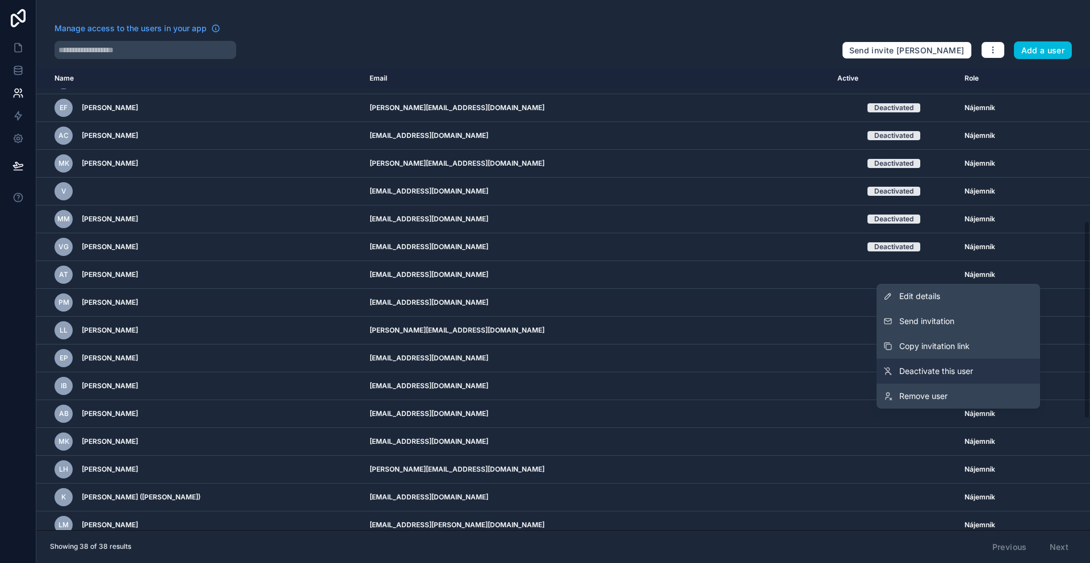
click at [923, 374] on span "Deactivate this user" at bounding box center [936, 371] width 74 height 11
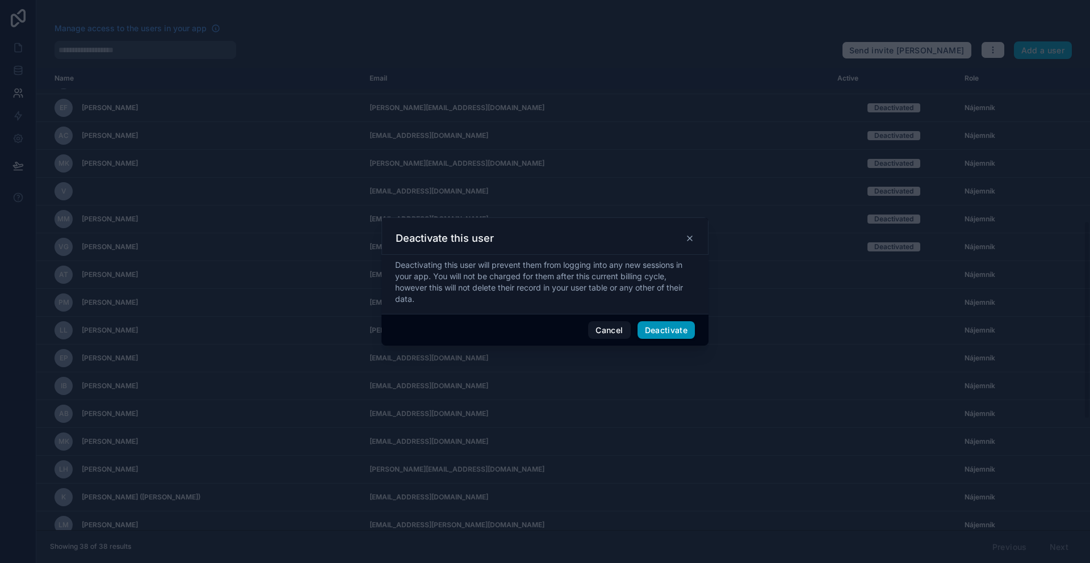
click at [690, 337] on button "Deactivate" at bounding box center [667, 330] width 58 height 18
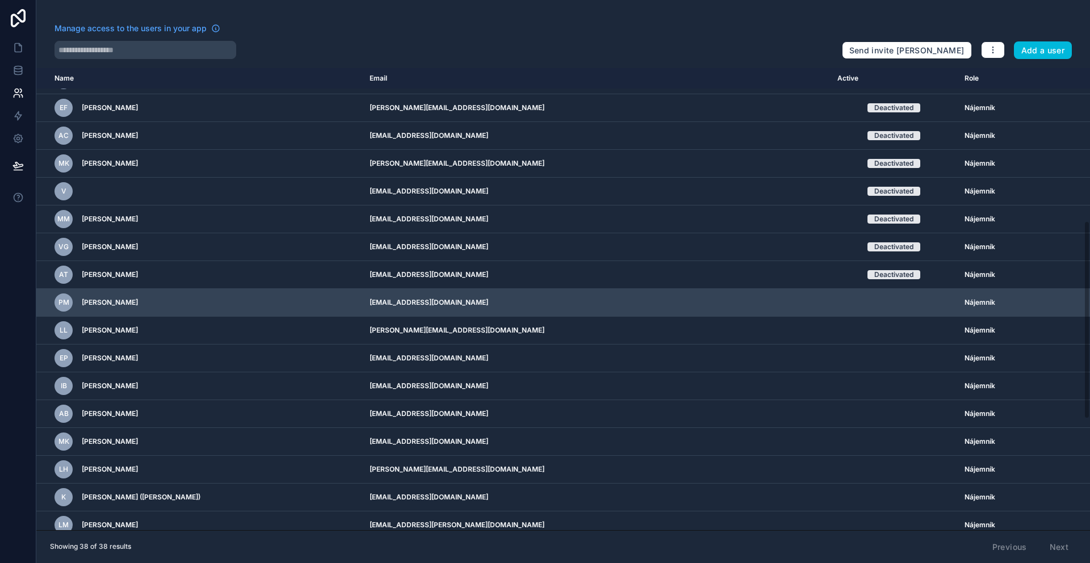
click at [0, 0] on icon "scrollable content" at bounding box center [0, 0] width 0 height 0
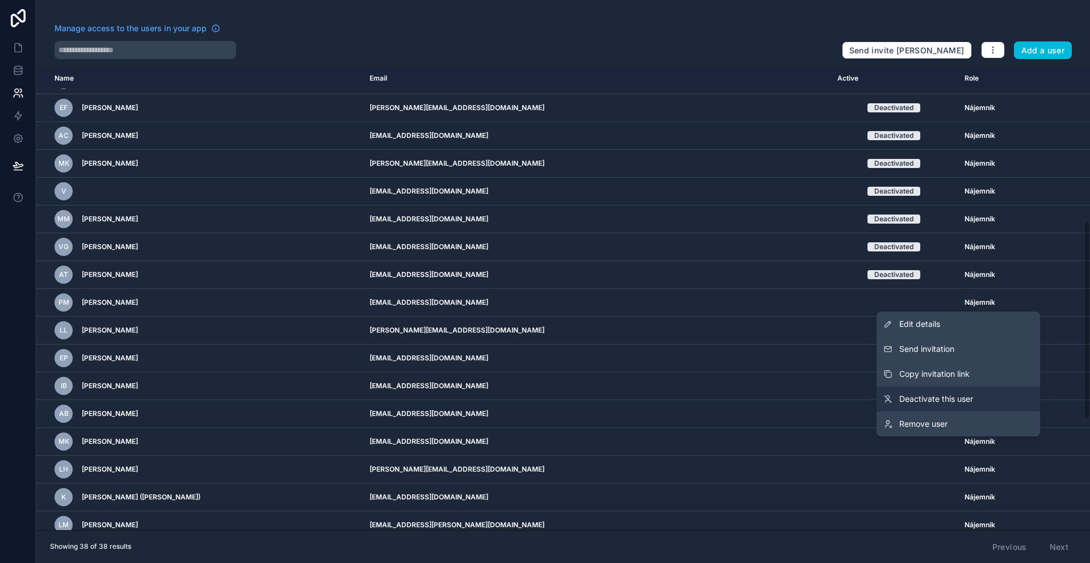
click at [912, 393] on span "Deactivate this user" at bounding box center [936, 398] width 74 height 11
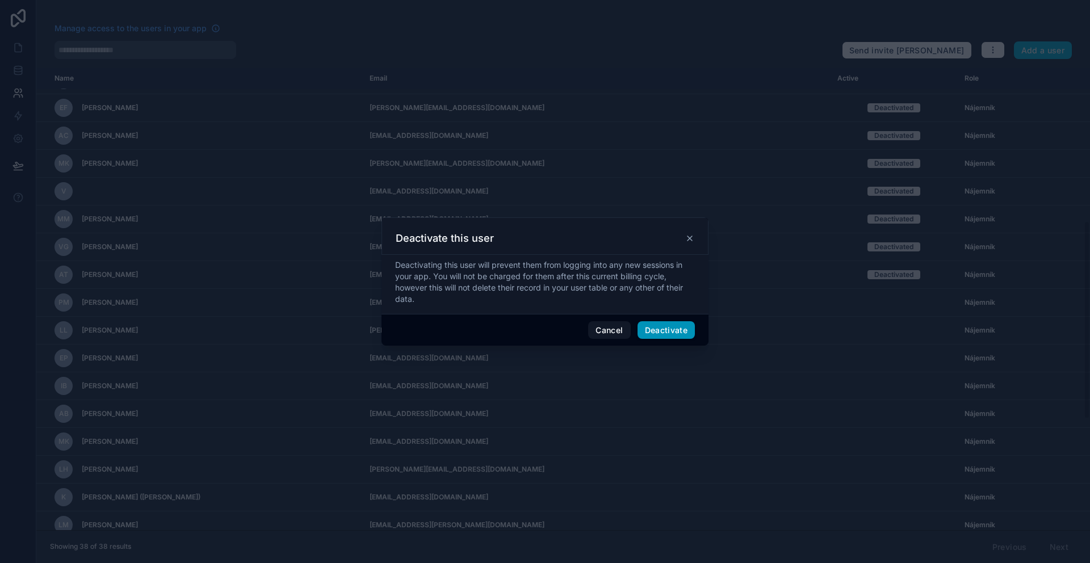
click at [680, 326] on button "Deactivate" at bounding box center [667, 330] width 58 height 18
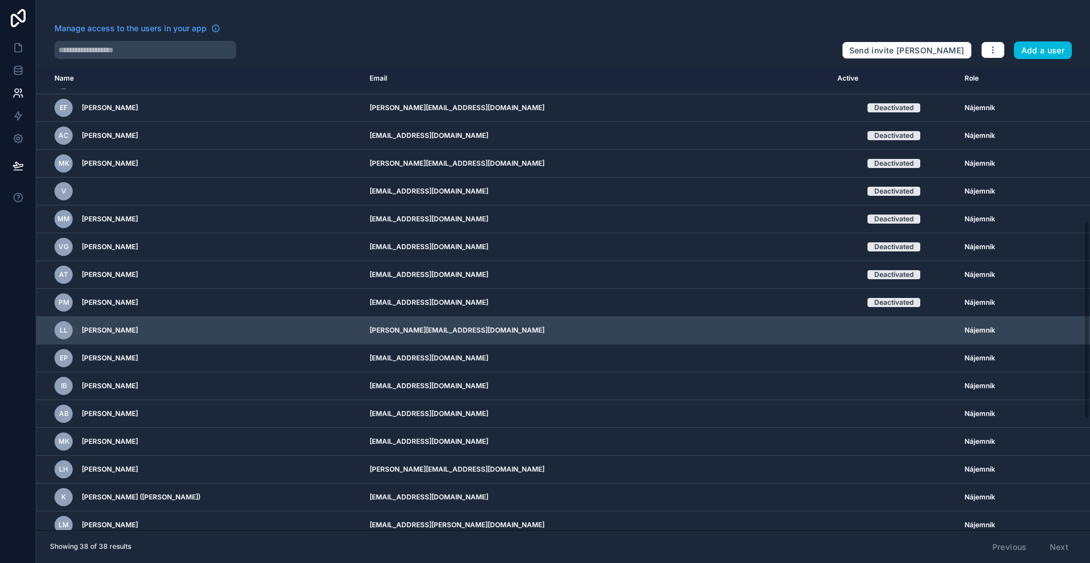
click at [0, 0] on icon "scrollable content" at bounding box center [0, 0] width 0 height 0
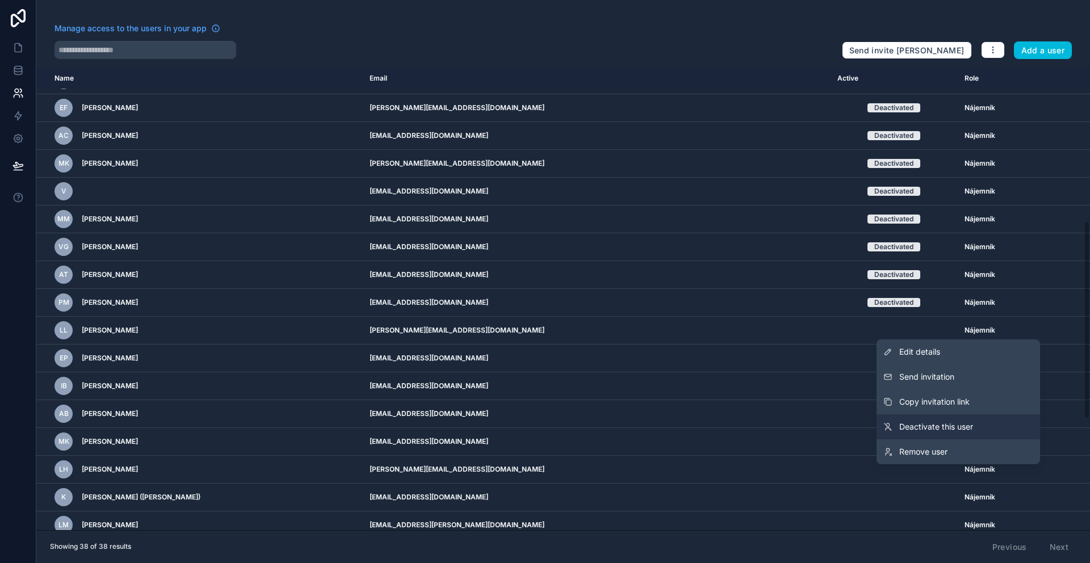
click at [922, 420] on link "Deactivate this user" at bounding box center [959, 426] width 164 height 25
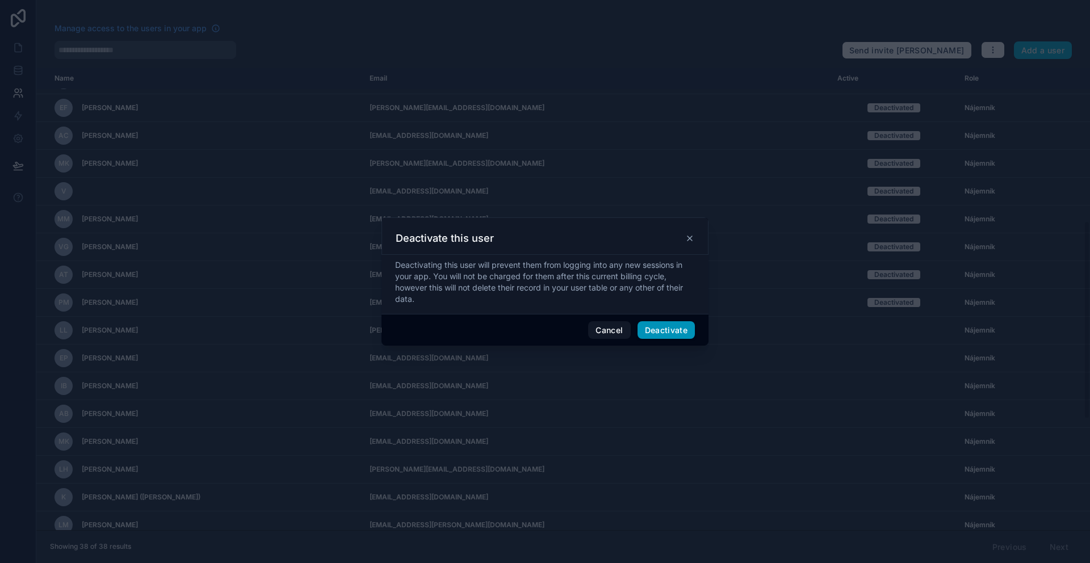
click at [675, 328] on button "Deactivate" at bounding box center [667, 330] width 58 height 18
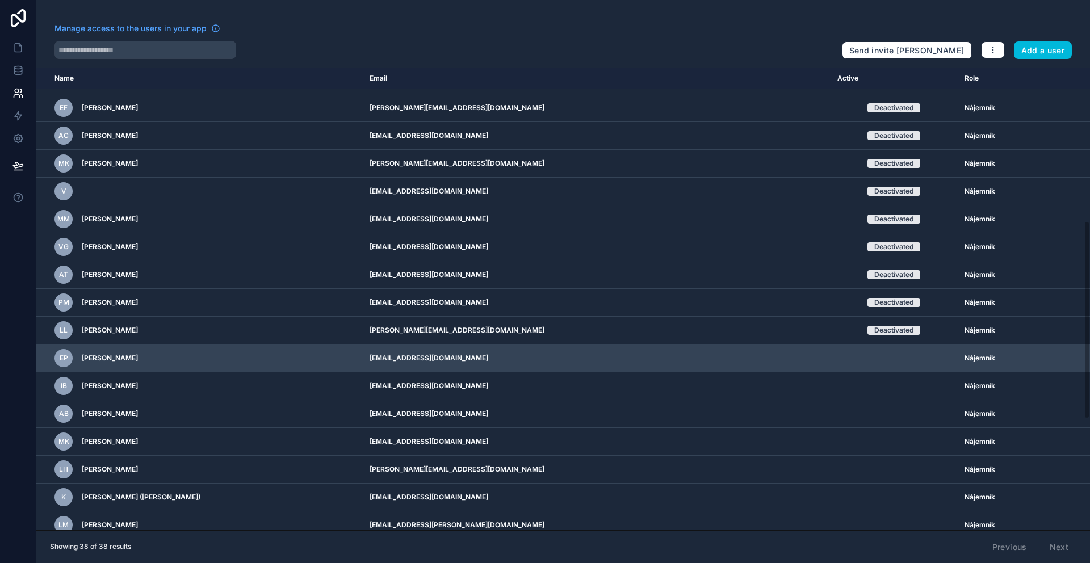
click at [0, 0] on icon "scrollable content" at bounding box center [0, 0] width 0 height 0
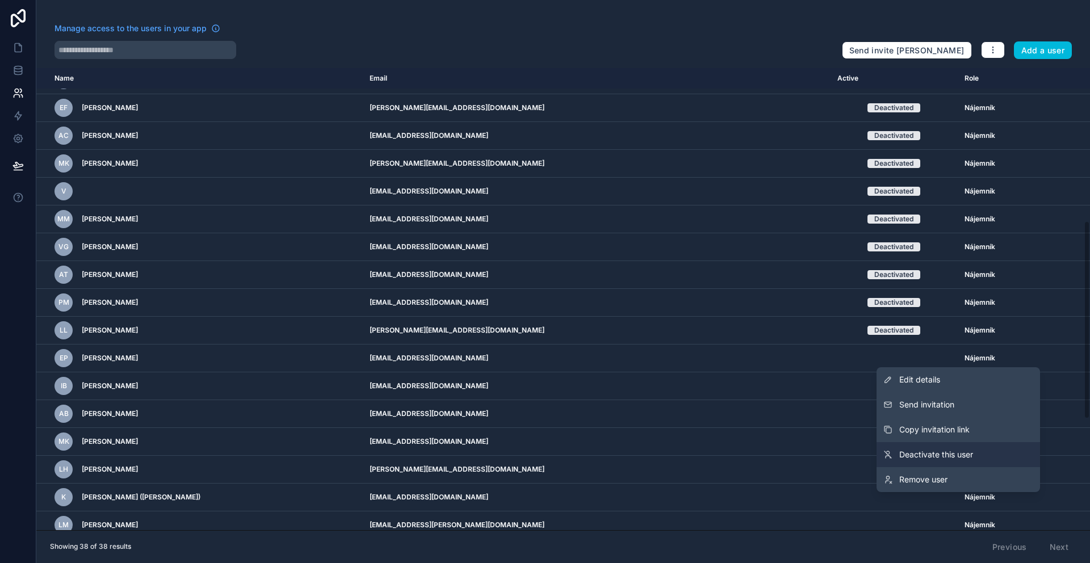
click at [907, 457] on span "Deactivate this user" at bounding box center [936, 454] width 74 height 11
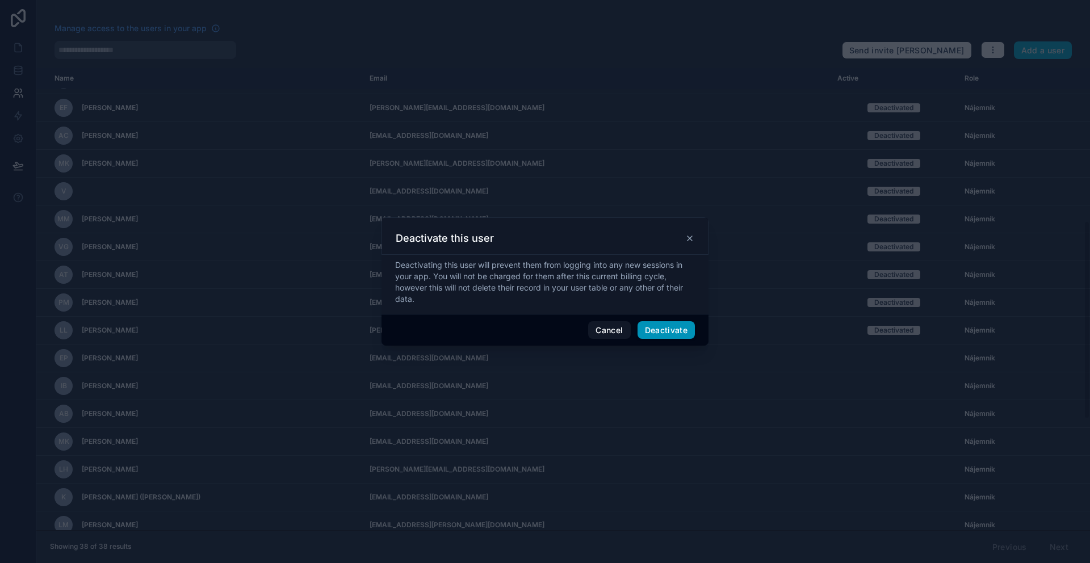
click at [675, 325] on button "Deactivate" at bounding box center [667, 330] width 58 height 18
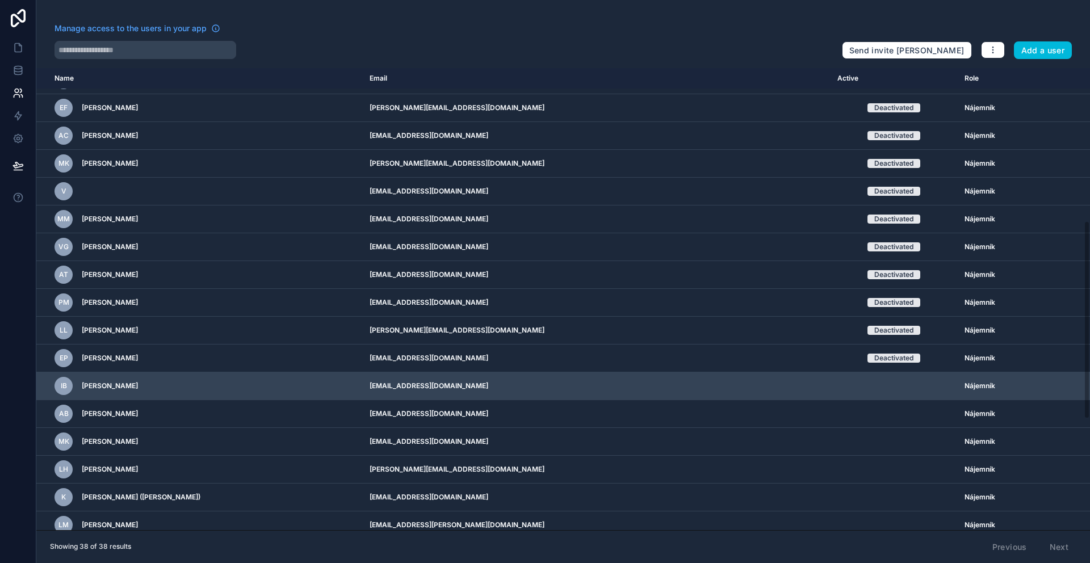
click at [0, 0] on icon "scrollable content" at bounding box center [0, 0] width 0 height 0
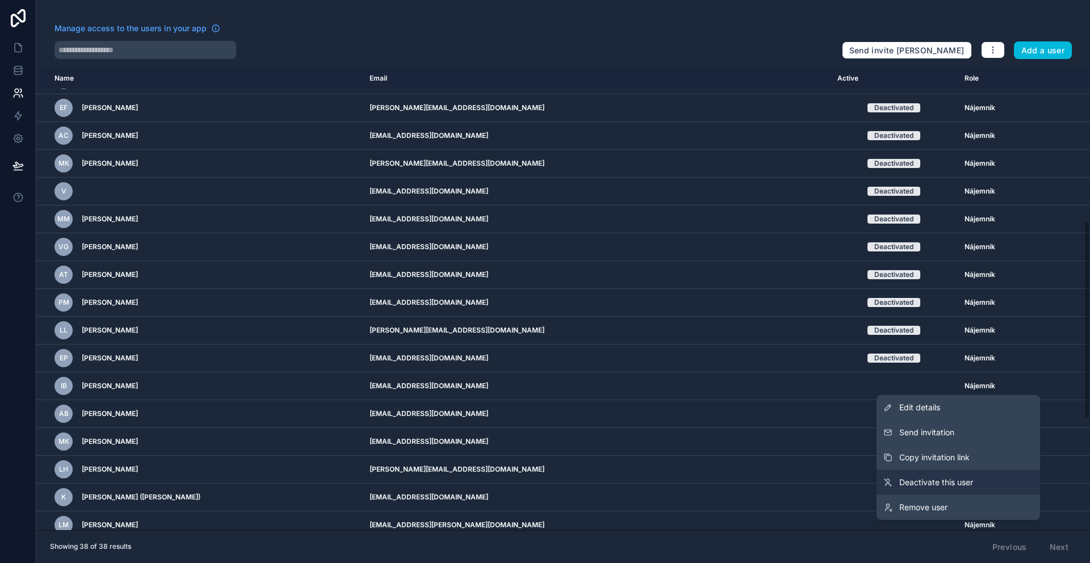
click at [928, 479] on span "Deactivate this user" at bounding box center [936, 482] width 74 height 11
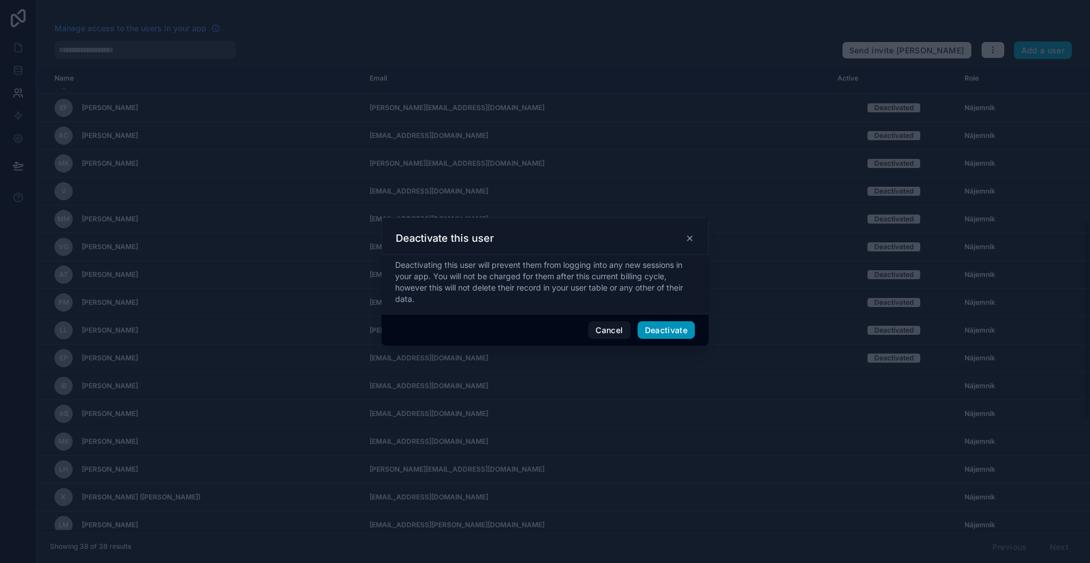
click at [685, 337] on button "Deactivate" at bounding box center [667, 330] width 58 height 18
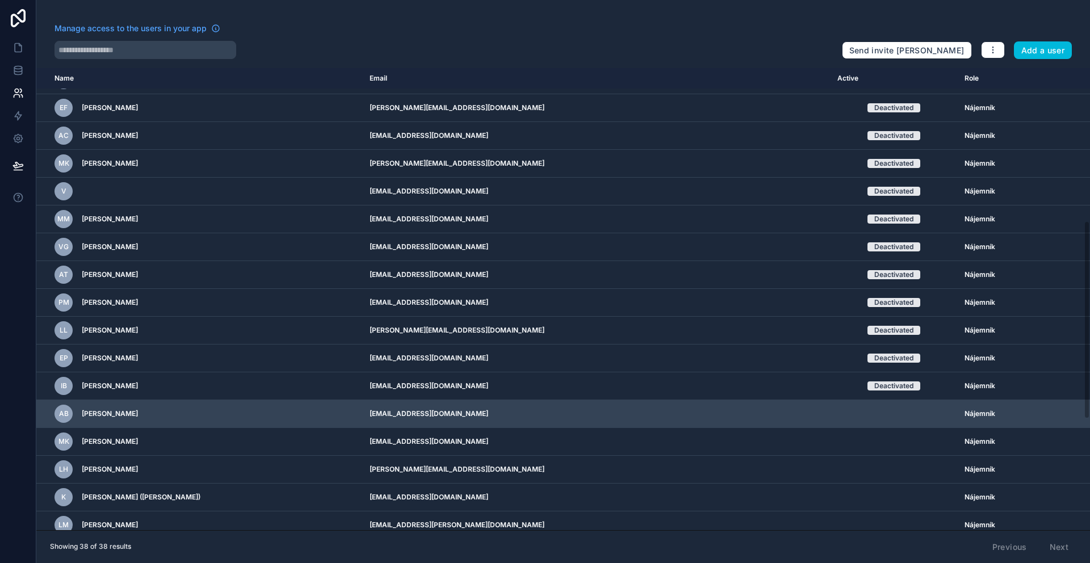
click at [0, 0] on icon "scrollable content" at bounding box center [0, 0] width 0 height 0
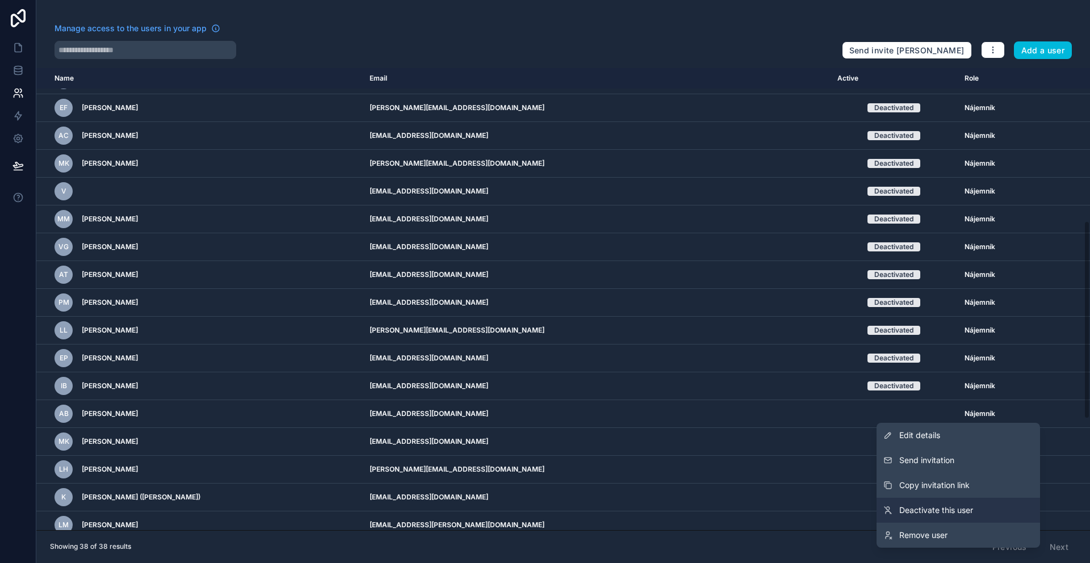
click at [961, 507] on span "Deactivate this user" at bounding box center [936, 510] width 74 height 11
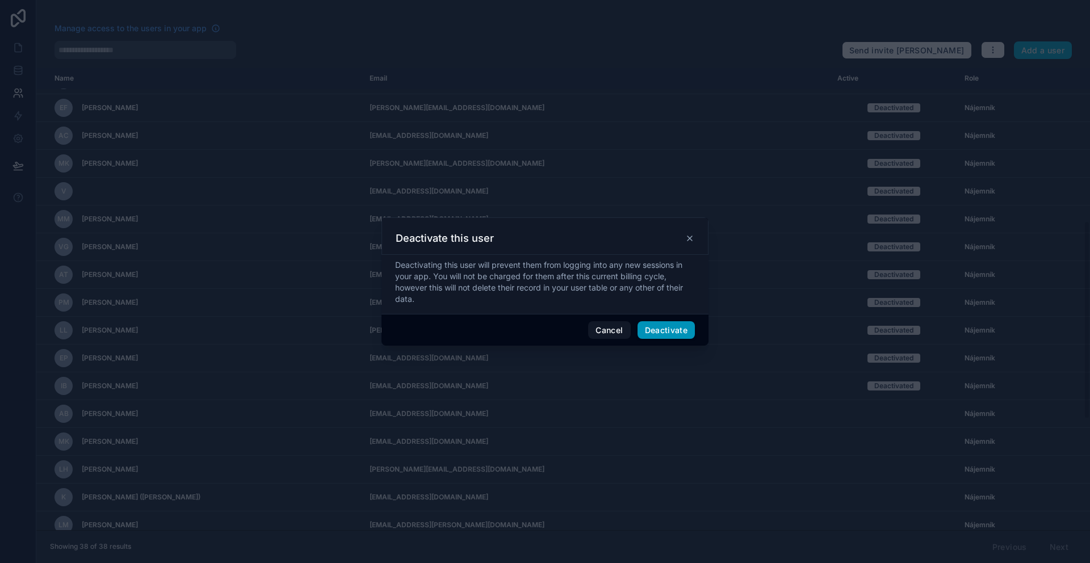
click at [662, 327] on button "Deactivate" at bounding box center [667, 330] width 58 height 18
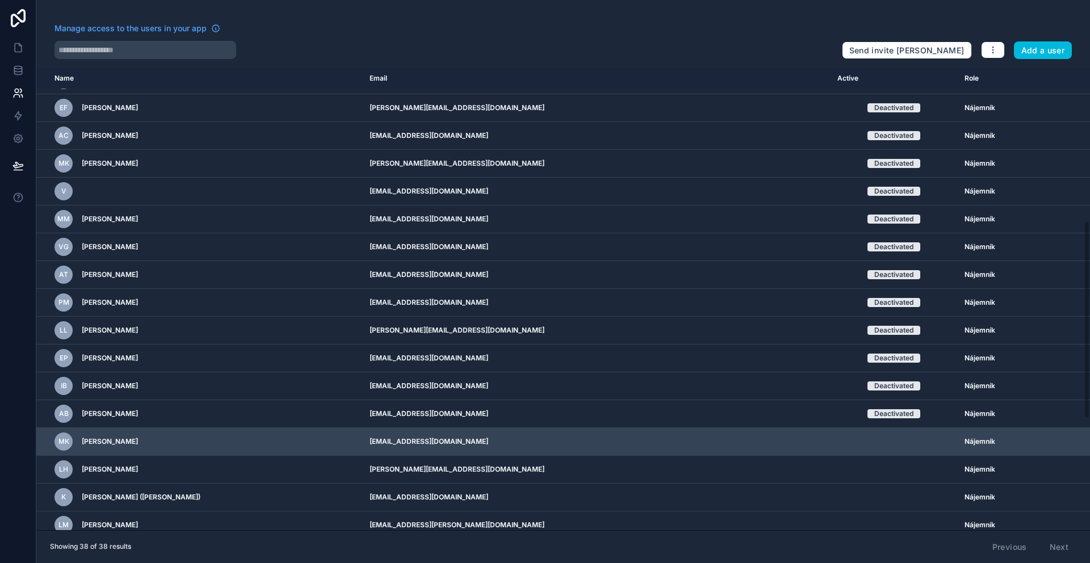
click at [0, 0] on icon "scrollable content" at bounding box center [0, 0] width 0 height 0
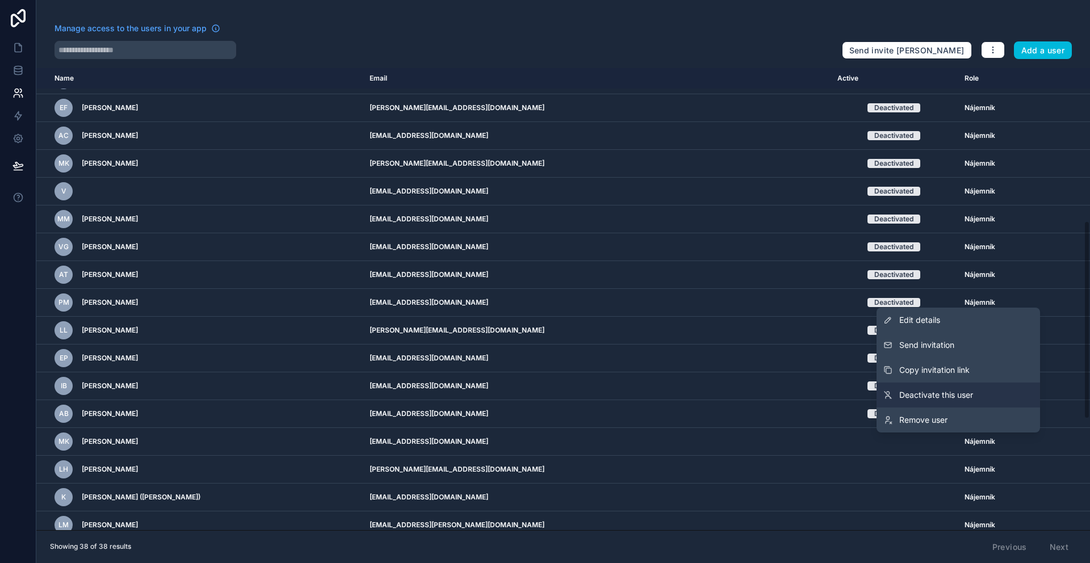
click at [927, 399] on span "Deactivate this user" at bounding box center [936, 394] width 74 height 11
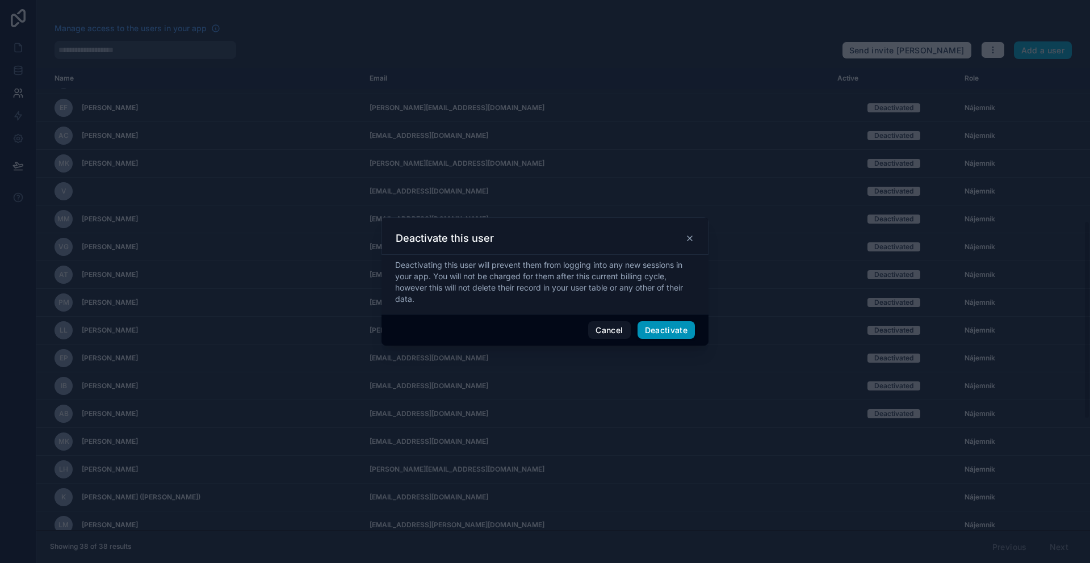
click at [669, 330] on button "Deactivate" at bounding box center [667, 330] width 58 height 18
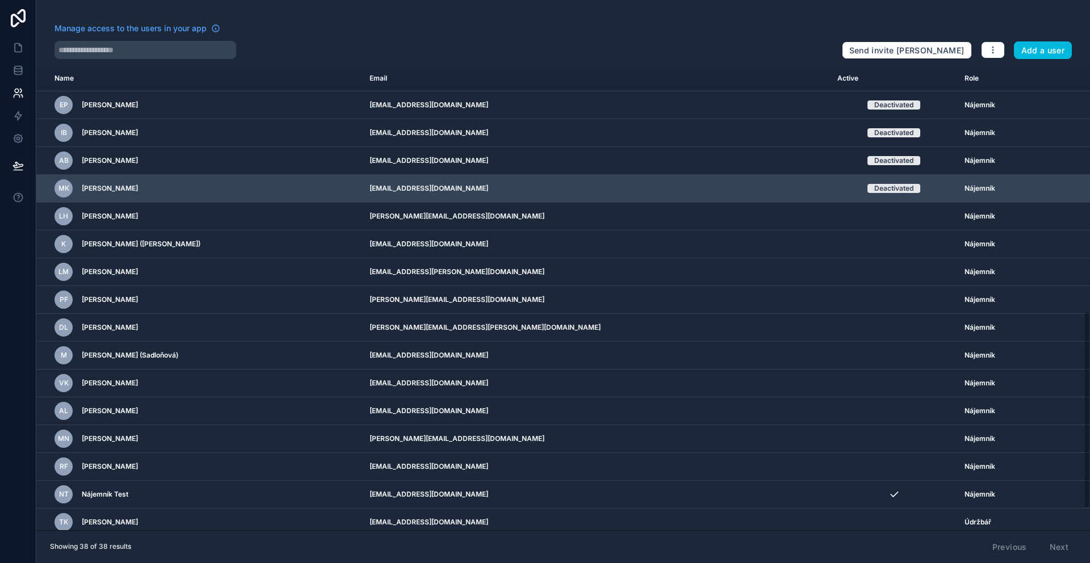
scroll to position [611, 0]
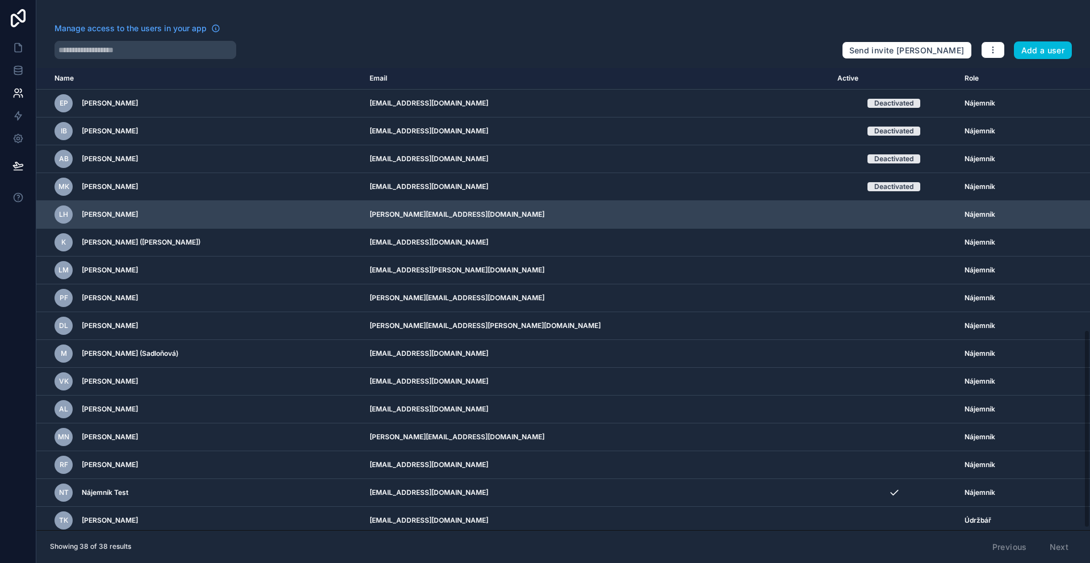
click at [0, 0] on icon "scrollable content" at bounding box center [0, 0] width 0 height 0
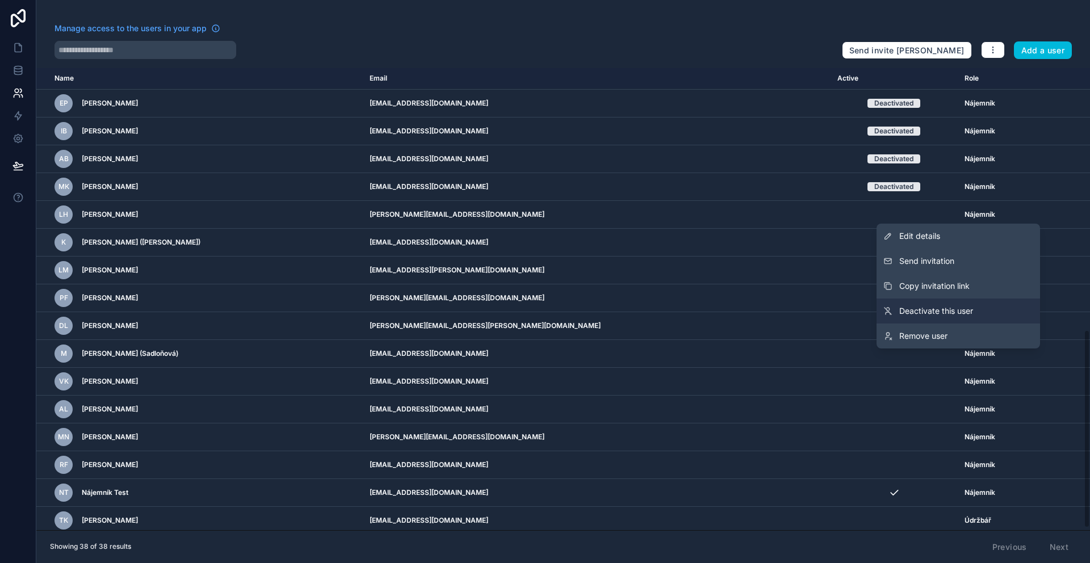
click at [958, 308] on span "Deactivate this user" at bounding box center [936, 310] width 74 height 11
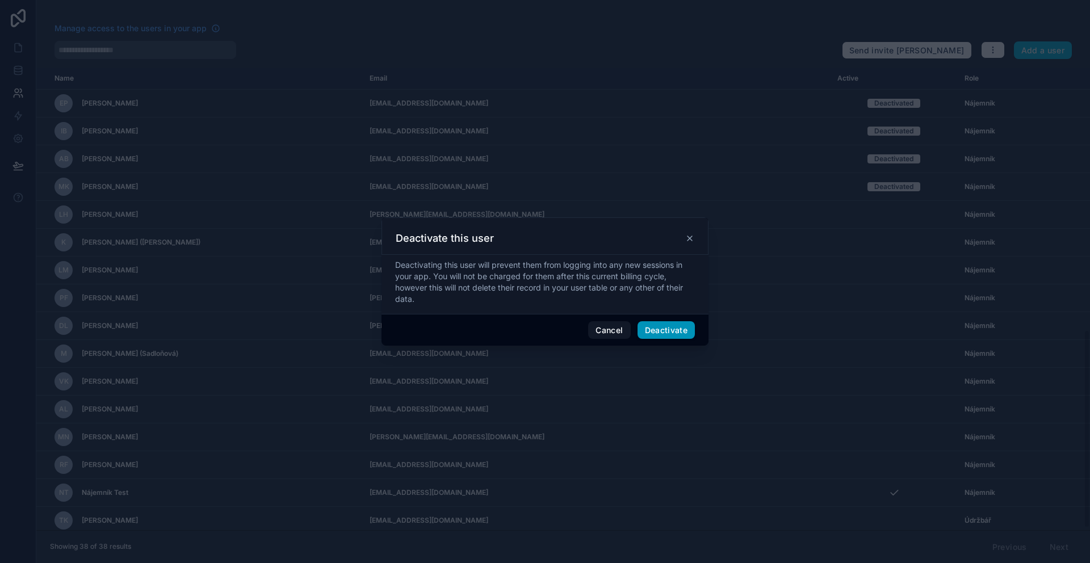
click at [644, 336] on button "Deactivate" at bounding box center [667, 330] width 58 height 18
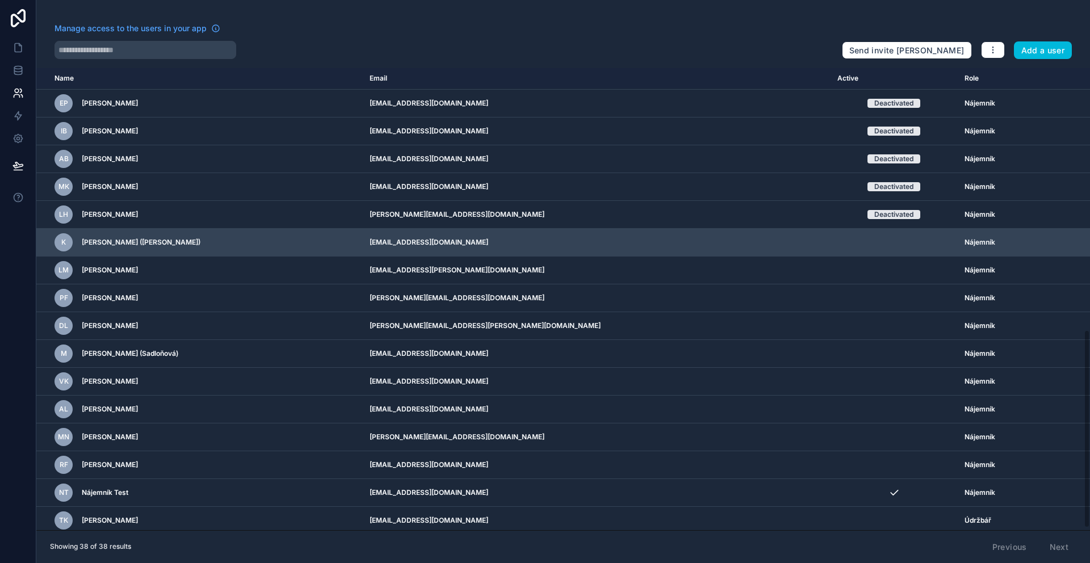
click at [0, 0] on icon "scrollable content" at bounding box center [0, 0] width 0 height 0
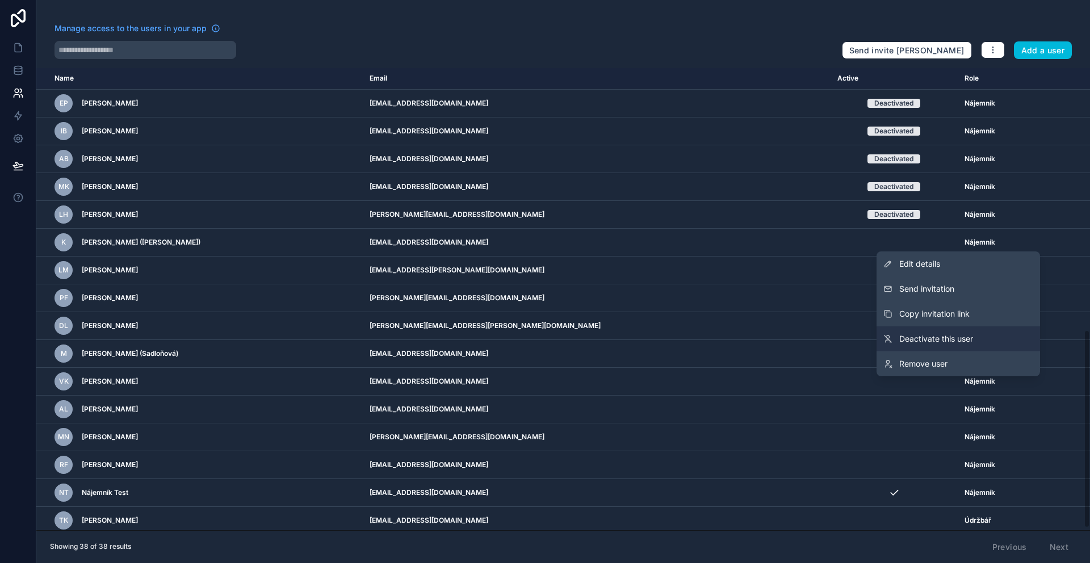
click at [913, 337] on span "Deactivate this user" at bounding box center [936, 338] width 74 height 11
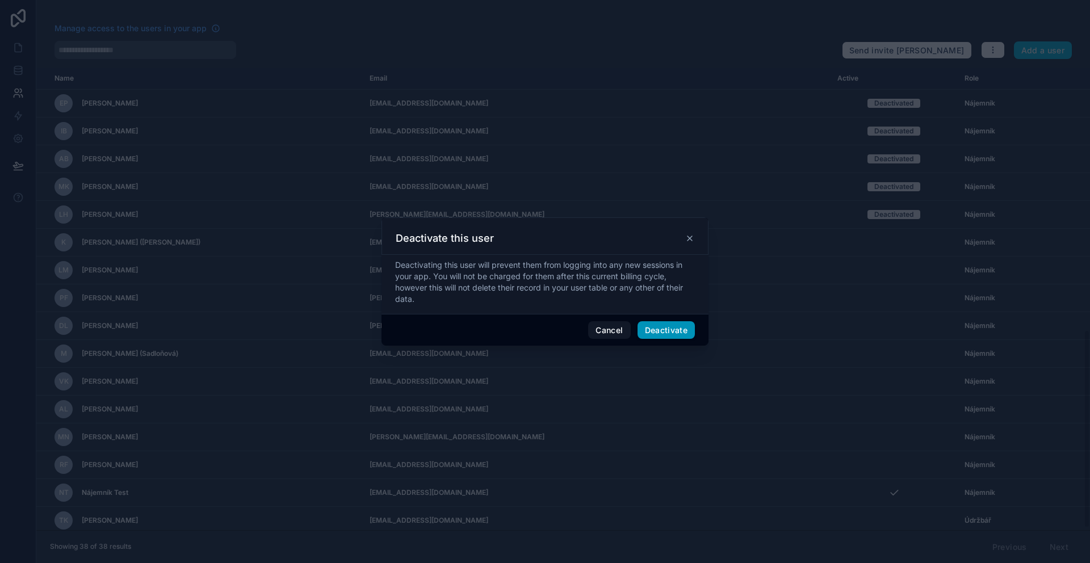
click at [665, 324] on button "Deactivate" at bounding box center [667, 330] width 58 height 18
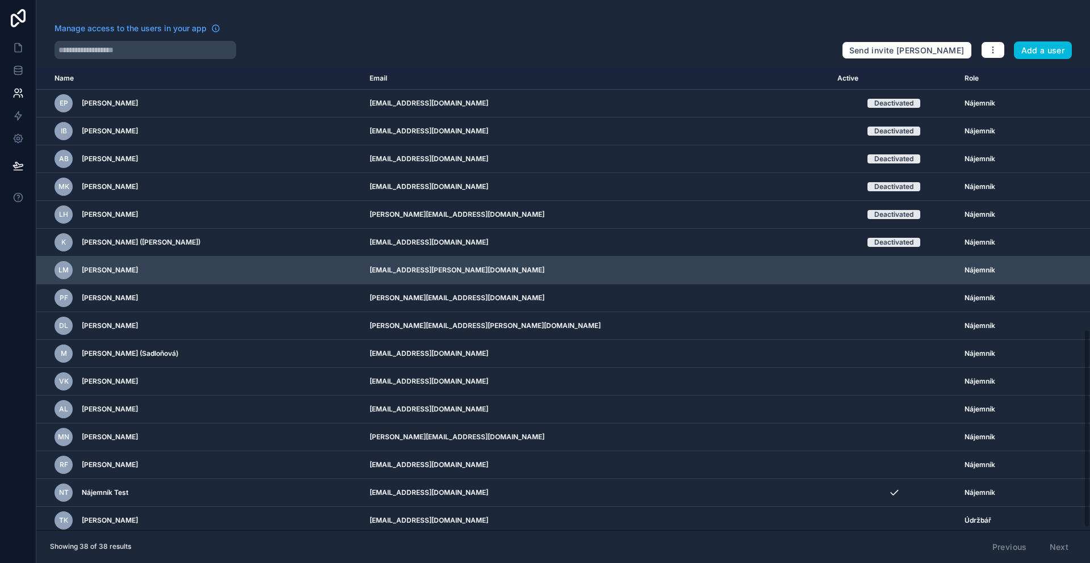
click at [0, 0] on div "scrollable content" at bounding box center [0, 0] width 0 height 0
click at [0, 0] on icon "scrollable content" at bounding box center [0, 0] width 0 height 0
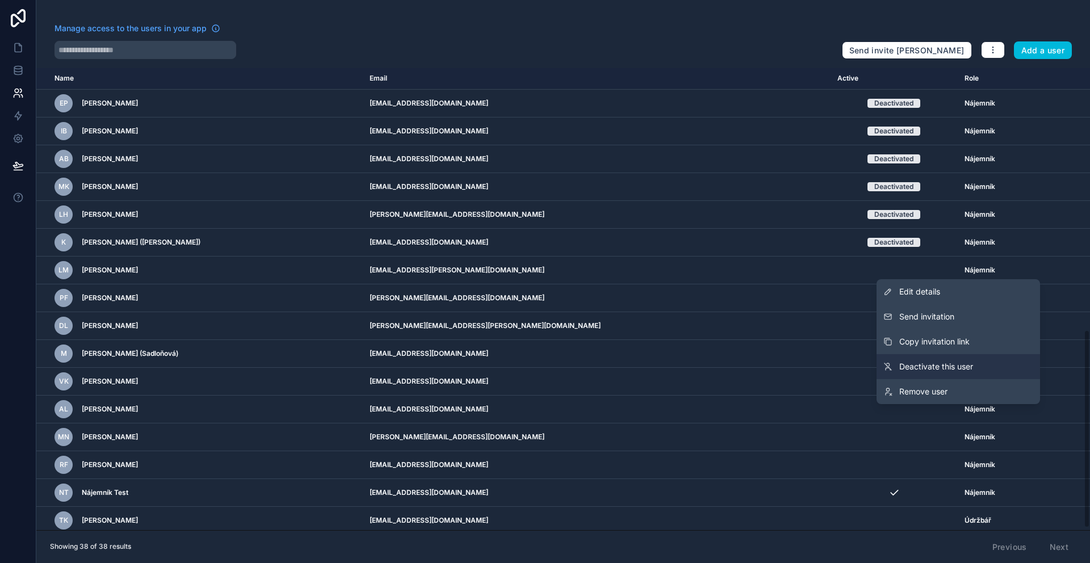
click at [891, 371] on link "Deactivate this user" at bounding box center [959, 366] width 164 height 25
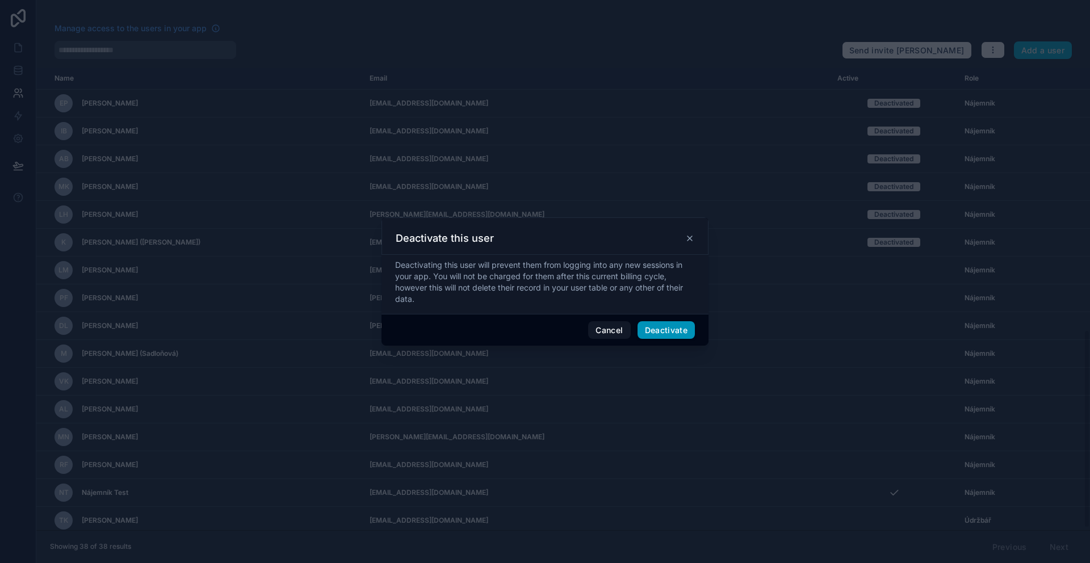
click at [680, 333] on button "Deactivate" at bounding box center [667, 330] width 58 height 18
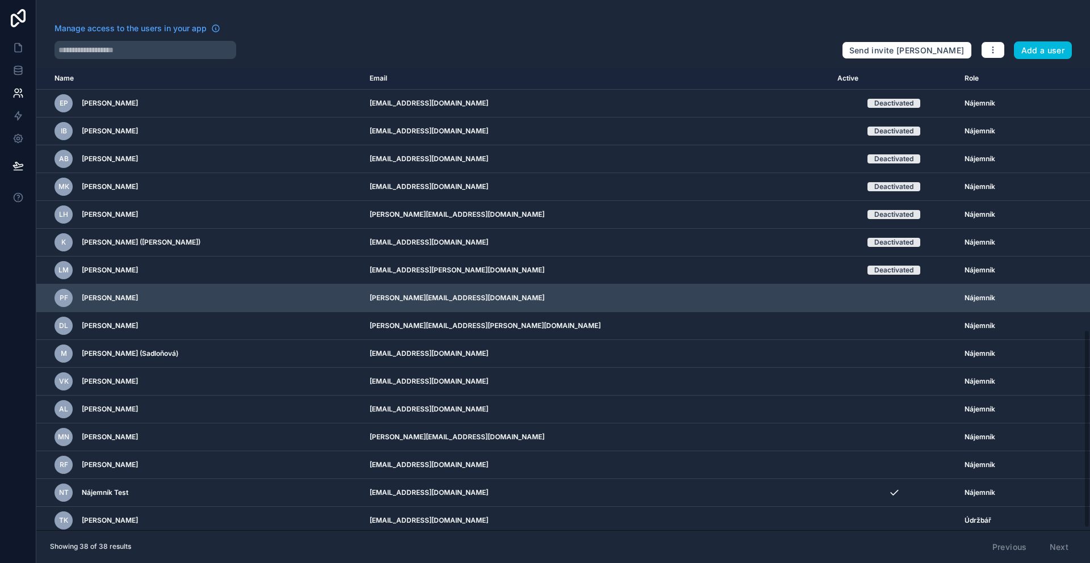
click at [0, 0] on icon "scrollable content" at bounding box center [0, 0] width 0 height 0
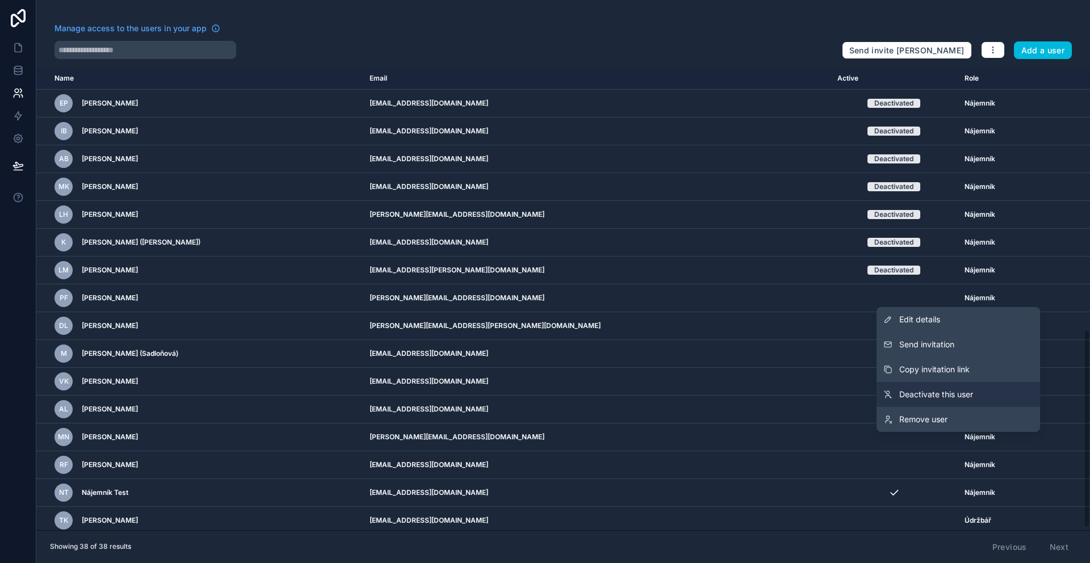
click at [940, 384] on link "Deactivate this user" at bounding box center [959, 394] width 164 height 25
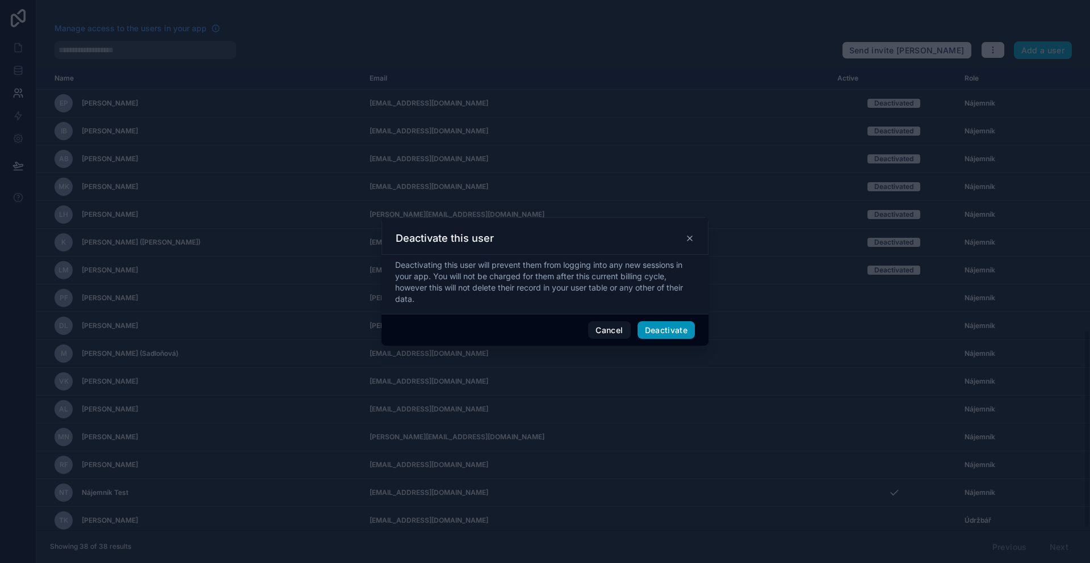
click at [679, 332] on button "Deactivate" at bounding box center [667, 330] width 58 height 18
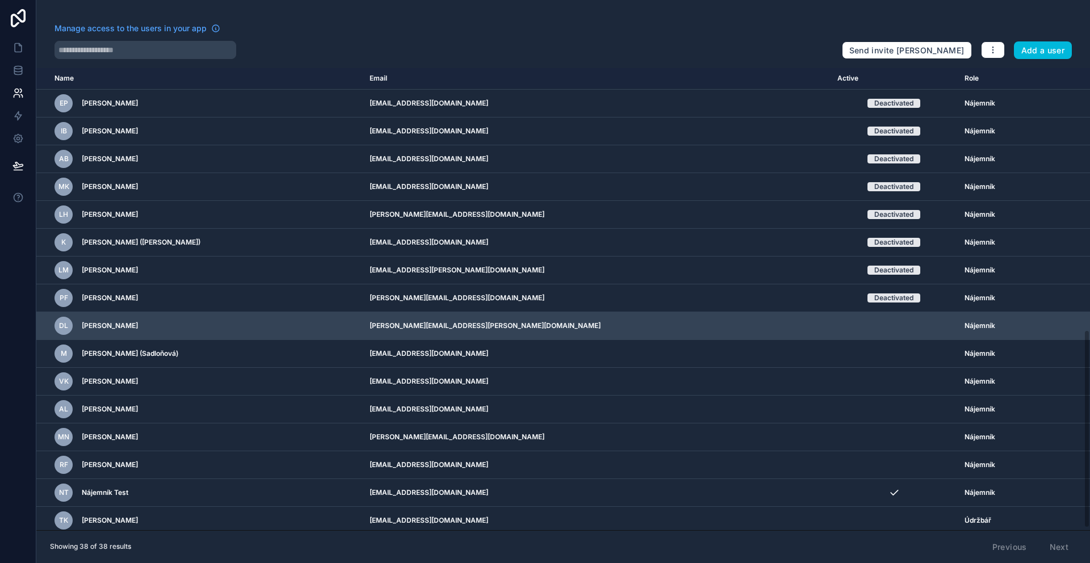
click at [0, 0] on icon "scrollable content" at bounding box center [0, 0] width 0 height 0
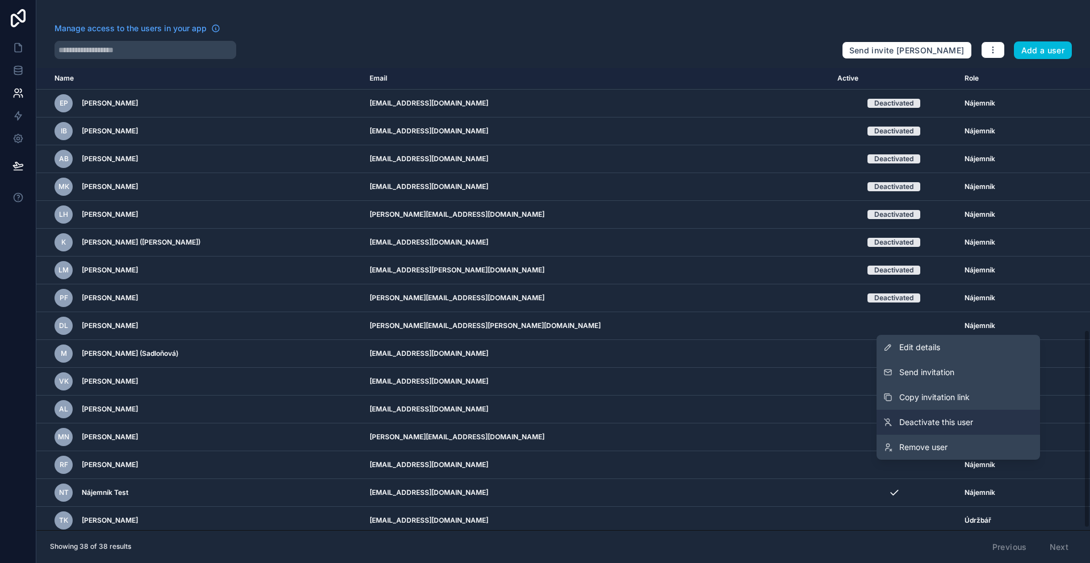
click at [913, 425] on span "Deactivate this user" at bounding box center [936, 422] width 74 height 11
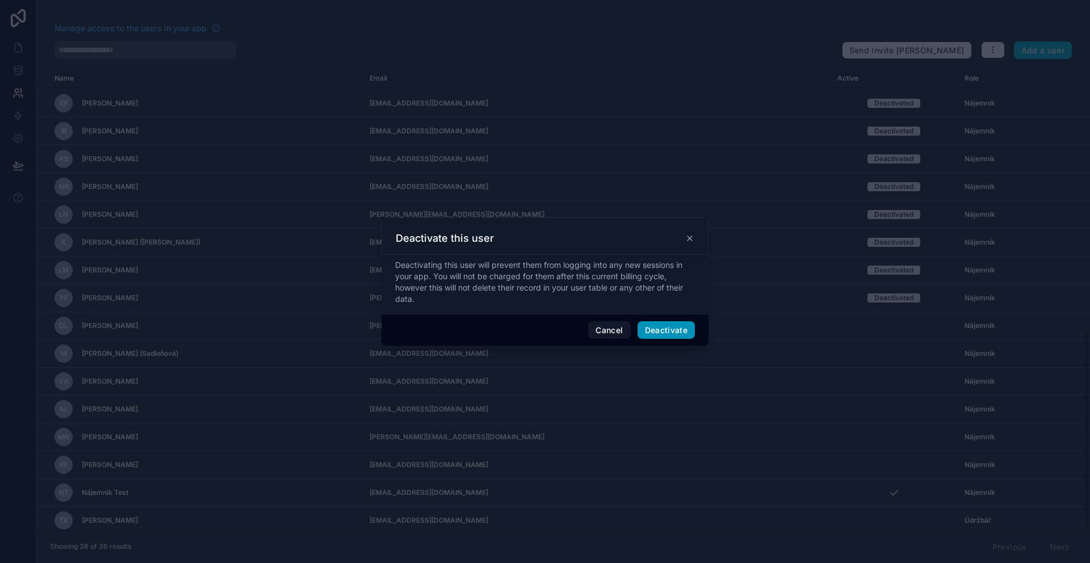
click at [681, 332] on button "Deactivate" at bounding box center [667, 330] width 58 height 18
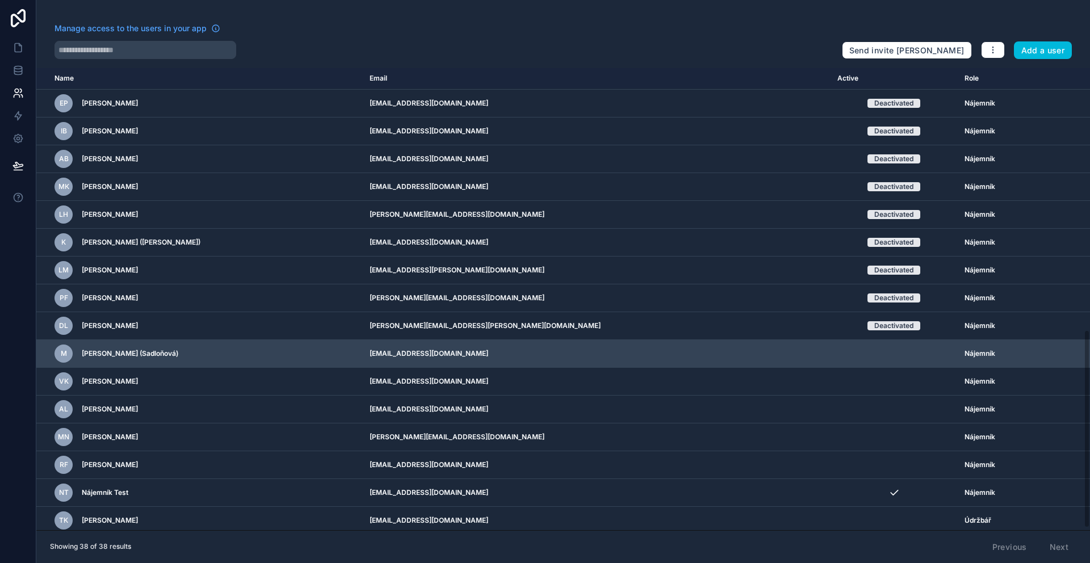
click at [0, 0] on icon "scrollable content" at bounding box center [0, 0] width 0 height 0
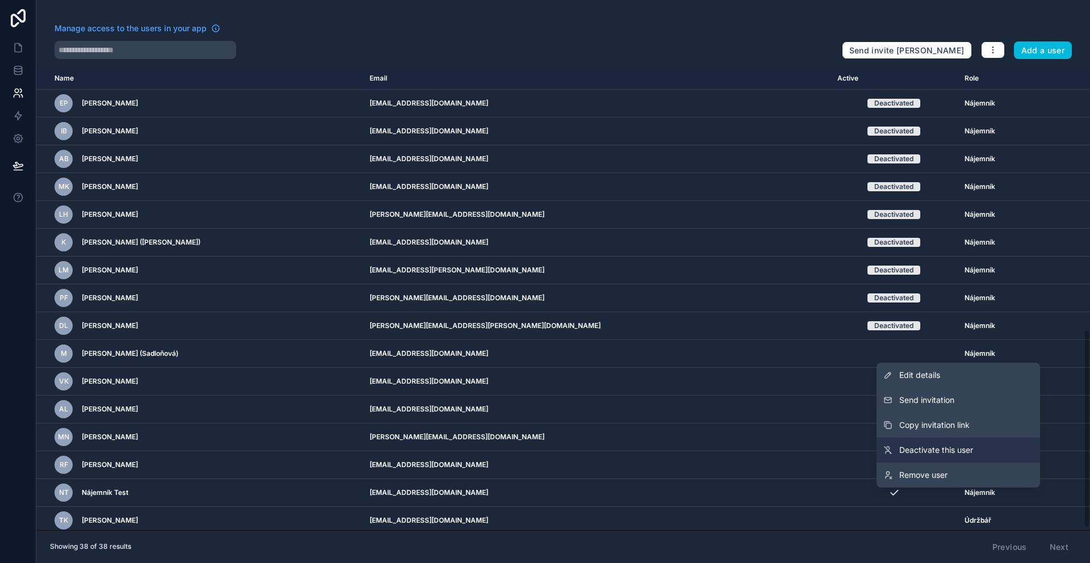
click at [917, 441] on link "Deactivate this user" at bounding box center [959, 450] width 164 height 25
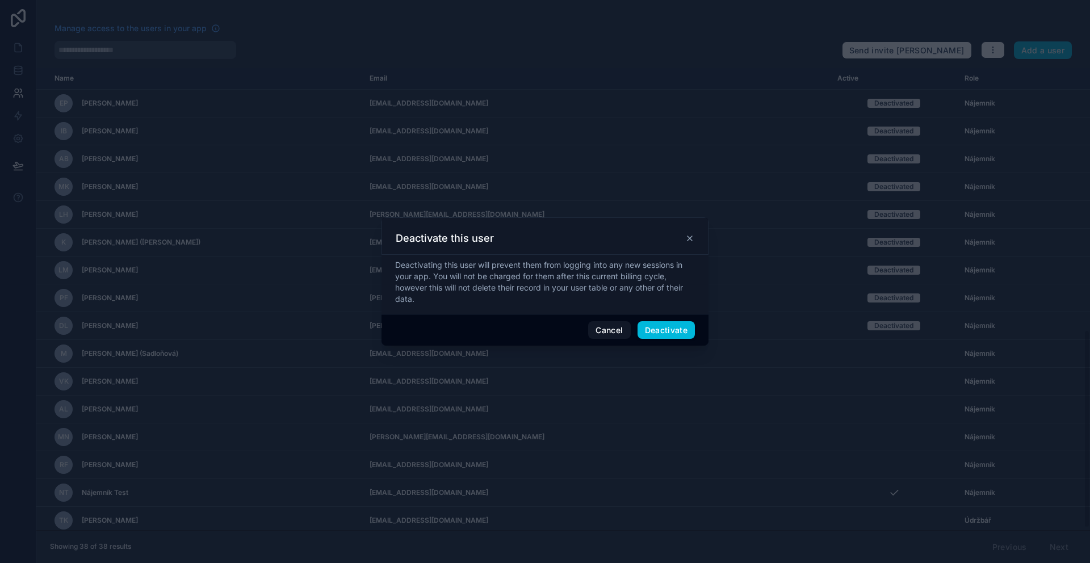
click at [660, 322] on button "Deactivate" at bounding box center [667, 330] width 58 height 18
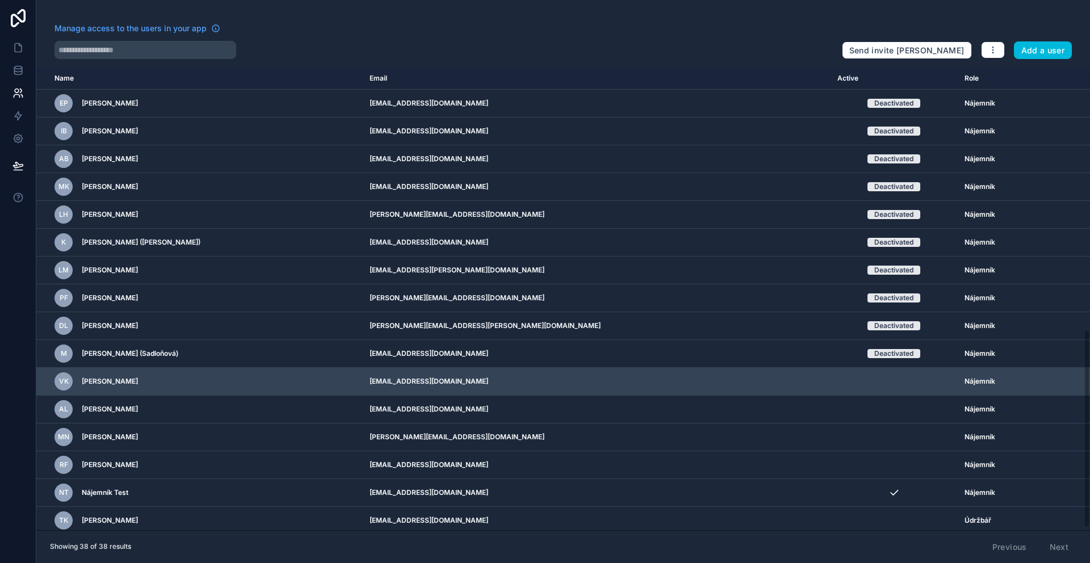
click at [0, 0] on icon "scrollable content" at bounding box center [0, 0] width 0 height 0
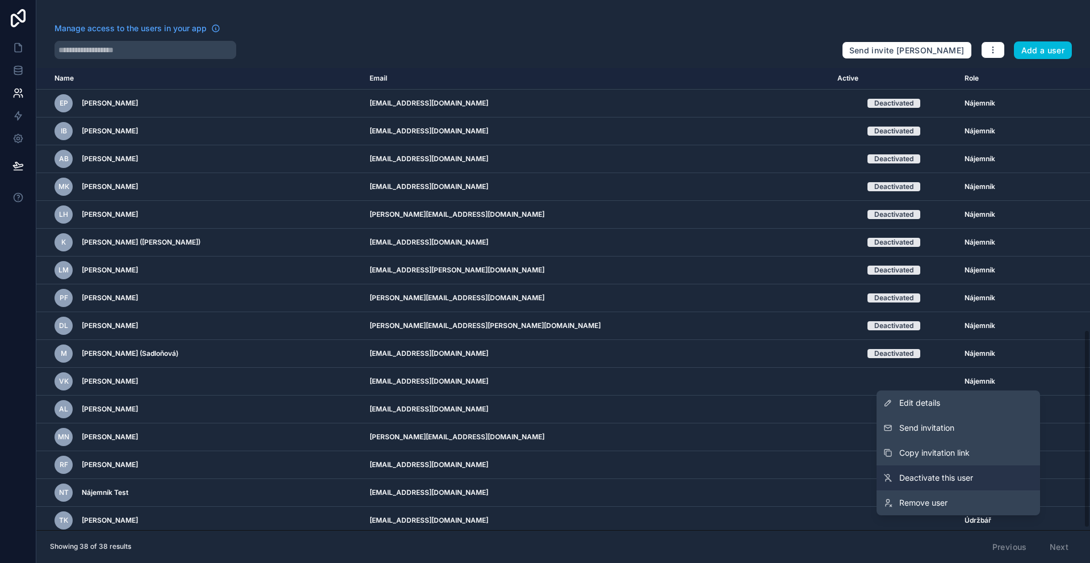
click at [928, 468] on link "Deactivate this user" at bounding box center [959, 478] width 164 height 25
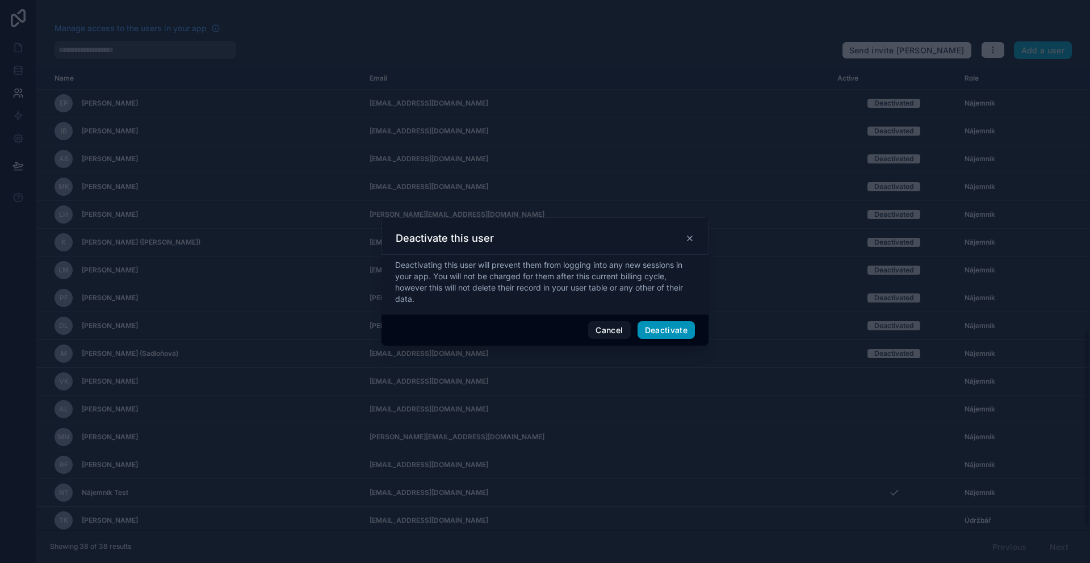
click at [684, 332] on button "Deactivate" at bounding box center [667, 330] width 58 height 18
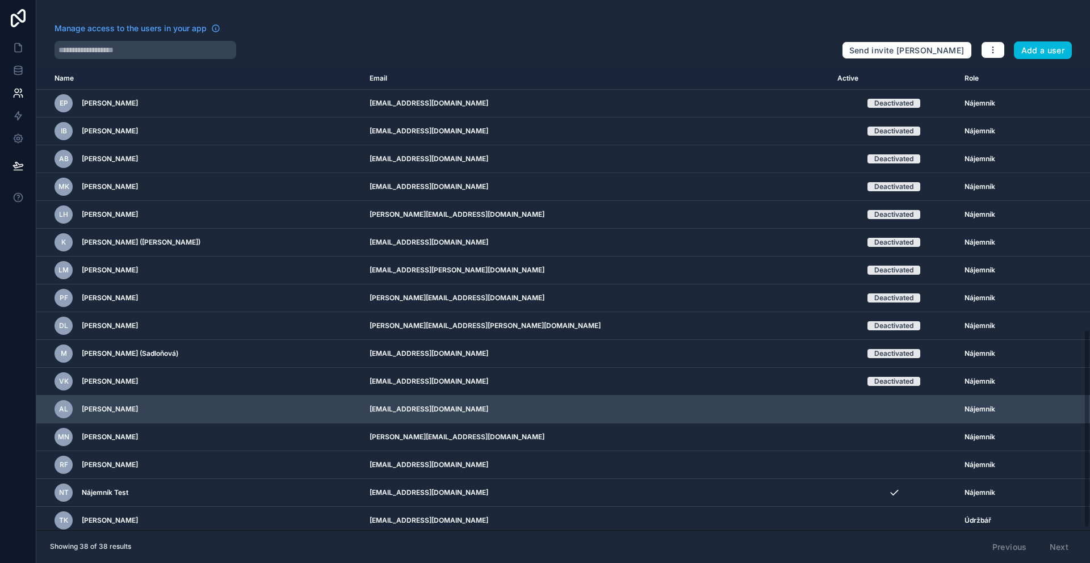
click at [0, 0] on icon "scrollable content" at bounding box center [0, 0] width 0 height 0
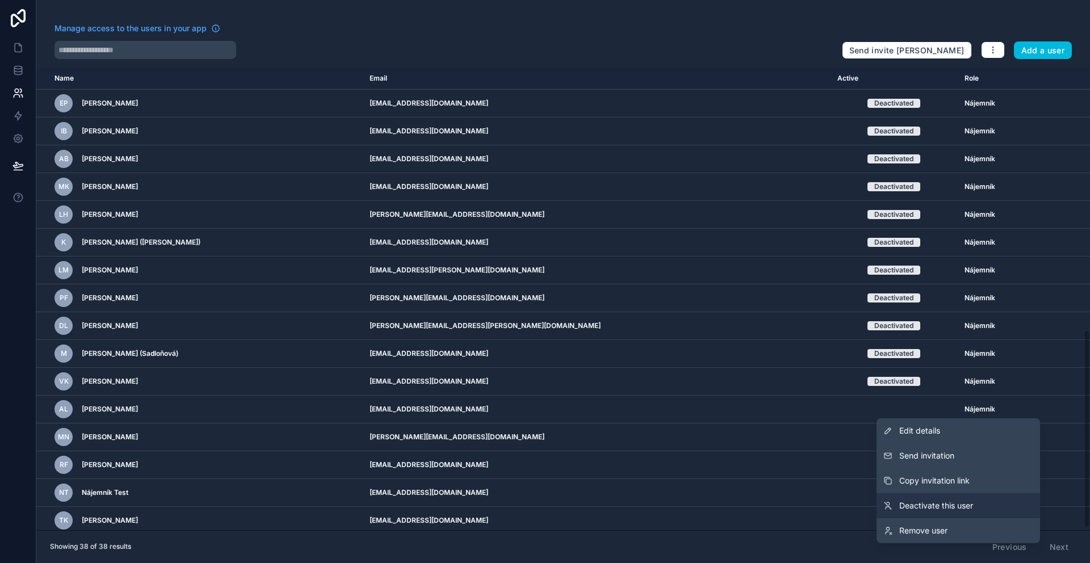
click at [912, 508] on span "Deactivate this user" at bounding box center [936, 505] width 74 height 11
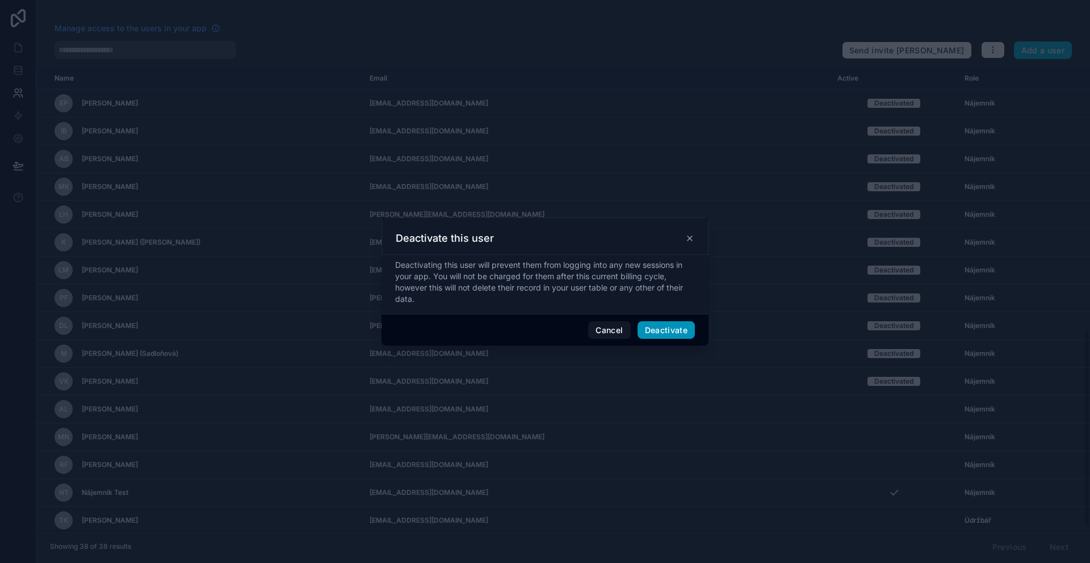
click at [680, 335] on button "Deactivate" at bounding box center [667, 330] width 58 height 18
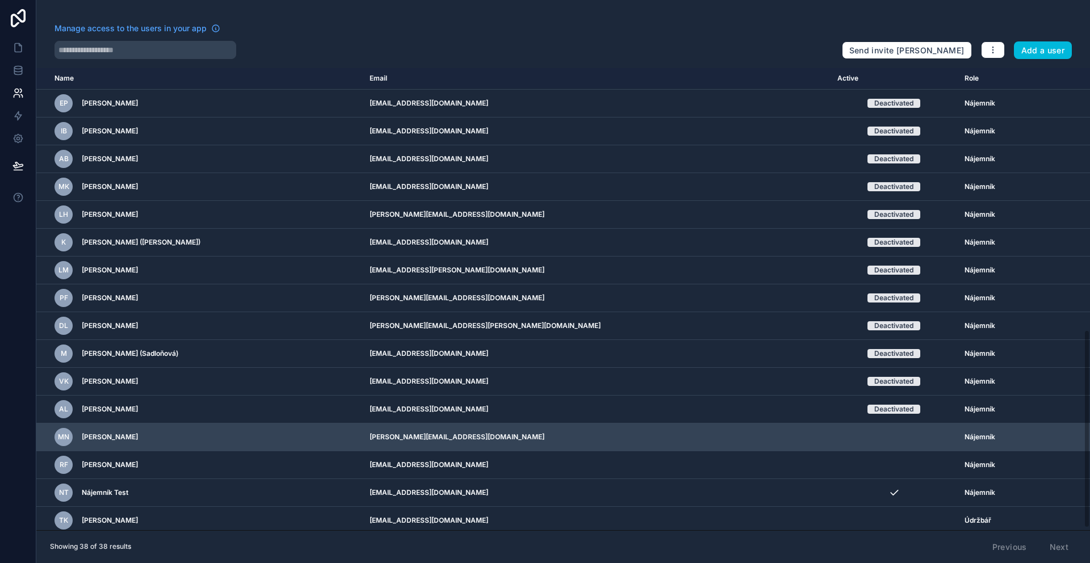
click at [0, 0] on icon "scrollable content" at bounding box center [0, 0] width 0 height 0
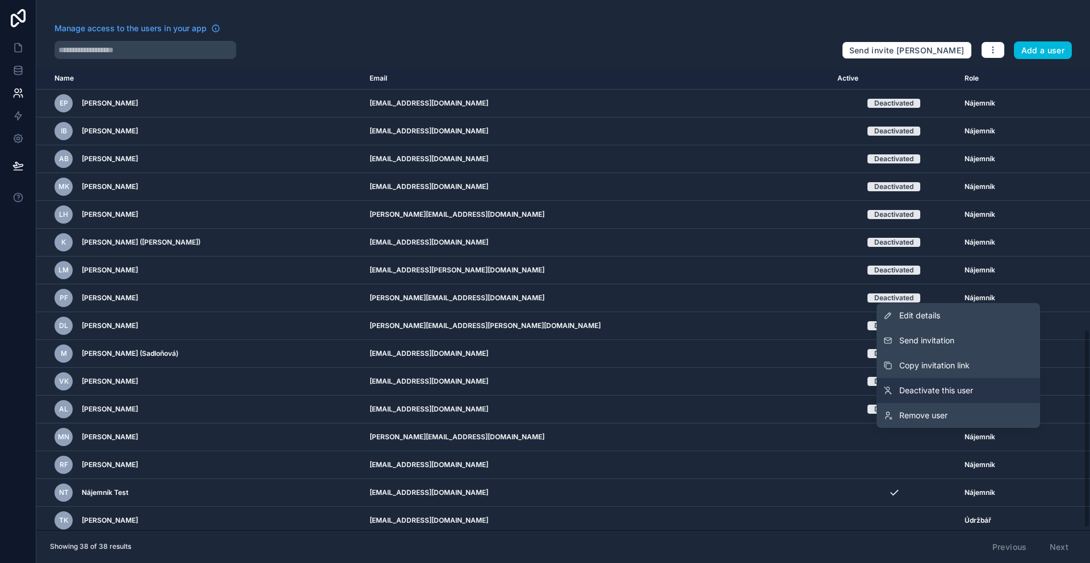
click at [923, 397] on link "Deactivate this user" at bounding box center [959, 390] width 164 height 25
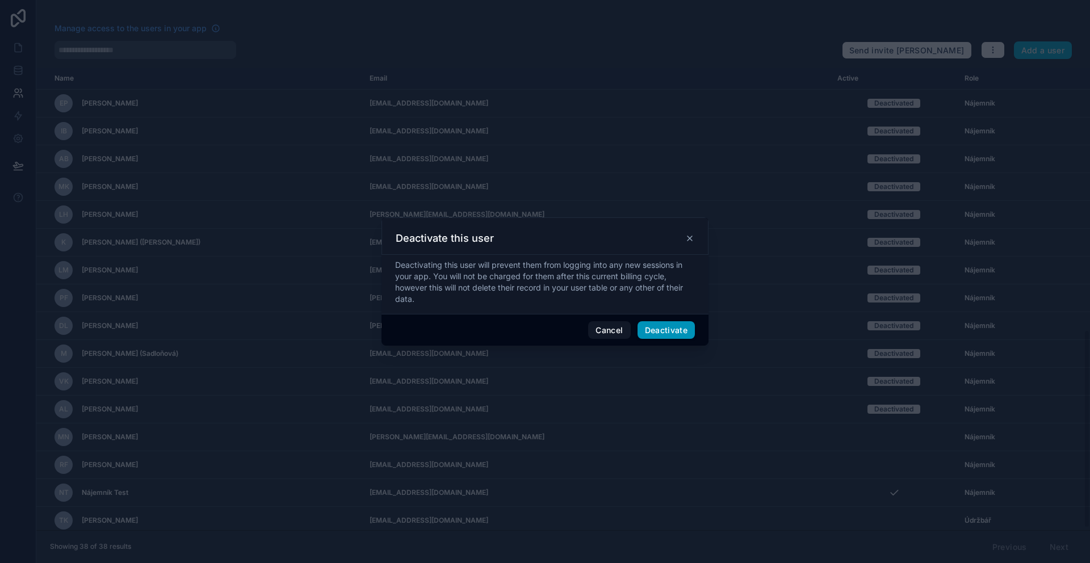
click at [649, 337] on button "Deactivate" at bounding box center [667, 330] width 58 height 18
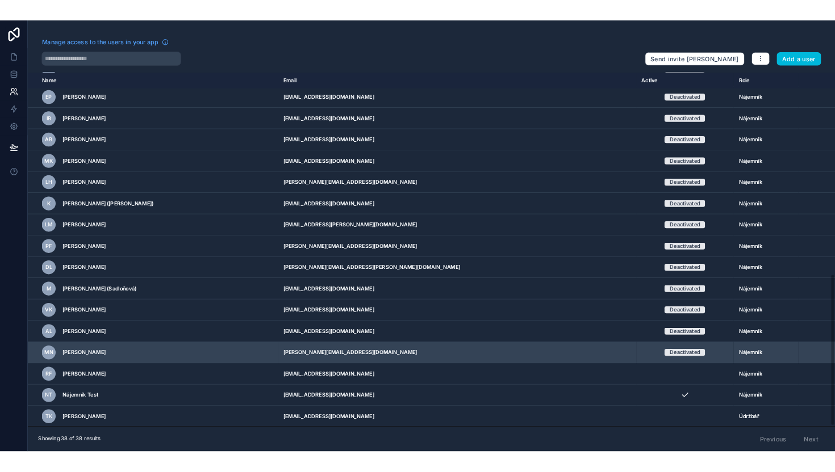
scroll to position [615, 0]
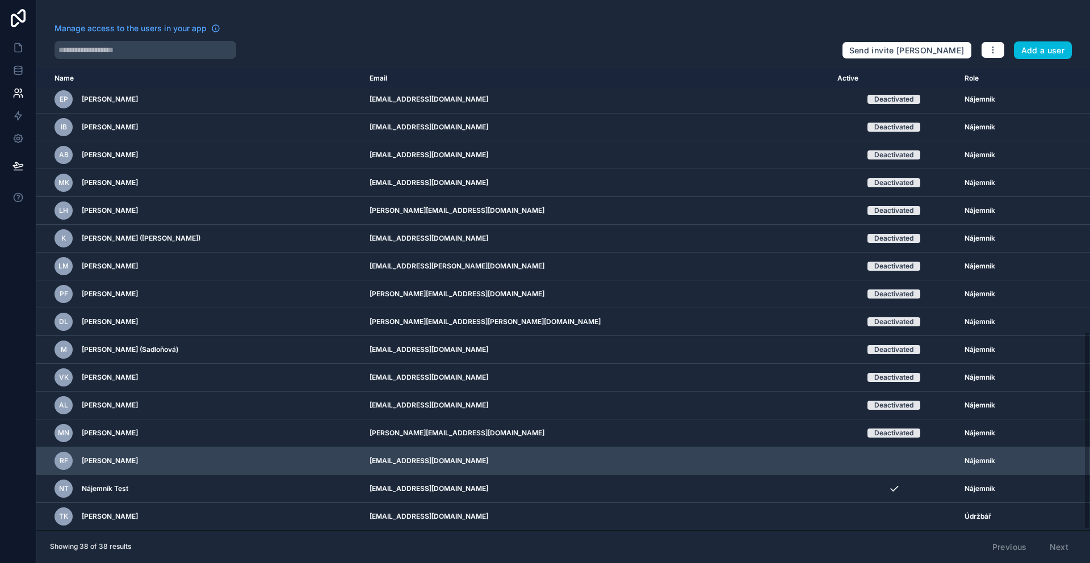
click at [0, 0] on icon "scrollable content" at bounding box center [0, 0] width 0 height 0
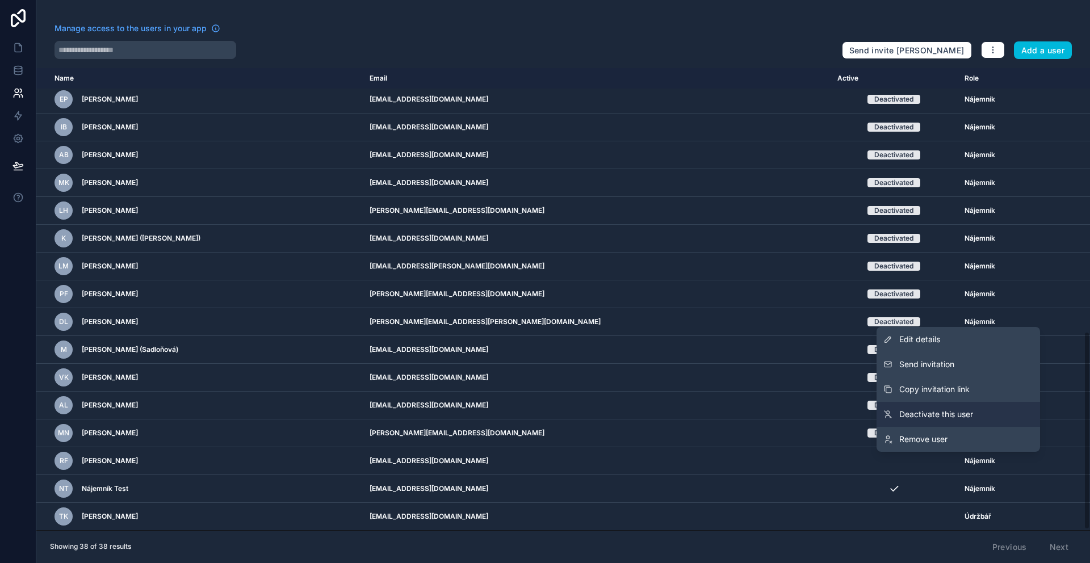
click at [916, 415] on span "Deactivate this user" at bounding box center [936, 414] width 74 height 11
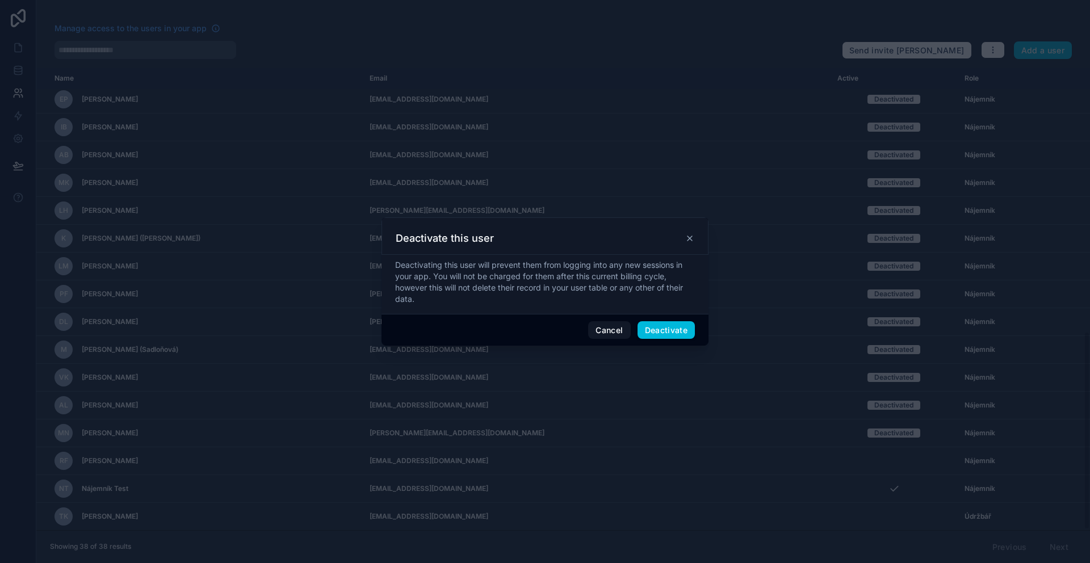
click at [657, 341] on div "Cancel Deactivate" at bounding box center [545, 330] width 327 height 32
click at [659, 338] on button "Deactivate" at bounding box center [667, 330] width 58 height 18
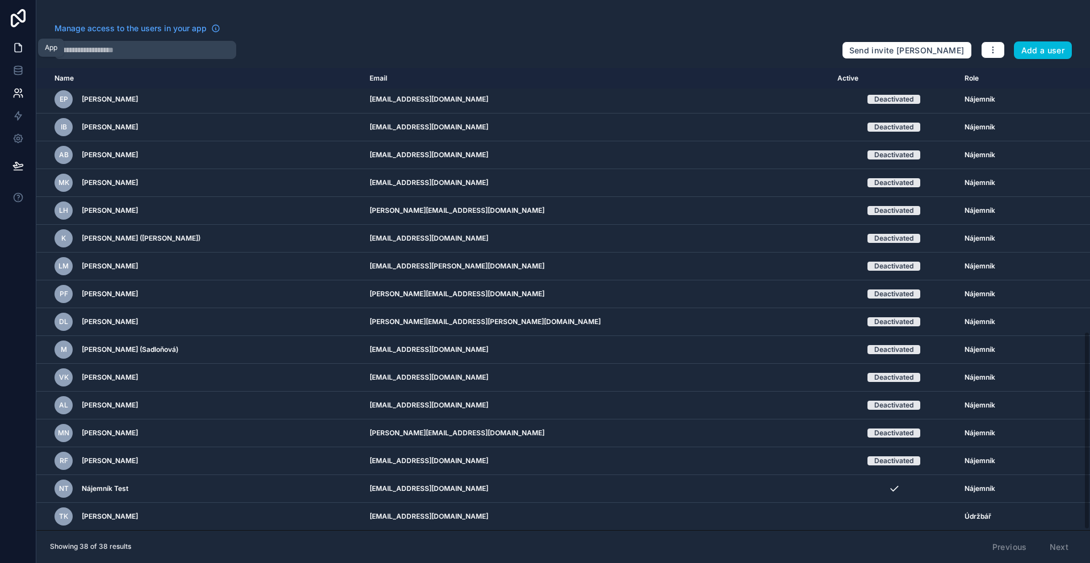
drag, startPoint x: 26, startPoint y: 53, endPoint x: 35, endPoint y: 57, distance: 9.9
click at [26, 53] on link at bounding box center [18, 47] width 36 height 23
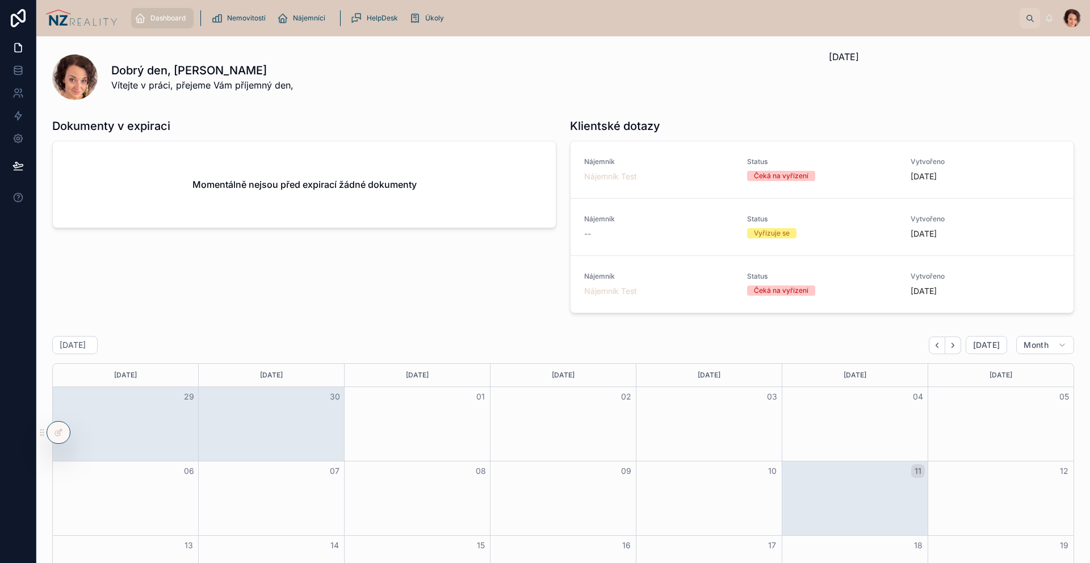
click at [60, 434] on icon at bounding box center [57, 433] width 5 height 5
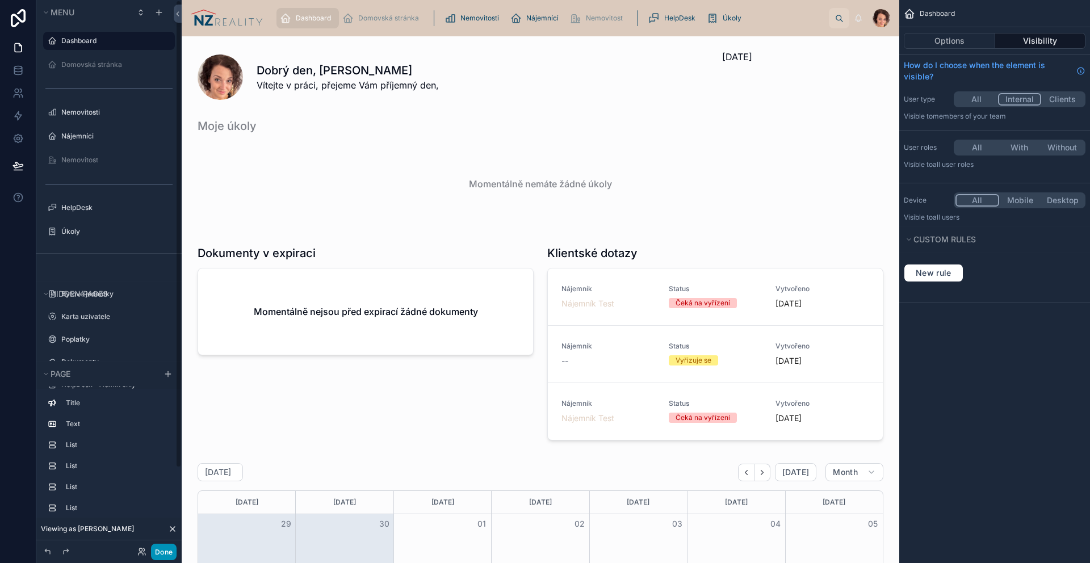
click at [163, 553] on button "Done" at bounding box center [164, 552] width 26 height 16
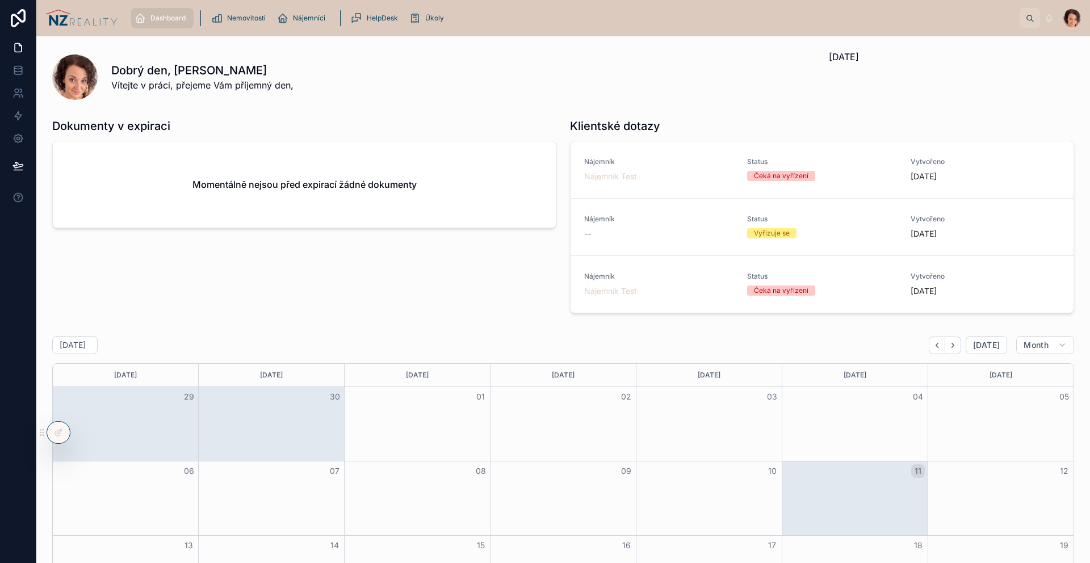
click at [0, 0] on div at bounding box center [0, 0] width 0 height 0
click at [0, 0] on icon at bounding box center [0, 0] width 0 height 0
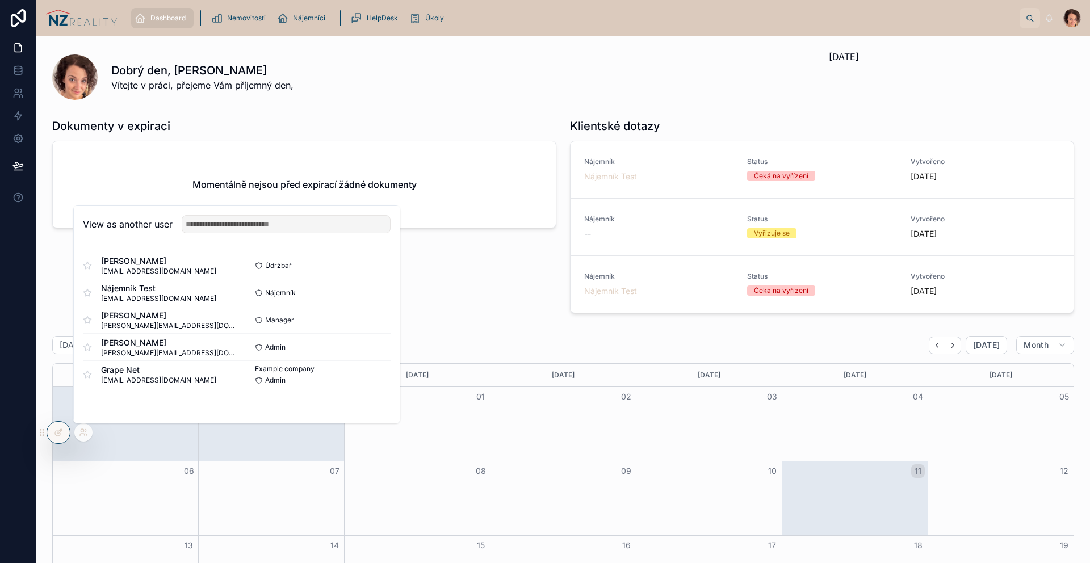
click at [489, 271] on div "Dokumenty v expiraci Momentálně nejsou před expirací žádné dokumenty" at bounding box center [304, 218] width 518 height 209
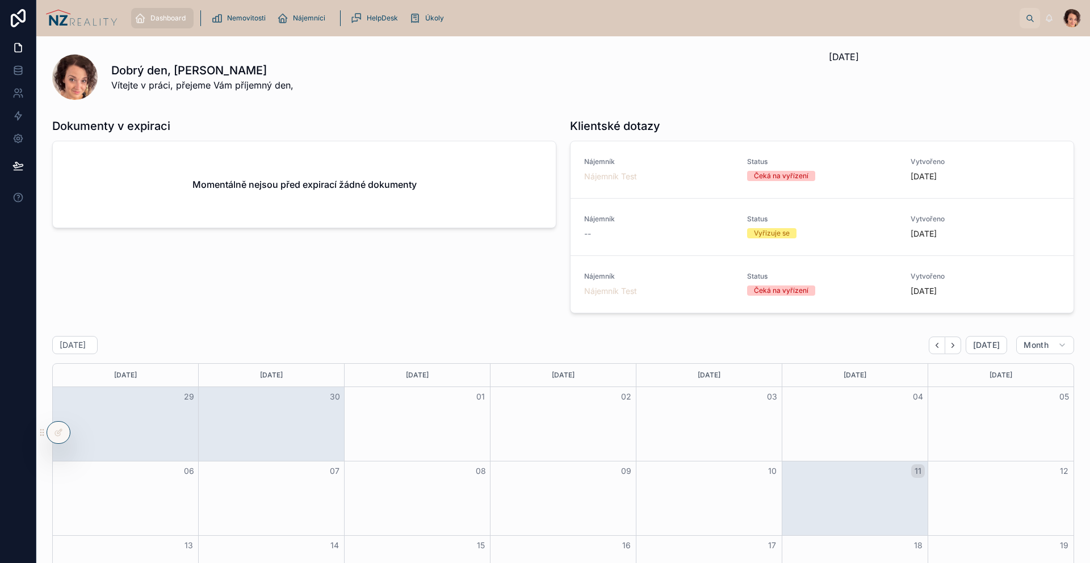
click at [142, 28] on div "Dashboard Nemovitosti Nájemníci HelpDesk Úkoly" at bounding box center [573, 18] width 893 height 25
click at [91, 17] on img at bounding box center [81, 18] width 72 height 18
